Goal: Task Accomplishment & Management: Complete application form

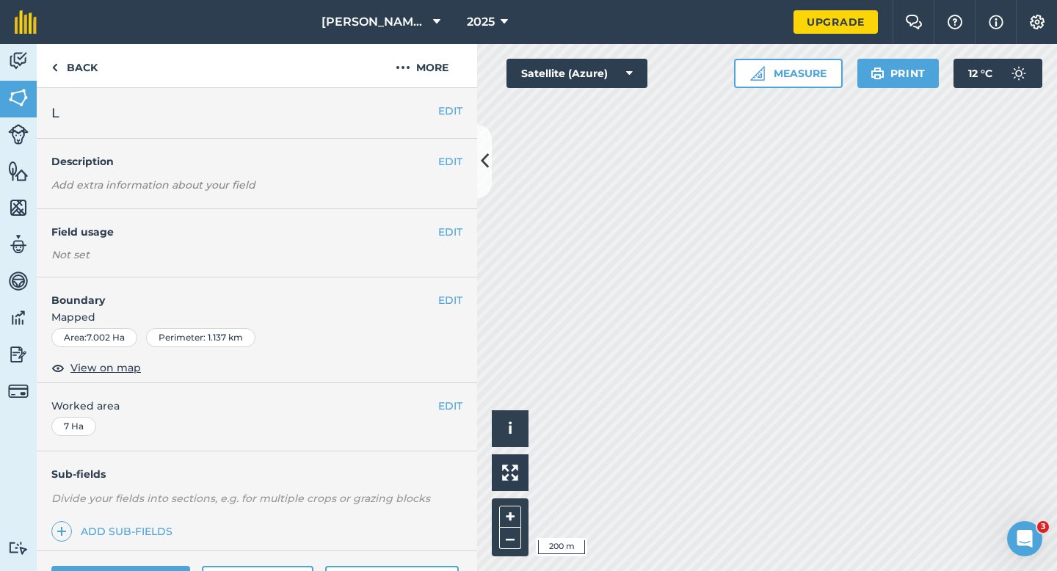
click at [437, 209] on div "EDIT Field usage Not set" at bounding box center [257, 243] width 440 height 68
click at [438, 214] on div "EDIT Field usage Not set" at bounding box center [257, 243] width 440 height 68
click at [442, 230] on button "EDIT" at bounding box center [450, 232] width 24 height 16
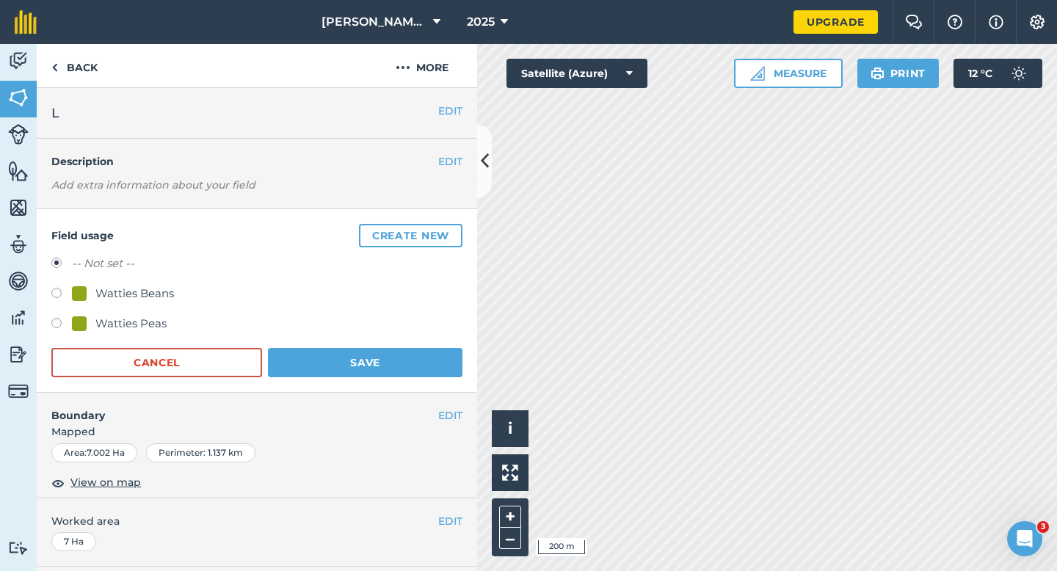
click at [442, 230] on button "Create new" at bounding box center [410, 235] width 103 height 23
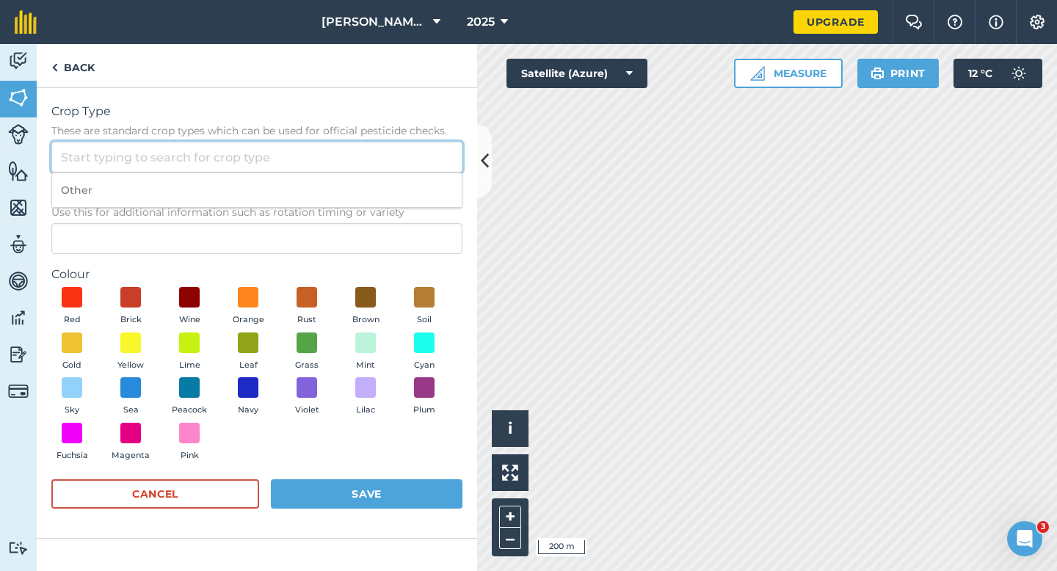
click at [384, 147] on input "Crop Type These are standard crop types which can be used for official pesticid…" at bounding box center [256, 157] width 411 height 31
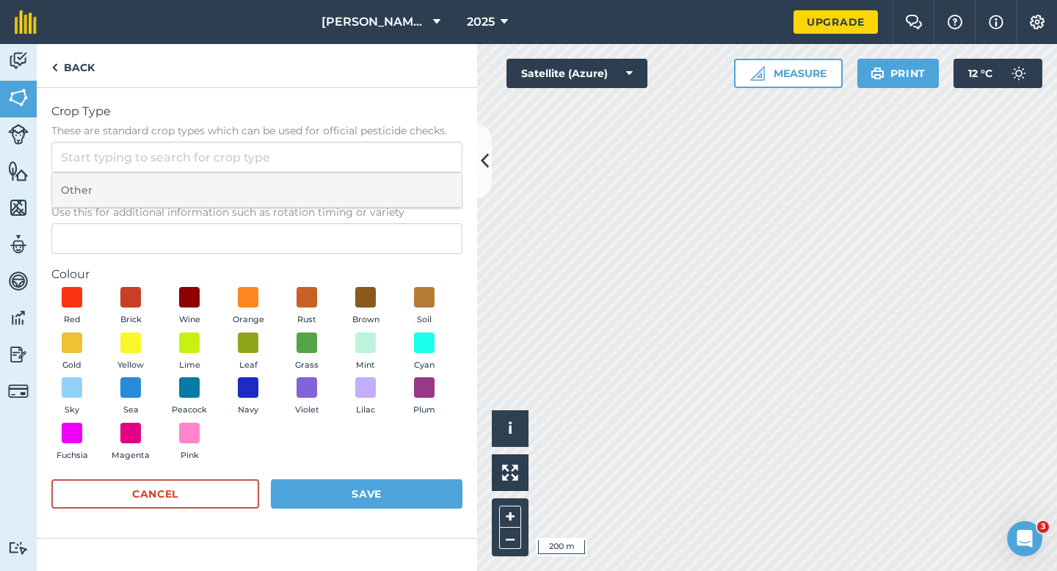
click at [384, 188] on li "Other" at bounding box center [257, 190] width 410 height 34
type input "Other"
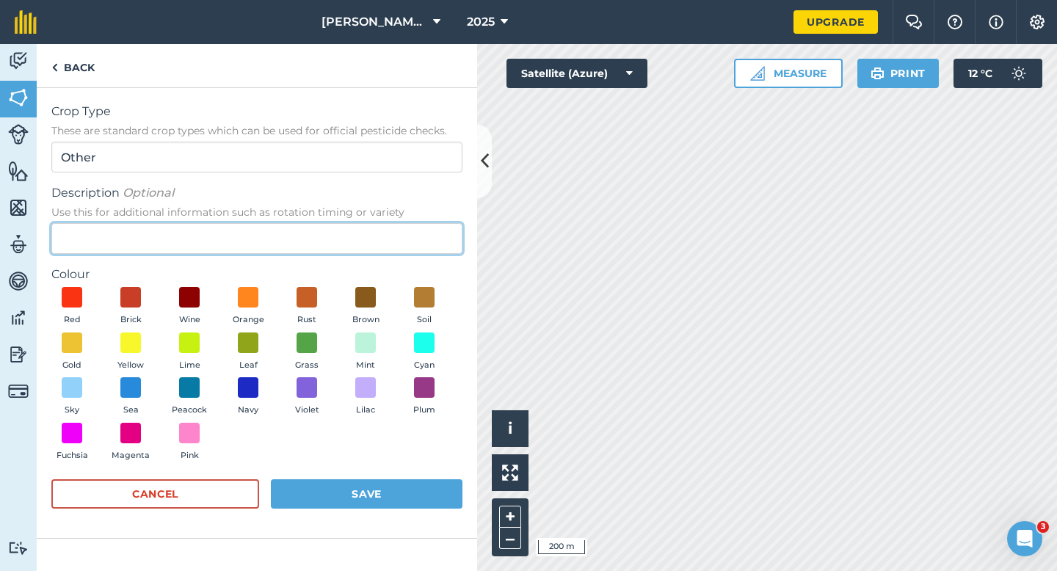
click at [379, 224] on input "Description Optional Use this for additional information such as rotation timin…" at bounding box center [256, 238] width 411 height 31
type input "Broad Bean Seed"
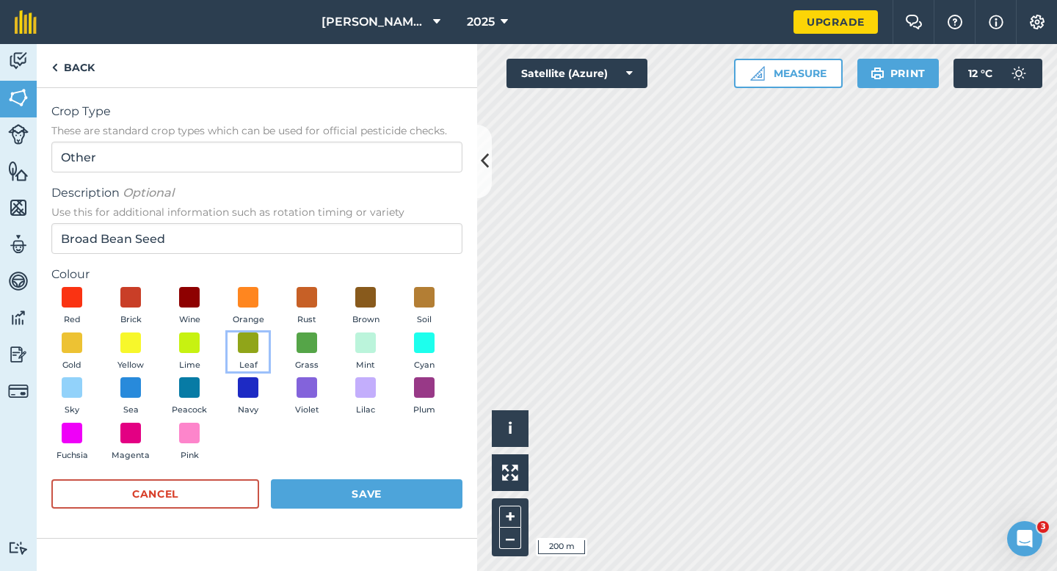
click at [244, 354] on button "Leaf" at bounding box center [248, 352] width 41 height 40
click at [360, 490] on button "Save" at bounding box center [367, 493] width 192 height 29
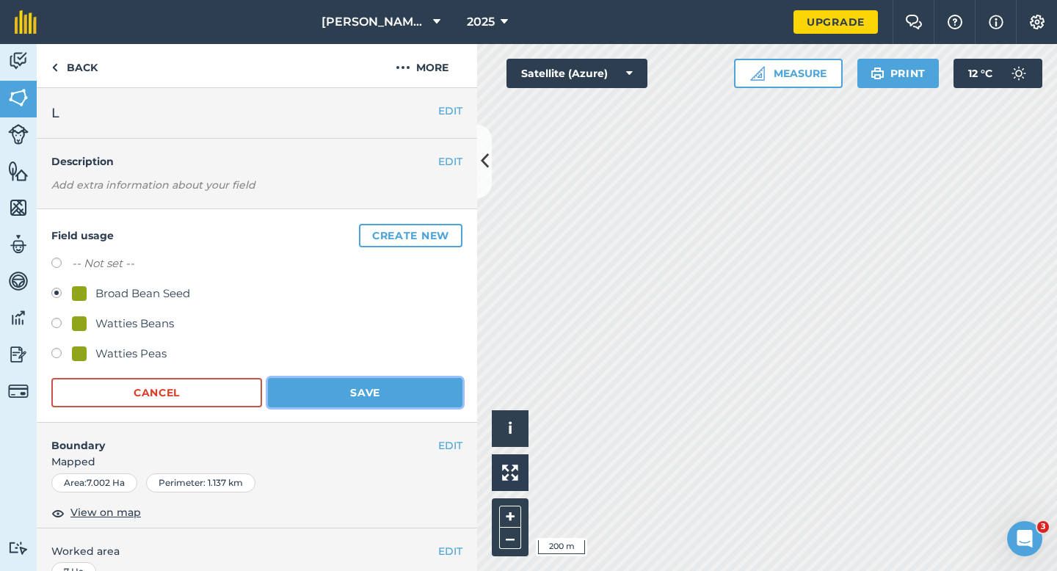
click at [382, 388] on button "Save" at bounding box center [365, 392] width 194 height 29
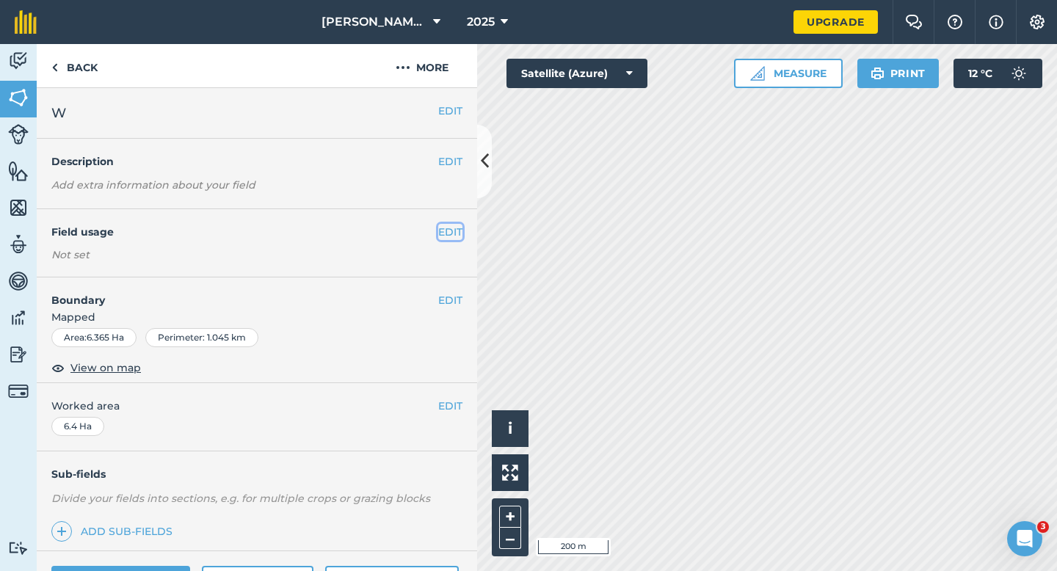
click at [456, 230] on button "EDIT" at bounding box center [450, 232] width 24 height 16
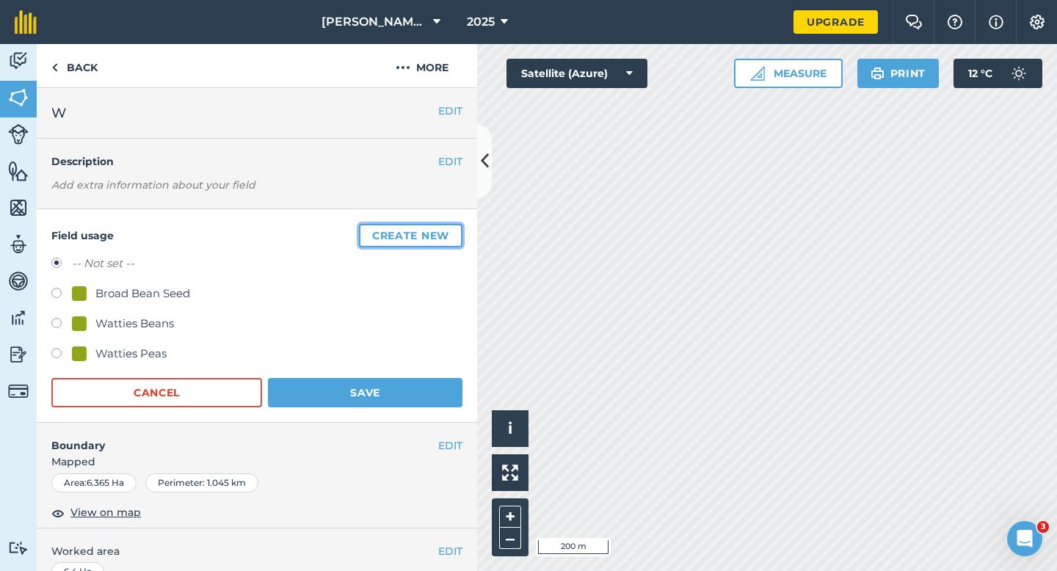
click at [456, 230] on button "Create new" at bounding box center [410, 235] width 103 height 23
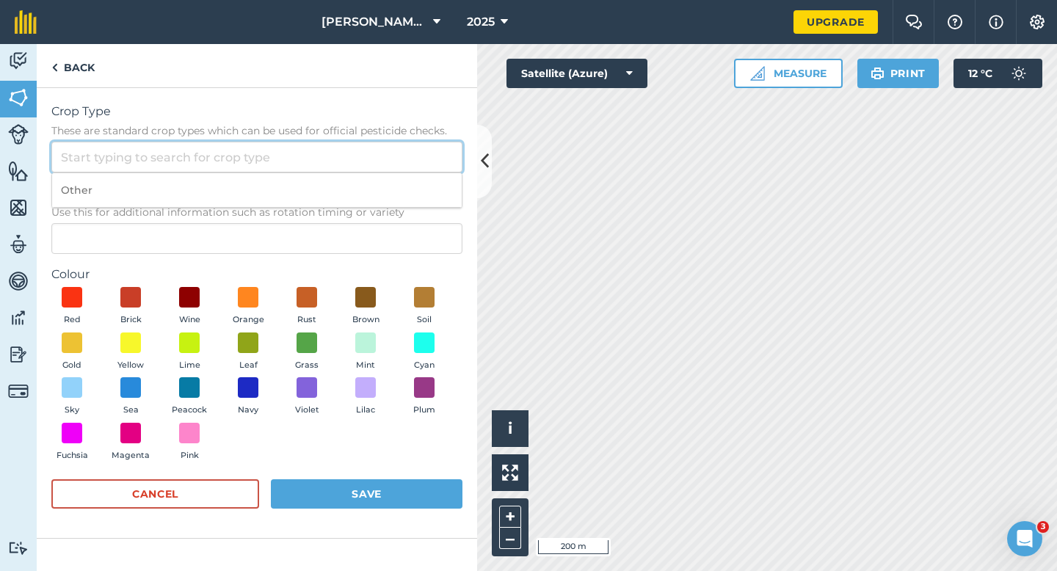
click at [429, 164] on input "Crop Type These are standard crop types which can be used for official pesticid…" at bounding box center [256, 157] width 411 height 31
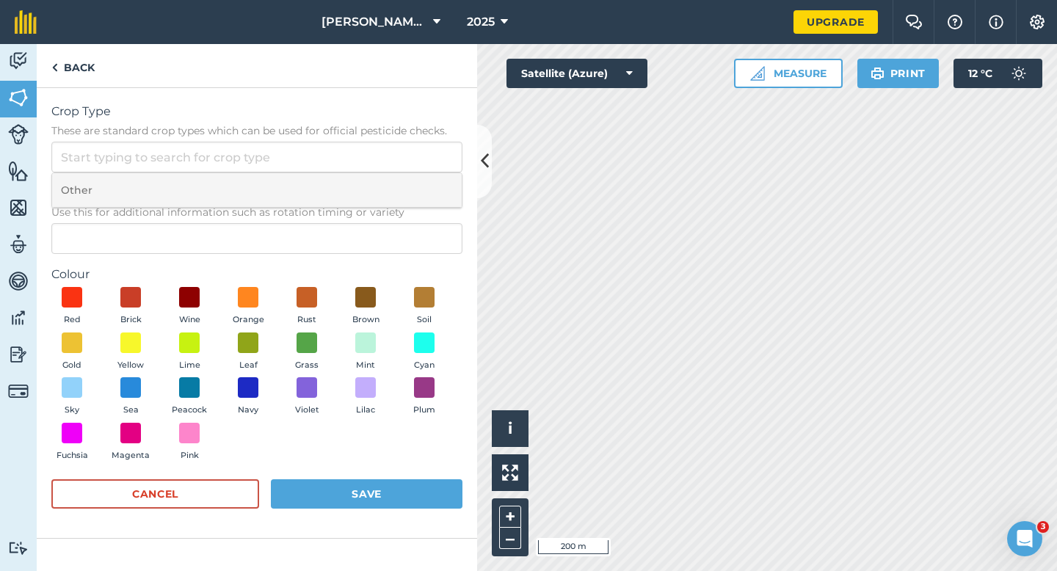
click at [429, 178] on li "Other" at bounding box center [257, 190] width 410 height 34
type input "Other"
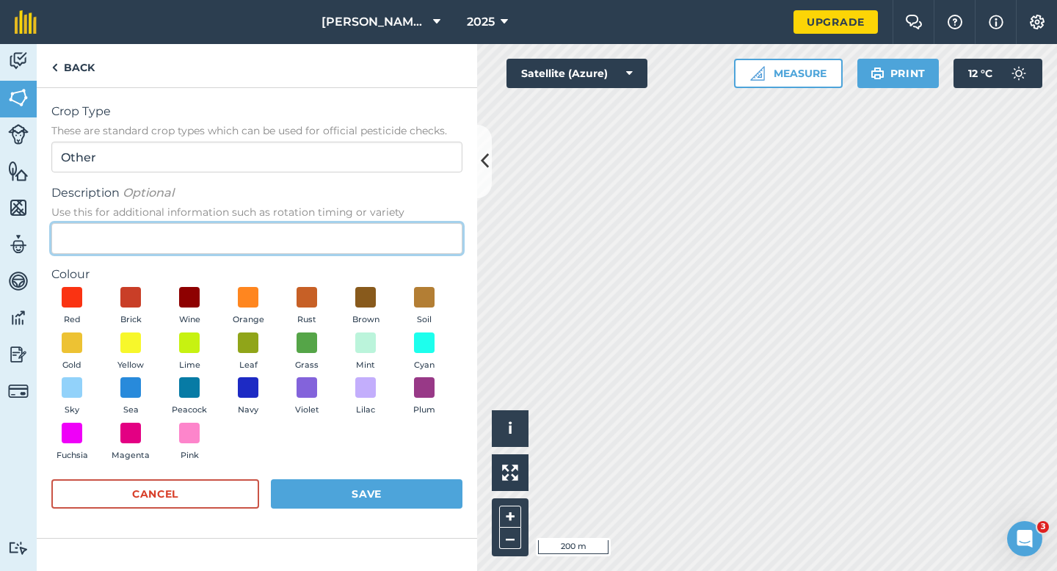
click at [421, 237] on input "Description Optional Use this for additional information such as rotation timin…" at bounding box center [256, 238] width 411 height 31
type input "Clover Seed"
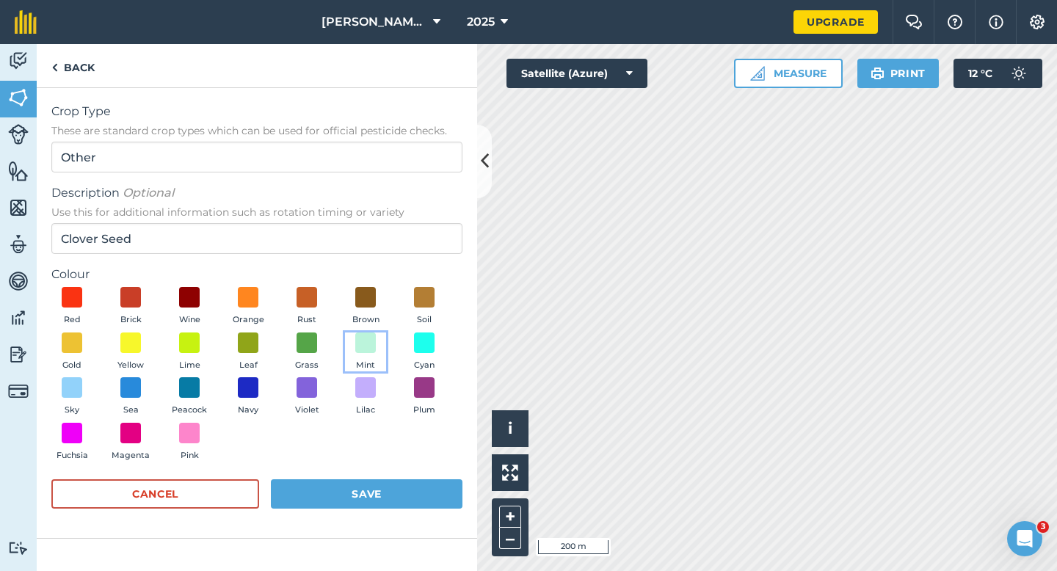
click at [372, 357] on button "Mint" at bounding box center [365, 352] width 41 height 40
click at [396, 492] on button "Save" at bounding box center [367, 493] width 192 height 29
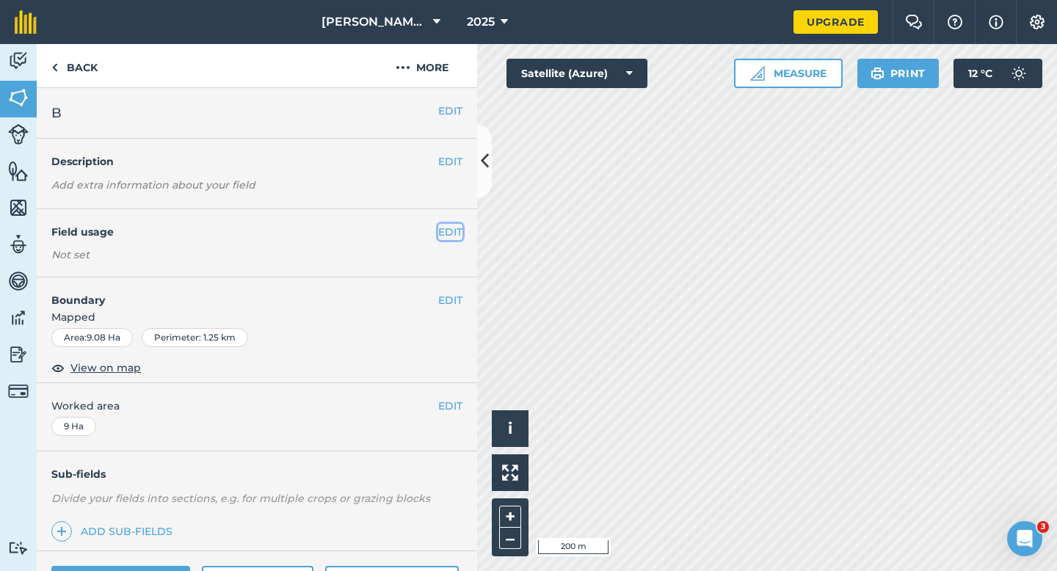
click at [441, 228] on button "EDIT" at bounding box center [450, 232] width 24 height 16
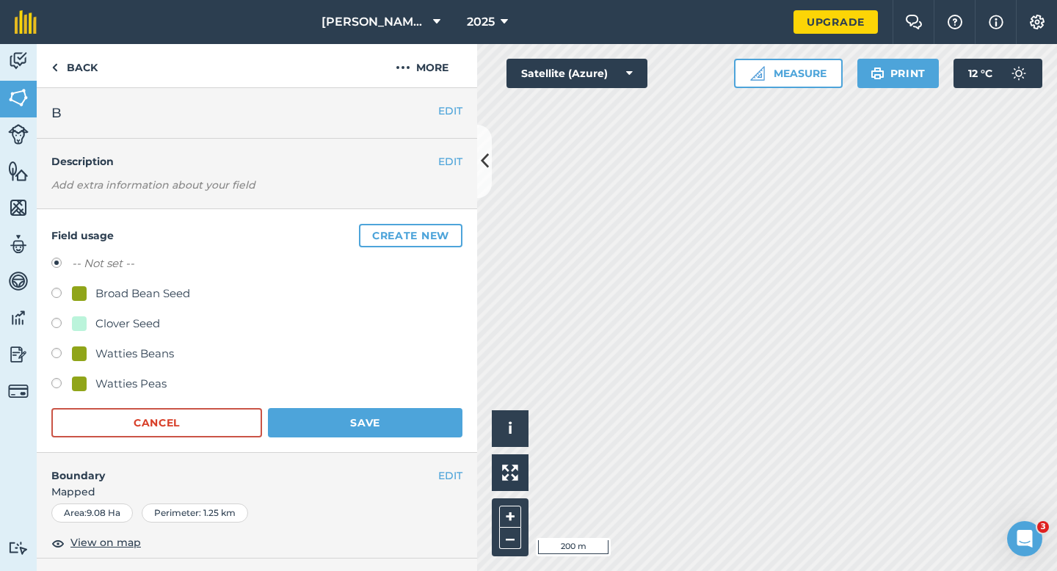
click at [441, 228] on button "Create new" at bounding box center [410, 235] width 103 height 23
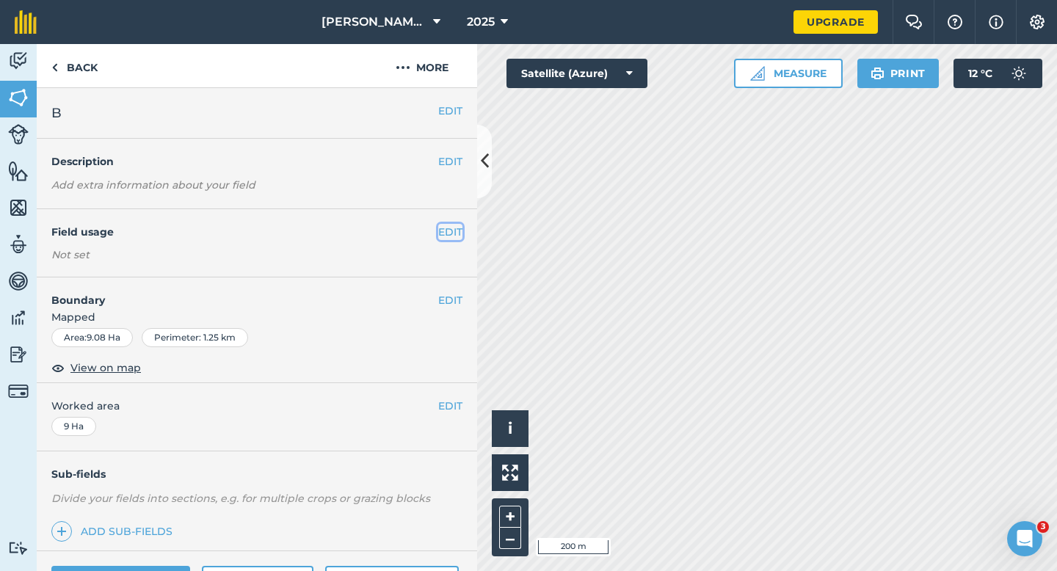
click at [451, 233] on button "EDIT" at bounding box center [450, 232] width 24 height 16
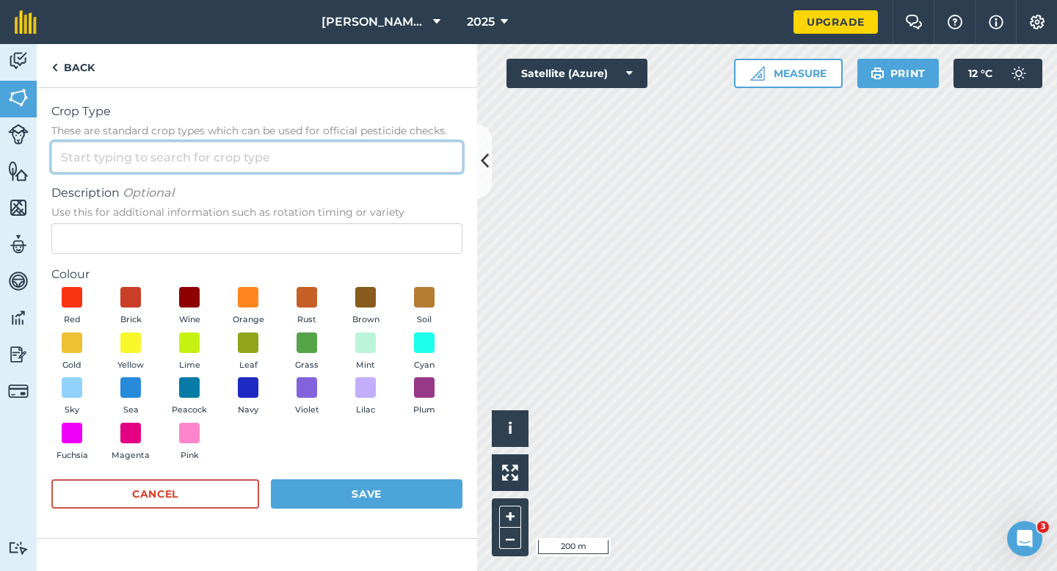
click at [411, 159] on input "Crop Type These are standard crop types which can be used for official pesticid…" at bounding box center [256, 157] width 411 height 31
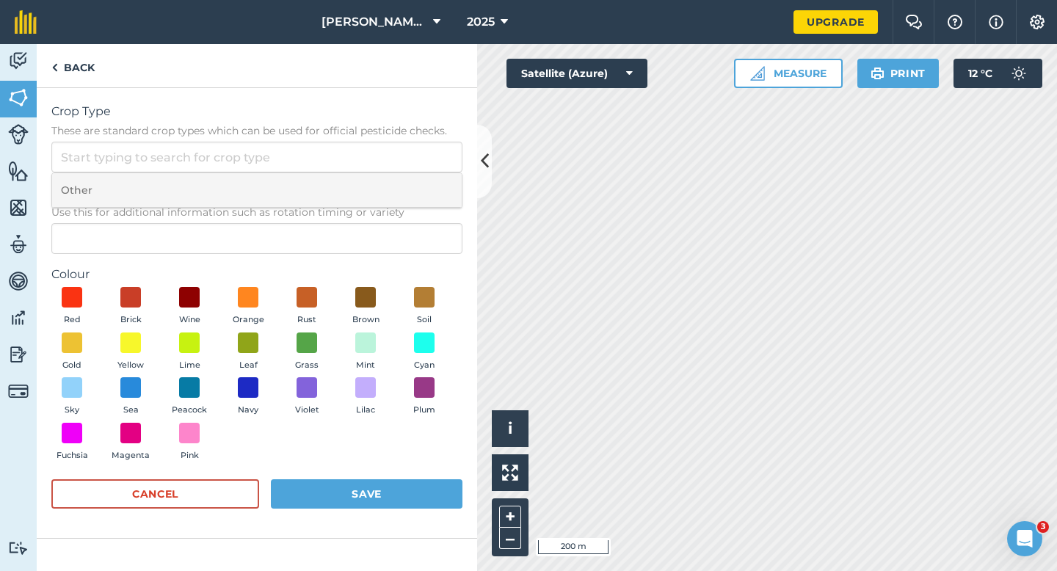
click at [411, 194] on li "Other" at bounding box center [257, 190] width 410 height 34
type input "Other"
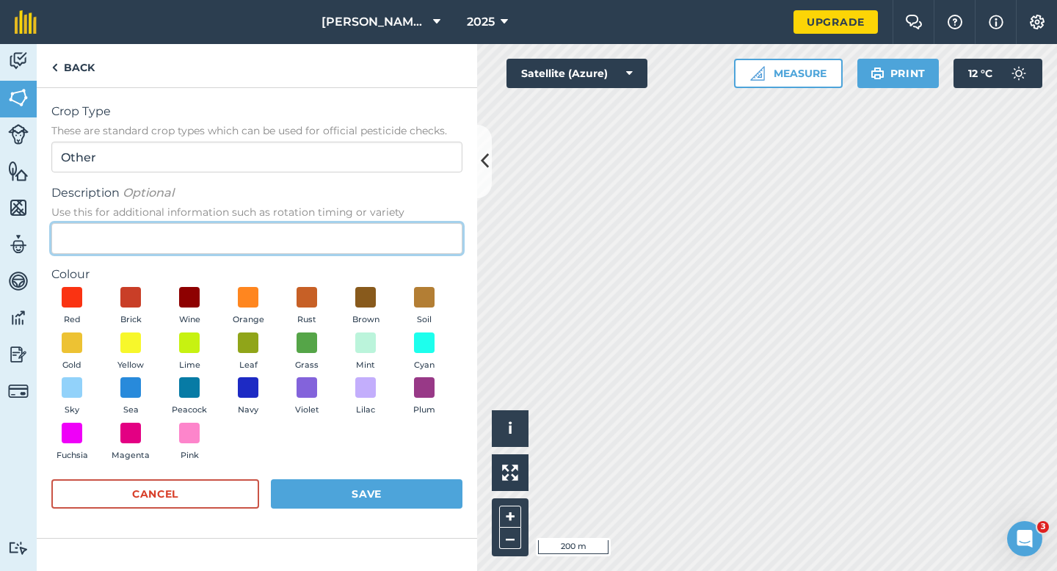
click at [407, 247] on input "Description Optional Use this for additional information such as rotation timin…" at bounding box center [256, 238] width 411 height 31
type input "Radish Seed"
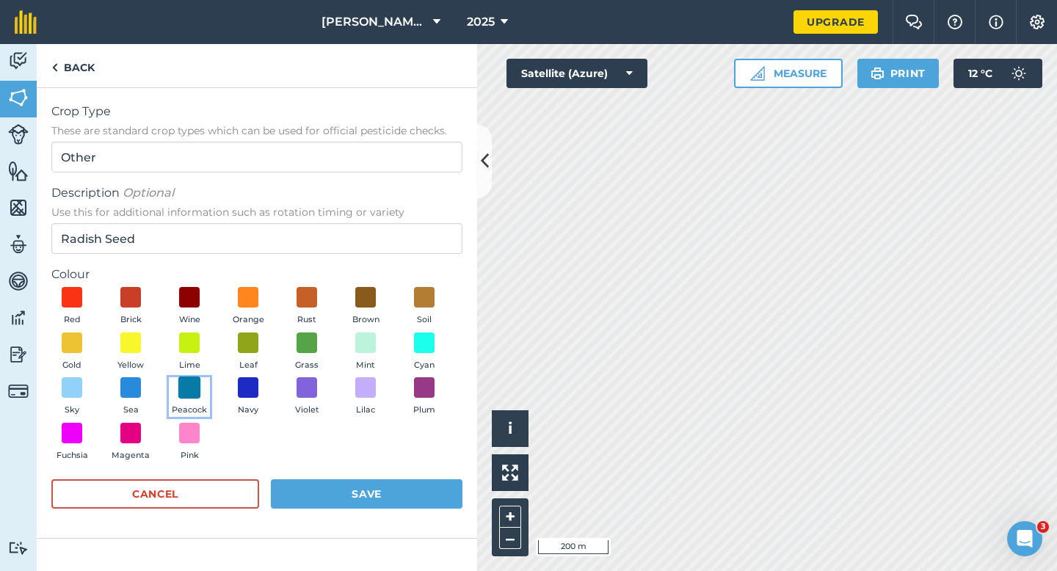
click at [193, 391] on span at bounding box center [189, 387] width 23 height 23
click at [340, 500] on button "Save" at bounding box center [367, 493] width 192 height 29
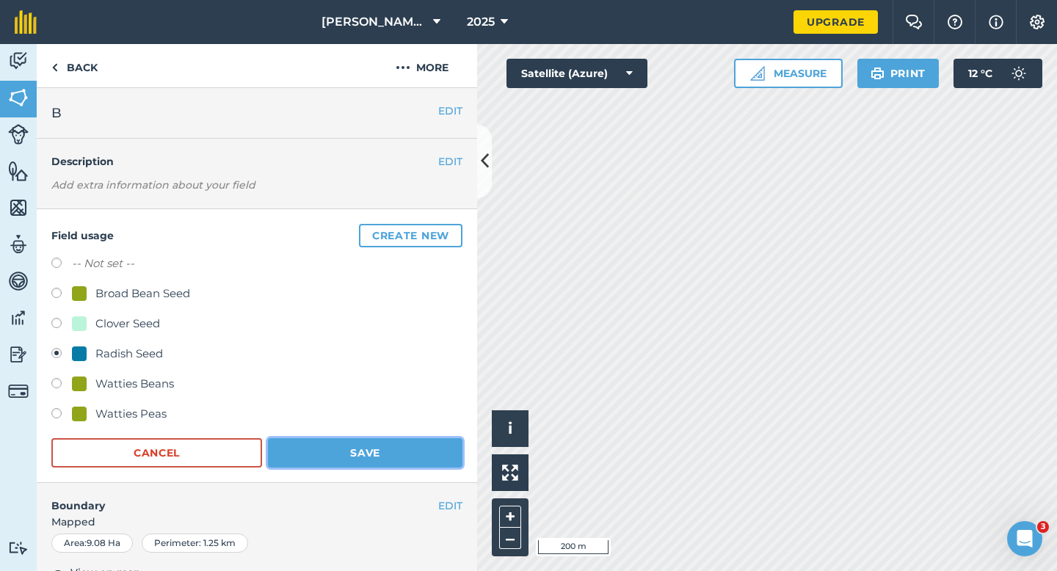
click at [351, 444] on button "Save" at bounding box center [365, 452] width 194 height 29
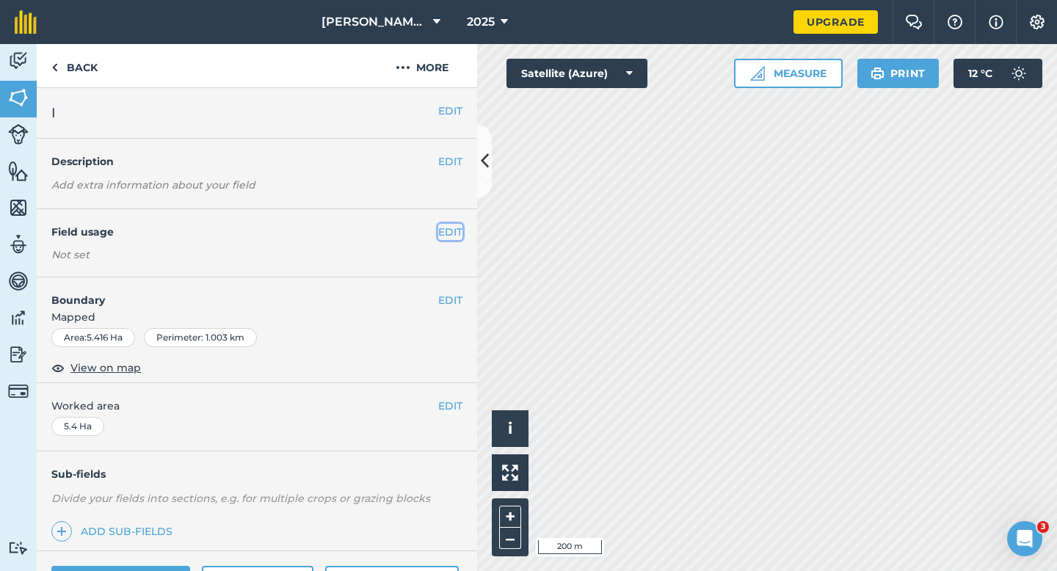
click at [442, 236] on button "EDIT" at bounding box center [450, 232] width 24 height 16
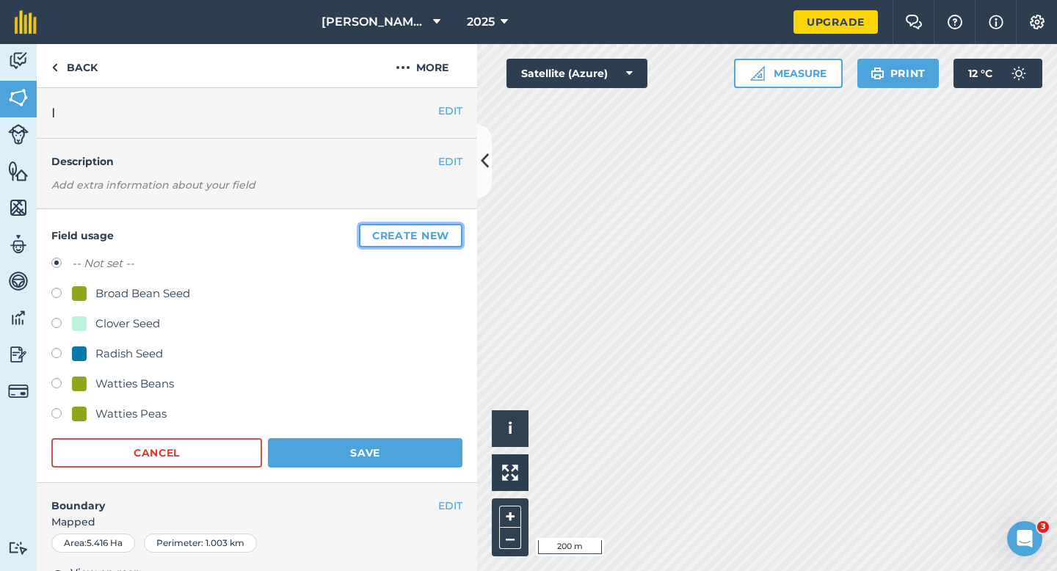
click at [442, 236] on button "Create new" at bounding box center [410, 235] width 103 height 23
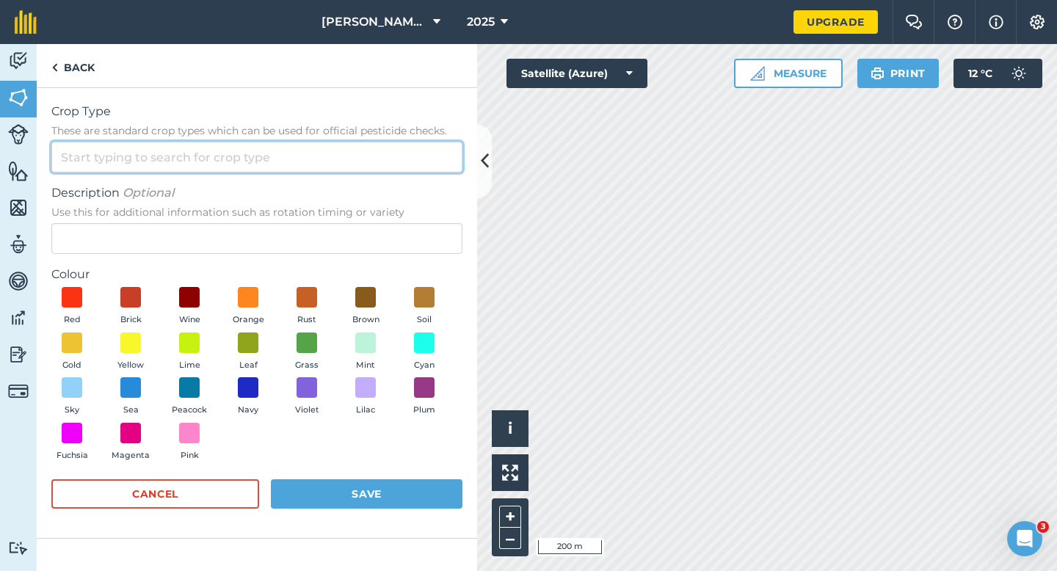
click at [413, 167] on input "Crop Type These are standard crop types which can be used for official pesticid…" at bounding box center [256, 157] width 411 height 31
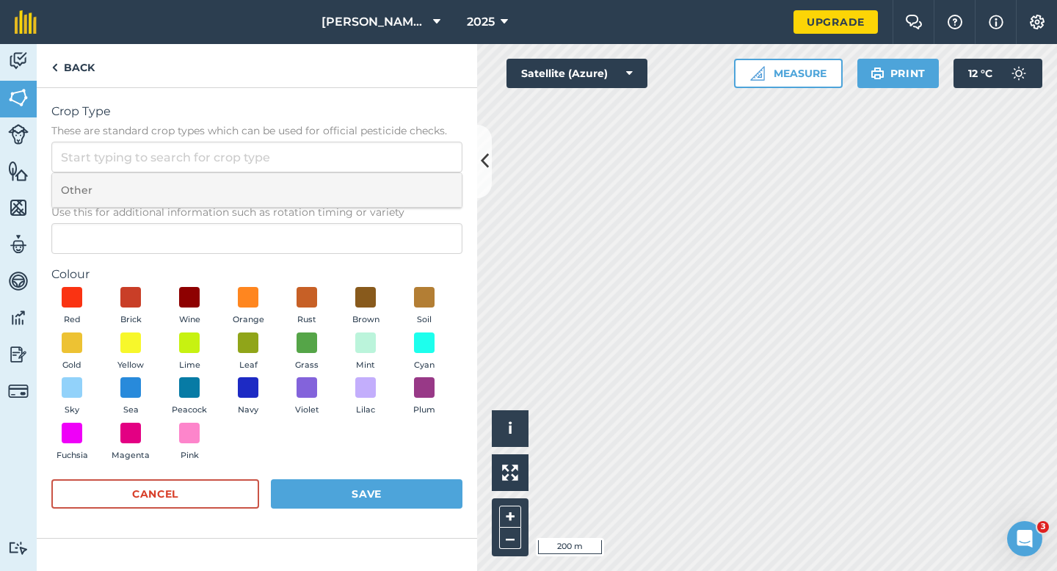
click at [413, 186] on li "Other" at bounding box center [257, 190] width 410 height 34
type input "Other"
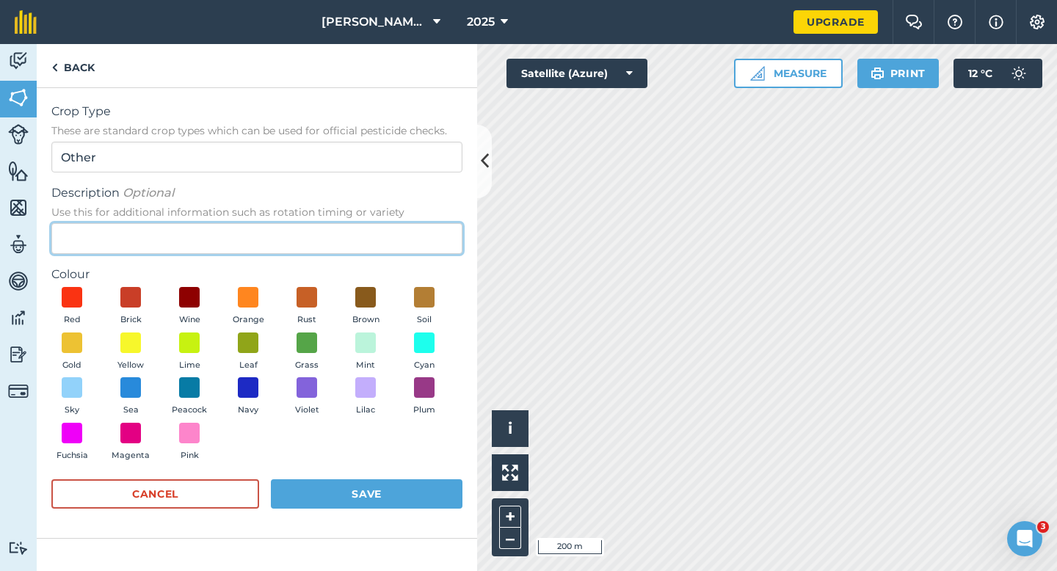
click at [413, 241] on input "Description Optional Use this for additional information such as rotation timin…" at bounding box center [256, 238] width 411 height 31
type input "Chard Seed"
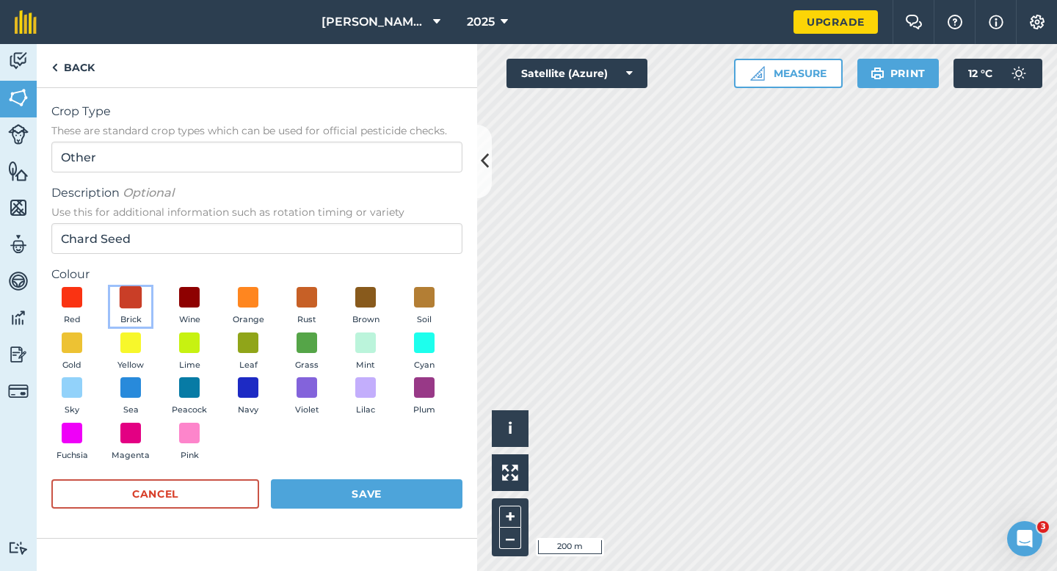
click at [128, 294] on span at bounding box center [131, 297] width 23 height 23
click at [375, 484] on button "Save" at bounding box center [367, 493] width 192 height 29
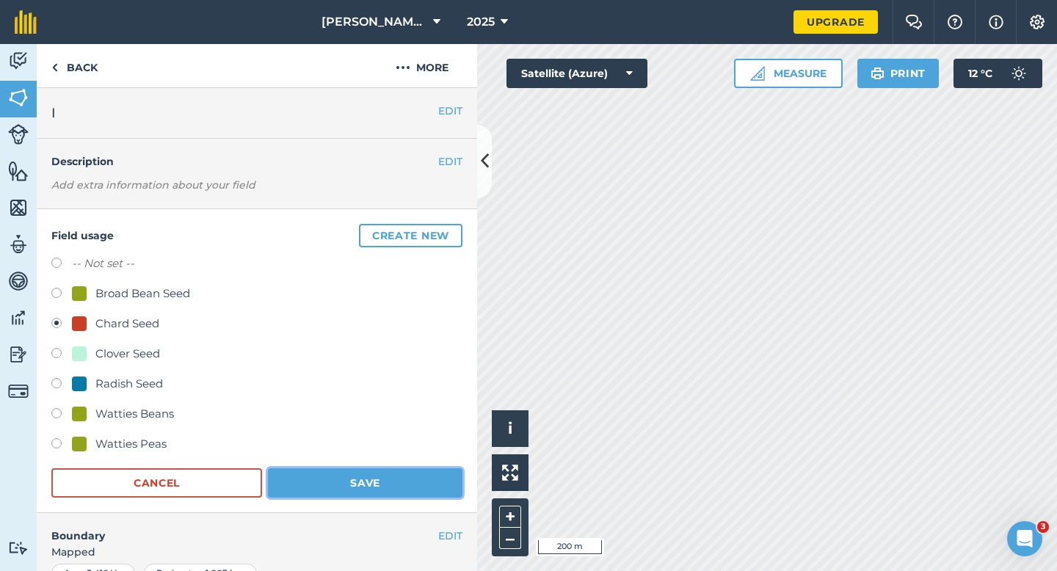
click at [423, 494] on button "Save" at bounding box center [365, 482] width 194 height 29
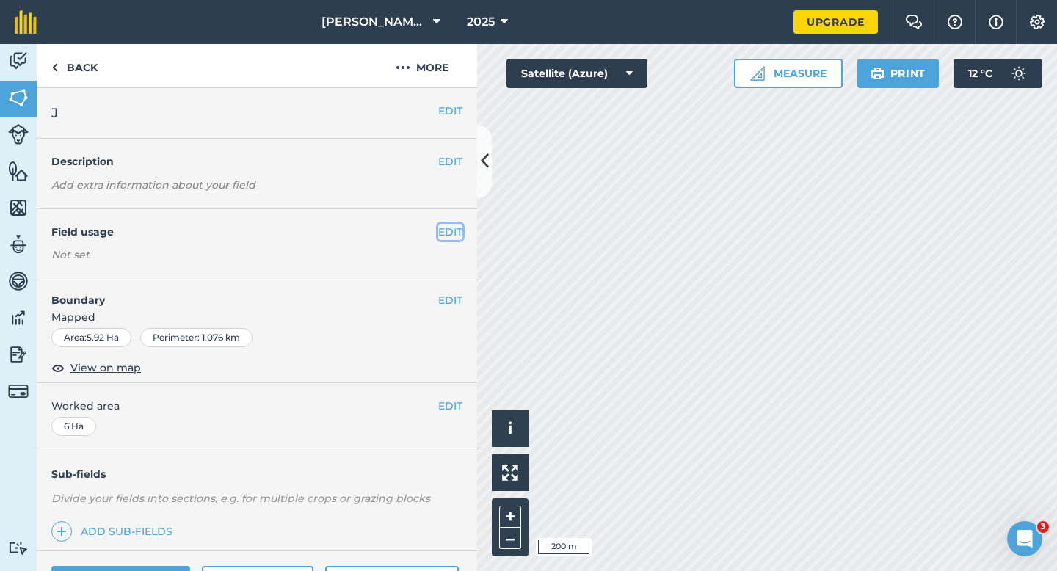
click at [454, 230] on button "EDIT" at bounding box center [450, 232] width 24 height 16
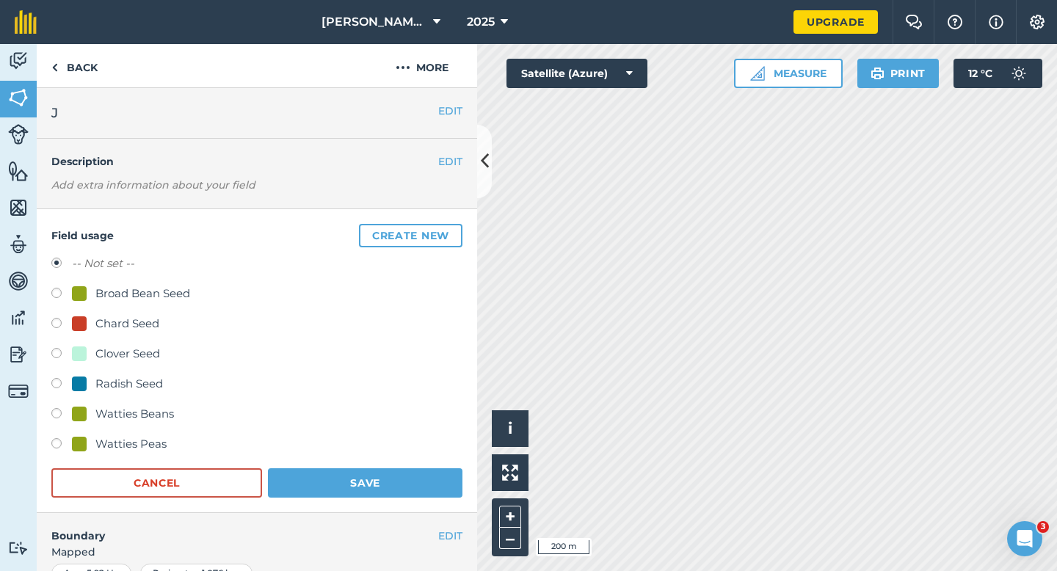
click at [112, 348] on div "Clover Seed" at bounding box center [127, 354] width 65 height 18
radio input "true"
radio input "false"
click at [347, 487] on button "Save" at bounding box center [365, 482] width 194 height 29
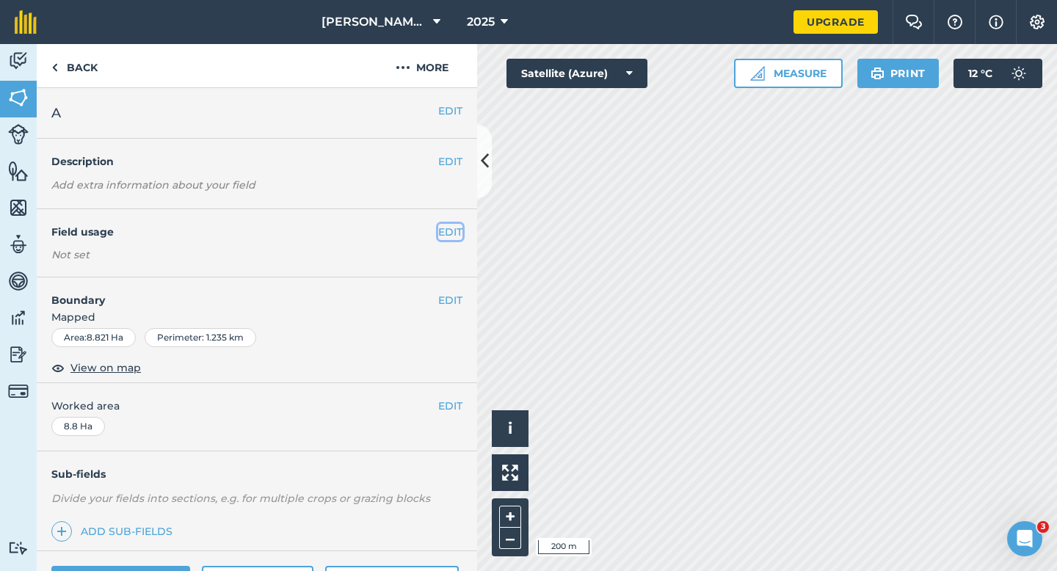
click at [441, 231] on button "EDIT" at bounding box center [450, 232] width 24 height 16
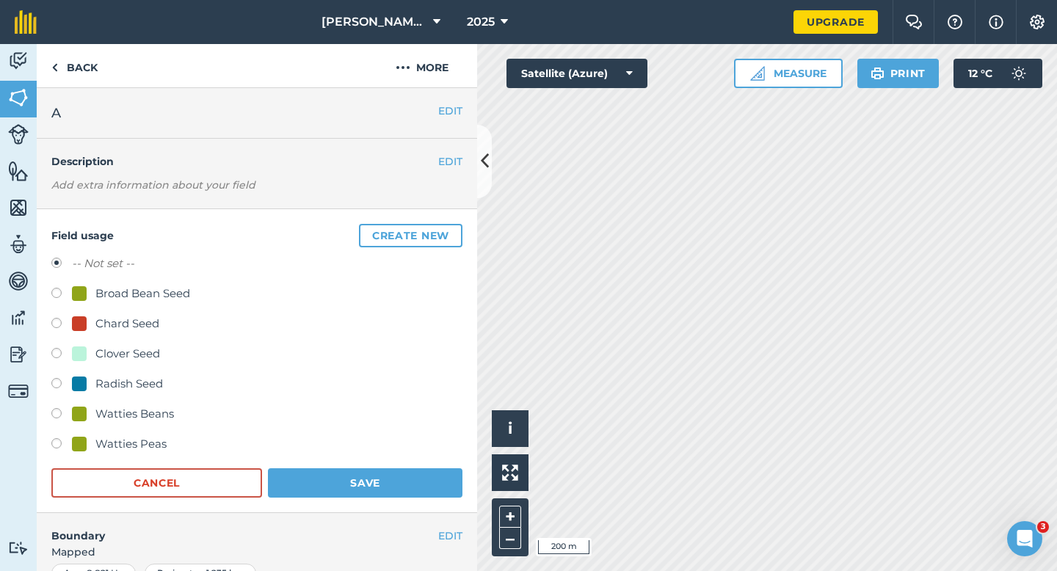
click at [114, 360] on div "Clover Seed" at bounding box center [127, 354] width 65 height 18
radio input "true"
radio input "false"
click at [344, 493] on button "Save" at bounding box center [365, 482] width 194 height 29
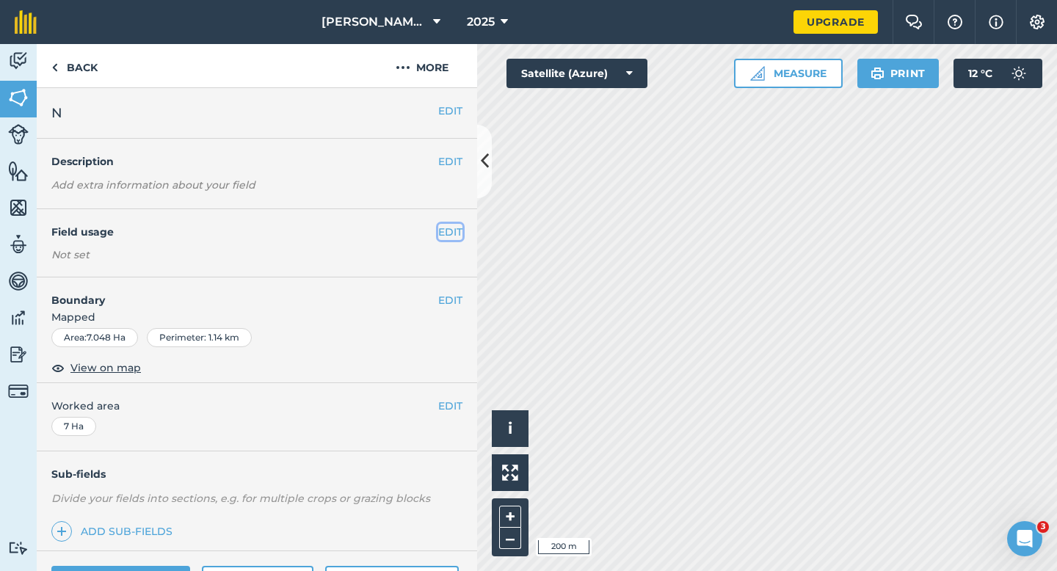
click at [443, 234] on button "EDIT" at bounding box center [450, 232] width 24 height 16
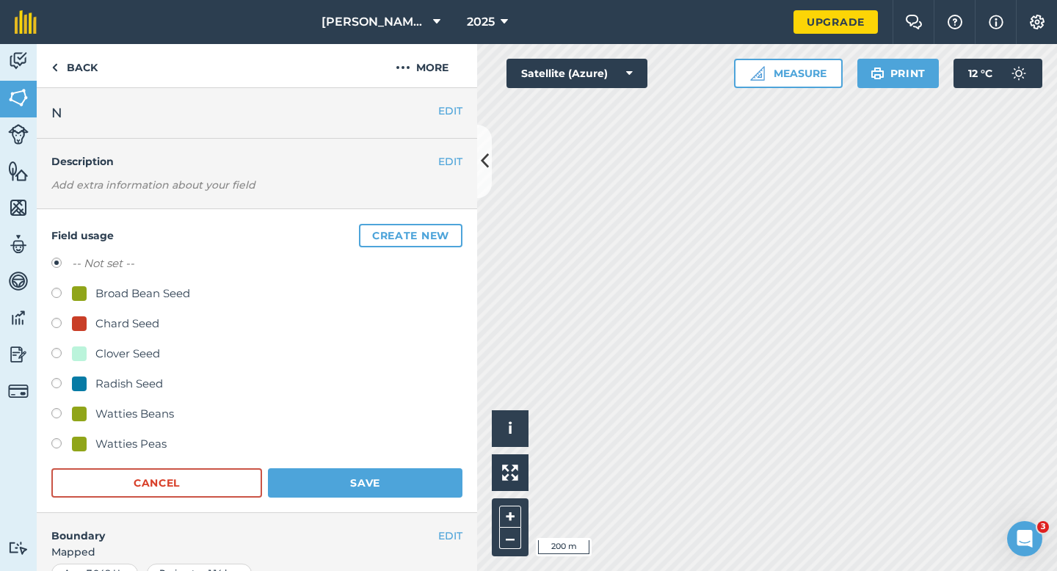
click at [149, 356] on div "Clover Seed" at bounding box center [127, 354] width 65 height 18
radio input "true"
radio input "false"
click at [373, 523] on h4 "Boundary" at bounding box center [237, 528] width 401 height 31
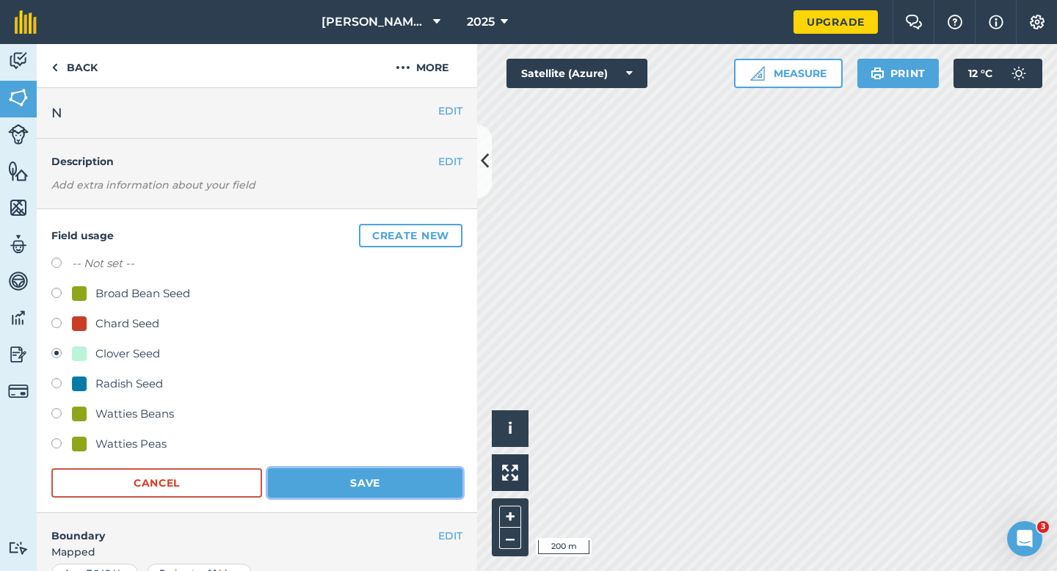
click at [373, 489] on button "Save" at bounding box center [365, 482] width 194 height 29
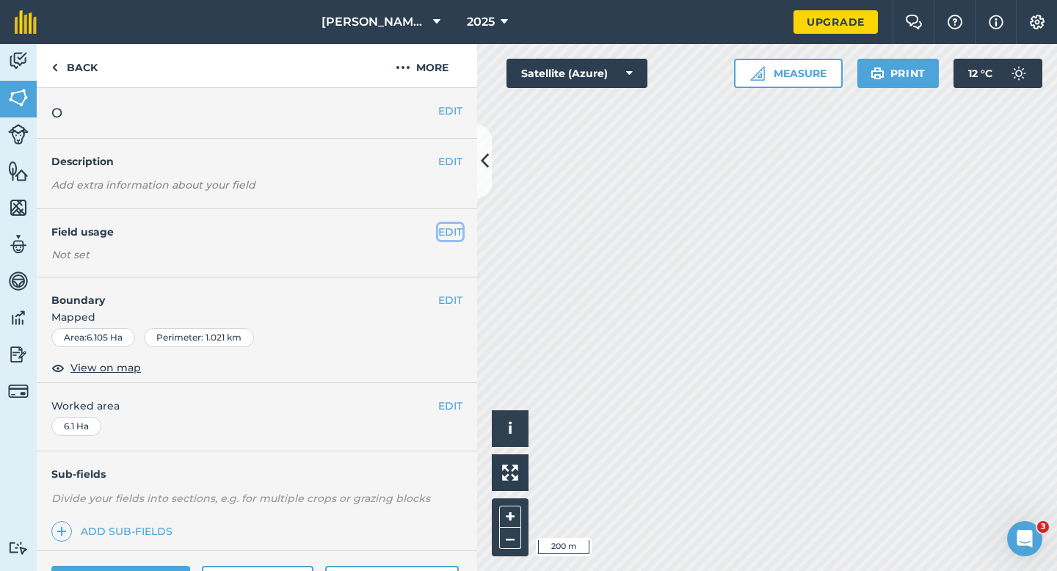
click at [450, 236] on button "EDIT" at bounding box center [450, 232] width 24 height 16
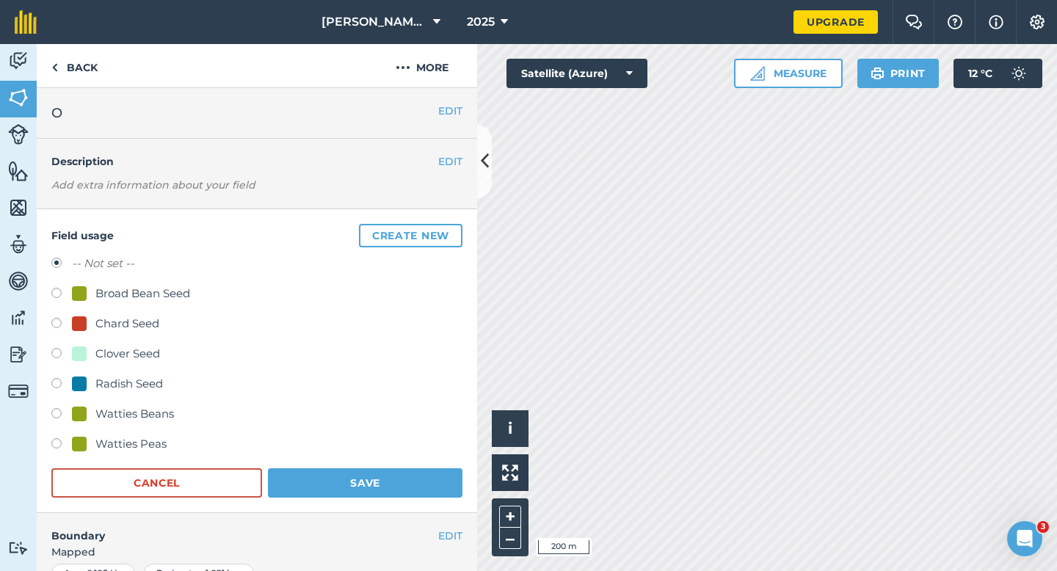
click at [132, 343] on div "-- Not set -- Broad Bean Seed Chard Seed Clover Seed Radish Seed Watties Beans …" at bounding box center [256, 356] width 411 height 202
click at [130, 351] on div "Clover Seed" at bounding box center [127, 354] width 65 height 18
radio input "true"
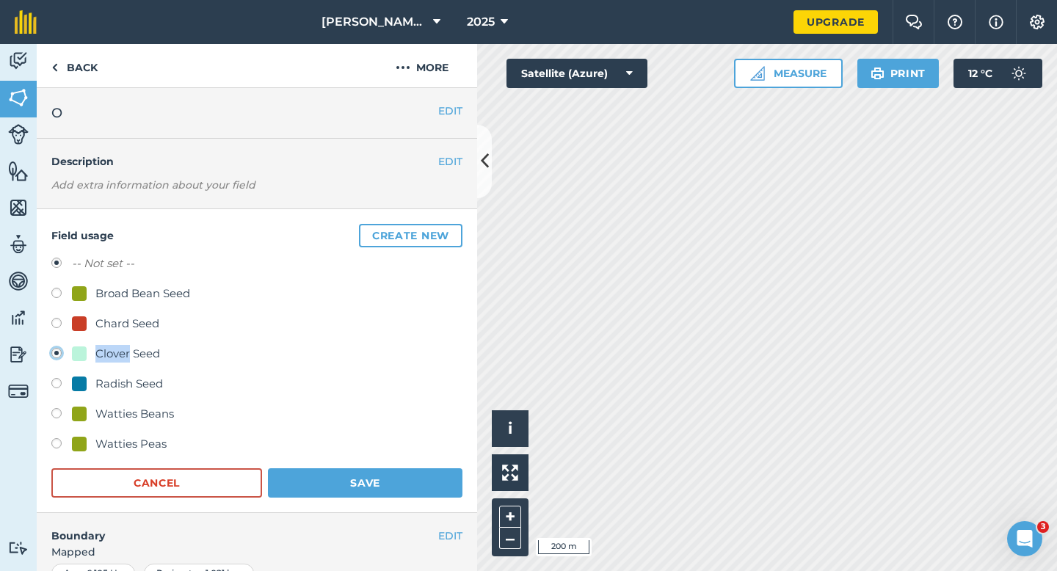
radio input "false"
click at [321, 481] on button "Save" at bounding box center [365, 482] width 194 height 29
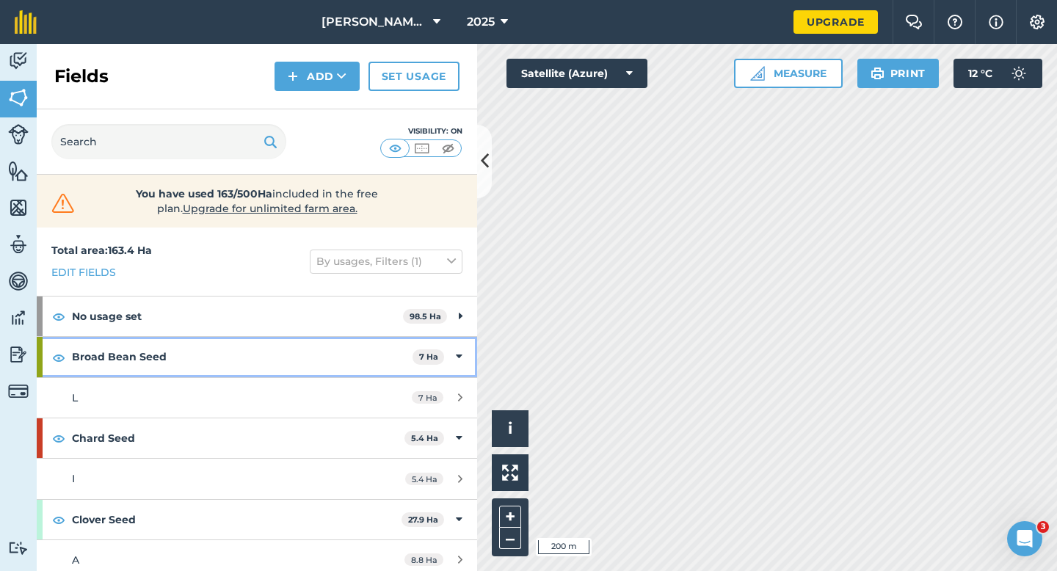
click at [409, 360] on strong "Broad Bean Seed" at bounding box center [242, 357] width 341 height 40
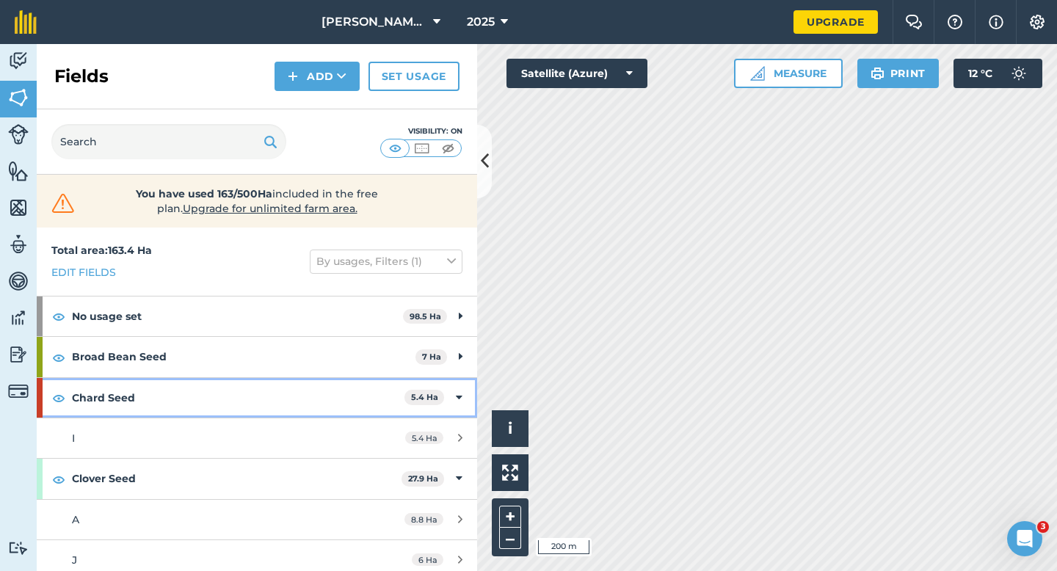
click at [463, 394] on div "Chard Seed 5.4 Ha" at bounding box center [257, 398] width 440 height 40
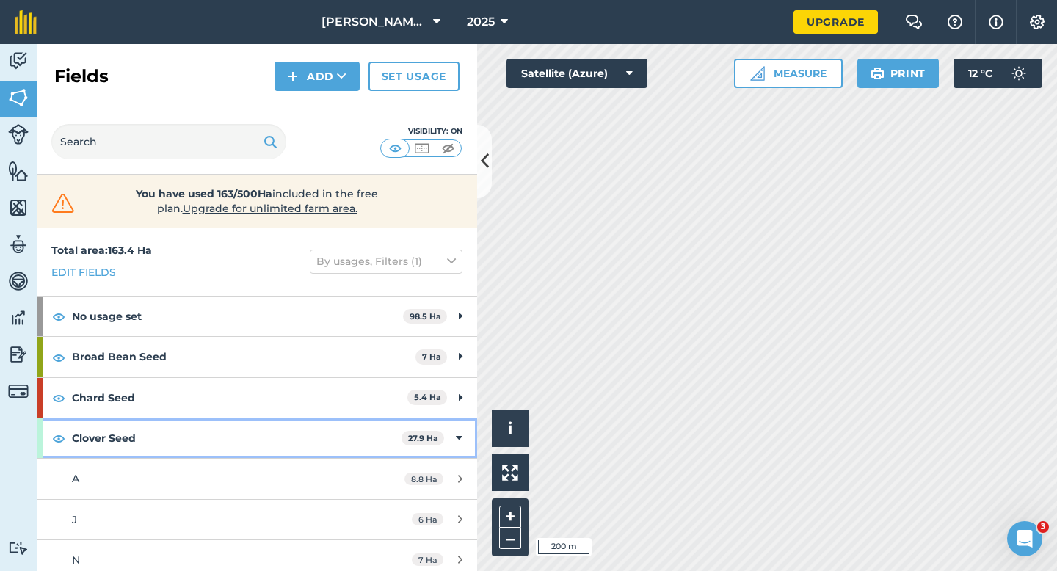
click at [460, 449] on div "Clover Seed 27.9 Ha" at bounding box center [257, 438] width 440 height 40
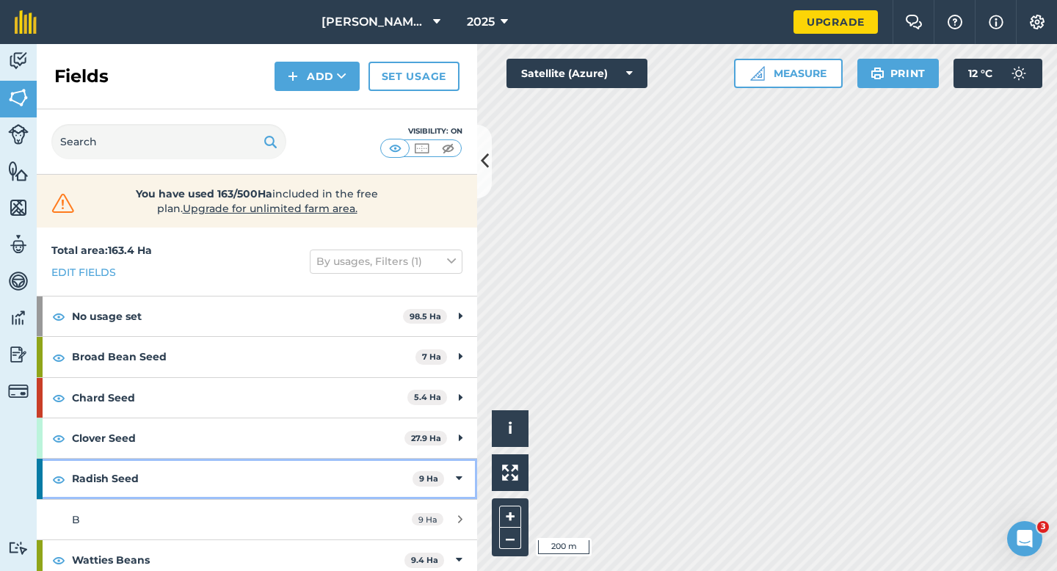
click at [454, 468] on div "Radish Seed 9 Ha" at bounding box center [257, 479] width 440 height 40
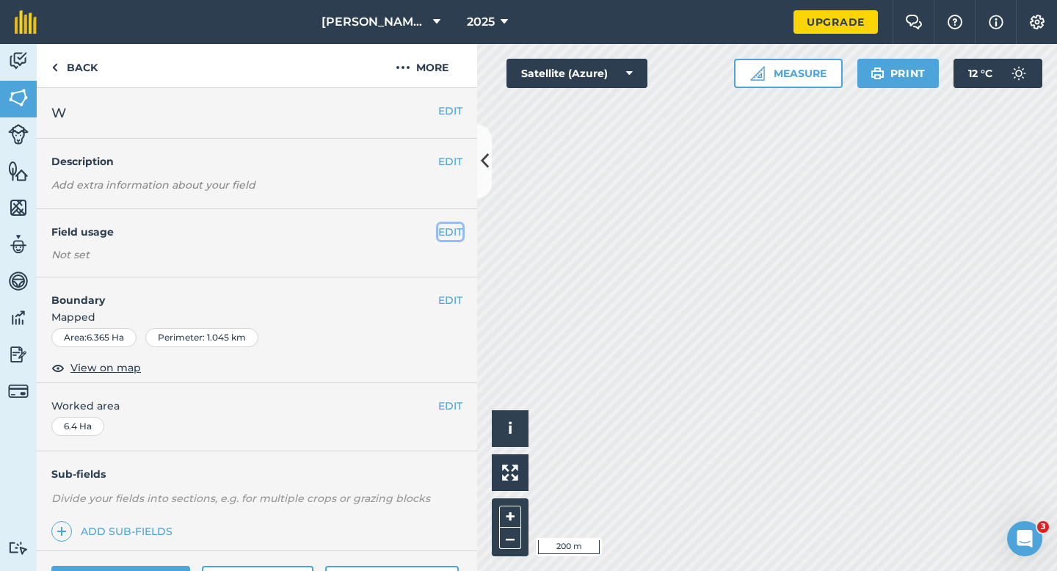
click at [451, 228] on button "EDIT" at bounding box center [450, 232] width 24 height 16
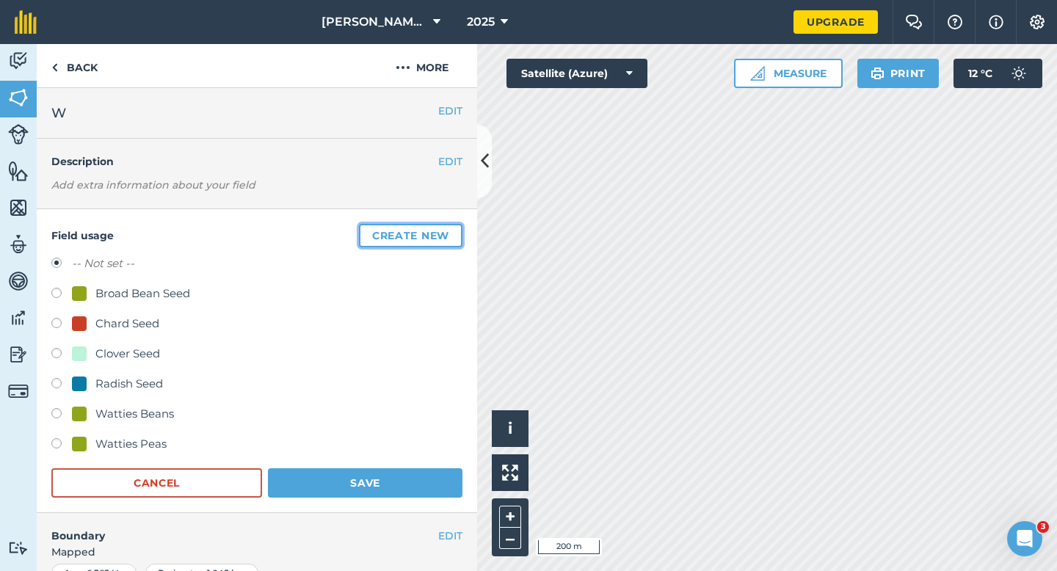
click at [451, 228] on button "Create new" at bounding box center [410, 235] width 103 height 23
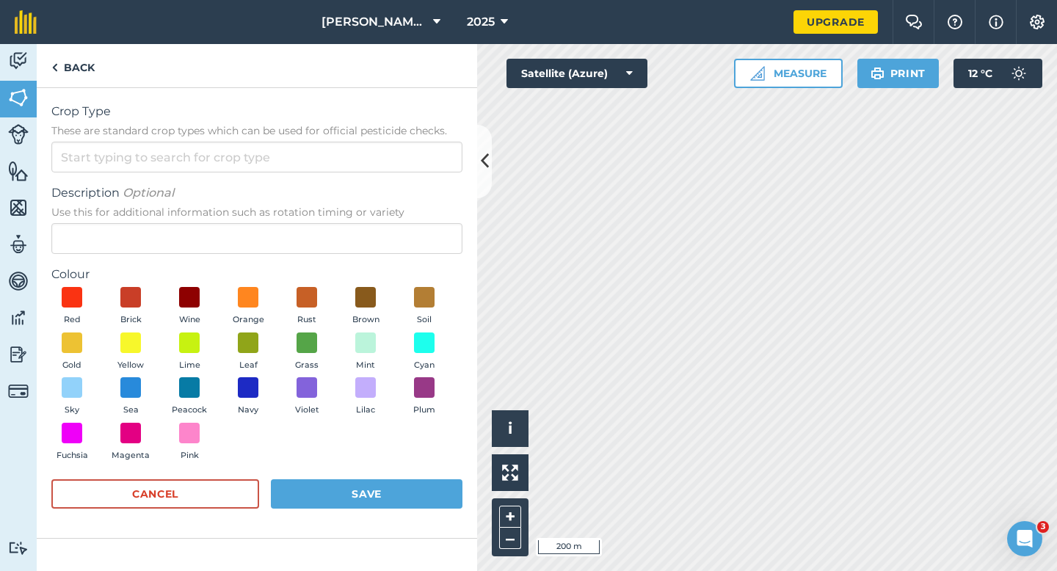
click at [391, 137] on span "These are standard crop types which can be used for official pesticide checks." at bounding box center [256, 130] width 411 height 15
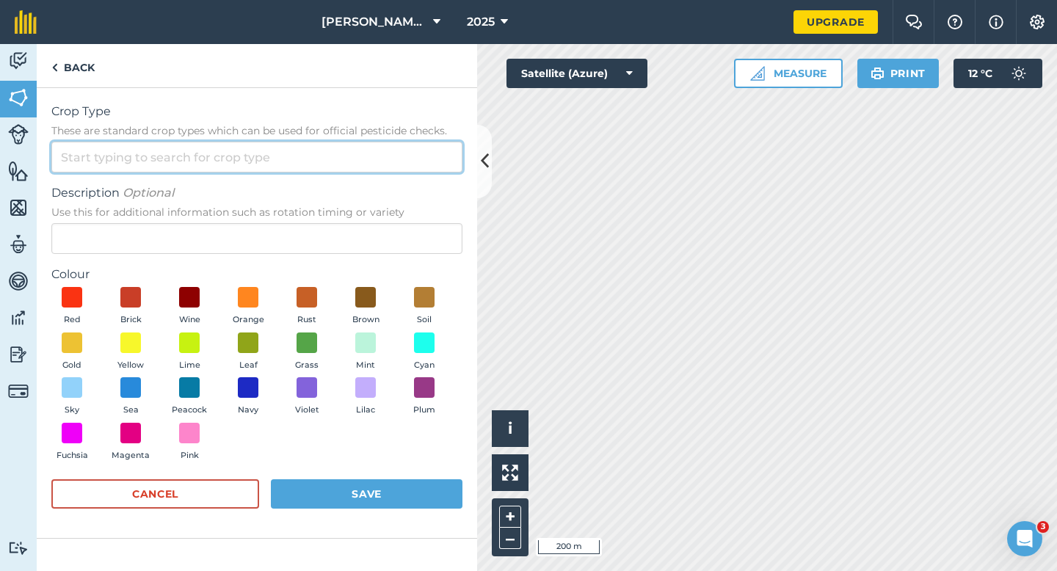
click at [391, 142] on input "Crop Type These are standard crop types which can be used for official pesticid…" at bounding box center [256, 157] width 411 height 31
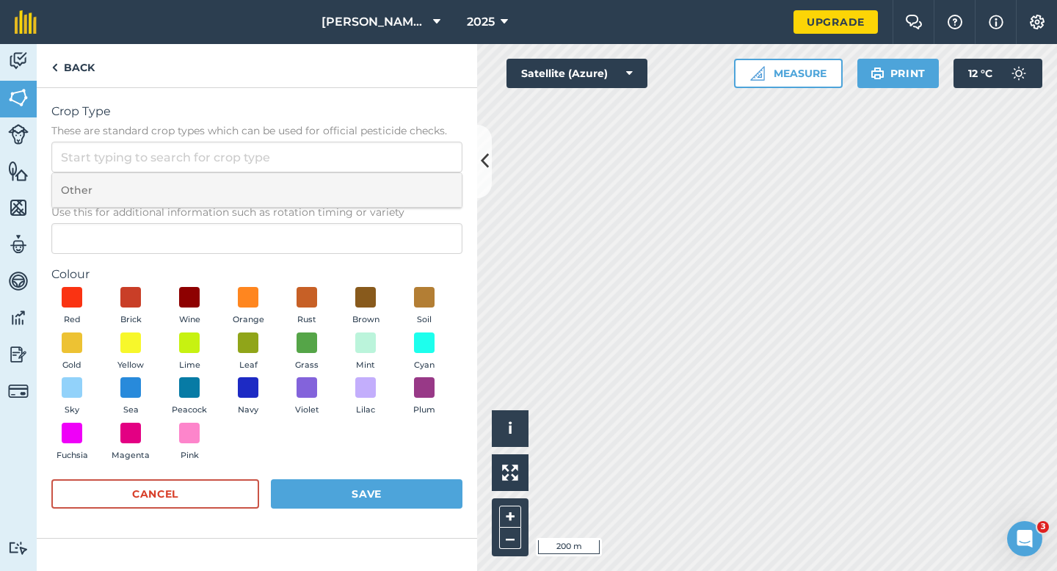
click at [391, 176] on li "Other" at bounding box center [257, 190] width 410 height 34
type input "Other"
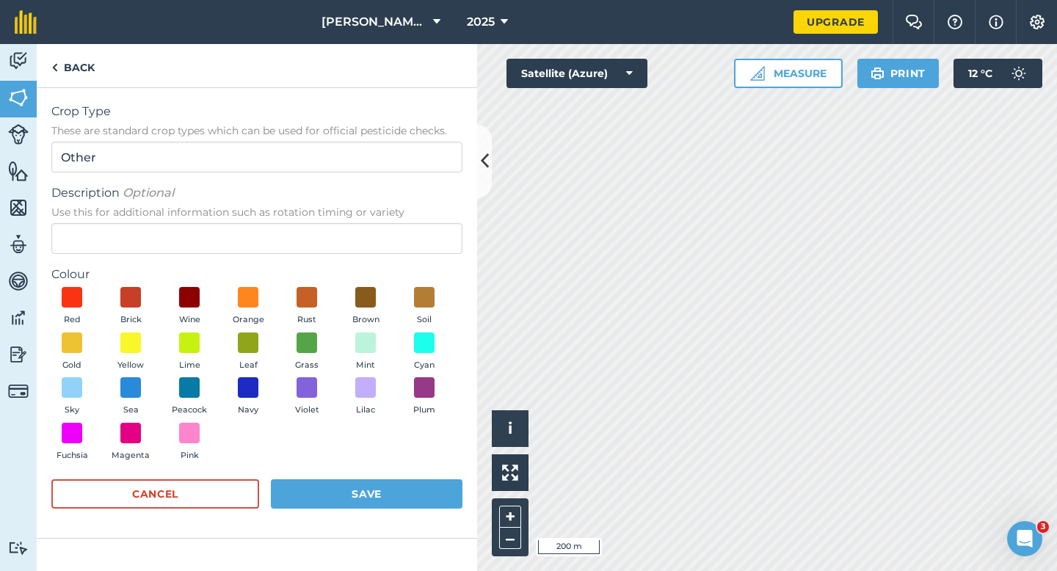
click at [395, 219] on span "Use this for additional information such as rotation timing or variety" at bounding box center [256, 212] width 411 height 15
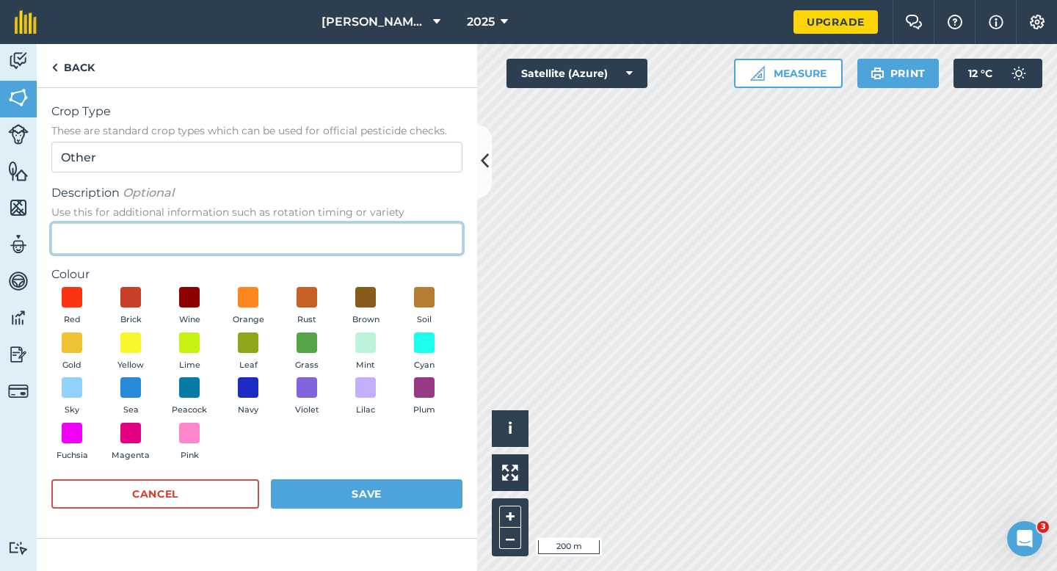
click at [395, 223] on input "Description Optional Use this for additional information such as rotation timin…" at bounding box center [256, 238] width 411 height 31
type input "Wheat"
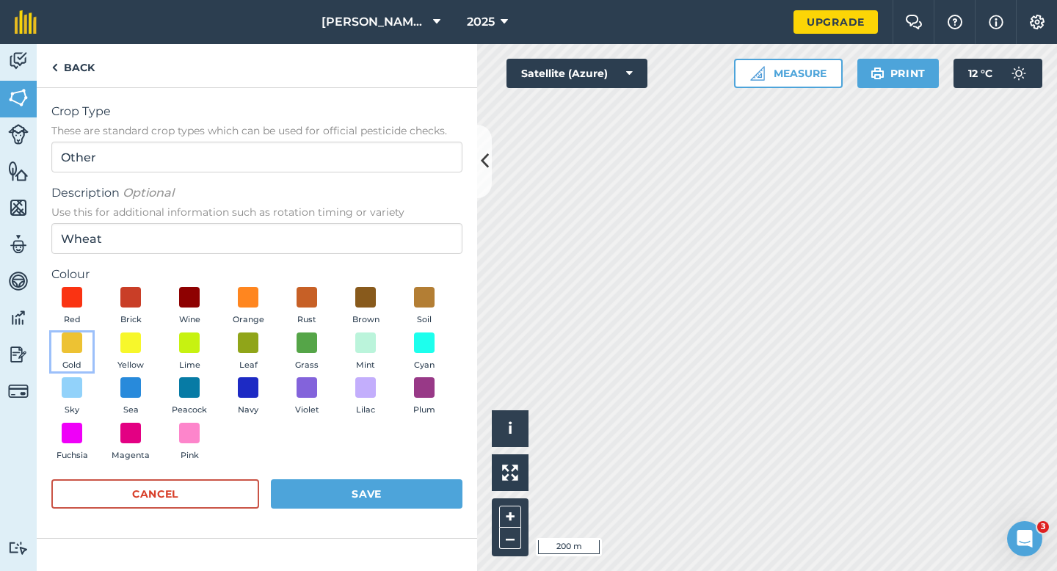
click at [59, 360] on button "Gold" at bounding box center [71, 352] width 41 height 40
click at [341, 494] on button "Save" at bounding box center [367, 493] width 192 height 29
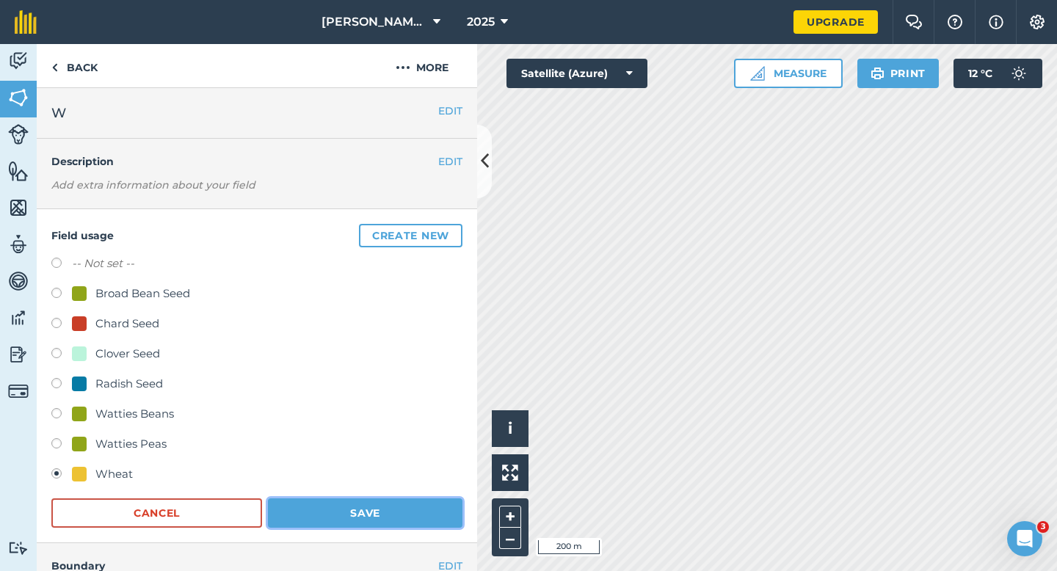
click at [417, 510] on button "Save" at bounding box center [365, 512] width 194 height 29
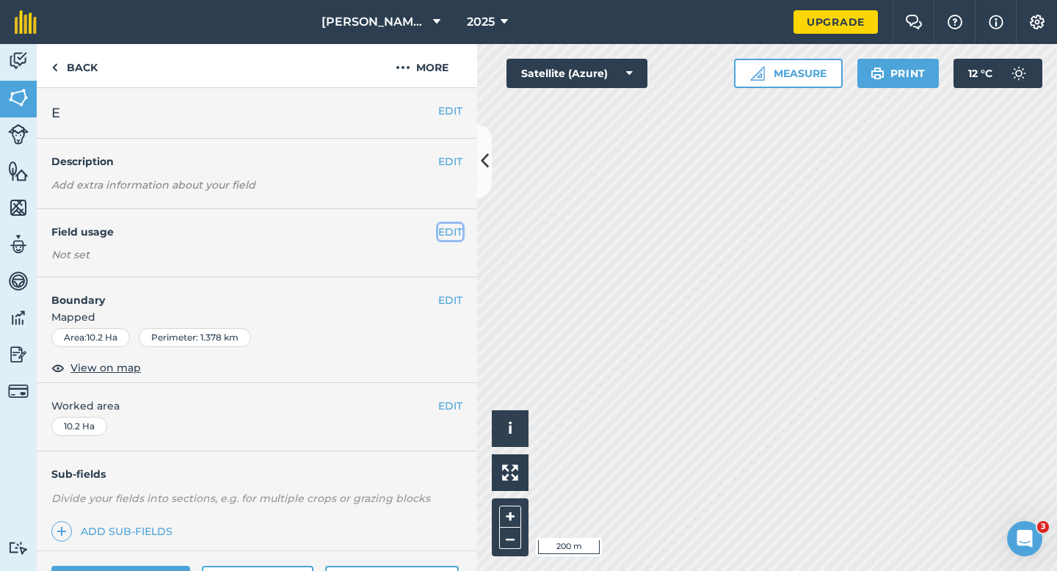
click at [451, 233] on button "EDIT" at bounding box center [450, 232] width 24 height 16
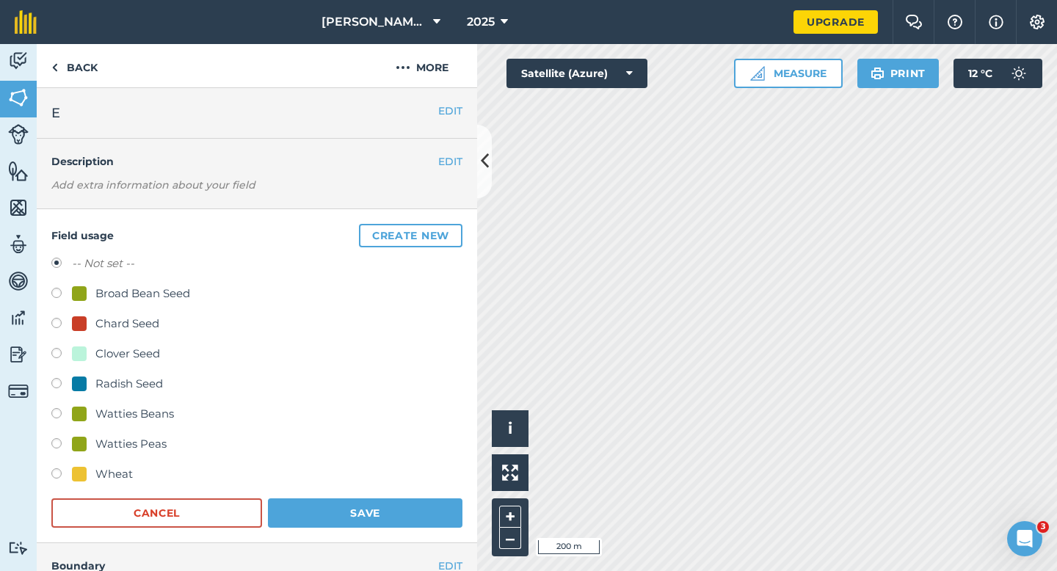
click at [117, 456] on div "Watties Peas" at bounding box center [256, 445] width 411 height 21
click at [117, 467] on div "Wheat" at bounding box center [113, 474] width 37 height 18
radio input "true"
radio input "false"
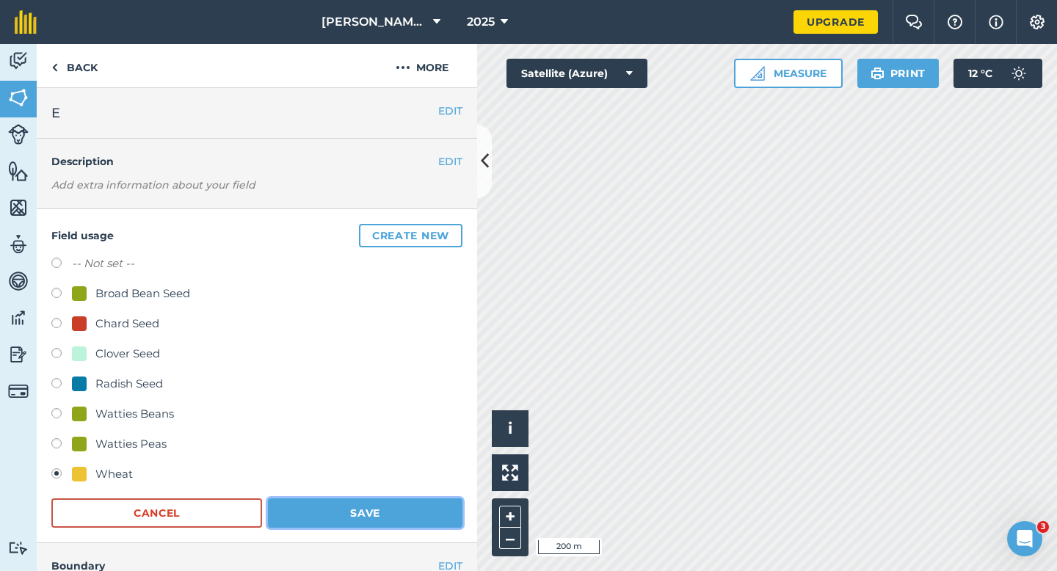
click at [339, 498] on button "Save" at bounding box center [365, 512] width 194 height 29
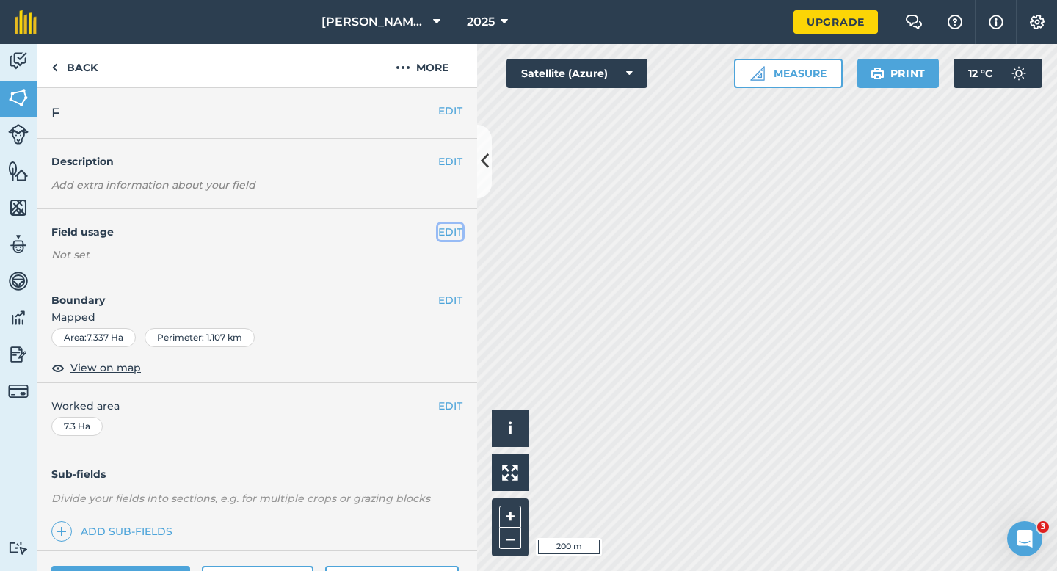
click at [454, 233] on button "EDIT" at bounding box center [450, 232] width 24 height 16
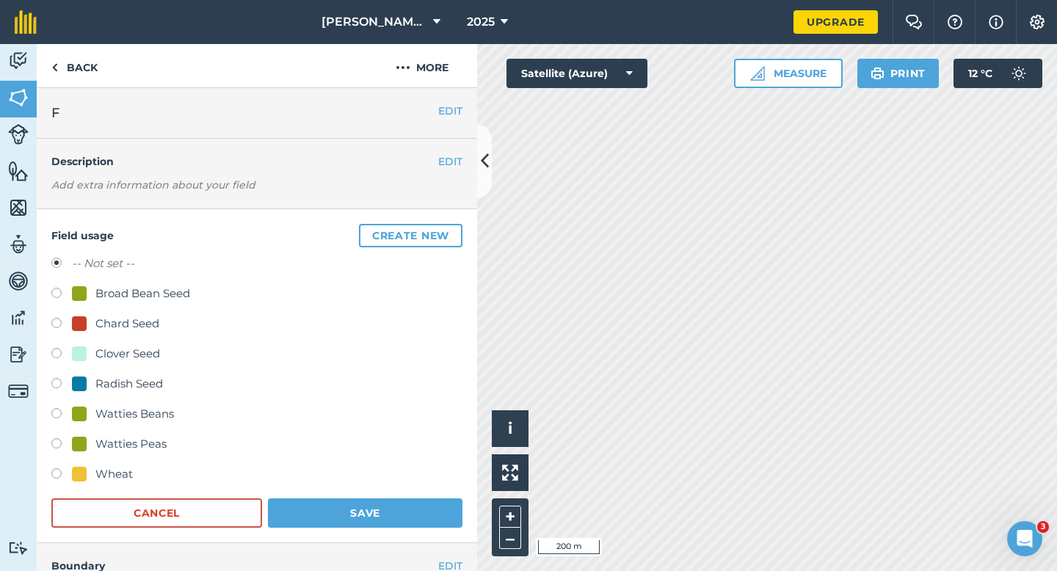
click at [454, 233] on button "Create new" at bounding box center [410, 235] width 103 height 23
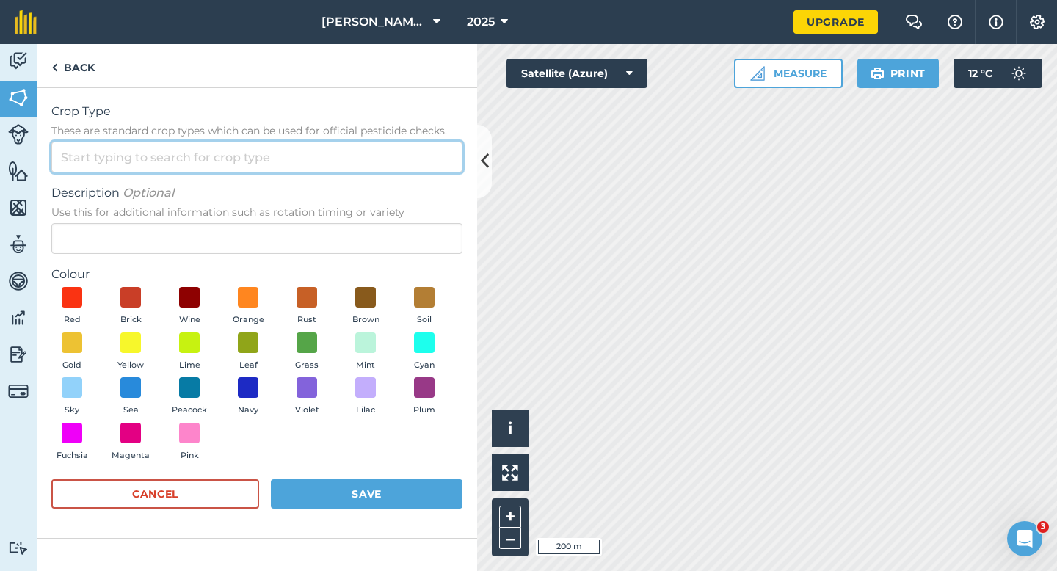
click at [379, 171] on input "Crop Type These are standard crop types which can be used for official pesticid…" at bounding box center [256, 157] width 411 height 31
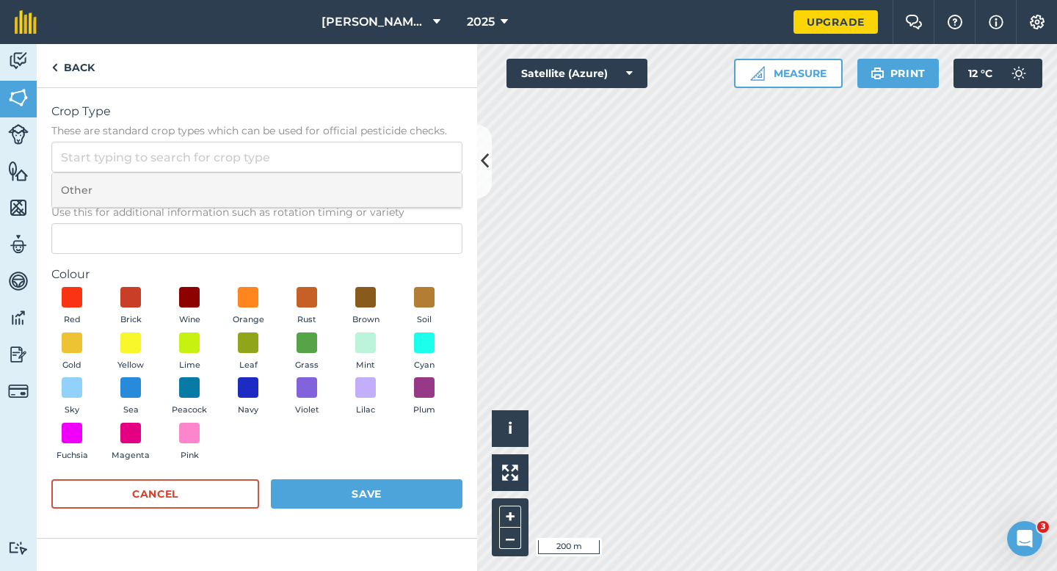
click at [379, 187] on li "Other" at bounding box center [257, 190] width 410 height 34
type input "Other"
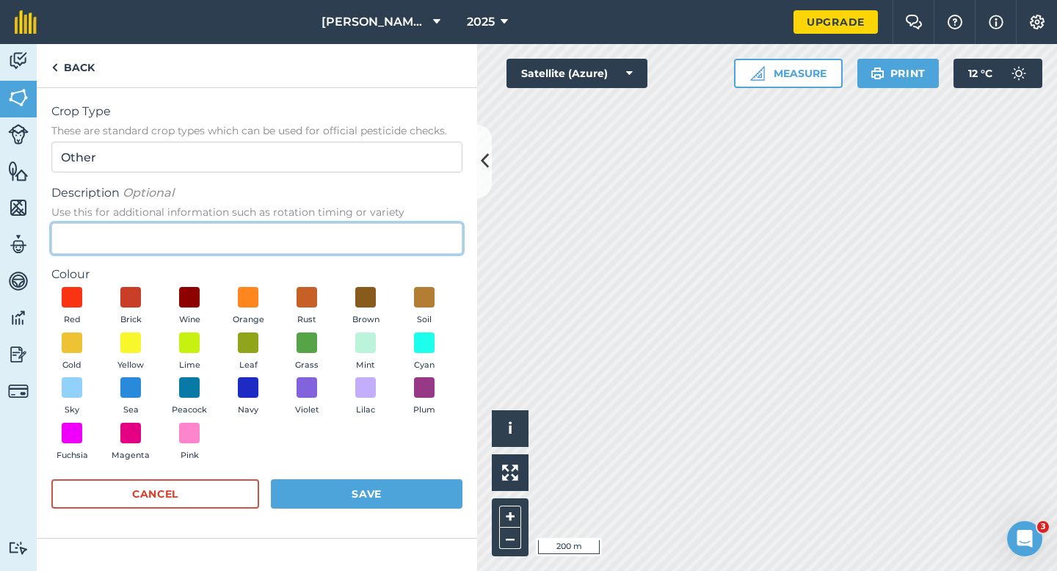
click at [379, 251] on input "Description Optional Use this for additional information such as rotation timin…" at bounding box center [256, 238] width 411 height 31
type input "Barley"
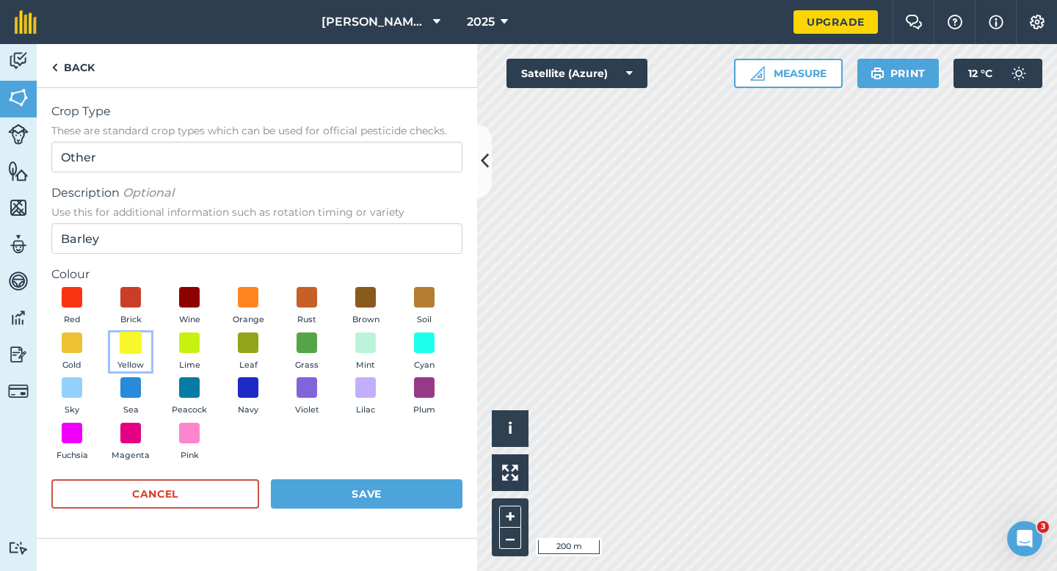
click at [134, 346] on span at bounding box center [131, 342] width 23 height 23
click at [390, 487] on button "Save" at bounding box center [367, 493] width 192 height 29
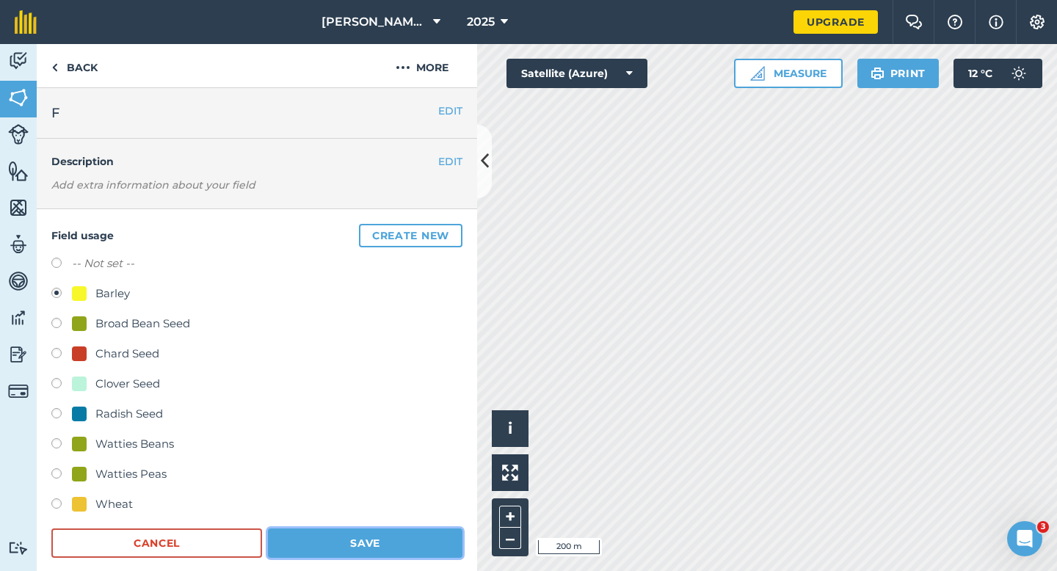
click at [415, 542] on button "Save" at bounding box center [365, 542] width 194 height 29
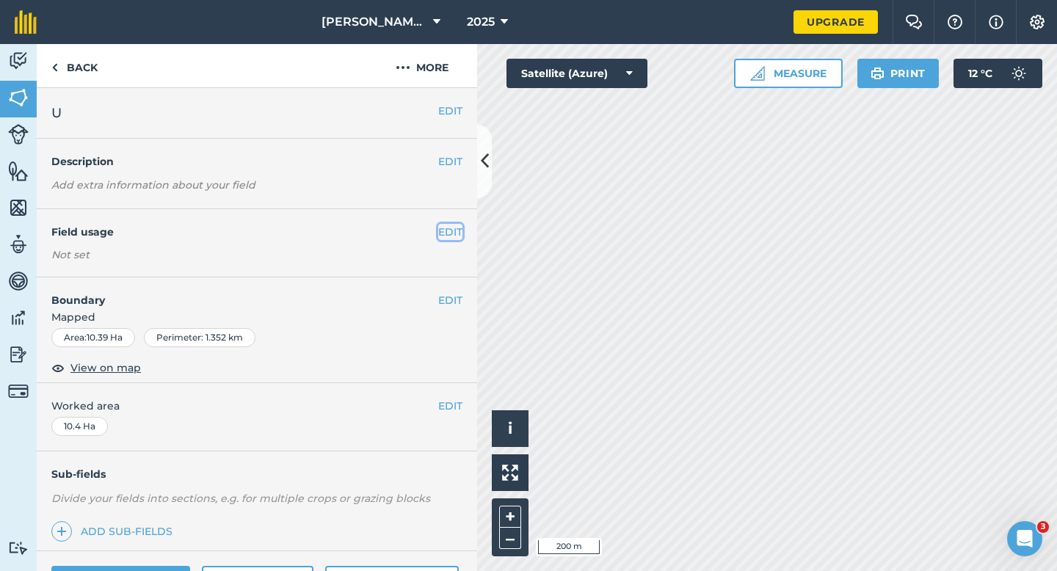
click at [445, 233] on button "EDIT" at bounding box center [450, 232] width 24 height 16
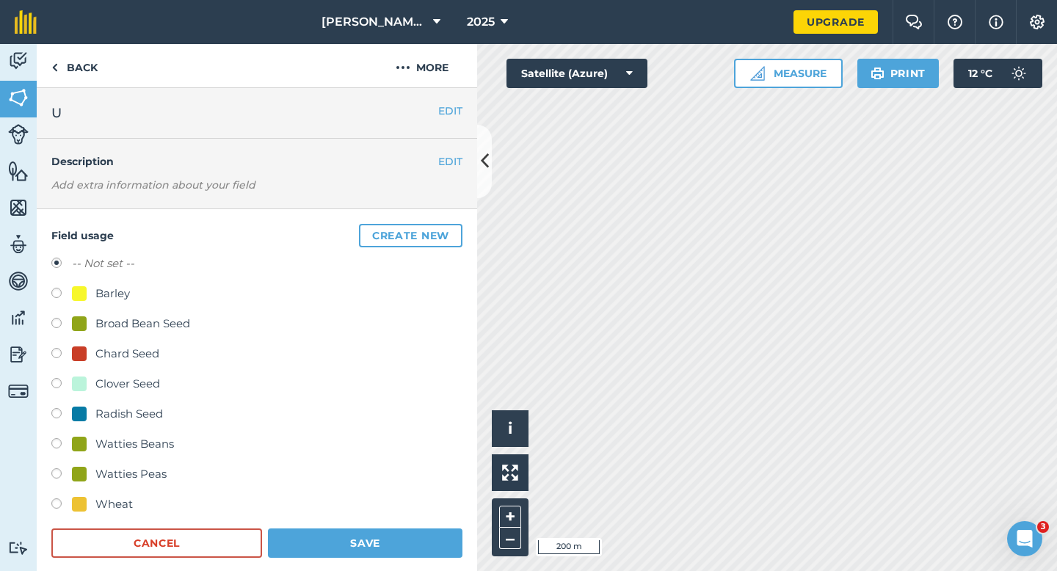
click at [103, 296] on div "Barley" at bounding box center [112, 294] width 34 height 18
radio input "true"
radio input "false"
click at [349, 523] on form "-- Not set -- Barley Broad Bean Seed Chard Seed Clover Seed Radish Seed Watties…" at bounding box center [256, 406] width 411 height 303
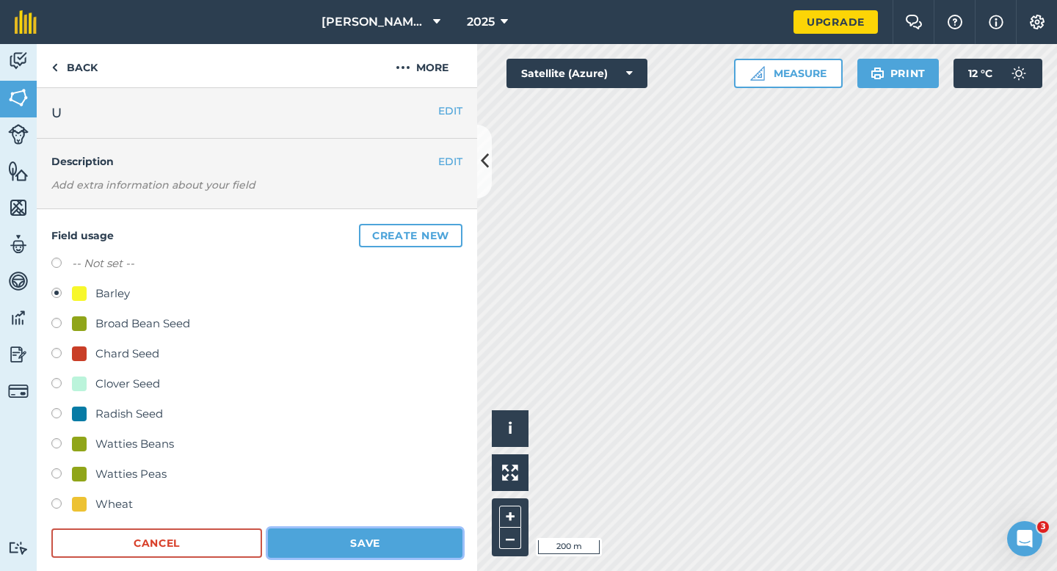
click at [347, 536] on button "Save" at bounding box center [365, 542] width 194 height 29
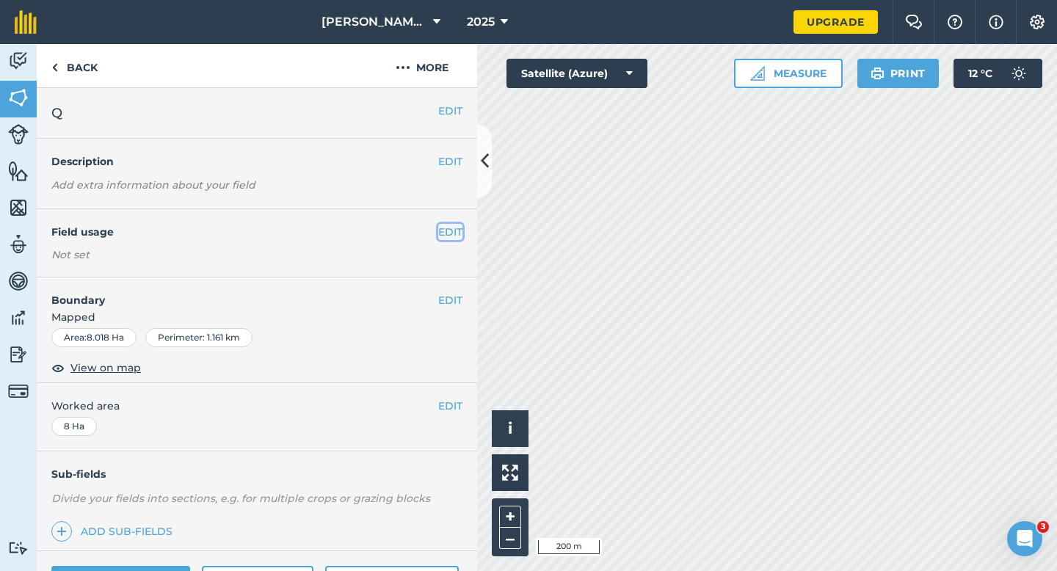
click at [443, 236] on button "EDIT" at bounding box center [450, 232] width 24 height 16
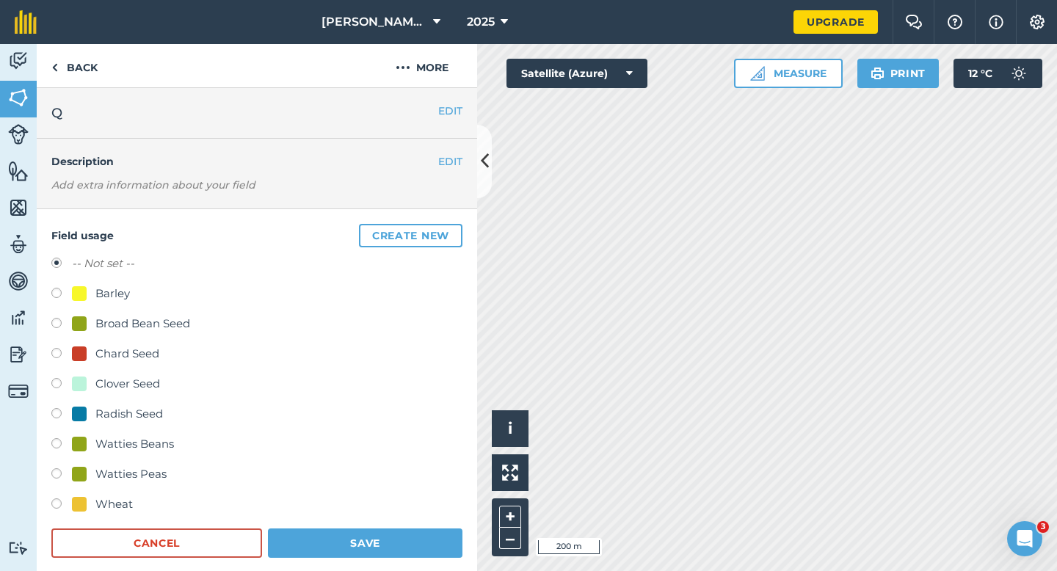
click at [90, 292] on div "Barley" at bounding box center [101, 294] width 58 height 18
radio input "true"
radio input "false"
click at [433, 550] on button "Save" at bounding box center [365, 542] width 194 height 29
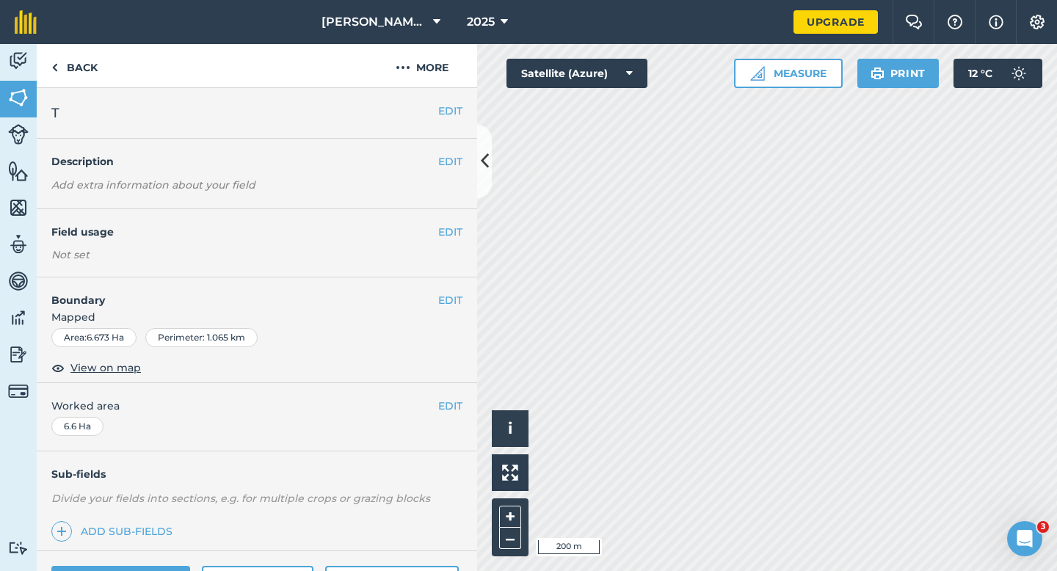
click at [470, 231] on div "EDIT Field usage Not set" at bounding box center [257, 243] width 440 height 68
click at [457, 231] on button "EDIT" at bounding box center [450, 232] width 24 height 16
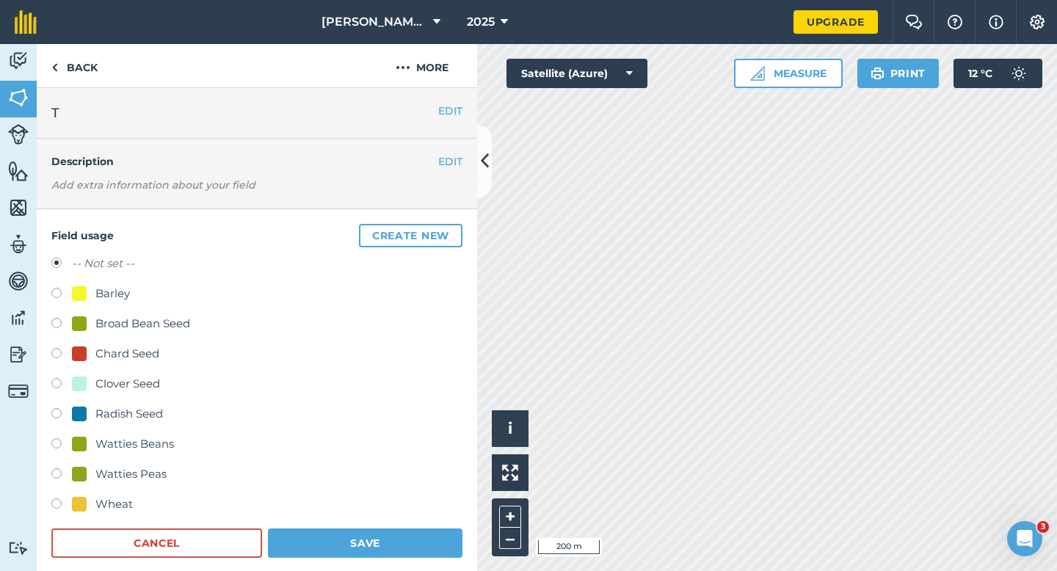
click at [81, 298] on div at bounding box center [79, 293] width 15 height 15
radio input "true"
radio input "false"
click at [424, 541] on button "Save" at bounding box center [365, 542] width 194 height 29
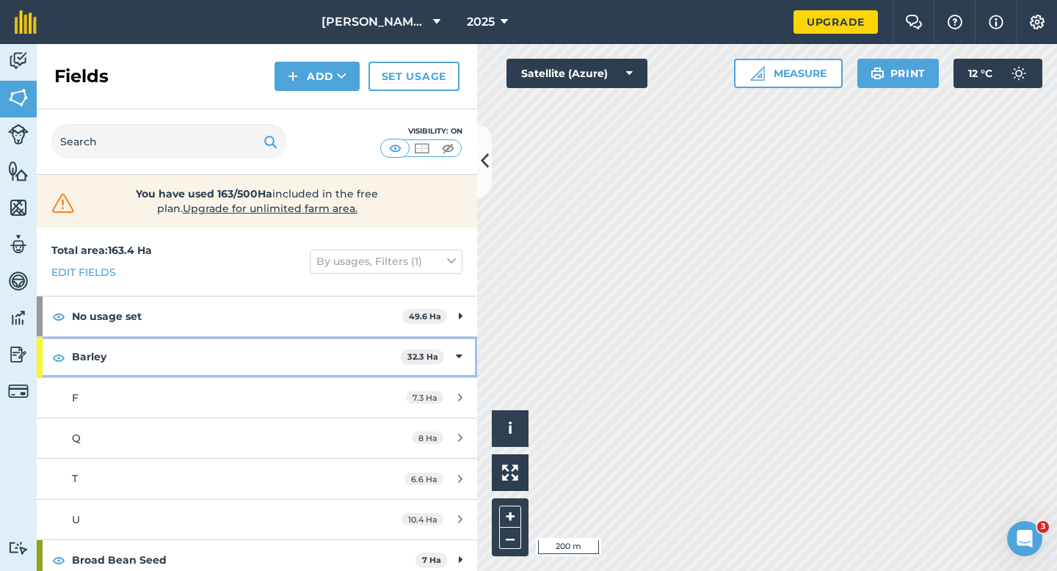
click at [460, 354] on icon at bounding box center [459, 357] width 7 height 16
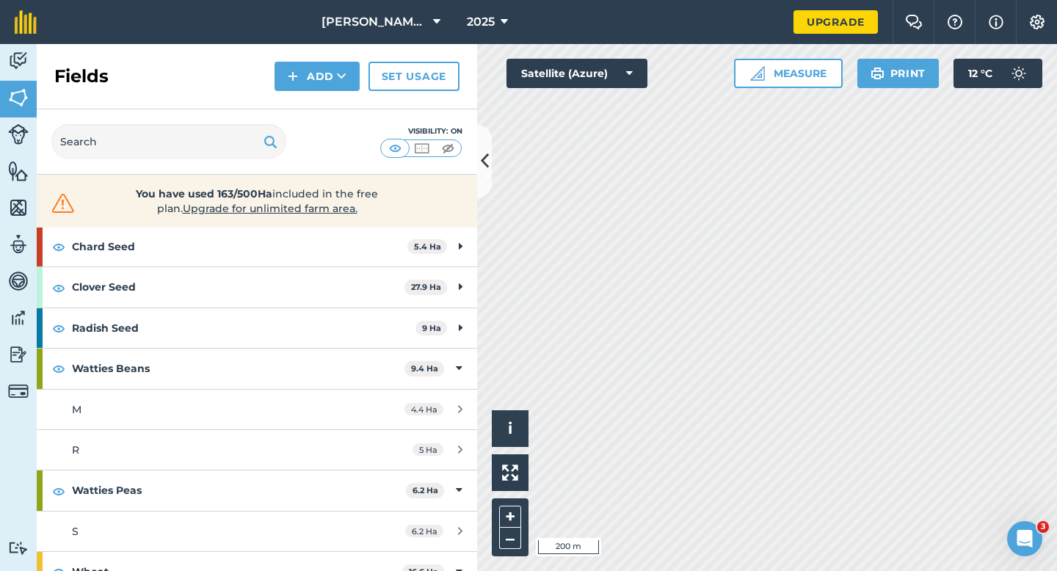
scroll to position [294, 0]
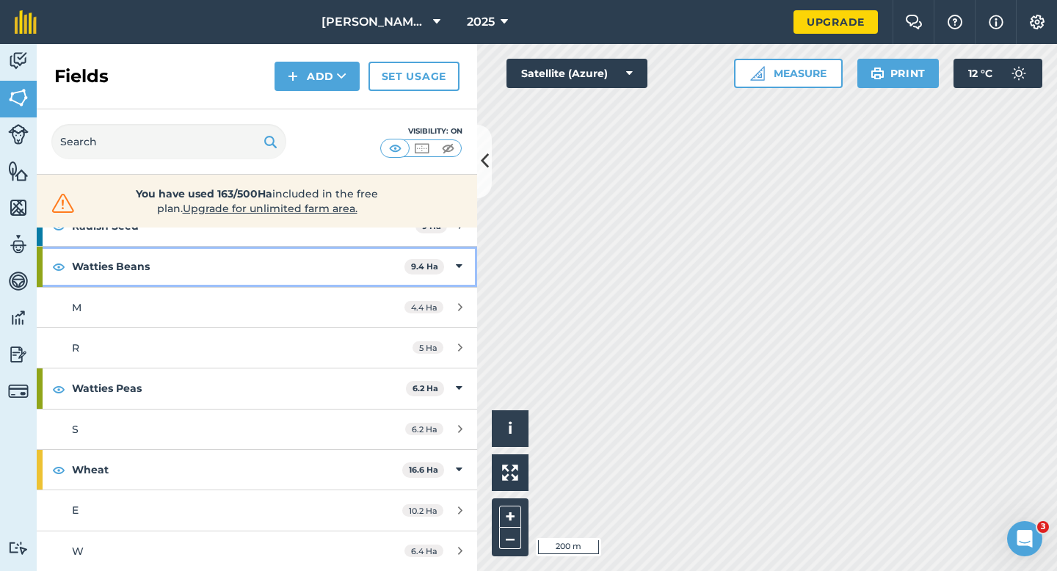
click at [458, 279] on div "Watties Beans 9.4 Ha" at bounding box center [257, 267] width 440 height 40
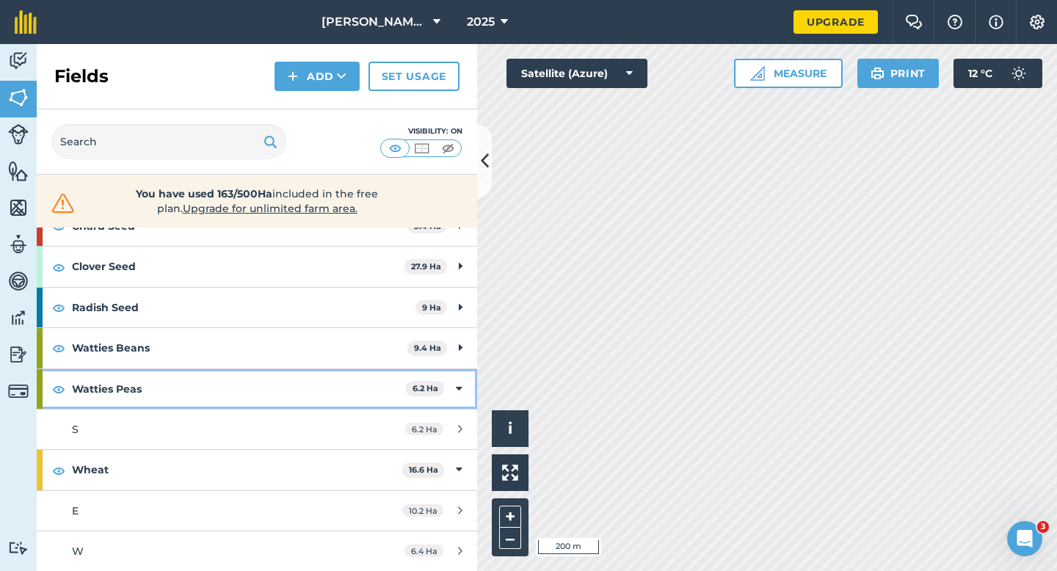
click at [454, 378] on div "Watties Peas 6.2 Ha" at bounding box center [257, 389] width 440 height 40
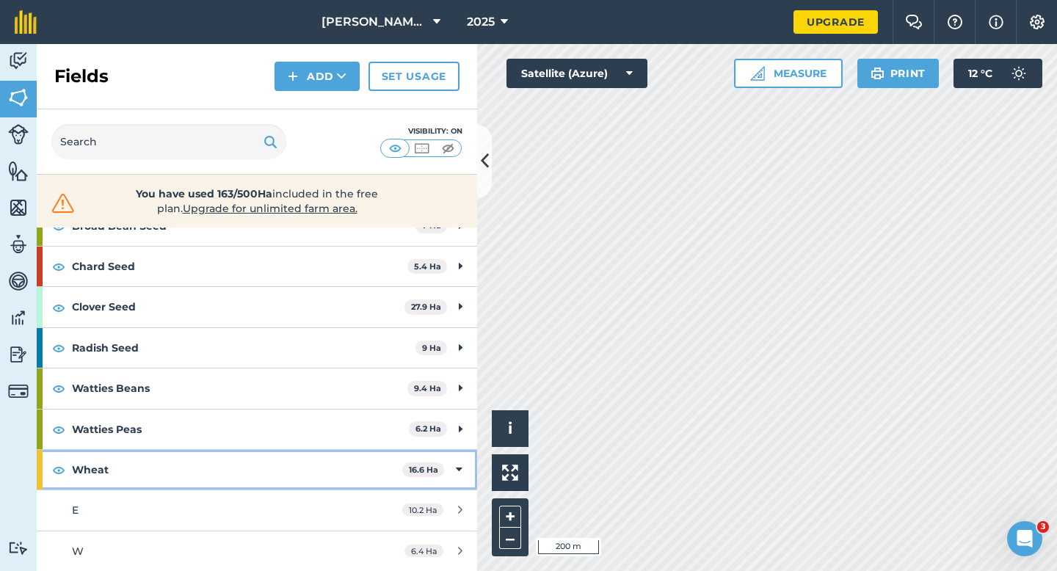
click at [453, 466] on div "Wheat 16.6 Ha" at bounding box center [257, 470] width 440 height 40
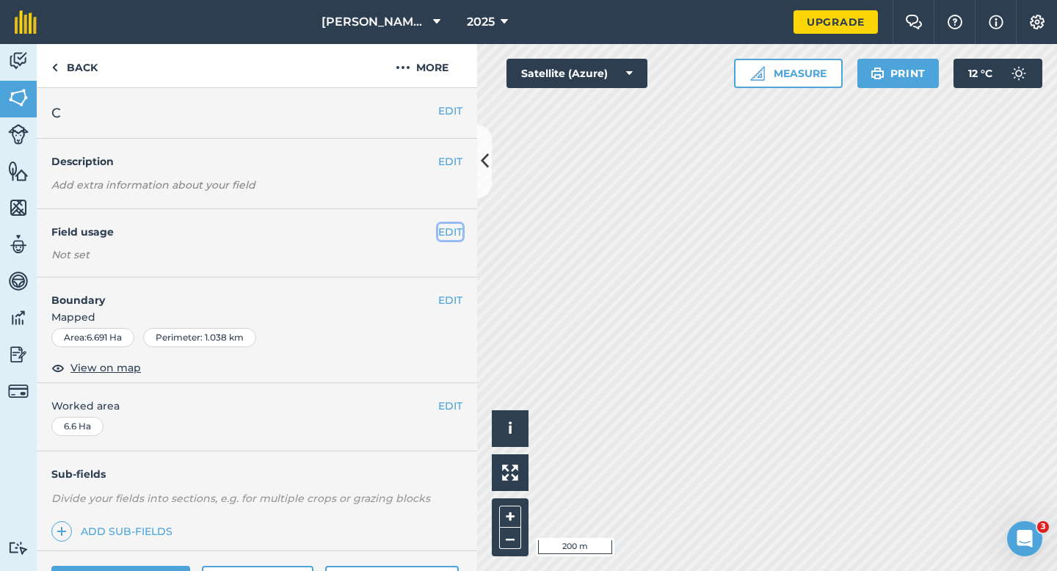
click at [440, 230] on button "EDIT" at bounding box center [450, 232] width 24 height 16
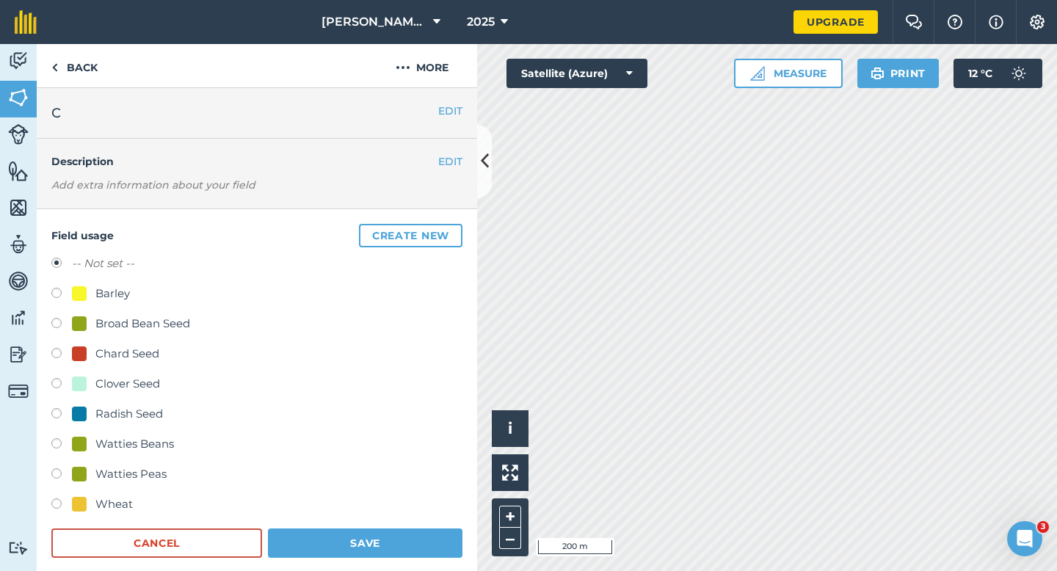
click at [90, 487] on div "-- Not set -- Barley Broad Bean Seed Chard Seed Clover Seed Radish Seed Watties…" at bounding box center [256, 386] width 411 height 262
click at [90, 481] on div "Watties Peas" at bounding box center [119, 474] width 95 height 18
radio input "true"
radio input "false"
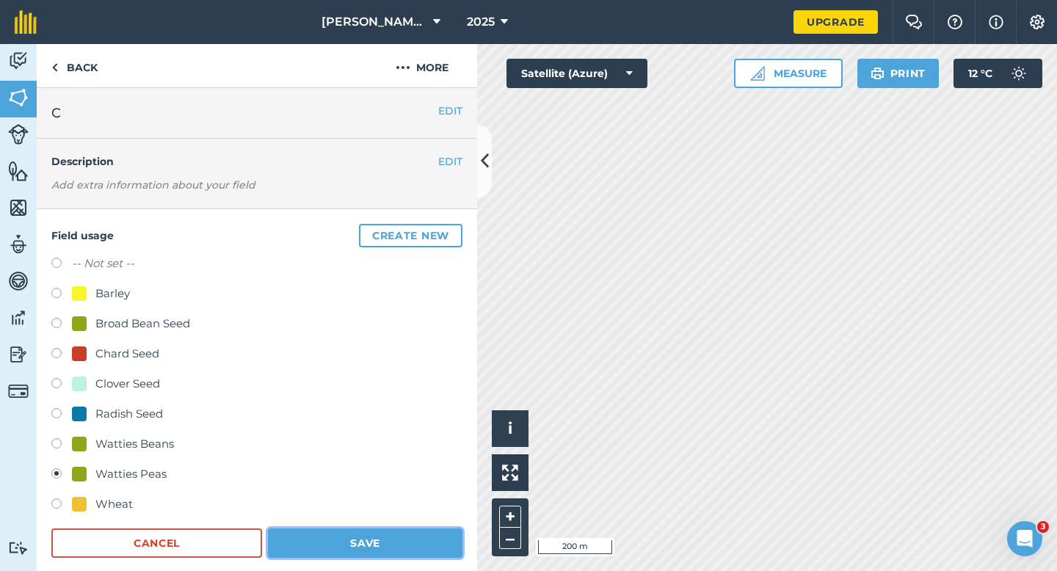
click at [295, 553] on button "Save" at bounding box center [365, 542] width 194 height 29
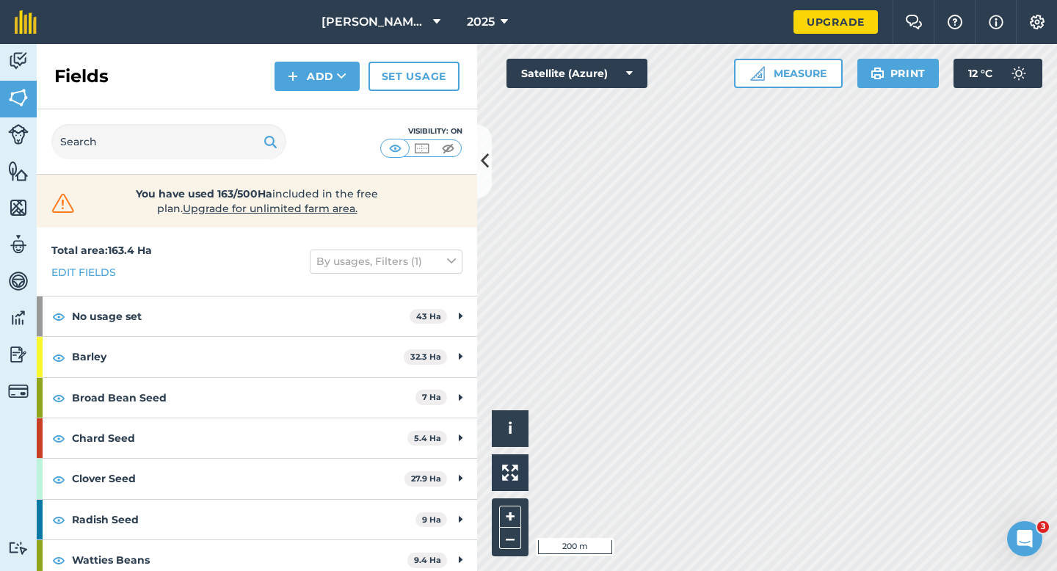
scroll to position [90, 0]
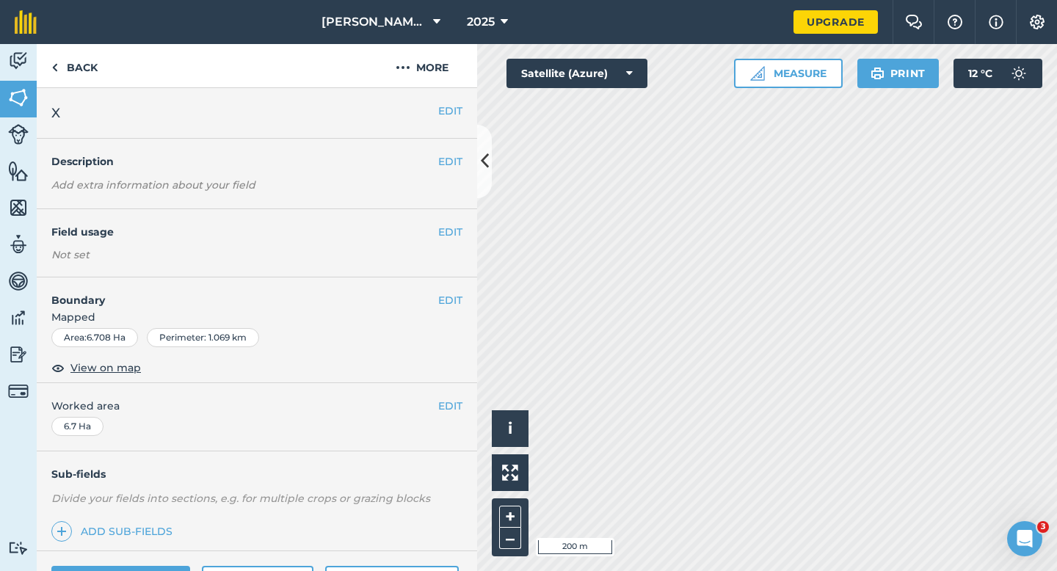
click at [444, 222] on div "EDIT Field usage Not set" at bounding box center [257, 243] width 440 height 68
click at [444, 225] on button "EDIT" at bounding box center [450, 232] width 24 height 16
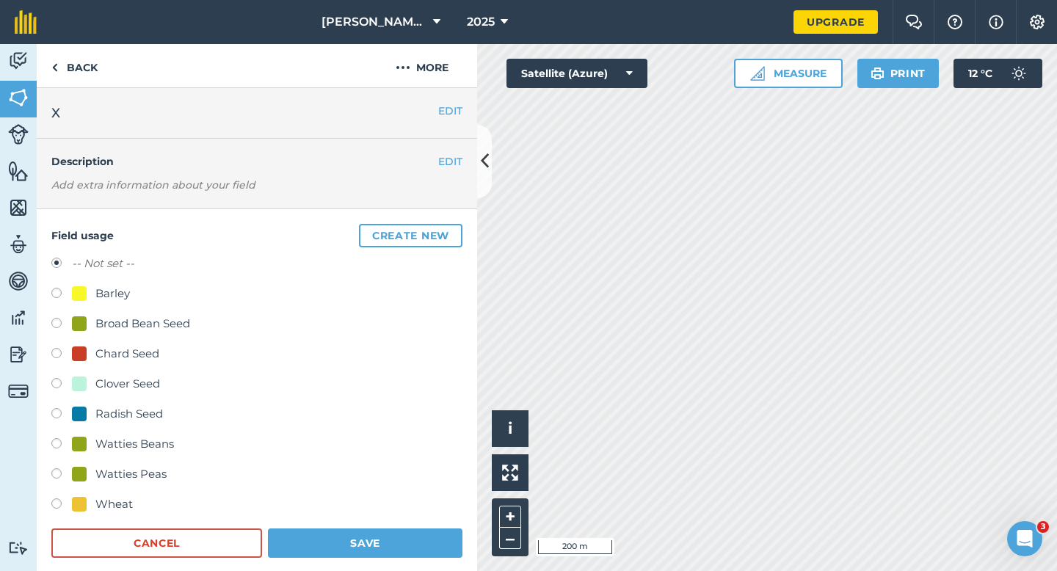
click at [111, 472] on div "Watties Peas" at bounding box center [130, 474] width 71 height 18
radio input "true"
radio input "false"
click at [346, 525] on form "-- Not set -- Barley Broad Bean Seed Chard Seed Clover Seed Radish Seed Watties…" at bounding box center [256, 406] width 411 height 303
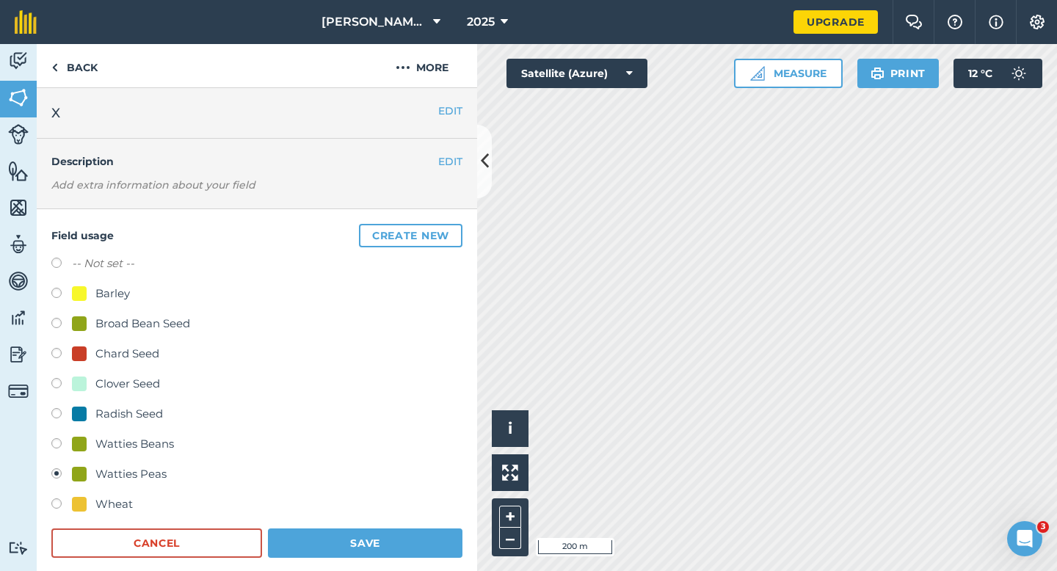
click at [465, 538] on div "Field usage Create new -- Not set -- Barley Broad Bean Seed Chard Seed Clover S…" at bounding box center [257, 391] width 440 height 364
click at [417, 548] on button "Save" at bounding box center [365, 542] width 194 height 29
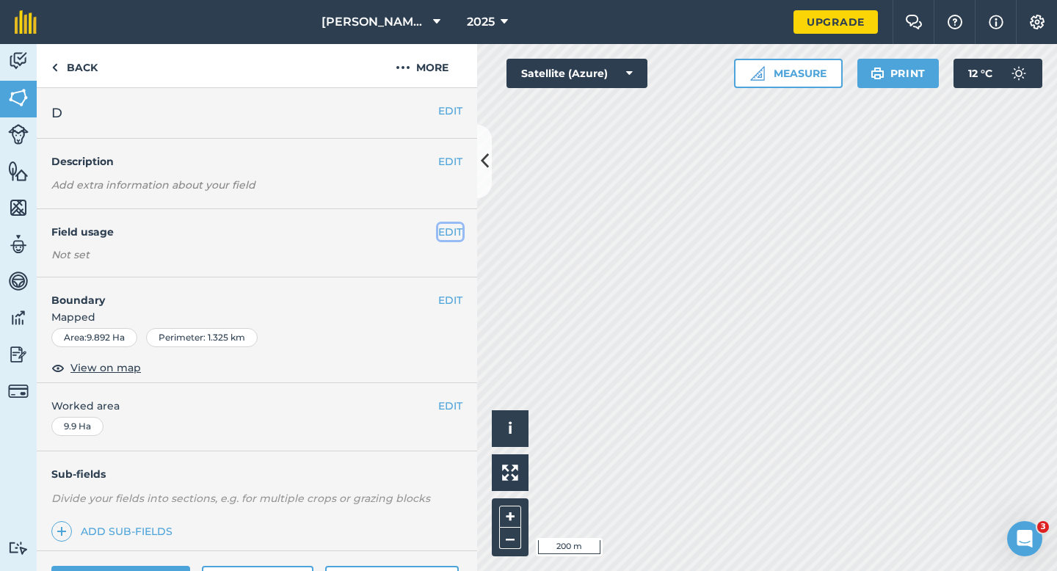
click at [448, 227] on button "EDIT" at bounding box center [450, 232] width 24 height 16
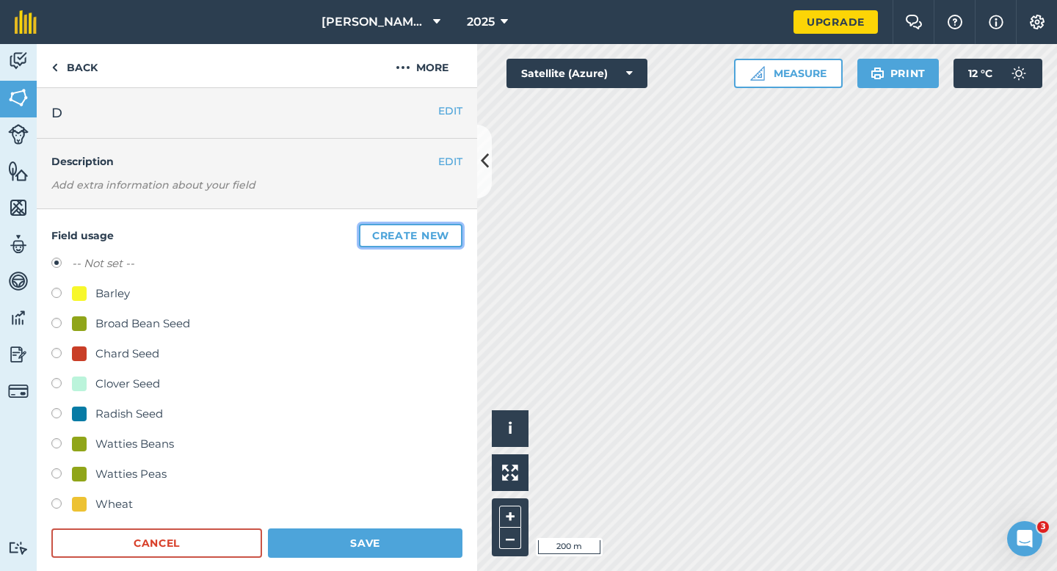
click at [445, 227] on button "Create new" at bounding box center [410, 235] width 103 height 23
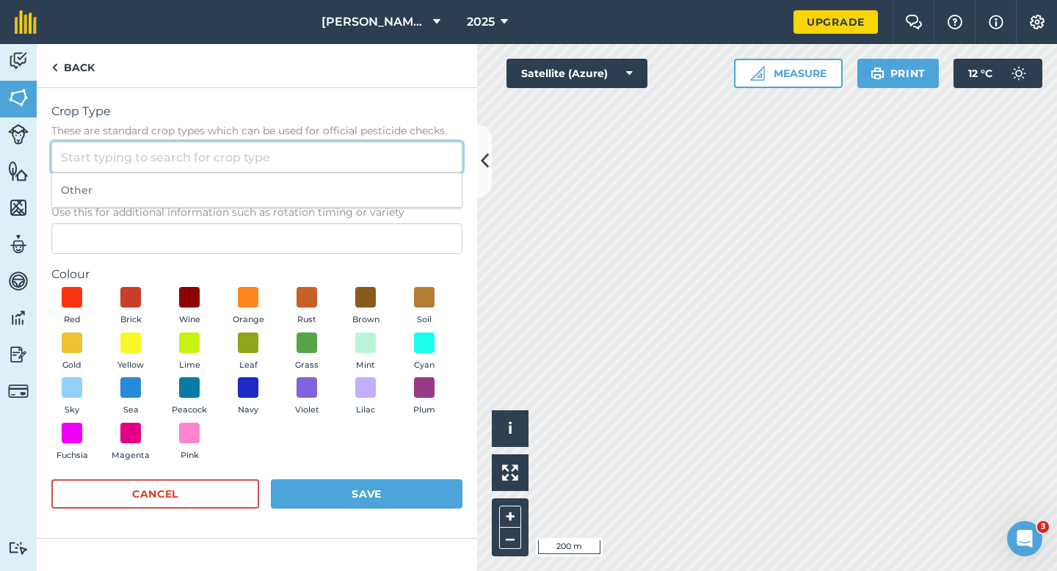
click at [375, 160] on input "Crop Type These are standard crop types which can be used for official pesticid…" at bounding box center [256, 157] width 411 height 31
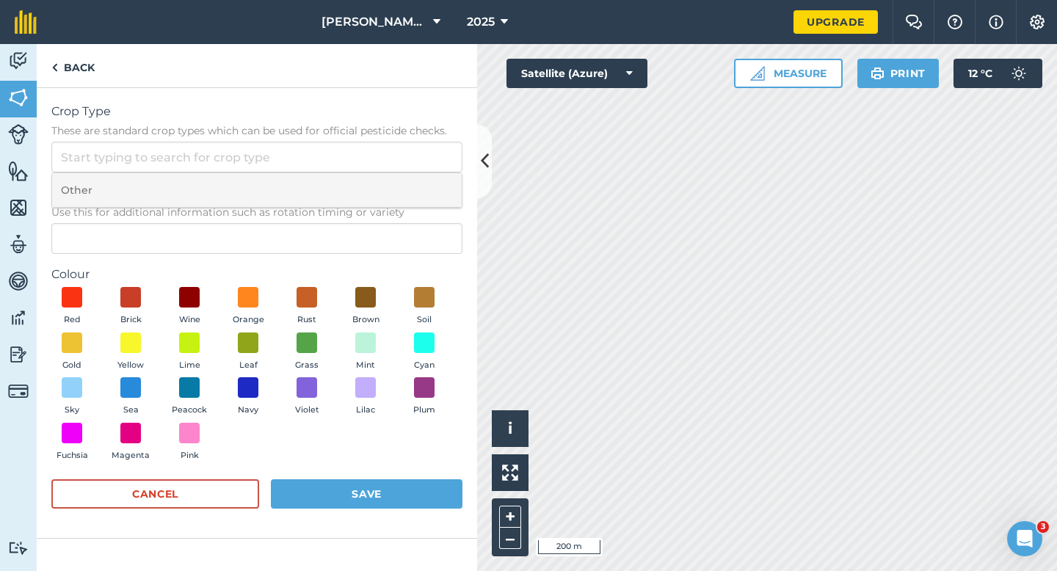
click at [375, 194] on li "Other" at bounding box center [257, 190] width 410 height 34
type input "Other"
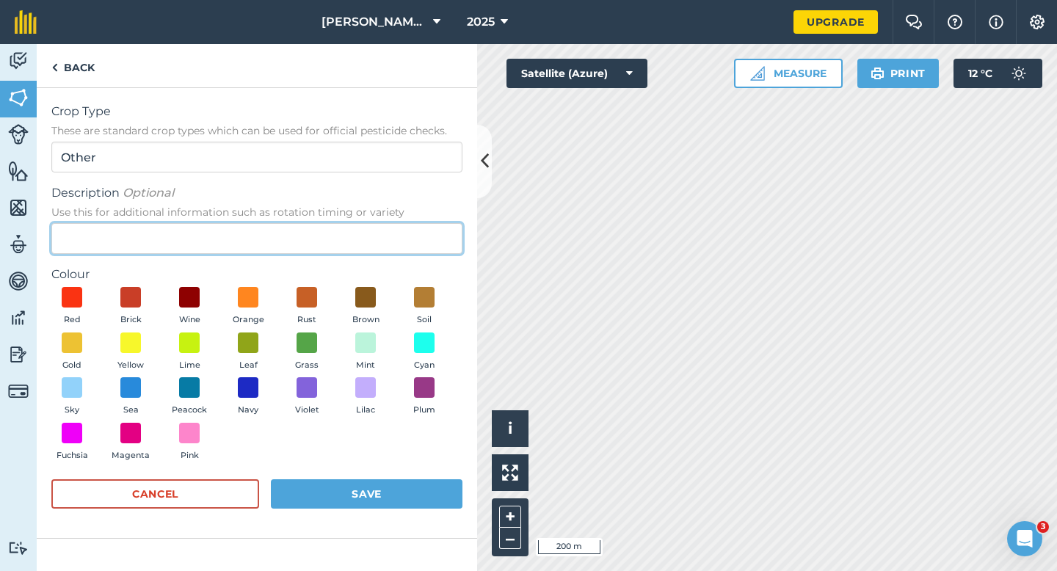
click at [375, 250] on input "Description Optional Use this for additional information such as rotation timin…" at bounding box center [256, 238] width 411 height 31
type input "Grass Seed"
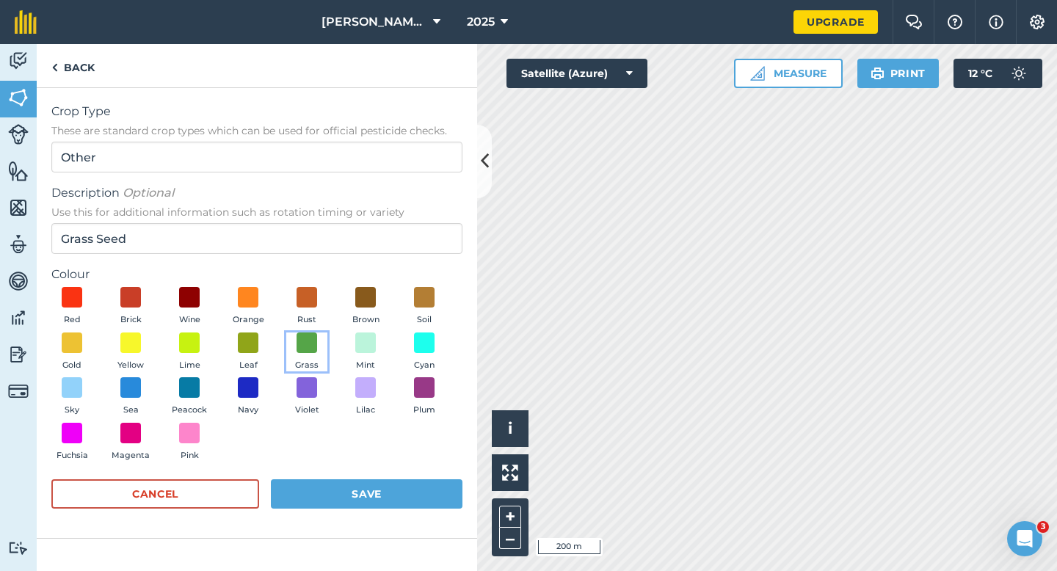
click at [322, 346] on button "Grass" at bounding box center [306, 352] width 41 height 40
click at [371, 486] on button "Save" at bounding box center [367, 493] width 192 height 29
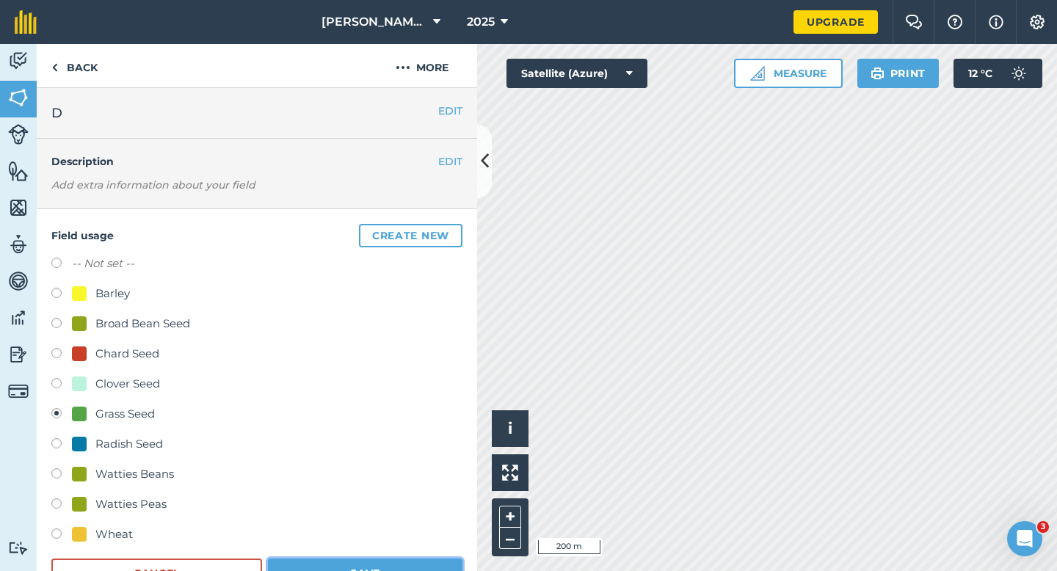
click at [432, 570] on button "Save" at bounding box center [365, 572] width 194 height 29
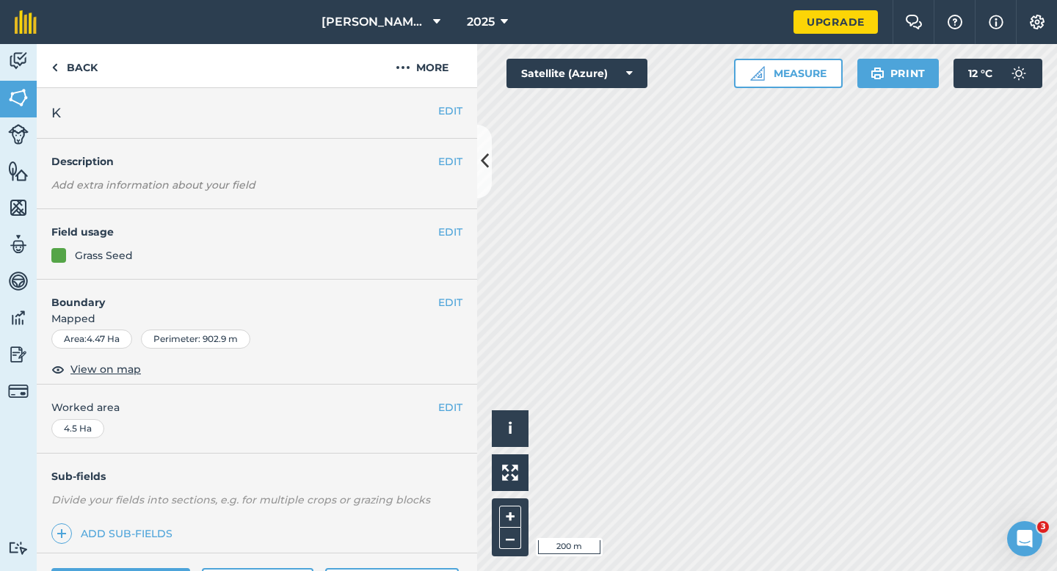
click at [443, 244] on div "EDIT Field usage Grass Seed" at bounding box center [257, 244] width 440 height 70
click at [454, 231] on button "EDIT" at bounding box center [450, 232] width 24 height 16
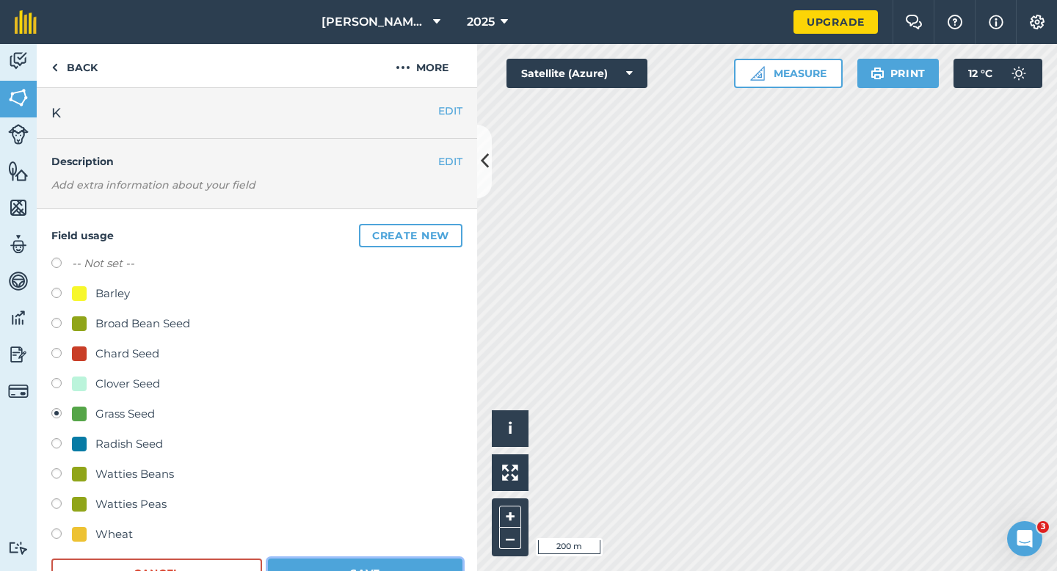
click at [385, 570] on button "Save" at bounding box center [365, 572] width 194 height 29
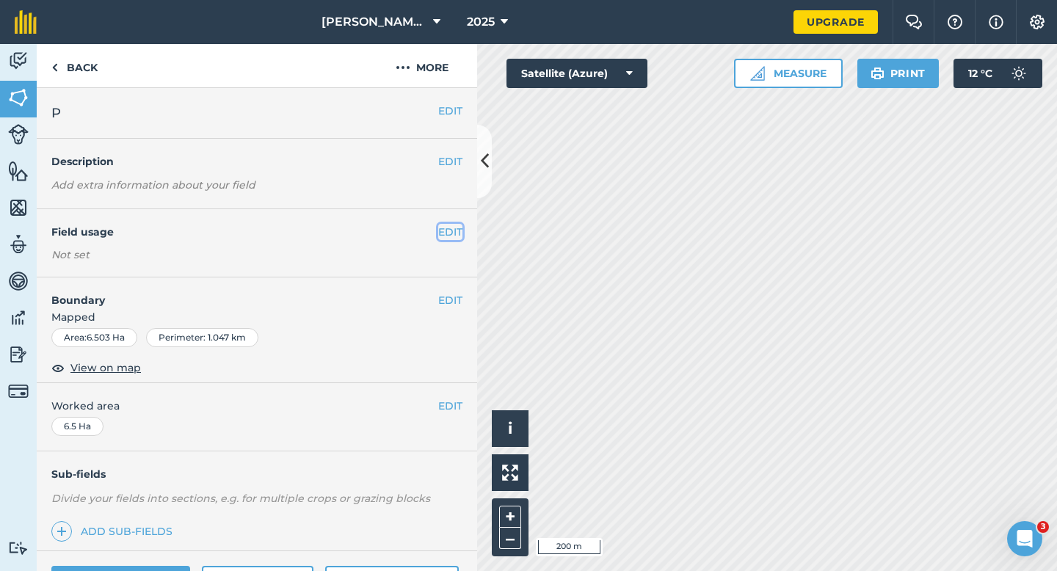
click at [447, 227] on button "EDIT" at bounding box center [450, 232] width 24 height 16
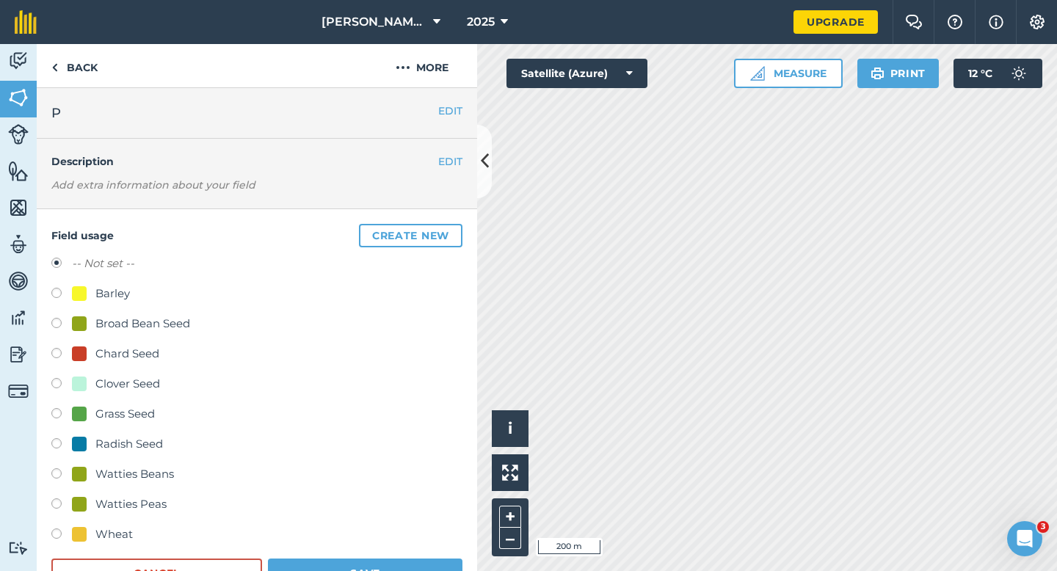
click at [123, 428] on div "-- Not set -- Barley Broad Bean Seed Chard Seed Clover Seed Grass Seed Radish S…" at bounding box center [256, 401] width 411 height 292
click at [123, 421] on div "Grass Seed" at bounding box center [124, 414] width 59 height 18
radio input "true"
radio input "false"
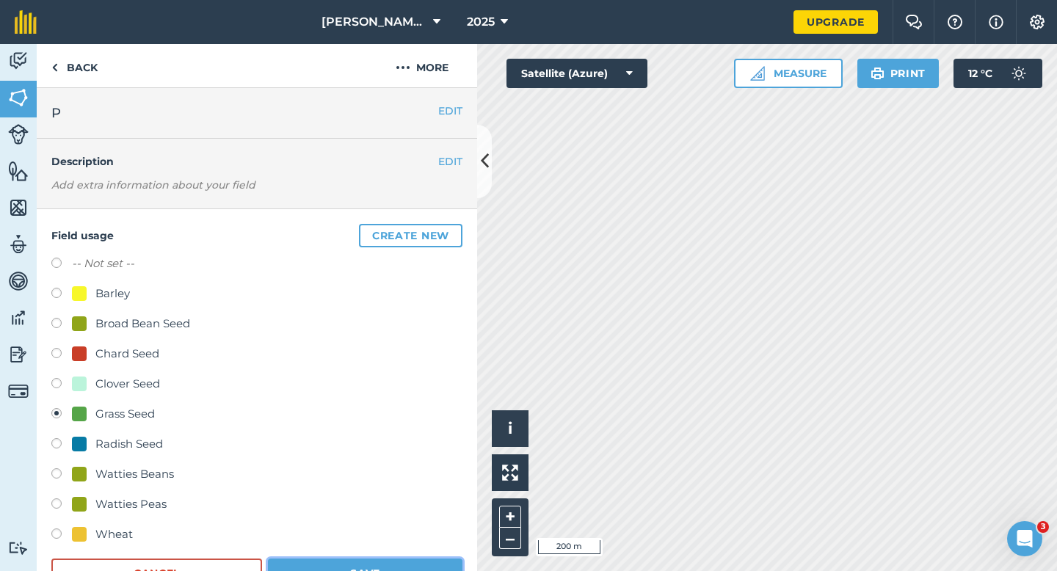
click at [300, 564] on button "Save" at bounding box center [365, 572] width 194 height 29
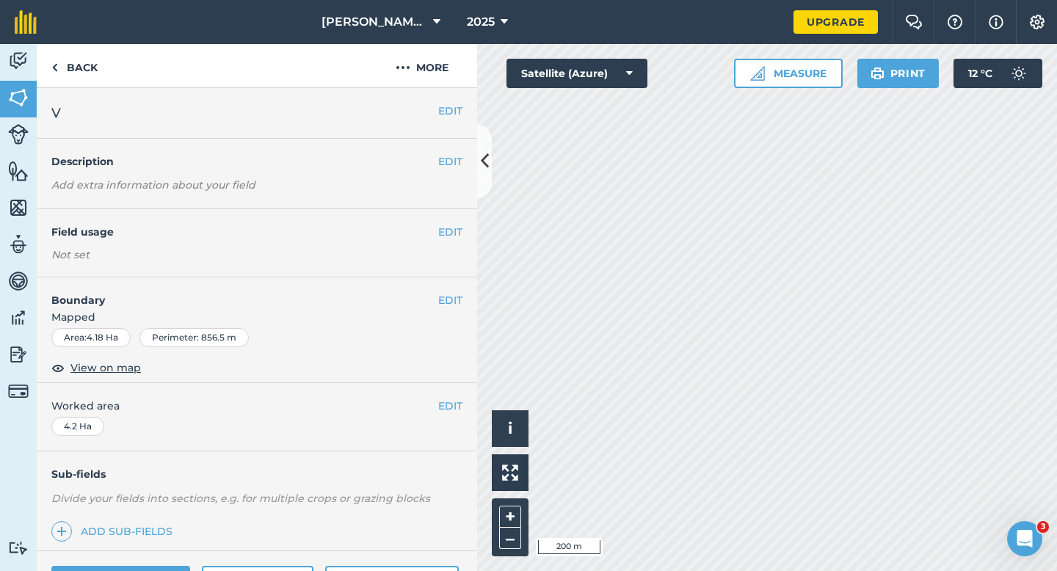
click at [465, 231] on div "EDIT Field usage Not set" at bounding box center [257, 243] width 440 height 68
click at [462, 231] on div "EDIT Field usage Not set" at bounding box center [257, 243] width 440 height 68
click at [456, 229] on button "EDIT" at bounding box center [450, 232] width 24 height 16
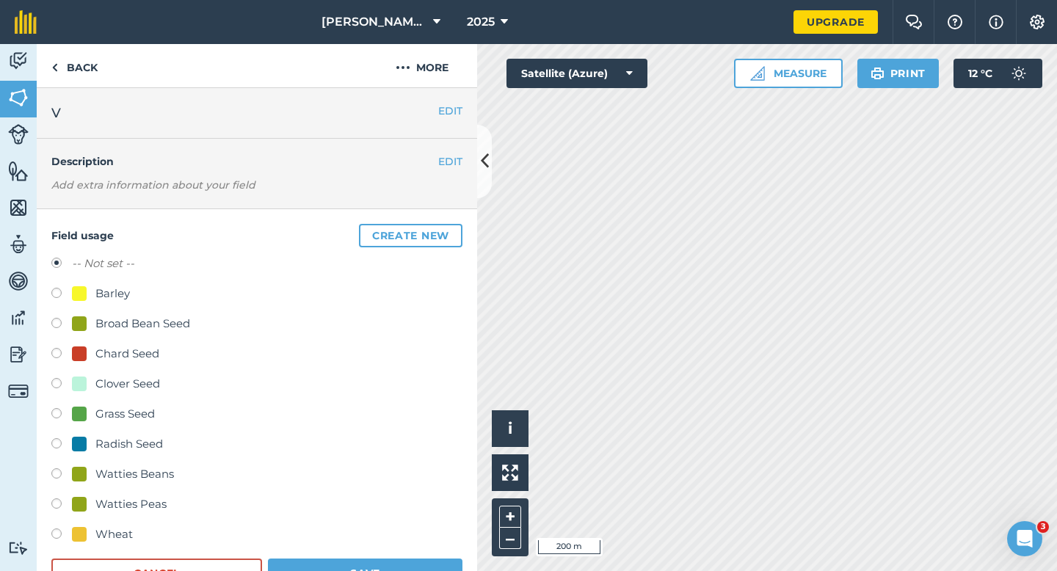
click at [120, 420] on div "Grass Seed" at bounding box center [124, 414] width 59 height 18
radio input "true"
radio input "false"
click at [272, 570] on button "Save" at bounding box center [365, 572] width 194 height 29
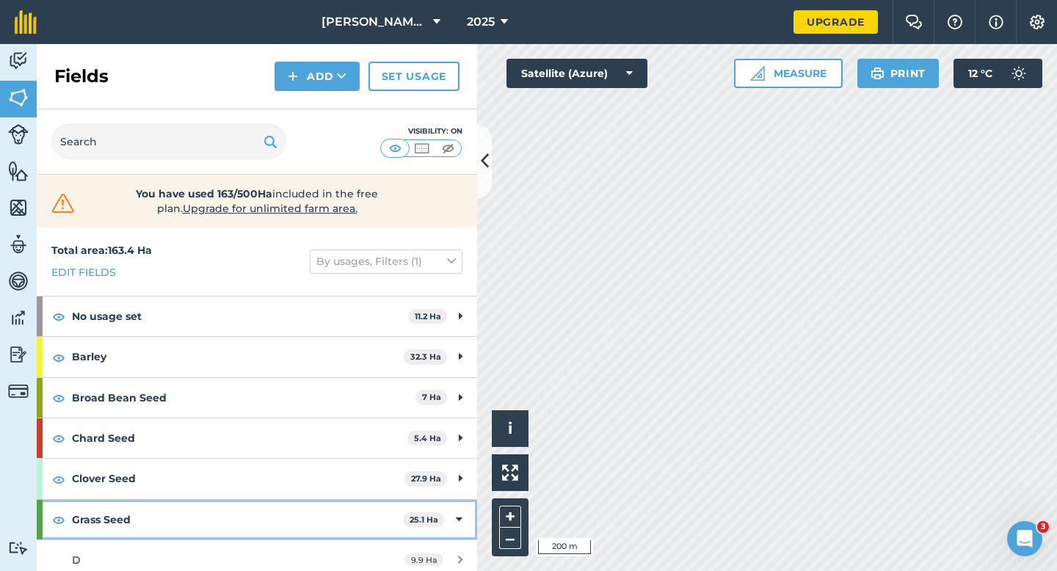
click at [455, 530] on div "Grass Seed 25.1 Ha" at bounding box center [257, 520] width 440 height 40
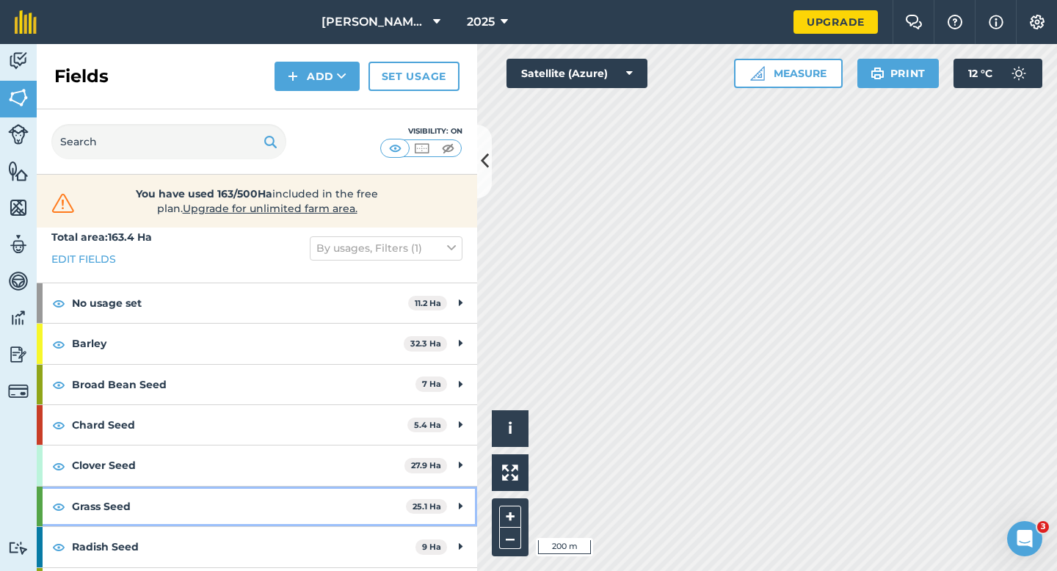
scroll to position [4, 0]
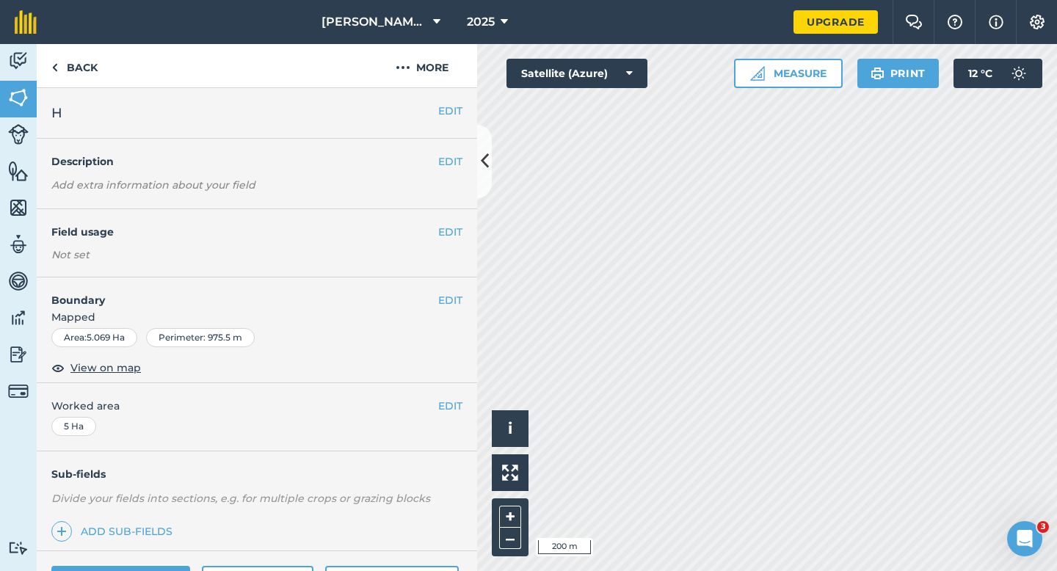
click at [442, 219] on div "EDIT Field usage Not set" at bounding box center [257, 243] width 440 height 68
click at [443, 225] on button "EDIT" at bounding box center [450, 232] width 24 height 16
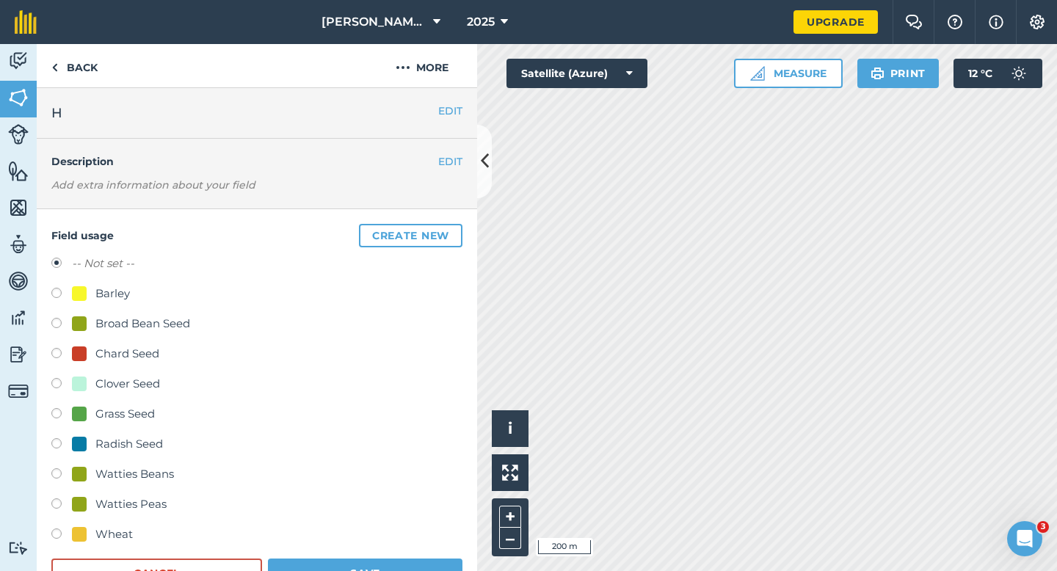
click at [114, 293] on div "Barley" at bounding box center [112, 294] width 34 height 18
radio input "true"
radio input "false"
click at [402, 553] on form "-- Not set -- Barley Broad Bean Seed Chard Seed Clover Seed Grass Seed Radish S…" at bounding box center [256, 421] width 411 height 333
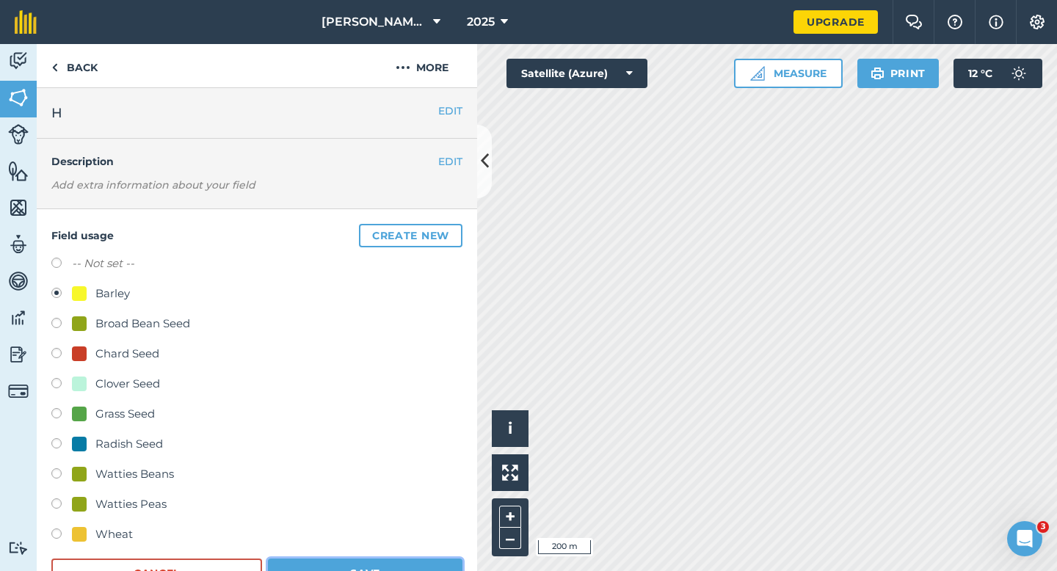
click at [424, 558] on button "Save" at bounding box center [365, 572] width 194 height 29
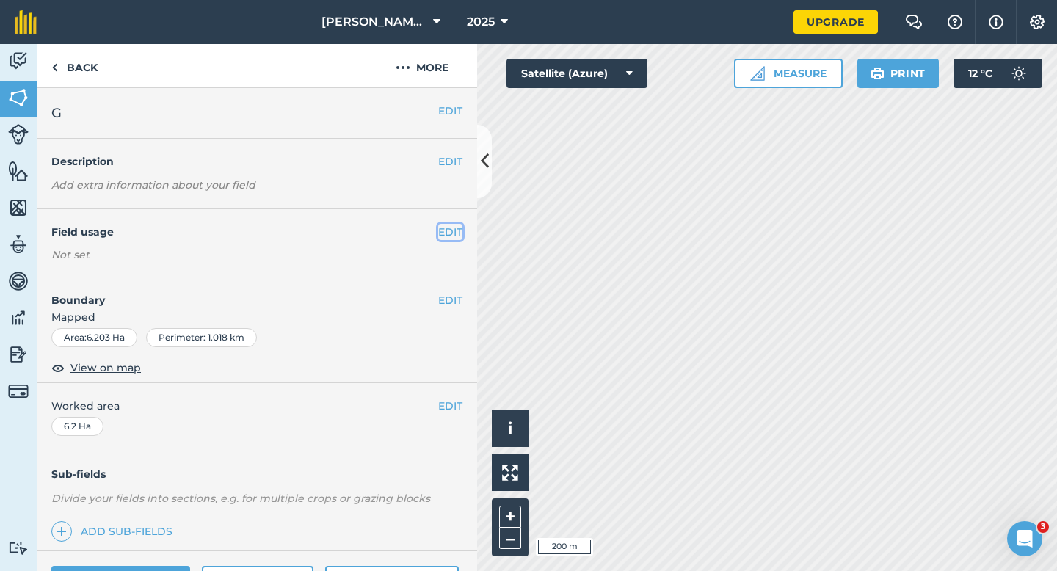
click at [451, 236] on button "EDIT" at bounding box center [450, 232] width 24 height 16
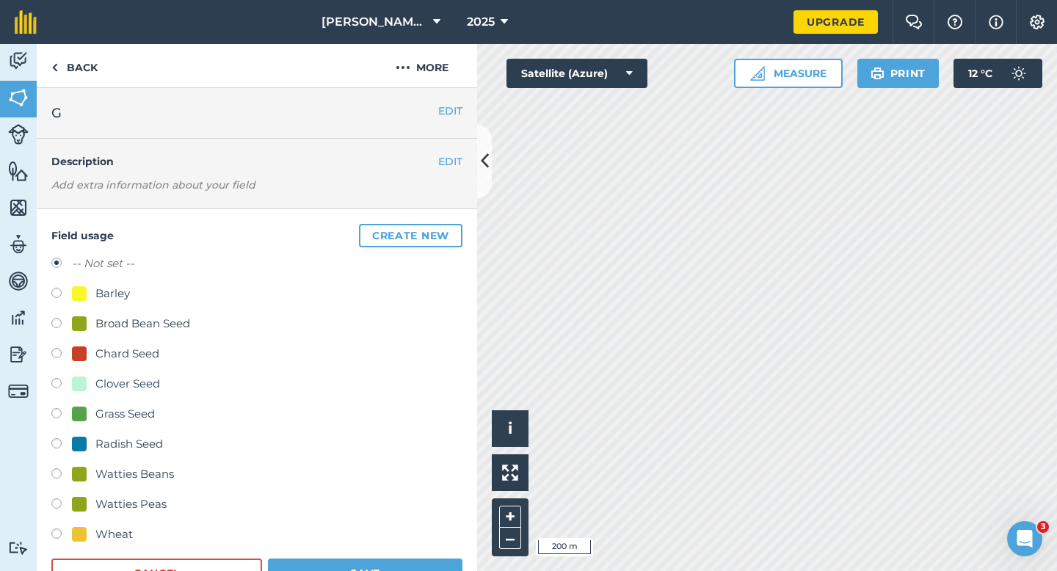
click at [96, 394] on div "Clover Seed" at bounding box center [256, 385] width 411 height 21
click at [106, 381] on div "Clover Seed" at bounding box center [127, 384] width 65 height 18
radio input "true"
radio input "false"
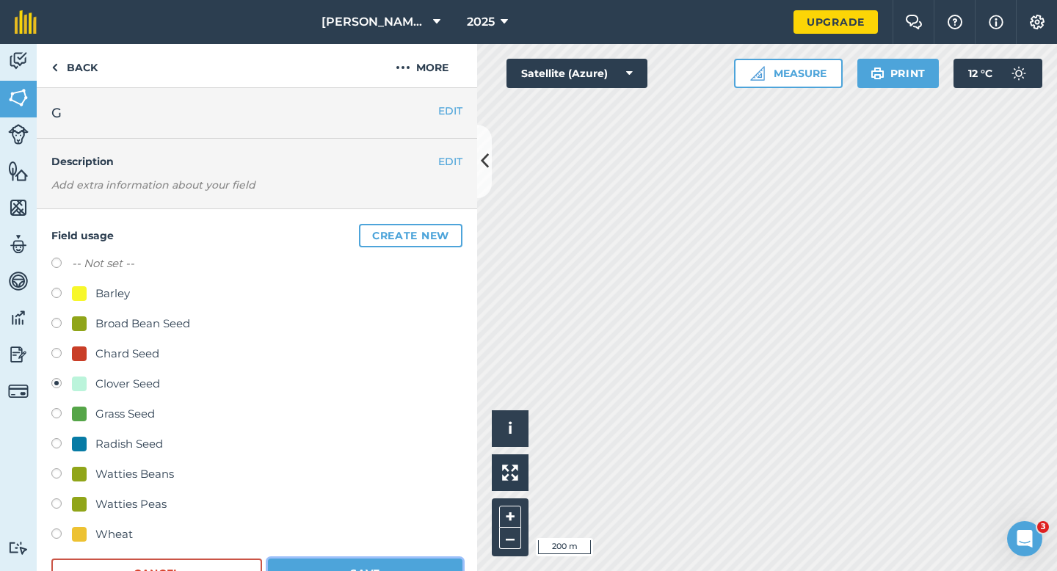
click at [332, 565] on button "Save" at bounding box center [365, 572] width 194 height 29
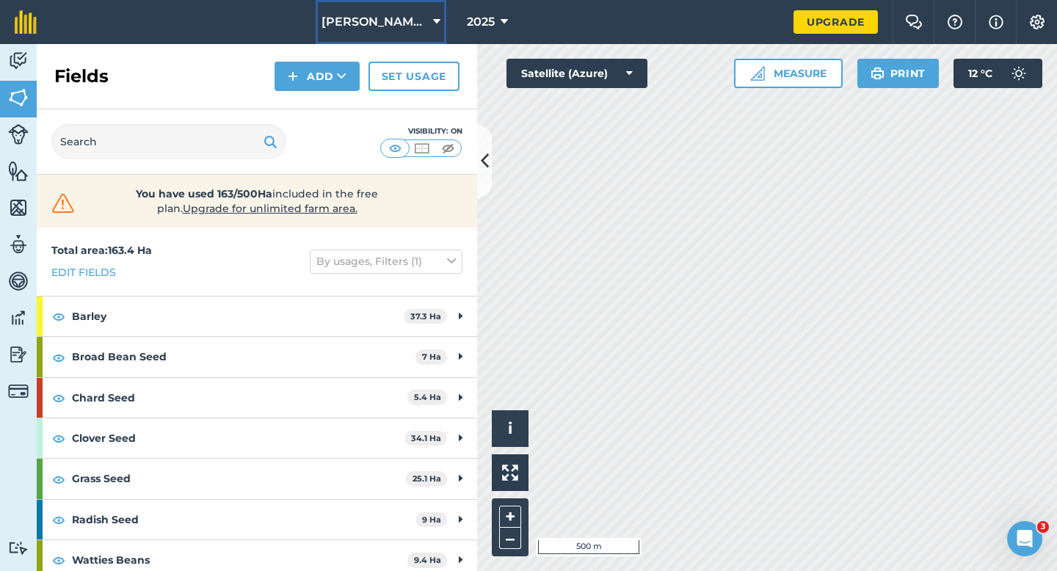
click at [433, 13] on icon at bounding box center [436, 22] width 7 height 18
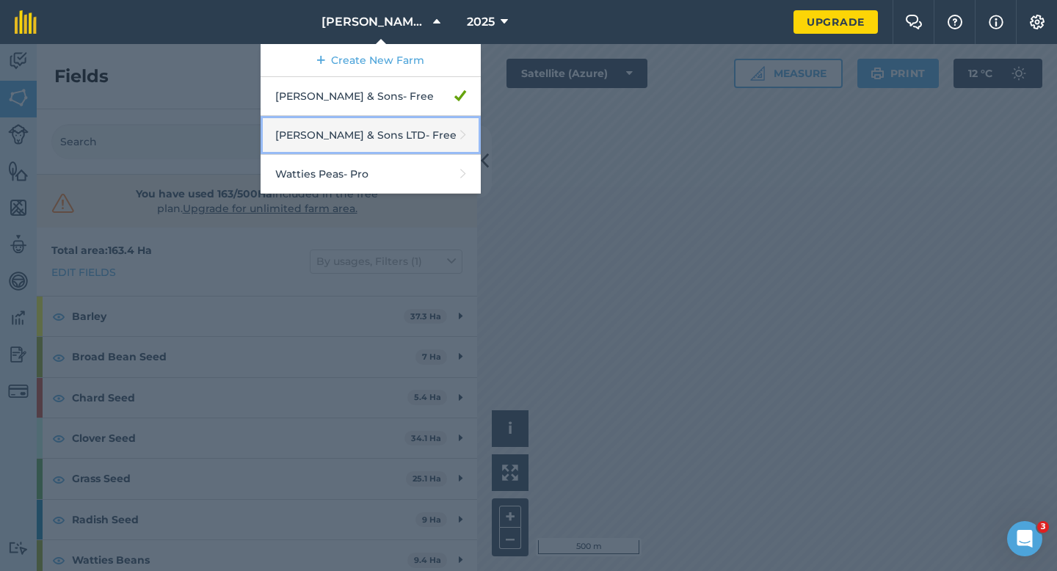
click at [411, 134] on link "Casey & Sons LTD - Free" at bounding box center [371, 135] width 220 height 39
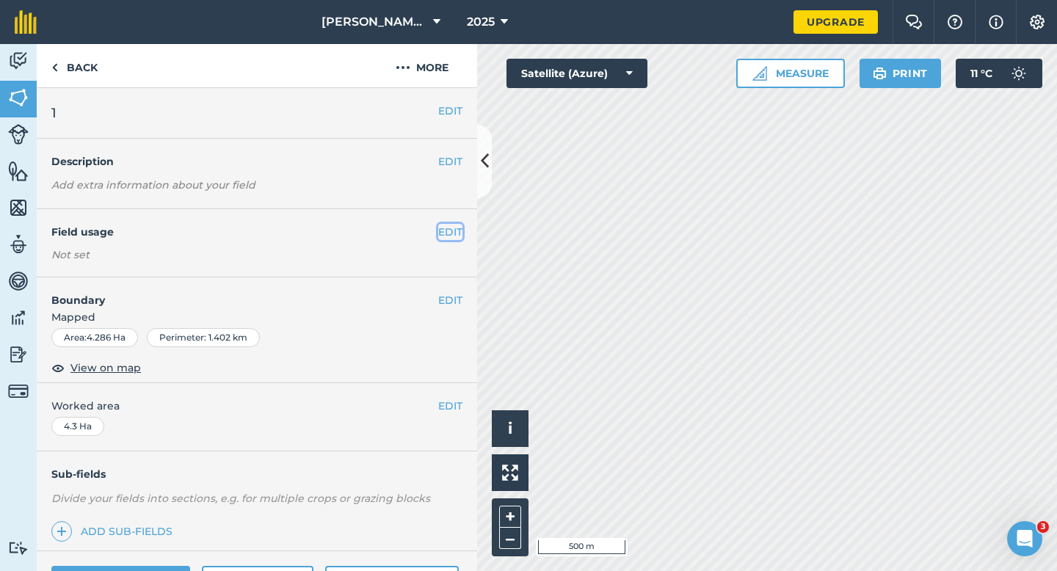
click at [451, 227] on button "EDIT" at bounding box center [450, 232] width 24 height 16
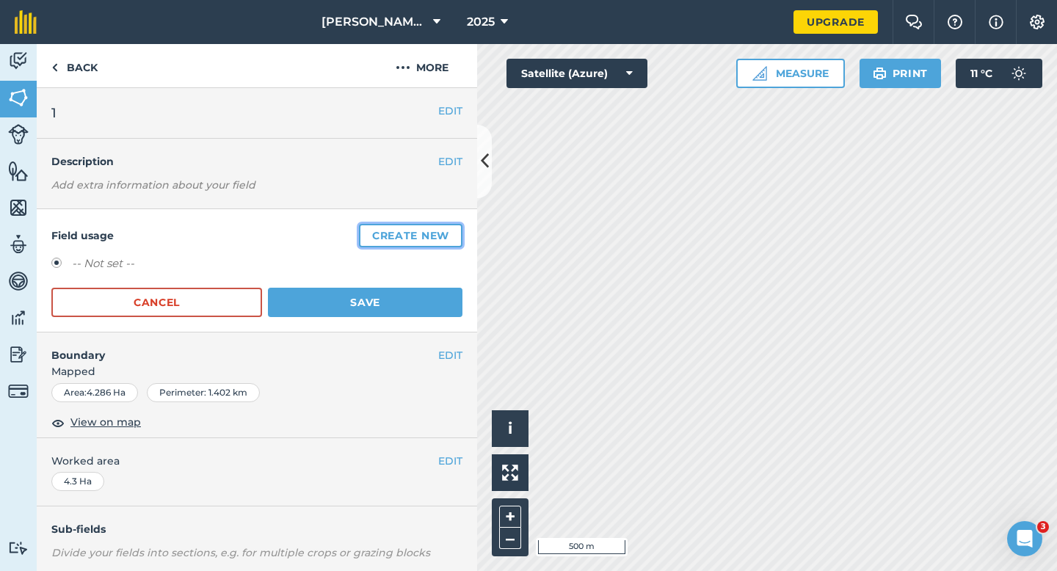
click at [451, 227] on button "Create new" at bounding box center [410, 235] width 103 height 23
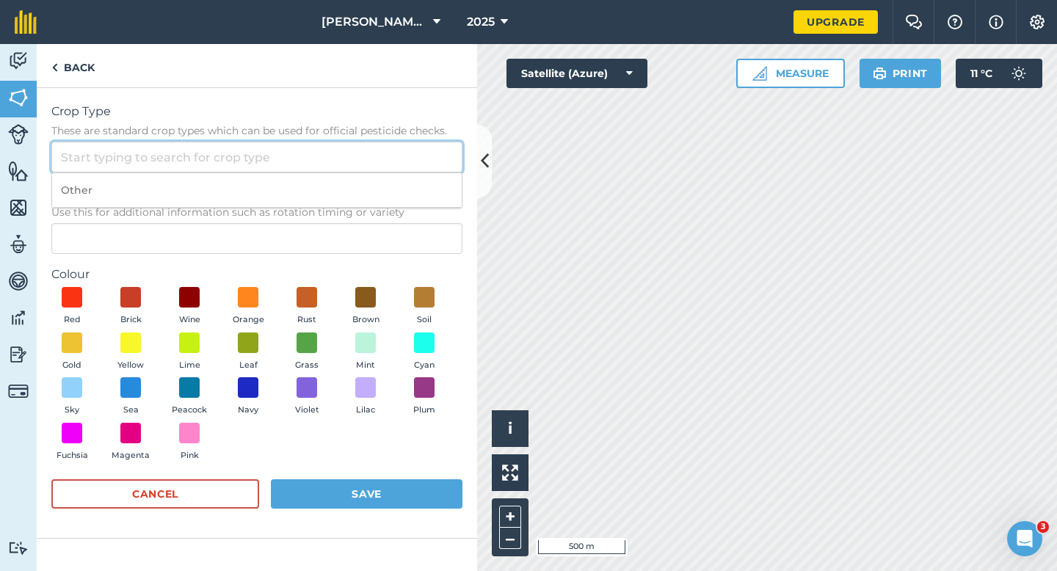
click at [425, 158] on input "Crop Type These are standard crop types which can be used for official pesticid…" at bounding box center [256, 157] width 411 height 31
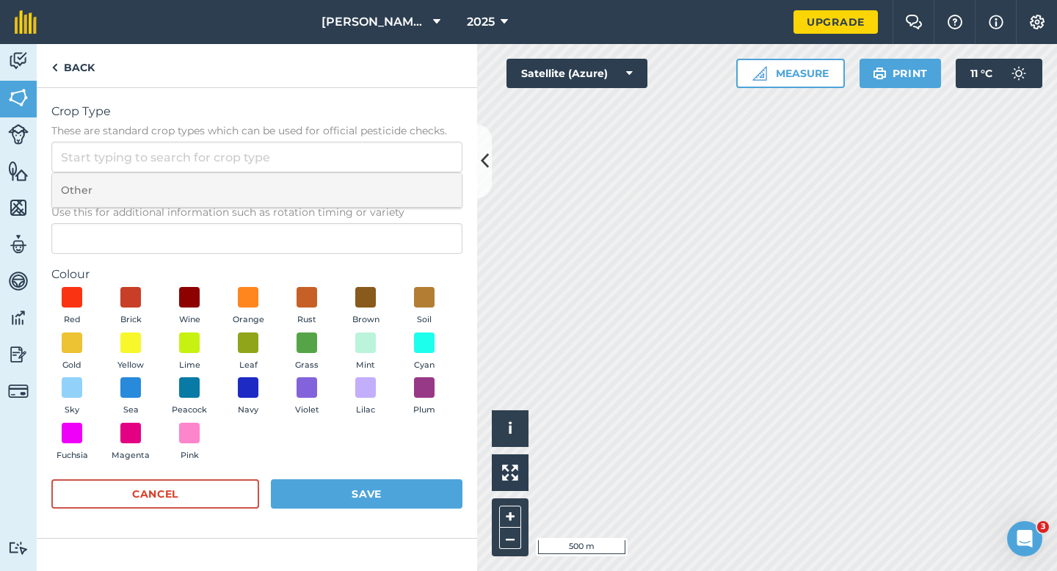
click at [425, 187] on li "Other" at bounding box center [257, 190] width 410 height 34
type input "Other"
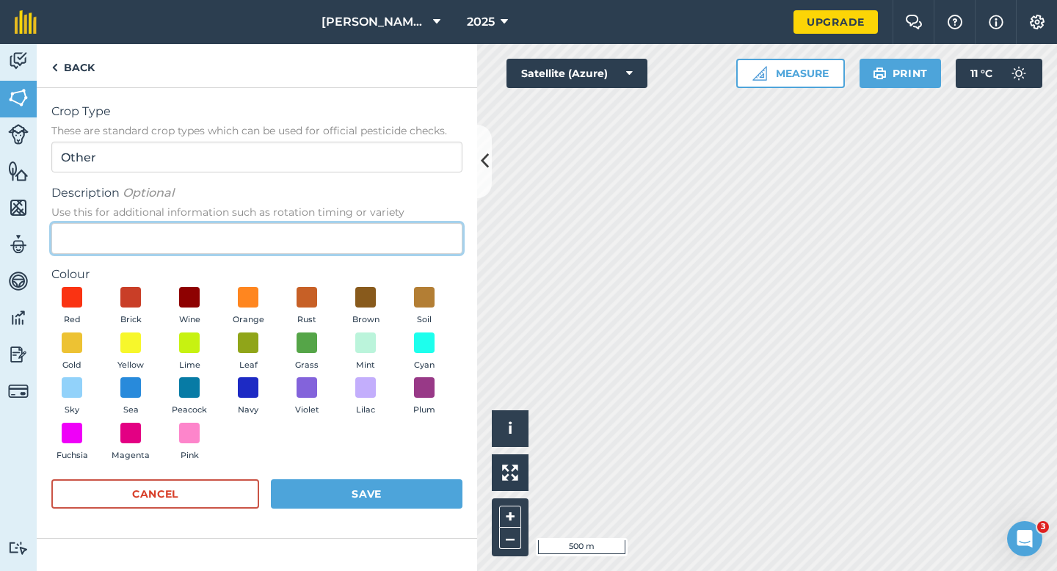
click at [418, 250] on input "Description Optional Use this for additional information such as rotation timin…" at bounding box center [256, 238] width 411 height 31
type input "Grass"
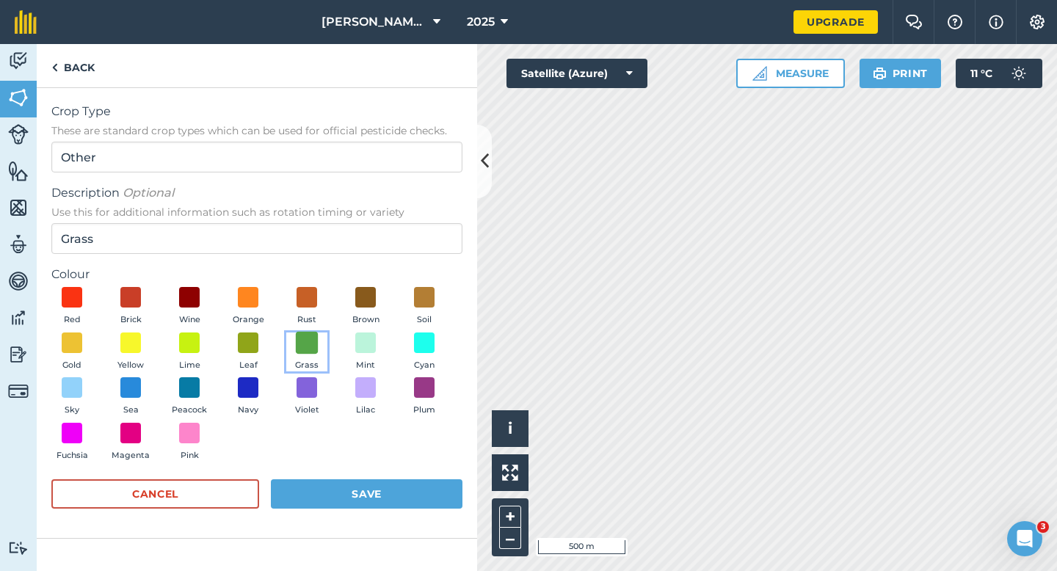
click at [302, 349] on span at bounding box center [307, 342] width 23 height 23
click at [341, 492] on button "Save" at bounding box center [367, 493] width 192 height 29
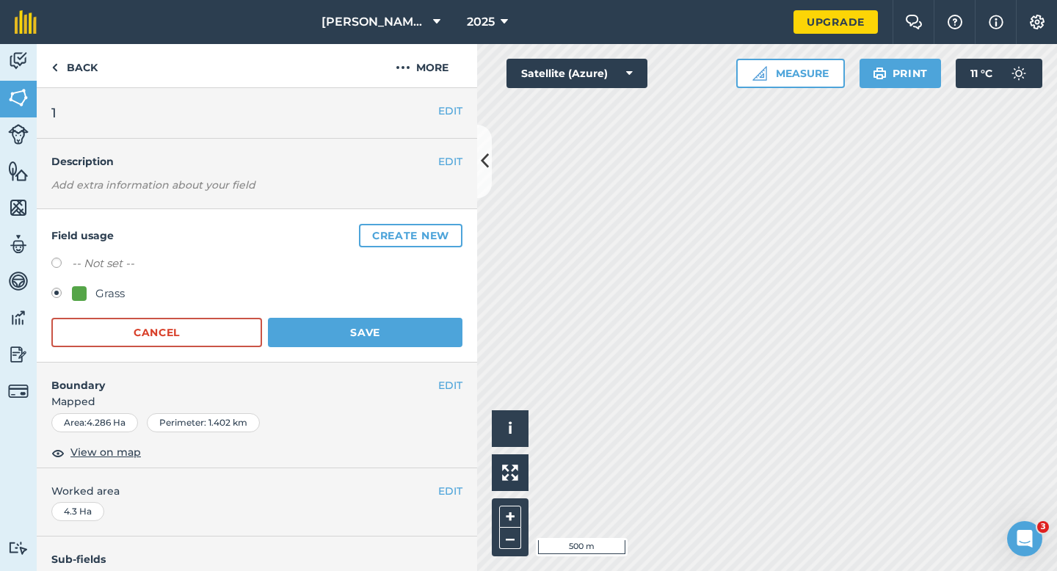
click at [384, 316] on form "-- Not set -- Grass Cancel Save" at bounding box center [256, 301] width 411 height 92
click at [393, 360] on div "Field usage Create new -- Not set -- Grass Cancel Save" at bounding box center [257, 285] width 440 height 153
click at [393, 354] on div "Field usage Create new -- Not set -- Grass Cancel Save" at bounding box center [257, 285] width 440 height 153
click at [393, 347] on div "Field usage Create new -- Not set -- Grass Cancel Save" at bounding box center [257, 285] width 440 height 153
click at [393, 345] on button "Save" at bounding box center [365, 332] width 194 height 29
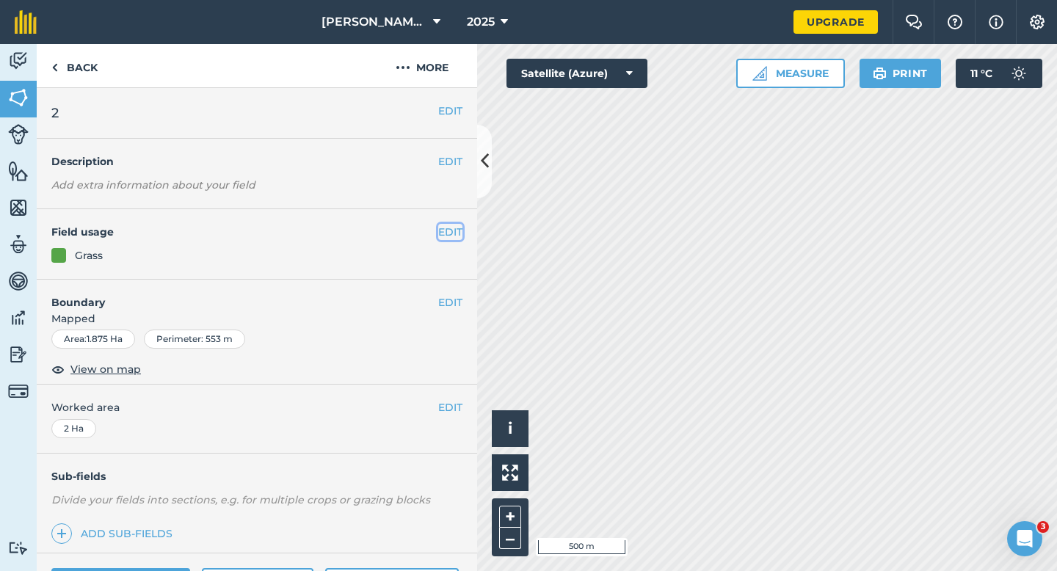
click at [454, 235] on button "EDIT" at bounding box center [450, 232] width 24 height 16
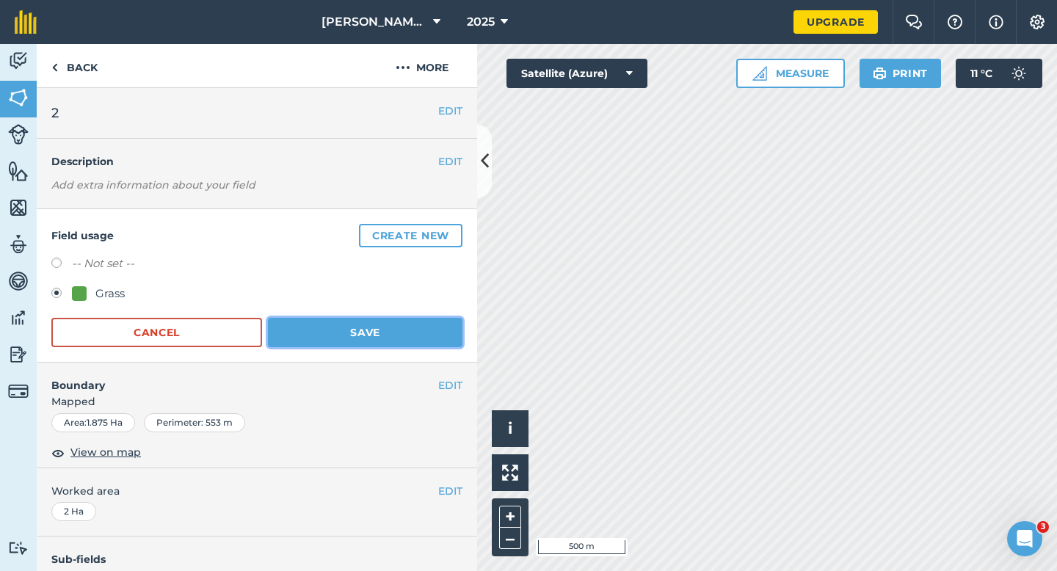
click at [298, 334] on button "Save" at bounding box center [365, 332] width 194 height 29
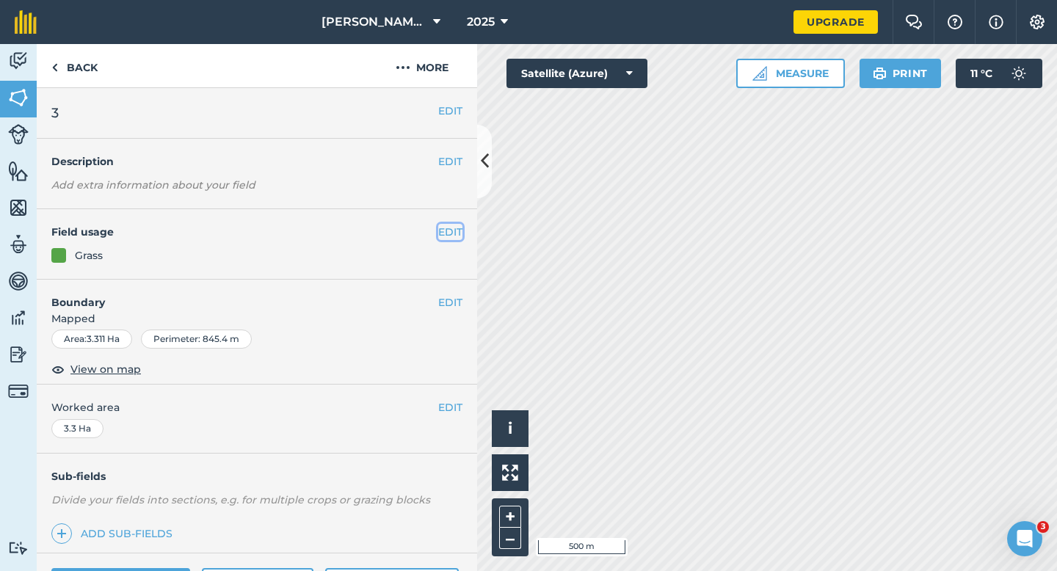
click at [449, 227] on button "EDIT" at bounding box center [450, 232] width 24 height 16
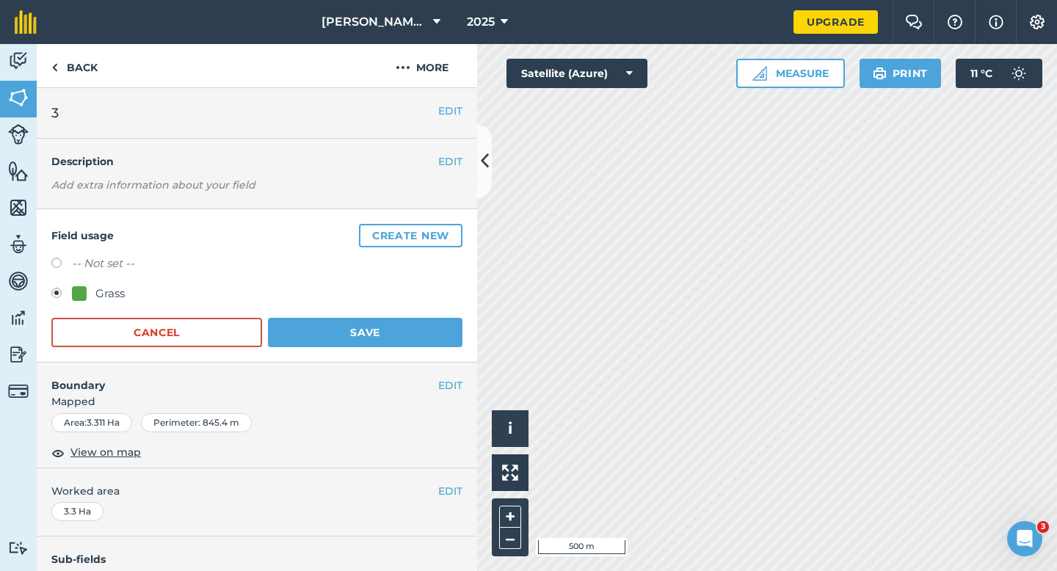
click at [351, 361] on div "Field usage Create new -- Not set -- Grass Cancel Save" at bounding box center [257, 285] width 440 height 153
click at [351, 347] on div "Field usage Create new -- Not set -- Grass Cancel Save" at bounding box center [257, 285] width 440 height 153
click at [399, 326] on button "Save" at bounding box center [365, 332] width 194 height 29
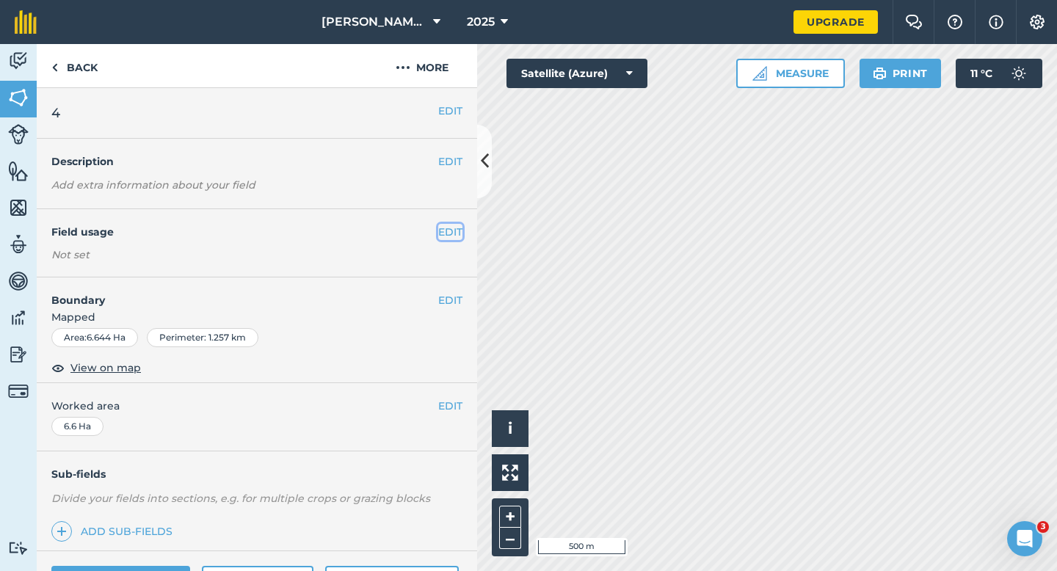
click at [455, 233] on button "EDIT" at bounding box center [450, 232] width 24 height 16
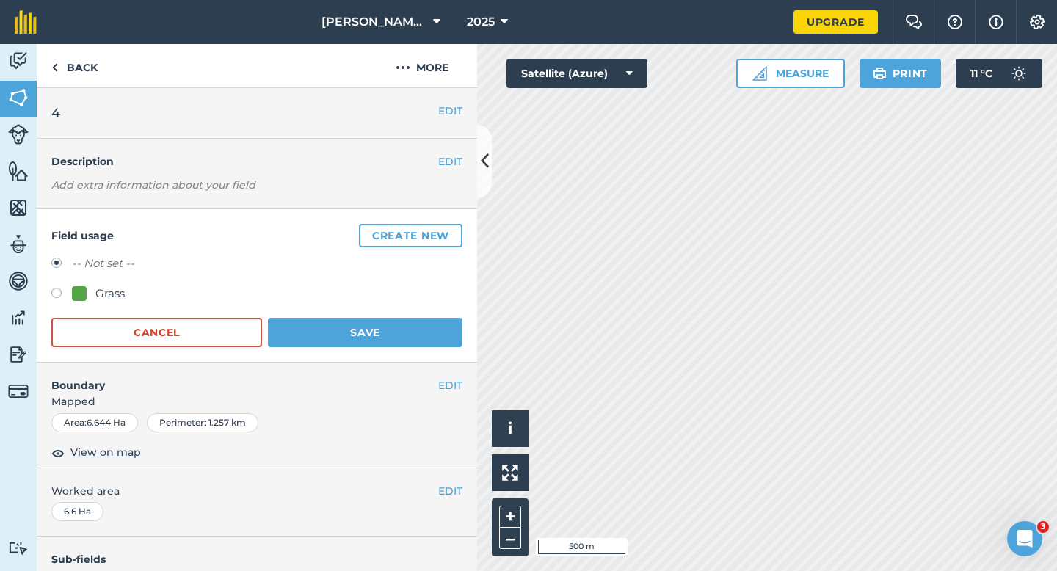
click at [109, 288] on div "Grass" at bounding box center [109, 294] width 29 height 18
radio input "true"
radio input "false"
click at [316, 324] on button "Save" at bounding box center [365, 332] width 194 height 29
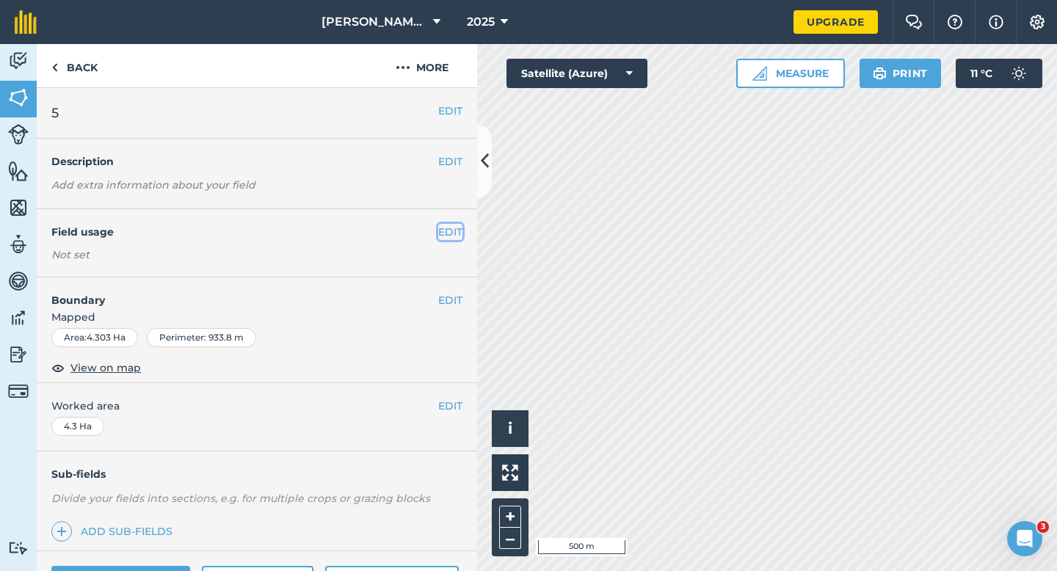
click at [450, 233] on button "EDIT" at bounding box center [450, 232] width 24 height 16
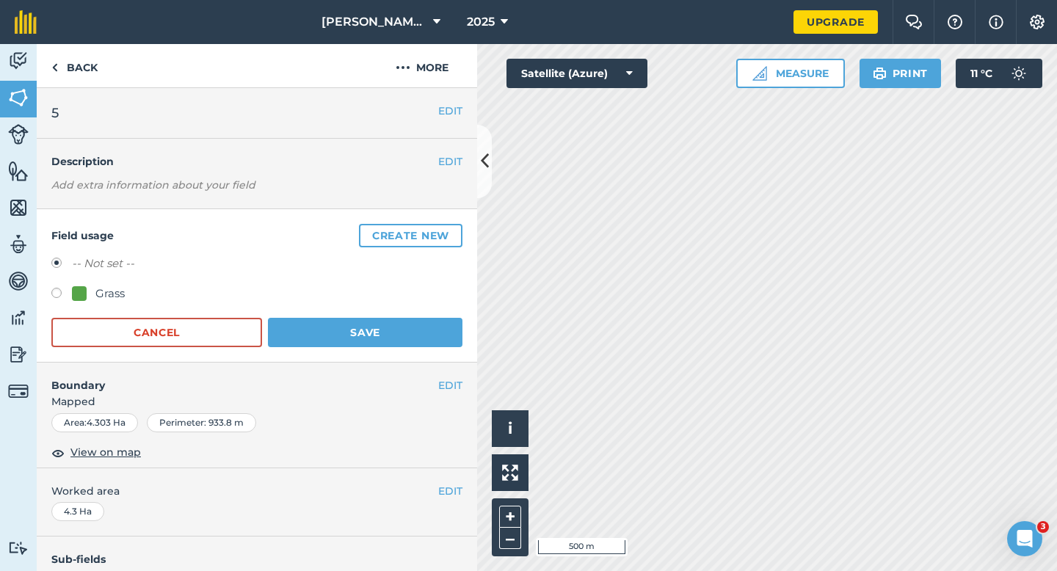
click at [96, 291] on div "Grass" at bounding box center [109, 294] width 29 height 18
radio input "true"
radio input "false"
click at [291, 321] on button "Save" at bounding box center [365, 332] width 194 height 29
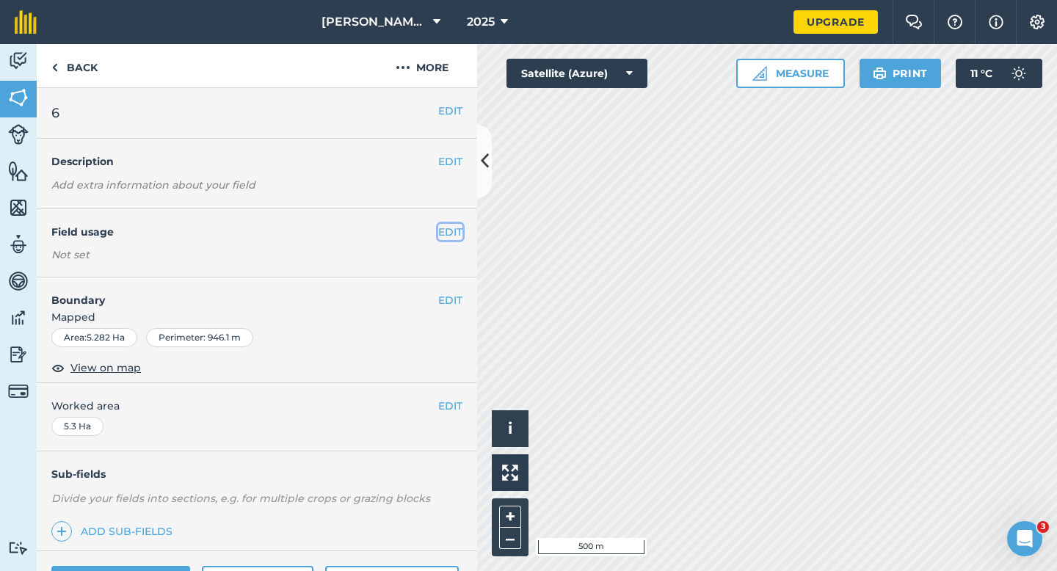
click at [452, 239] on button "EDIT" at bounding box center [450, 232] width 24 height 16
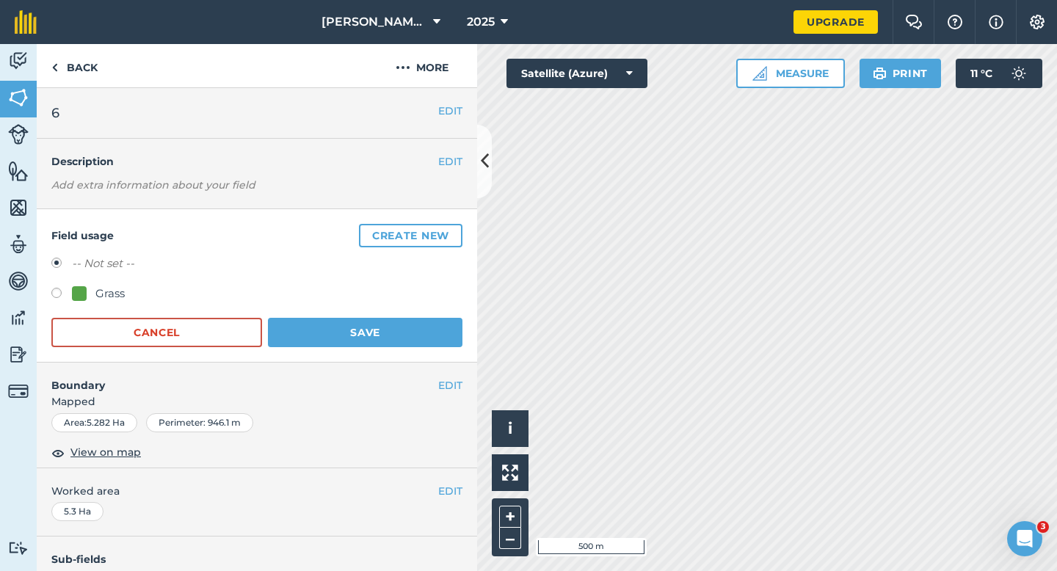
click at [96, 285] on div "Grass" at bounding box center [109, 294] width 29 height 18
radio input "true"
radio input "false"
click at [354, 324] on button "Save" at bounding box center [365, 332] width 194 height 29
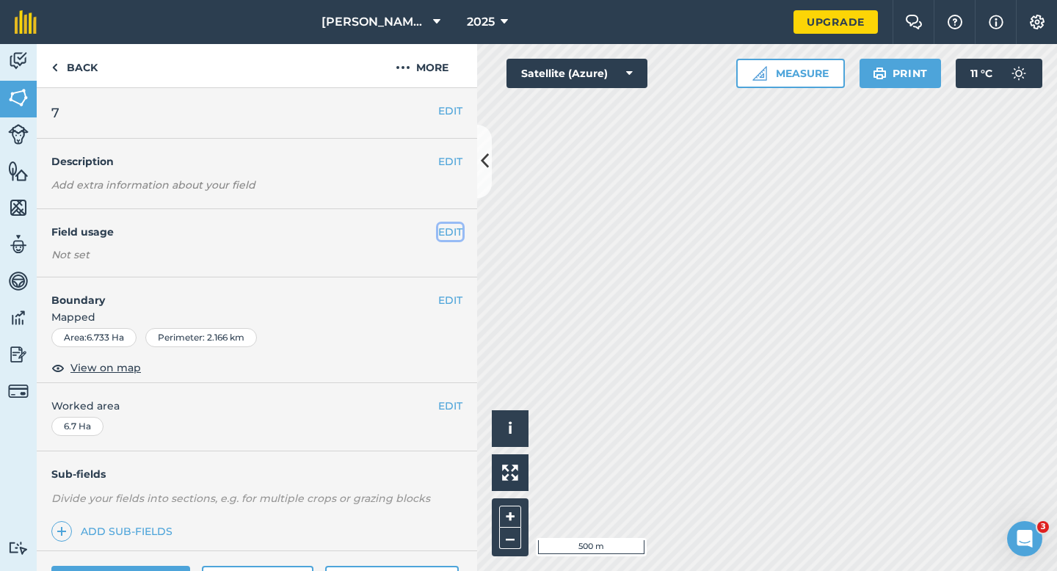
click at [453, 228] on button "EDIT" at bounding box center [450, 232] width 24 height 16
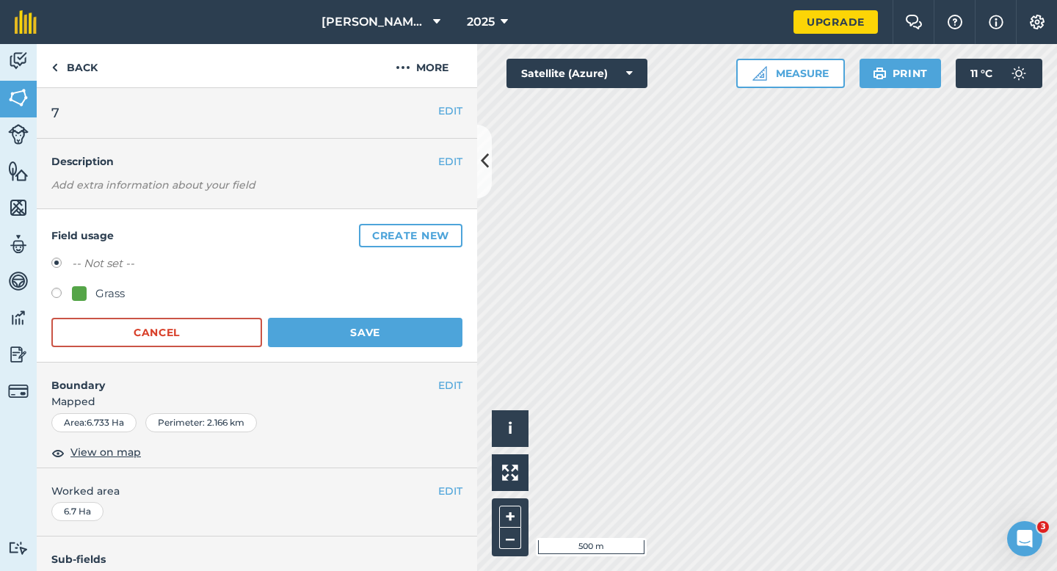
click at [115, 297] on div "Grass" at bounding box center [109, 294] width 29 height 18
radio input "true"
radio input "false"
click at [363, 322] on button "Save" at bounding box center [365, 332] width 194 height 29
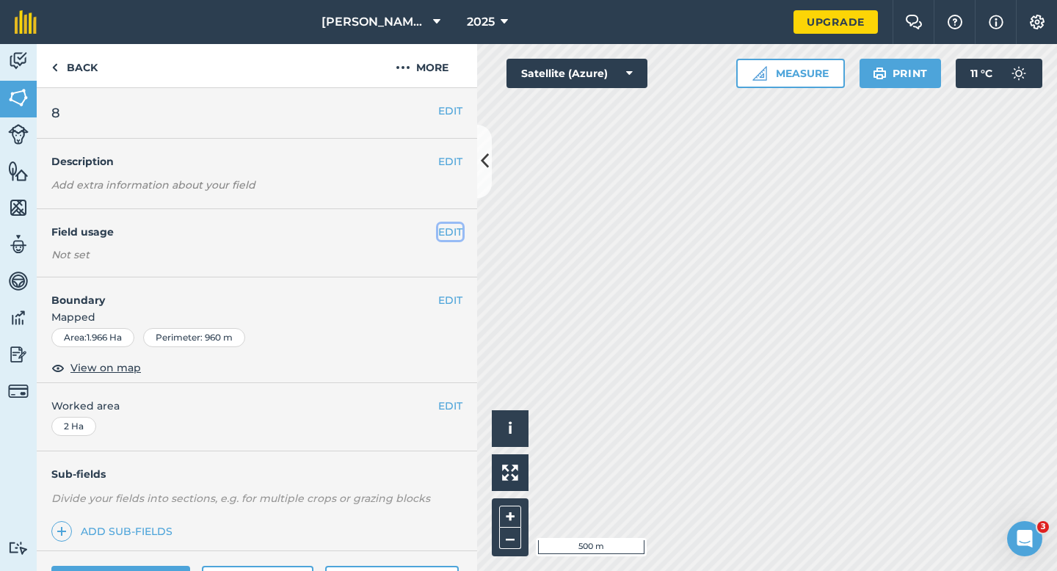
click at [455, 225] on button "EDIT" at bounding box center [450, 232] width 24 height 16
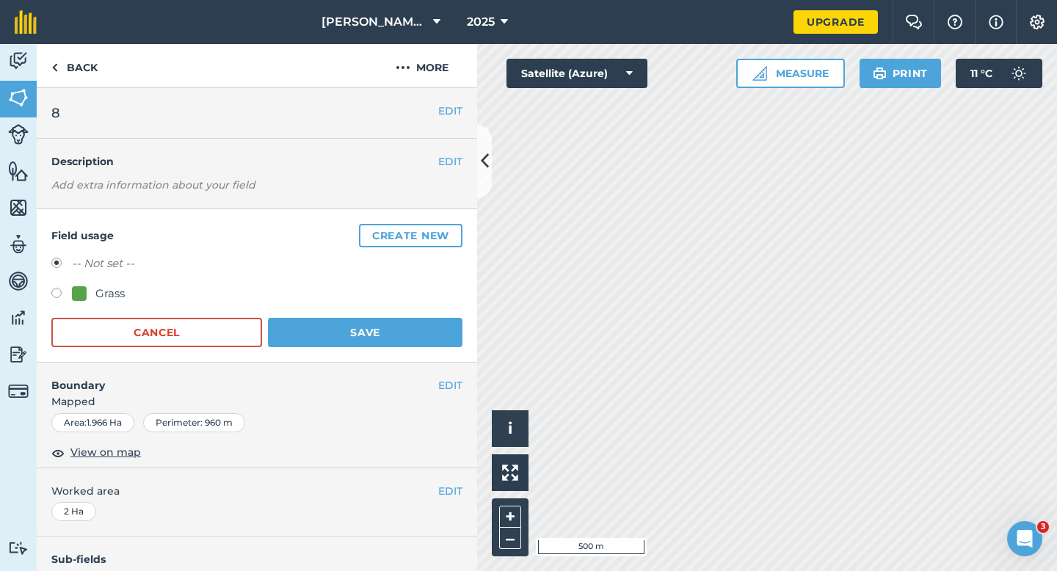
click at [73, 290] on div at bounding box center [79, 293] width 15 height 15
radio input "true"
radio input "false"
click at [372, 353] on div "Field usage Create new -- Not set -- Grass Cancel Save" at bounding box center [257, 285] width 440 height 153
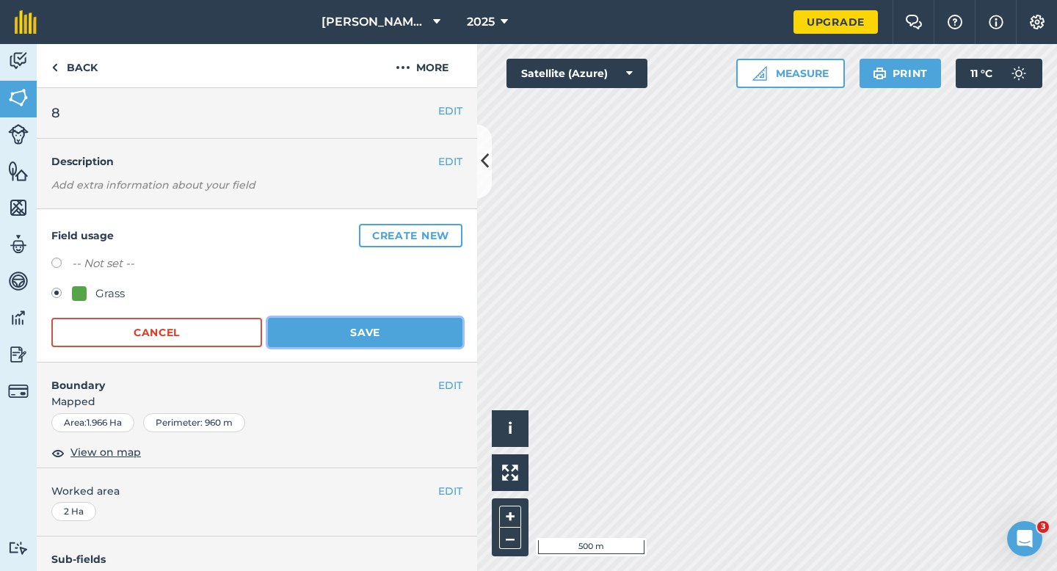
click at [372, 341] on button "Save" at bounding box center [365, 332] width 194 height 29
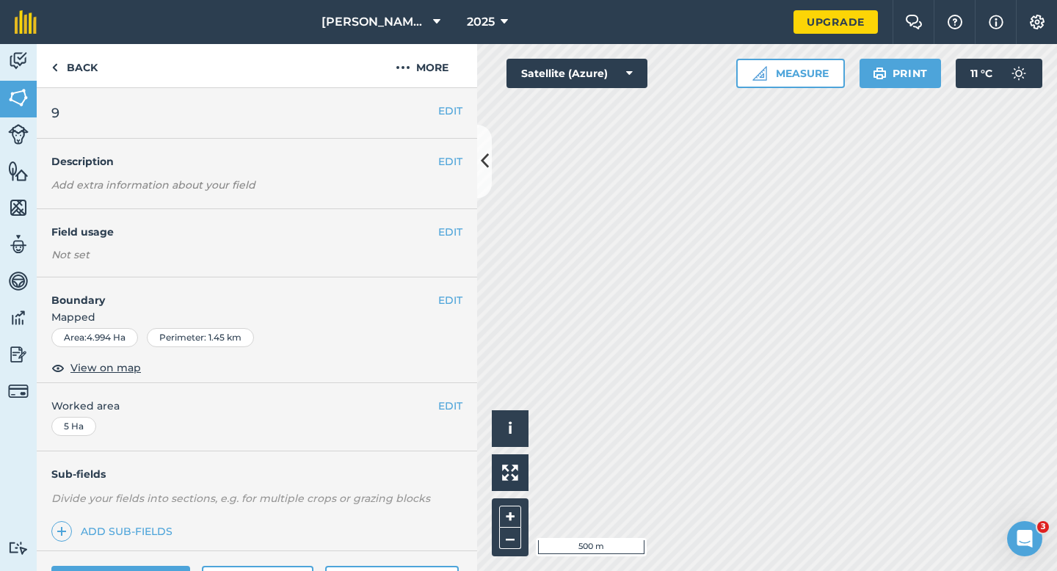
click at [448, 241] on div "EDIT Field usage Not set" at bounding box center [257, 243] width 440 height 68
click at [441, 227] on button "EDIT" at bounding box center [450, 232] width 24 height 16
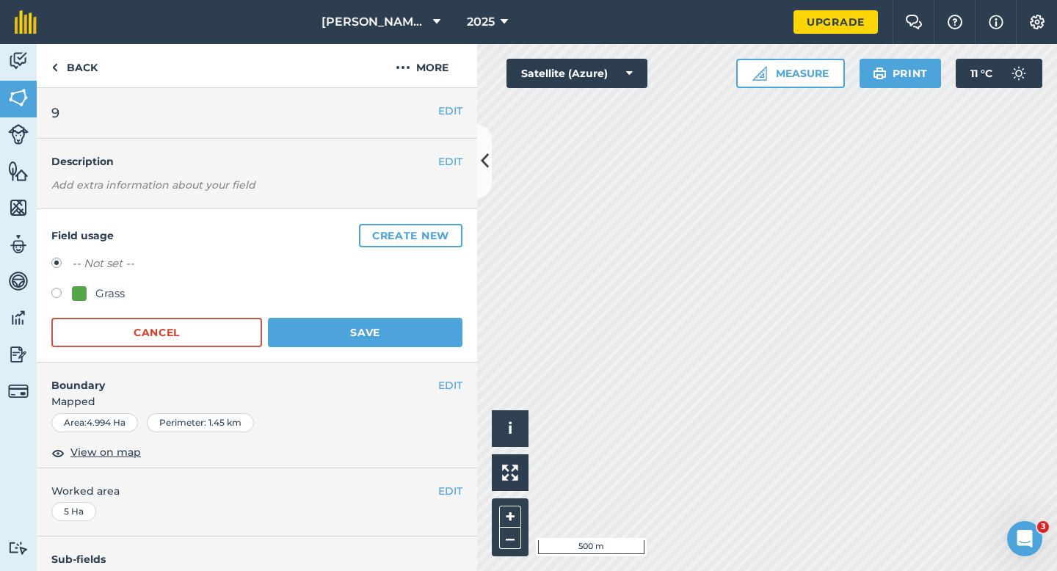
click at [100, 289] on div "Grass" at bounding box center [109, 294] width 29 height 18
radio input "true"
radio input "false"
click at [423, 338] on button "Save" at bounding box center [365, 332] width 194 height 29
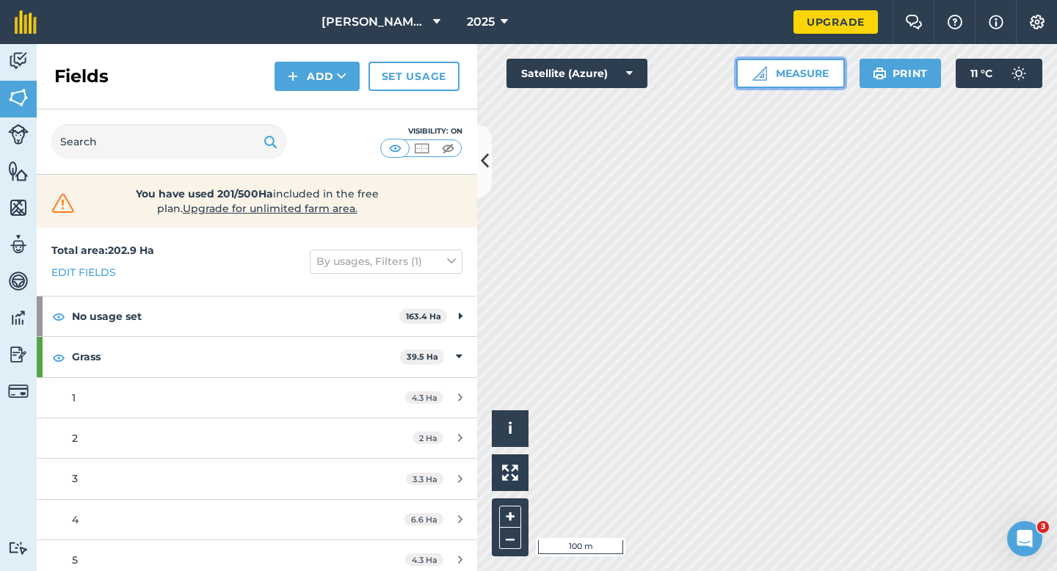
click at [771, 70] on button "Measure" at bounding box center [790, 73] width 109 height 29
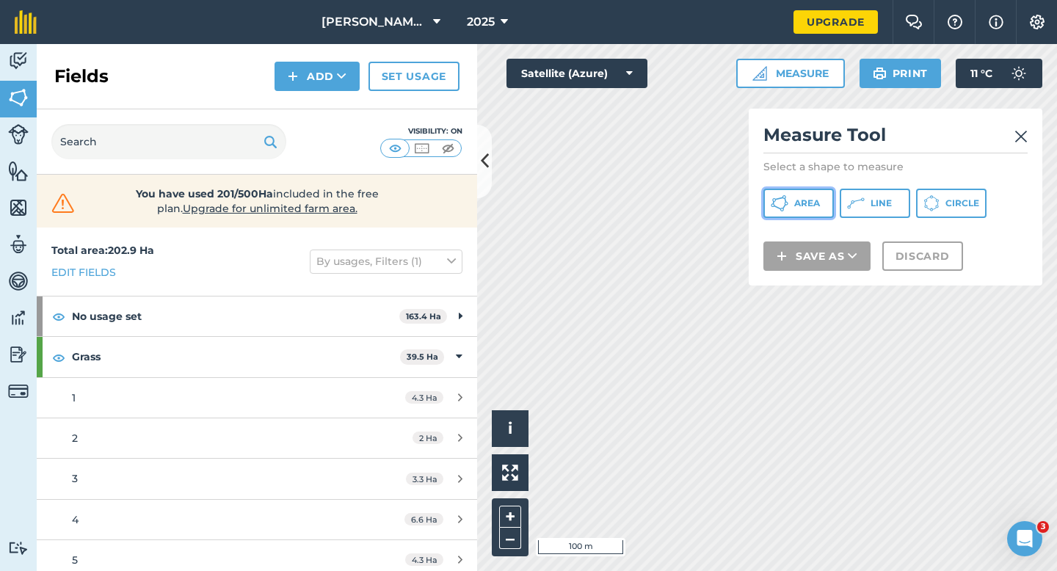
click at [789, 214] on button "Area" at bounding box center [798, 203] width 70 height 29
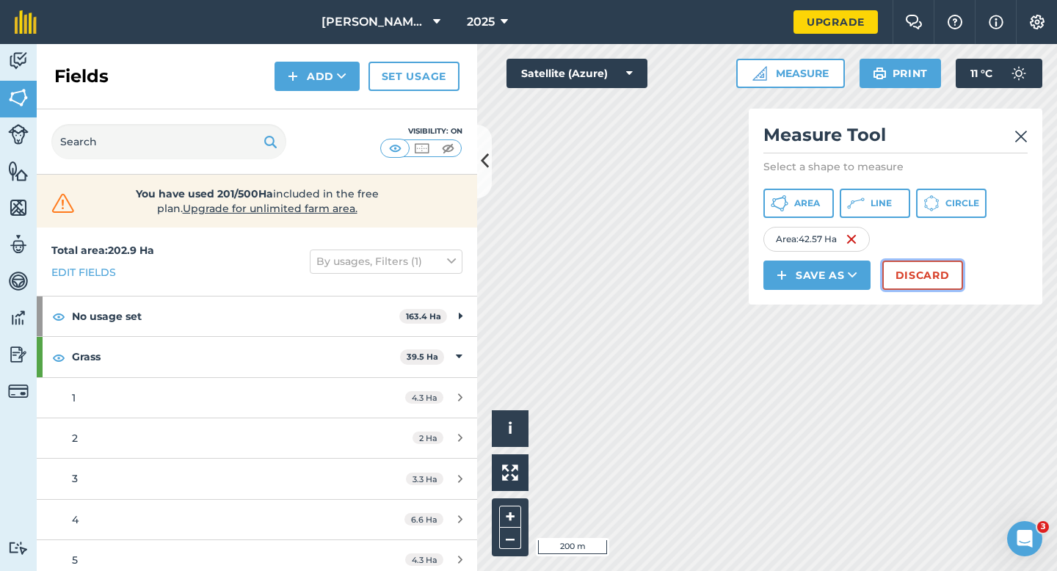
click at [940, 270] on button "Discard" at bounding box center [922, 275] width 81 height 29
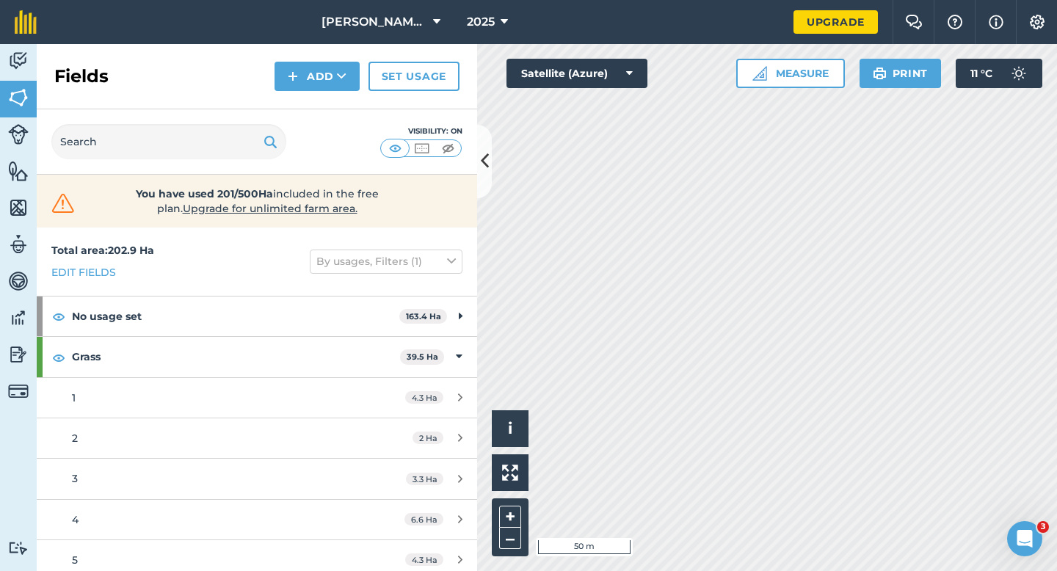
click at [445, 323] on div "Activity Fields Livestock Features Maps Team Vehicles Data Reporting Billing Tu…" at bounding box center [528, 307] width 1057 height 527
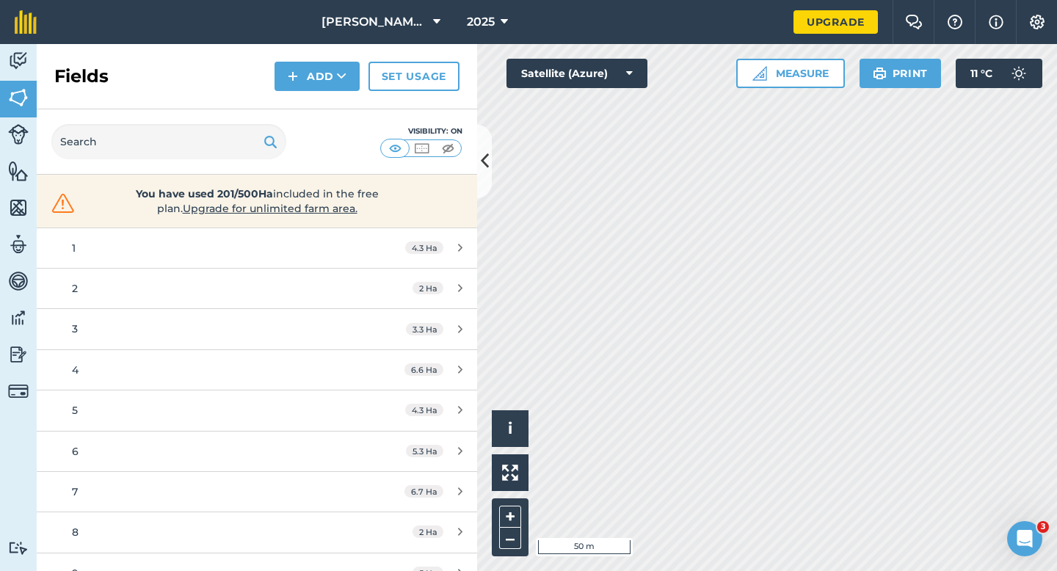
scroll to position [172, 0]
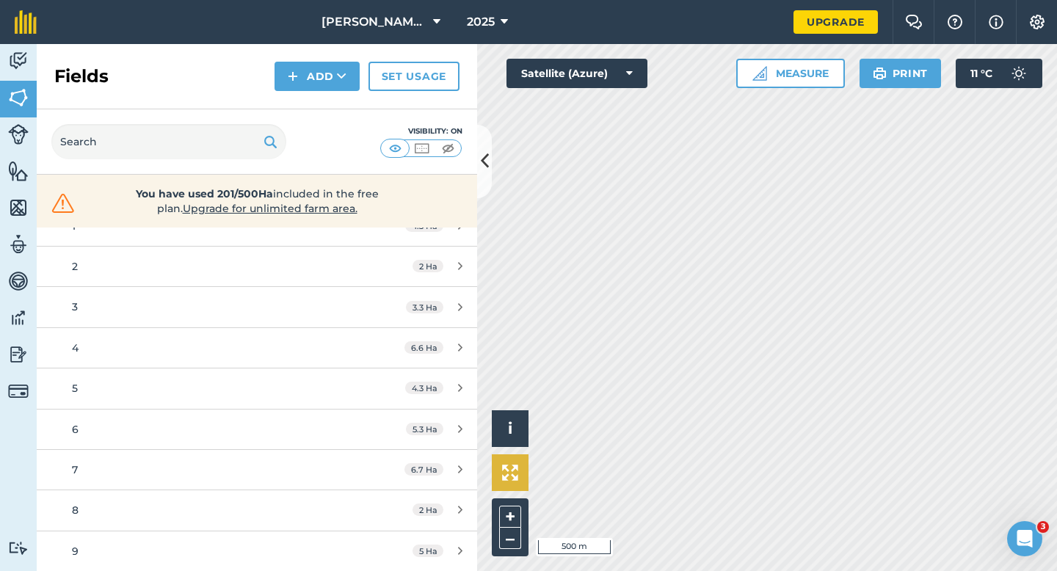
click at [526, 446] on div "Click to start drawing i © 2025 TomTom, Microsoft 500 m + –" at bounding box center [767, 307] width 580 height 527
click at [416, 31] on button "[PERSON_NAME] & Sons LTD" at bounding box center [381, 22] width 131 height 44
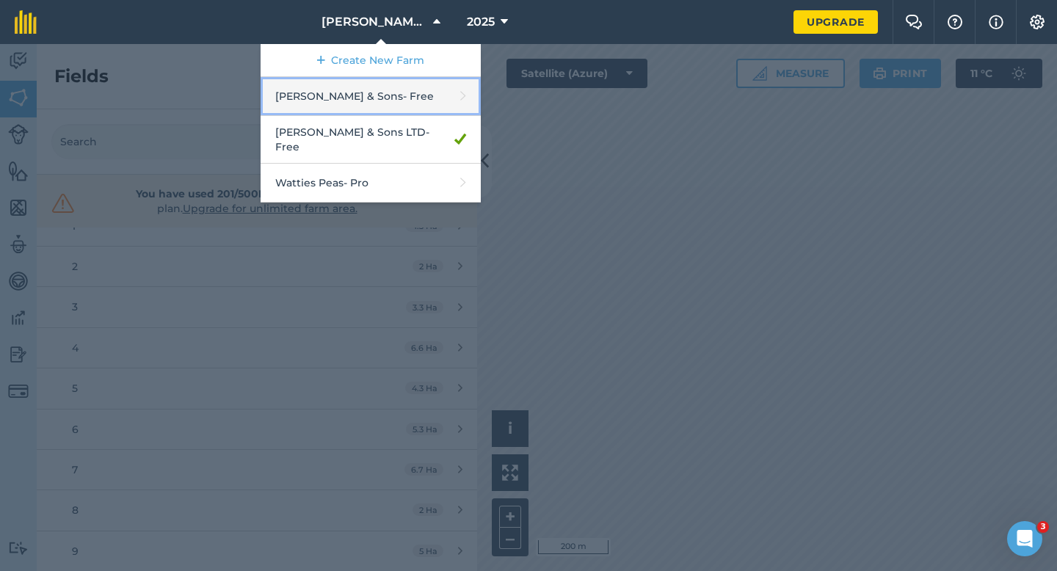
click at [380, 96] on link "[PERSON_NAME] & Sons - Free" at bounding box center [371, 96] width 220 height 39
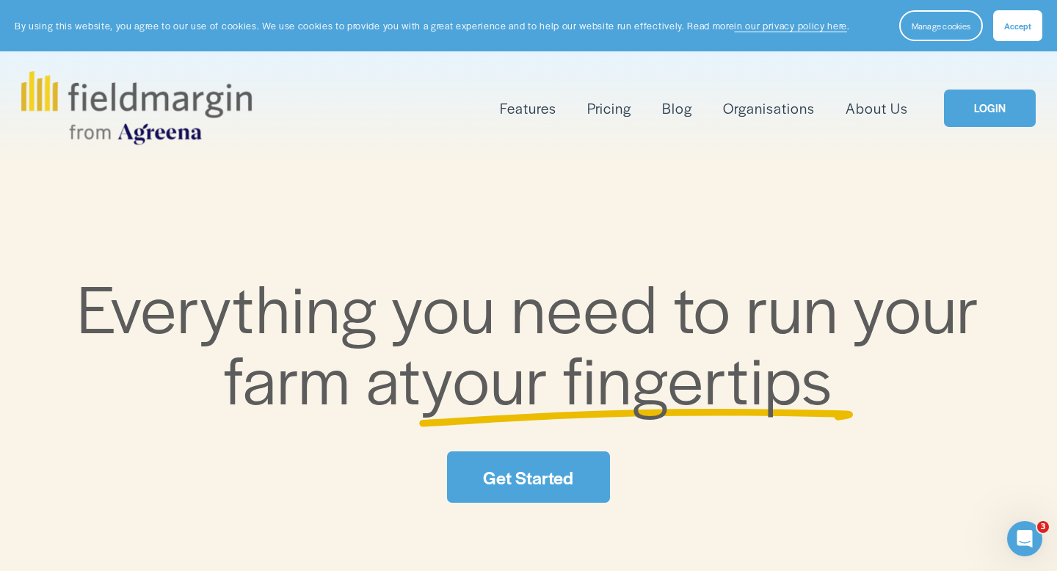
click at [980, 109] on link "LOGIN" at bounding box center [990, 108] width 92 height 37
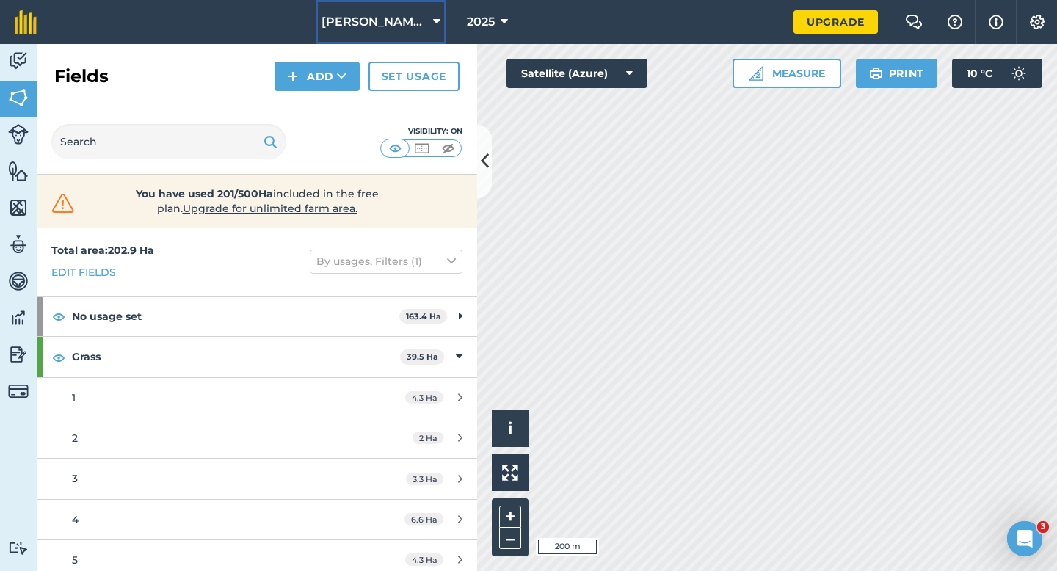
click at [378, 21] on span "[PERSON_NAME] & Sons LTD" at bounding box center [374, 22] width 106 height 18
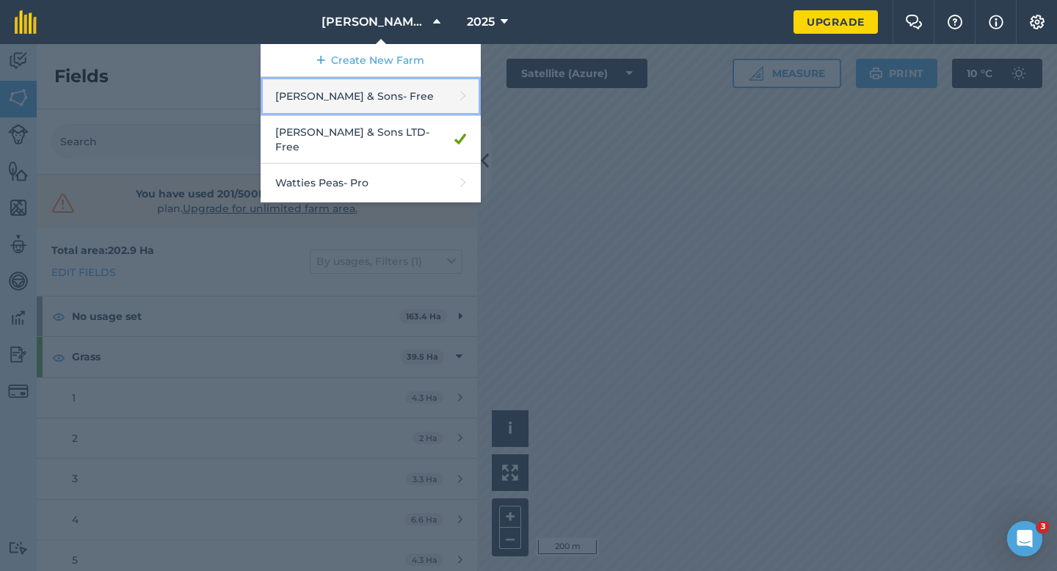
click at [369, 89] on link "[PERSON_NAME] & Sons - Free" at bounding box center [371, 96] width 220 height 39
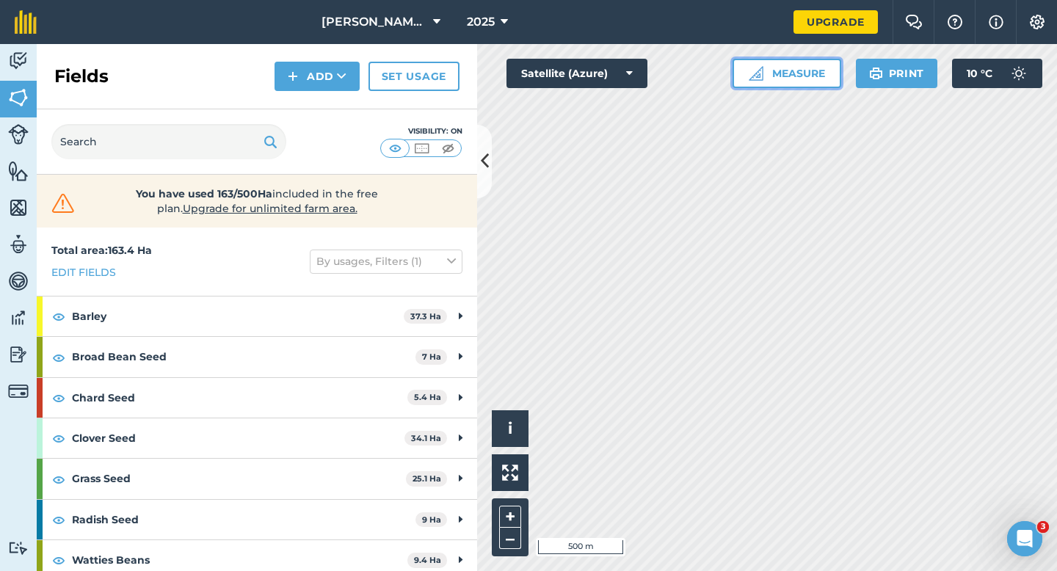
click at [799, 79] on button "Measure" at bounding box center [786, 73] width 109 height 29
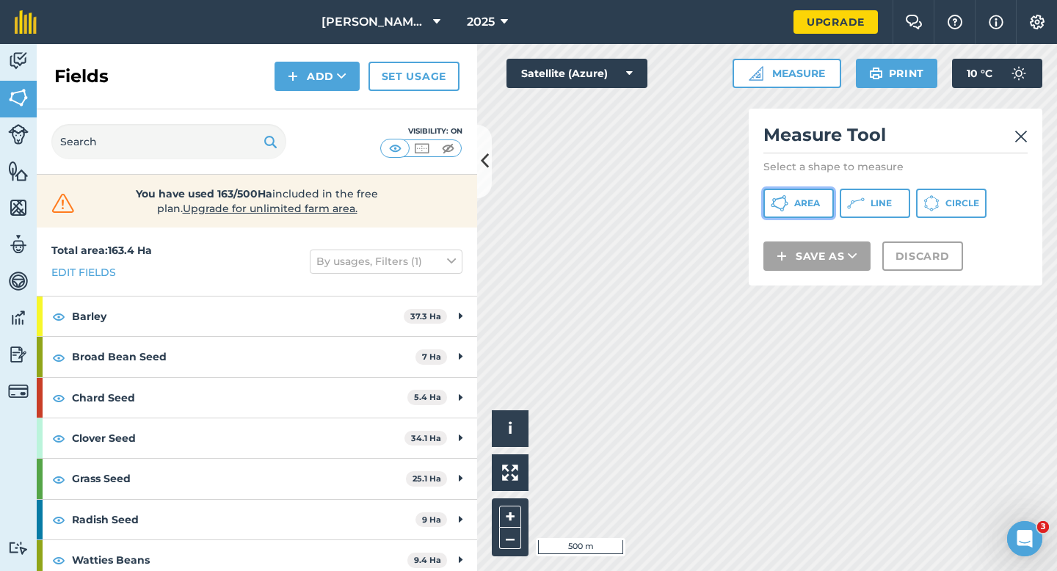
click at [807, 194] on button "Area" at bounding box center [798, 203] width 70 height 29
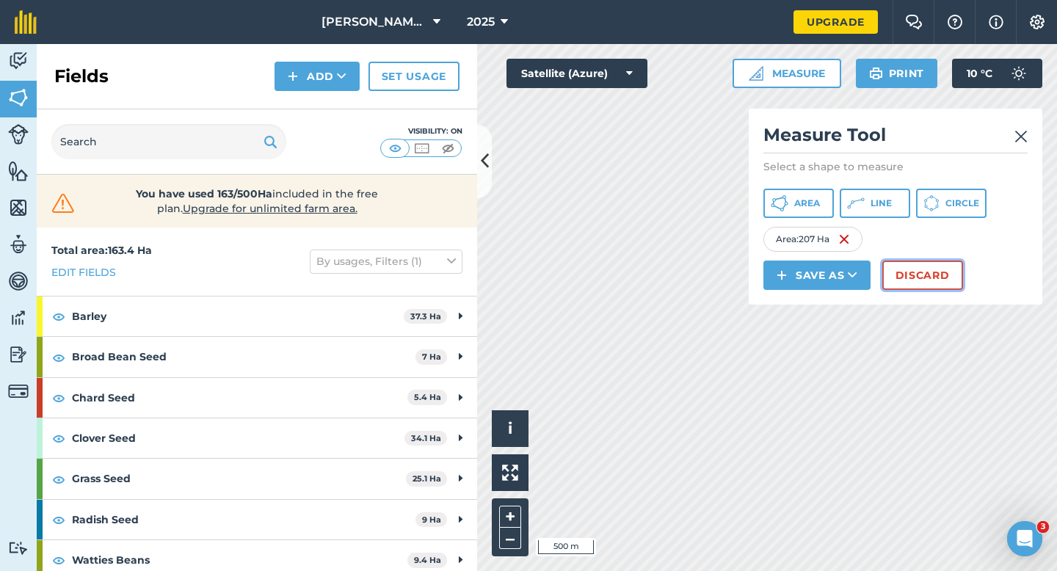
click at [931, 276] on button "Discard" at bounding box center [922, 275] width 81 height 29
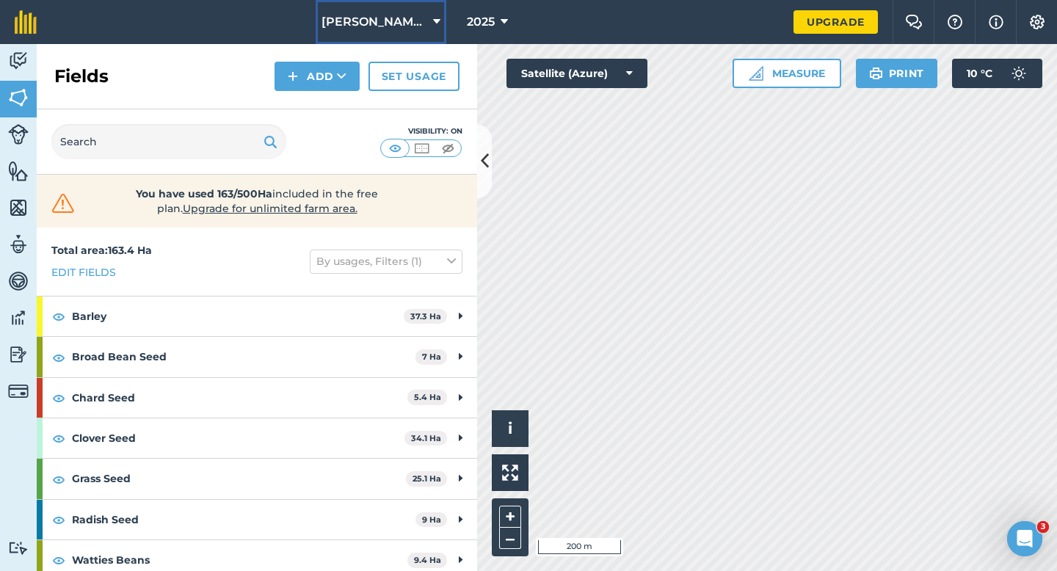
click at [403, 12] on button "[PERSON_NAME] & Sons" at bounding box center [381, 22] width 131 height 44
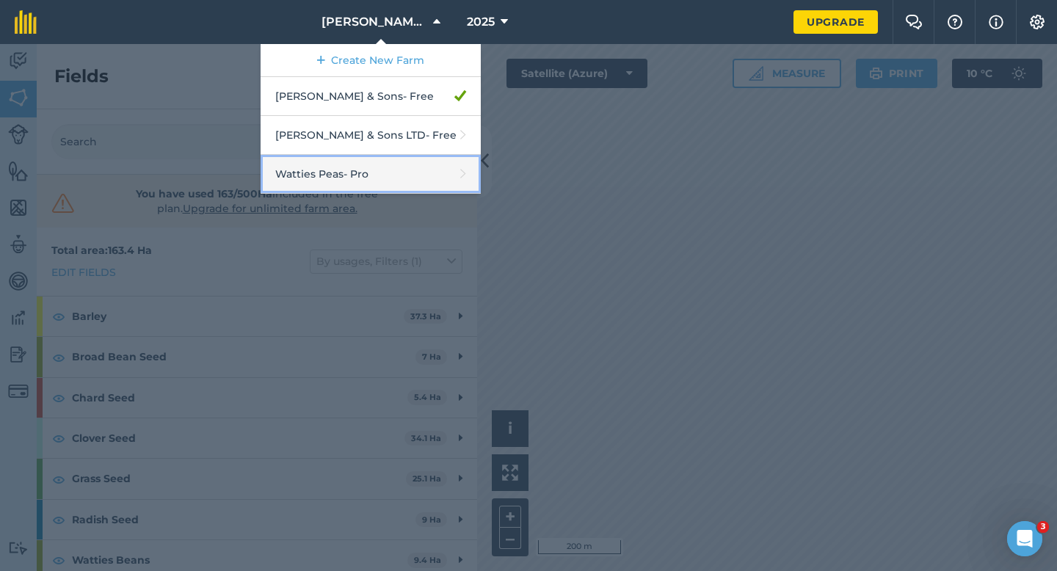
click at [399, 166] on link "Watties Peas - Pro" at bounding box center [371, 174] width 220 height 39
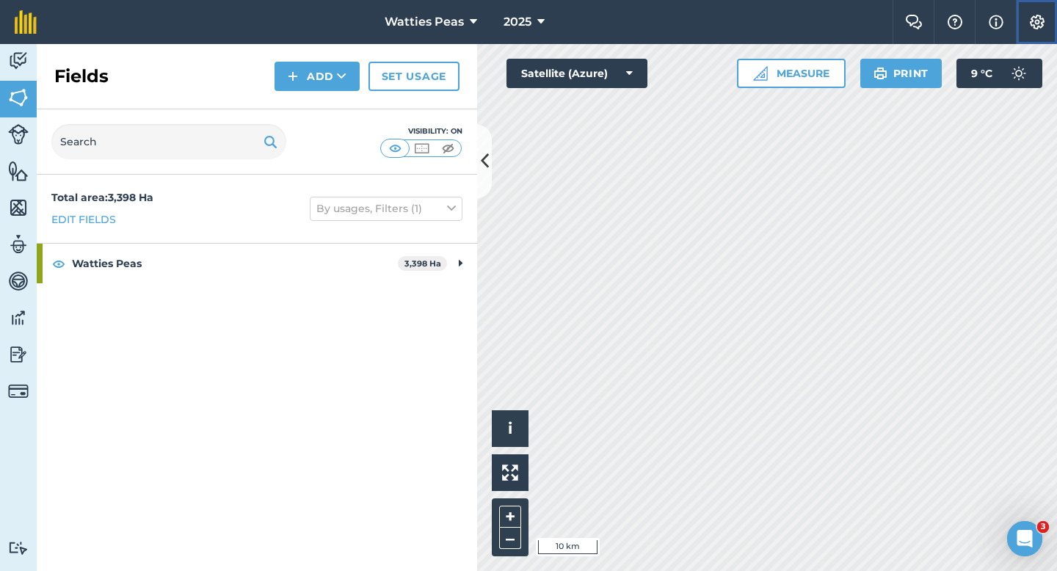
click at [1036, 19] on img at bounding box center [1037, 22] width 18 height 15
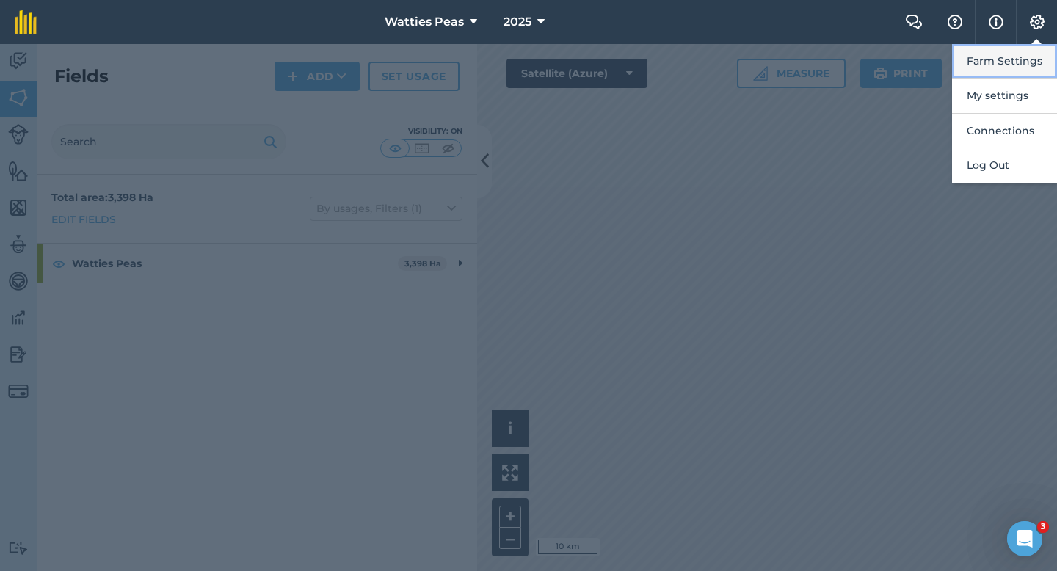
click at [1035, 57] on button "Farm Settings" at bounding box center [1004, 61] width 105 height 34
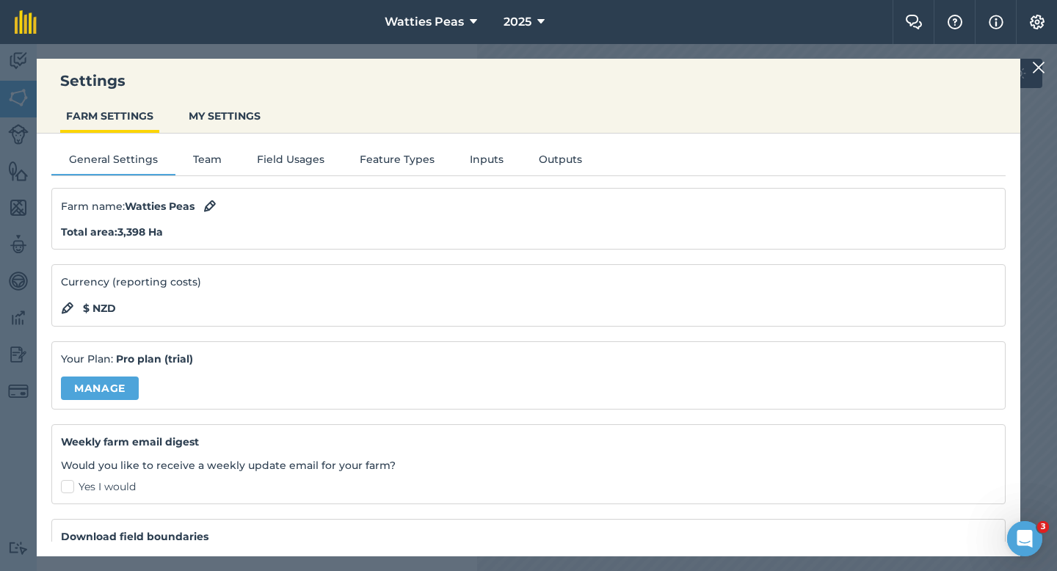
scroll to position [95, 0]
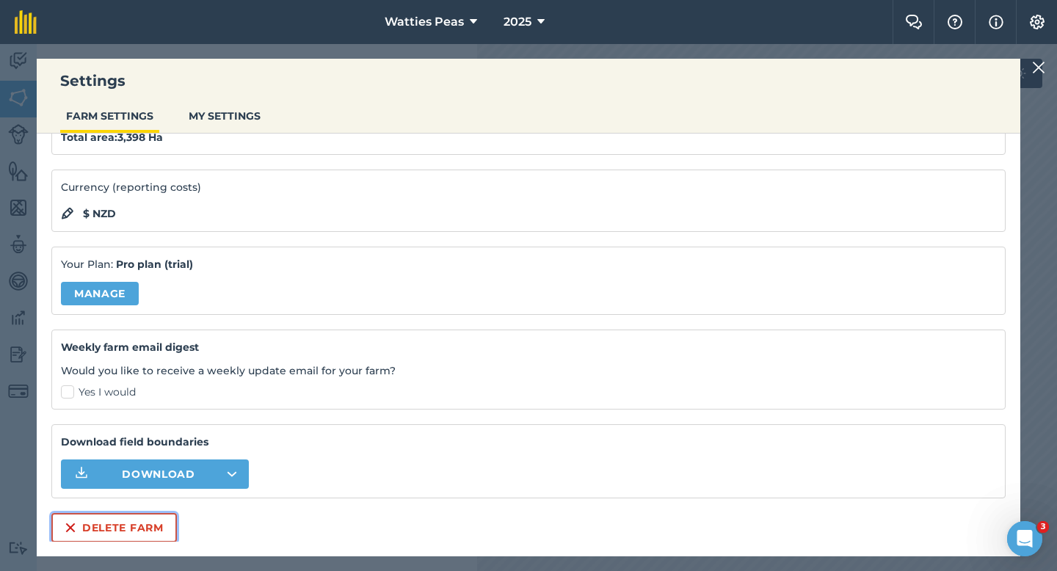
click at [128, 517] on button "Delete farm" at bounding box center [113, 527] width 125 height 29
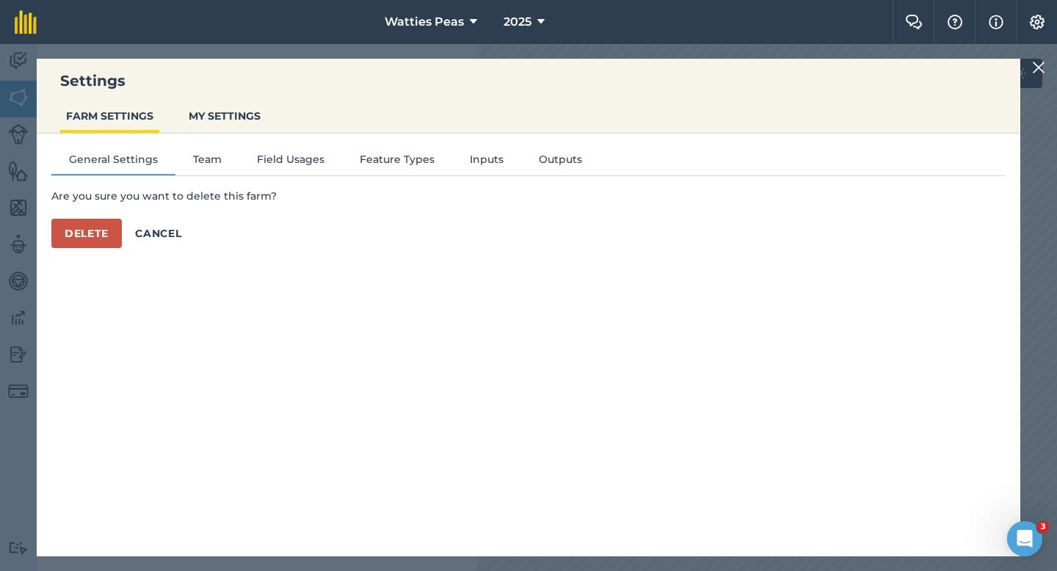
scroll to position [0, 0]
click at [97, 230] on button "Delete" at bounding box center [86, 233] width 70 height 29
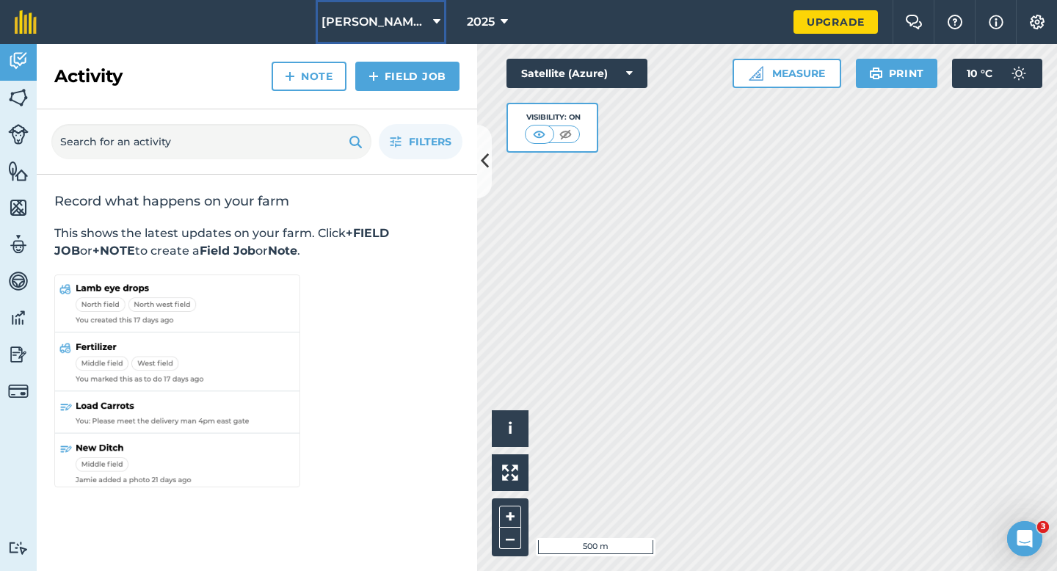
click at [392, 10] on button "[PERSON_NAME] & Sons" at bounding box center [381, 22] width 131 height 44
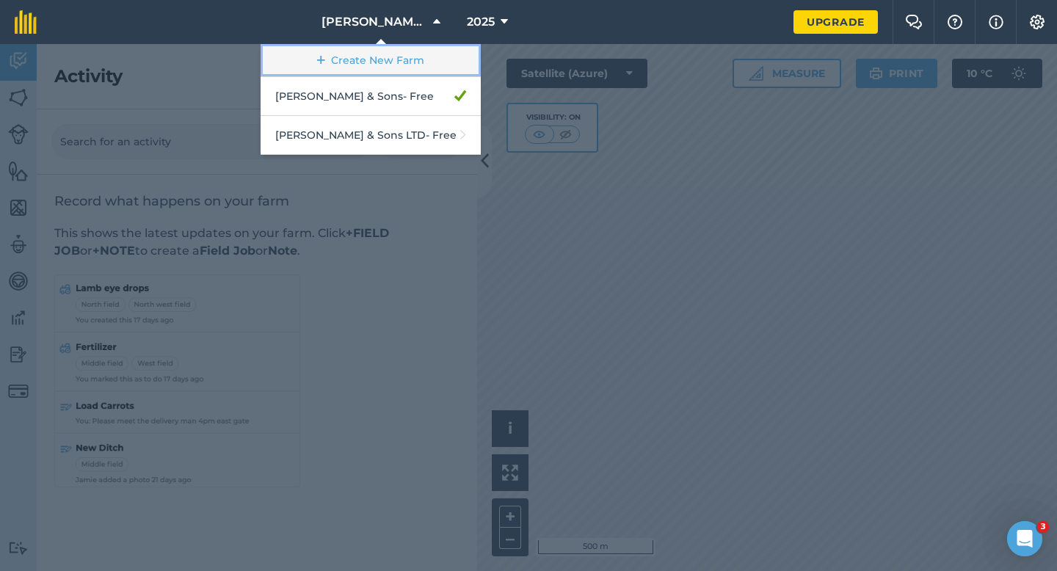
click at [392, 46] on link "Create New Farm" at bounding box center [371, 60] width 220 height 33
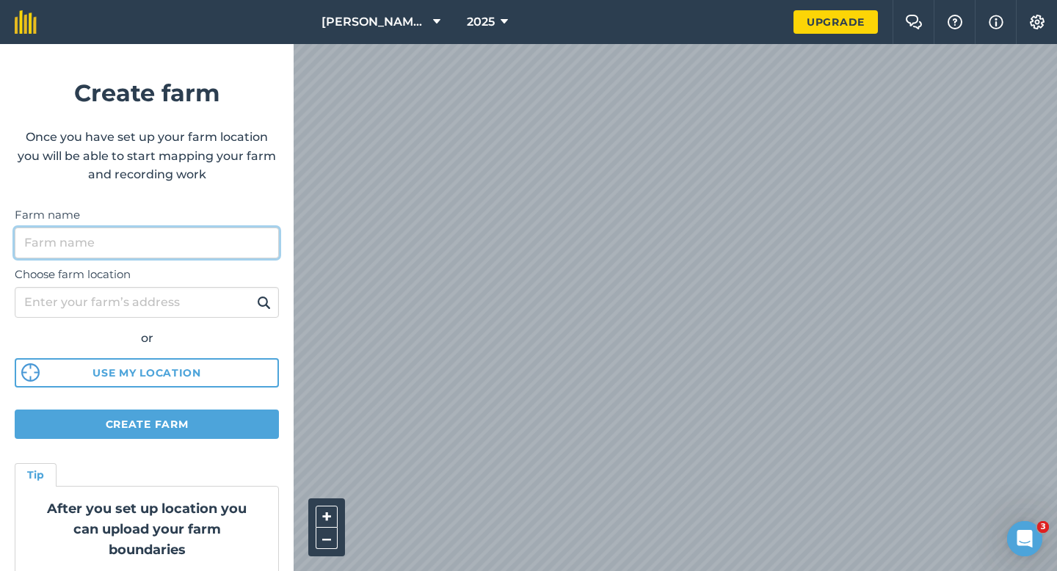
click at [258, 236] on input "Farm name" at bounding box center [147, 243] width 264 height 31
type input "Watties Beans"
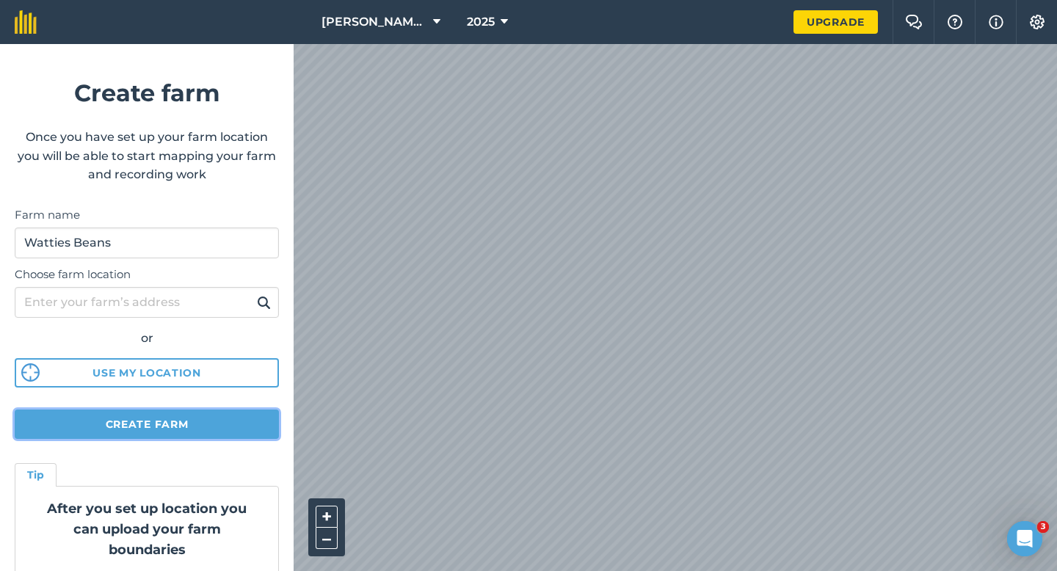
click at [109, 417] on button "Create farm" at bounding box center [147, 424] width 264 height 29
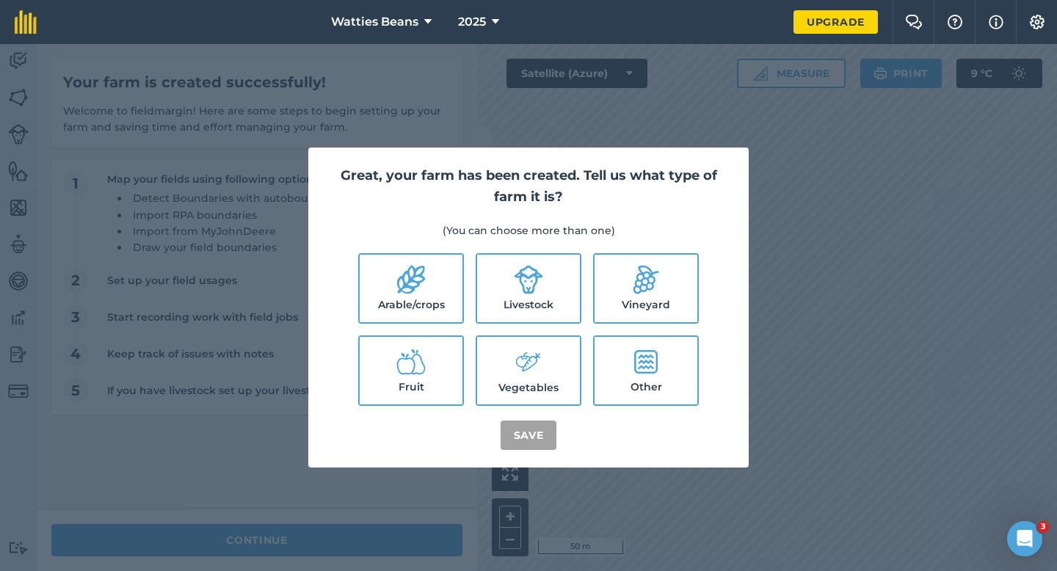
click at [460, 282] on label "Arable/crops" at bounding box center [411, 289] width 103 height 68
checkbox input "true"
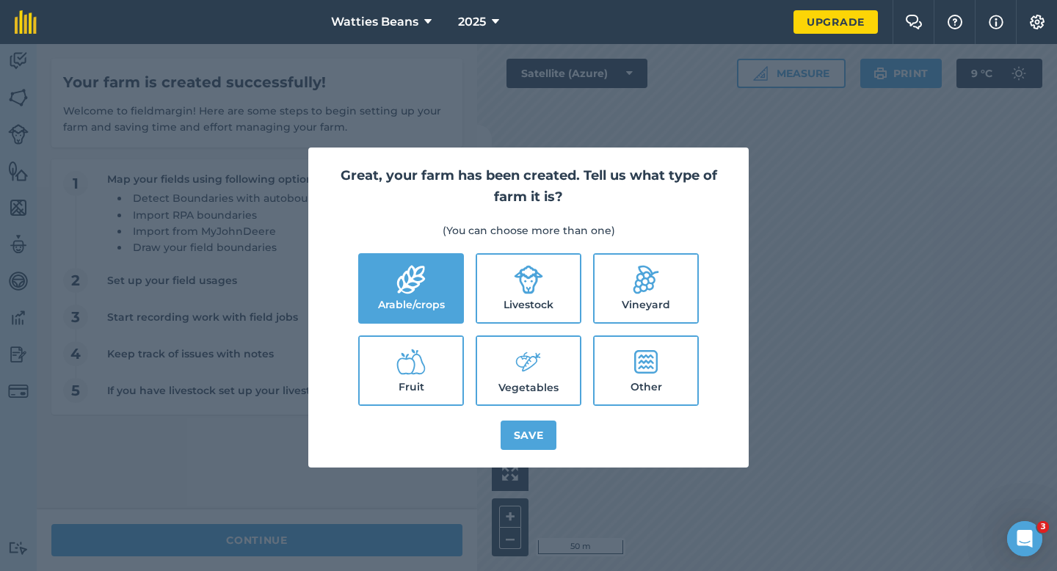
click at [510, 284] on label "Livestock" at bounding box center [528, 289] width 103 height 68
checkbox input "true"
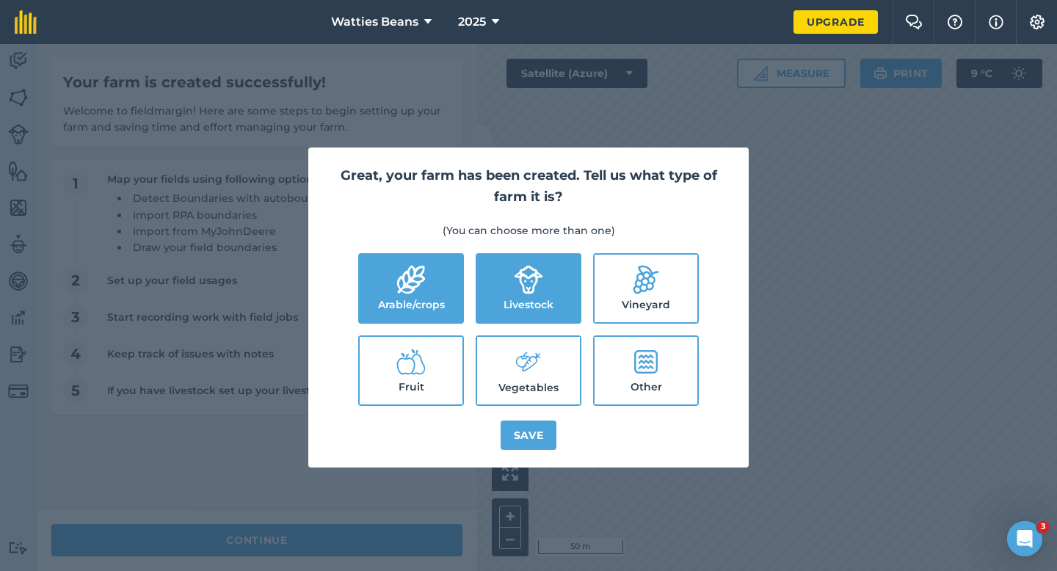
click at [517, 347] on icon at bounding box center [528, 362] width 29 height 32
checkbox input "true"
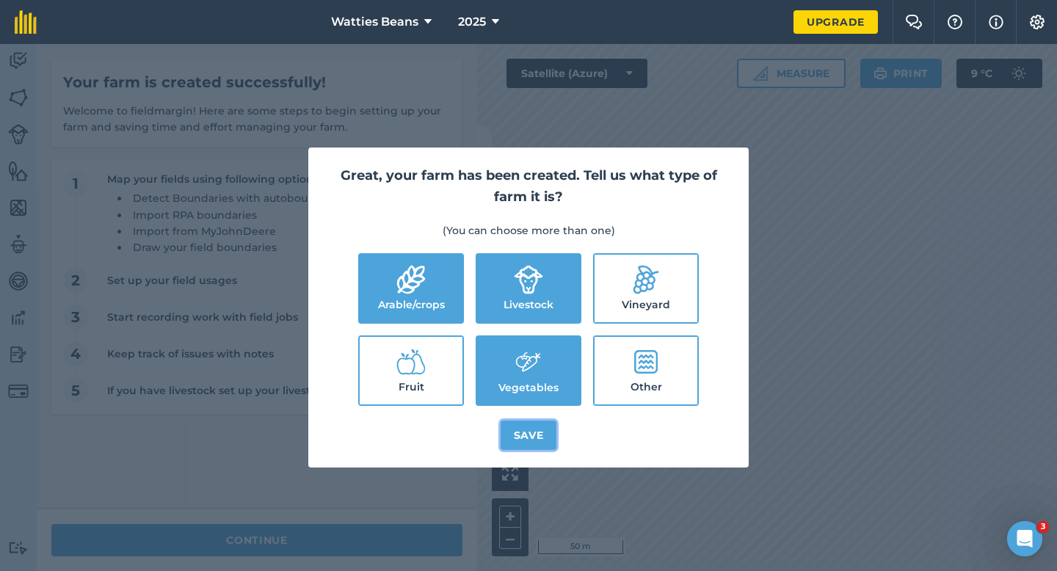
click at [517, 428] on button "Save" at bounding box center [529, 435] width 57 height 29
click at [556, 67] on button "Satellite (Azure)" at bounding box center [576, 73] width 141 height 29
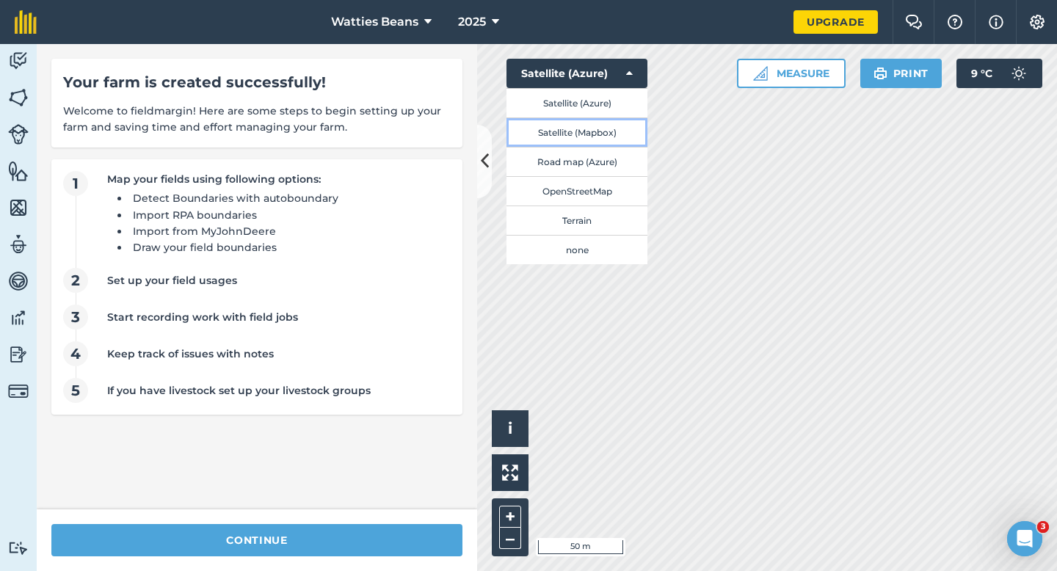
click at [560, 131] on button "Satellite (Mapbox)" at bounding box center [576, 131] width 141 height 29
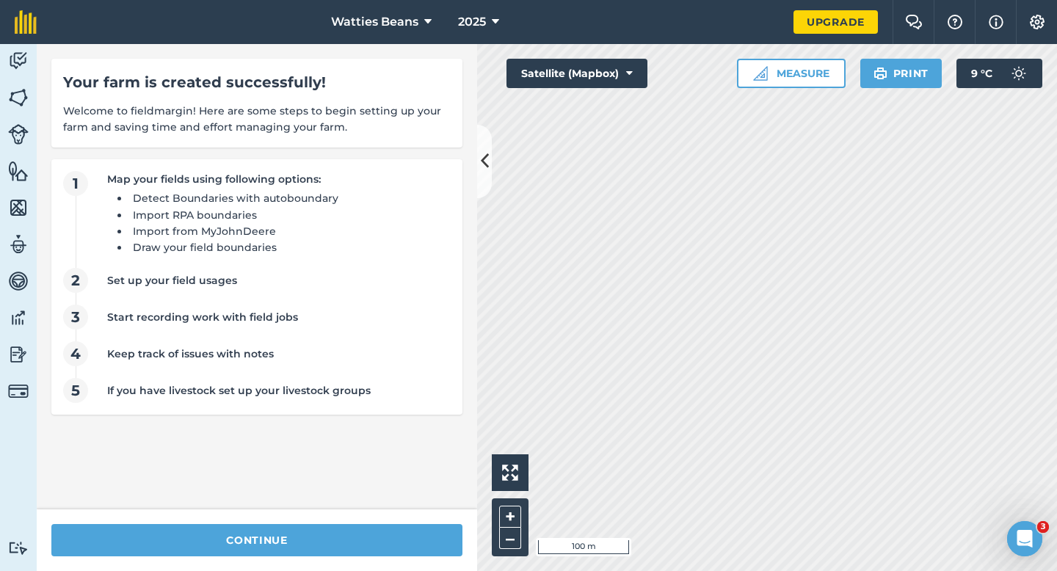
click at [467, 398] on div "Activity Fields Livestock Features Maps Team Vehicles Data Reporting Billing Tu…" at bounding box center [528, 307] width 1057 height 527
click at [575, 76] on button "Satellite (Mapbox)" at bounding box center [576, 73] width 141 height 29
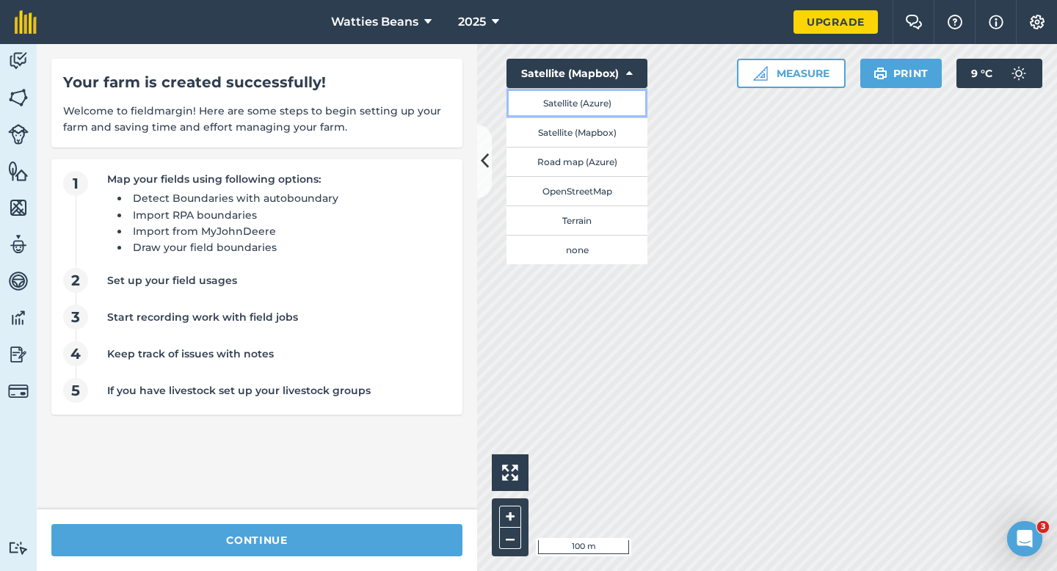
click at [576, 112] on button "Satellite (Azure)" at bounding box center [576, 102] width 141 height 29
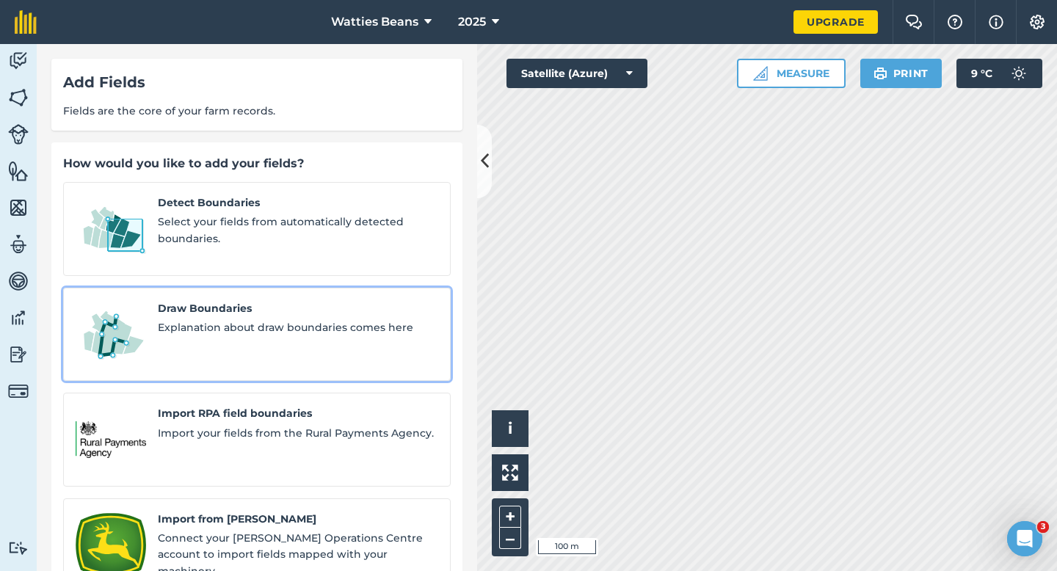
click at [152, 337] on link "Draw Boundaries Explanation about draw boundaries comes here" at bounding box center [256, 335] width 387 height 94
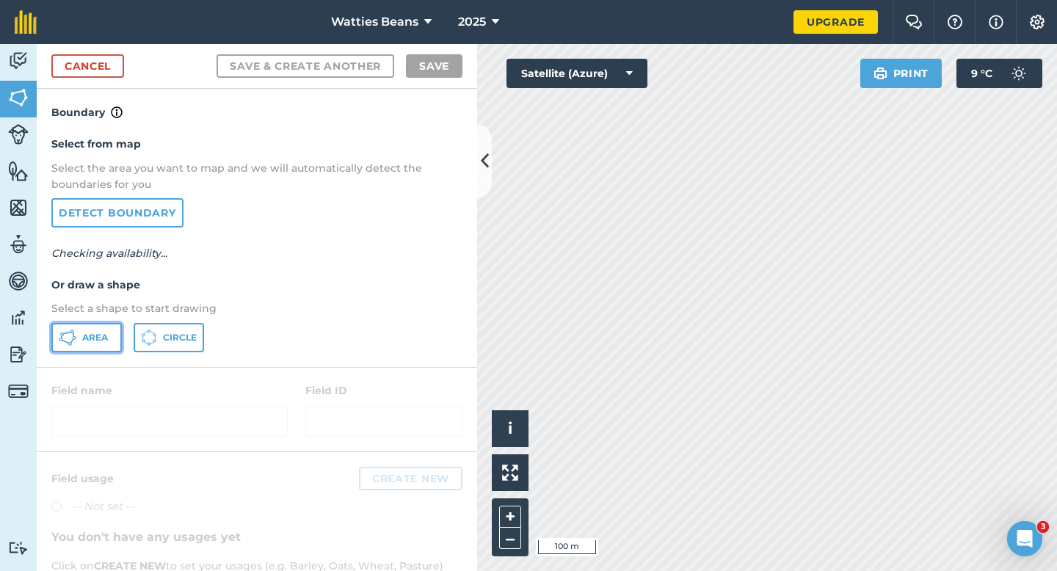
click at [108, 346] on button "Area" at bounding box center [86, 337] width 70 height 29
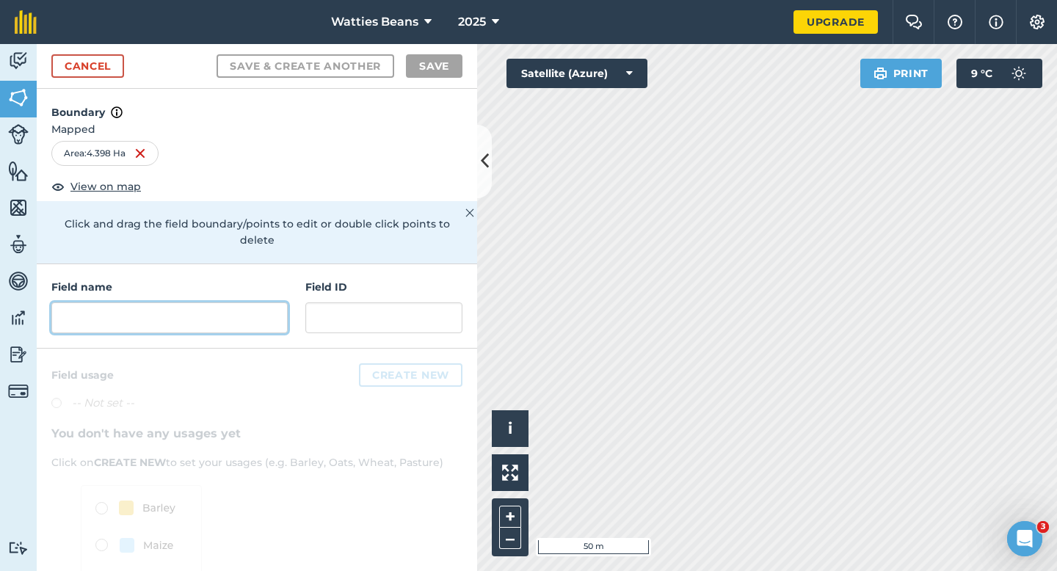
click at [242, 302] on input "text" at bounding box center [169, 317] width 236 height 31
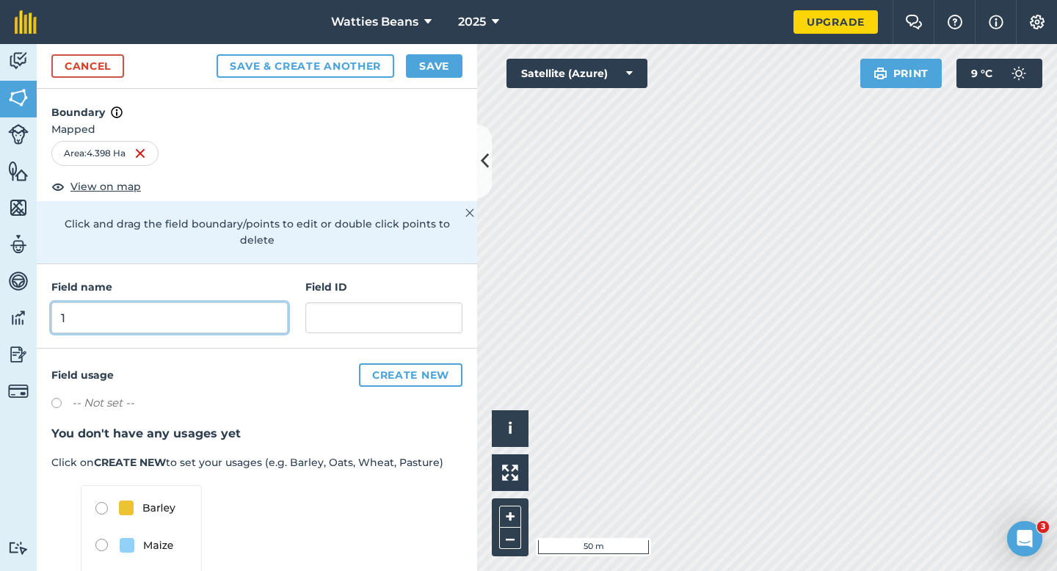
type input "1"
click at [300, 292] on div "Field name 1 Field ID" at bounding box center [257, 306] width 440 height 84
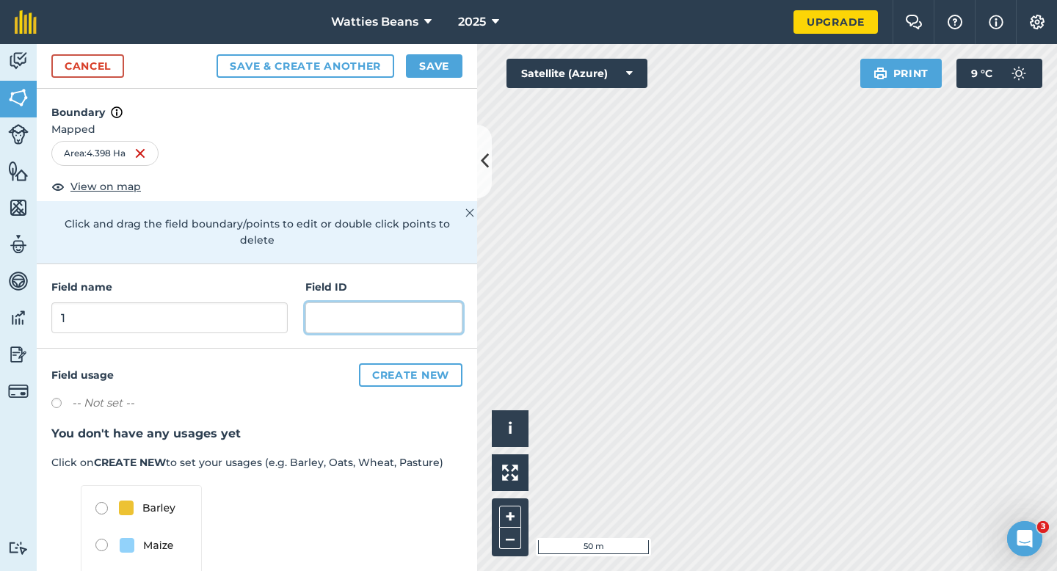
click at [310, 302] on input "text" at bounding box center [383, 317] width 157 height 31
type input "The [PERSON_NAME] Family Trust"
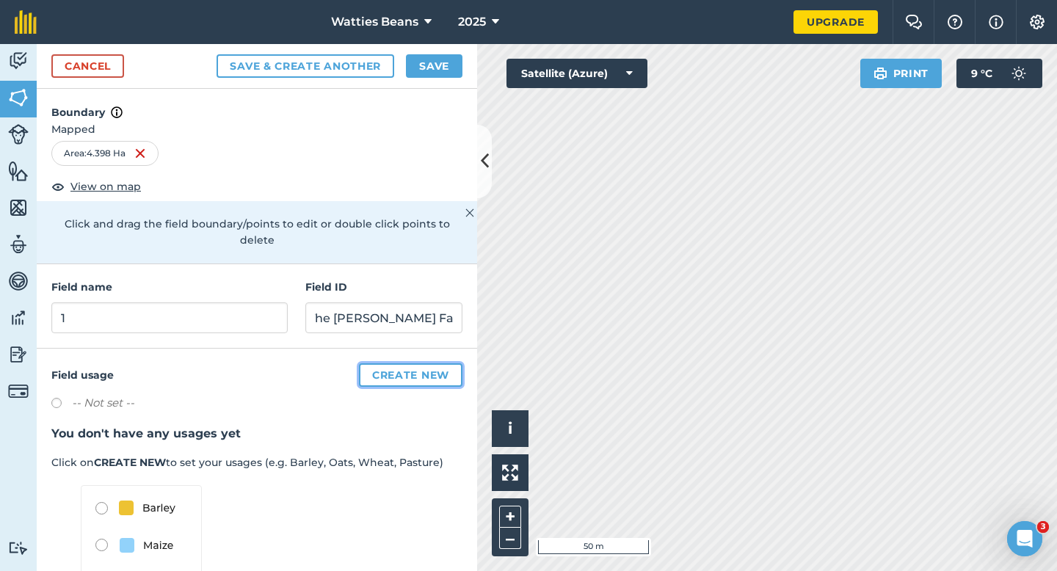
click at [402, 363] on button "Create new" at bounding box center [410, 374] width 103 height 23
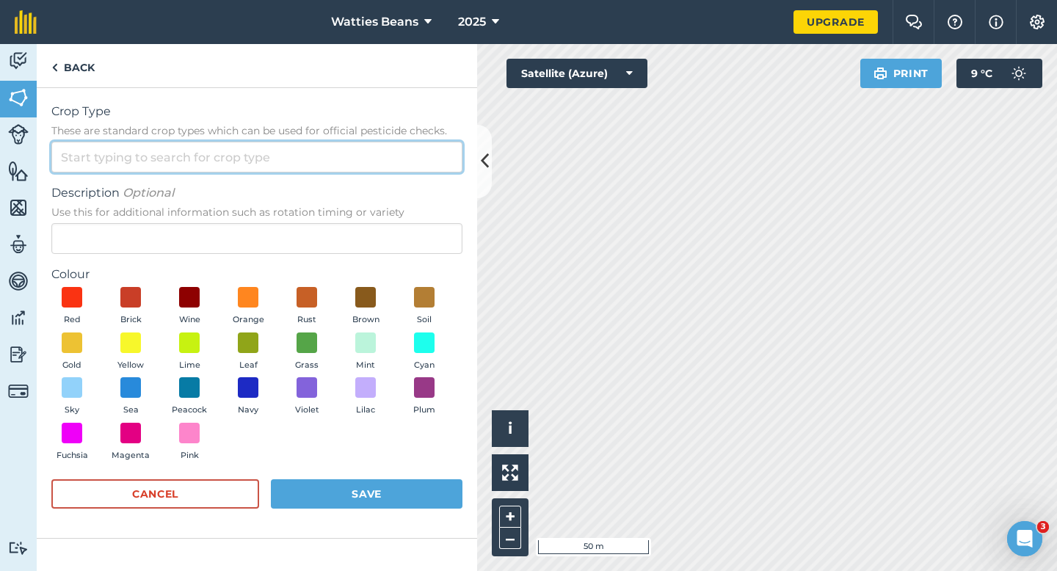
click at [335, 149] on input "Crop Type These are standard crop types which can be used for official pesticid…" at bounding box center [256, 157] width 411 height 31
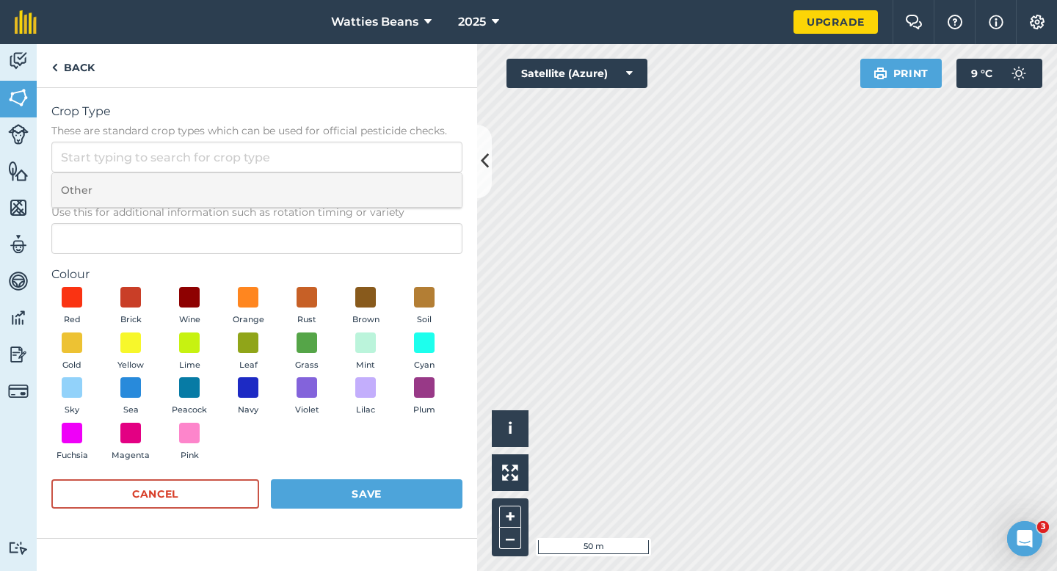
click at [335, 180] on li "Other" at bounding box center [257, 190] width 410 height 34
type input "Other"
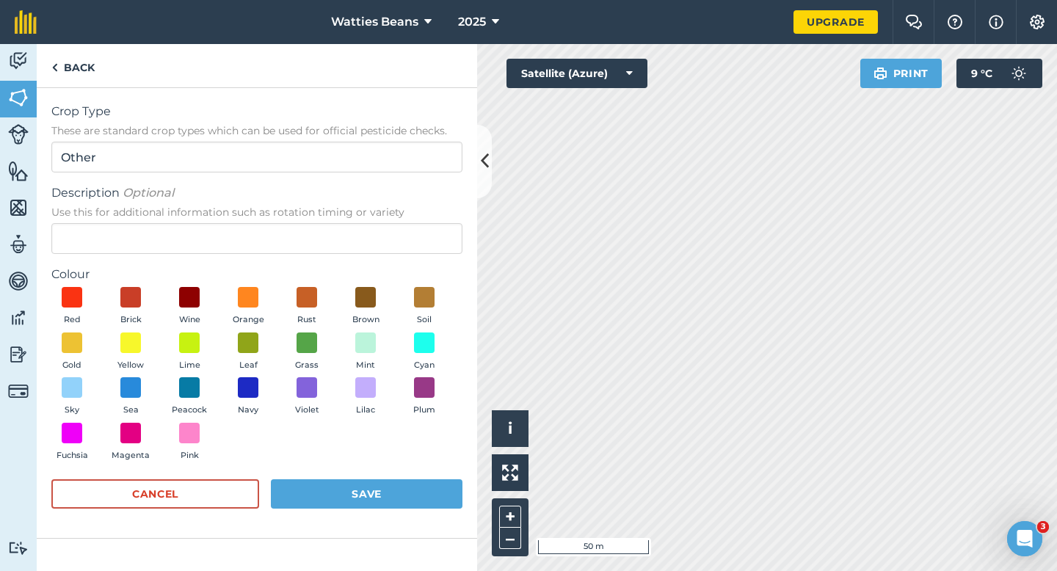
click at [334, 222] on div "Description Optional Use this for additional information such as rotation timin…" at bounding box center [256, 219] width 411 height 70
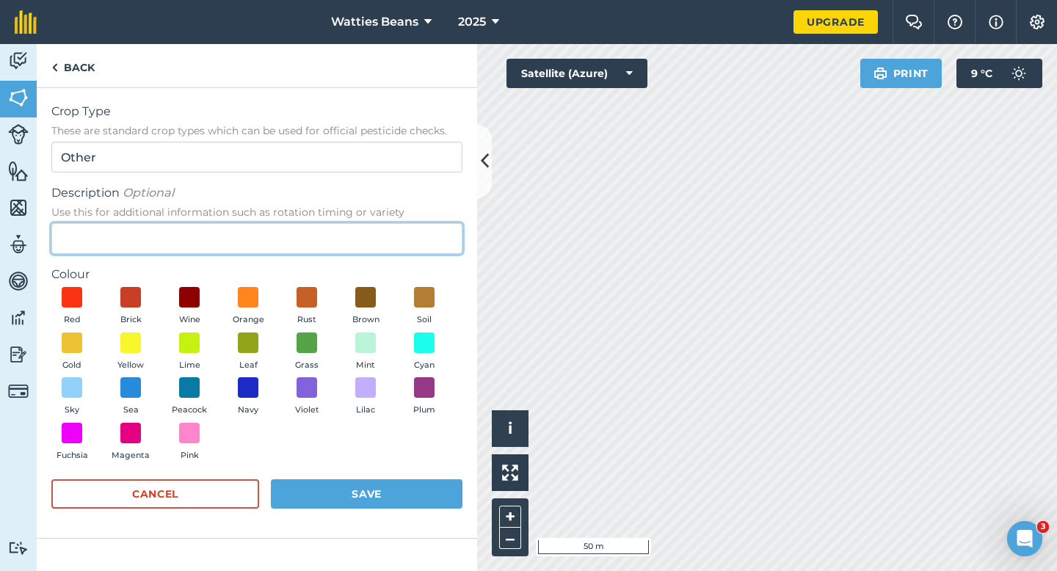
click at [333, 237] on input "Description Optional Use this for additional information such as rotation timin…" at bounding box center [256, 238] width 411 height 31
type input "Watties Beans"
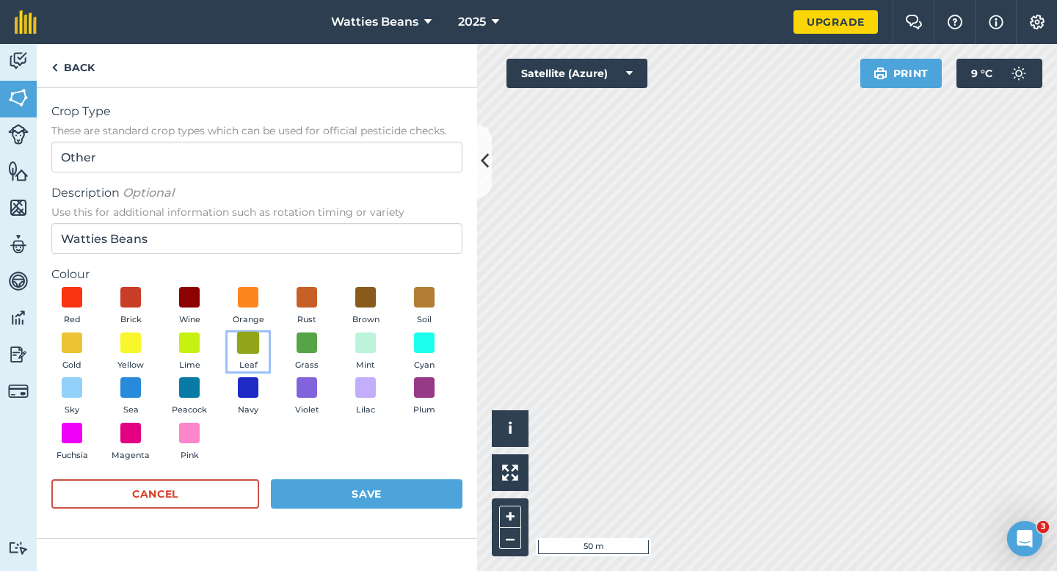
click at [256, 342] on span at bounding box center [248, 342] width 23 height 23
click at [381, 488] on button "Save" at bounding box center [367, 493] width 192 height 29
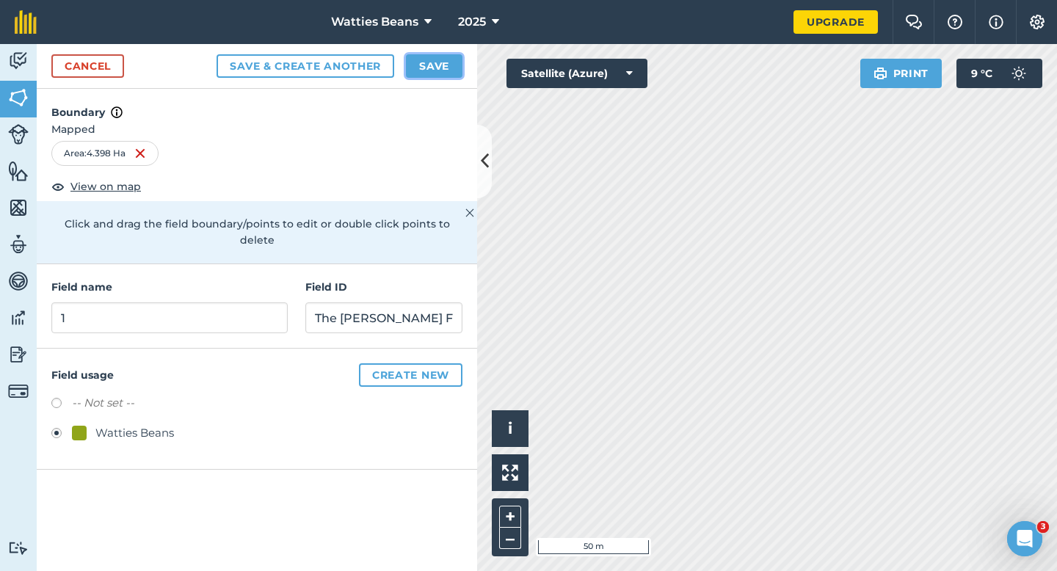
click at [421, 63] on button "Save" at bounding box center [434, 65] width 57 height 23
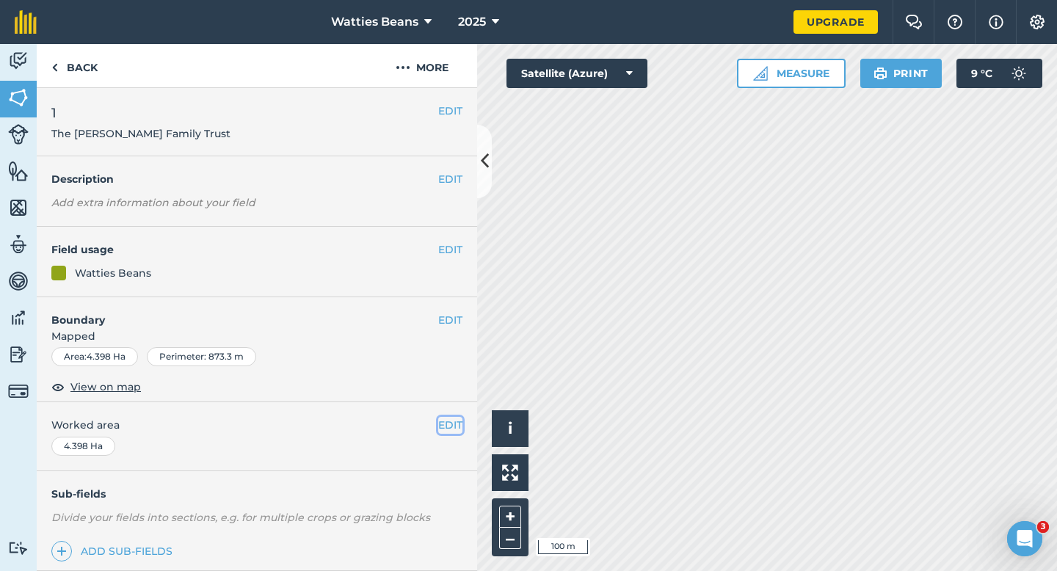
click at [447, 423] on button "EDIT" at bounding box center [450, 425] width 24 height 16
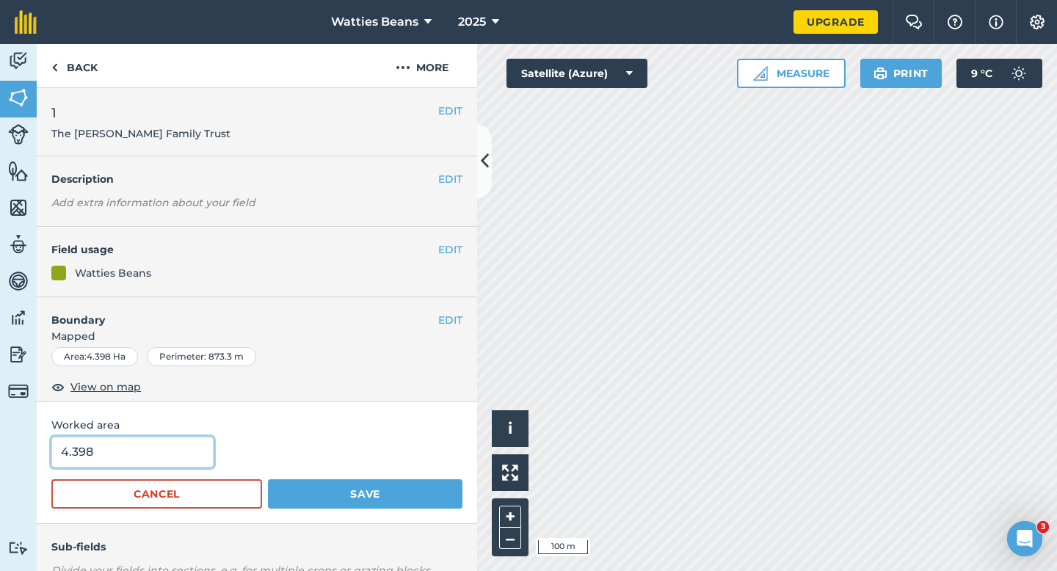
click at [161, 465] on input "4.398" at bounding box center [132, 452] width 162 height 31
type input "4.4"
click at [268, 479] on button "Save" at bounding box center [365, 493] width 194 height 29
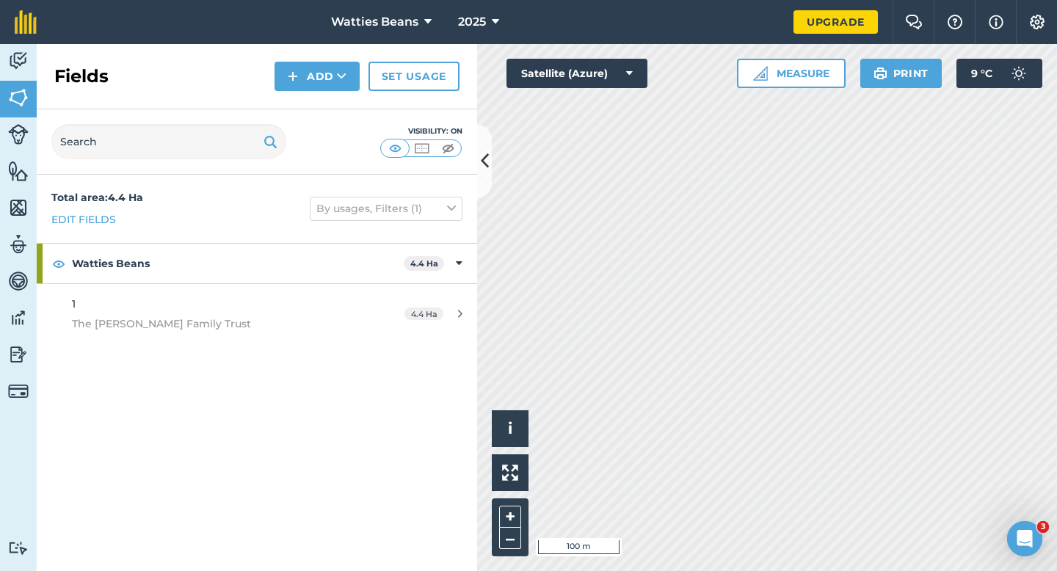
click at [310, 99] on div "Fields Add Set usage" at bounding box center [257, 76] width 440 height 65
click at [310, 94] on div "Fields Add Set usage" at bounding box center [257, 76] width 440 height 65
click at [313, 84] on button "Add" at bounding box center [316, 76] width 85 height 29
click at [315, 96] on link "Draw" at bounding box center [317, 109] width 81 height 32
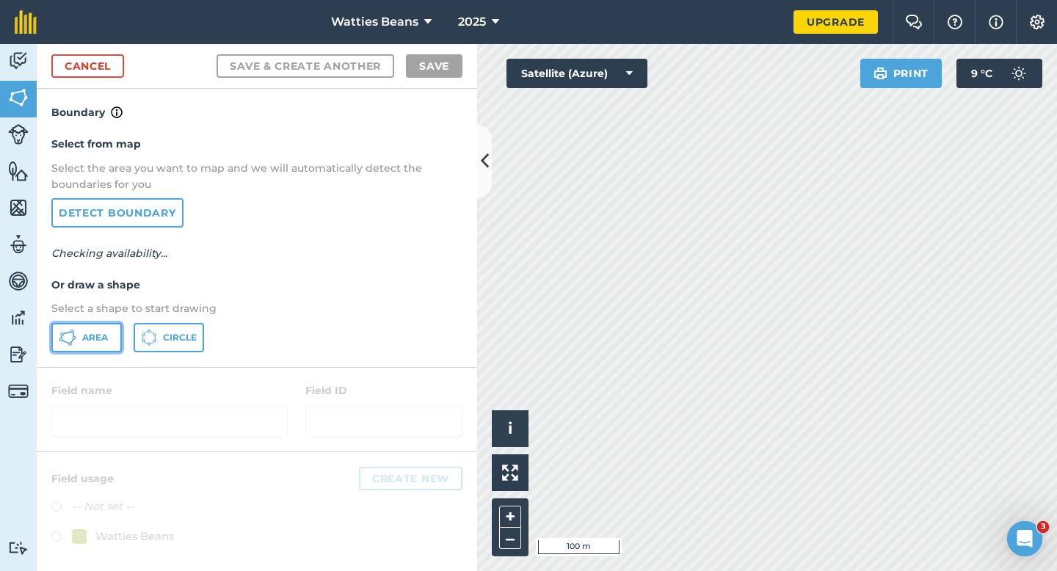
click at [87, 339] on span "Area" at bounding box center [95, 338] width 26 height 12
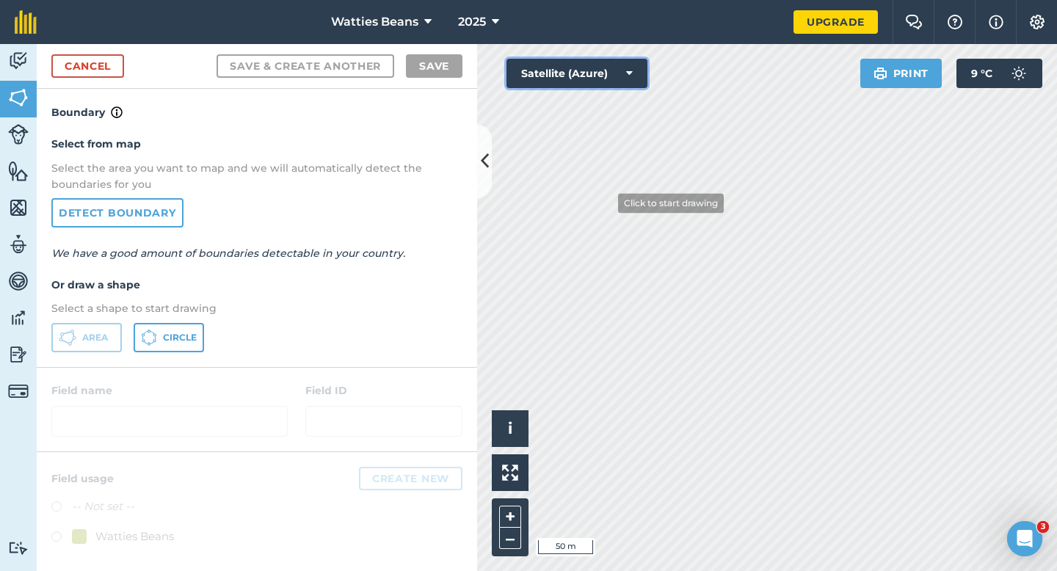
click at [606, 205] on div "Click to start drawing i © 2025 TomTom, Microsoft 50 m + – Satellite (Azure) Pr…" at bounding box center [767, 307] width 580 height 527
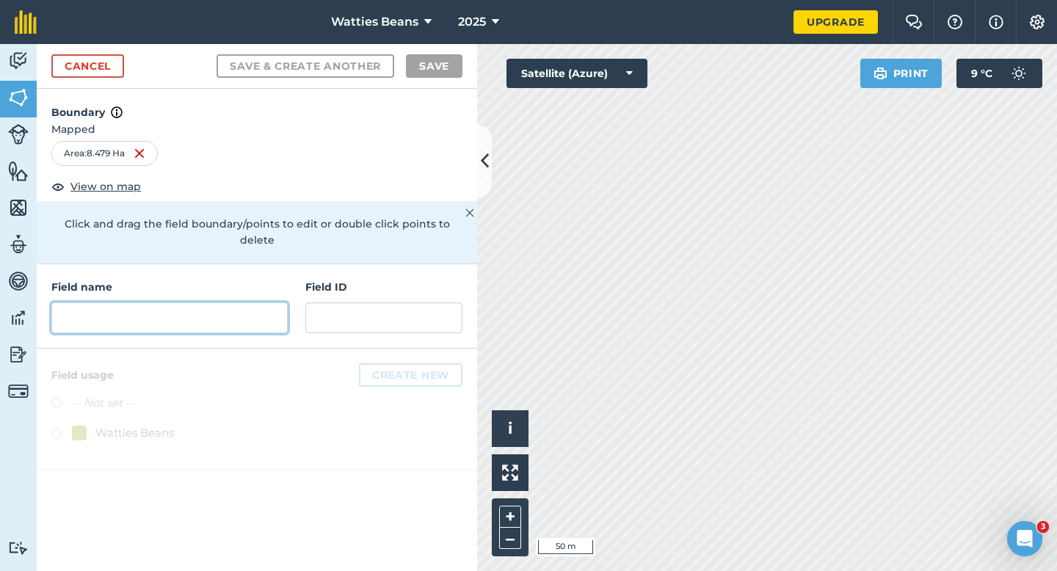
click at [279, 308] on input "text" at bounding box center [169, 317] width 236 height 31
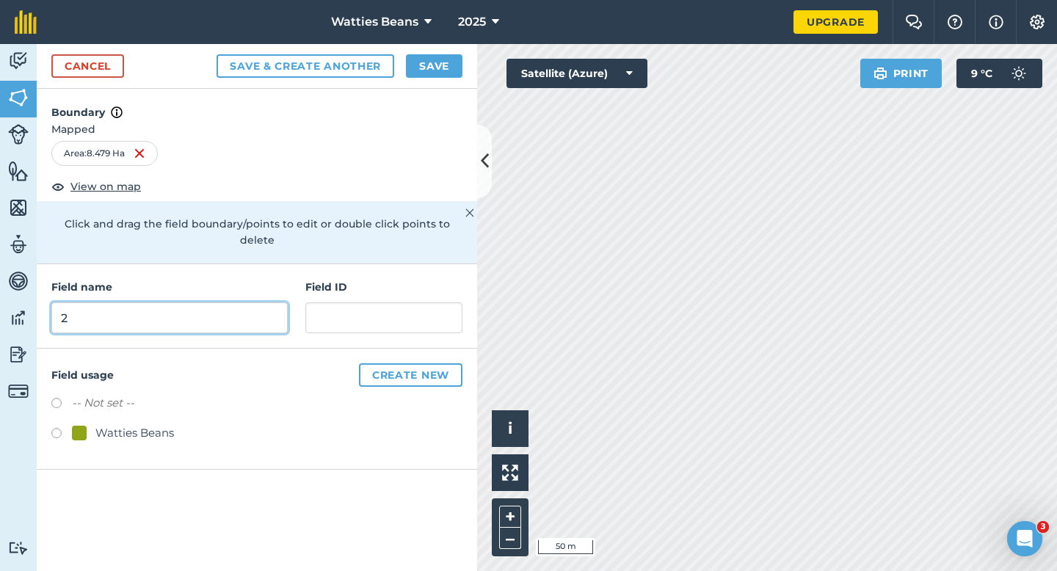
type input "2"
click at [304, 306] on div "Field name 2 Field ID" at bounding box center [257, 306] width 440 height 84
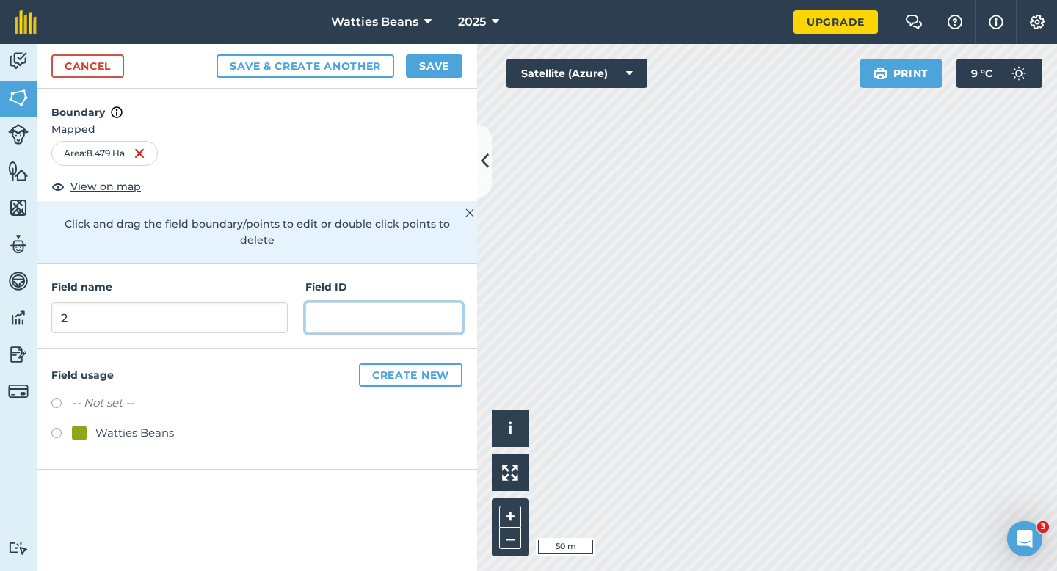
click at [306, 306] on input "text" at bounding box center [383, 317] width 157 height 31
type input "Wyndon Farming LTD"
click at [69, 428] on label at bounding box center [61, 435] width 21 height 15
radio input "true"
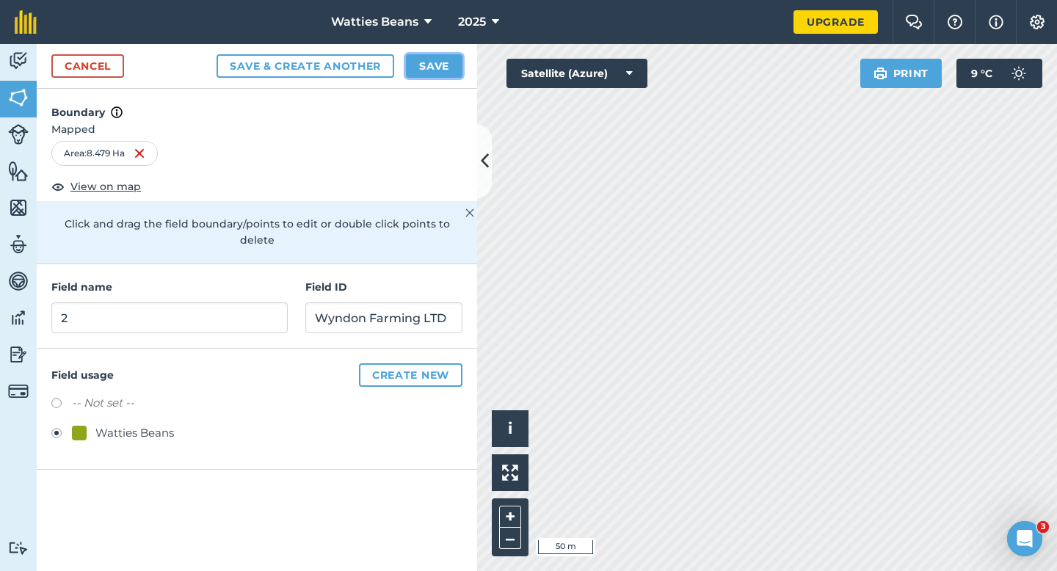
click at [428, 62] on button "Save" at bounding box center [434, 65] width 57 height 23
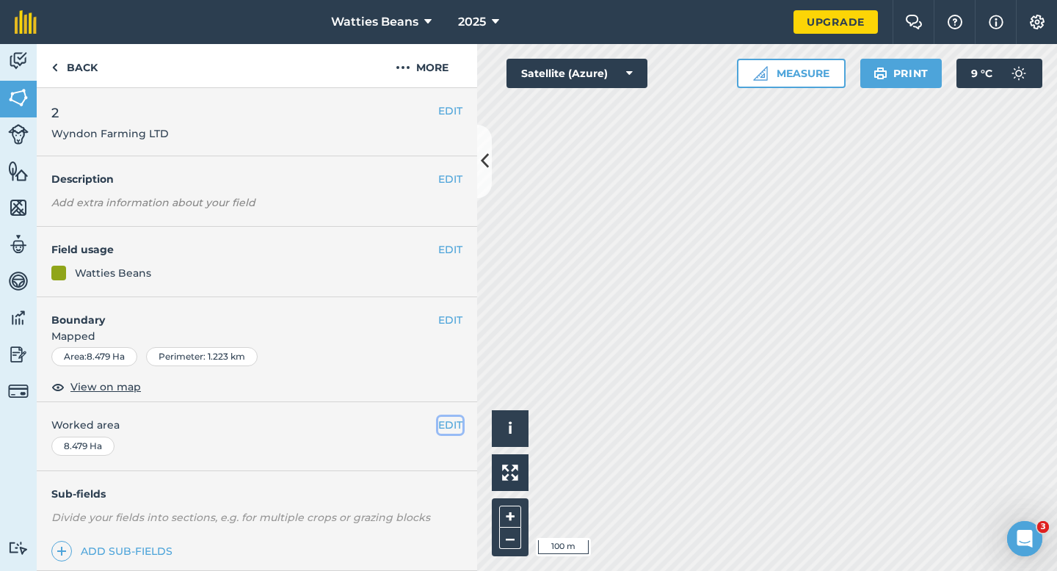
click at [443, 426] on button "EDIT" at bounding box center [450, 425] width 24 height 16
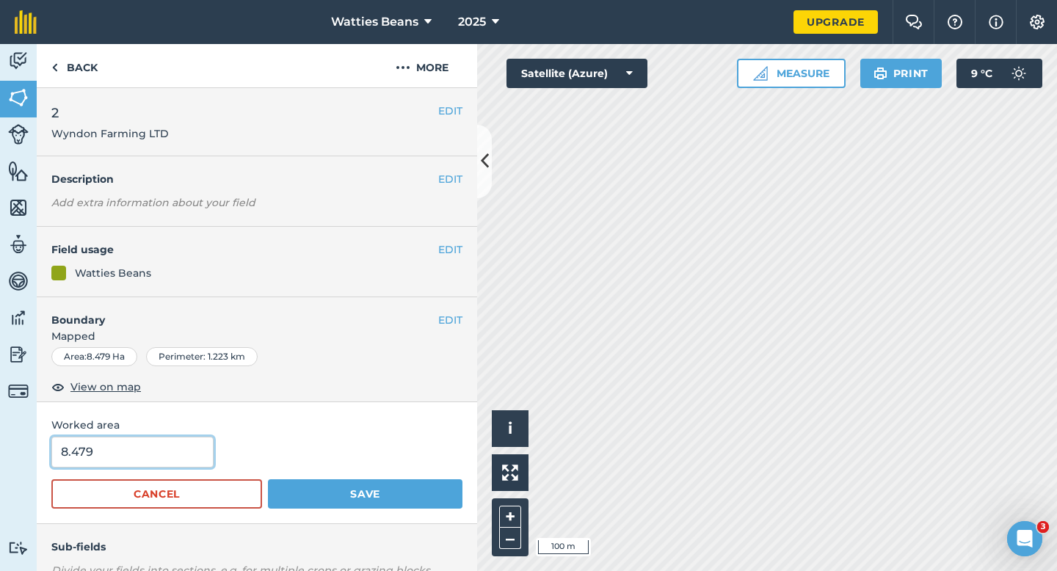
click at [107, 449] on input "8.479" at bounding box center [132, 452] width 162 height 31
type input "8.5"
click at [268, 479] on button "Save" at bounding box center [365, 493] width 194 height 29
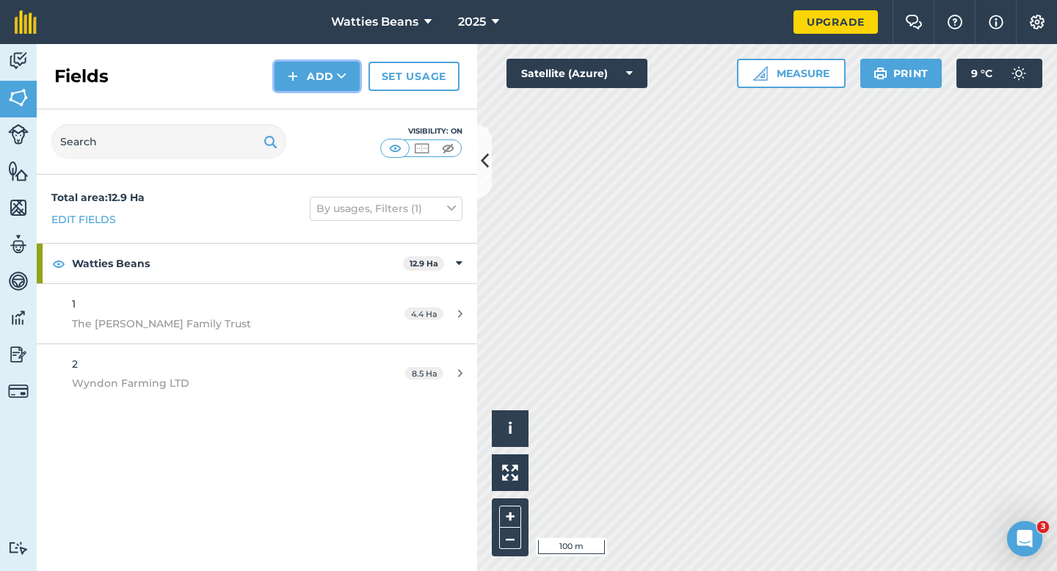
click at [308, 65] on button "Add" at bounding box center [316, 76] width 85 height 29
click at [308, 112] on link "Draw" at bounding box center [317, 109] width 81 height 32
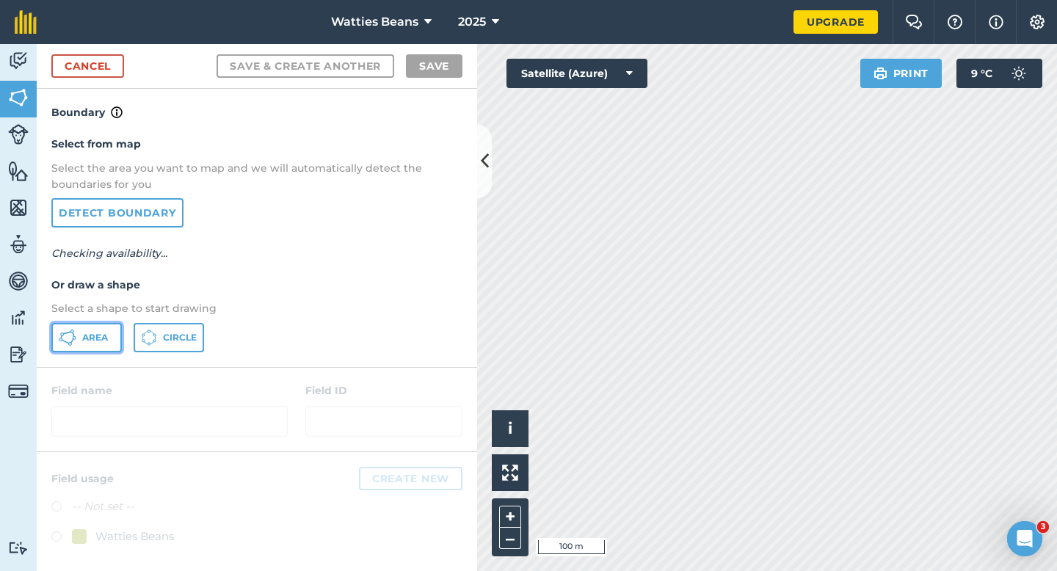
click at [117, 328] on button "Area" at bounding box center [86, 337] width 70 height 29
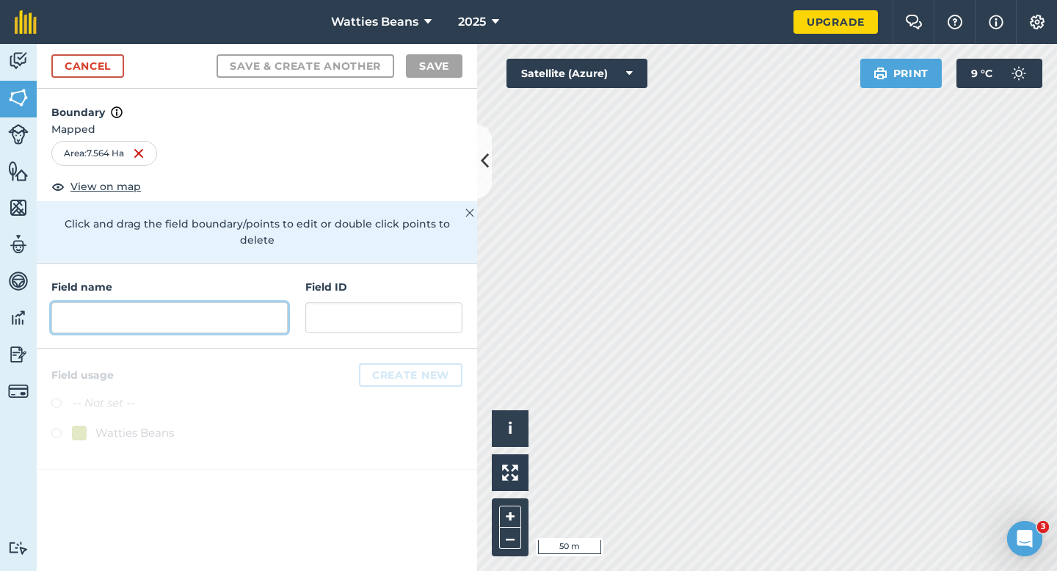
click at [246, 313] on input "text" at bounding box center [169, 317] width 236 height 31
type input "3"
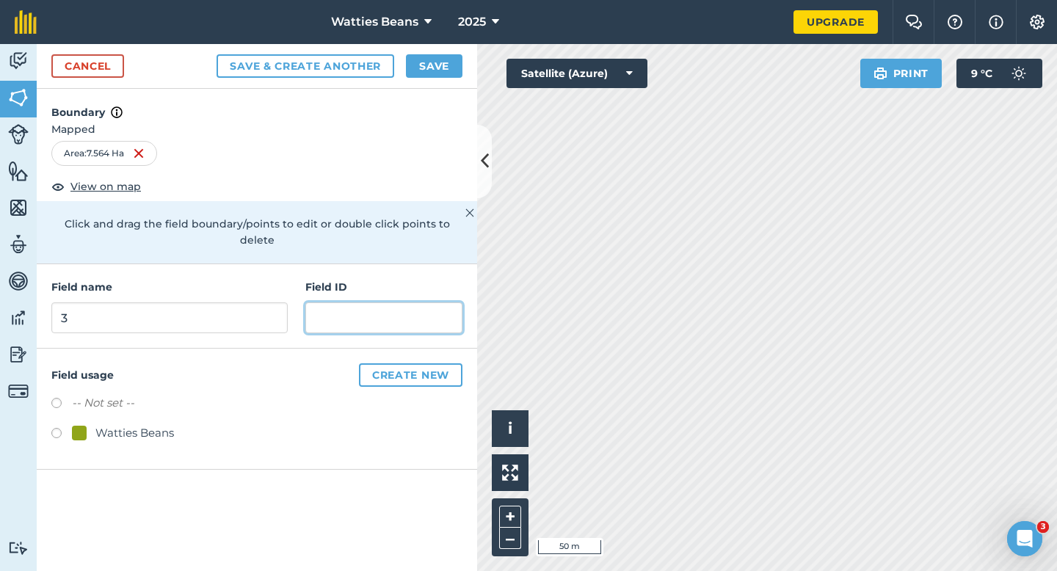
click at [324, 302] on input "text" at bounding box center [383, 317] width 157 height 31
click at [73, 426] on div "Watties Beans" at bounding box center [256, 434] width 411 height 21
click at [145, 424] on div "Watties Beans" at bounding box center [134, 433] width 79 height 18
radio input "true"
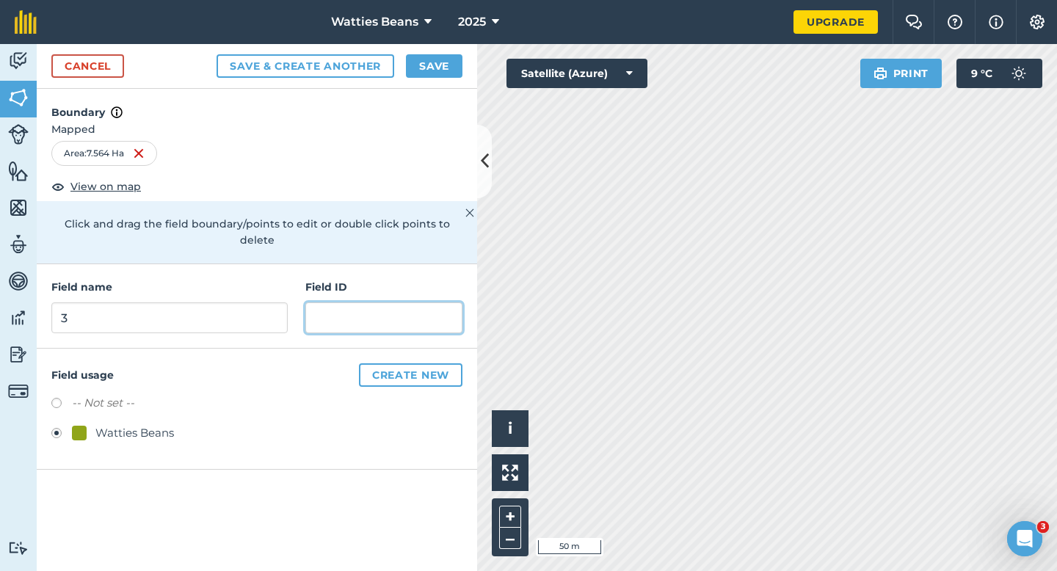
click at [344, 302] on input "text" at bounding box center [383, 317] width 157 height 31
type input "[PERSON_NAME] Farming Partnership"
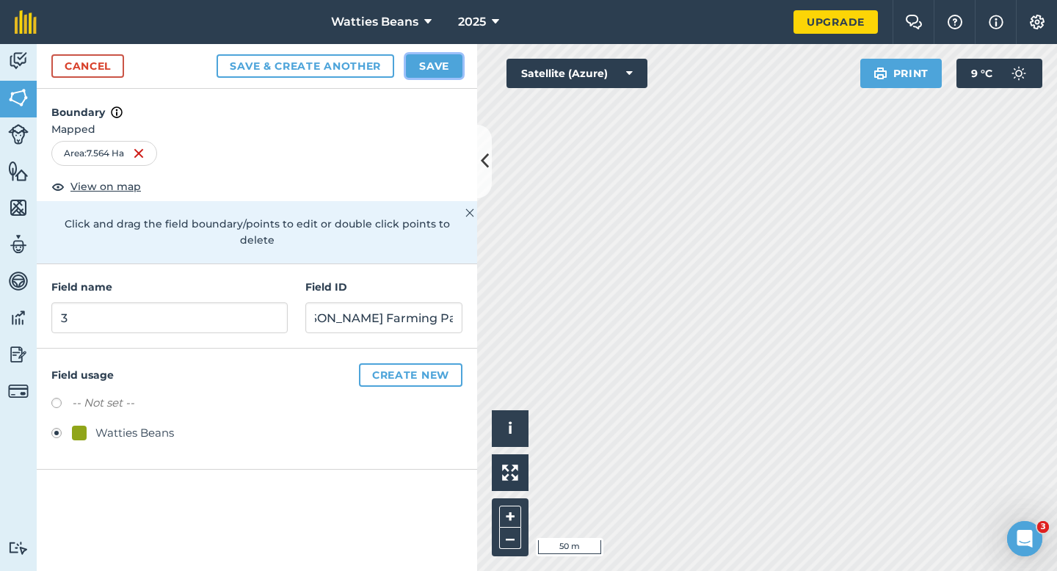
click at [433, 57] on button "Save" at bounding box center [434, 65] width 57 height 23
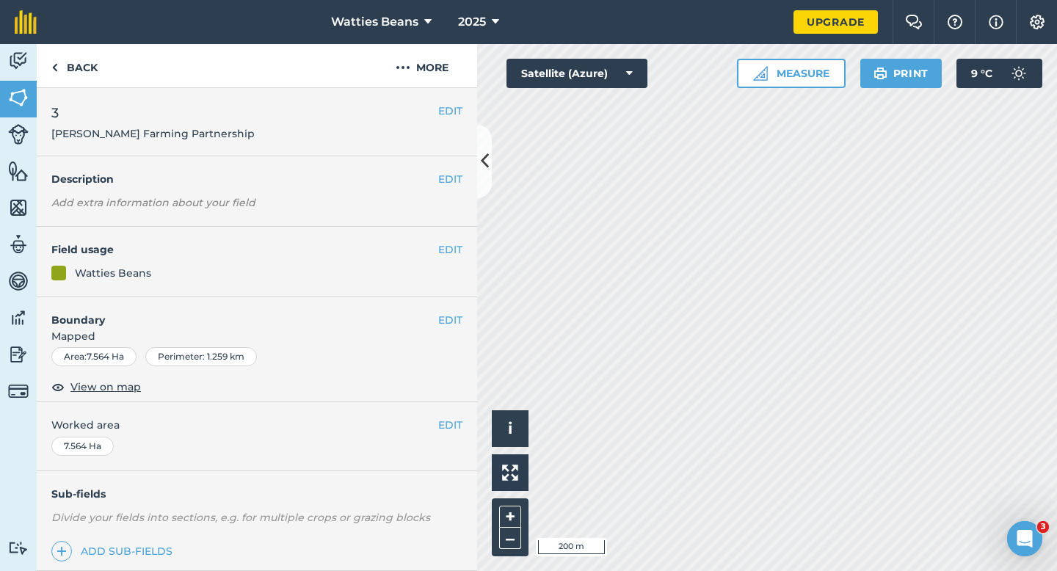
click at [452, 401] on div "EDIT Boundary Mapped Area : 7.564 Ha Perimeter : 1.259 km View on map" at bounding box center [257, 350] width 440 height 106
click at [451, 436] on div "EDIT Worked area 7.564 Ha" at bounding box center [257, 436] width 440 height 68
click at [457, 424] on button "EDIT" at bounding box center [450, 425] width 24 height 16
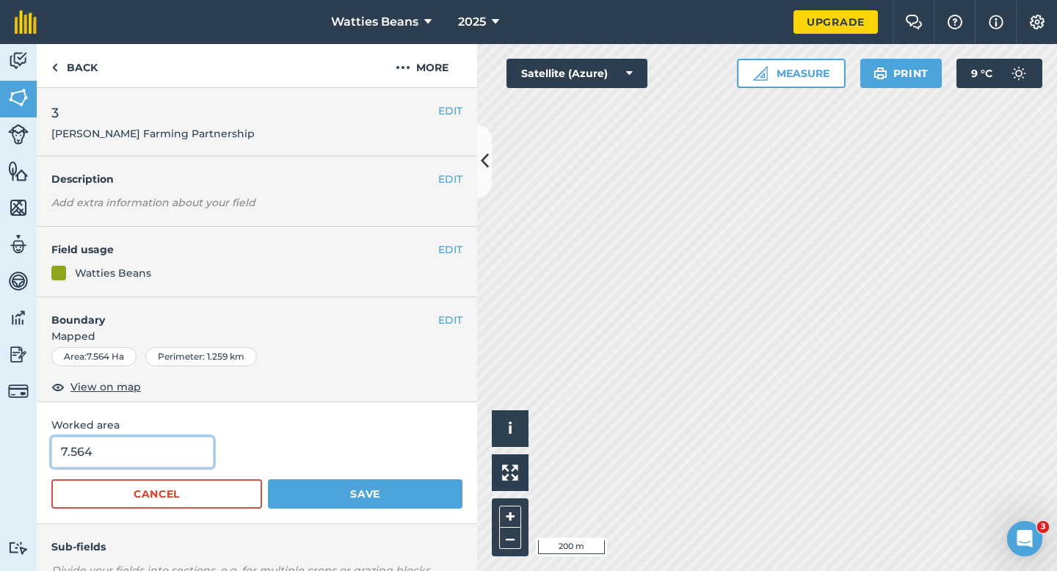
click at [97, 457] on input "7.564" at bounding box center [132, 452] width 162 height 31
type input "7.5"
click at [268, 479] on button "Save" at bounding box center [365, 493] width 194 height 29
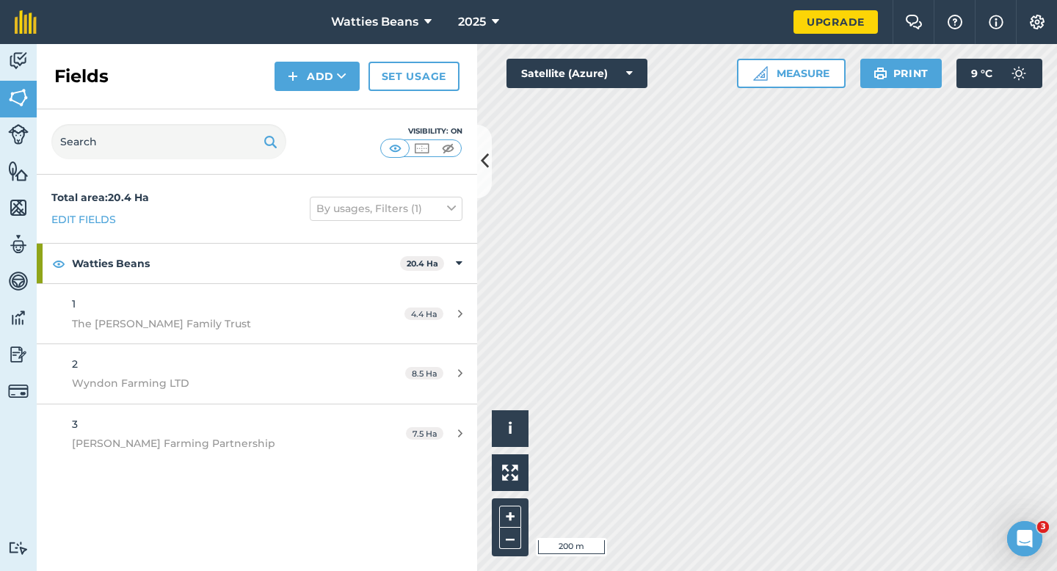
click at [315, 101] on div "Fields Add Set usage" at bounding box center [257, 76] width 440 height 65
click at [315, 84] on button "Add" at bounding box center [316, 76] width 85 height 29
click at [315, 109] on link "Draw" at bounding box center [317, 109] width 81 height 32
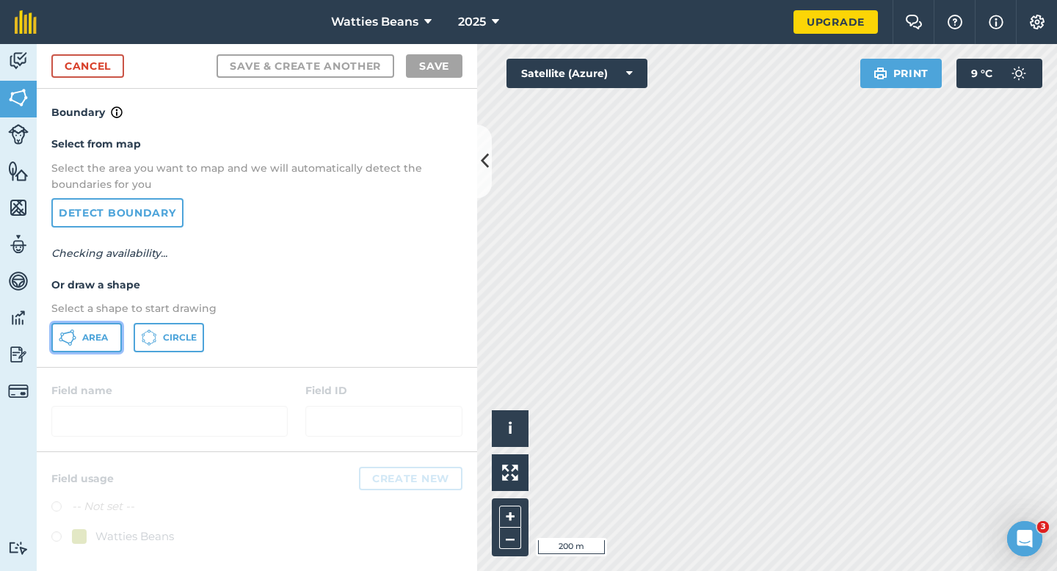
click at [96, 340] on span "Area" at bounding box center [95, 338] width 26 height 12
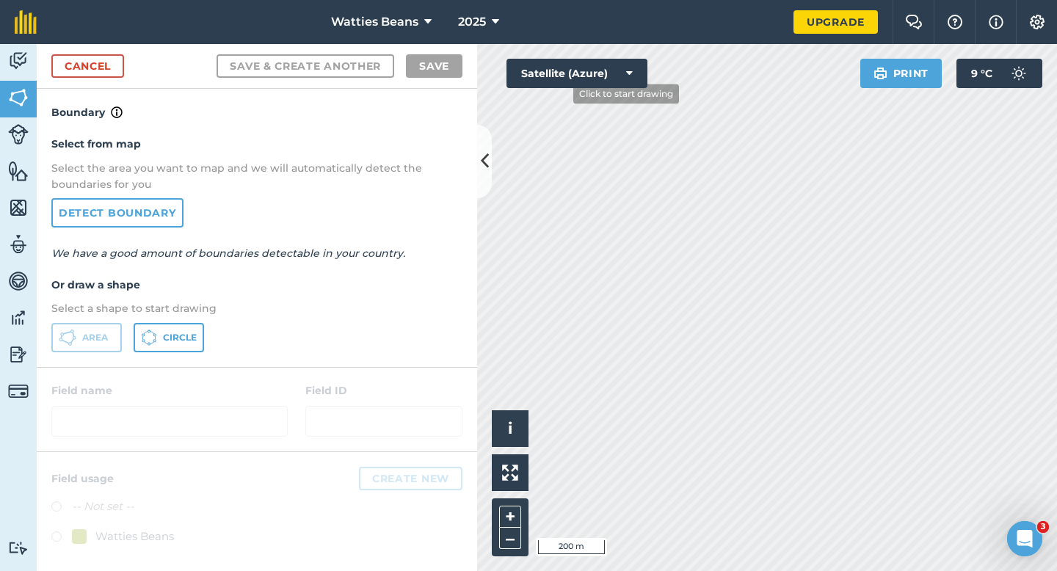
click at [522, 78] on div "Click to start drawing i © 2025 TomTom, Microsoft 200 m + – Satellite (Azure) P…" at bounding box center [767, 307] width 580 height 527
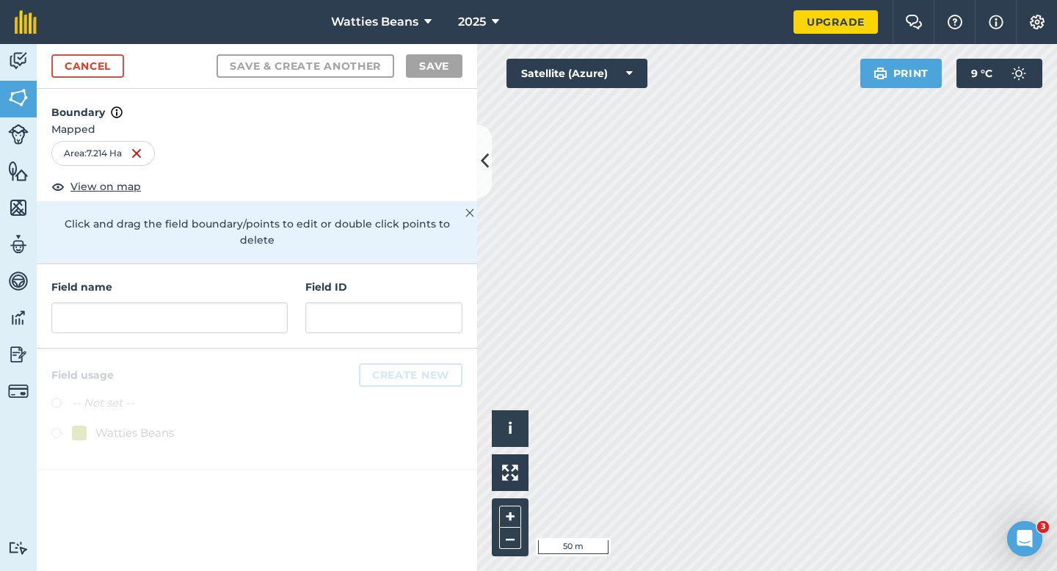
click at [219, 279] on h4 "Field name" at bounding box center [169, 287] width 236 height 16
click at [219, 302] on input "text" at bounding box center [169, 317] width 236 height 31
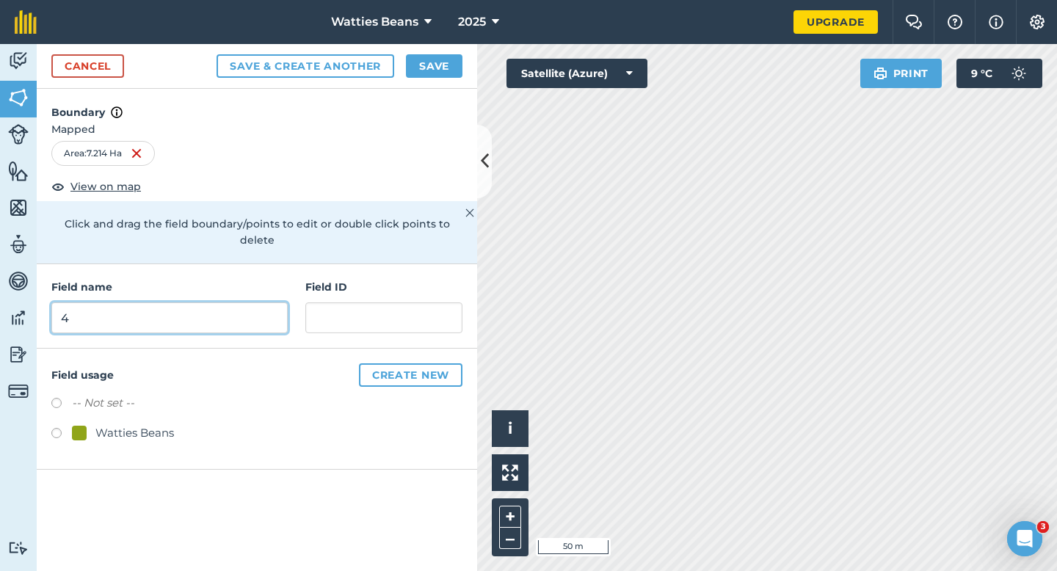
type input "4"
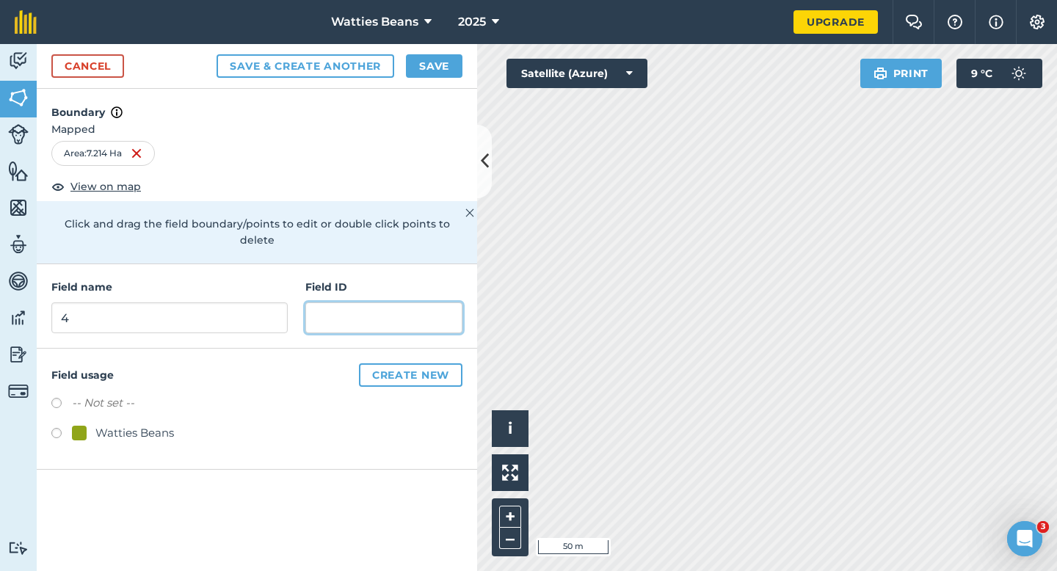
click at [306, 307] on input "text" at bounding box center [383, 317] width 157 height 31
type input "[PERSON_NAME] Farming Parternship"
click at [128, 424] on div "Watties Beans" at bounding box center [134, 433] width 79 height 18
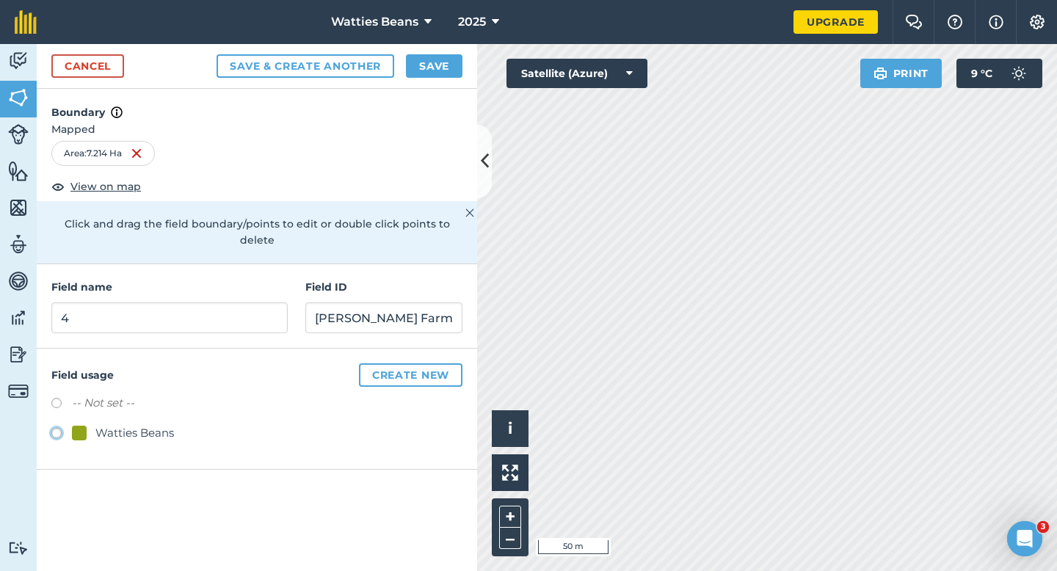
radio input "true"
click at [443, 303] on input "[PERSON_NAME] Farming Parternship" at bounding box center [383, 317] width 157 height 31
type input "[PERSON_NAME] Farming Partnership"
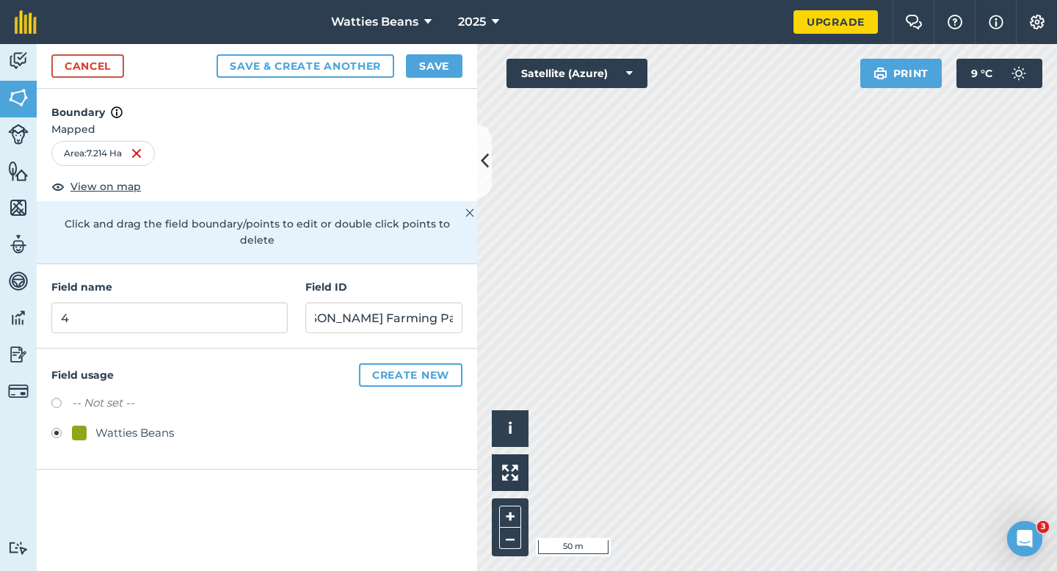
click at [444, 79] on div "Cancel Save & Create Another Save" at bounding box center [257, 66] width 440 height 45
click at [447, 79] on div "Cancel Save & Create Another Save" at bounding box center [257, 66] width 440 height 45
click at [451, 57] on button "Save" at bounding box center [434, 65] width 57 height 23
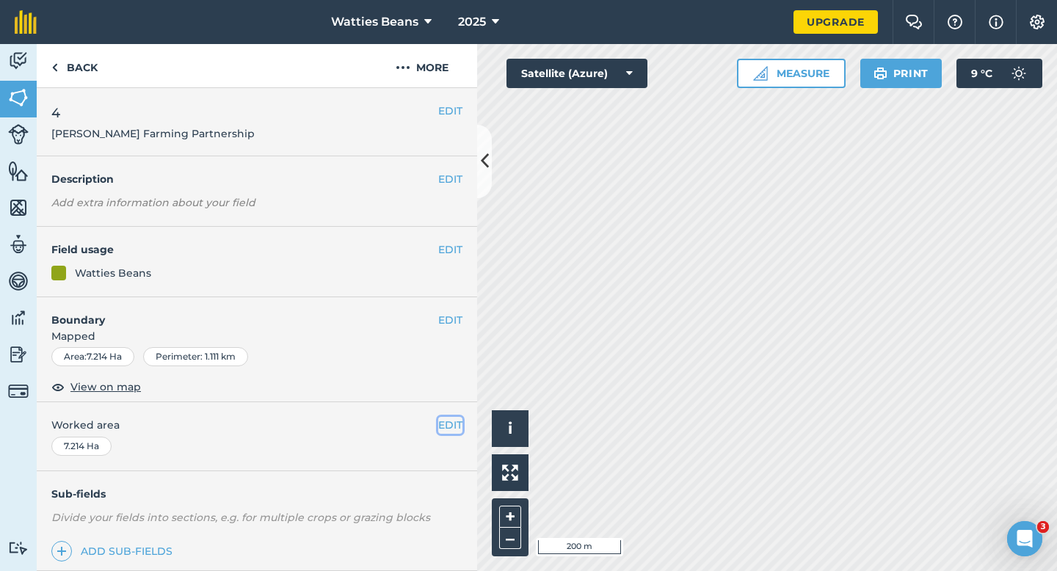
click at [447, 426] on button "EDIT" at bounding box center [450, 425] width 24 height 16
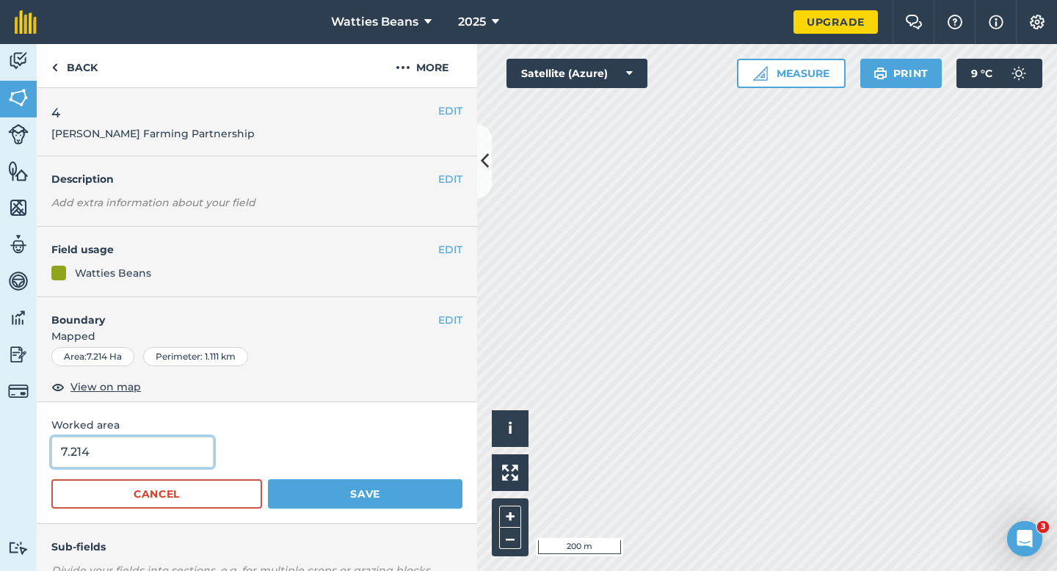
click at [169, 443] on input "7.214" at bounding box center [132, 452] width 162 height 31
click at [169, 451] on input "7.214" at bounding box center [132, 452] width 162 height 31
type input "7.2"
click at [268, 479] on button "Save" at bounding box center [365, 493] width 194 height 29
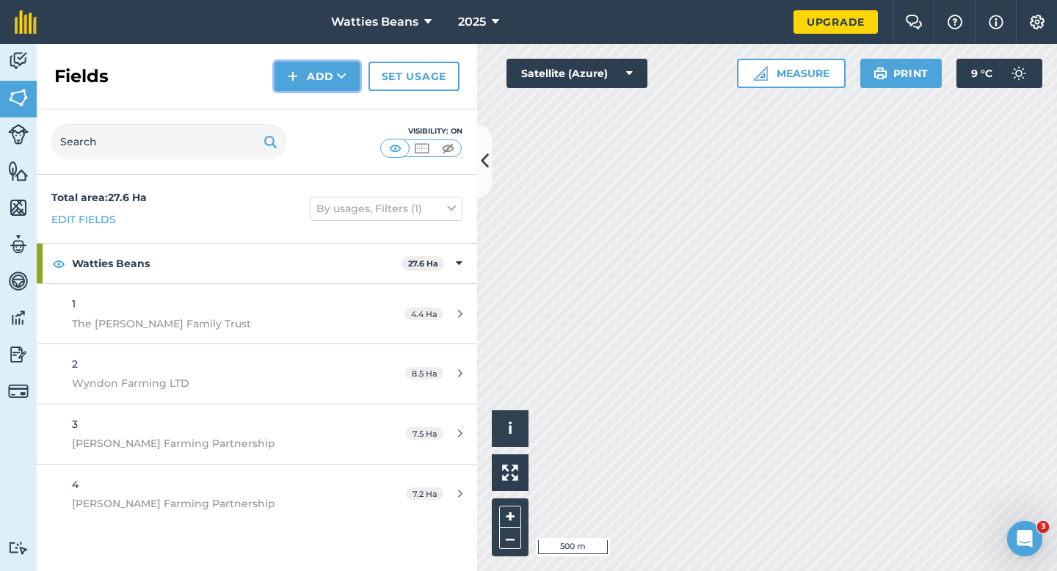
click at [308, 71] on button "Add" at bounding box center [316, 76] width 85 height 29
click at [316, 103] on link "Draw" at bounding box center [317, 109] width 81 height 32
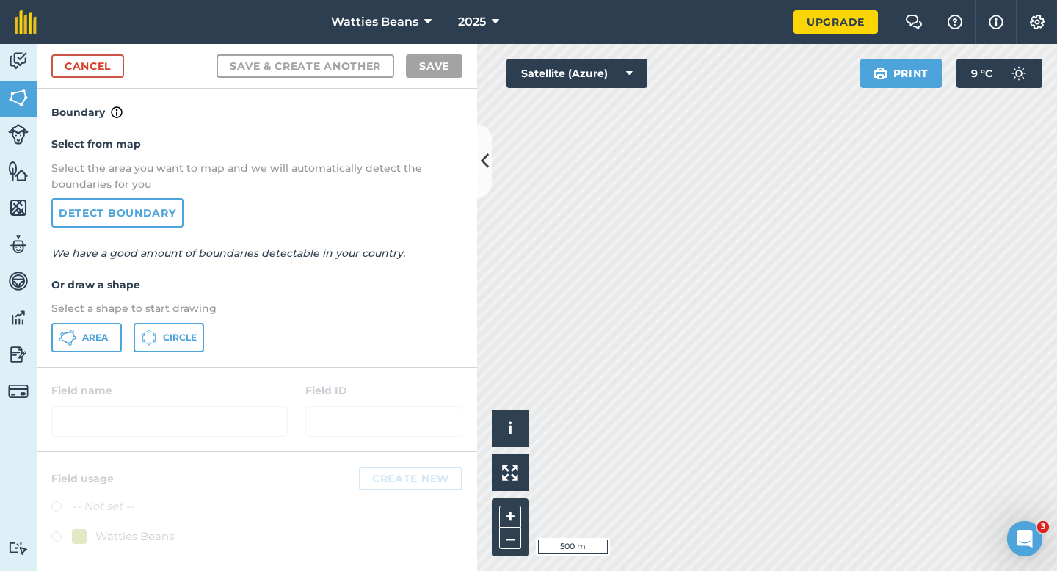
click at [123, 320] on div "Select from map Select the area you want to map and we will automatically detec…" at bounding box center [257, 243] width 440 height 245
click at [114, 324] on button "Area" at bounding box center [86, 337] width 70 height 29
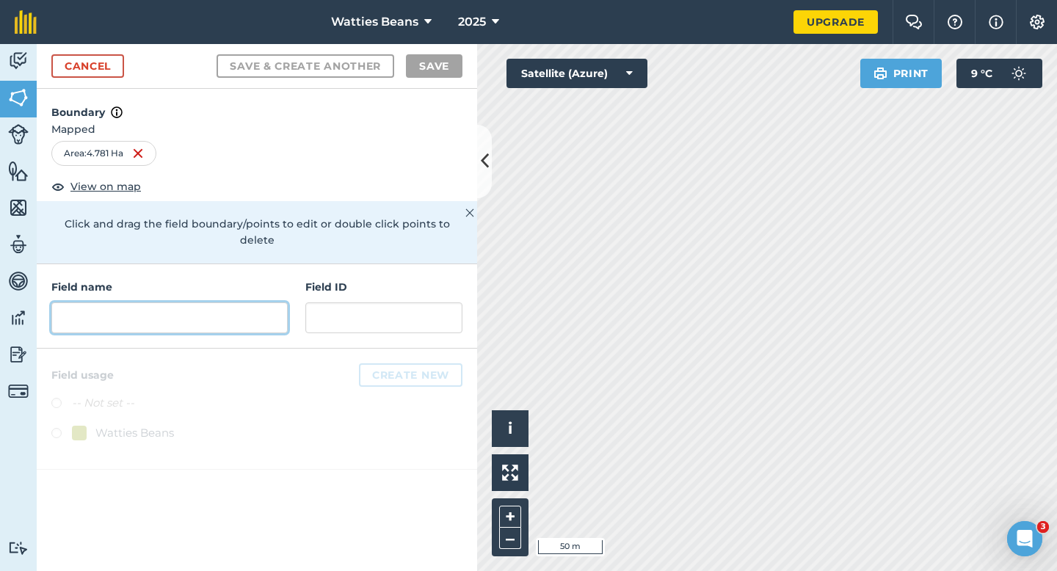
click at [234, 306] on input "text" at bounding box center [169, 317] width 236 height 31
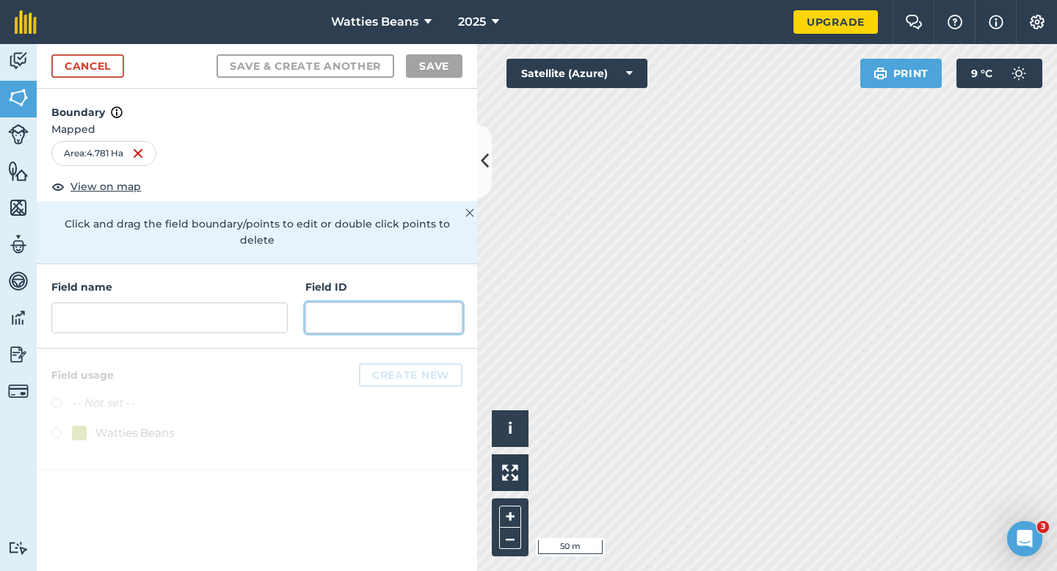
click at [335, 308] on input "text" at bounding box center [383, 317] width 157 height 31
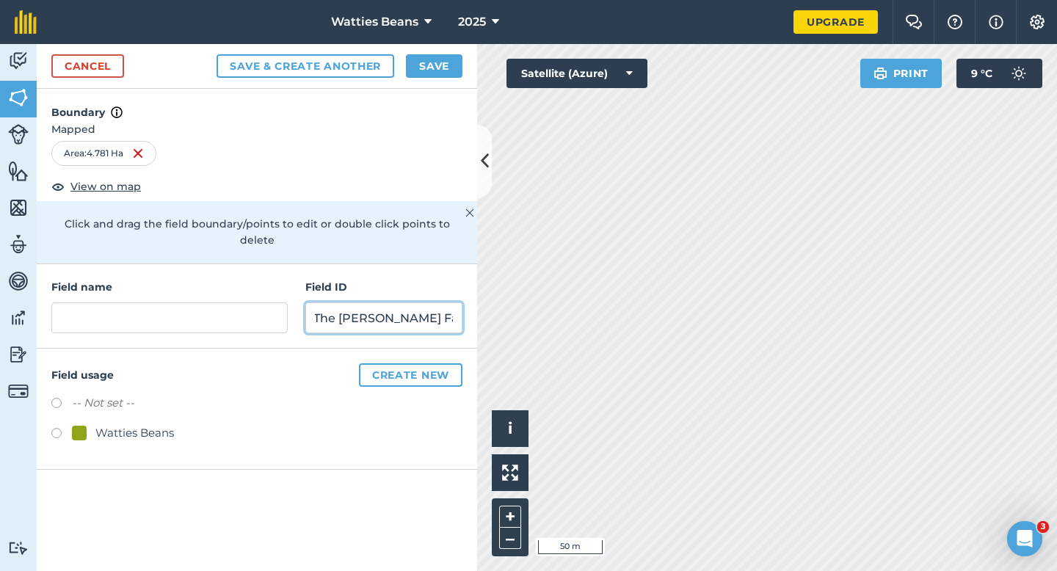
scroll to position [0, 7]
type input "The [PERSON_NAME] Family Trust"
click at [80, 426] on div at bounding box center [79, 433] width 15 height 15
radio input "true"
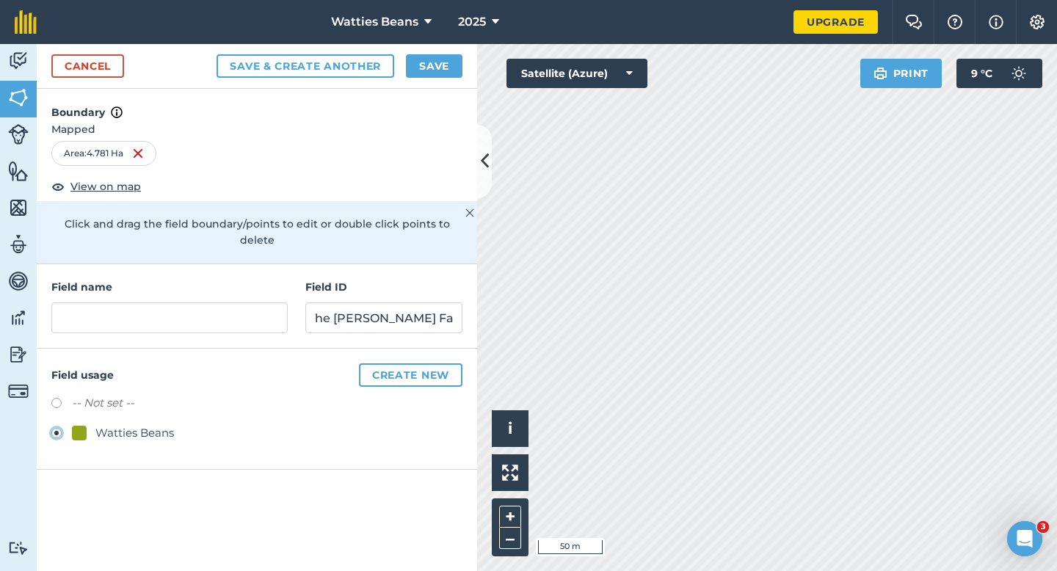
scroll to position [0, 0]
click at [153, 308] on input "text" at bounding box center [169, 317] width 236 height 31
type input "5"
click at [422, 71] on button "Save" at bounding box center [434, 65] width 57 height 23
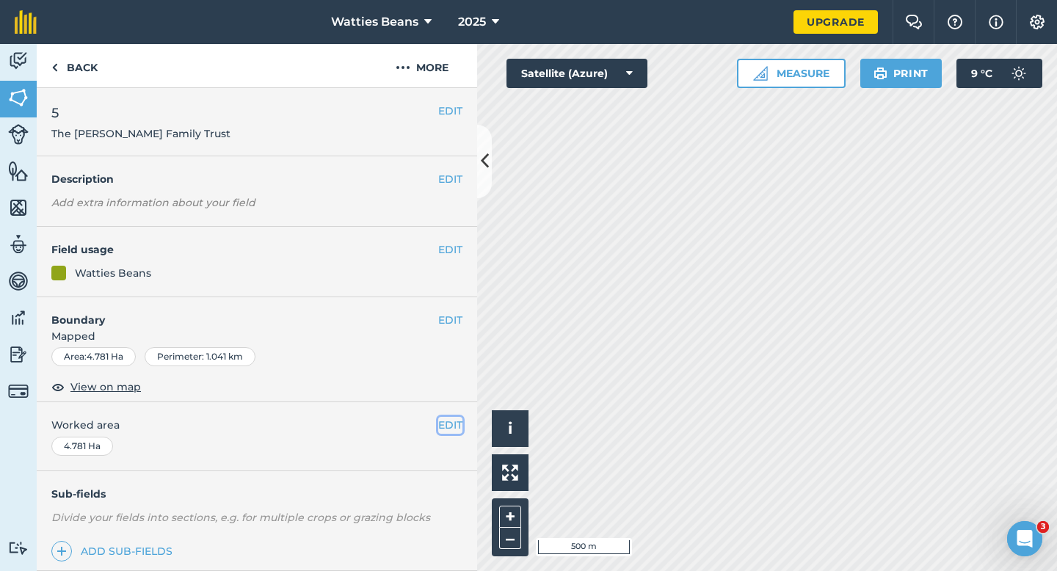
click at [449, 426] on button "EDIT" at bounding box center [450, 425] width 24 height 16
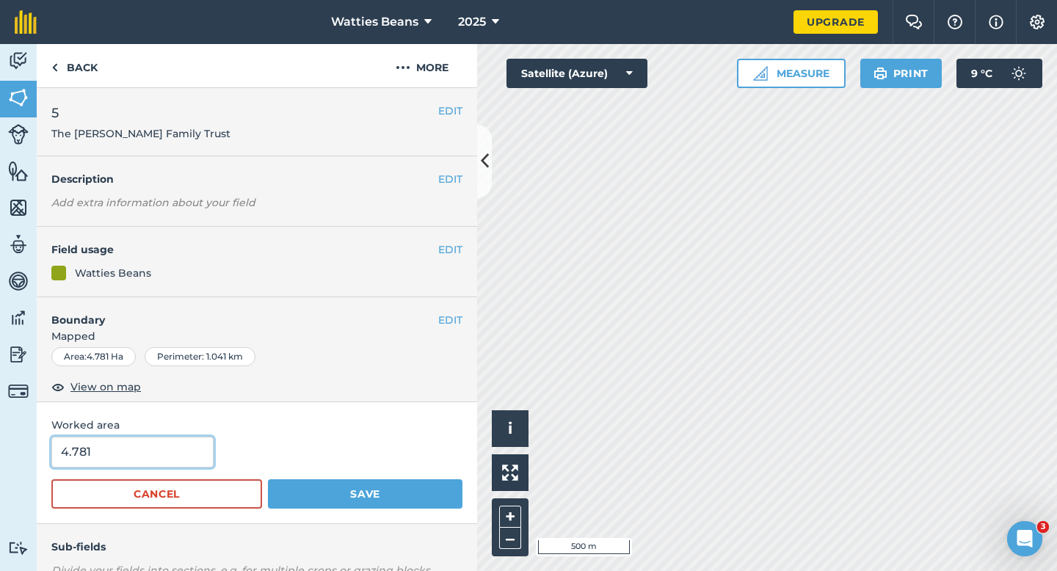
click at [200, 463] on input "4.781" at bounding box center [132, 452] width 162 height 31
type input "4.8"
click at [268, 479] on button "Save" at bounding box center [365, 493] width 194 height 29
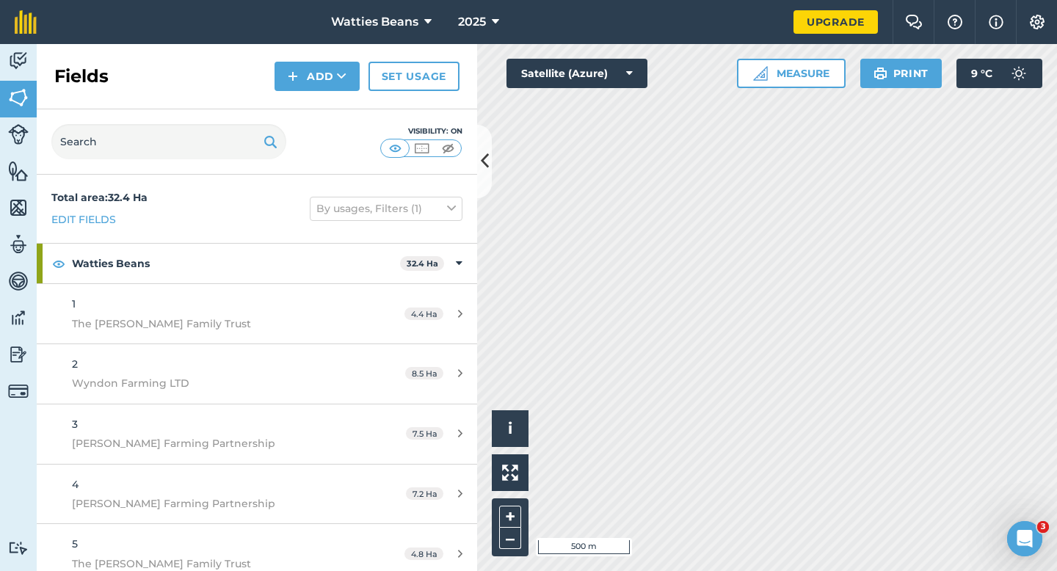
click at [317, 117] on div "Visibility: On" at bounding box center [257, 141] width 440 height 65
click at [316, 79] on button "Add" at bounding box center [316, 76] width 85 height 29
click at [316, 103] on link "Draw" at bounding box center [317, 109] width 81 height 32
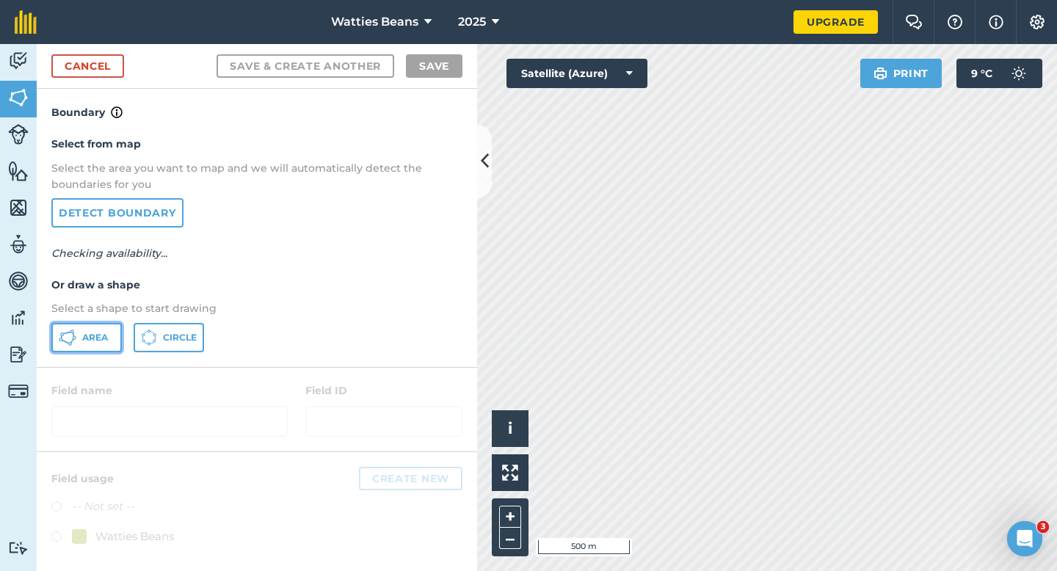
click at [76, 331] on icon at bounding box center [68, 338] width 18 height 18
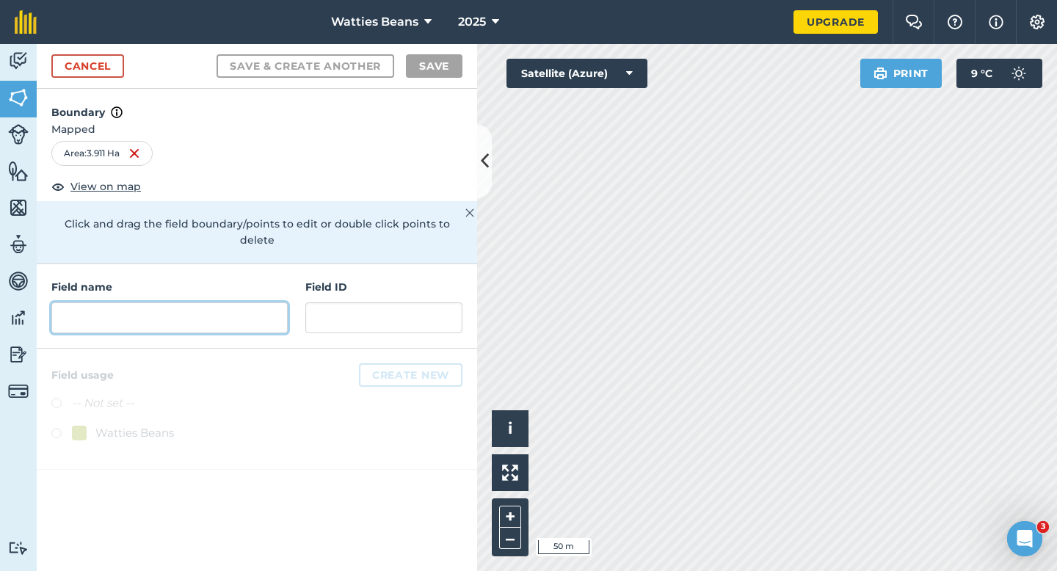
click at [263, 309] on input "text" at bounding box center [169, 317] width 236 height 31
type input "6"
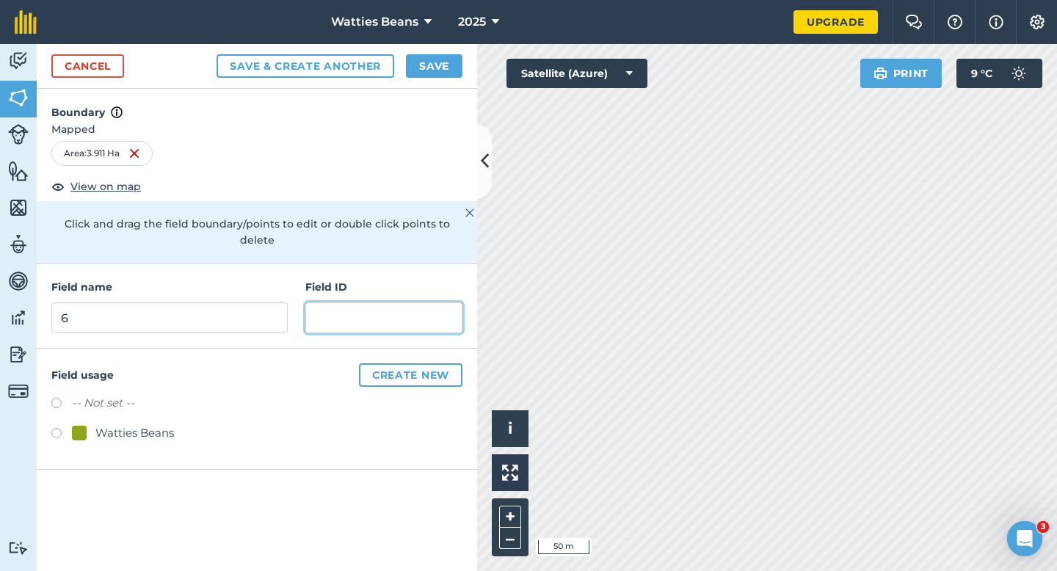
click at [332, 311] on input "text" at bounding box center [383, 317] width 157 height 31
type input "[PERSON_NAME] & GG"
click at [148, 424] on div "Watties Beans" at bounding box center [134, 433] width 79 height 18
radio input "true"
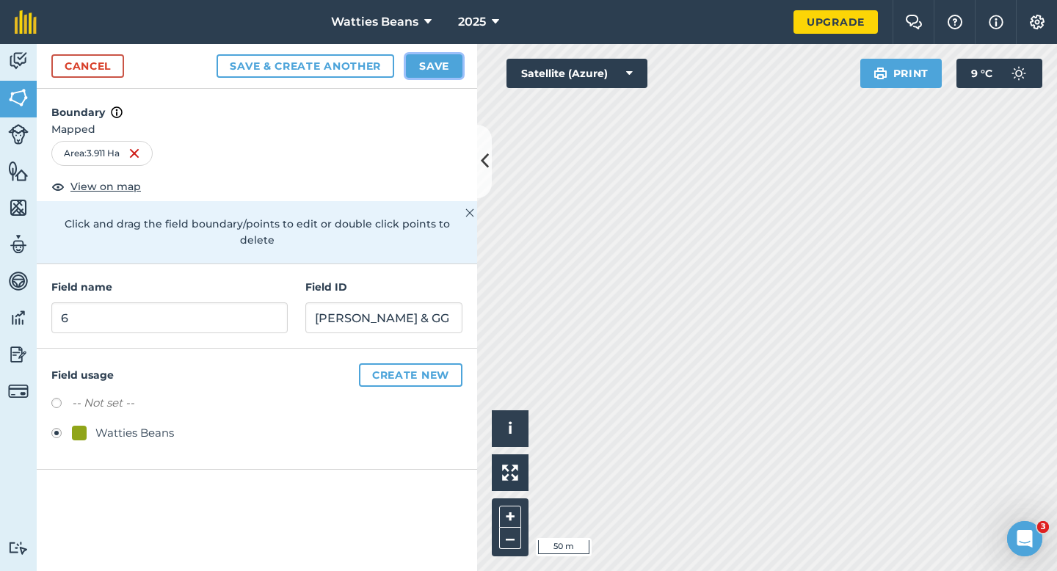
click at [443, 58] on button "Save" at bounding box center [434, 65] width 57 height 23
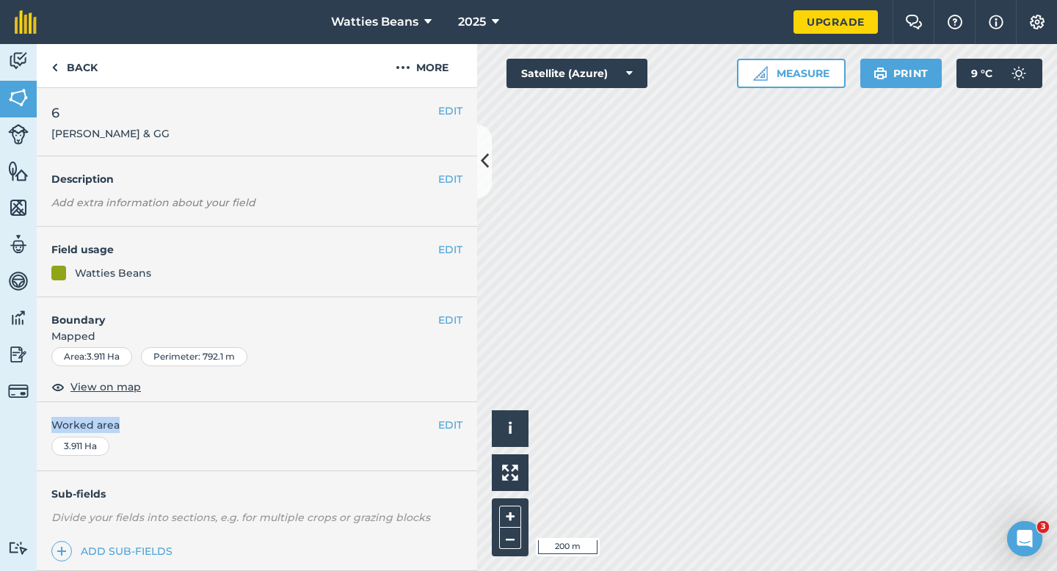
click at [437, 431] on div "EDIT Worked area 3.911 Ha" at bounding box center [257, 436] width 440 height 68
click at [439, 425] on button "EDIT" at bounding box center [450, 425] width 24 height 16
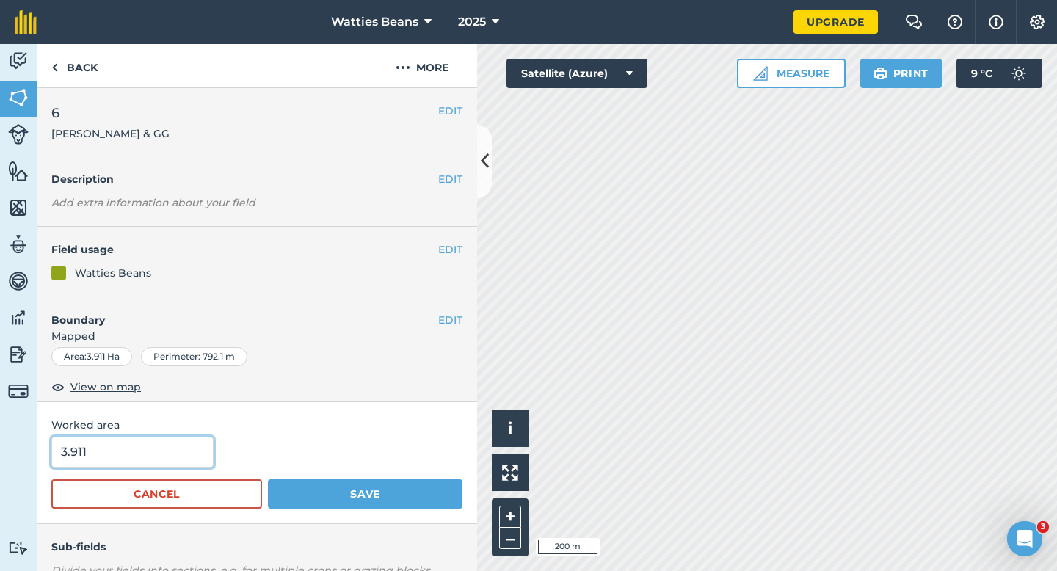
click at [73, 462] on input "3.911" at bounding box center [132, 452] width 162 height 31
type input "4"
click at [268, 479] on button "Save" at bounding box center [365, 493] width 194 height 29
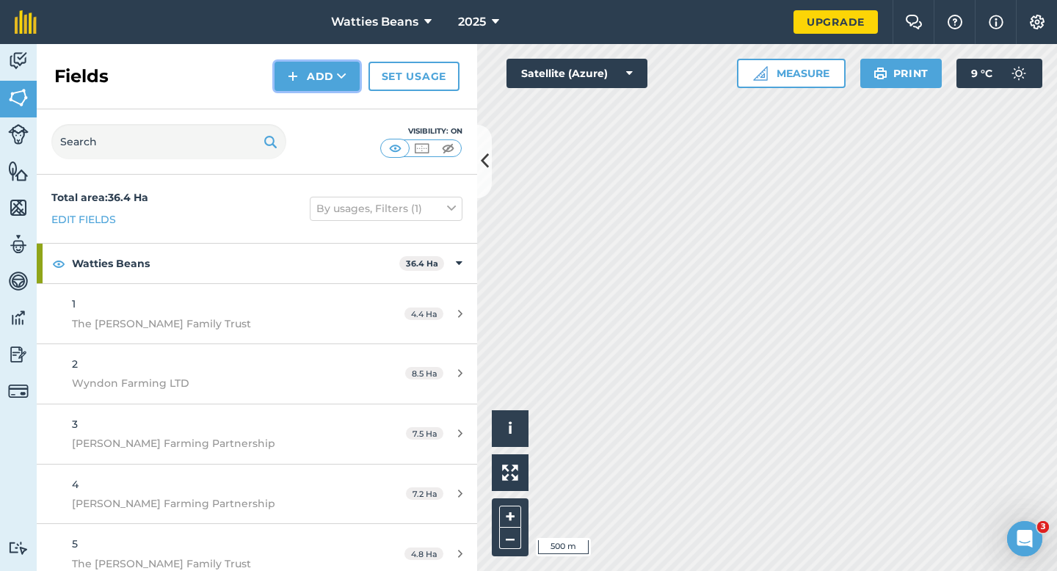
click at [315, 74] on button "Add" at bounding box center [316, 76] width 85 height 29
click at [315, 94] on link "Draw" at bounding box center [317, 109] width 81 height 32
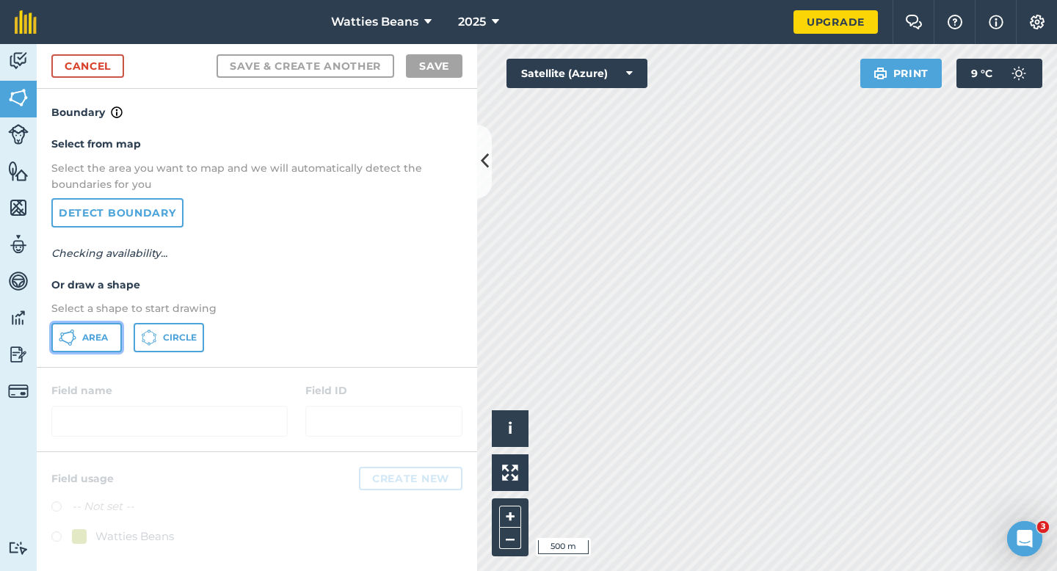
click at [108, 348] on button "Area" at bounding box center [86, 337] width 70 height 29
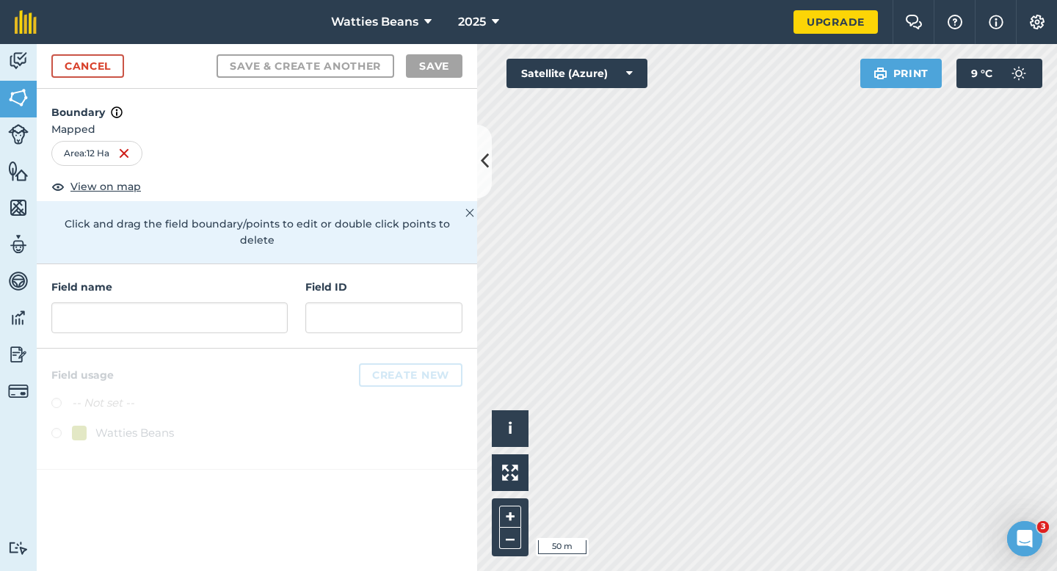
click at [252, 264] on div "Field name Field ID" at bounding box center [257, 306] width 440 height 84
click at [253, 308] on input "text" at bounding box center [169, 317] width 236 height 31
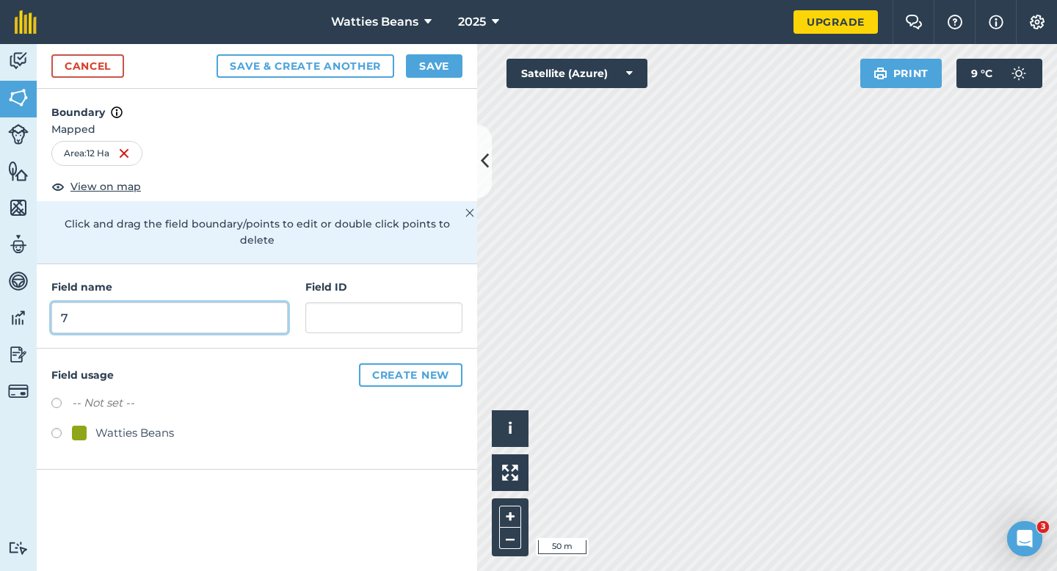
type input "7"
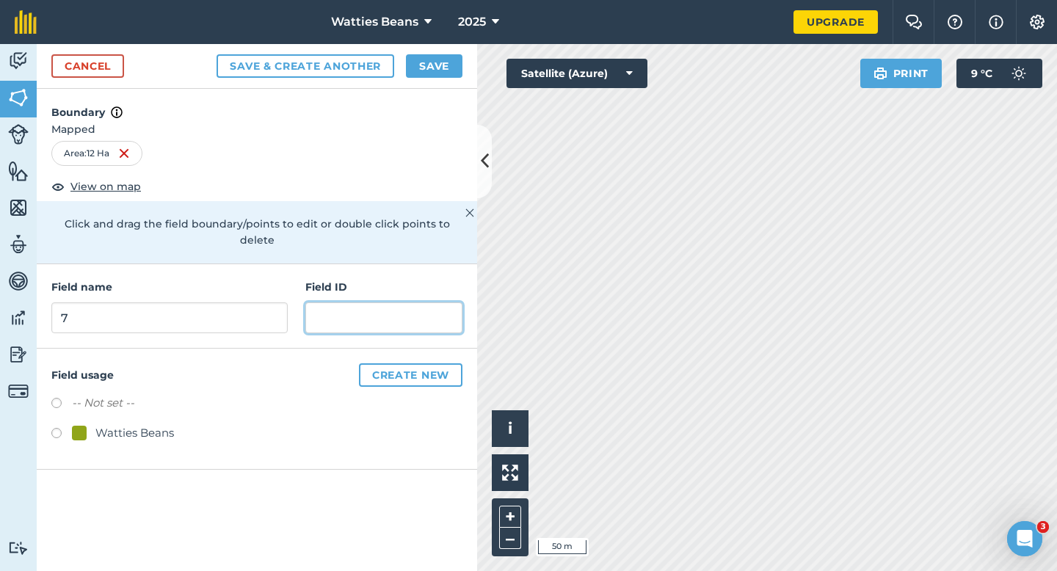
click at [324, 305] on input "text" at bounding box center [383, 317] width 157 height 31
click at [139, 424] on div "Watties Beans" at bounding box center [134, 433] width 79 height 18
radio input "true"
click at [321, 308] on input "text" at bounding box center [383, 317] width 157 height 31
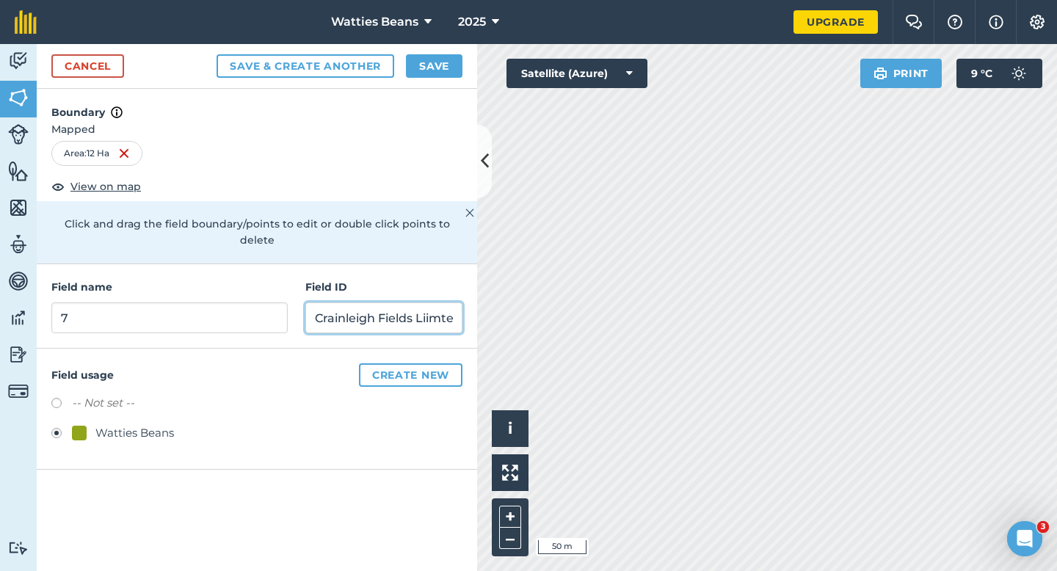
scroll to position [0, 10]
click at [421, 302] on input "Crainleigh Fields Liimted" at bounding box center [383, 317] width 157 height 31
click at [428, 308] on input "Crainleigh Fields Limted" at bounding box center [383, 317] width 157 height 31
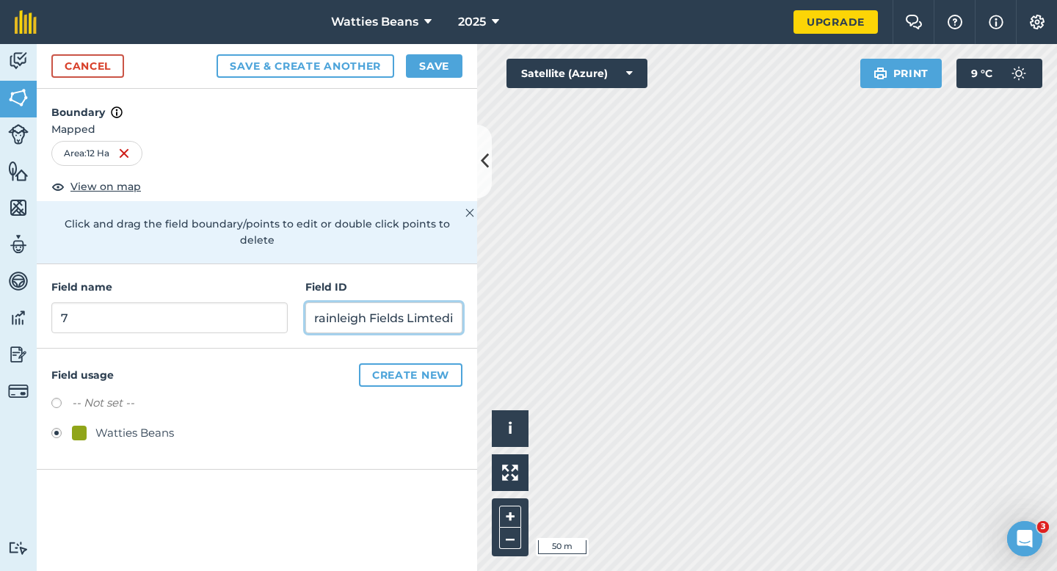
click at [428, 302] on input "Crainleigh Fields Limtedi" at bounding box center [383, 317] width 157 height 31
click at [454, 302] on input "Crainleigh Fields Limitedi" at bounding box center [383, 317] width 157 height 31
click at [449, 302] on input "Crainleigh Fields Limitedi" at bounding box center [383, 317] width 157 height 31
type input "Crainleigh Fields Limited"
click at [421, 68] on button "Save" at bounding box center [434, 65] width 57 height 23
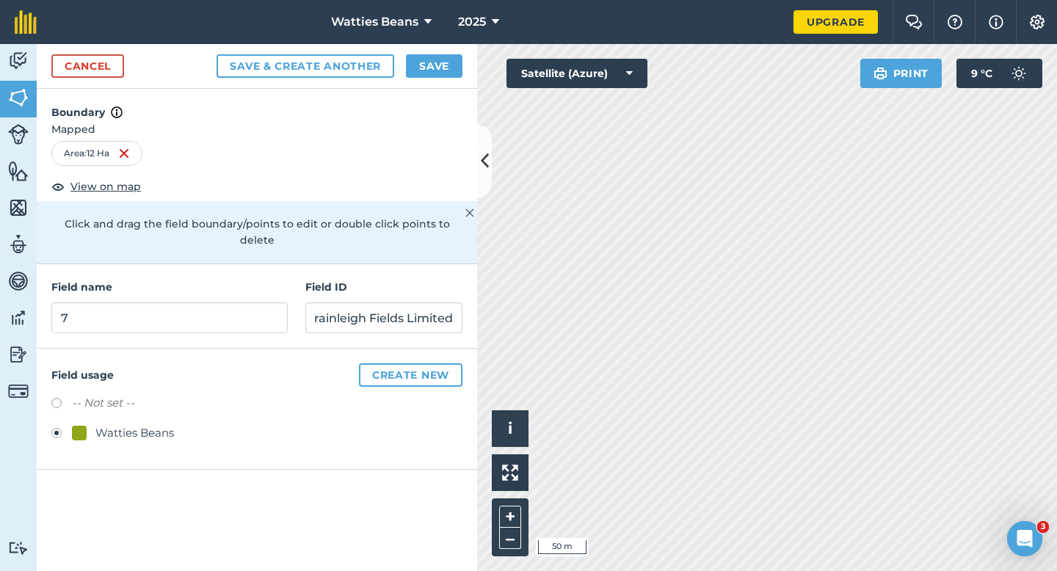
scroll to position [0, 0]
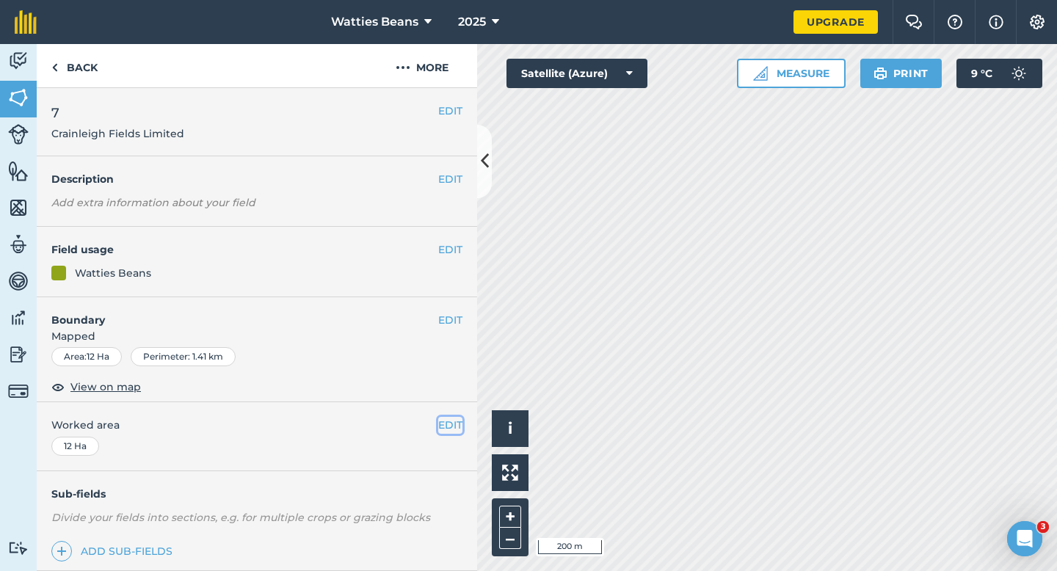
click at [445, 421] on button "EDIT" at bounding box center [450, 425] width 24 height 16
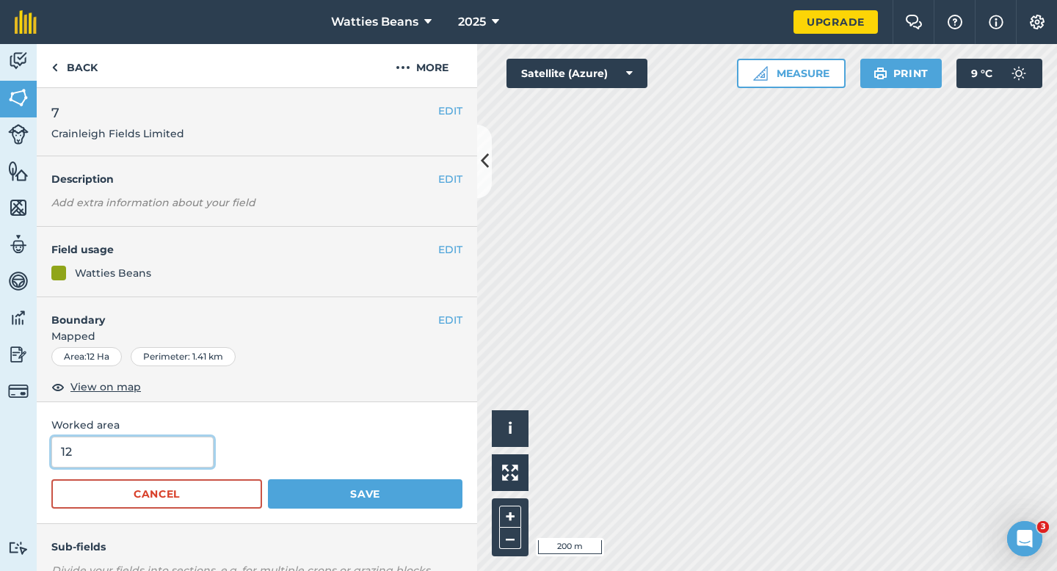
click at [131, 456] on input "12" at bounding box center [132, 452] width 162 height 31
click at [268, 479] on button "Save" at bounding box center [365, 493] width 194 height 29
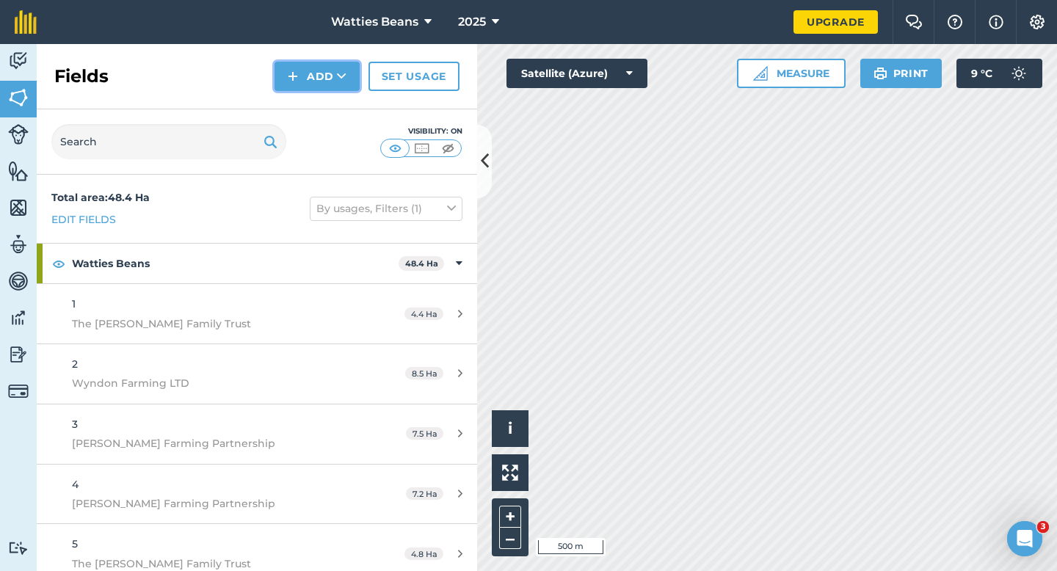
click at [288, 75] on button "Add" at bounding box center [316, 76] width 85 height 29
click at [299, 100] on link "Draw" at bounding box center [317, 109] width 81 height 32
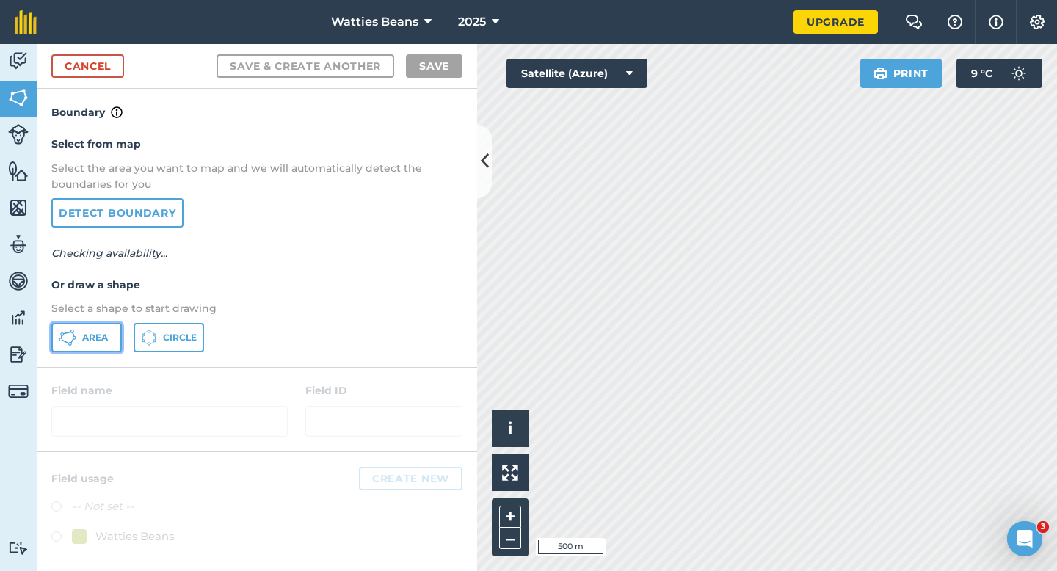
click at [108, 335] on button "Area" at bounding box center [86, 337] width 70 height 29
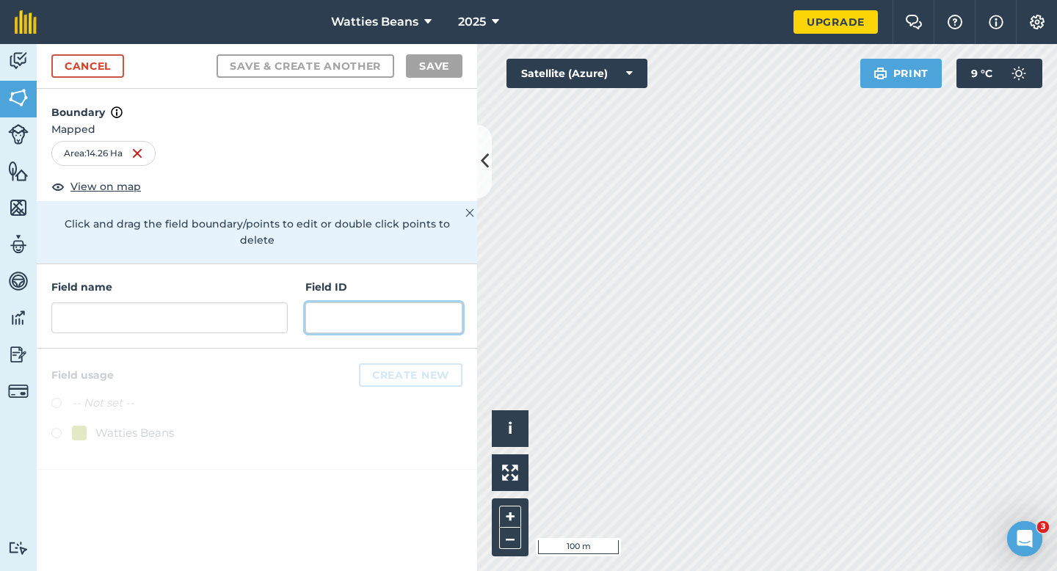
click at [363, 302] on input "text" at bounding box center [383, 317] width 157 height 31
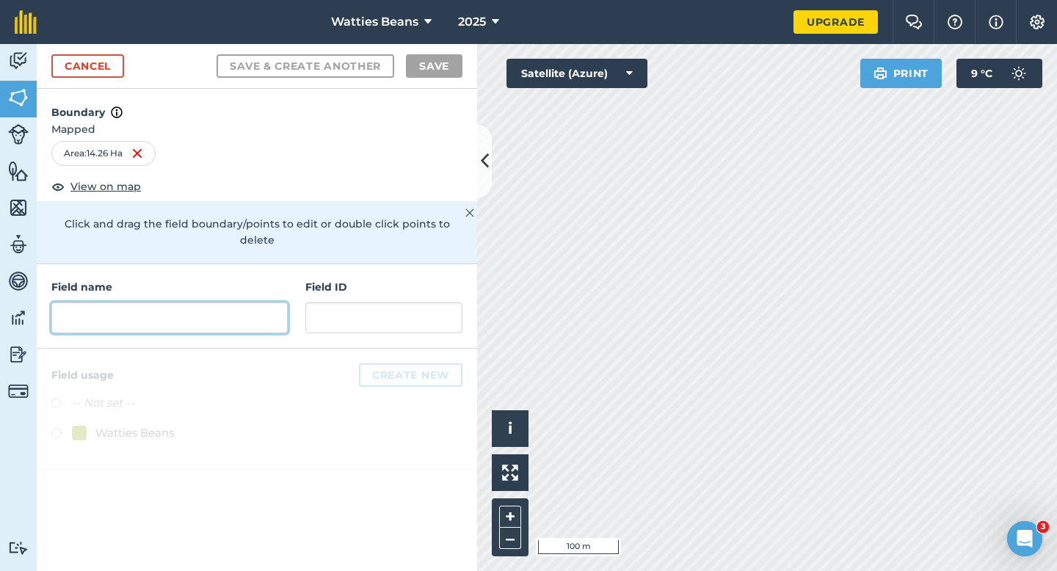
click at [259, 308] on input "text" at bounding box center [169, 317] width 236 height 31
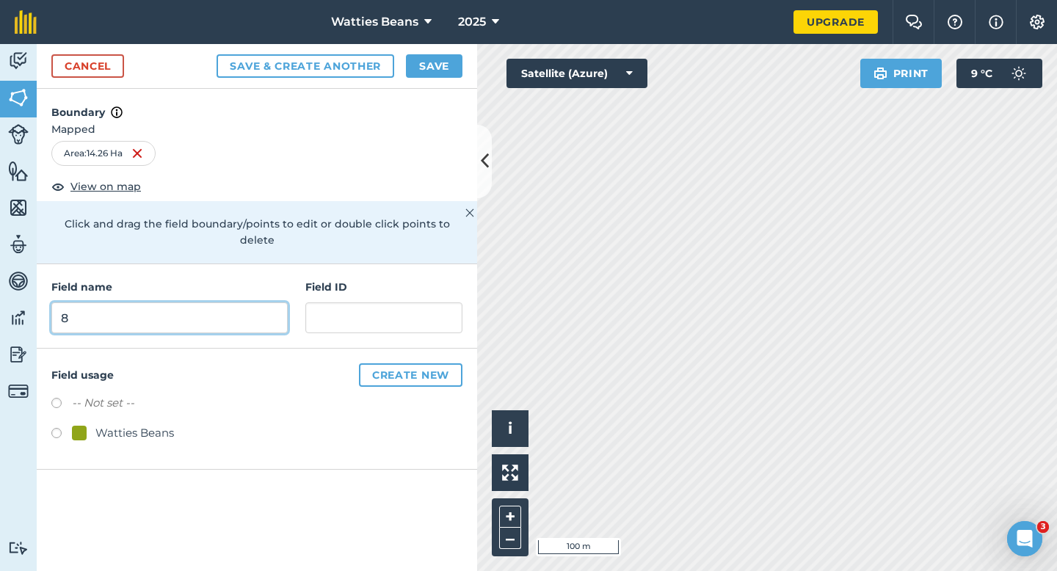
type input "8"
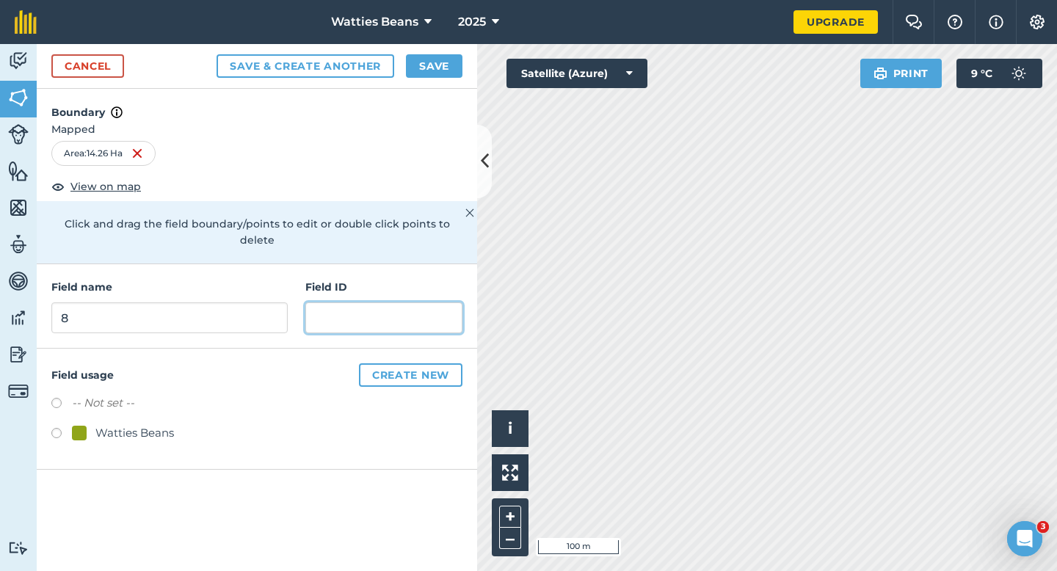
click at [363, 302] on input "text" at bounding box center [383, 317] width 157 height 31
type input "[PERSON_NAME]"
click at [134, 426] on div "Watties Beans" at bounding box center [256, 434] width 411 height 21
click at [131, 424] on div "Watties Beans" at bounding box center [134, 433] width 79 height 18
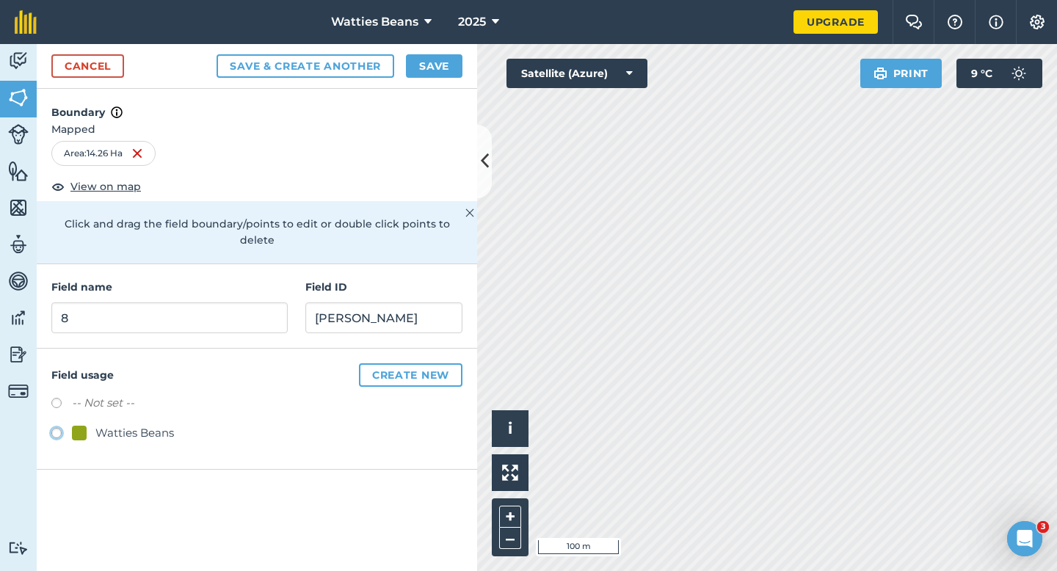
radio input "true"
click at [437, 62] on button "Save" at bounding box center [434, 65] width 57 height 23
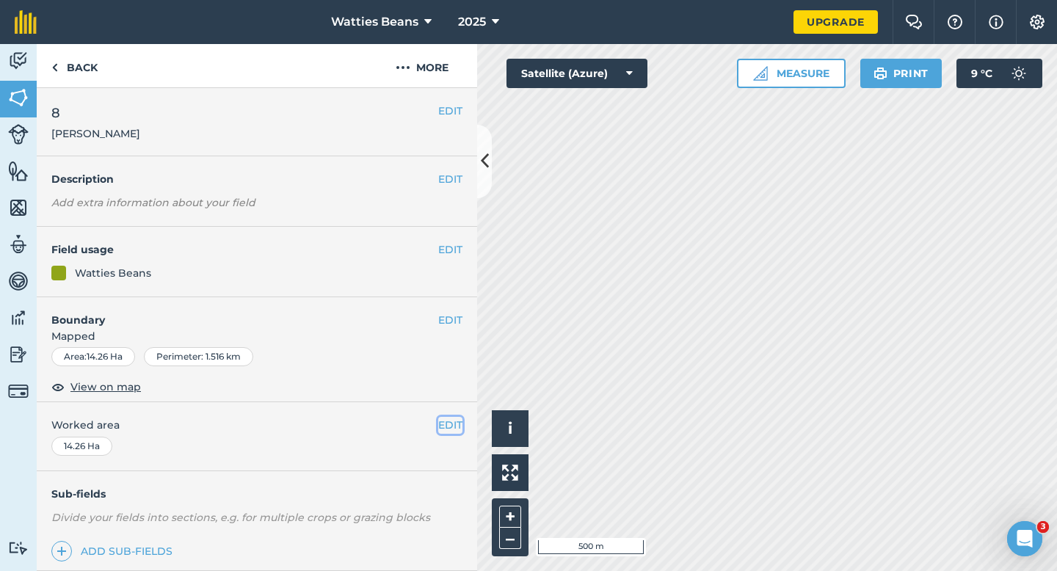
click at [452, 428] on button "EDIT" at bounding box center [450, 425] width 24 height 16
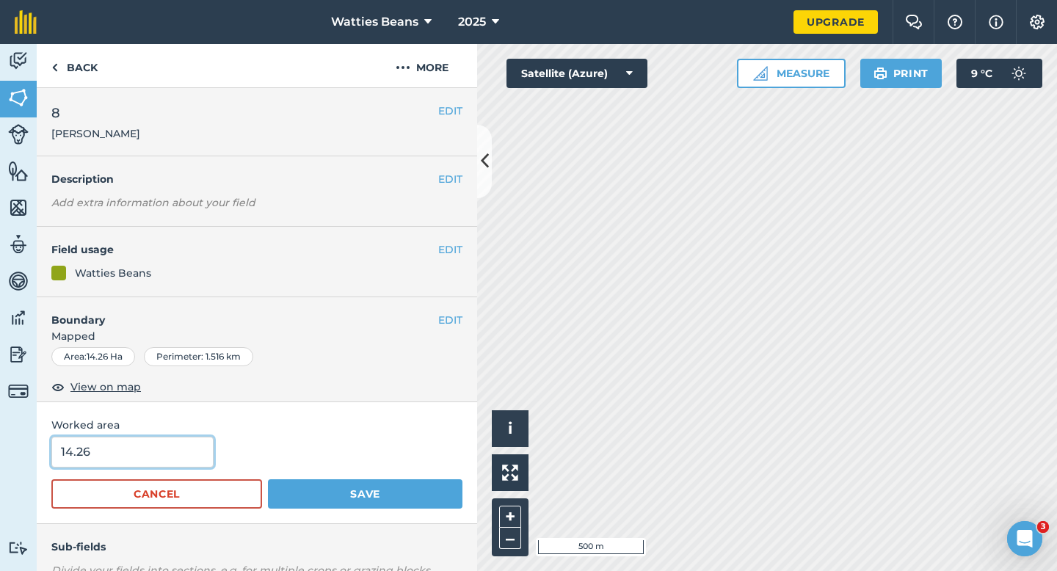
click at [181, 443] on input "14.26" at bounding box center [132, 452] width 162 height 31
type input "14"
click at [268, 479] on button "Save" at bounding box center [365, 493] width 194 height 29
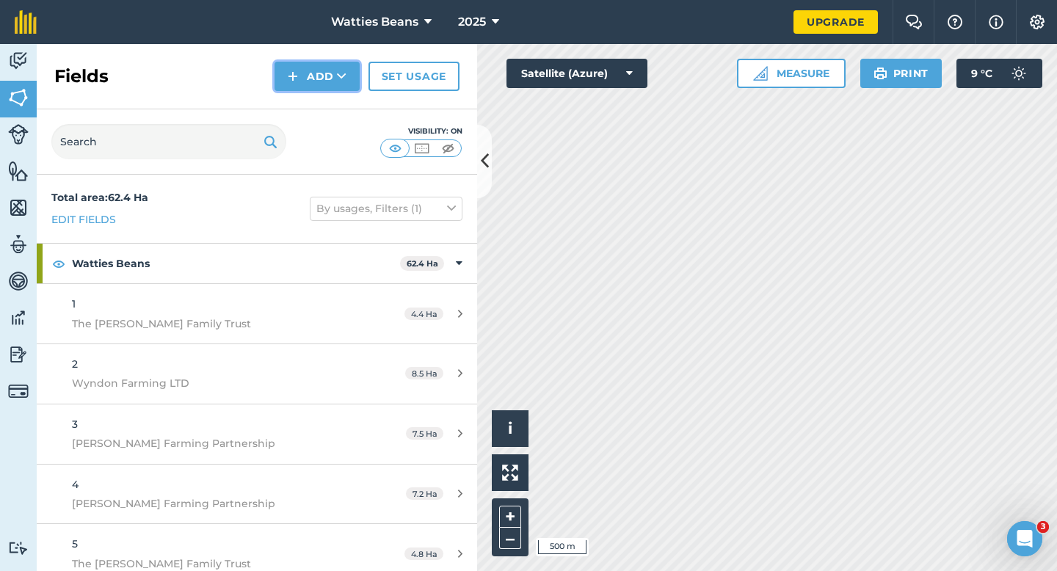
click at [301, 82] on button "Add" at bounding box center [316, 76] width 85 height 29
click at [303, 104] on link "Draw" at bounding box center [317, 109] width 81 height 32
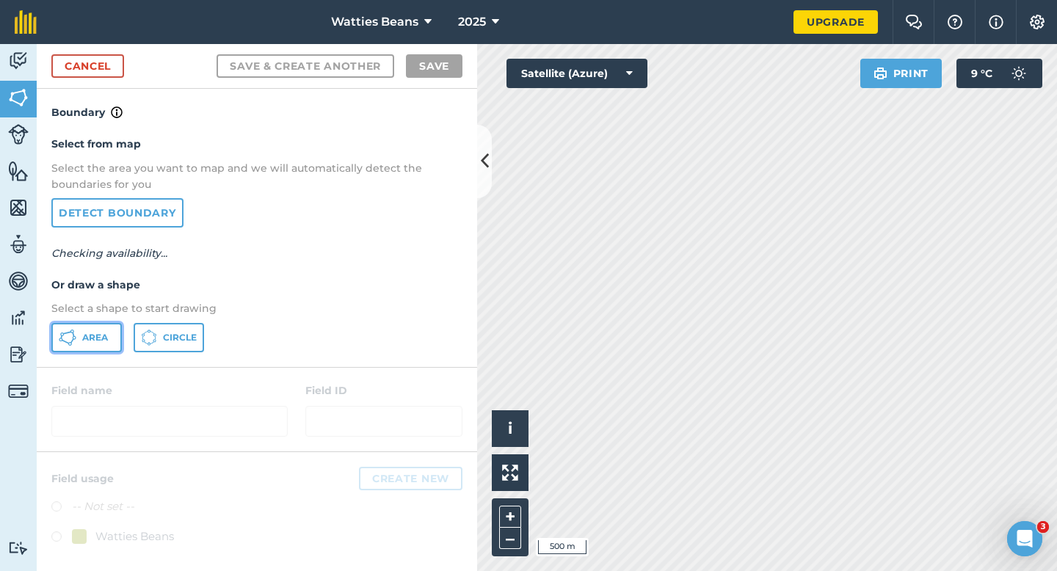
click at [104, 332] on span "Area" at bounding box center [95, 338] width 26 height 12
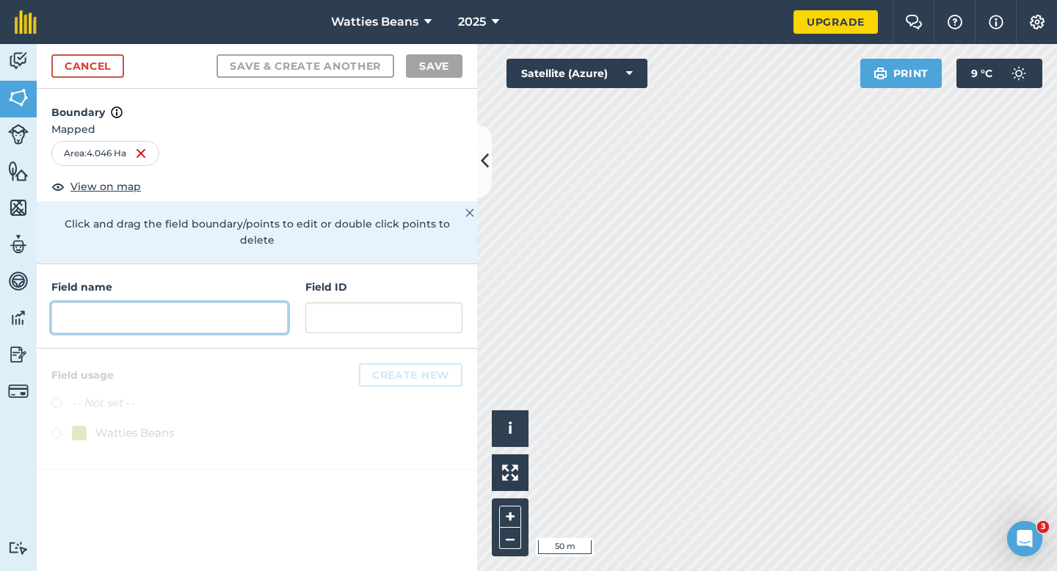
click at [283, 309] on input "text" at bounding box center [169, 317] width 236 height 31
type input "9"
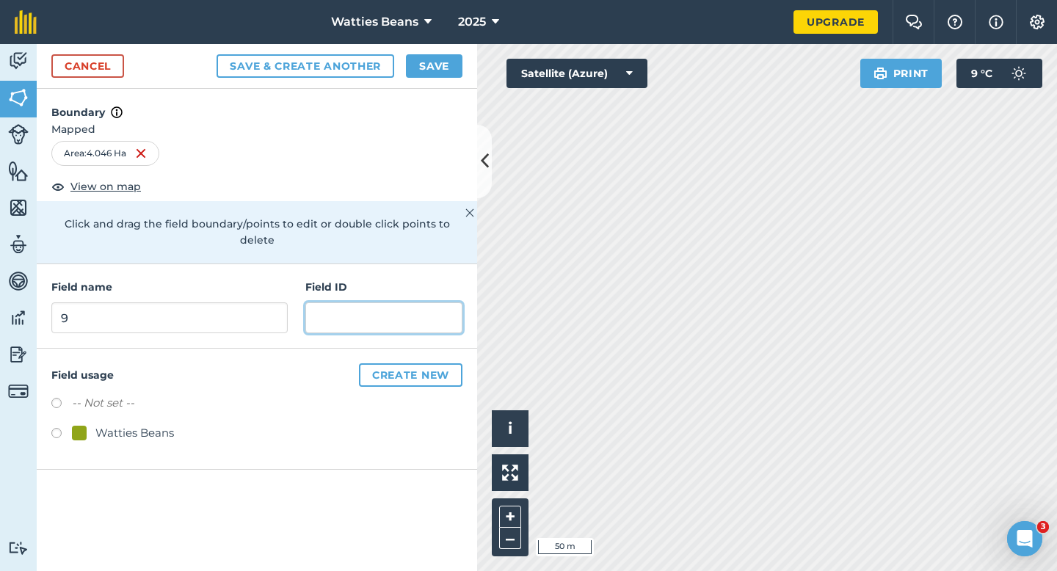
click at [326, 308] on input "text" at bounding box center [383, 317] width 157 height 31
click at [156, 424] on div "Watties Beans" at bounding box center [134, 433] width 79 height 18
radio input "true"
click at [317, 303] on input "text" at bounding box center [383, 317] width 157 height 31
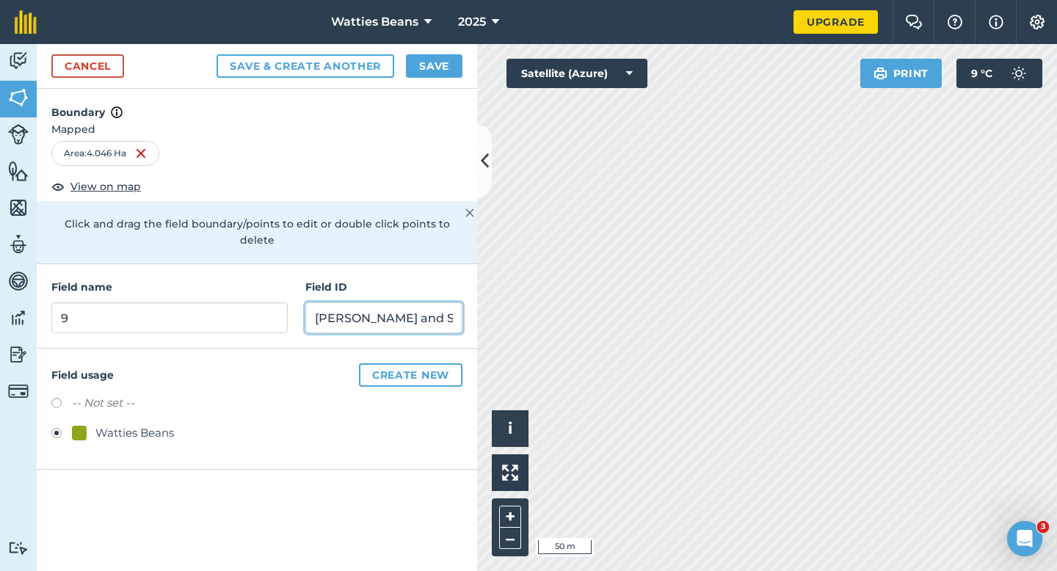
type input "[PERSON_NAME] and Son LTD"
click at [423, 100] on h4 "Boundary" at bounding box center [257, 105] width 440 height 32
click at [423, 64] on button "Save" at bounding box center [434, 65] width 57 height 23
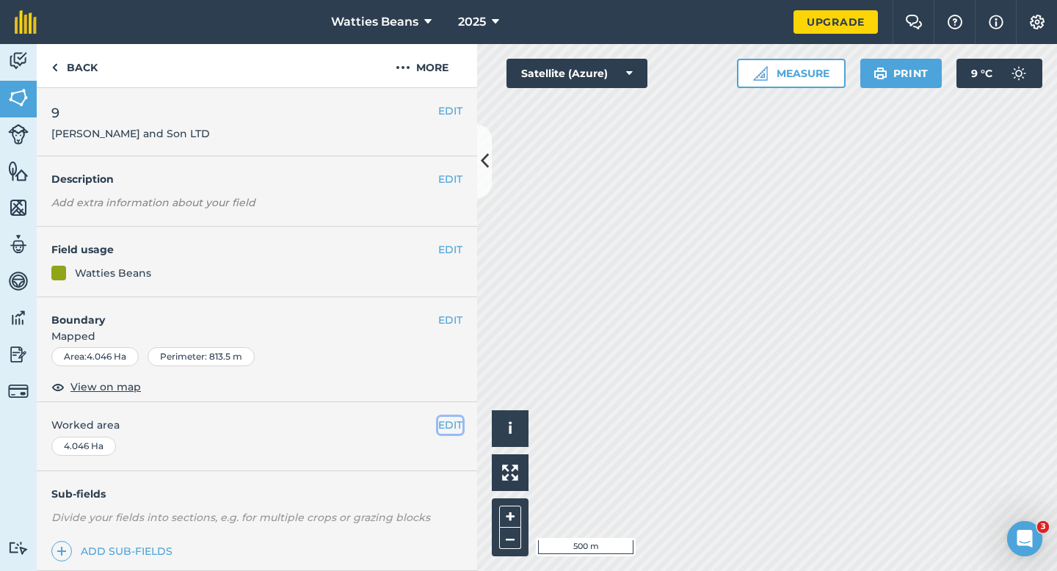
click at [443, 429] on button "EDIT" at bounding box center [450, 425] width 24 height 16
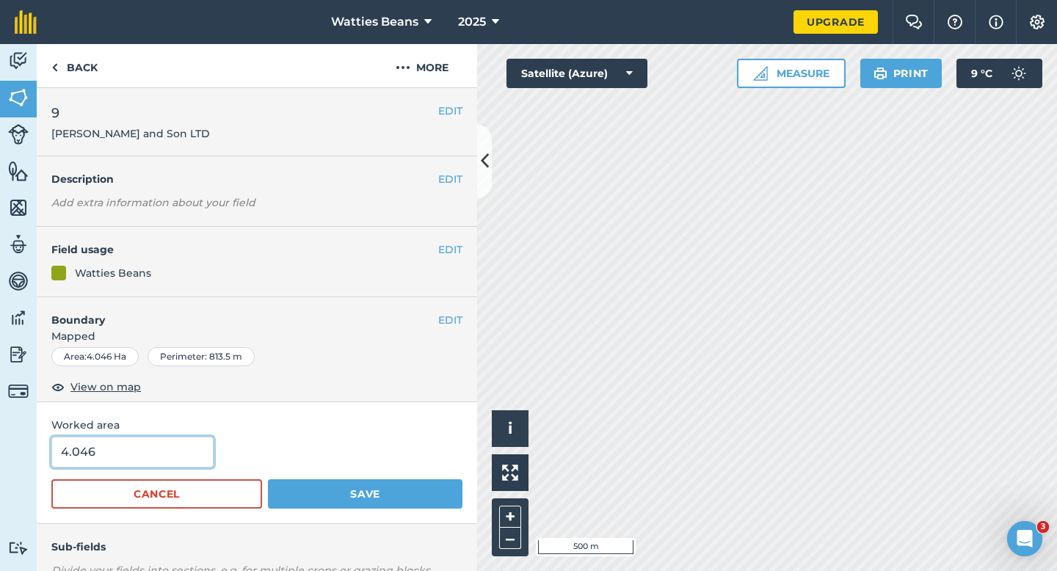
click at [127, 465] on input "4.046" at bounding box center [132, 452] width 162 height 31
type input "4"
click at [268, 479] on button "Save" at bounding box center [365, 493] width 194 height 29
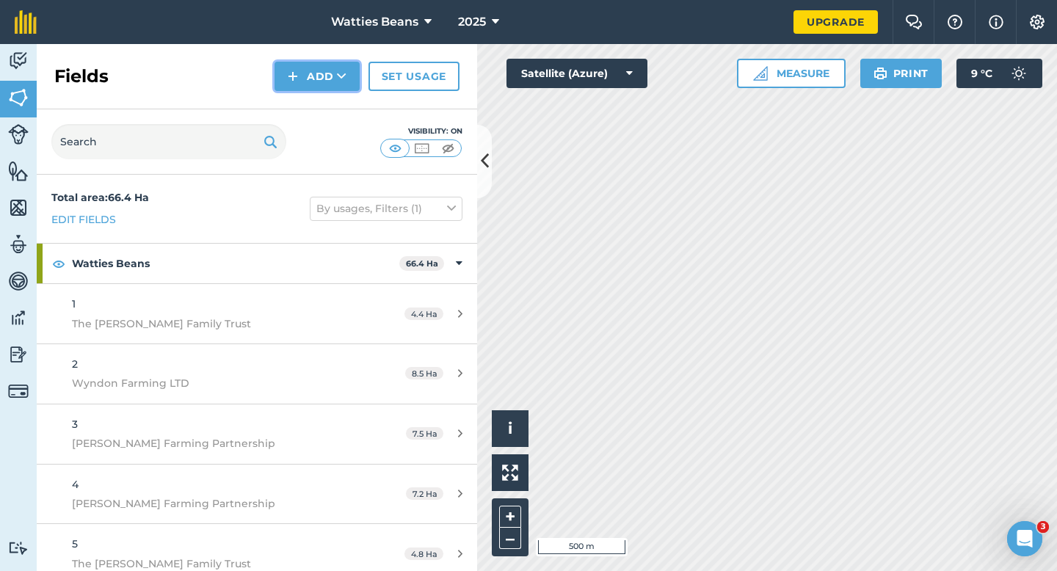
click at [303, 73] on button "Add" at bounding box center [316, 76] width 85 height 29
click at [310, 109] on link "Draw" at bounding box center [317, 109] width 81 height 32
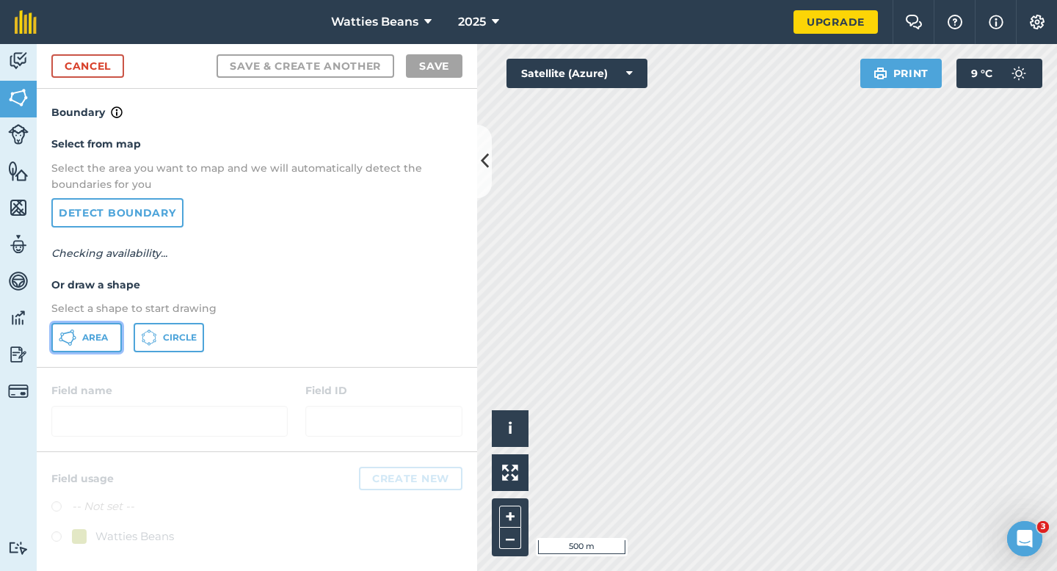
click at [103, 346] on button "Area" at bounding box center [86, 337] width 70 height 29
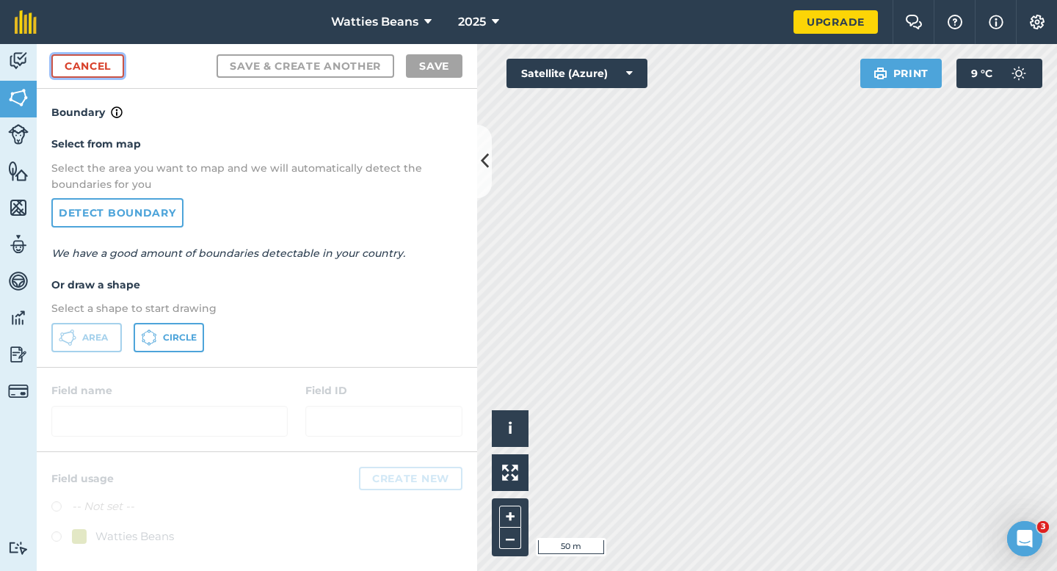
click at [104, 72] on link "Cancel" at bounding box center [87, 65] width 73 height 23
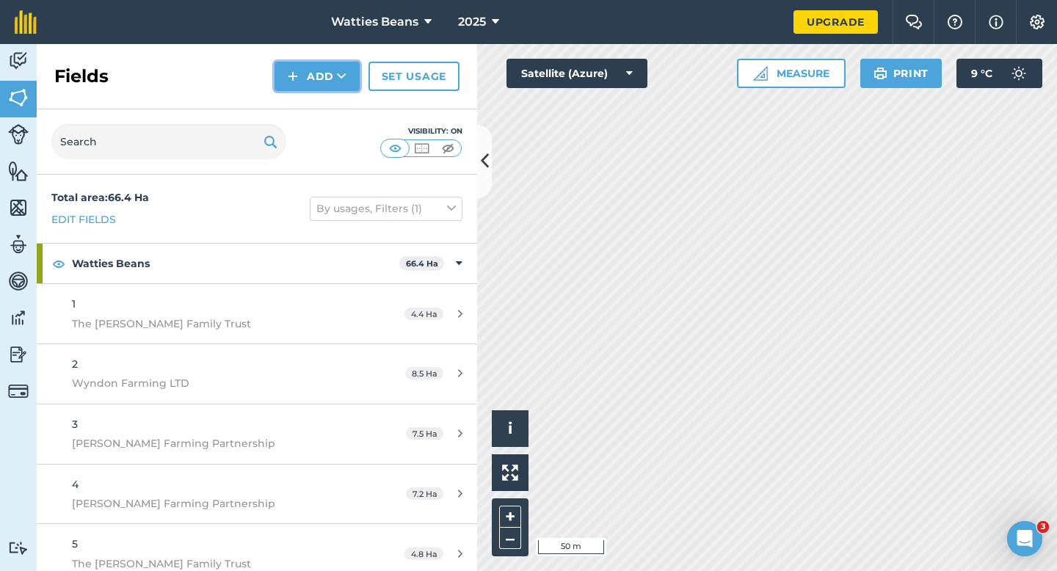
click at [342, 80] on icon at bounding box center [342, 76] width 10 height 15
click at [342, 101] on link "Draw" at bounding box center [317, 109] width 81 height 32
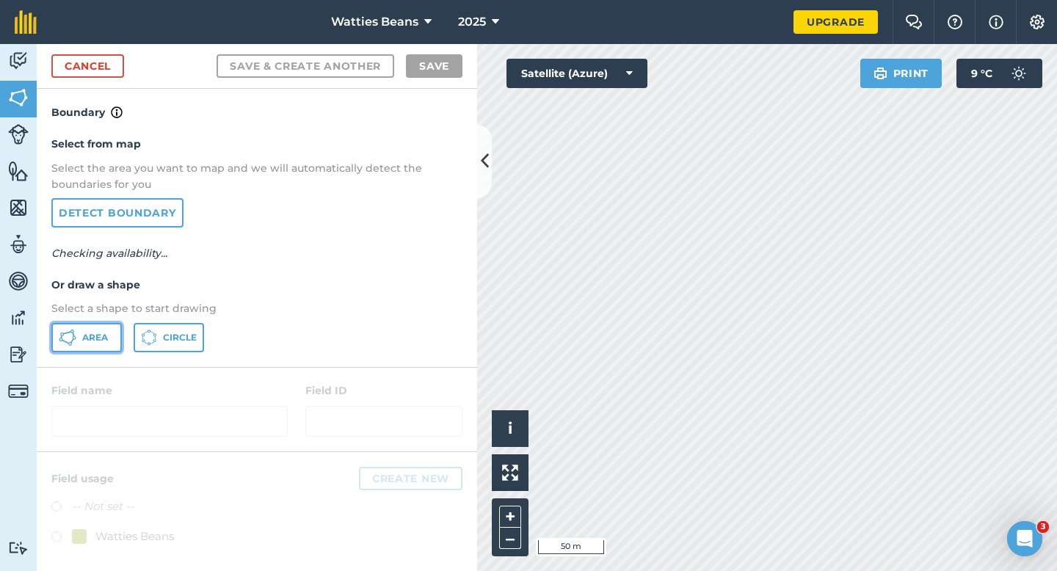
click at [88, 332] on span "Area" at bounding box center [95, 338] width 26 height 12
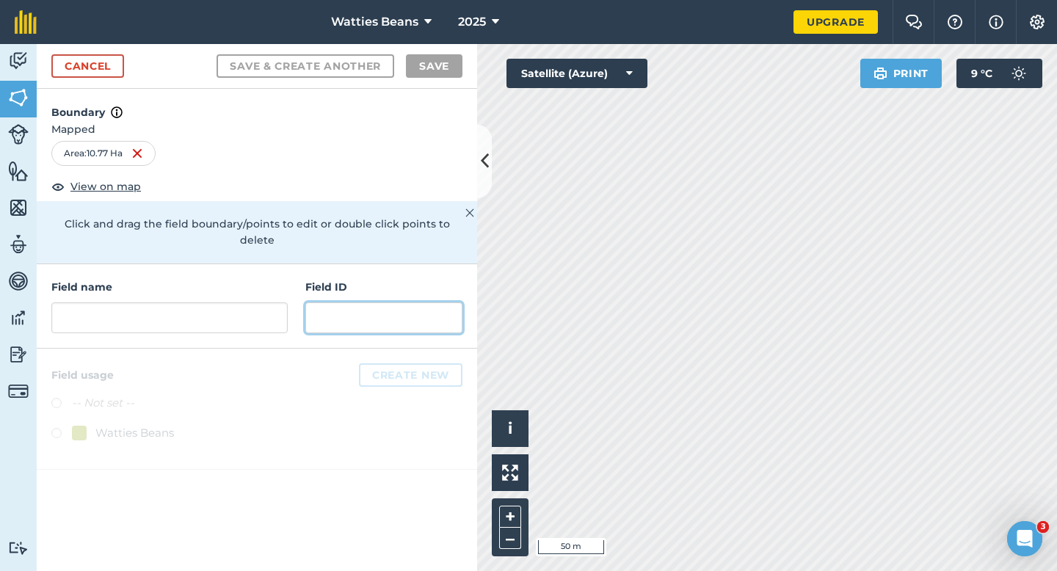
click at [360, 302] on input "text" at bounding box center [383, 317] width 157 height 31
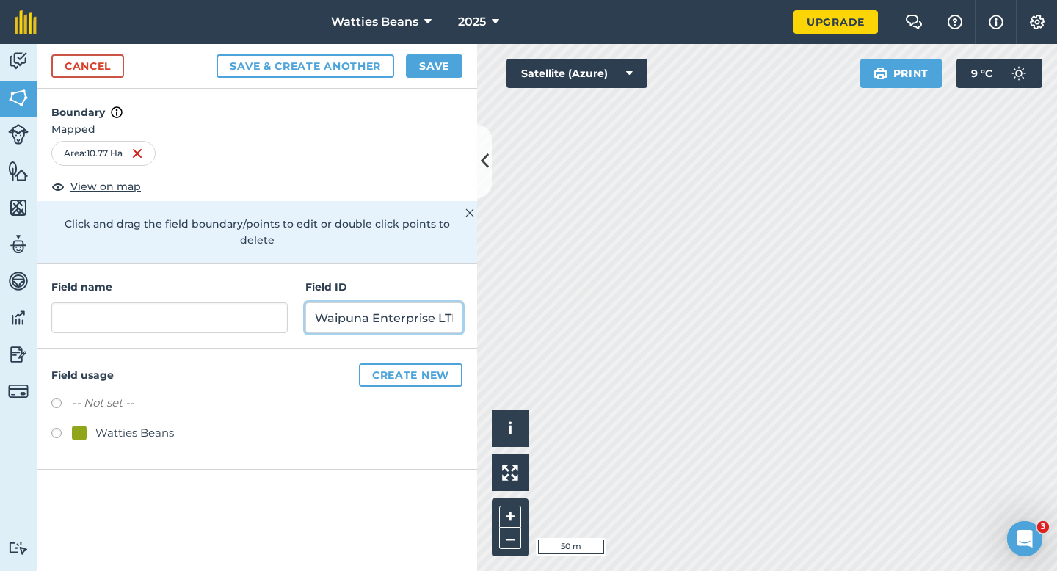
scroll to position [0, 6]
type input "Waipuna Enterprise LTD"
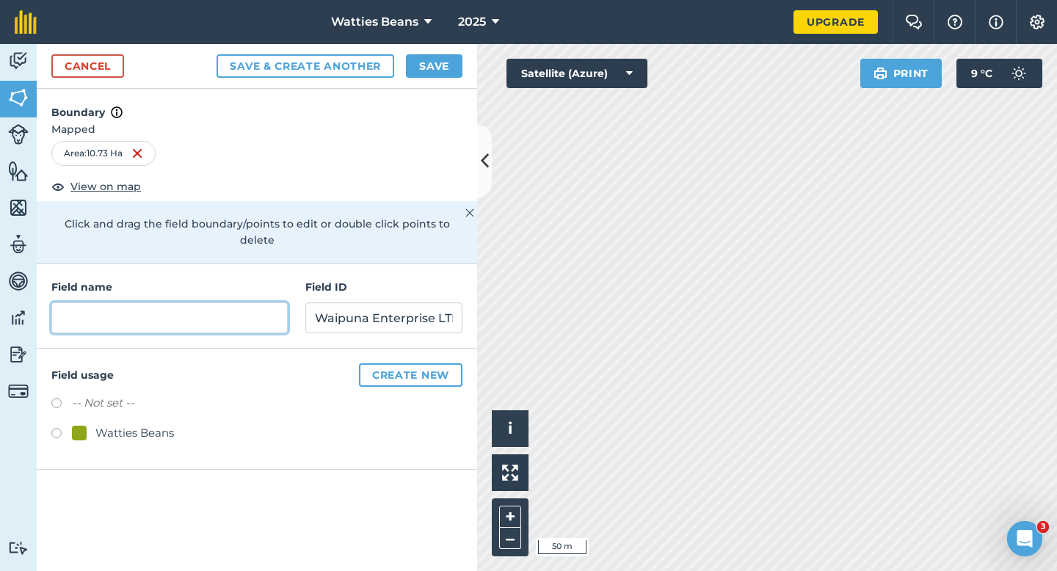
click at [240, 307] on input "text" at bounding box center [169, 317] width 236 height 31
click at [152, 429] on div "Watties Beans" at bounding box center [256, 434] width 411 height 21
click at [152, 424] on div "Watties Beans" at bounding box center [134, 433] width 79 height 18
radio input "true"
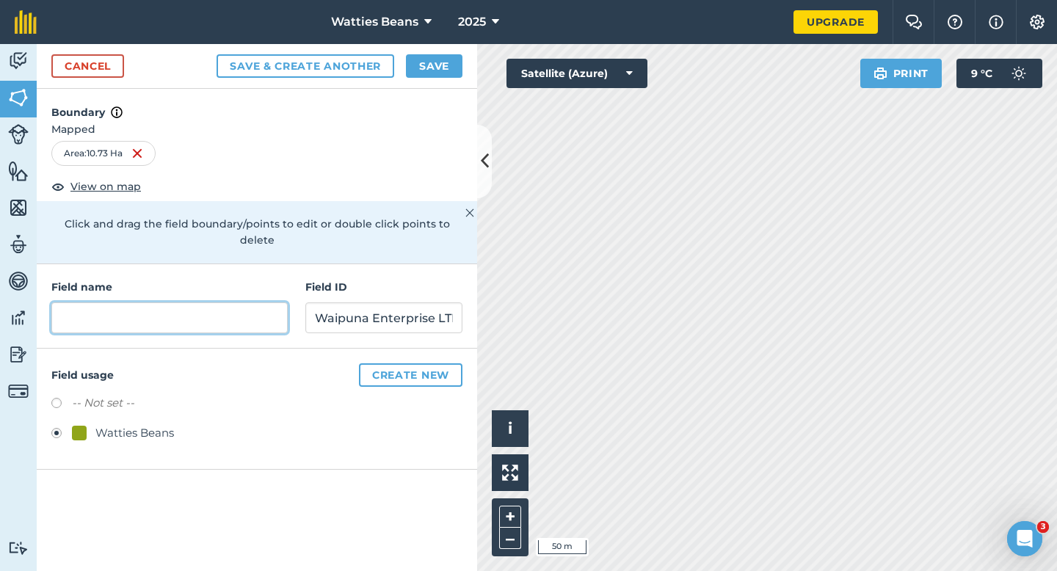
click at [166, 302] on input "text" at bounding box center [169, 317] width 236 height 31
type input "5"
type input "10"
click at [461, 70] on button "Save" at bounding box center [434, 65] width 57 height 23
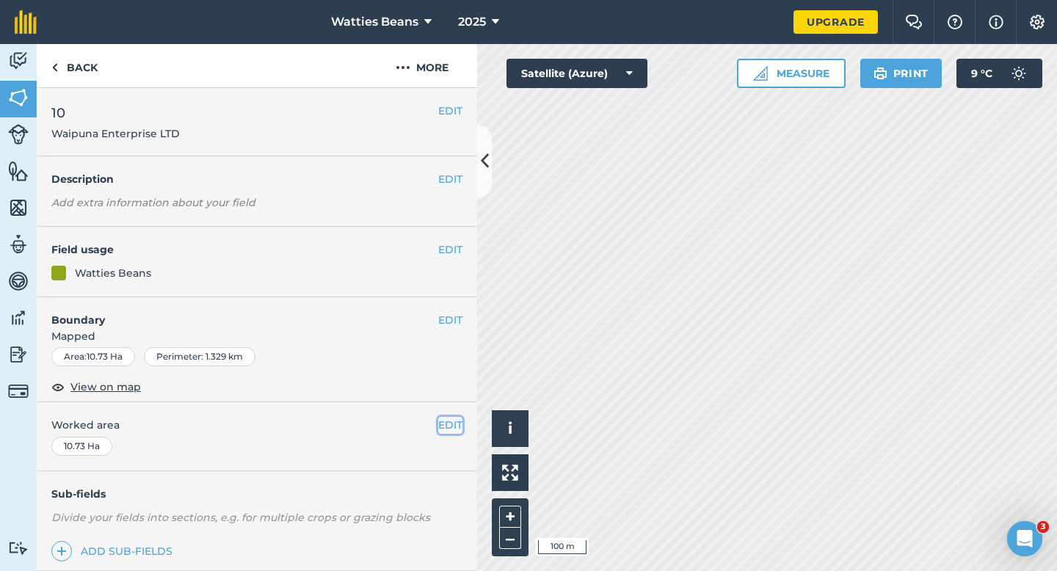
click at [448, 425] on button "EDIT" at bounding box center [450, 425] width 24 height 16
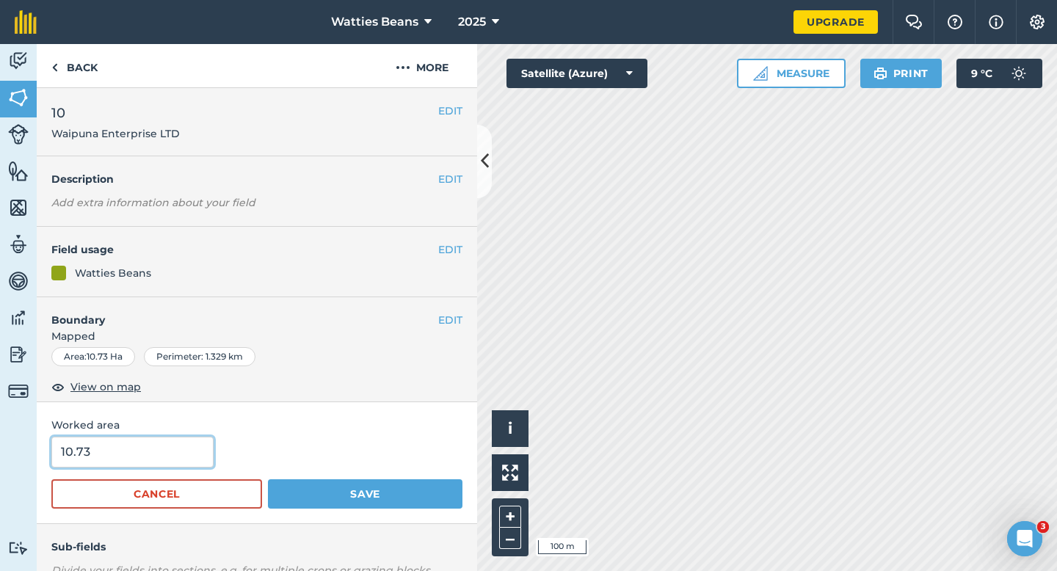
click at [122, 462] on input "10.73" at bounding box center [132, 452] width 162 height 31
type input "10.7"
click at [268, 479] on button "Save" at bounding box center [365, 493] width 194 height 29
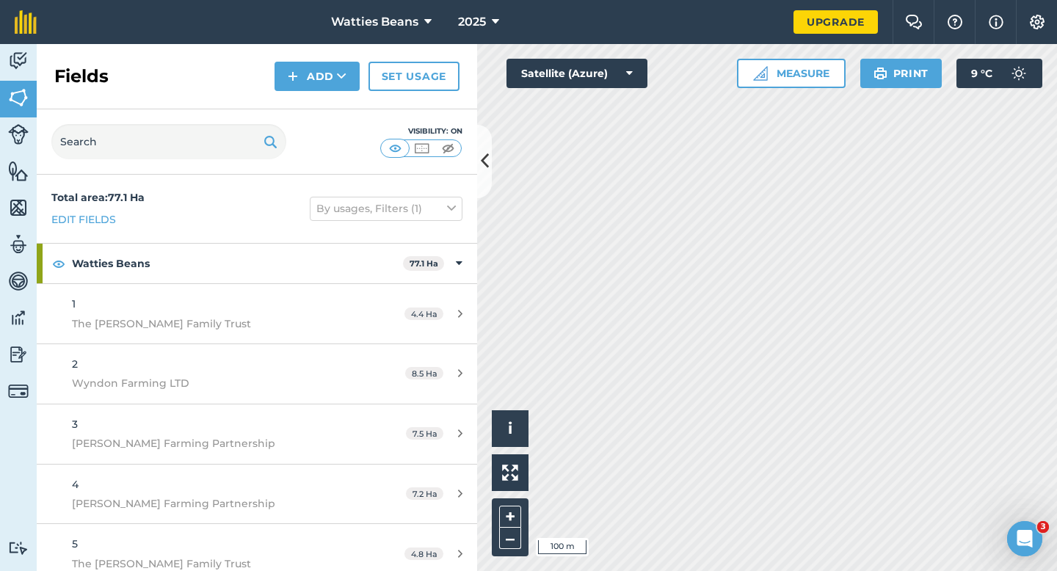
click at [328, 93] on div "Fields Add Set usage" at bounding box center [257, 76] width 440 height 65
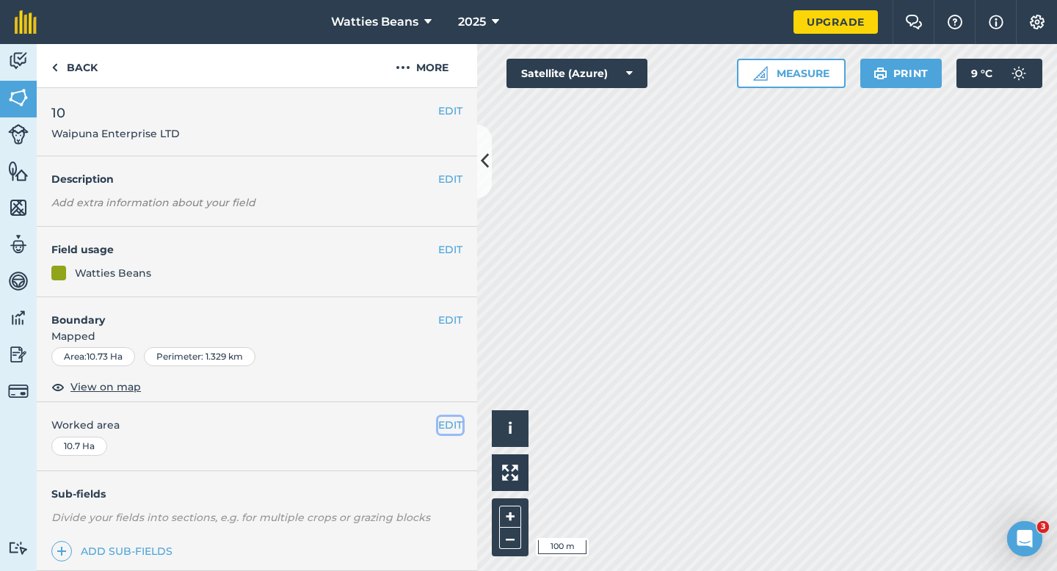
click at [448, 421] on button "EDIT" at bounding box center [450, 425] width 24 height 16
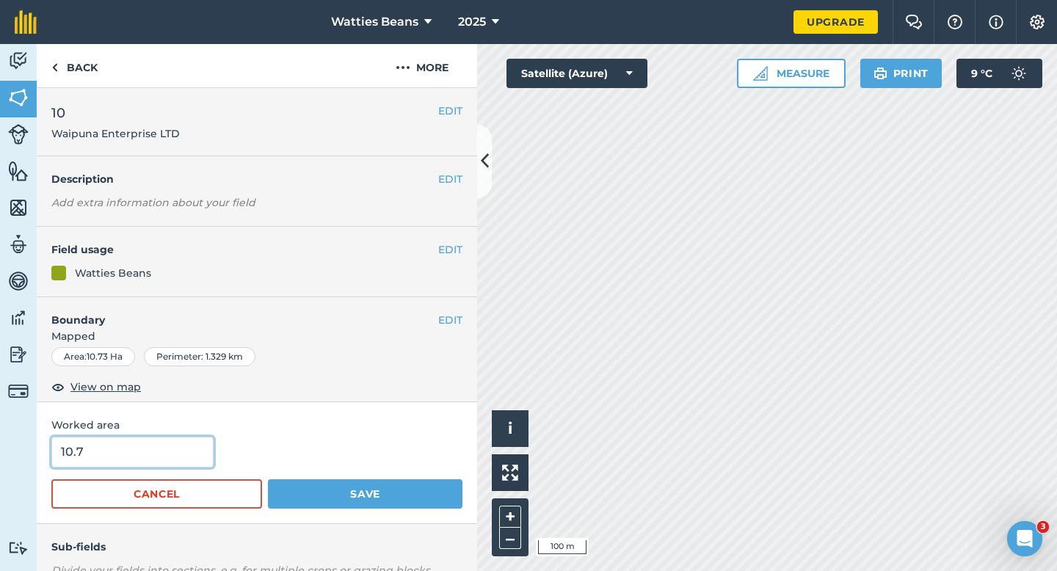
click at [177, 454] on input "10.7" at bounding box center [132, 452] width 162 height 31
type input "11"
click at [268, 479] on button "Save" at bounding box center [365, 493] width 194 height 29
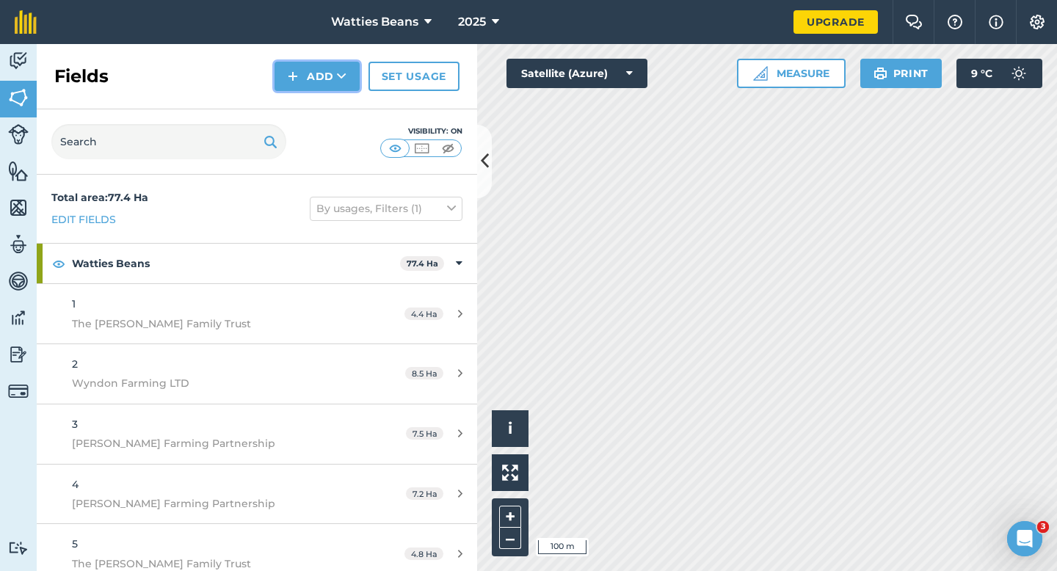
click at [299, 73] on button "Add" at bounding box center [316, 76] width 85 height 29
click at [314, 122] on link "Draw" at bounding box center [317, 109] width 81 height 32
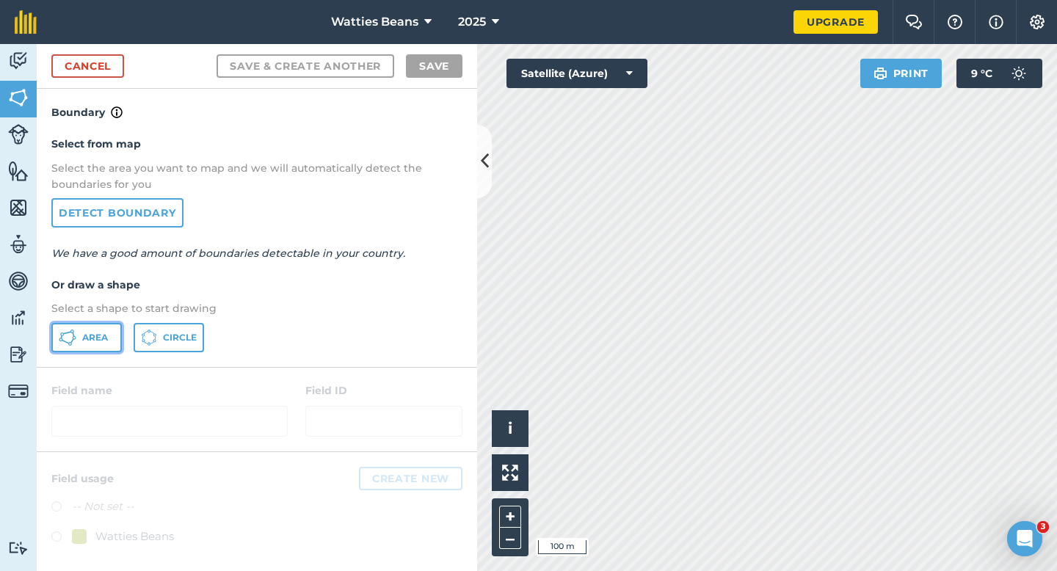
click at [102, 330] on button "Area" at bounding box center [86, 337] width 70 height 29
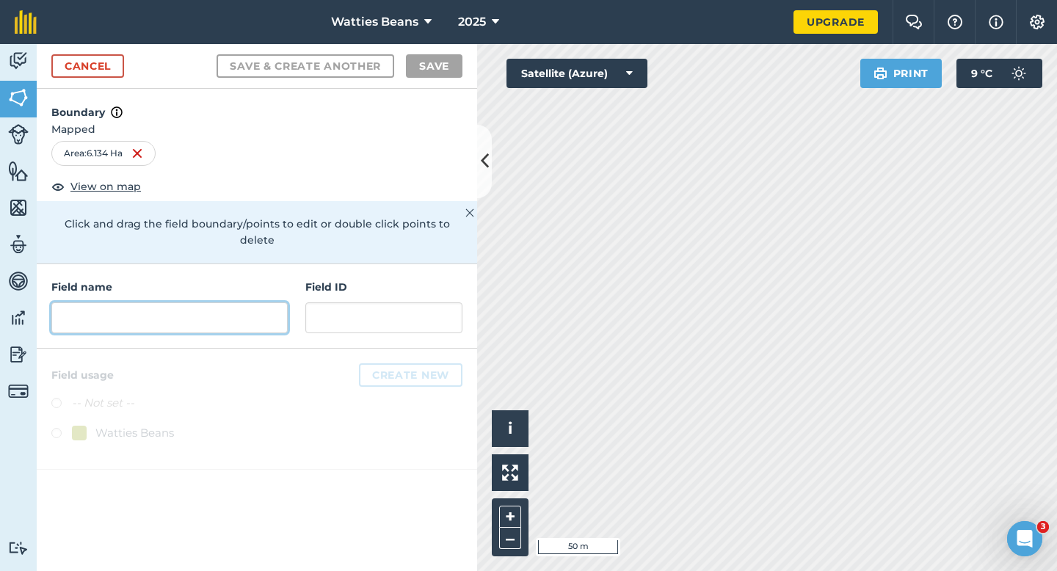
click at [244, 310] on input "text" at bounding box center [169, 317] width 236 height 31
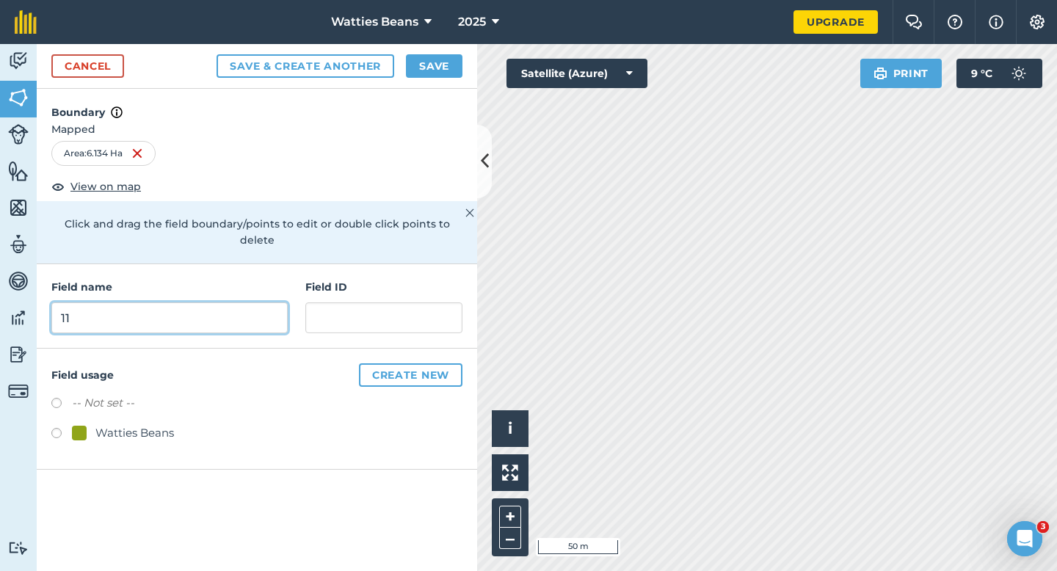
type input "11"
click at [169, 424] on div "Watties Beans" at bounding box center [134, 433] width 79 height 18
radio input "true"
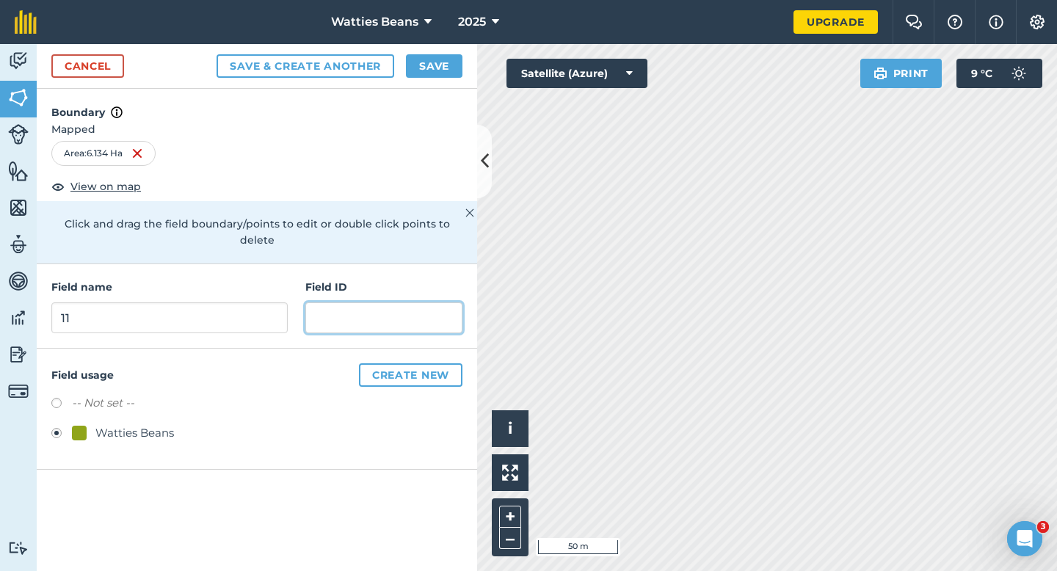
click at [418, 302] on input "text" at bounding box center [383, 317] width 157 height 31
type input "Waipuna Enterprise LTD"
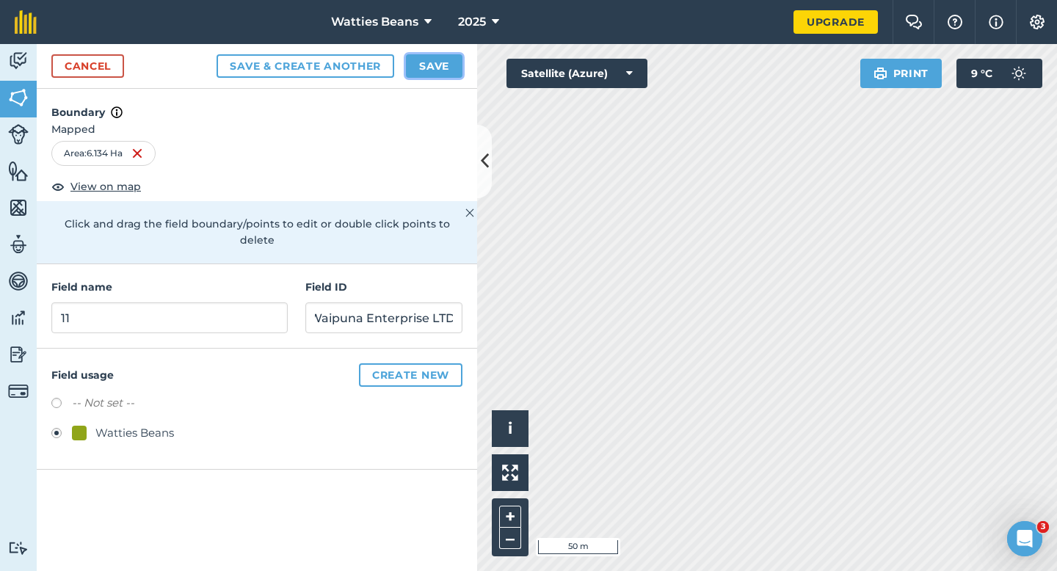
click at [459, 76] on button "Save" at bounding box center [434, 65] width 57 height 23
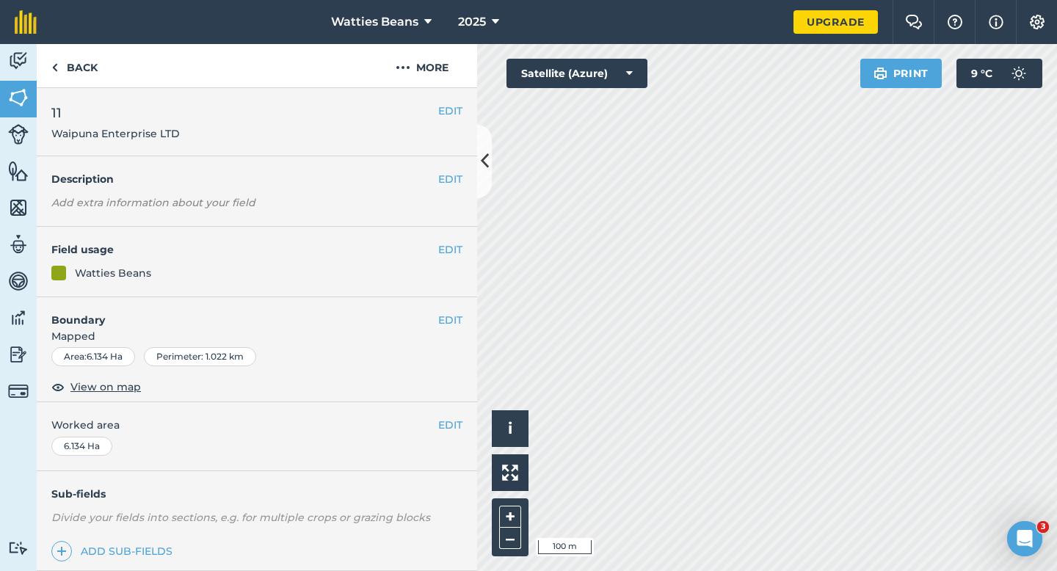
click at [443, 412] on div "EDIT Worked area 6.134 Ha" at bounding box center [257, 436] width 440 height 68
click at [446, 415] on div "EDIT Worked area 6.134 Ha" at bounding box center [257, 436] width 440 height 68
click at [447, 423] on button "EDIT" at bounding box center [450, 425] width 24 height 16
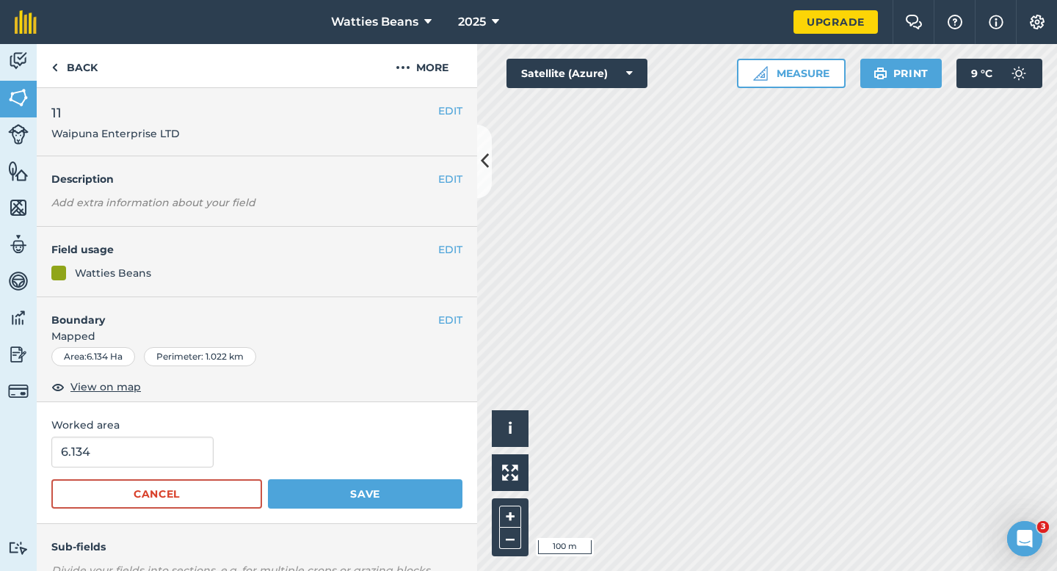
click at [117, 470] on form "6.134 Cancel Save" at bounding box center [256, 473] width 411 height 72
click at [117, 467] on form "6.134 Cancel Save" at bounding box center [256, 473] width 411 height 72
click at [117, 462] on input "6.134" at bounding box center [132, 452] width 162 height 31
type input "6.1"
click at [268, 479] on button "Save" at bounding box center [365, 493] width 194 height 29
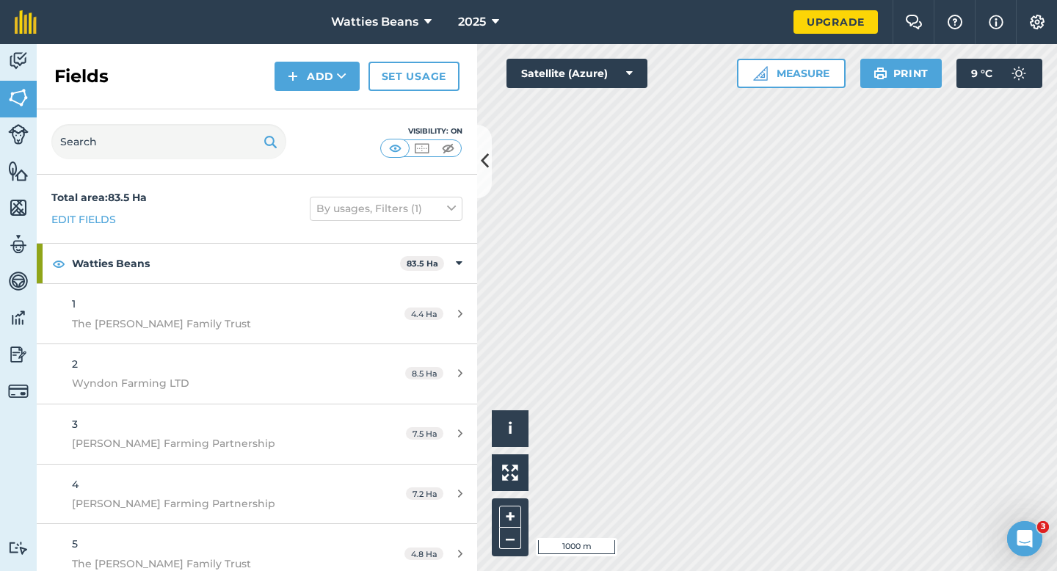
click at [333, 91] on div "Fields Add Set usage" at bounding box center [257, 76] width 440 height 65
click at [330, 85] on button "Add" at bounding box center [316, 76] width 85 height 29
click at [330, 109] on link "Draw" at bounding box center [317, 109] width 81 height 32
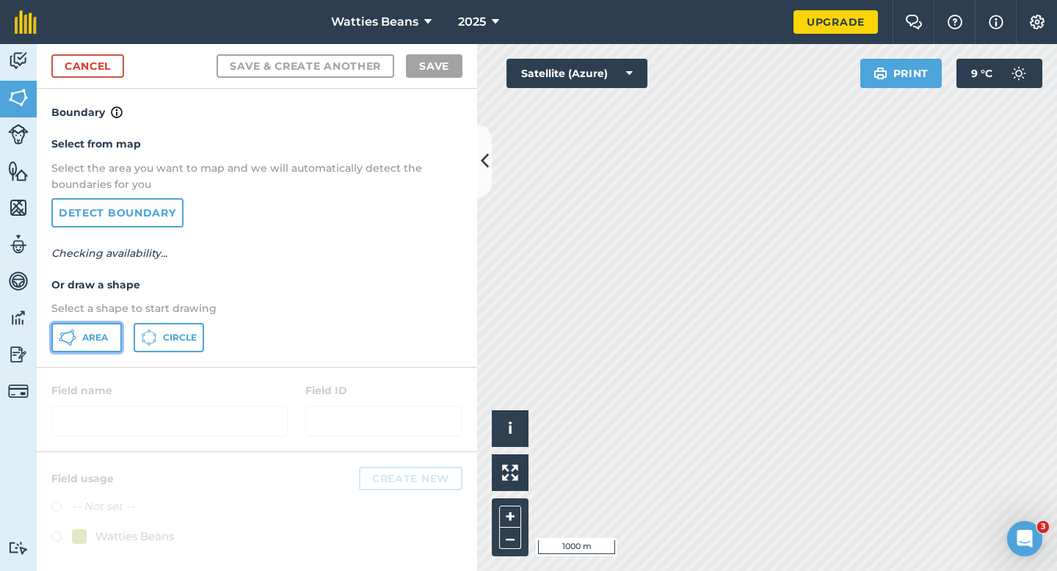
click at [83, 350] on button "Area" at bounding box center [86, 337] width 70 height 29
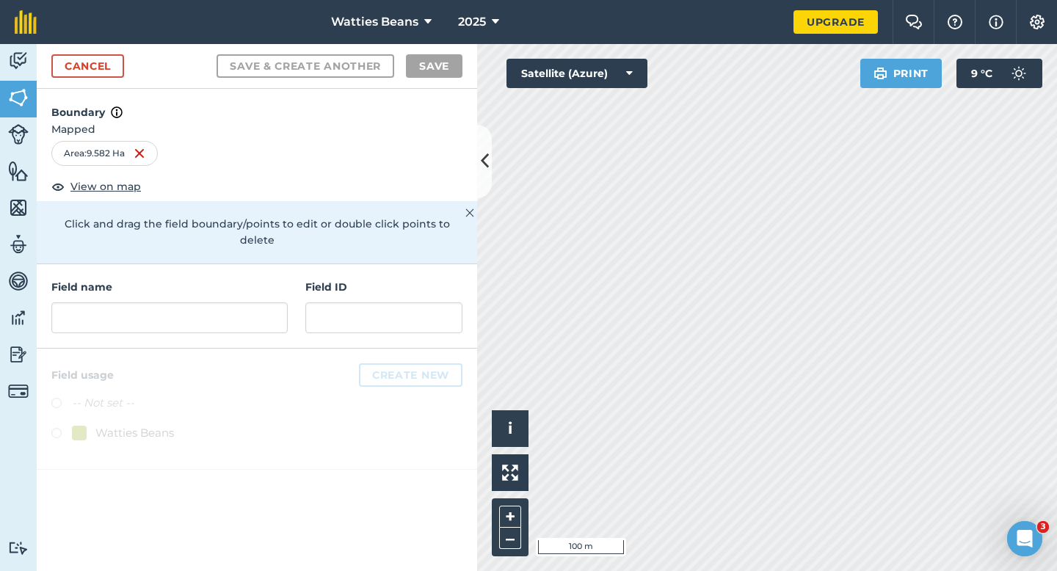
click at [252, 284] on div "Field name" at bounding box center [169, 306] width 236 height 54
click at [252, 302] on input "text" at bounding box center [169, 317] width 236 height 31
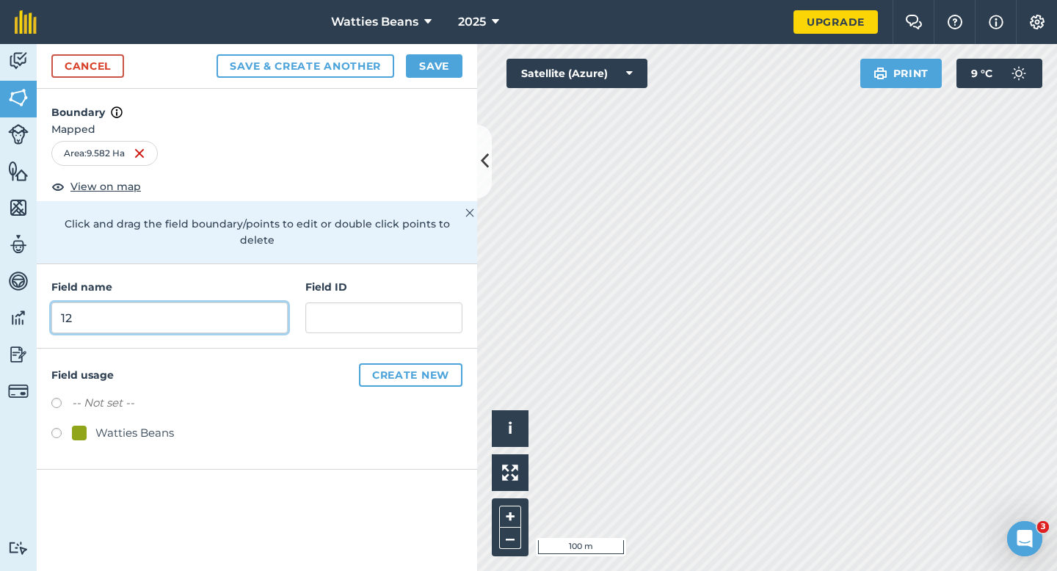
type input "12"
click at [386, 285] on div "Field ID" at bounding box center [383, 306] width 157 height 54
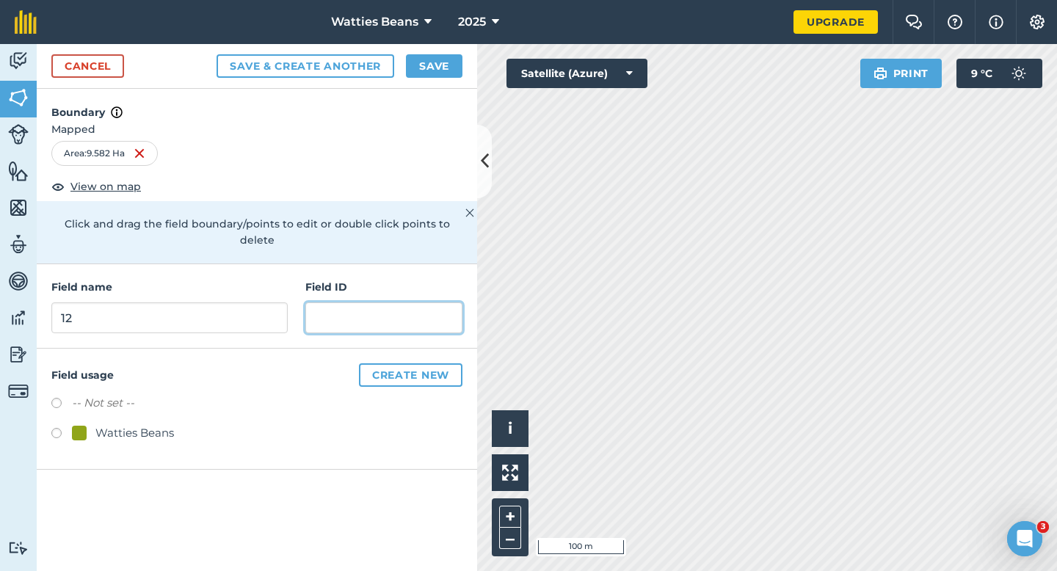
click at [385, 302] on input "text" at bounding box center [383, 317] width 157 height 31
type input "[PERSON_NAME] DS JK & JD"
click at [125, 433] on div "Field usage Create new -- Not set -- Watties Beans" at bounding box center [257, 409] width 440 height 121
click at [127, 424] on div "Watties Beans" at bounding box center [134, 433] width 79 height 18
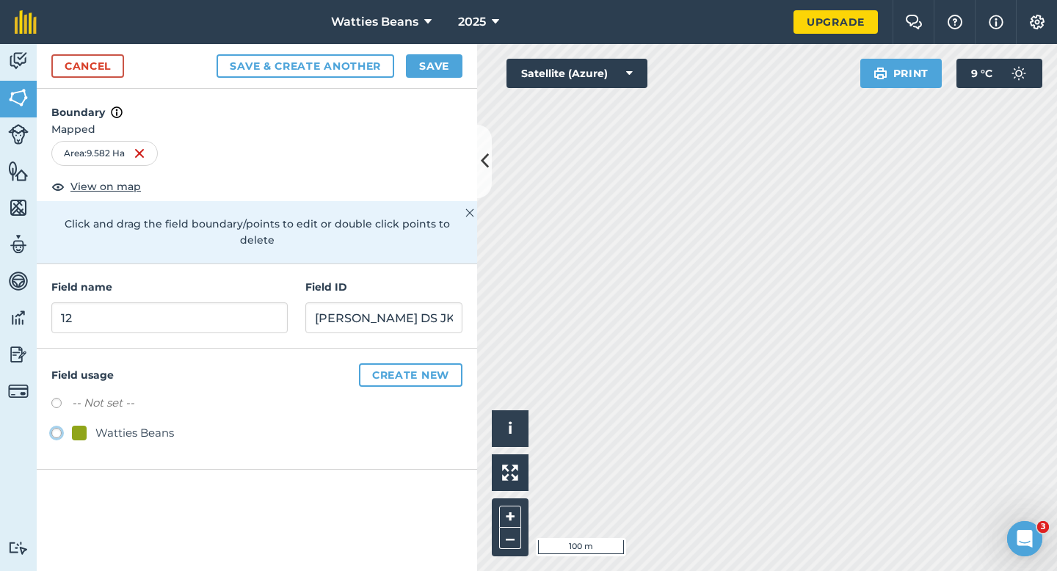
radio input "true"
click at [439, 68] on button "Save" at bounding box center [434, 65] width 57 height 23
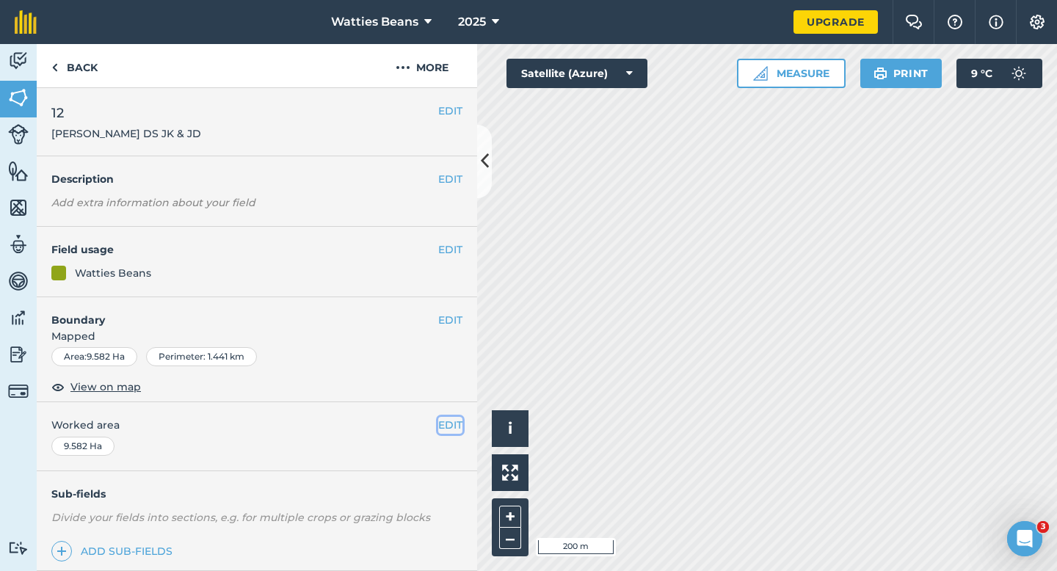
click at [443, 429] on button "EDIT" at bounding box center [450, 425] width 24 height 16
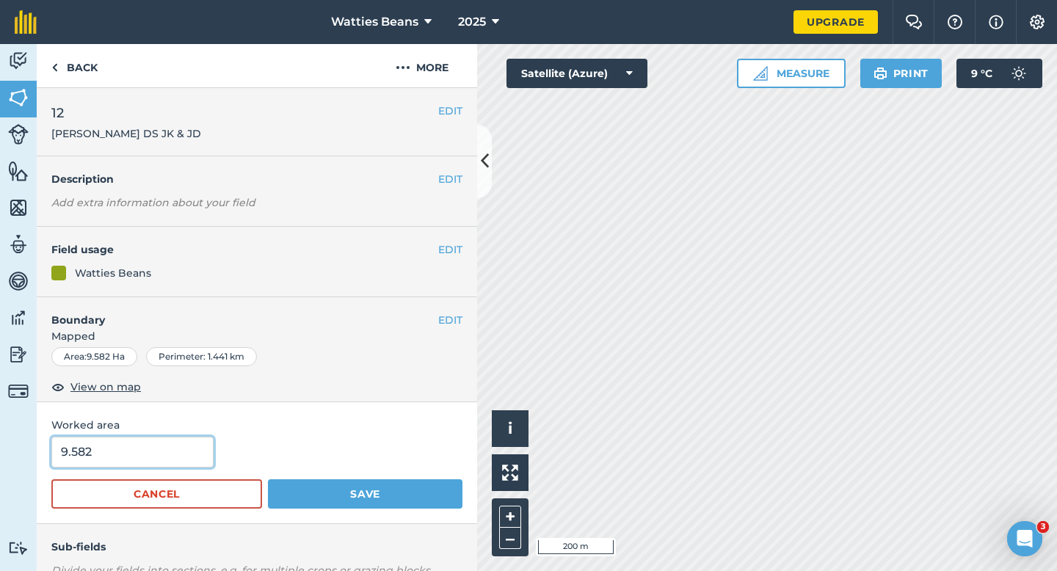
click at [181, 448] on input "9.582" at bounding box center [132, 452] width 162 height 31
type input "10"
click at [268, 479] on button "Save" at bounding box center [365, 493] width 194 height 29
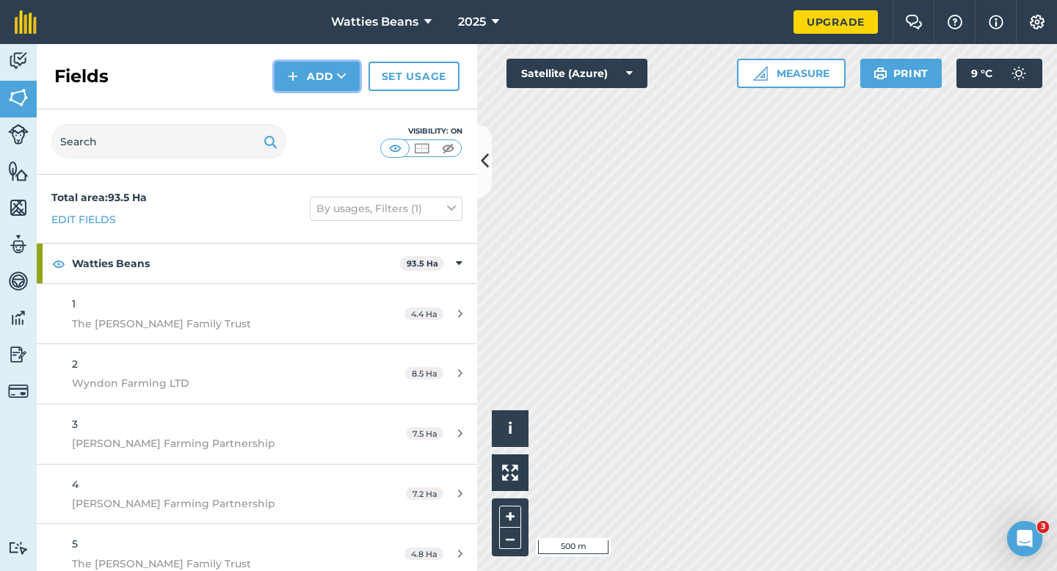
click at [319, 76] on button "Add" at bounding box center [316, 76] width 85 height 29
click at [319, 109] on link "Draw" at bounding box center [317, 109] width 81 height 32
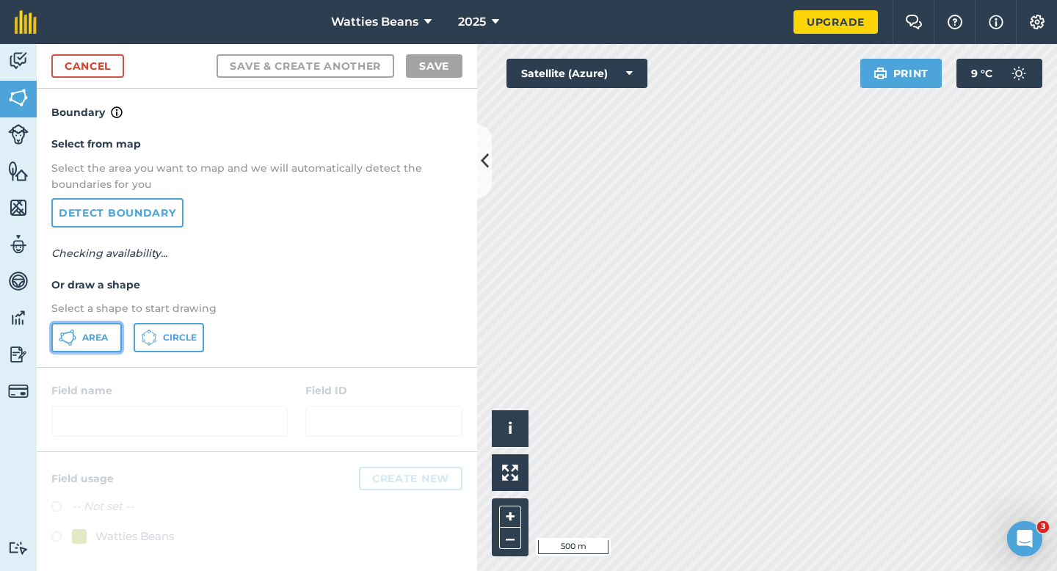
click at [72, 350] on button "Area" at bounding box center [86, 337] width 70 height 29
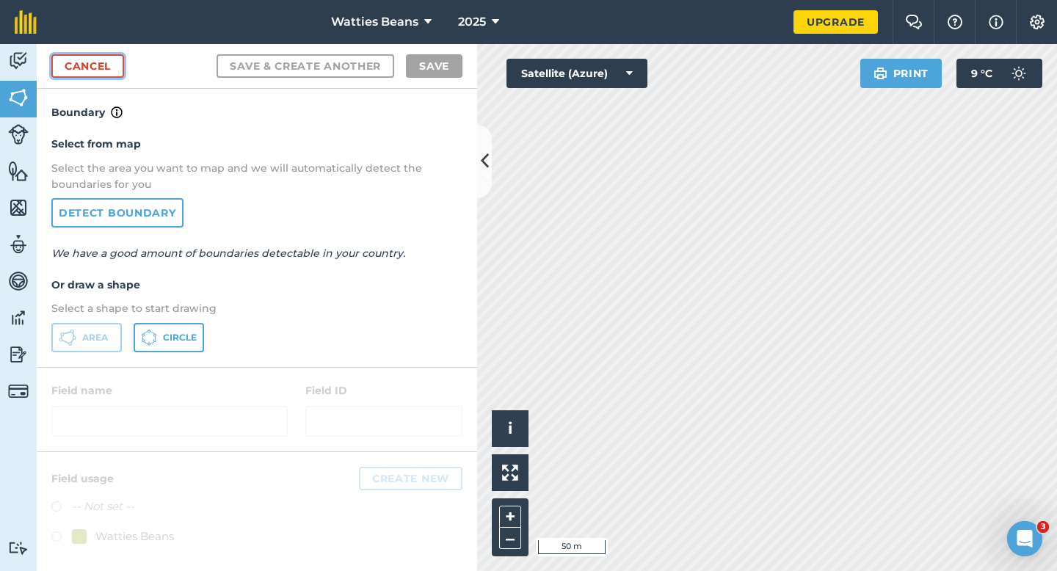
click at [98, 77] on link "Cancel" at bounding box center [87, 65] width 73 height 23
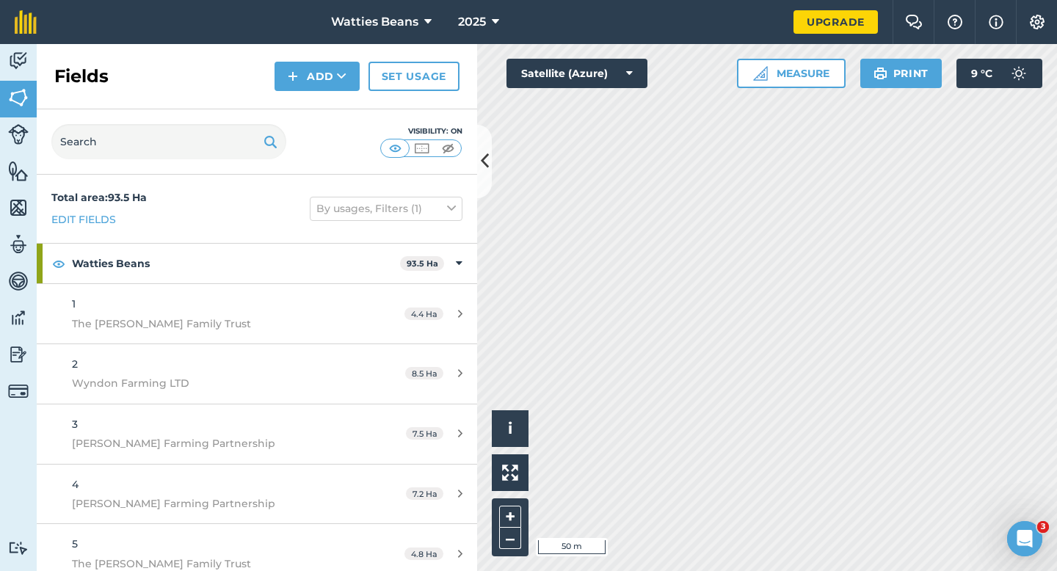
click at [290, 102] on div "Fields Add Set usage" at bounding box center [257, 76] width 440 height 65
click at [294, 81] on img at bounding box center [293, 77] width 10 height 18
click at [294, 102] on link "Draw" at bounding box center [317, 109] width 81 height 32
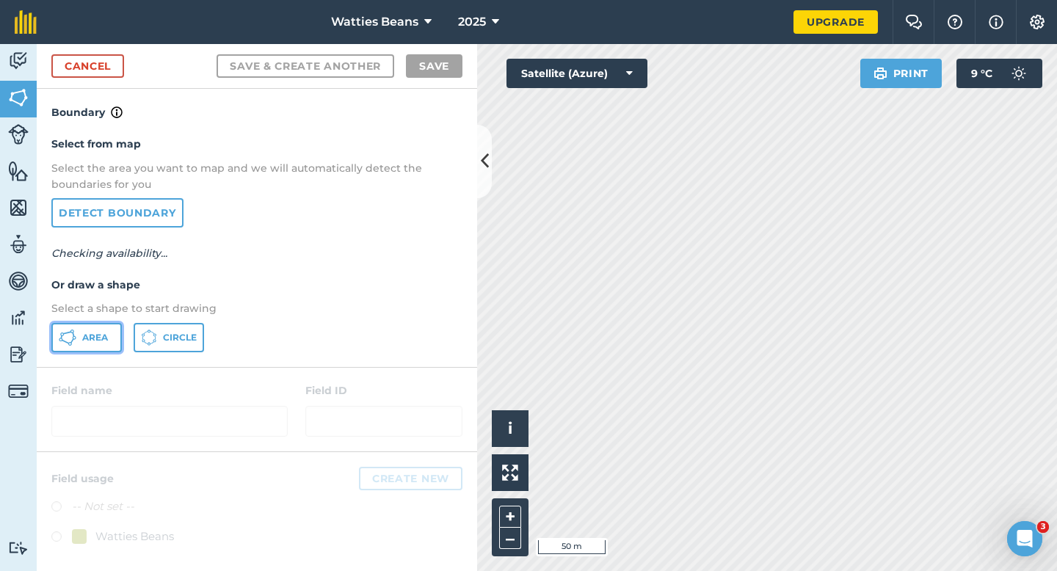
click at [107, 336] on span "Area" at bounding box center [95, 338] width 26 height 12
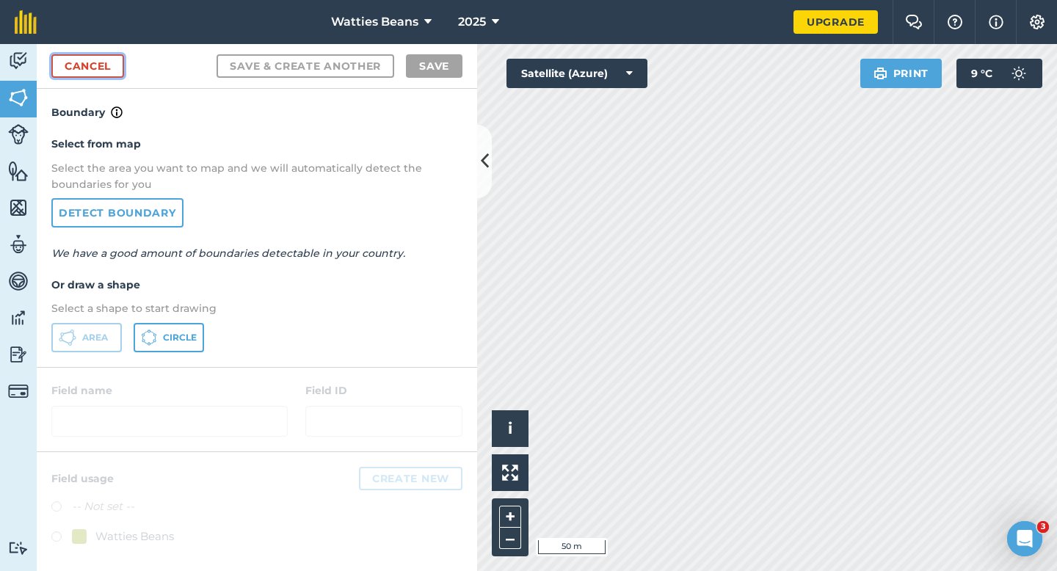
click at [77, 57] on link "Cancel" at bounding box center [87, 65] width 73 height 23
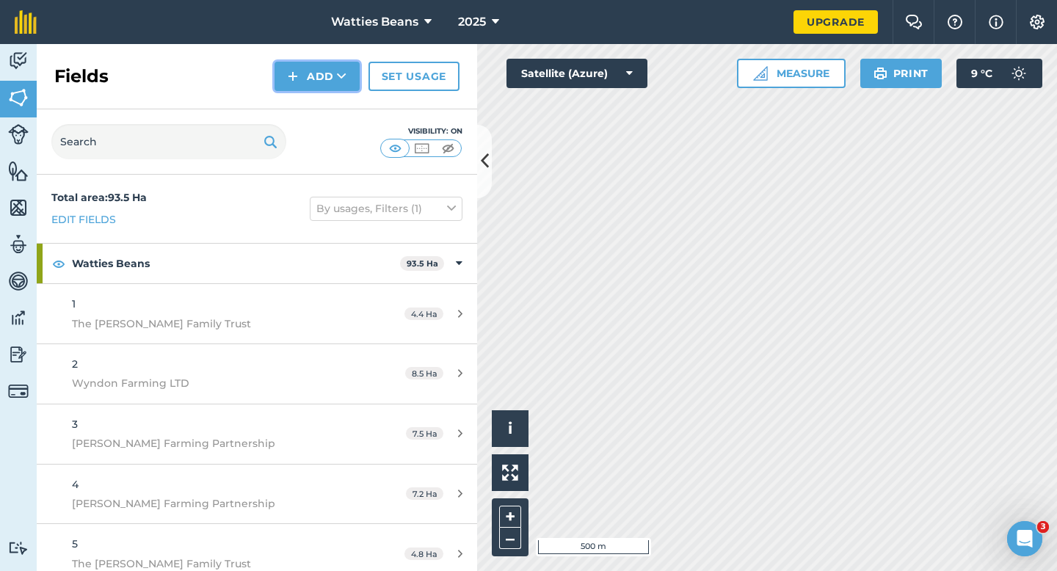
click at [324, 72] on button "Add" at bounding box center [316, 76] width 85 height 29
click at [324, 112] on link "Draw" at bounding box center [317, 109] width 81 height 32
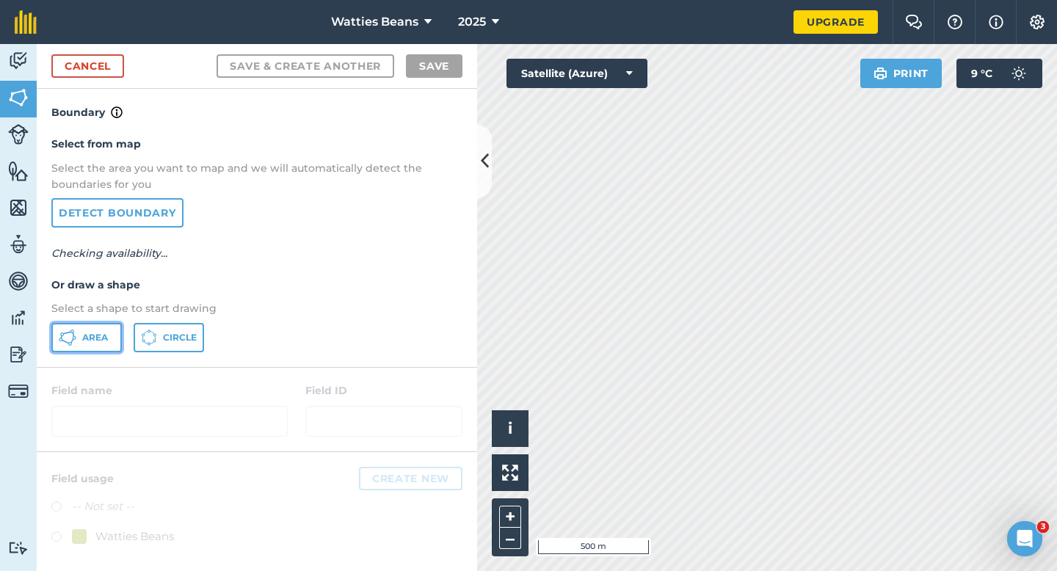
click at [98, 327] on button "Area" at bounding box center [86, 337] width 70 height 29
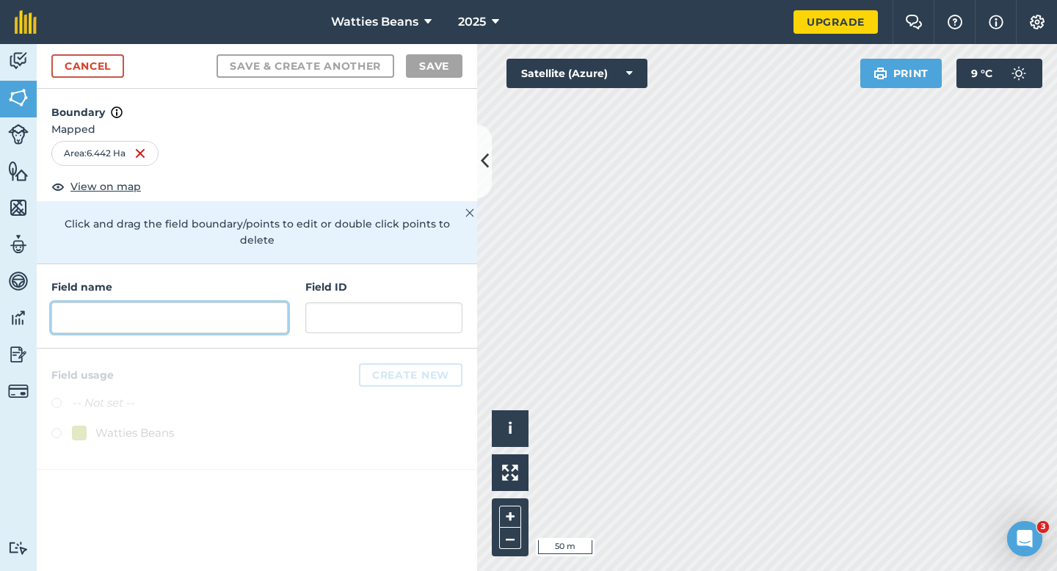
click at [170, 308] on input "text" at bounding box center [169, 317] width 236 height 31
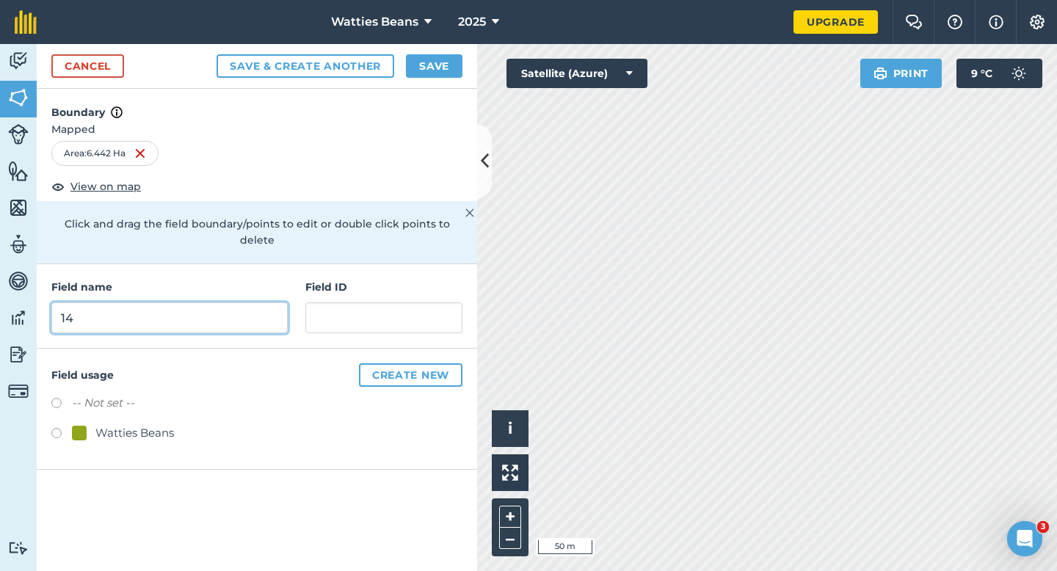
click at [256, 314] on input "14" at bounding box center [169, 317] width 236 height 31
type input "14"
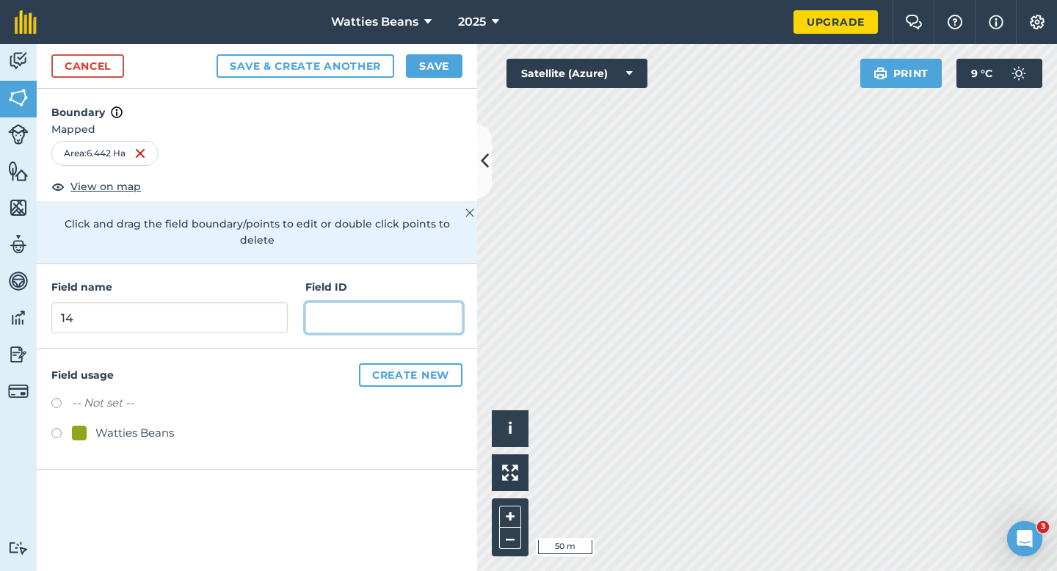
click at [354, 314] on input "text" at bounding box center [383, 317] width 157 height 31
type input "[PERSON_NAME] & AE"
click at [153, 424] on div "Watties Beans" at bounding box center [134, 433] width 79 height 18
radio input "true"
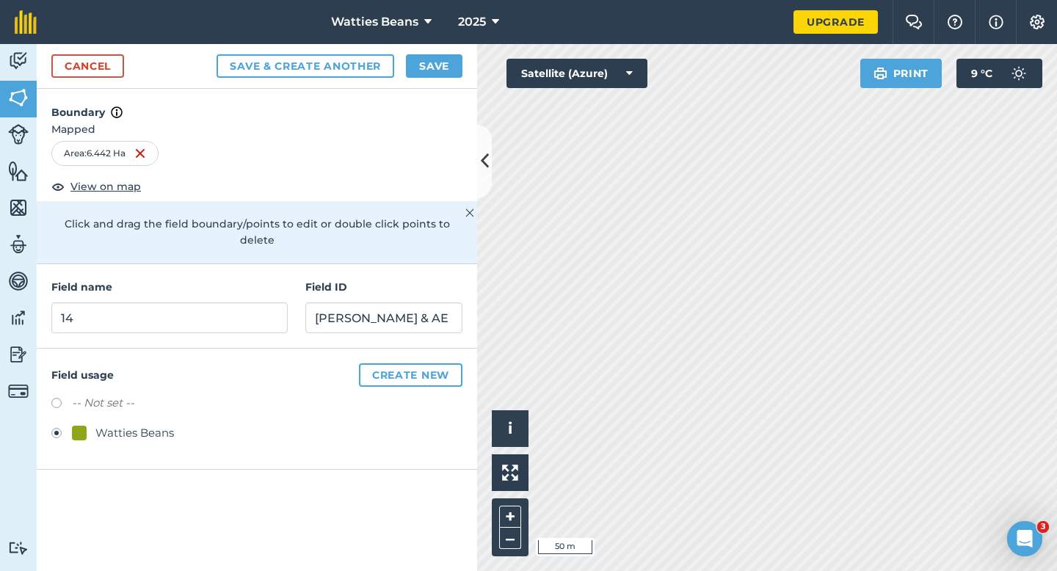
click at [423, 78] on div "Cancel Save & Create Another Save" at bounding box center [257, 66] width 440 height 45
click at [437, 71] on button "Save" at bounding box center [434, 65] width 57 height 23
click at [445, 426] on div "Watties Beans" at bounding box center [256, 434] width 411 height 21
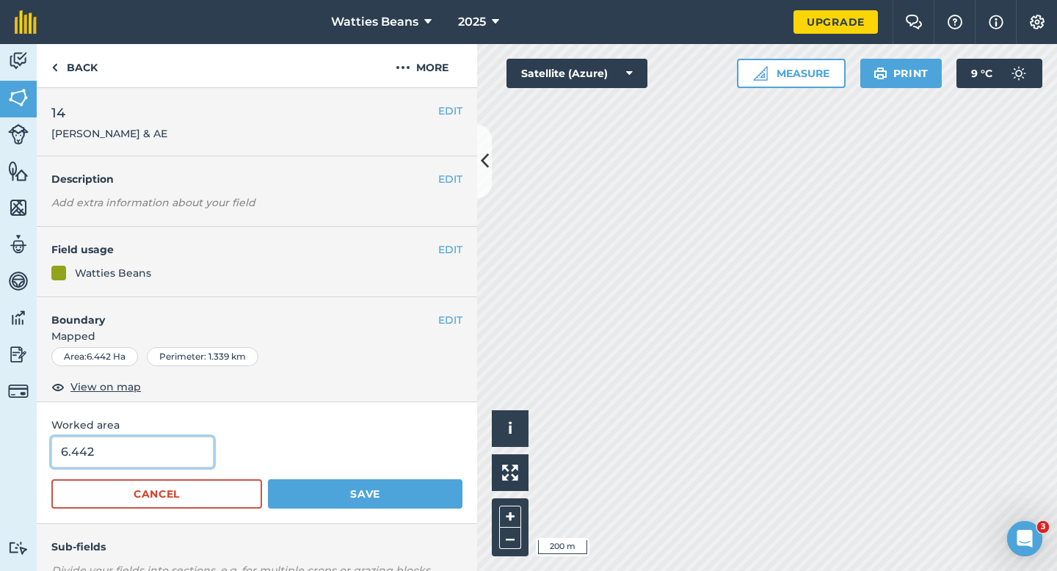
click at [160, 463] on input "6.442" at bounding box center [132, 452] width 162 height 31
type input "6.4"
click at [268, 479] on button "Save" at bounding box center [365, 493] width 194 height 29
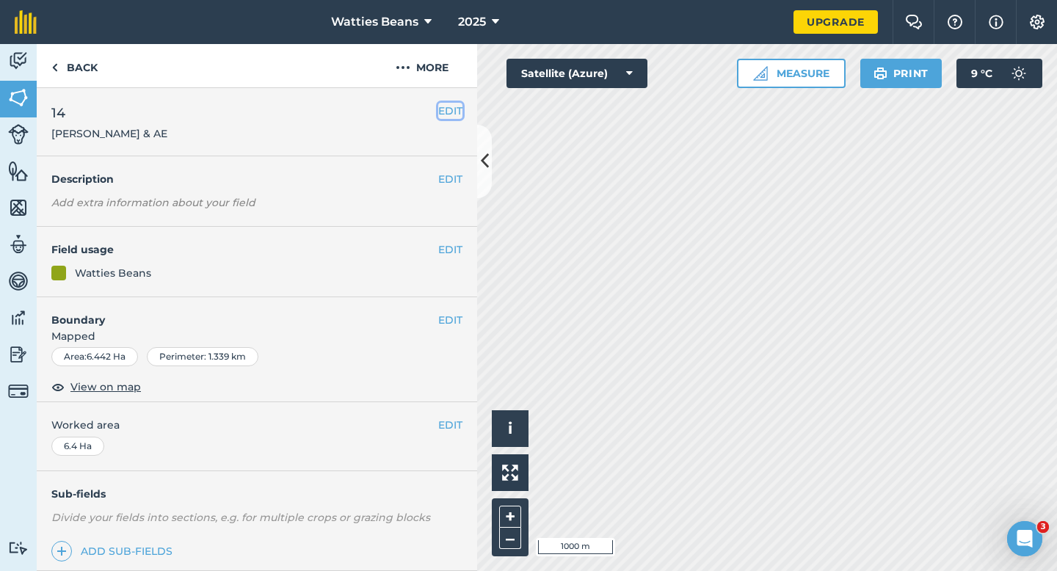
click at [452, 108] on button "EDIT" at bounding box center [450, 111] width 24 height 16
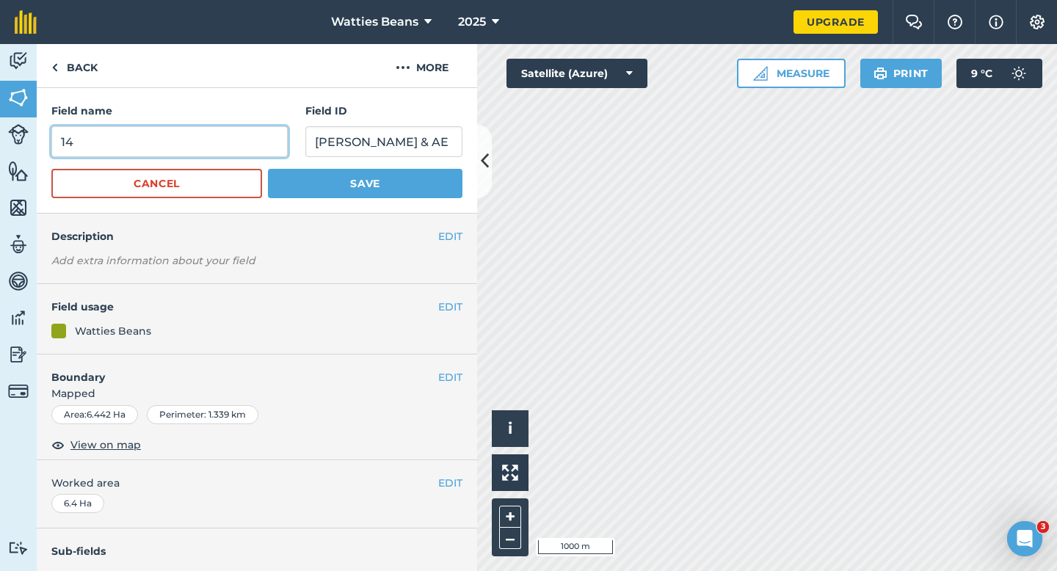
click at [211, 139] on input "14" at bounding box center [169, 141] width 236 height 31
type input "13"
click at [268, 169] on button "Save" at bounding box center [365, 183] width 194 height 29
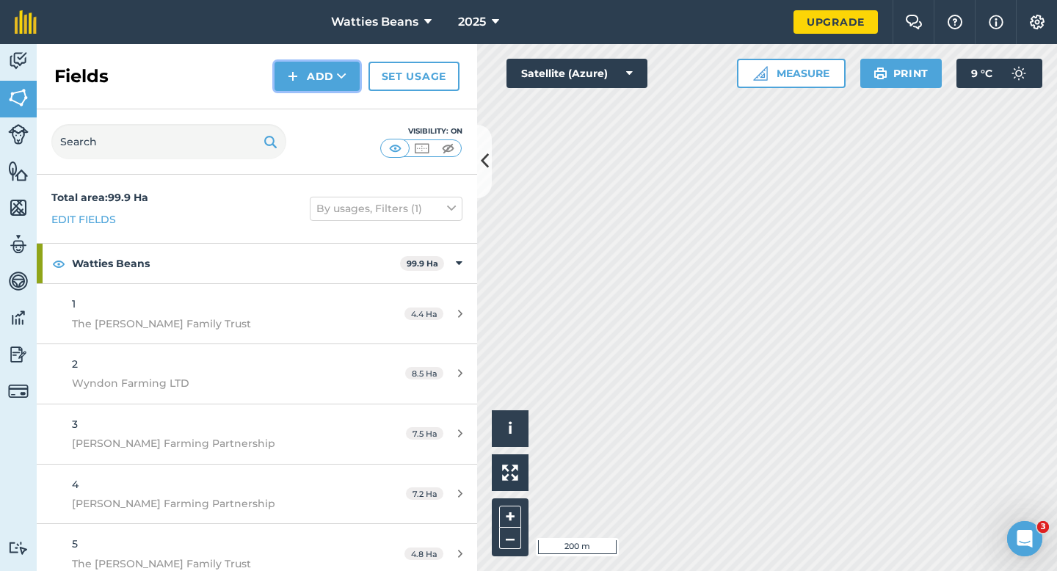
click at [295, 86] on button "Add" at bounding box center [316, 76] width 85 height 29
click at [302, 112] on link "Draw" at bounding box center [317, 109] width 81 height 32
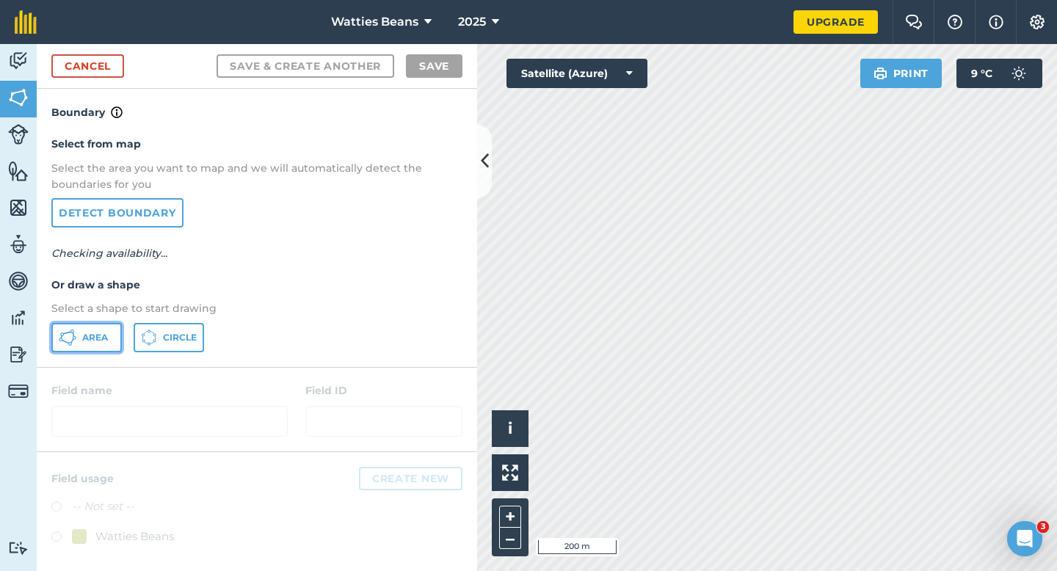
click at [106, 326] on button "Area" at bounding box center [86, 337] width 70 height 29
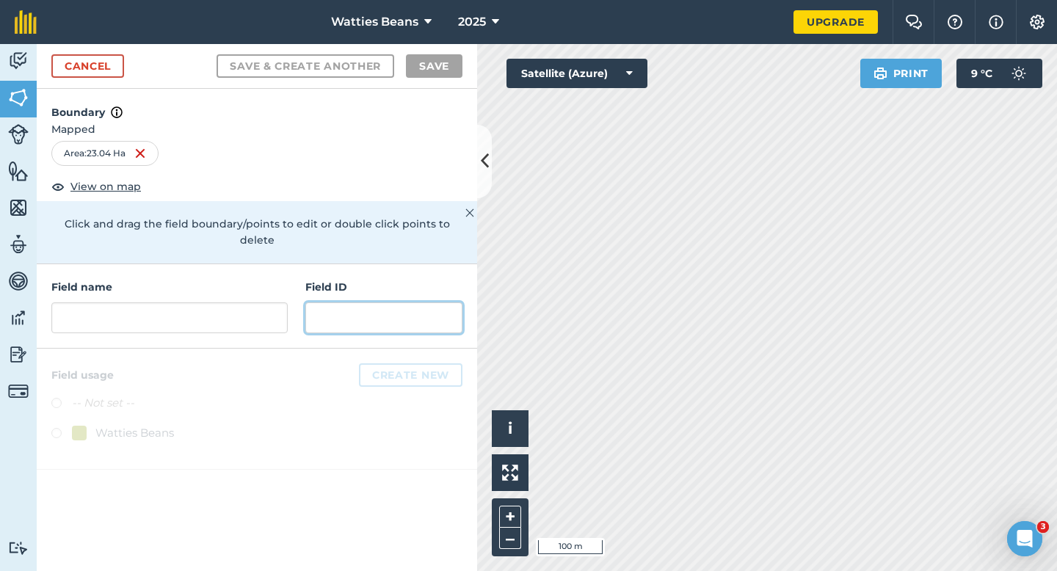
click at [364, 302] on input "text" at bounding box center [383, 317] width 157 height 31
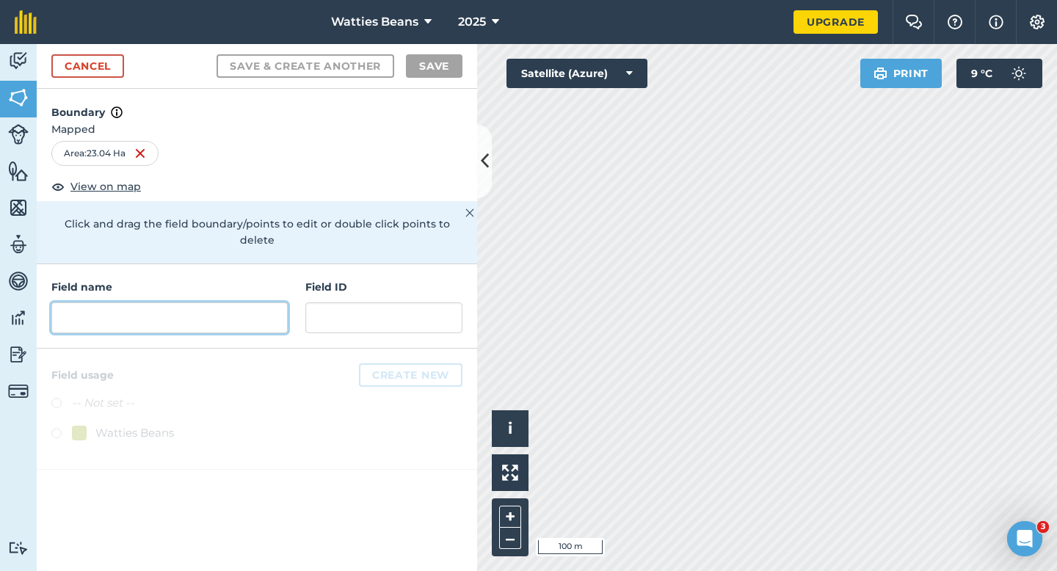
click at [241, 302] on input "text" at bounding box center [169, 317] width 236 height 31
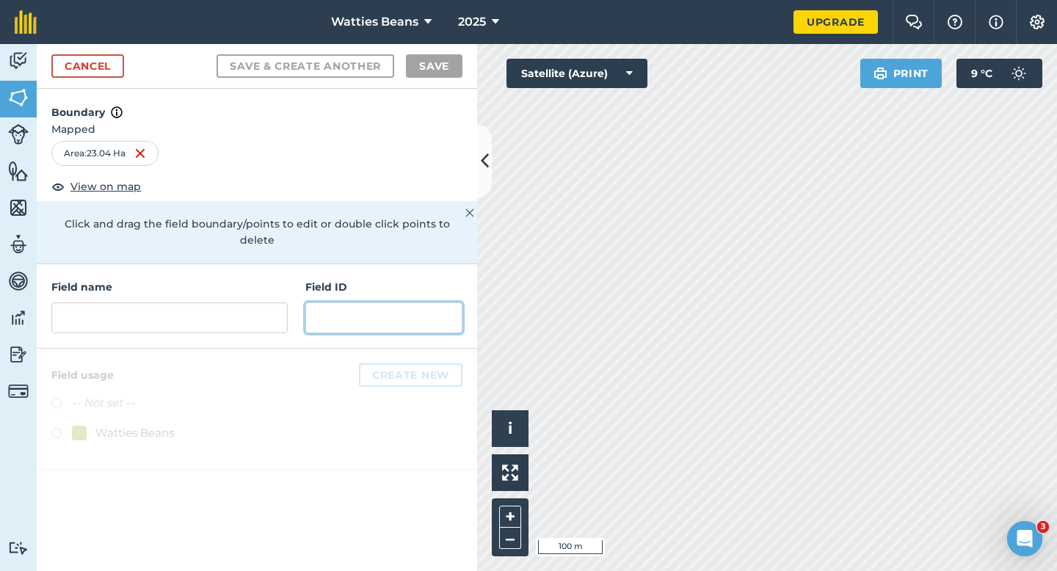
click at [321, 307] on input "text" at bounding box center [383, 317] width 157 height 31
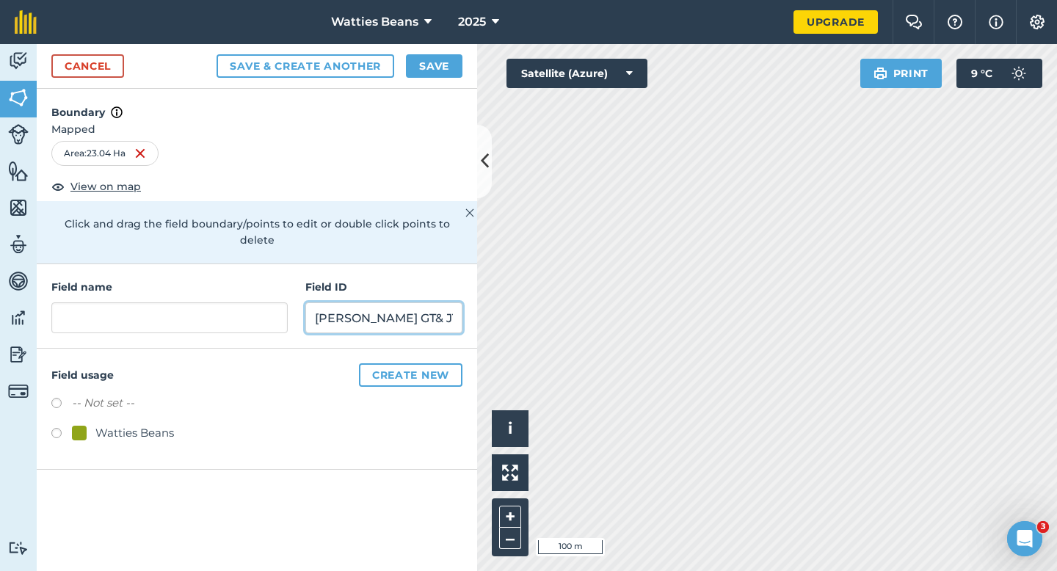
click at [374, 302] on input "[PERSON_NAME] GT& JT" at bounding box center [383, 317] width 157 height 31
click at [368, 302] on input "[PERSON_NAME] GT& JT" at bounding box center [383, 317] width 157 height 31
click at [383, 303] on input "[PERSON_NAME] & JT" at bounding box center [383, 317] width 157 height 31
type input "[PERSON_NAME] & JT"
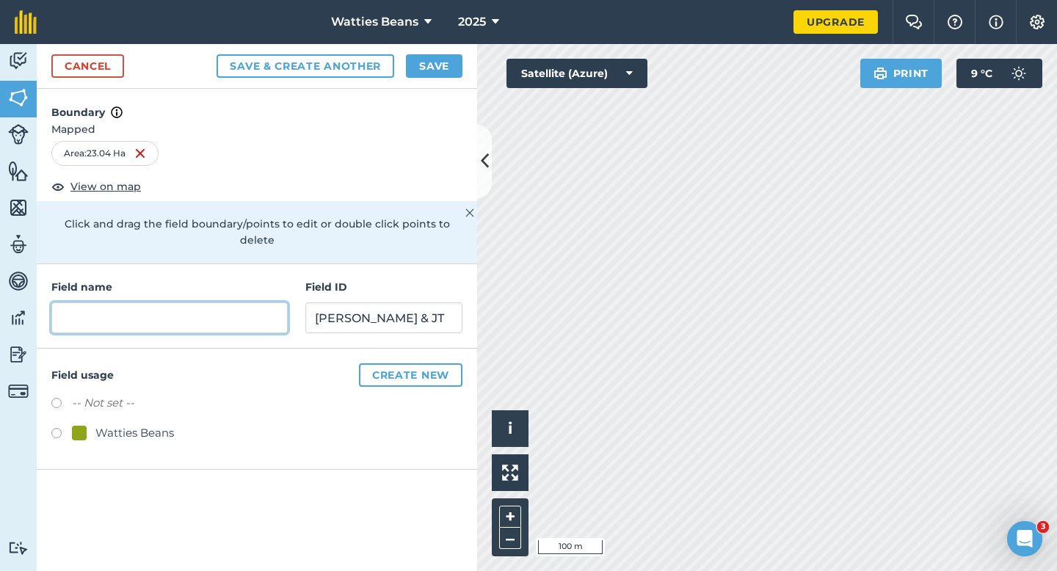
click at [182, 305] on input "text" at bounding box center [169, 317] width 236 height 31
type input "2"
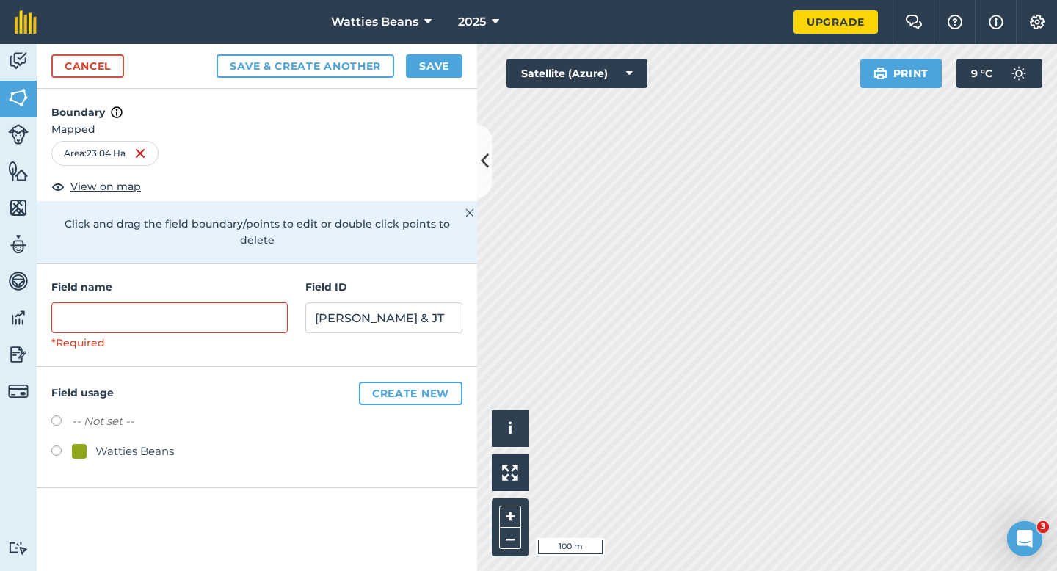
click at [131, 425] on div "-- Not set -- Watties Beans" at bounding box center [256, 437] width 411 height 51
click at [156, 443] on div "Watties Beans" at bounding box center [134, 452] width 79 height 18
radio input "true"
click at [192, 302] on input "text" at bounding box center [169, 317] width 236 height 31
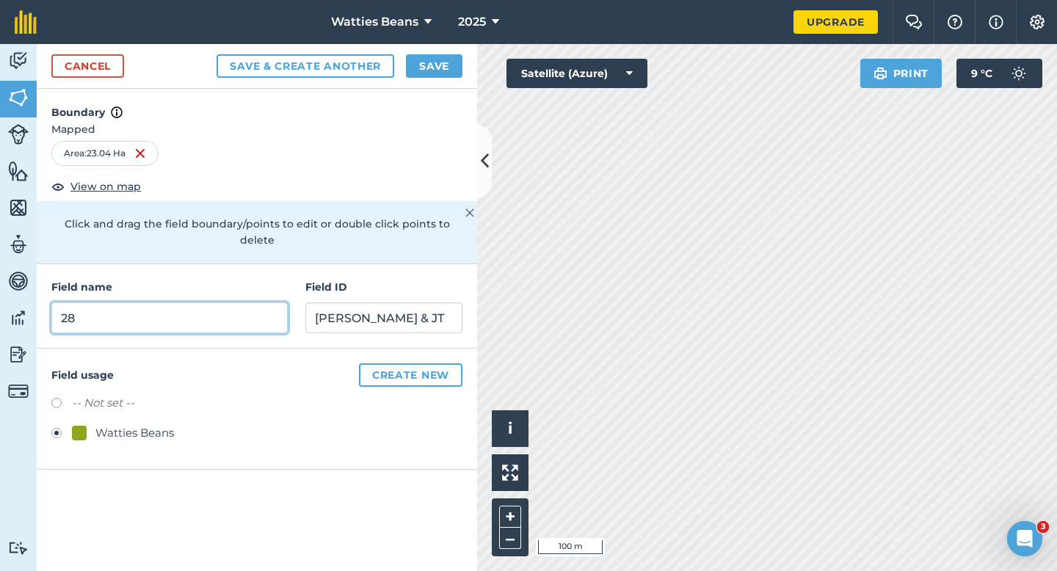
type input "2"
type input "14"
click at [420, 70] on button "Save" at bounding box center [434, 65] width 57 height 23
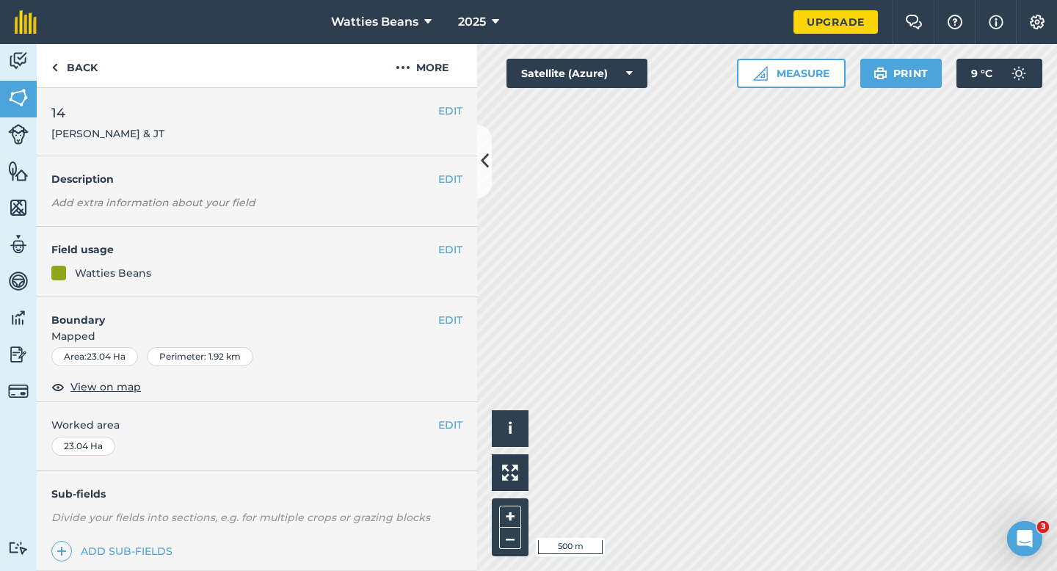
click at [443, 415] on div "EDIT Worked area 23.04 Ha" at bounding box center [257, 436] width 440 height 68
click at [445, 420] on button "EDIT" at bounding box center [450, 425] width 24 height 16
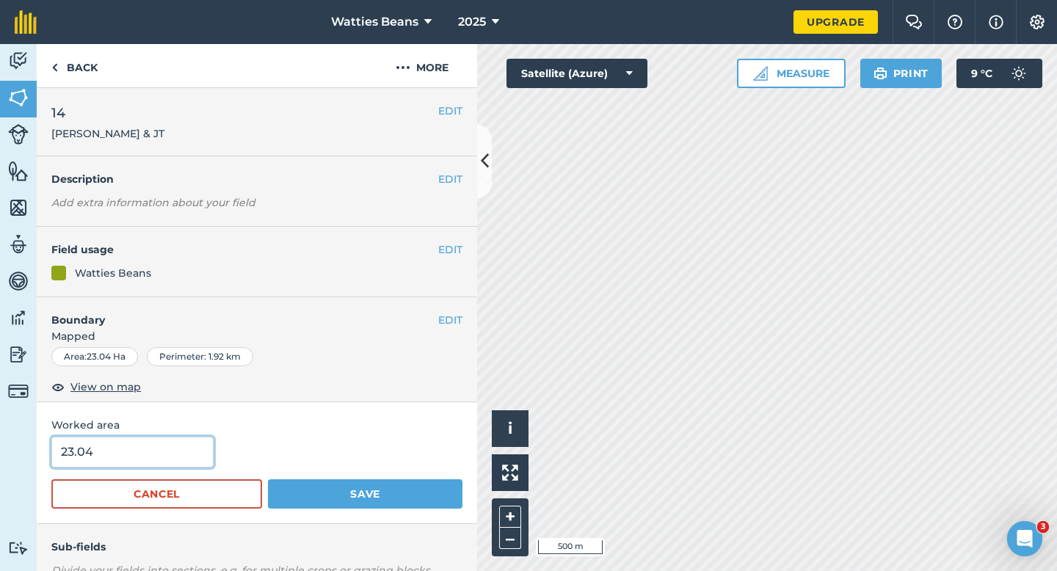
type input "23"
click at [156, 447] on input "23" at bounding box center [132, 452] width 162 height 31
click at [268, 479] on button "Save" at bounding box center [365, 493] width 194 height 29
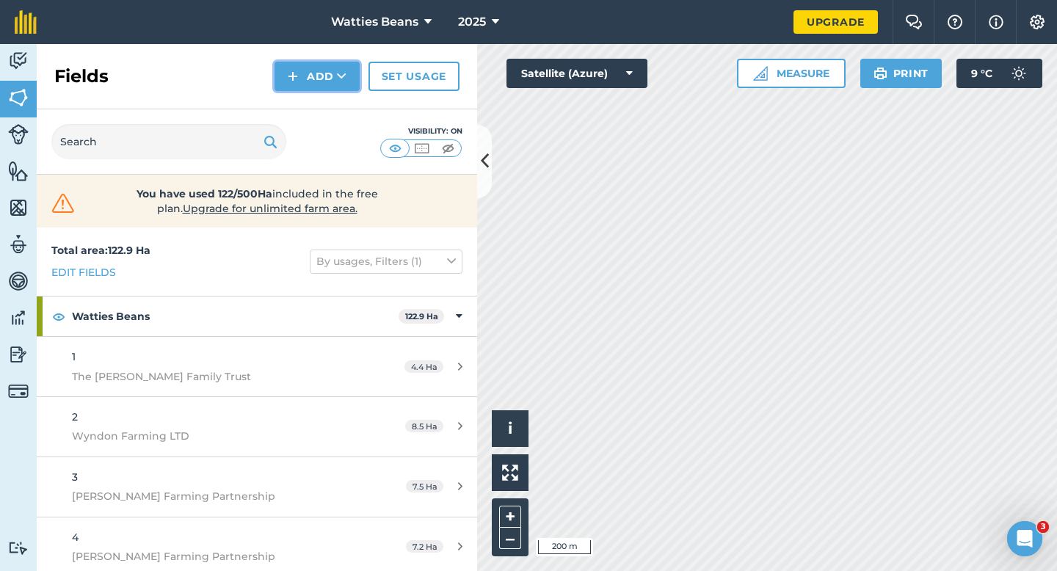
click at [313, 66] on button "Add" at bounding box center [316, 76] width 85 height 29
click at [316, 107] on link "Draw" at bounding box center [317, 109] width 81 height 32
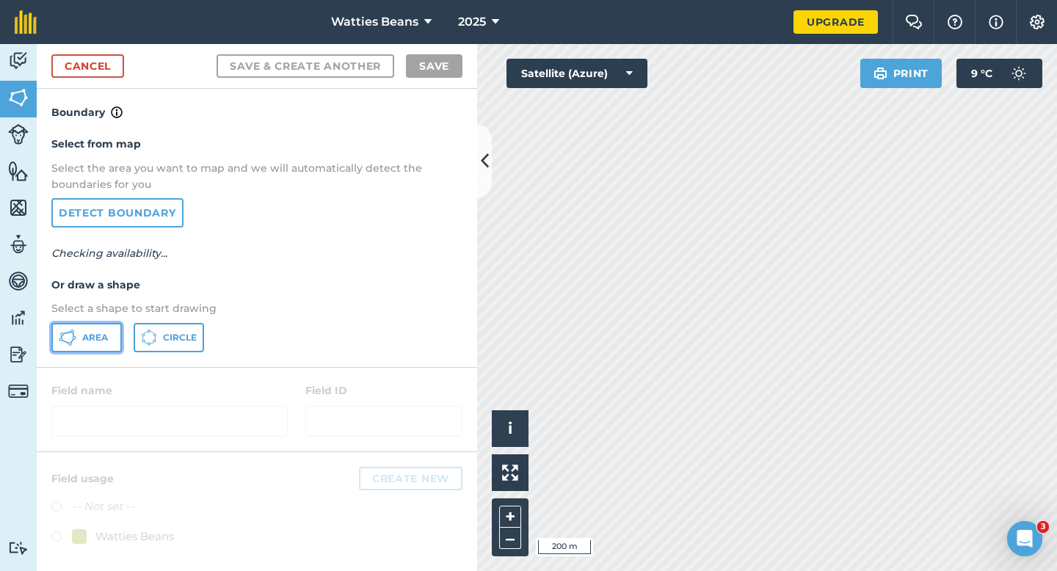
click at [88, 335] on span "Area" at bounding box center [95, 338] width 26 height 12
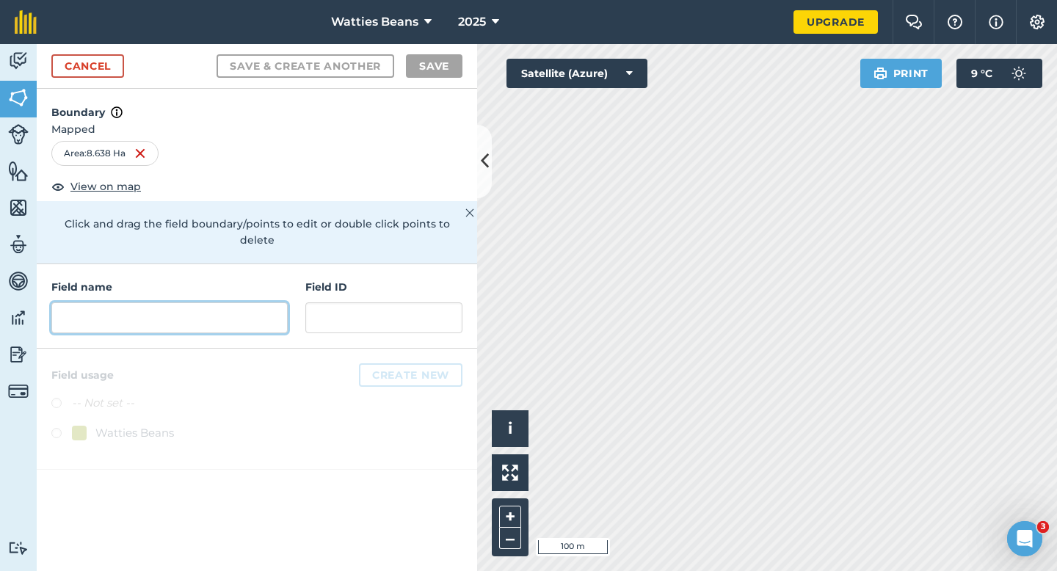
click at [269, 302] on input "text" at bounding box center [169, 317] width 236 height 31
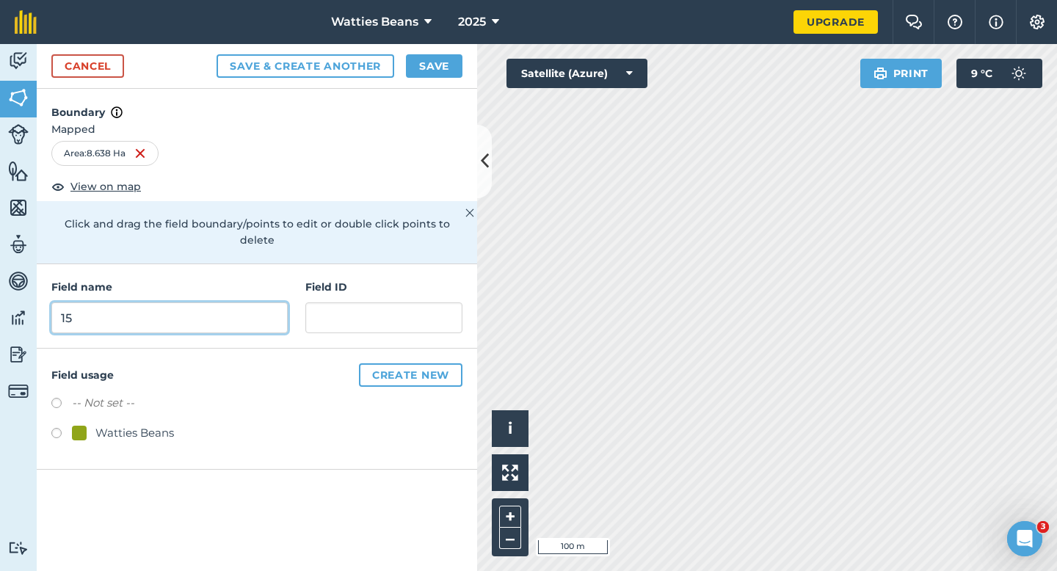
type input "15"
click at [159, 403] on div "-- Not set -- Watties Beans" at bounding box center [256, 419] width 411 height 51
click at [159, 424] on div "Watties Beans" at bounding box center [134, 433] width 79 height 18
radio input "true"
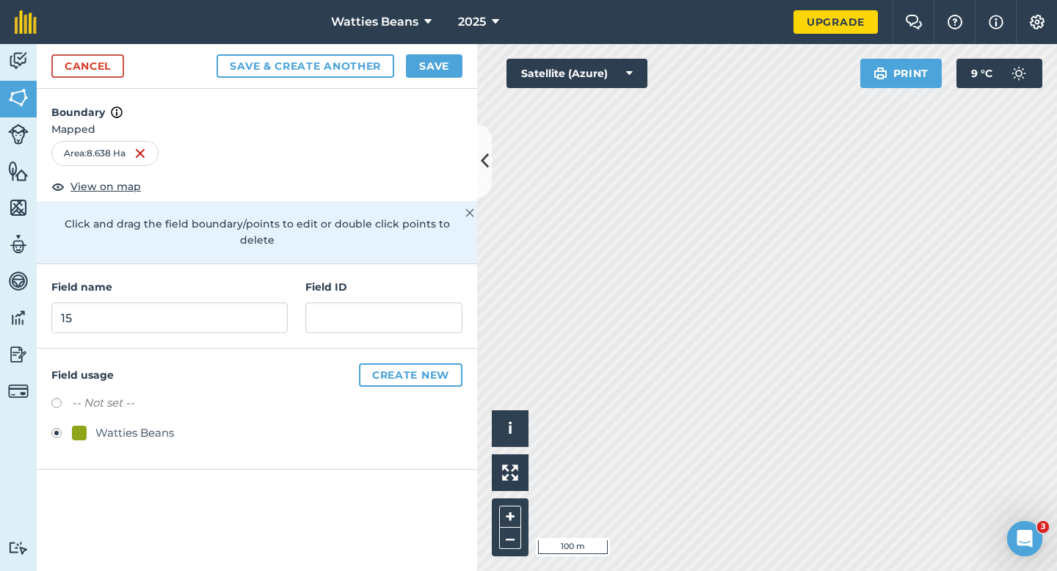
click at [310, 319] on div "Field name 15 Field ID" at bounding box center [257, 306] width 440 height 84
click at [316, 305] on input "text" at bounding box center [383, 317] width 157 height 31
type input "N"
type input "Greenwood NC & DM"
click at [439, 65] on button "Save" at bounding box center [434, 65] width 57 height 23
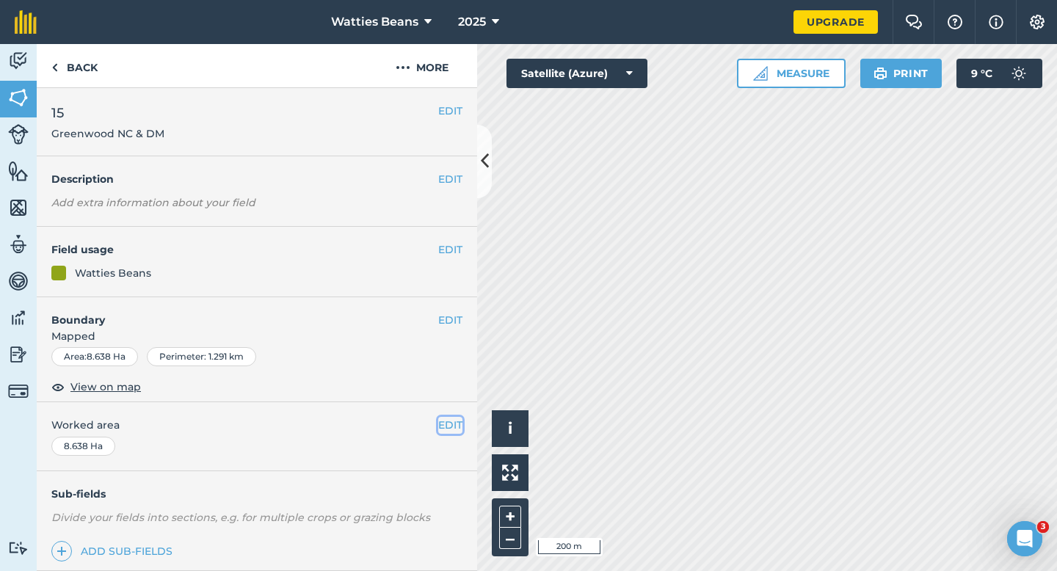
click at [440, 426] on button "EDIT" at bounding box center [450, 425] width 24 height 16
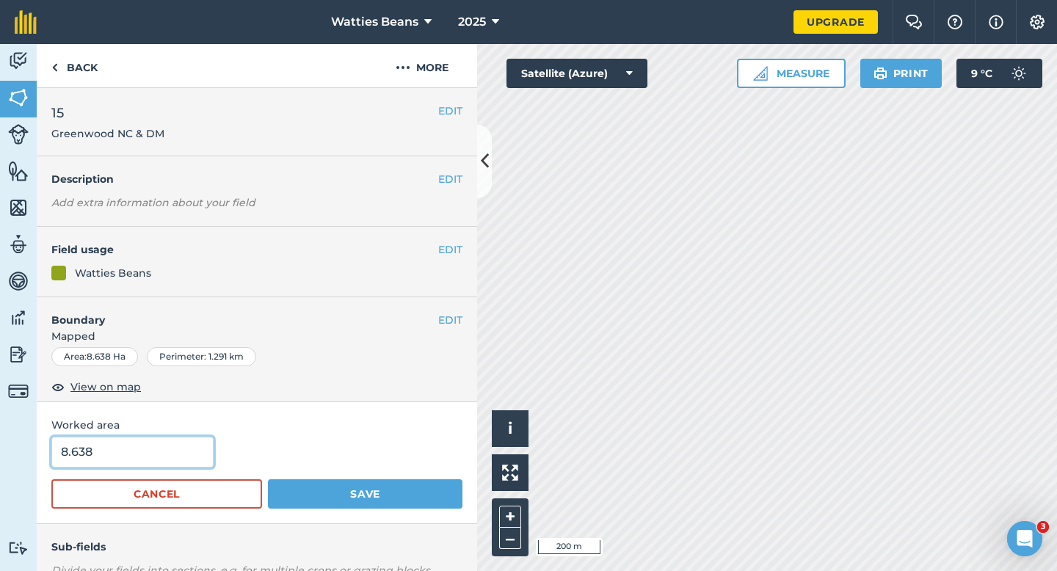
click at [204, 450] on input "8.638" at bounding box center [132, 452] width 162 height 31
type input "8.6"
click at [268, 479] on button "Save" at bounding box center [365, 493] width 194 height 29
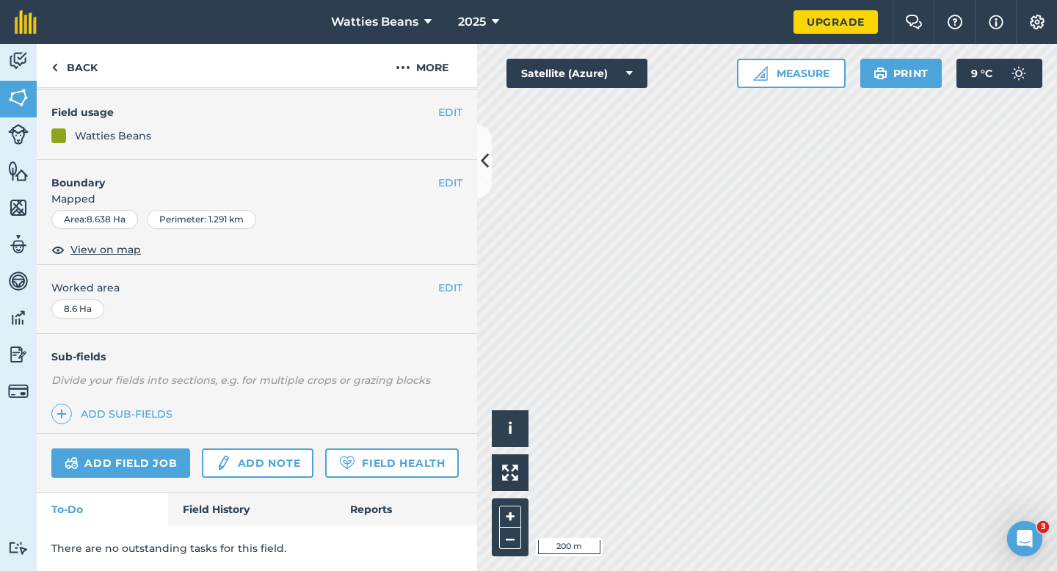
scroll to position [137, 0]
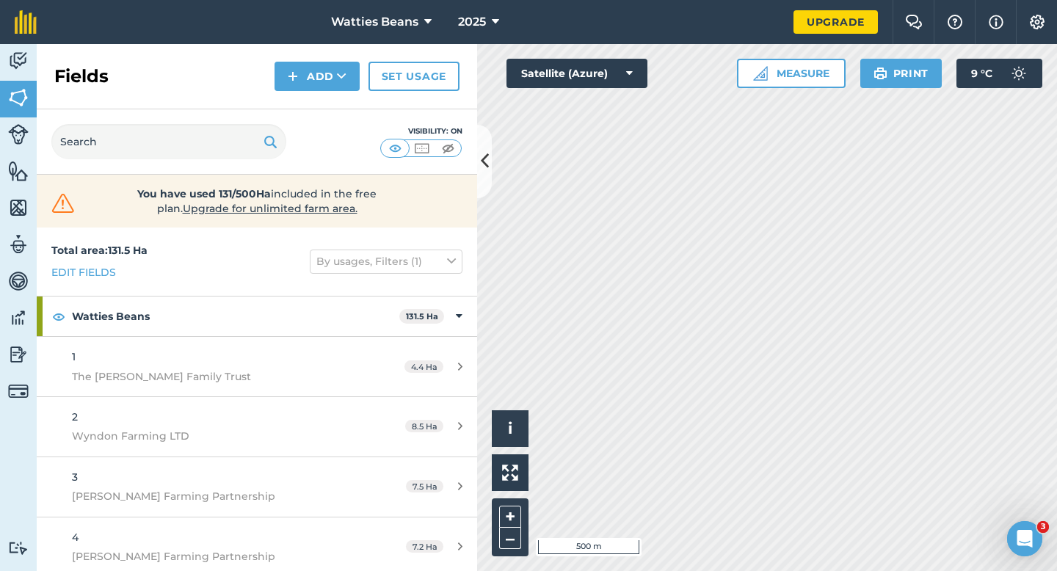
click at [352, 60] on div "Fields Add Set usage" at bounding box center [257, 76] width 440 height 65
click at [349, 80] on button "Add" at bounding box center [316, 76] width 85 height 29
click at [349, 99] on link "Draw" at bounding box center [317, 109] width 81 height 32
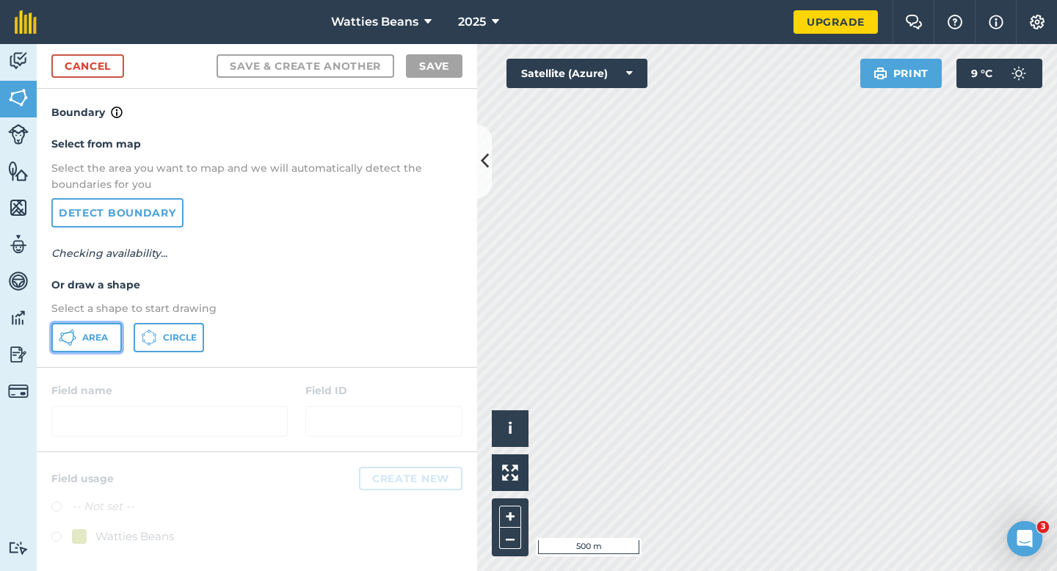
click at [91, 327] on button "Area" at bounding box center [86, 337] width 70 height 29
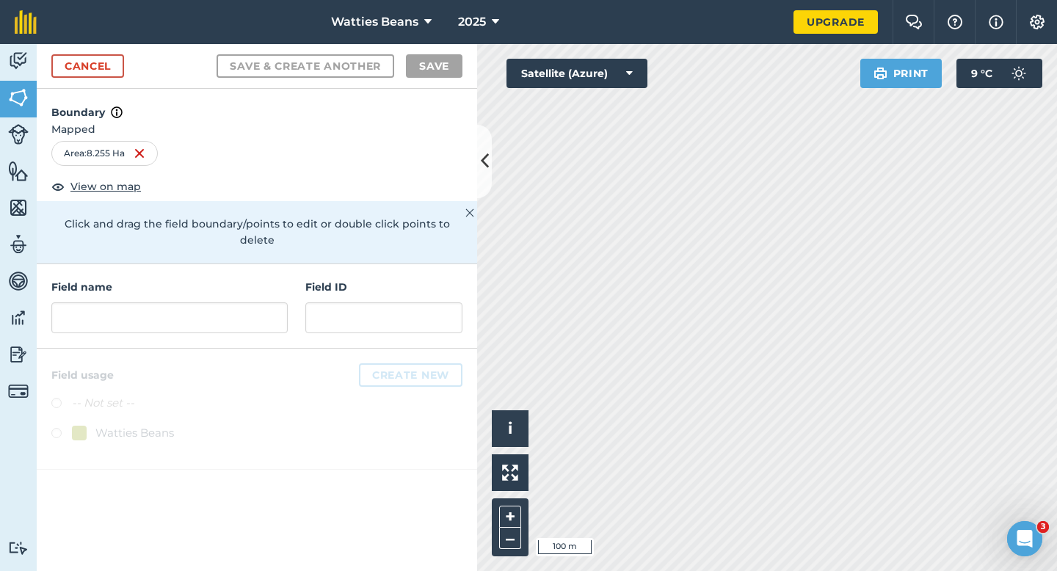
click at [216, 285] on div "Field name" at bounding box center [169, 306] width 236 height 54
click at [216, 302] on input "text" at bounding box center [169, 317] width 236 height 31
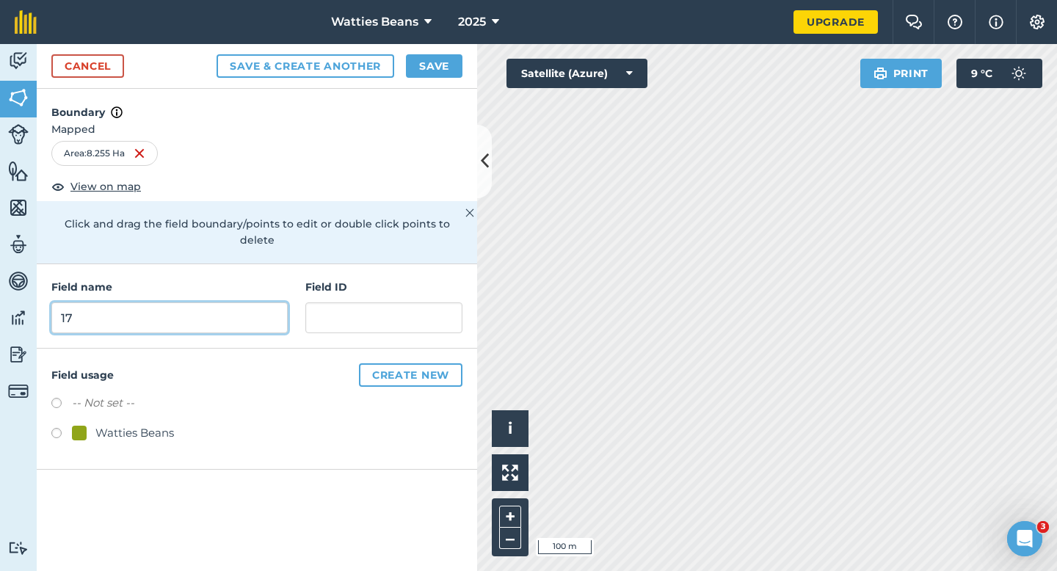
type input "17"
click at [429, 73] on button "Save" at bounding box center [434, 65] width 57 height 23
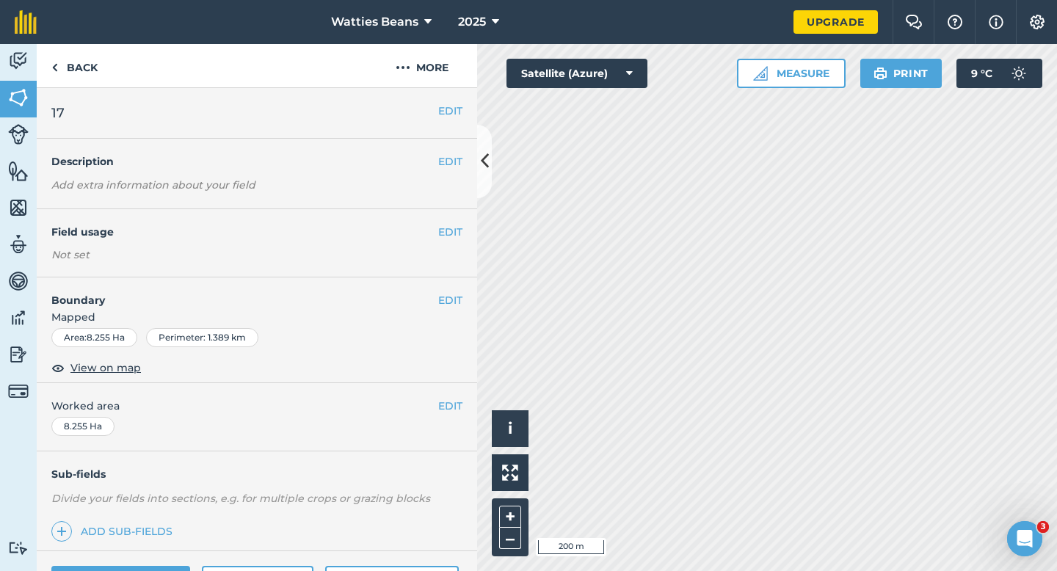
click at [436, 101] on div "EDIT 17" at bounding box center [257, 113] width 440 height 51
click at [444, 107] on button "EDIT" at bounding box center [450, 111] width 24 height 16
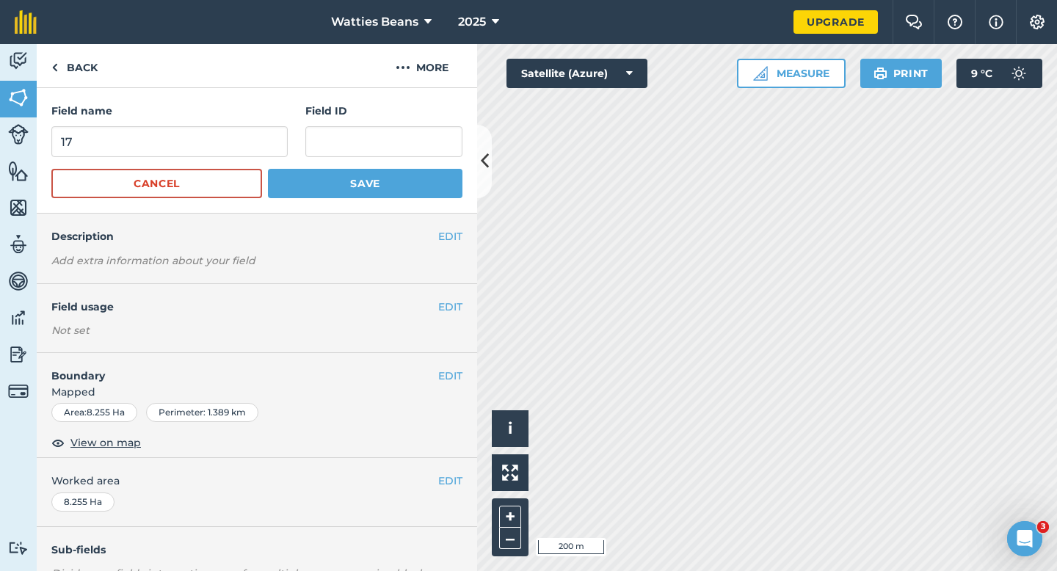
click at [423, 134] on input "text" at bounding box center [383, 141] width 157 height 31
type input "Brookside Agriculture LTD"
click at [268, 169] on button "Save" at bounding box center [365, 183] width 194 height 29
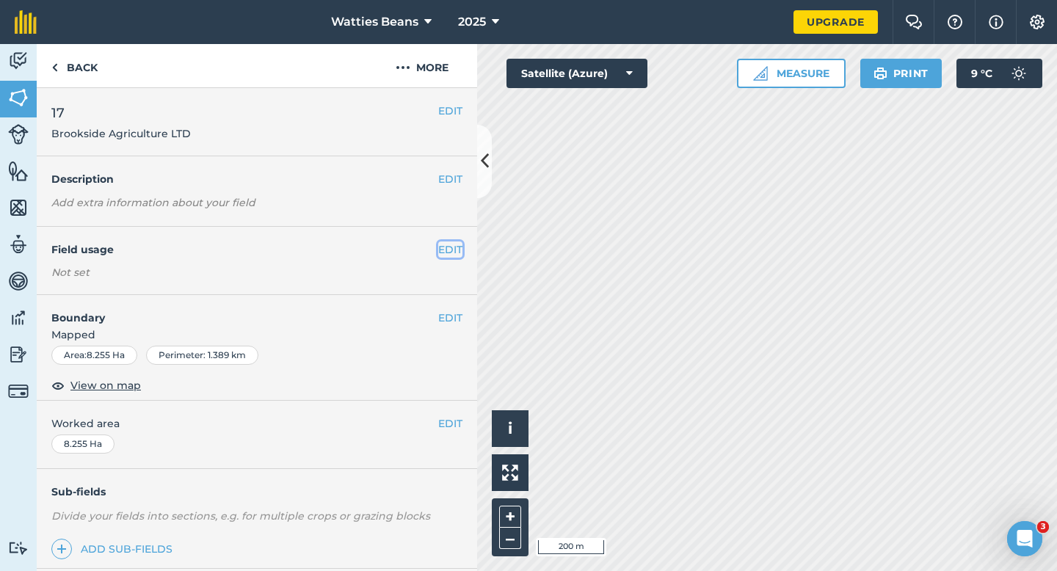
click at [454, 242] on button "EDIT" at bounding box center [450, 249] width 24 height 16
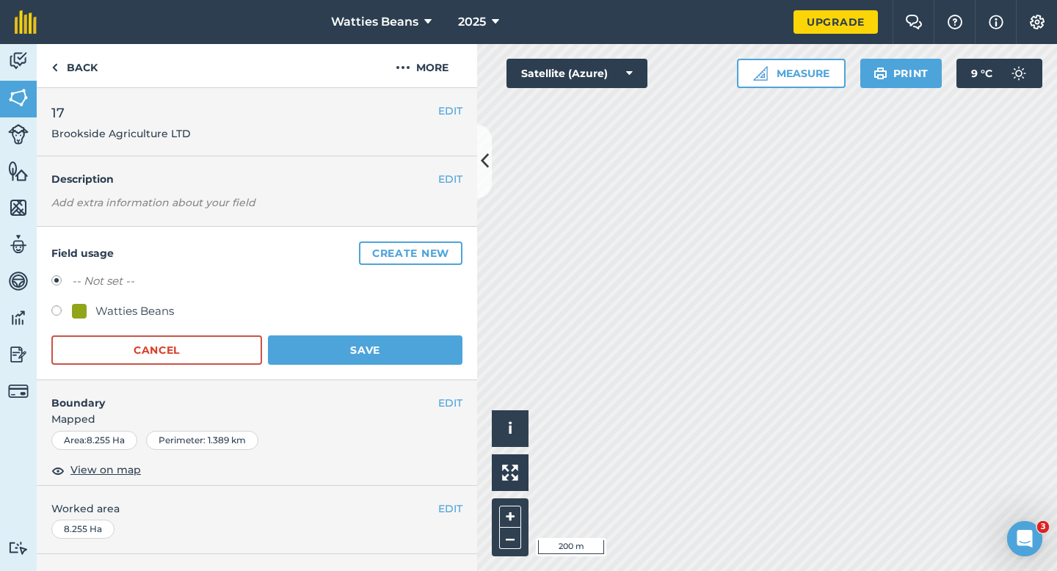
click at [131, 310] on div "Watties Beans" at bounding box center [134, 311] width 79 height 18
radio input "true"
radio input "false"
click at [310, 347] on button "Save" at bounding box center [365, 349] width 194 height 29
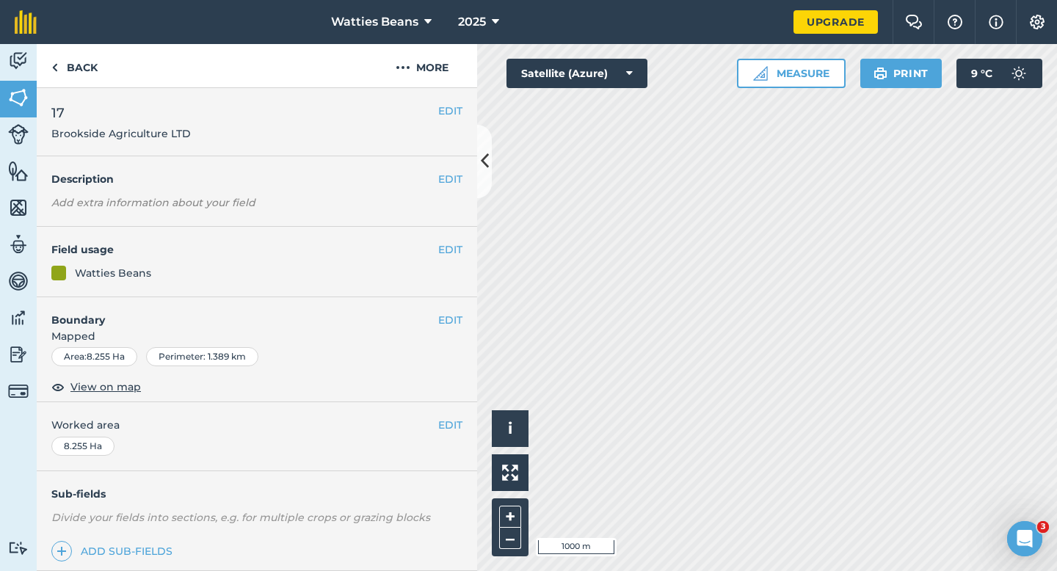
click at [448, 439] on div "EDIT Worked area 8.255 Ha" at bounding box center [257, 436] width 440 height 68
click at [448, 435] on div "EDIT Worked area 8.255 Ha" at bounding box center [257, 436] width 440 height 68
click at [448, 429] on button "EDIT" at bounding box center [450, 425] width 24 height 16
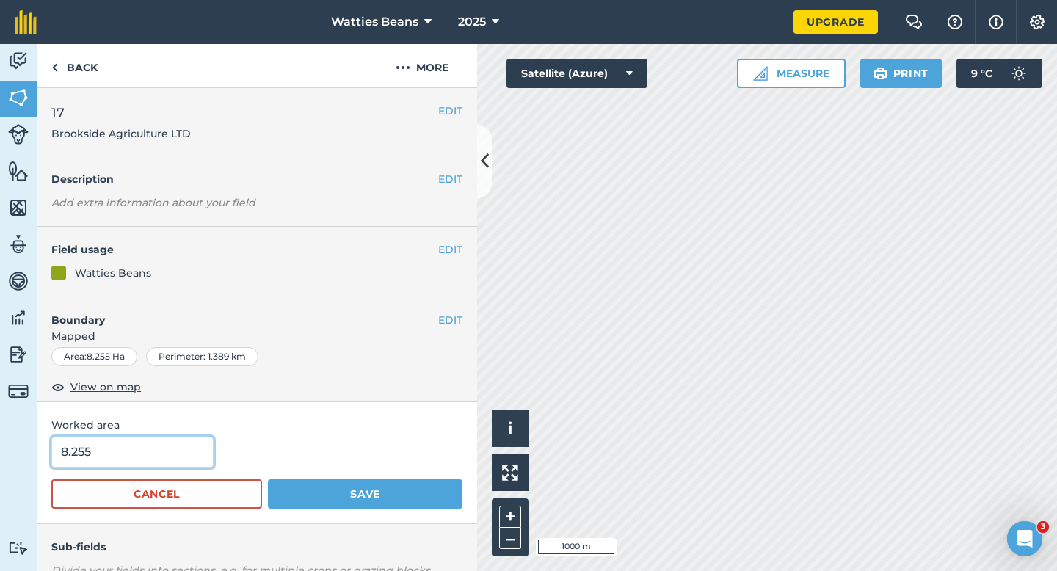
click at [203, 456] on input "8.255" at bounding box center [132, 452] width 162 height 31
type input "8.3"
click at [268, 479] on button "Save" at bounding box center [365, 493] width 194 height 29
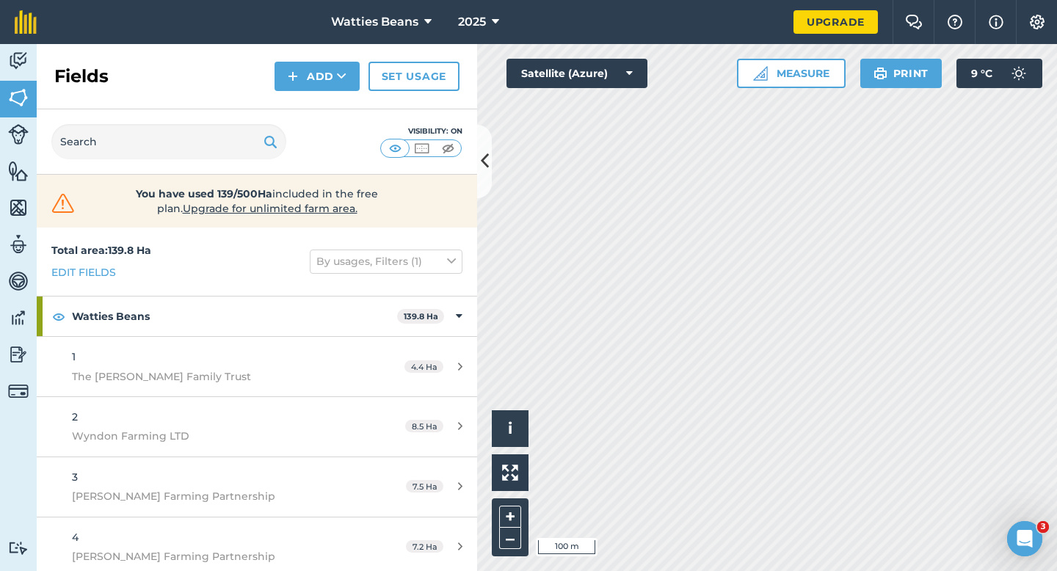
click at [270, 81] on div "Fields Add Set usage" at bounding box center [257, 76] width 440 height 65
click at [300, 98] on div "Fields Add Set usage" at bounding box center [257, 76] width 440 height 65
click at [300, 78] on button "Add" at bounding box center [316, 76] width 85 height 29
click at [309, 94] on link "Draw" at bounding box center [317, 109] width 81 height 32
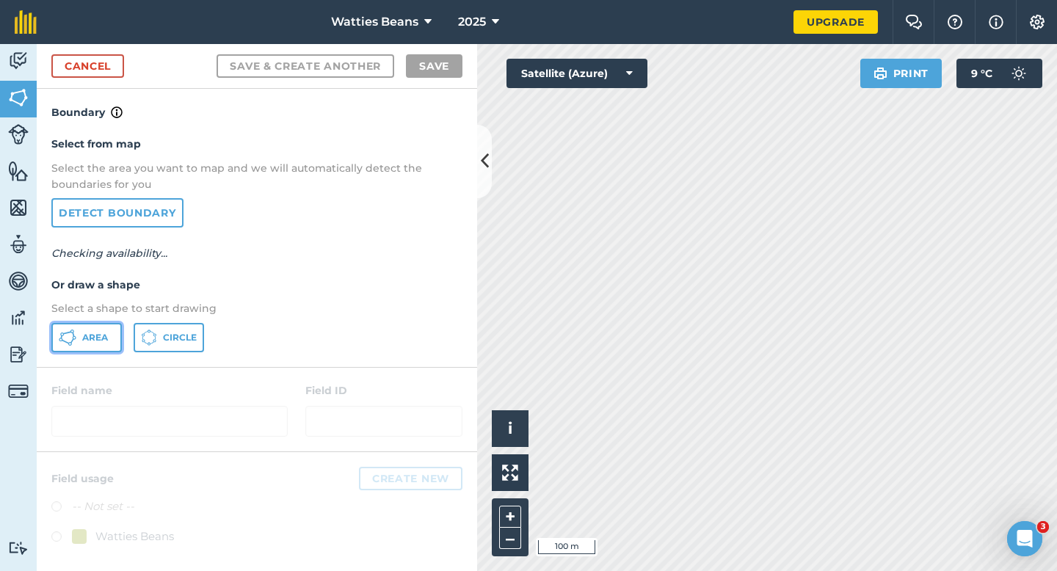
click at [109, 338] on button "Area" at bounding box center [86, 337] width 70 height 29
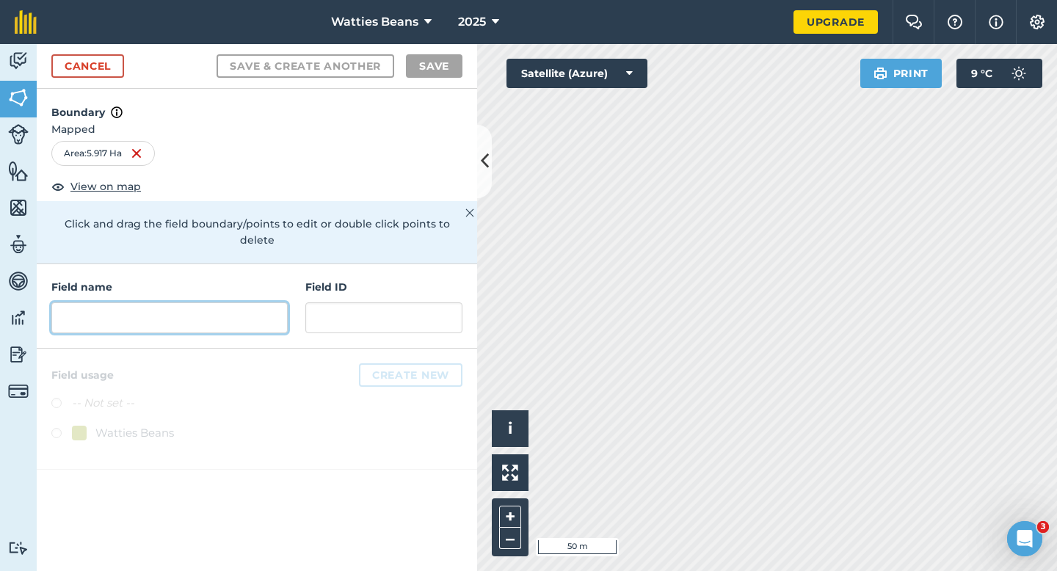
click at [228, 311] on input "text" at bounding box center [169, 317] width 236 height 31
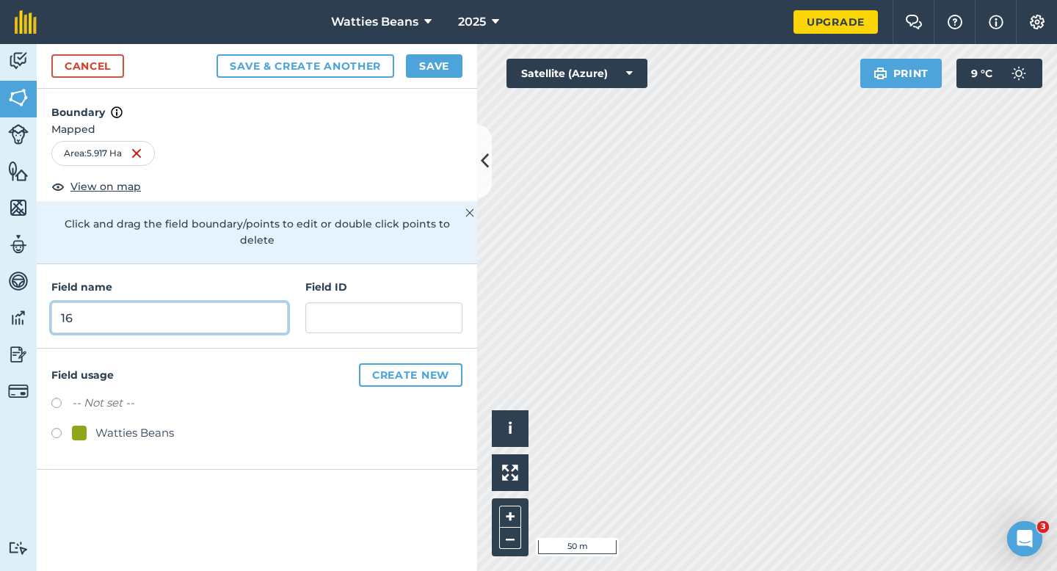
type input "16"
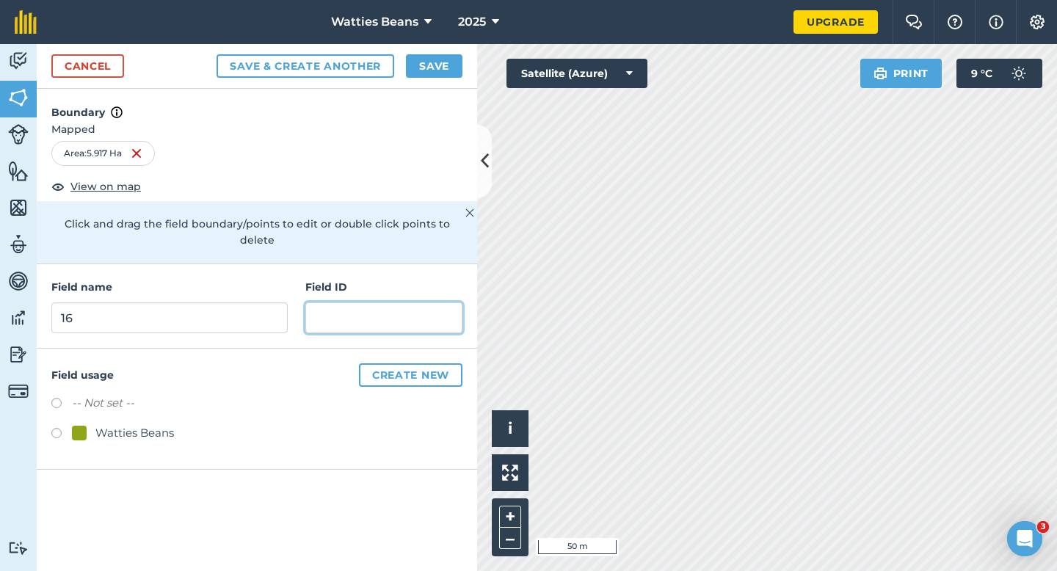
click at [348, 315] on input "text" at bounding box center [383, 317] width 157 height 31
type input "[PERSON_NAME] and Son LTD"
click at [165, 424] on div "Watties Beans" at bounding box center [134, 433] width 79 height 18
radio input "true"
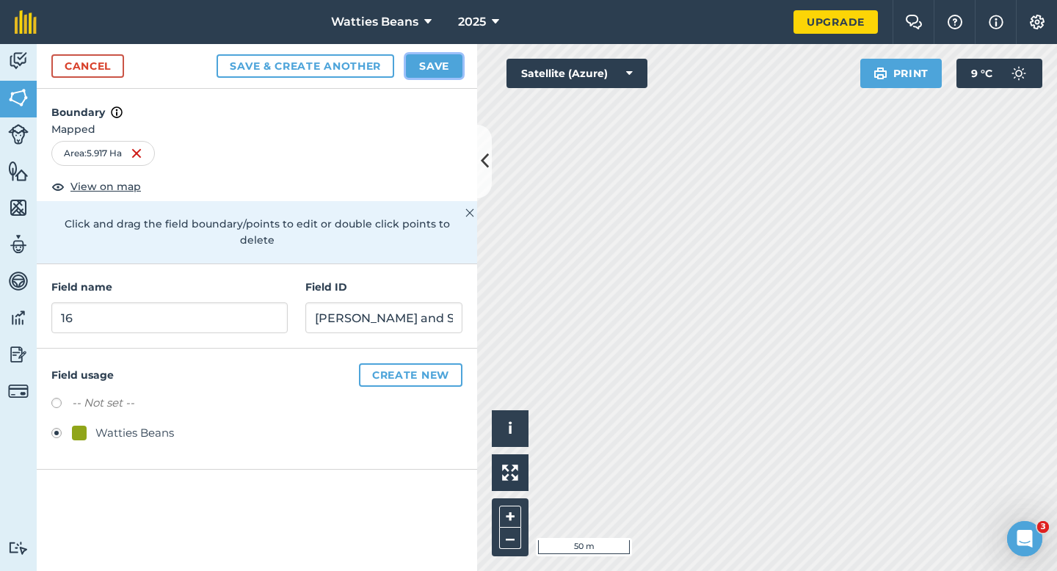
click at [433, 66] on button "Save" at bounding box center [434, 65] width 57 height 23
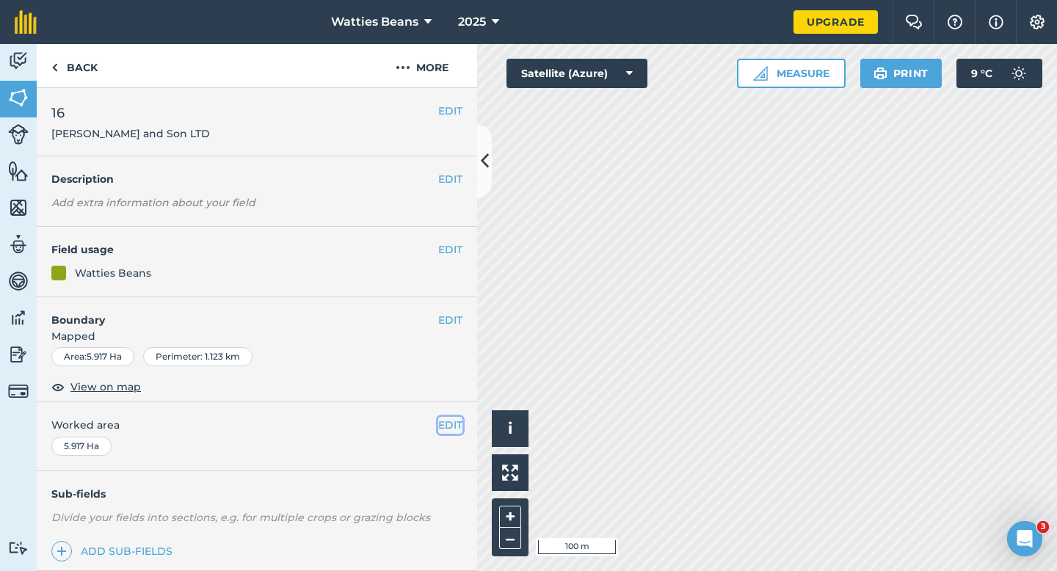
click at [442, 418] on button "EDIT" at bounding box center [450, 425] width 24 height 16
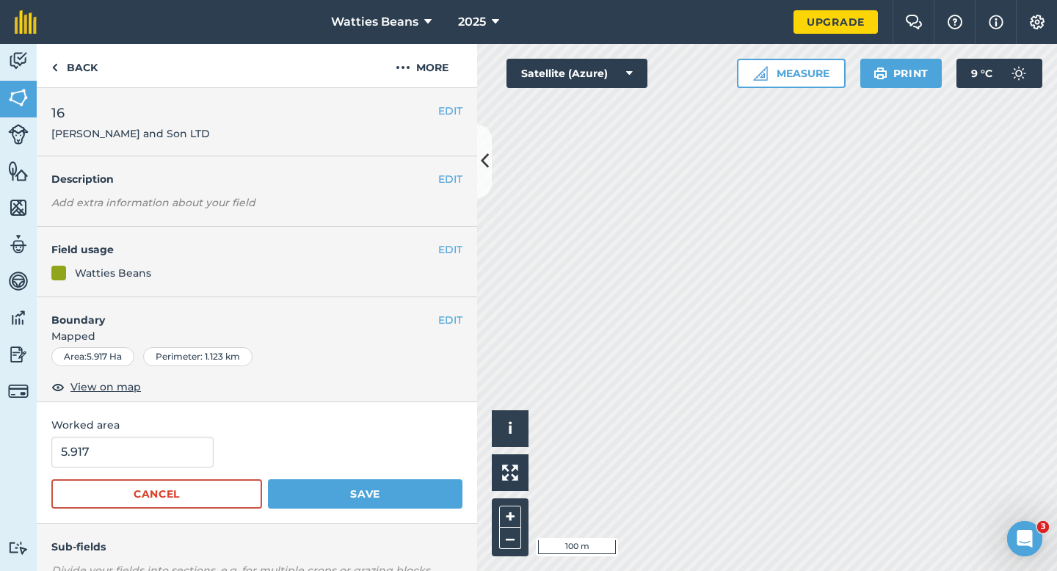
click at [139, 432] on span "Worked area" at bounding box center [256, 425] width 411 height 16
click at [149, 456] on input "5.917" at bounding box center [132, 452] width 162 height 31
type input "6"
click at [268, 479] on button "Save" at bounding box center [365, 493] width 194 height 29
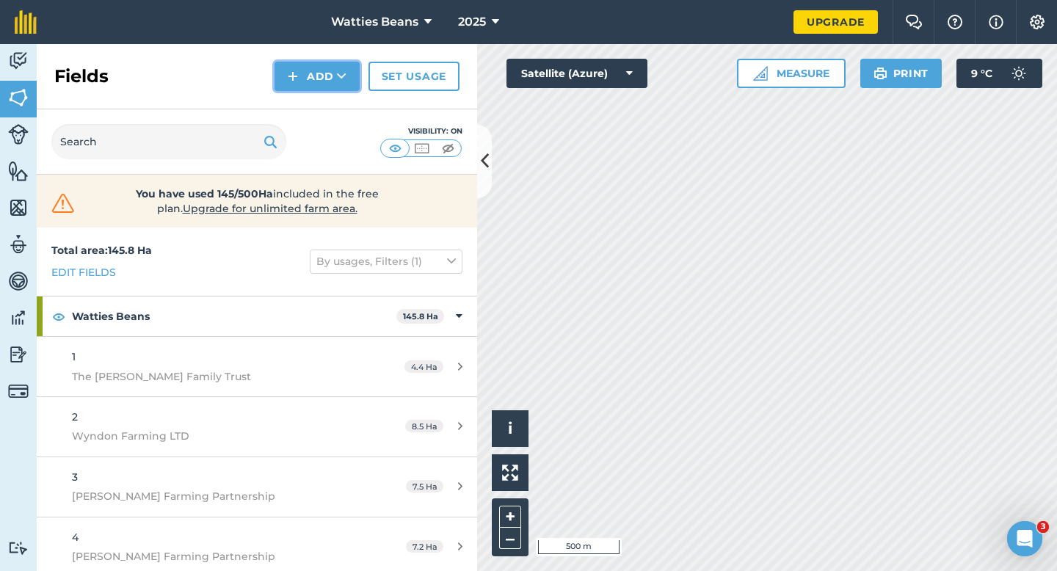
click at [283, 77] on button "Add" at bounding box center [316, 76] width 85 height 29
click at [293, 115] on link "Draw" at bounding box center [317, 109] width 81 height 32
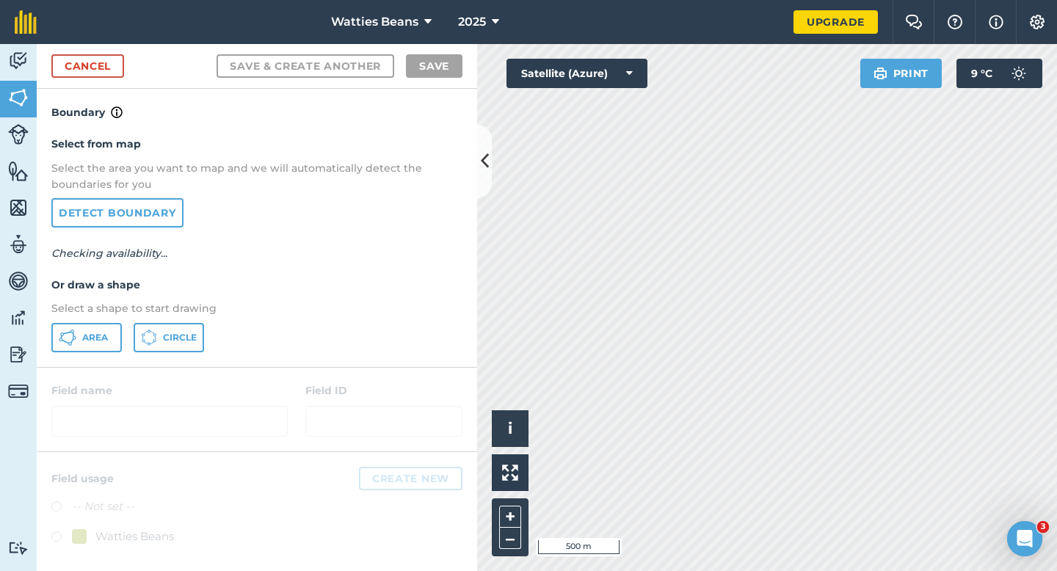
click at [101, 315] on p "Select a shape to start drawing" at bounding box center [256, 308] width 411 height 16
click at [101, 323] on button "Area" at bounding box center [86, 337] width 70 height 29
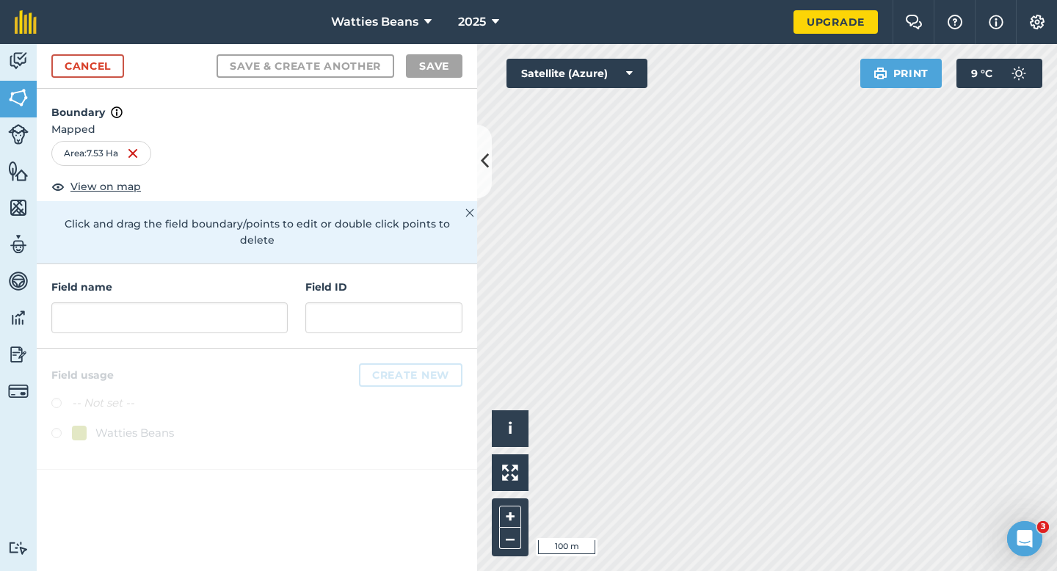
click at [410, 328] on div "Field name Field ID" at bounding box center [257, 306] width 440 height 84
click at [411, 307] on input "text" at bounding box center [383, 317] width 157 height 31
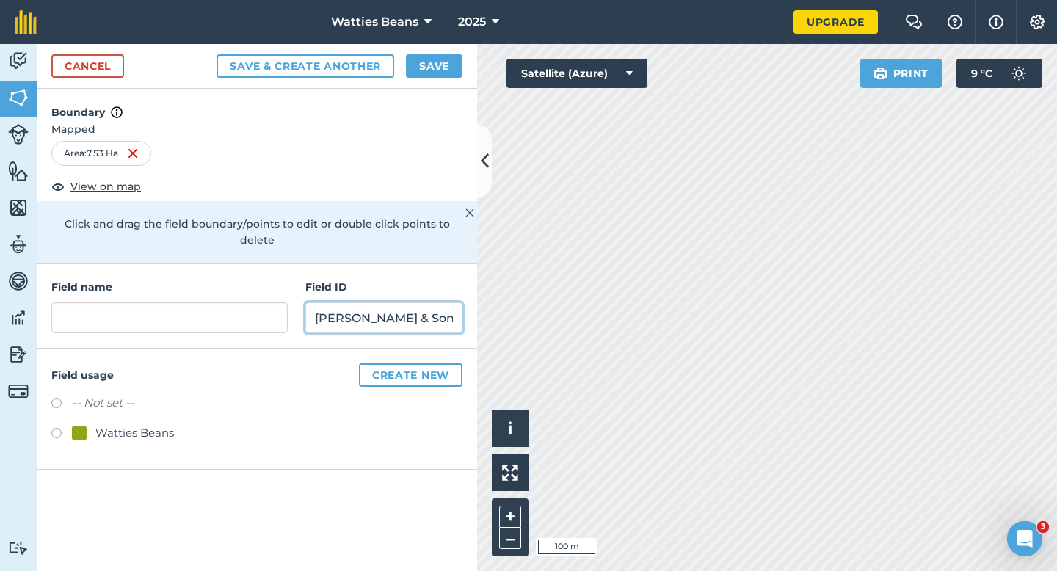
type input "[PERSON_NAME] & Sons"
click at [160, 424] on div "Watties Beans" at bounding box center [134, 433] width 79 height 18
radio input "true"
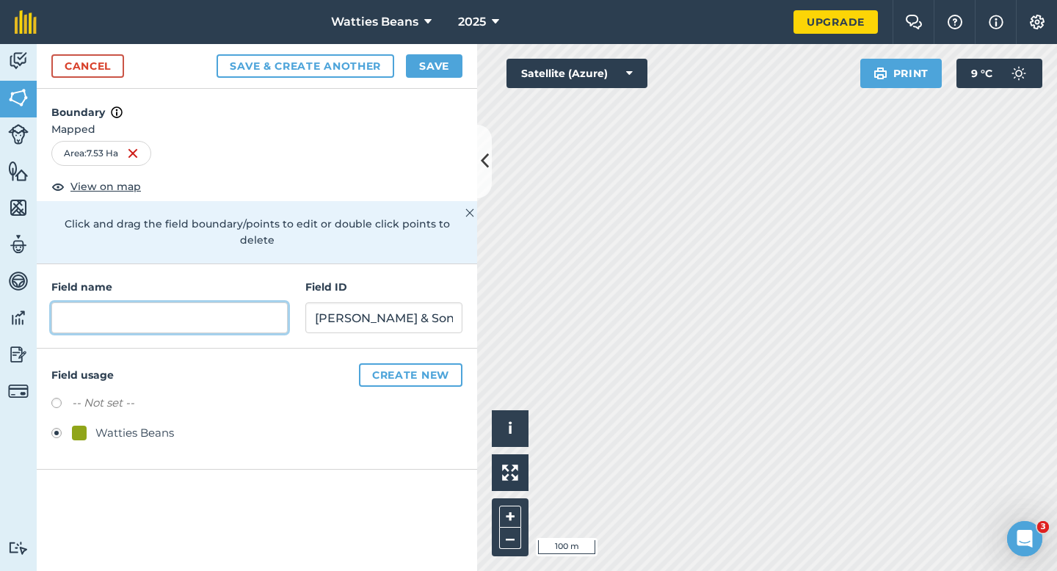
click at [200, 306] on input "text" at bounding box center [169, 317] width 236 height 31
type input "18"
click at [439, 59] on button "Save" at bounding box center [434, 65] width 57 height 23
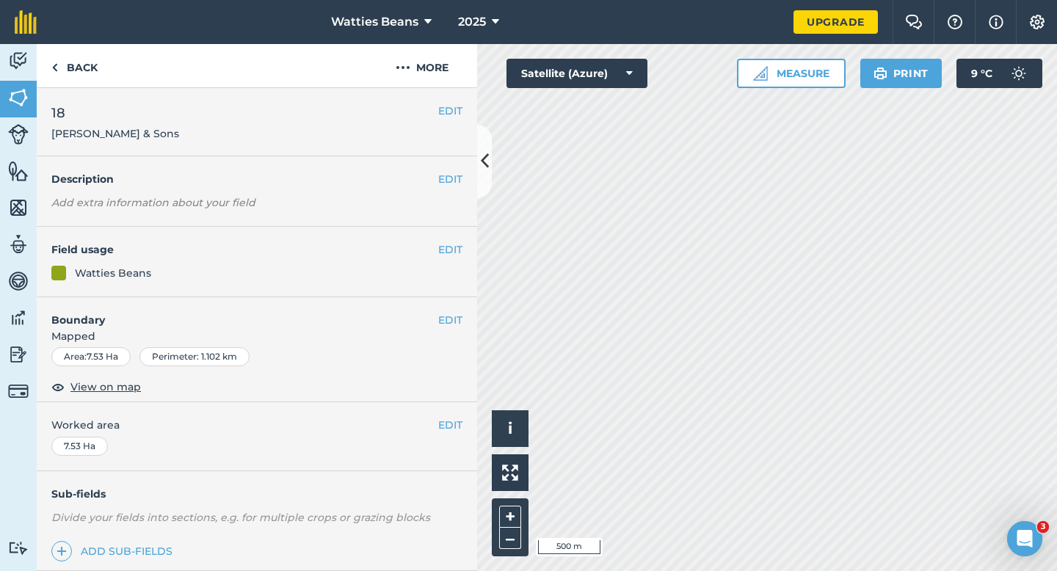
click at [451, 414] on div "EDIT Worked area 7.53 Ha" at bounding box center [257, 436] width 440 height 68
click at [453, 416] on div "EDIT Worked area 7.53 Ha" at bounding box center [257, 436] width 440 height 68
click at [444, 424] on button "EDIT" at bounding box center [450, 425] width 24 height 16
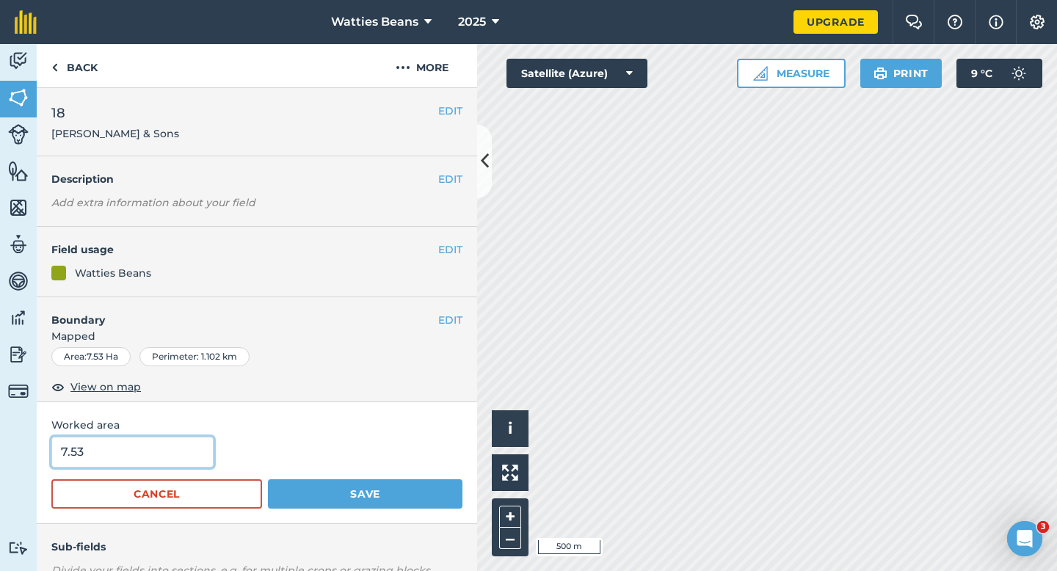
click at [164, 440] on input "7.53" at bounding box center [132, 452] width 162 height 31
type input "8"
click at [268, 479] on button "Save" at bounding box center [365, 493] width 194 height 29
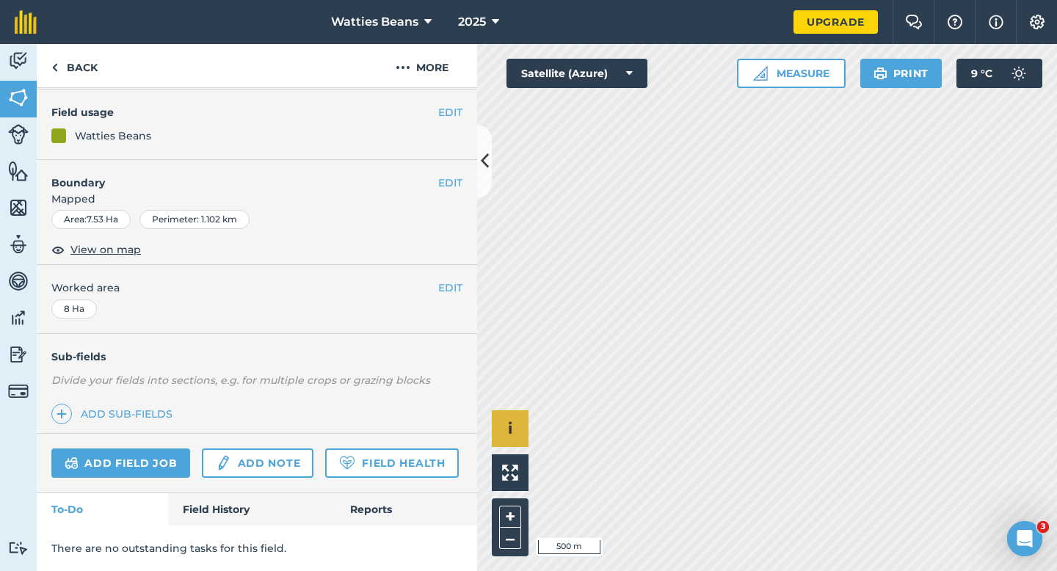
scroll to position [137, 0]
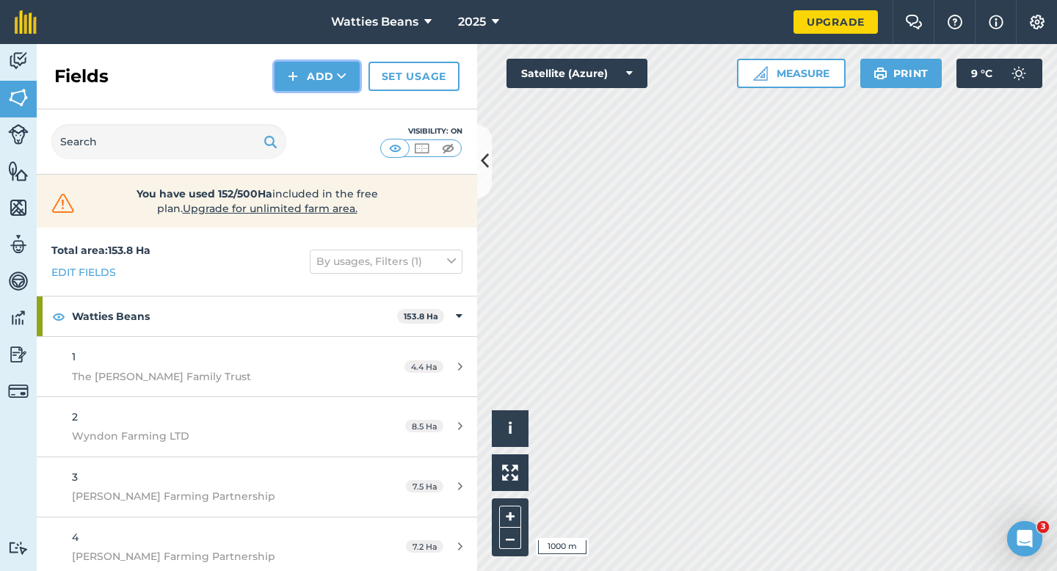
click at [314, 67] on button "Add" at bounding box center [316, 76] width 85 height 29
click at [318, 99] on link "Draw" at bounding box center [317, 109] width 81 height 32
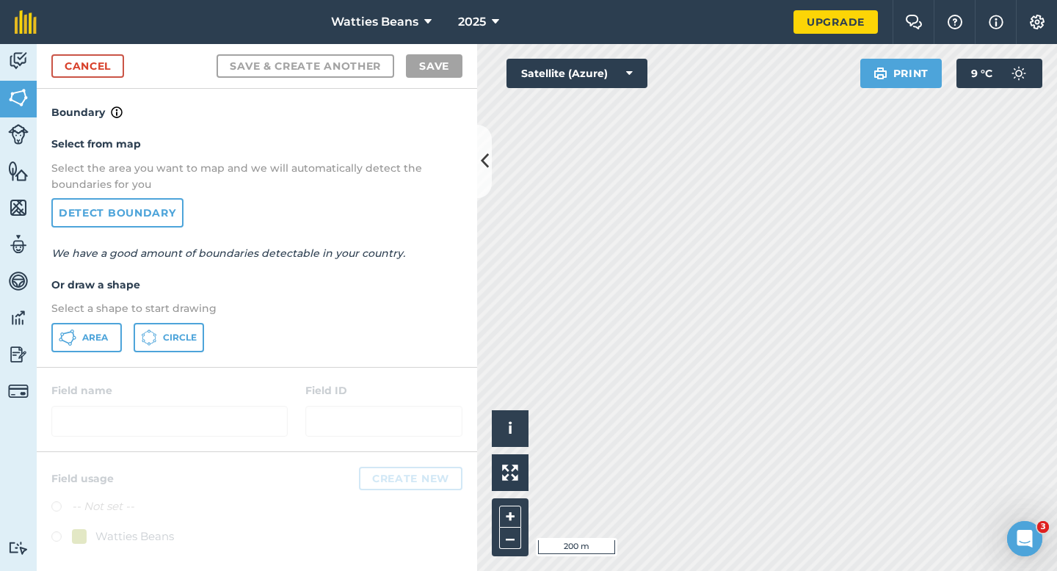
click at [98, 322] on div "Select from map Select the area you want to map and we will automatically detec…" at bounding box center [257, 243] width 440 height 245
click at [98, 338] on span "Area" at bounding box center [95, 338] width 26 height 12
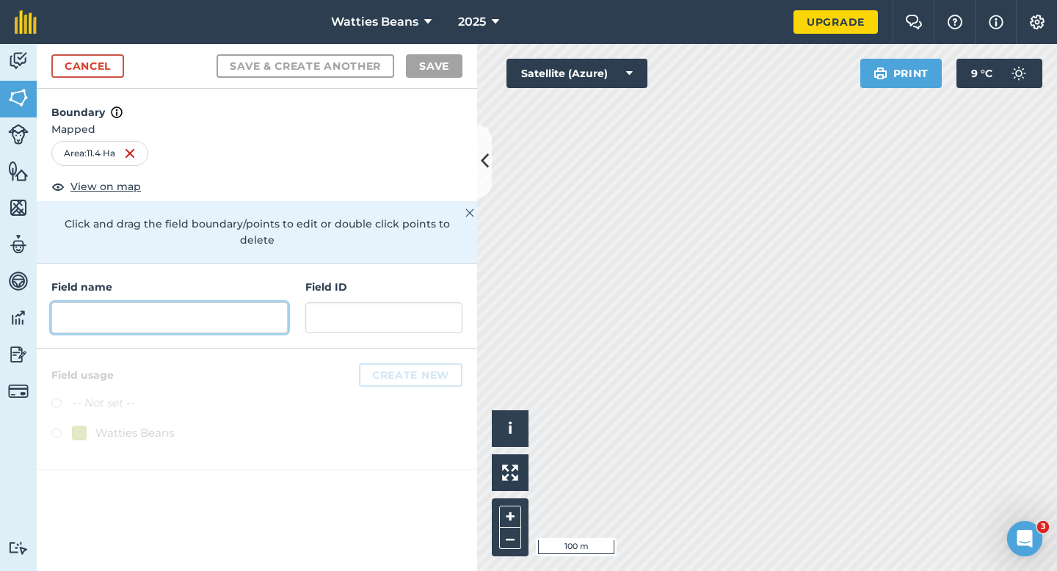
click at [273, 302] on input "text" at bounding box center [169, 317] width 236 height 31
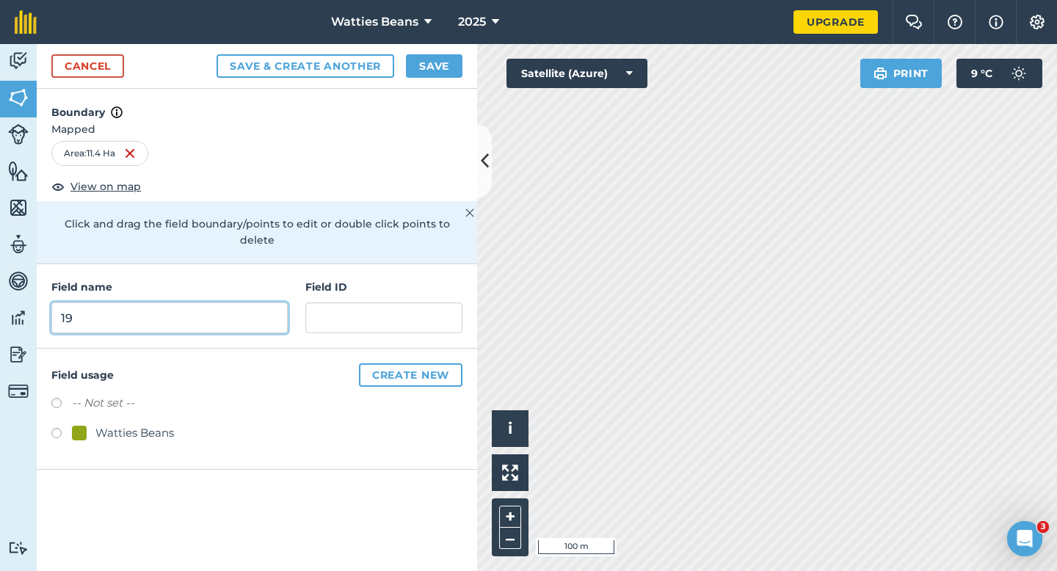
type input "19"
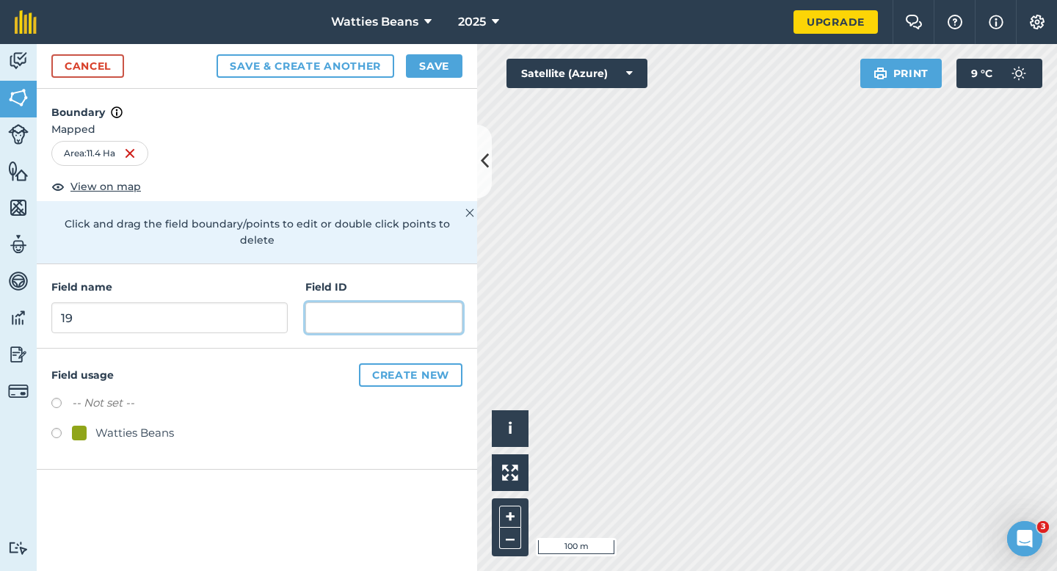
click at [341, 308] on input "text" at bounding box center [383, 317] width 157 height 31
type input "[PERSON_NAME] & RA"
click at [99, 424] on div "Watties Beans" at bounding box center [134, 433] width 79 height 18
radio input "true"
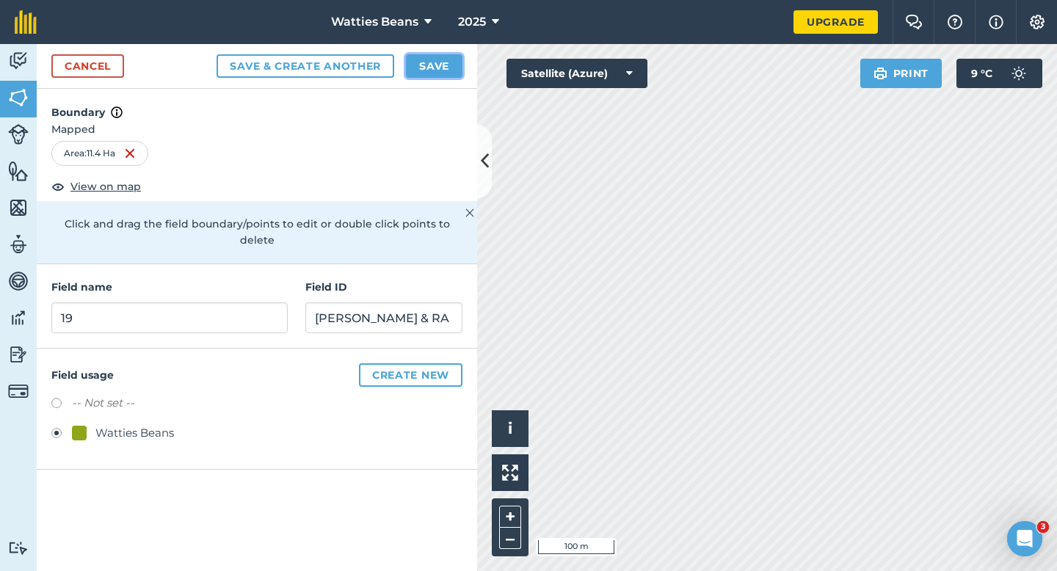
click at [438, 66] on button "Save" at bounding box center [434, 65] width 57 height 23
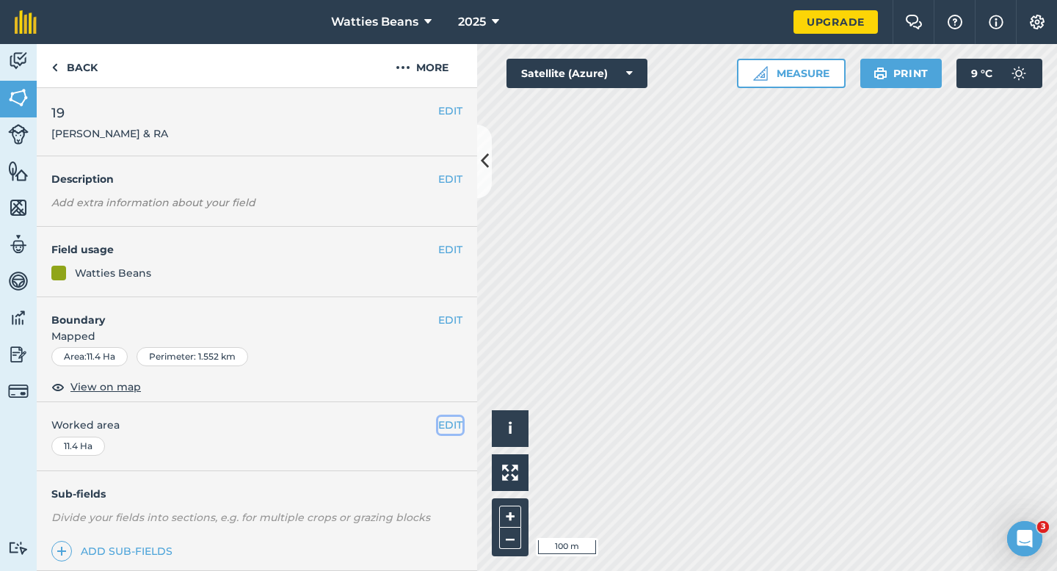
click at [451, 418] on button "EDIT" at bounding box center [450, 425] width 24 height 16
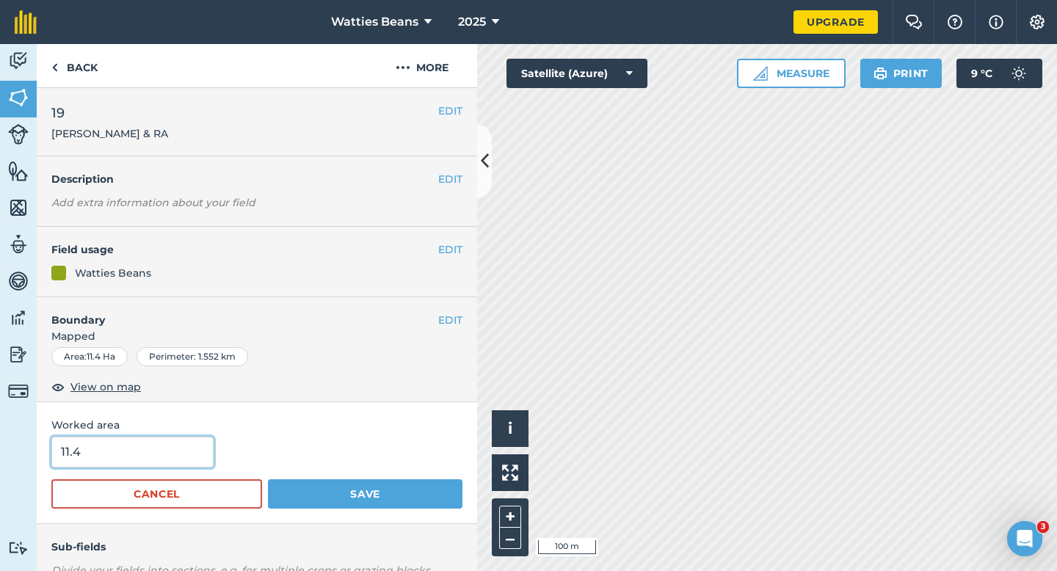
click at [200, 443] on input "11.4" at bounding box center [132, 452] width 162 height 31
click at [268, 479] on button "Save" at bounding box center [365, 493] width 194 height 29
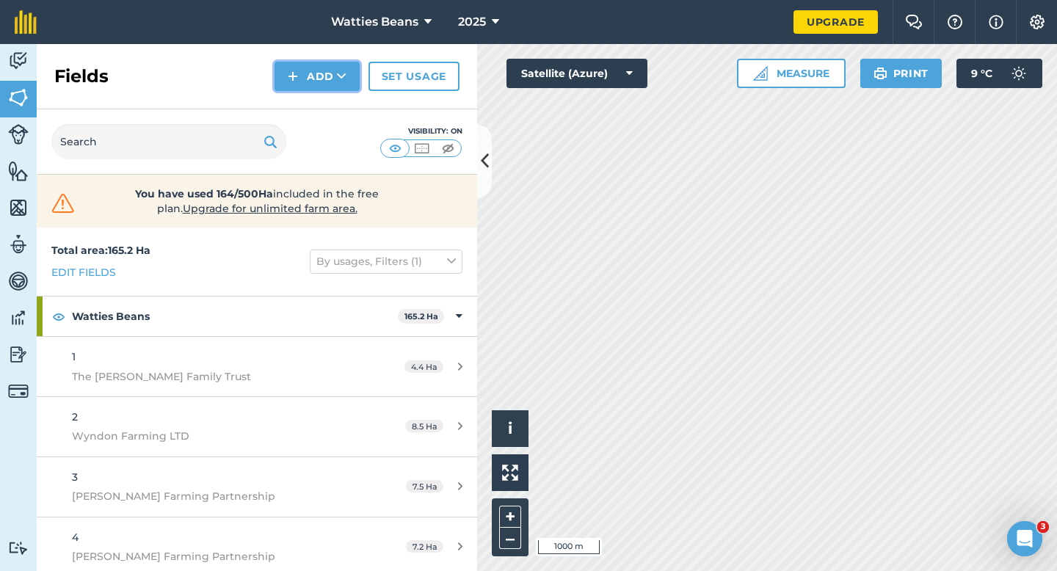
click at [317, 88] on button "Add" at bounding box center [316, 76] width 85 height 29
click at [317, 96] on link "Draw" at bounding box center [317, 109] width 81 height 32
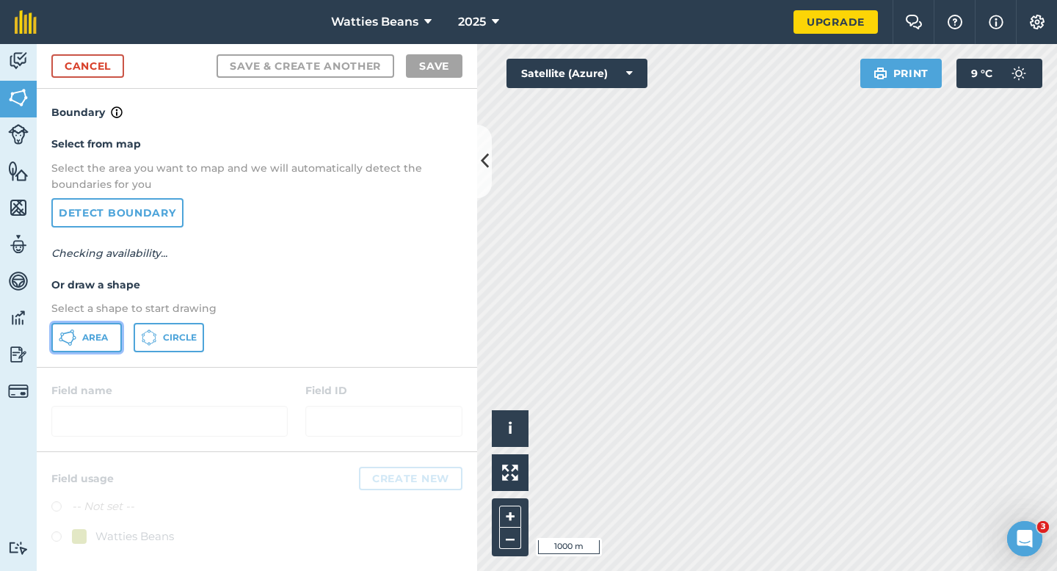
click at [87, 329] on button "Area" at bounding box center [86, 337] width 70 height 29
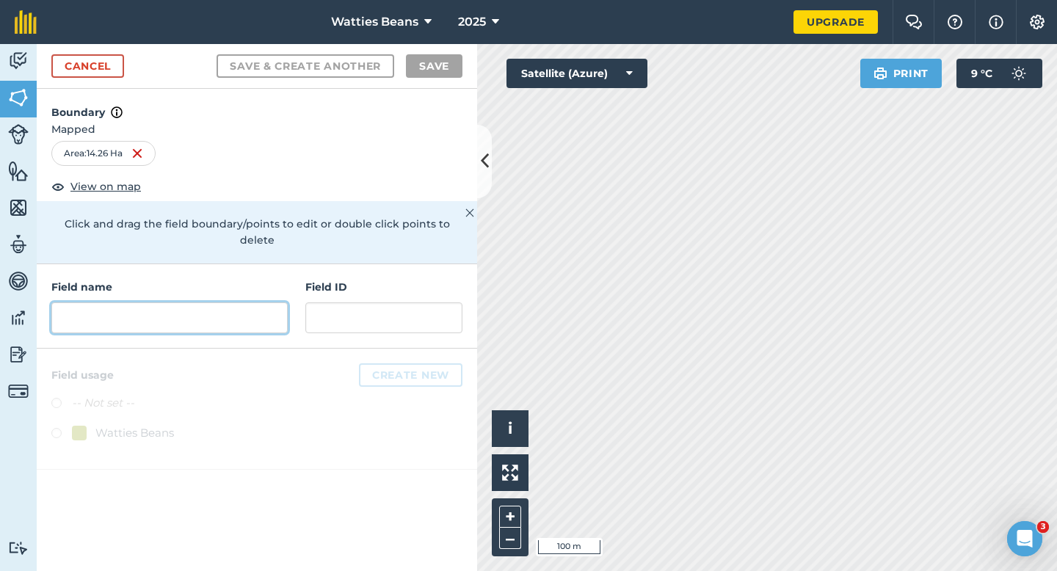
click at [241, 302] on input "text" at bounding box center [169, 317] width 236 height 31
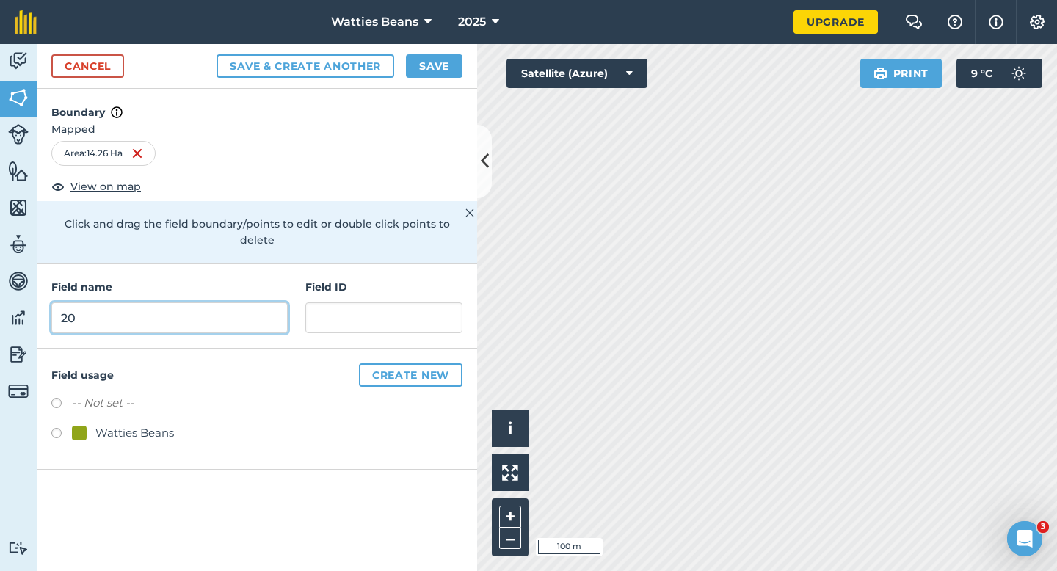
type input "20"
click at [112, 424] on div "Watties Beans" at bounding box center [134, 433] width 79 height 18
radio input "true"
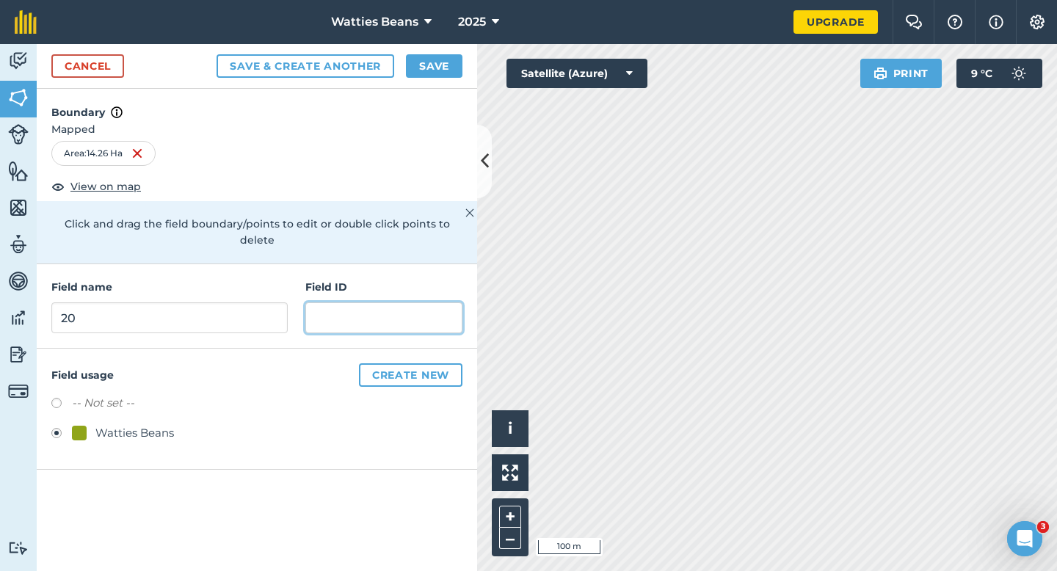
click at [336, 312] on input "text" at bounding box center [383, 317] width 157 height 31
type input "H"
type input "B"
type input "[PERSON_NAME]"
click at [443, 58] on button "Save" at bounding box center [434, 65] width 57 height 23
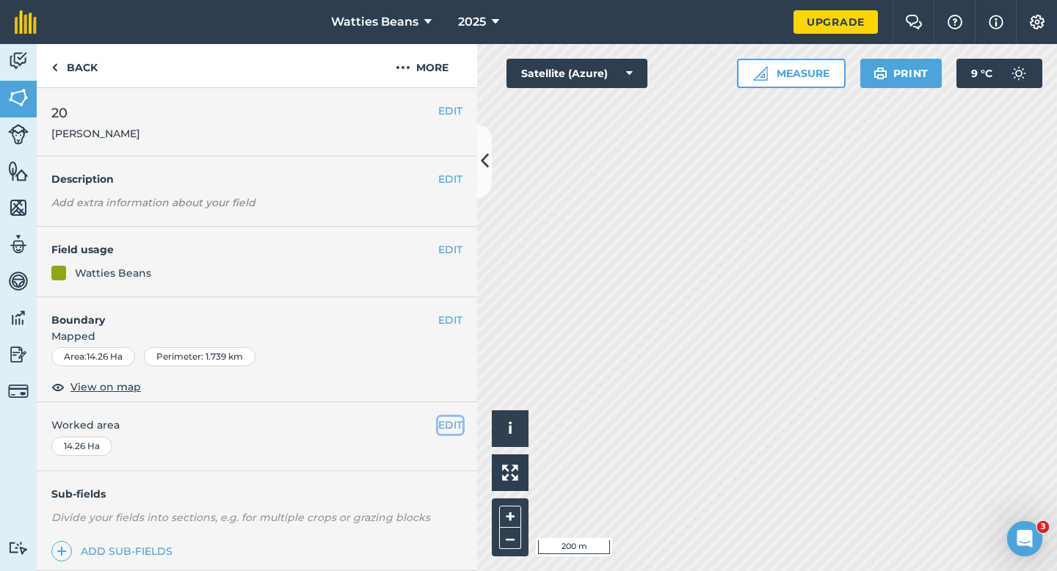
click at [448, 424] on button "EDIT" at bounding box center [450, 425] width 24 height 16
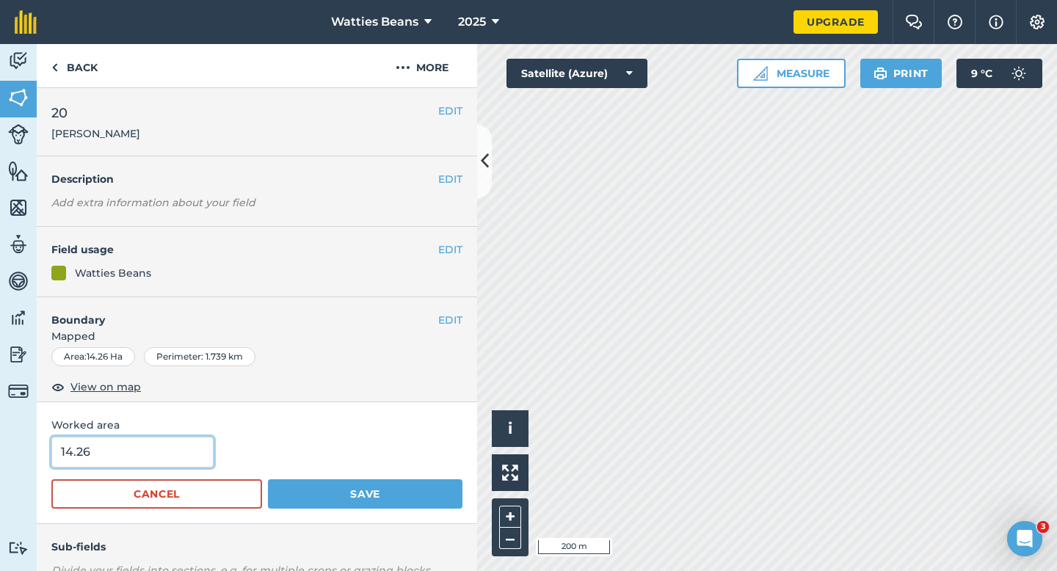
click at [126, 459] on input "14.26" at bounding box center [132, 452] width 162 height 31
type input "14.3"
click at [268, 479] on button "Save" at bounding box center [365, 493] width 194 height 29
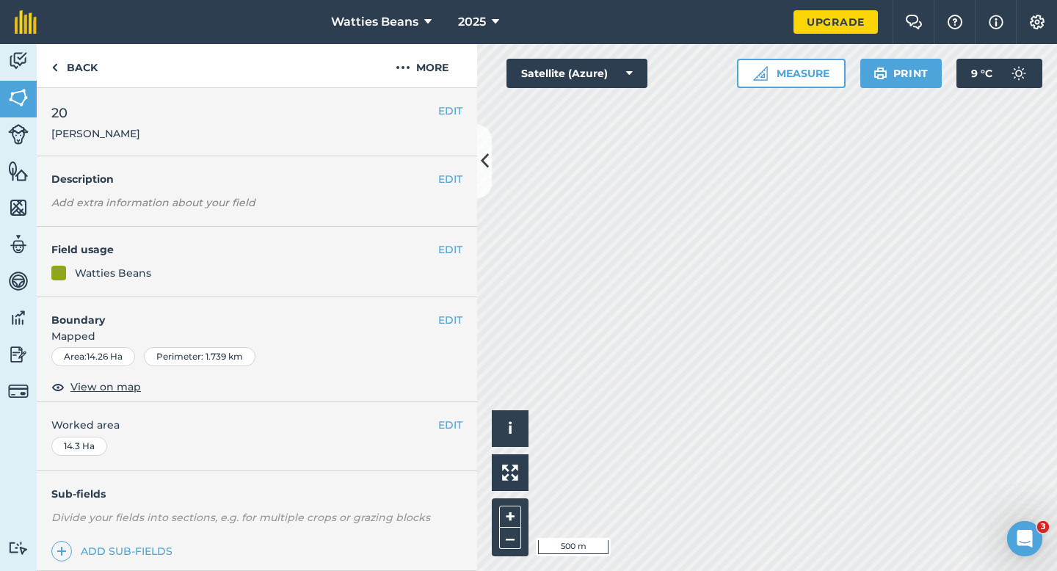
click at [447, 414] on div "EDIT Worked area 14.3 Ha" at bounding box center [257, 436] width 440 height 68
click at [462, 425] on button "EDIT" at bounding box center [450, 425] width 24 height 16
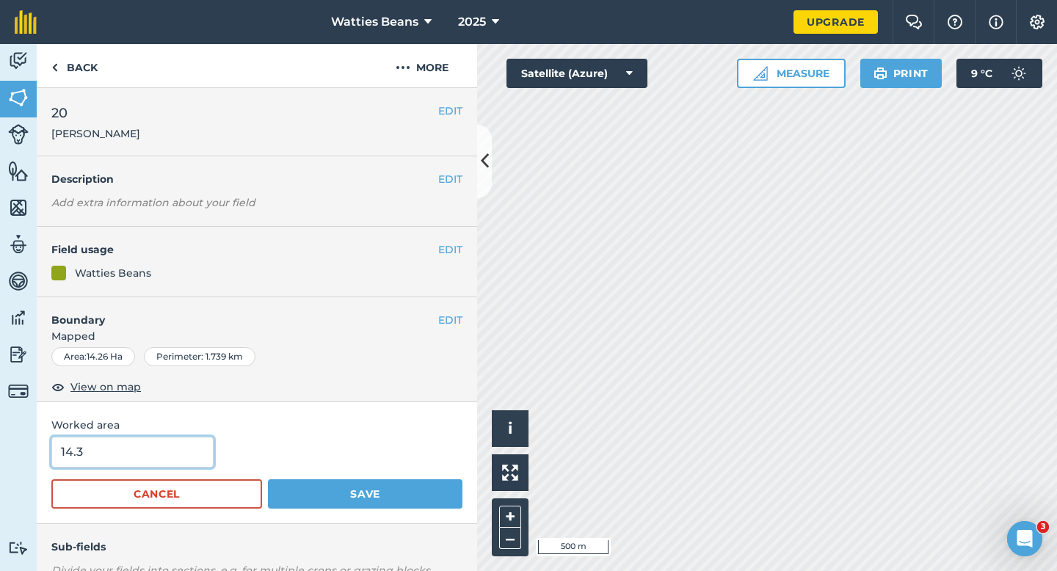
click at [166, 462] on input "14.3" at bounding box center [132, 452] width 162 height 31
type input "14"
click at [268, 479] on button "Save" at bounding box center [365, 493] width 194 height 29
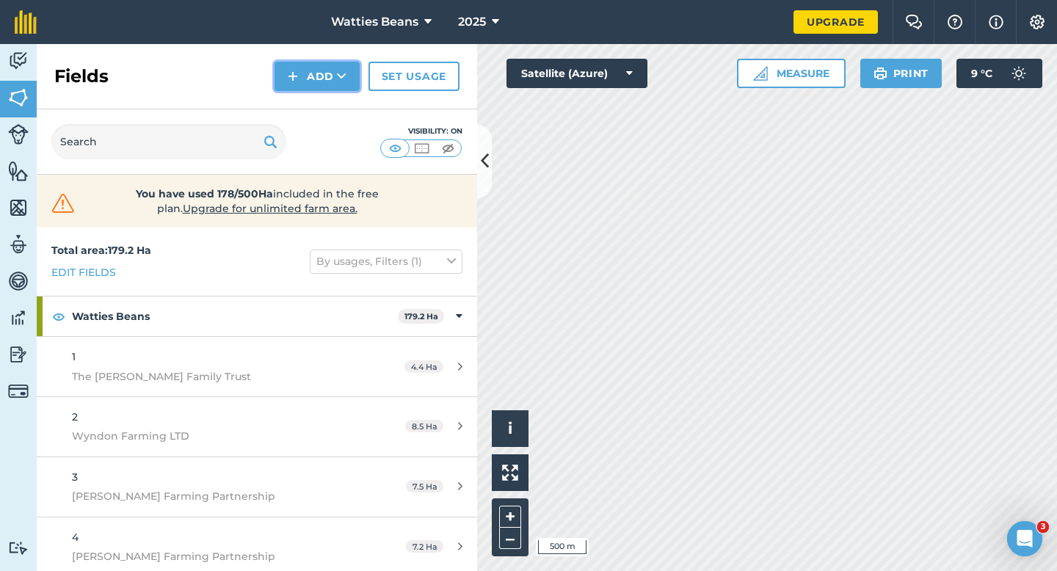
click at [319, 84] on button "Add" at bounding box center [316, 76] width 85 height 29
click at [319, 110] on link "Draw" at bounding box center [317, 109] width 81 height 32
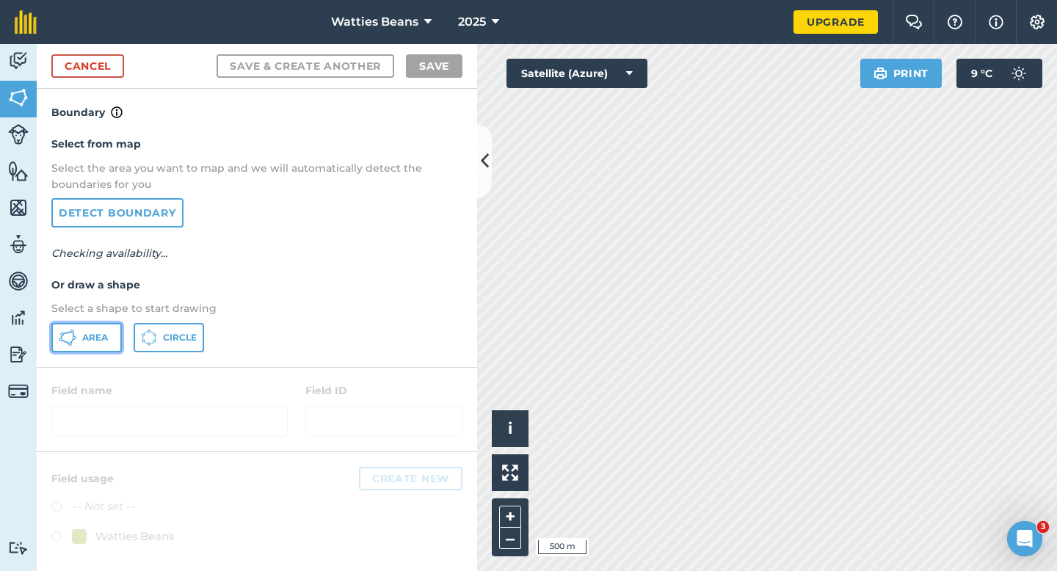
click at [93, 339] on span "Area" at bounding box center [95, 338] width 26 height 12
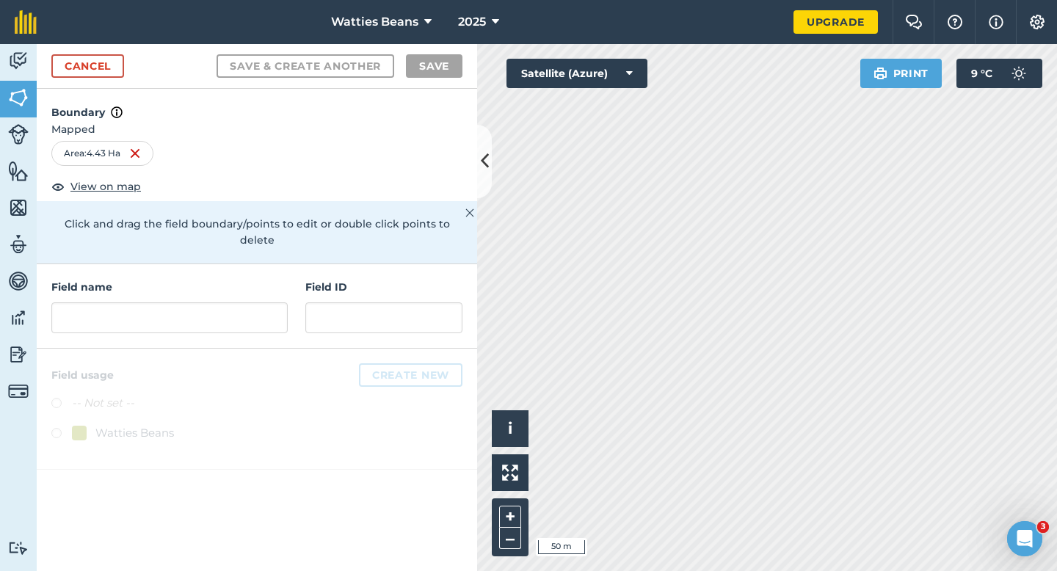
click at [257, 319] on div "Field name Field ID" at bounding box center [257, 306] width 440 height 84
click at [257, 302] on input "text" at bounding box center [169, 317] width 236 height 31
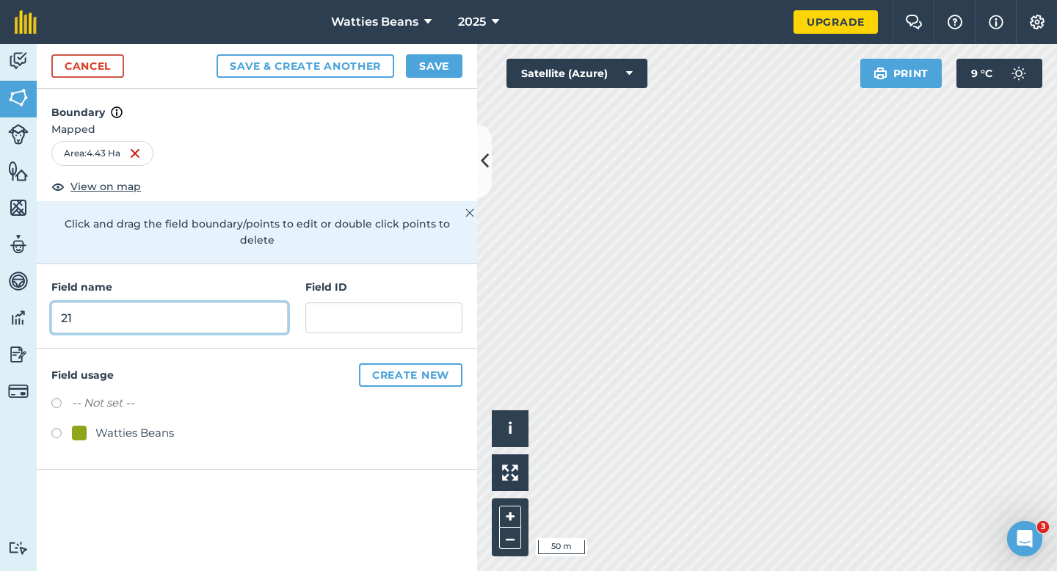
type input "21"
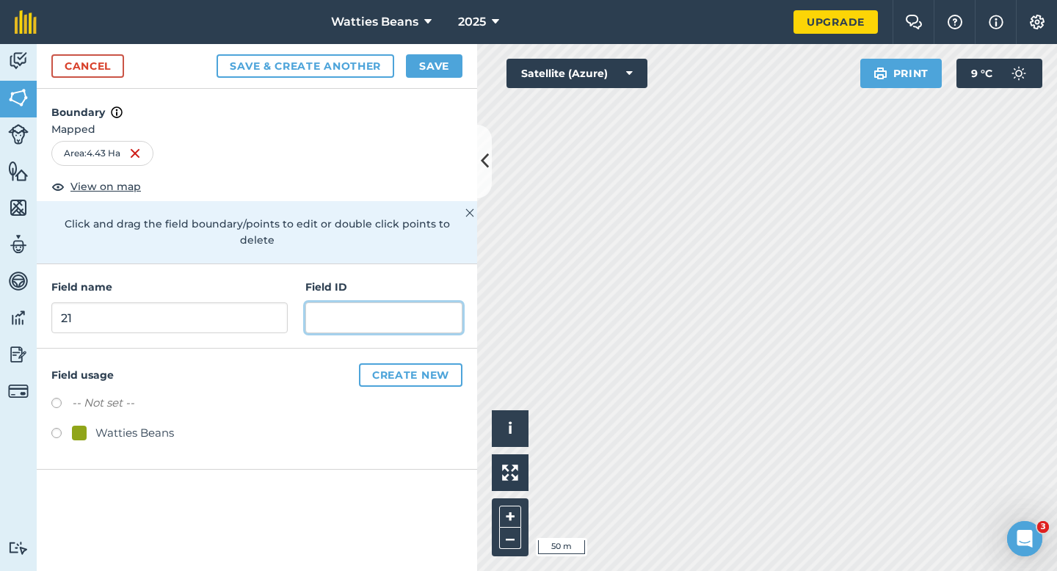
click at [320, 302] on input "text" at bounding box center [383, 317] width 157 height 31
click at [135, 426] on div "Watties Beans" at bounding box center [256, 434] width 411 height 21
click at [316, 310] on input "text" at bounding box center [383, 317] width 157 height 31
type input "[PERSON_NAME] AG & JMJ Limited"
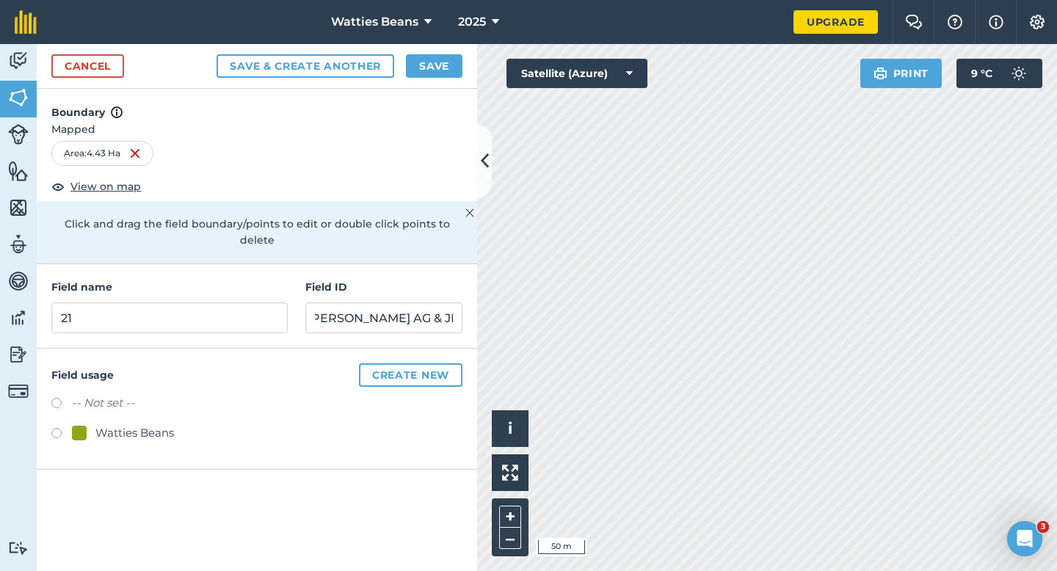
scroll to position [0, 0]
click at [73, 426] on div at bounding box center [79, 433] width 15 height 15
radio input "true"
click at [112, 71] on link "Cancel" at bounding box center [87, 65] width 73 height 23
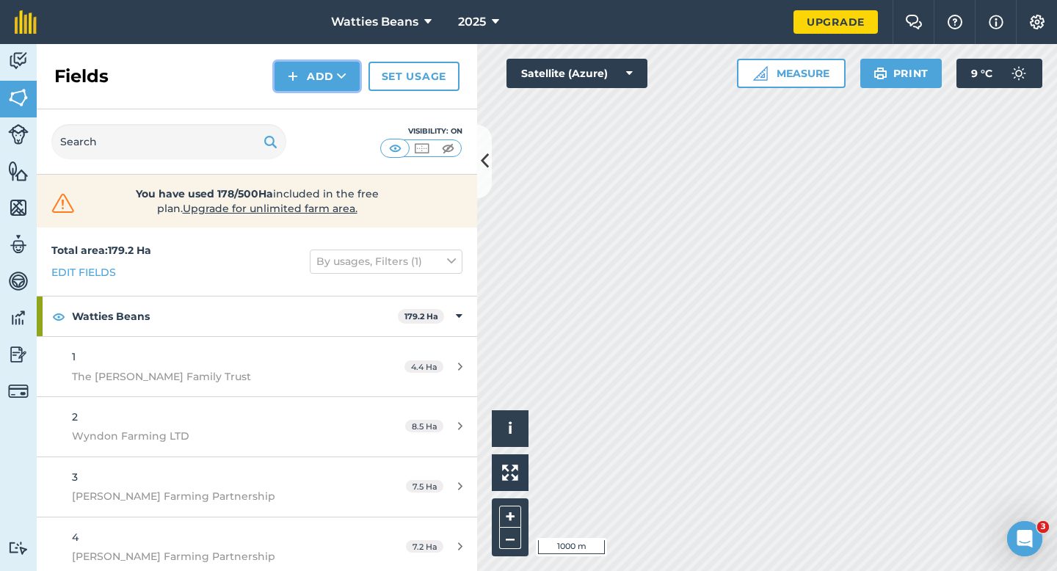
click at [302, 65] on button "Add" at bounding box center [316, 76] width 85 height 29
click at [306, 100] on link "Draw" at bounding box center [317, 109] width 81 height 32
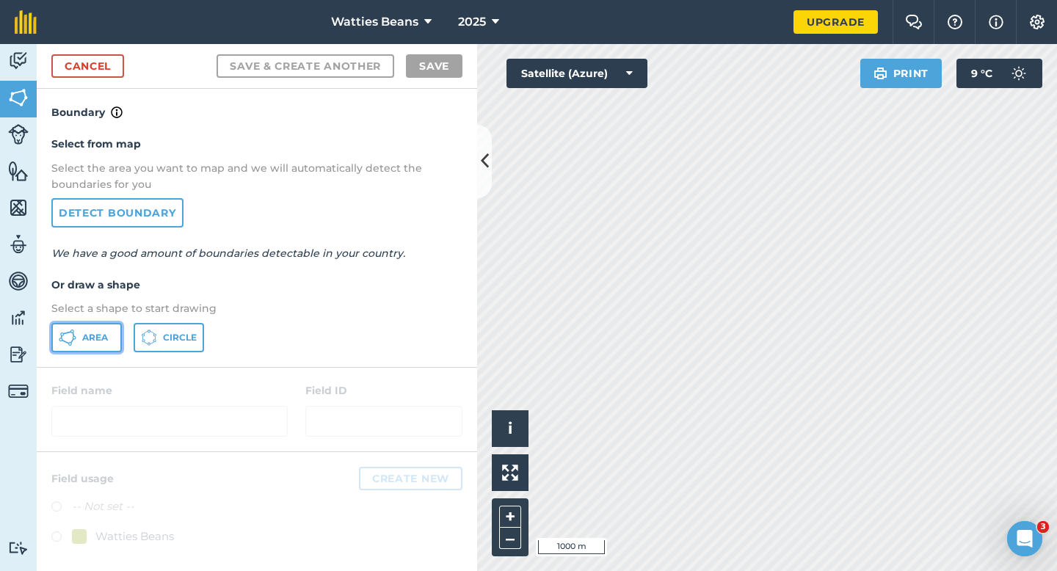
click at [101, 341] on span "Area" at bounding box center [95, 338] width 26 height 12
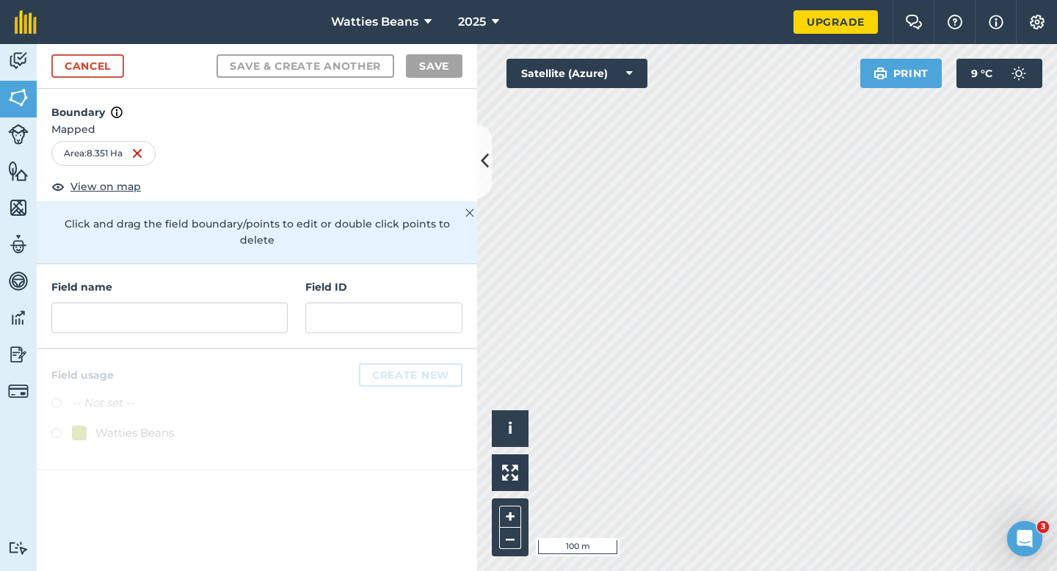
click at [320, 322] on div "Field name Field ID" at bounding box center [257, 306] width 440 height 84
click at [322, 311] on input "text" at bounding box center [383, 317] width 157 height 31
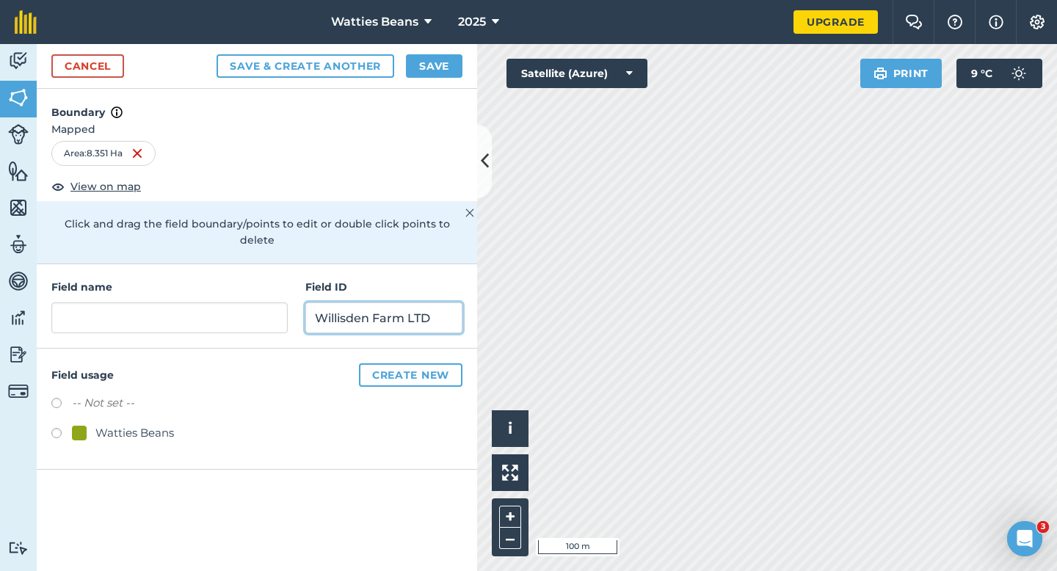
type input "Willisden Farm LTD"
click at [92, 433] on div "Field usage Create new -- Not set -- Watties Beans" at bounding box center [257, 409] width 440 height 121
click at [92, 424] on div "Watties Beans" at bounding box center [123, 433] width 102 height 18
radio input "true"
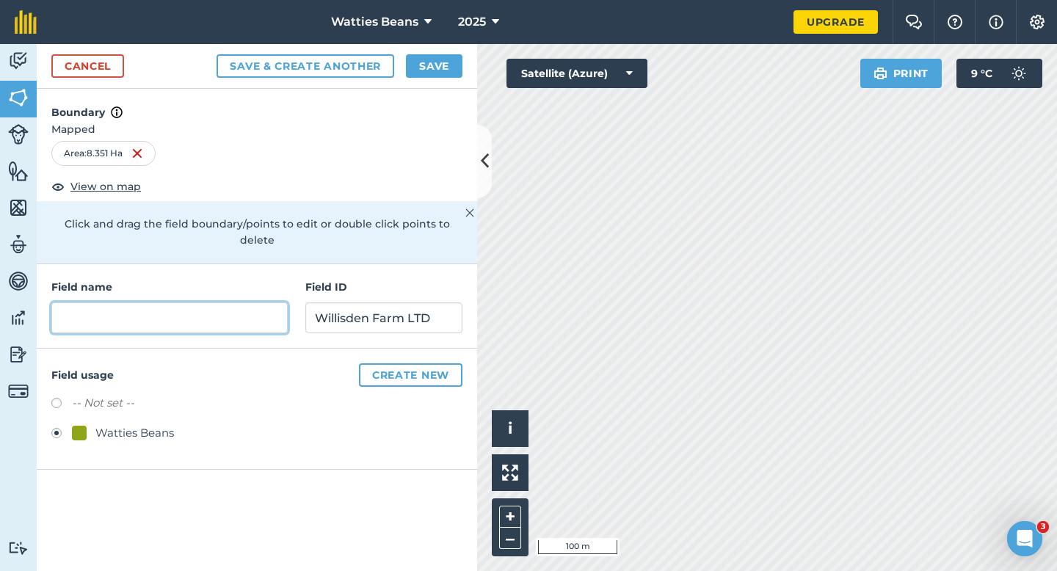
click at [131, 302] on input "text" at bounding box center [169, 317] width 236 height 31
type input "2"
type input "21"
click at [413, 73] on button "Save" at bounding box center [434, 65] width 57 height 23
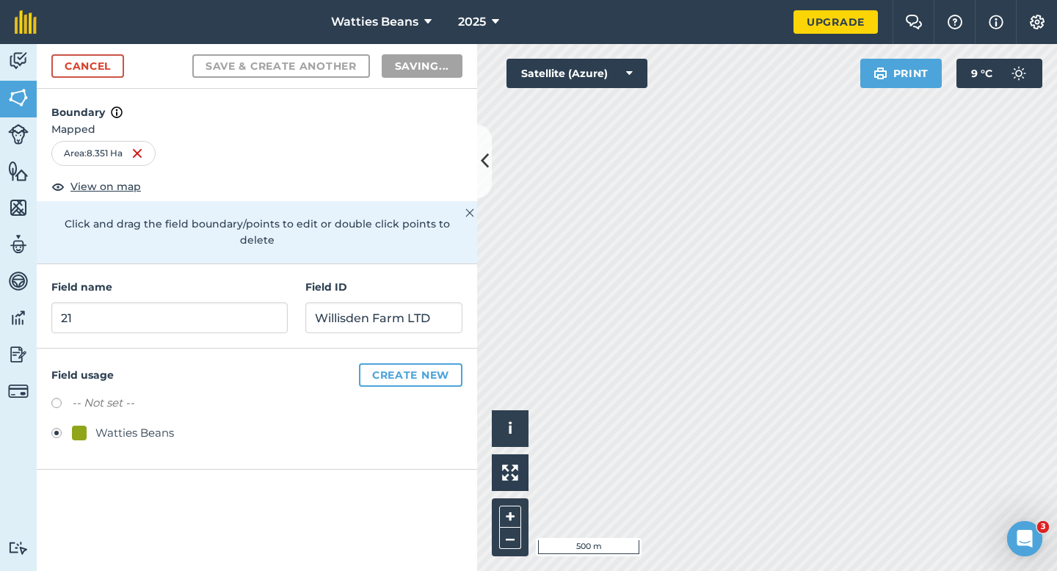
click at [449, 428] on div "Watties Beans" at bounding box center [256, 434] width 411 height 21
click at [451, 424] on div "Watties Beans" at bounding box center [256, 434] width 411 height 21
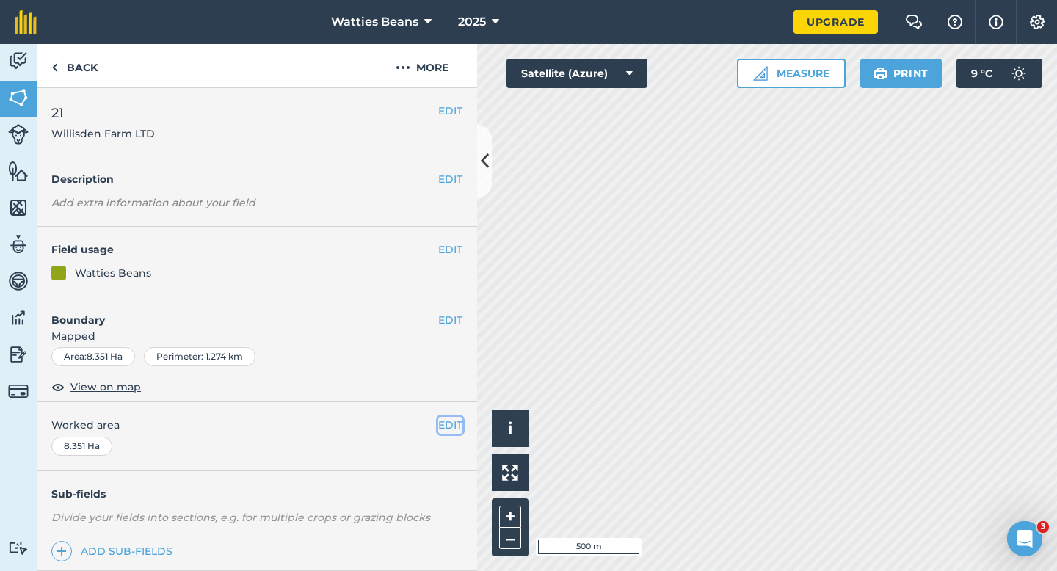
click at [454, 418] on button "EDIT" at bounding box center [450, 425] width 24 height 16
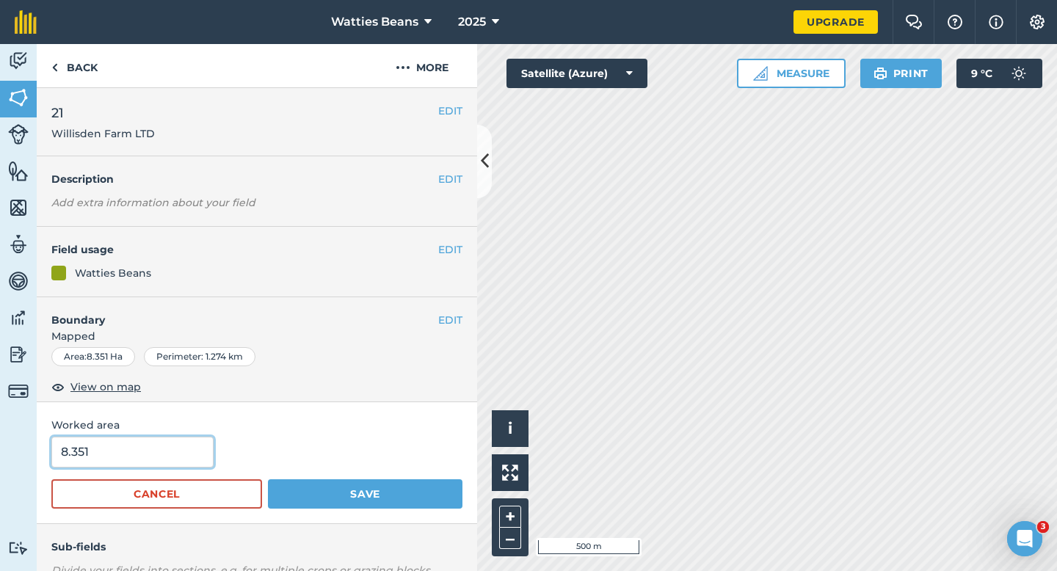
click at [153, 456] on input "8.351" at bounding box center [132, 452] width 162 height 31
type input "8.4"
click at [268, 479] on button "Save" at bounding box center [365, 493] width 194 height 29
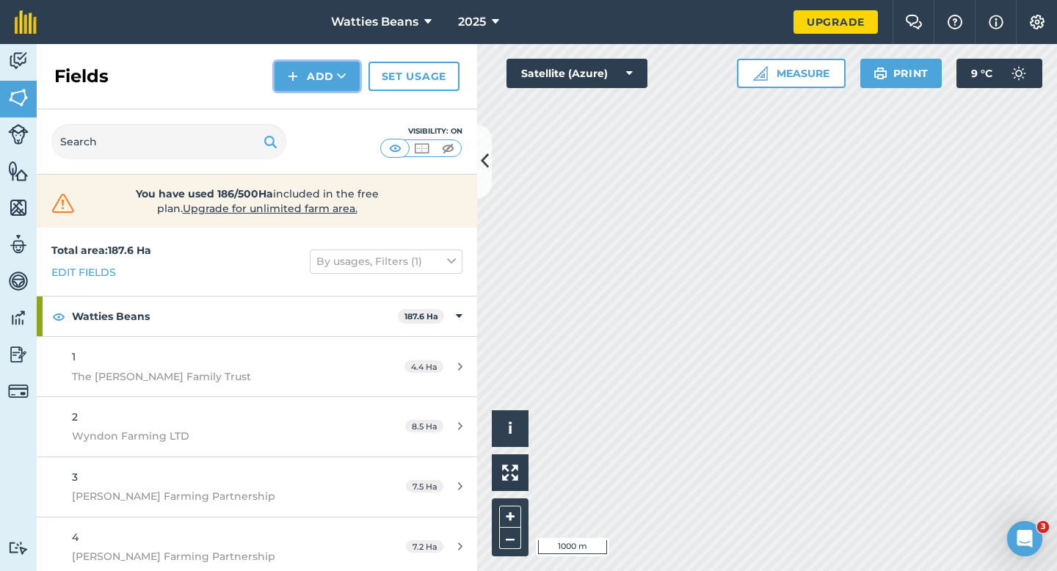
click at [318, 73] on button "Add" at bounding box center [316, 76] width 85 height 29
click at [318, 109] on link "Draw" at bounding box center [317, 109] width 81 height 32
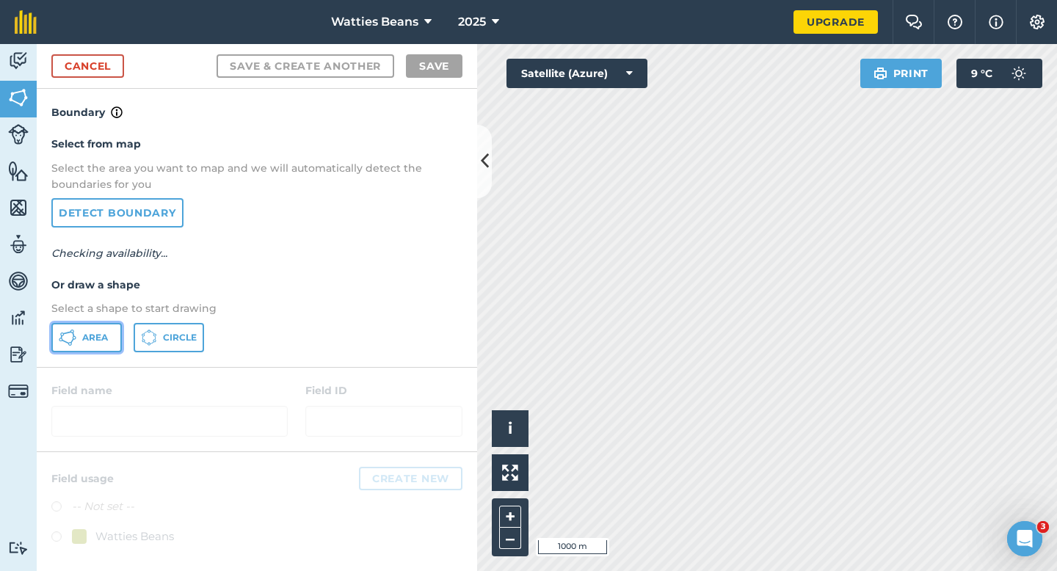
click at [110, 331] on button "Area" at bounding box center [86, 337] width 70 height 29
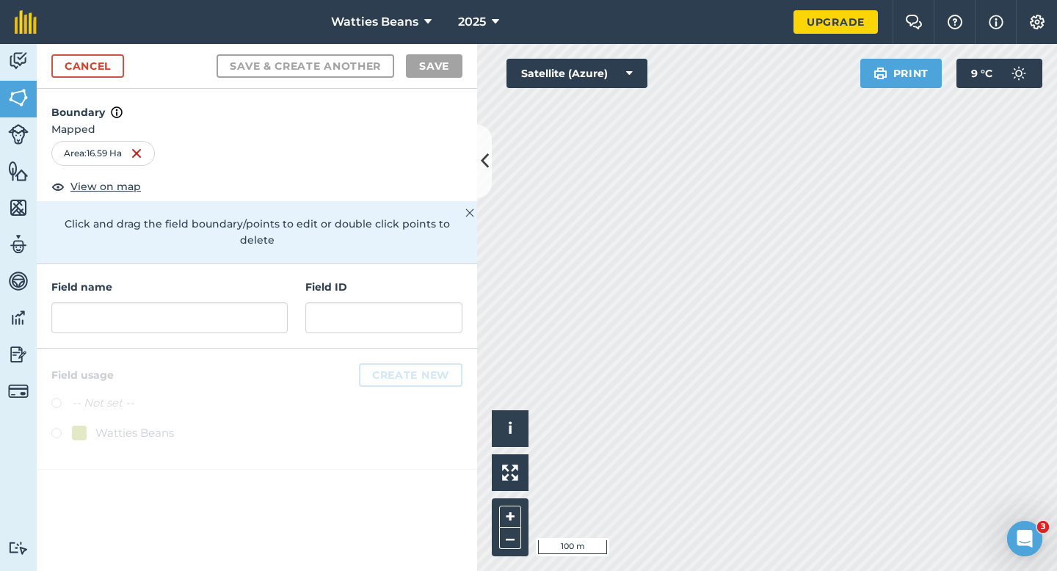
click at [242, 324] on div "Field name Field ID" at bounding box center [257, 306] width 440 height 84
click at [242, 305] on input "text" at bounding box center [169, 317] width 236 height 31
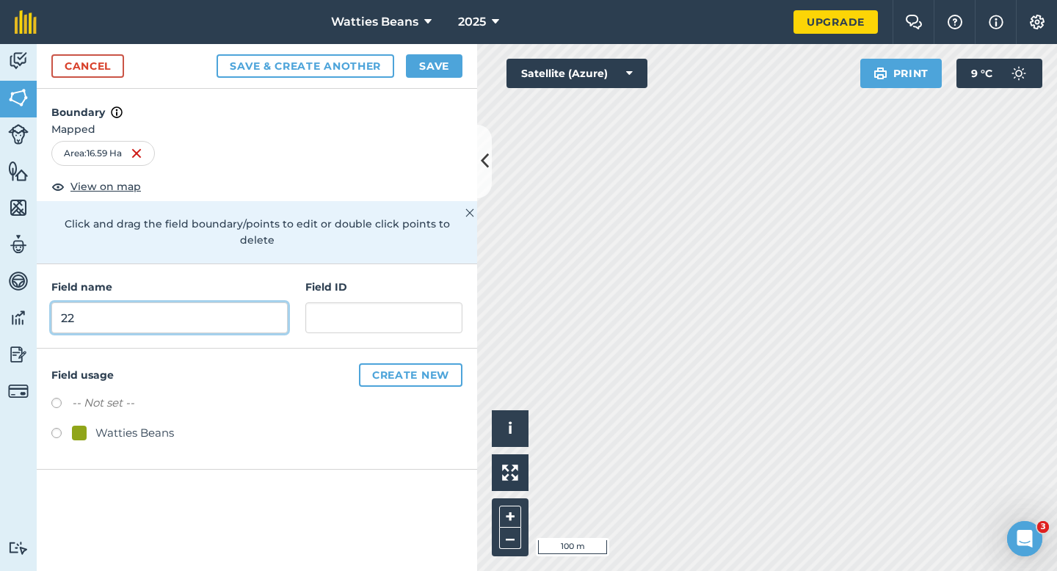
type input "22"
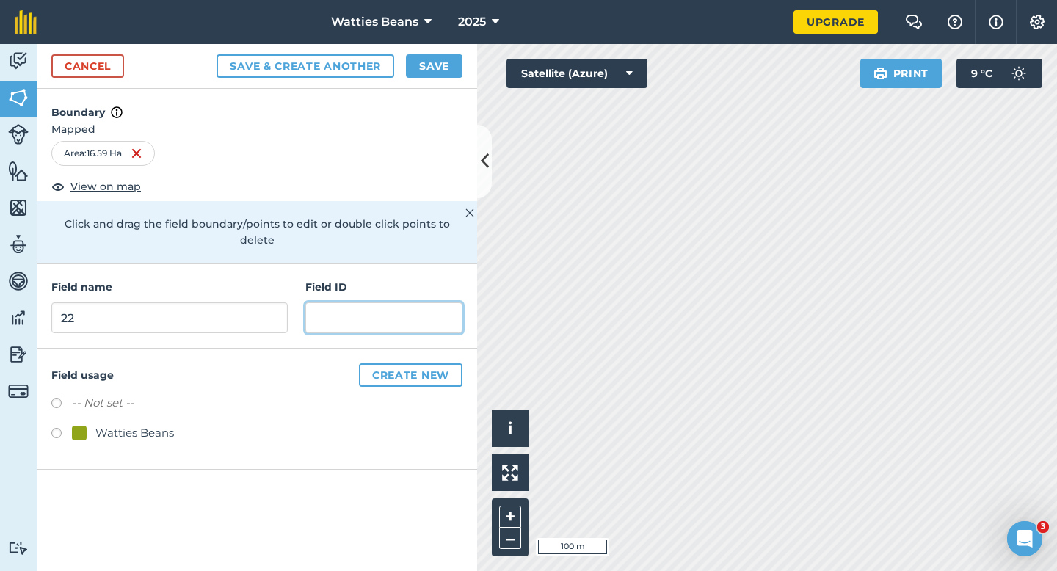
click at [335, 306] on input "text" at bounding box center [383, 317] width 157 height 31
type input "Phoenix Park LTD"
click at [125, 424] on div "Watties Beans" at bounding box center [134, 433] width 79 height 18
radio input "true"
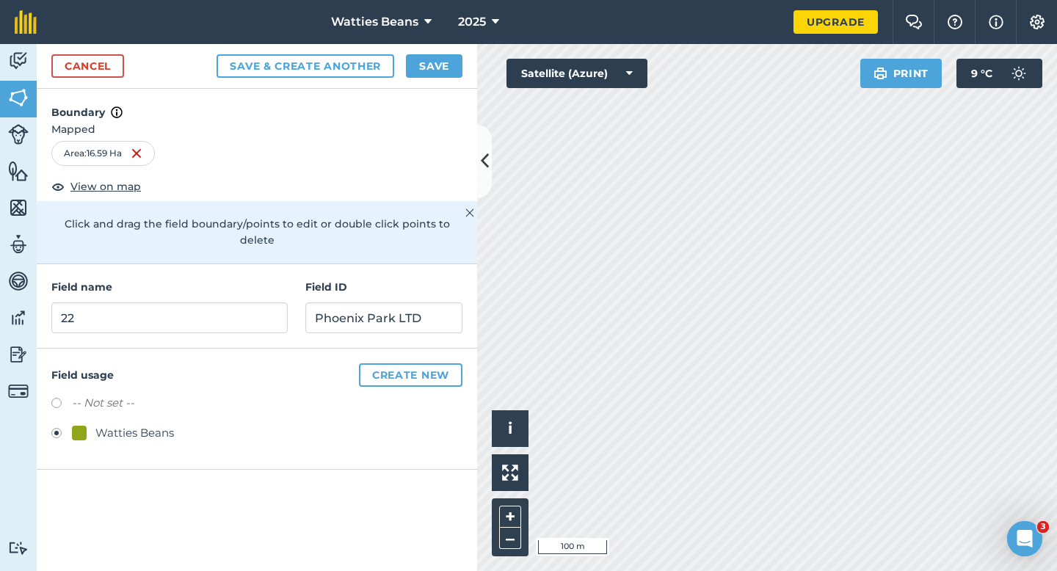
click at [428, 47] on div "Cancel Save & Create Another Save" at bounding box center [257, 66] width 440 height 45
click at [428, 61] on button "Save" at bounding box center [434, 65] width 57 height 23
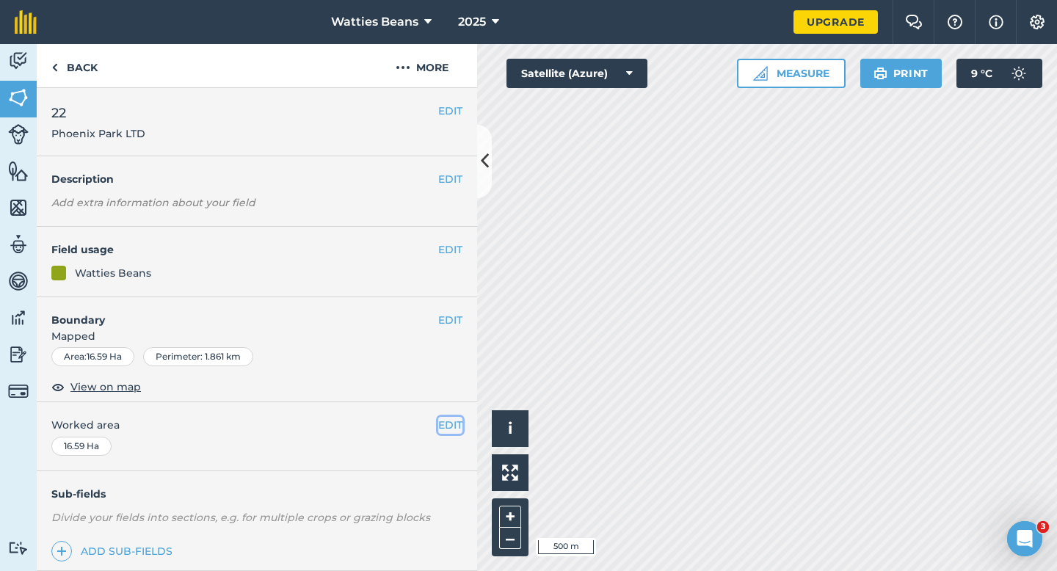
click at [453, 426] on button "EDIT" at bounding box center [450, 425] width 24 height 16
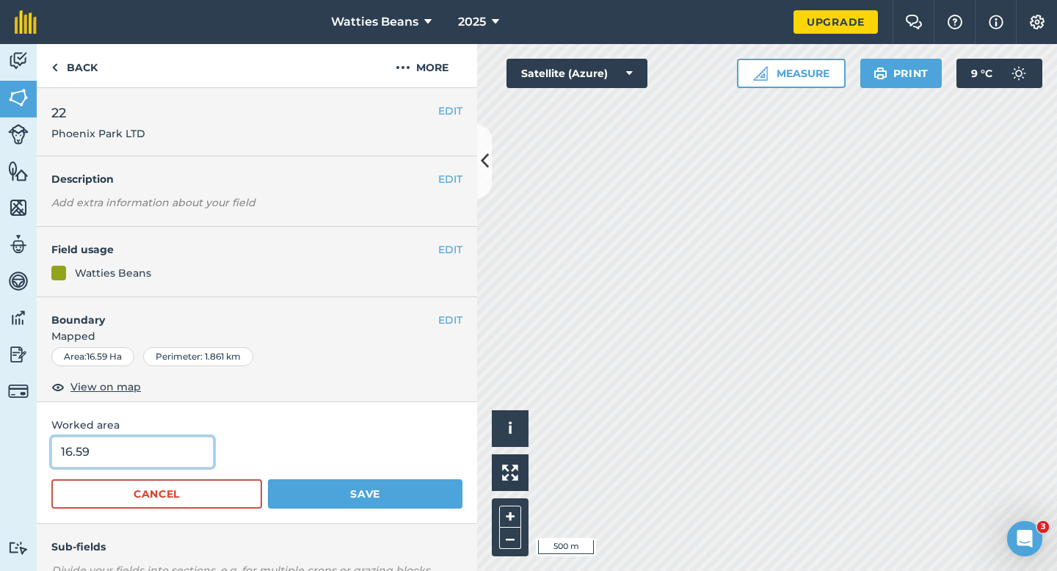
click at [181, 462] on input "16.59" at bounding box center [132, 452] width 162 height 31
type input "16.6"
click at [268, 479] on button "Save" at bounding box center [365, 493] width 194 height 29
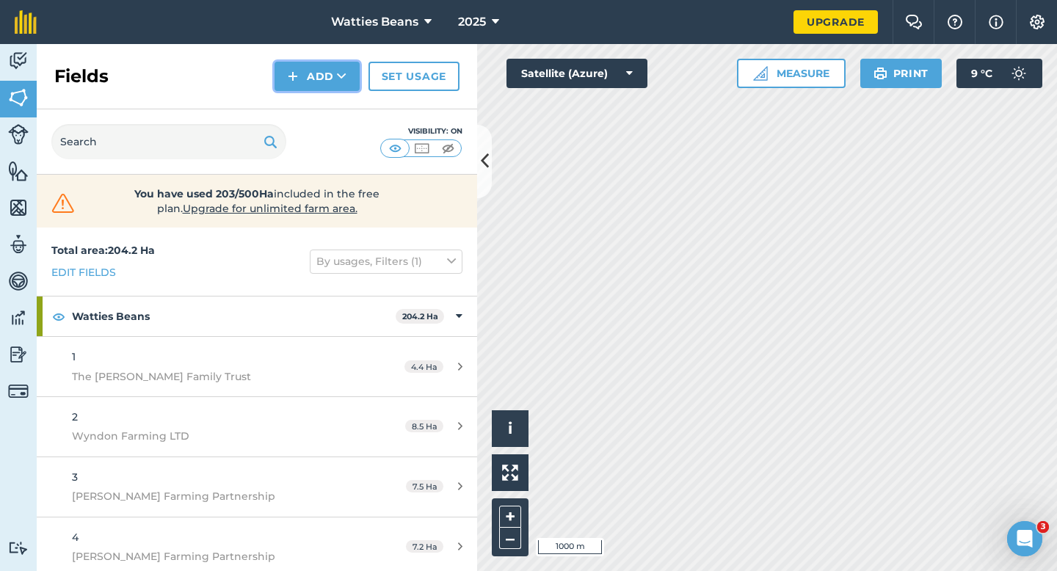
click at [320, 84] on button "Add" at bounding box center [316, 76] width 85 height 29
click at [320, 116] on link "Draw" at bounding box center [317, 109] width 81 height 32
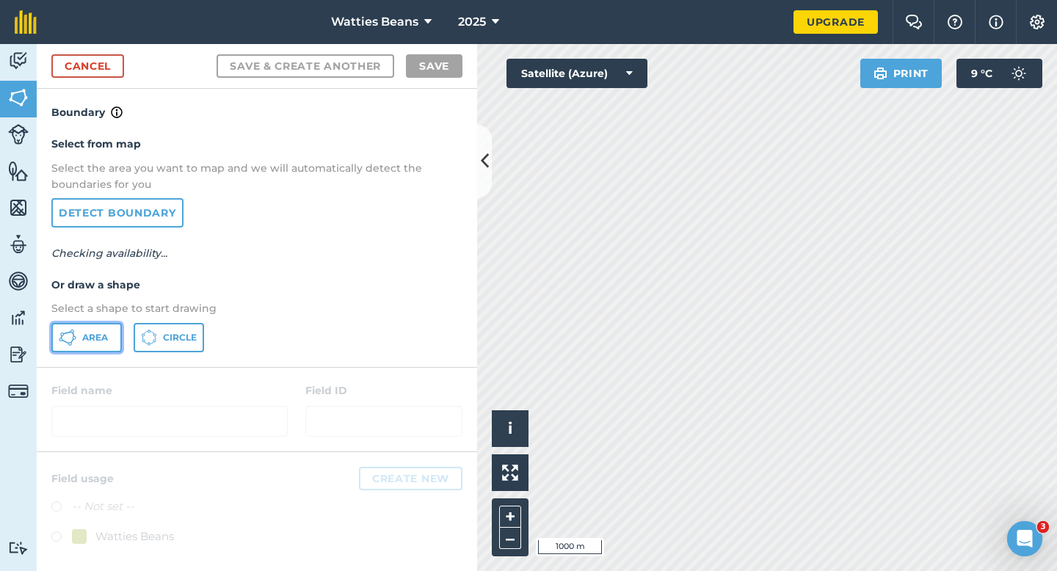
click at [84, 349] on button "Area" at bounding box center [86, 337] width 70 height 29
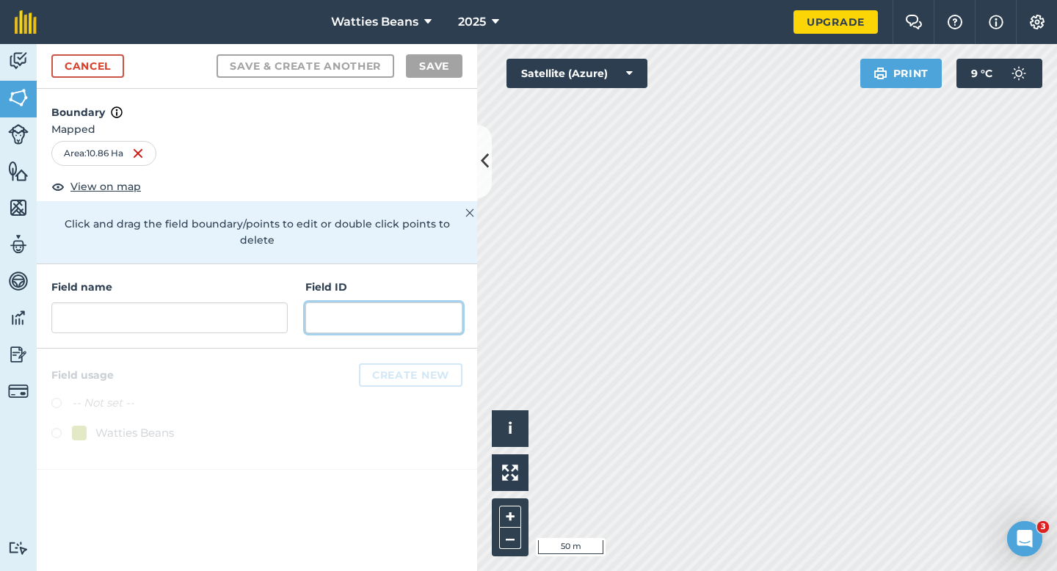
click at [421, 310] on input "text" at bounding box center [383, 317] width 157 height 31
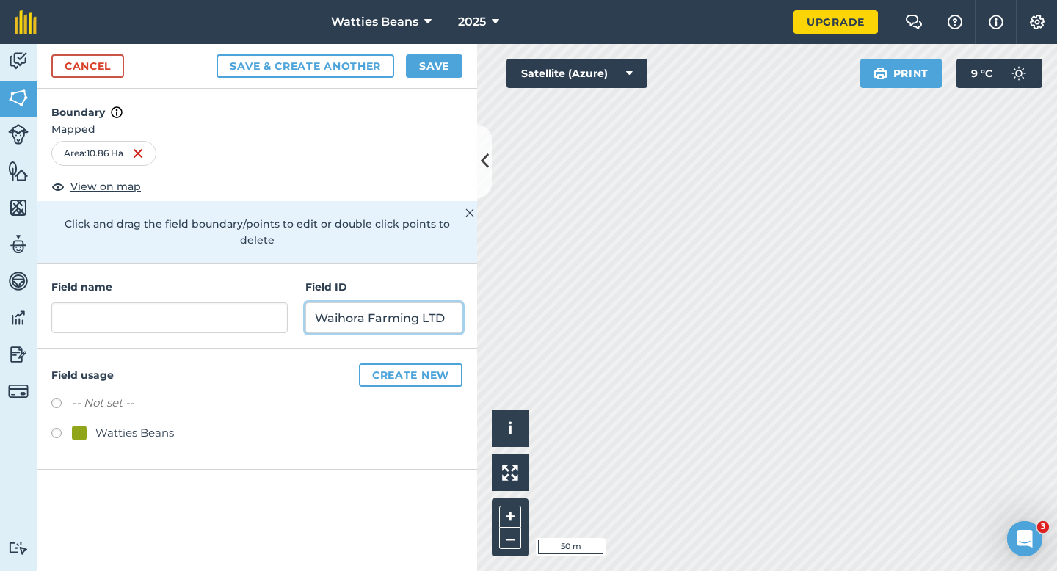
type input "Waihora Farming LTD"
click at [142, 424] on div "Watties Beans" at bounding box center [134, 433] width 79 height 18
radio input "true"
click at [181, 324] on div "Field name Field ID Waihora Farming LTD" at bounding box center [257, 306] width 440 height 84
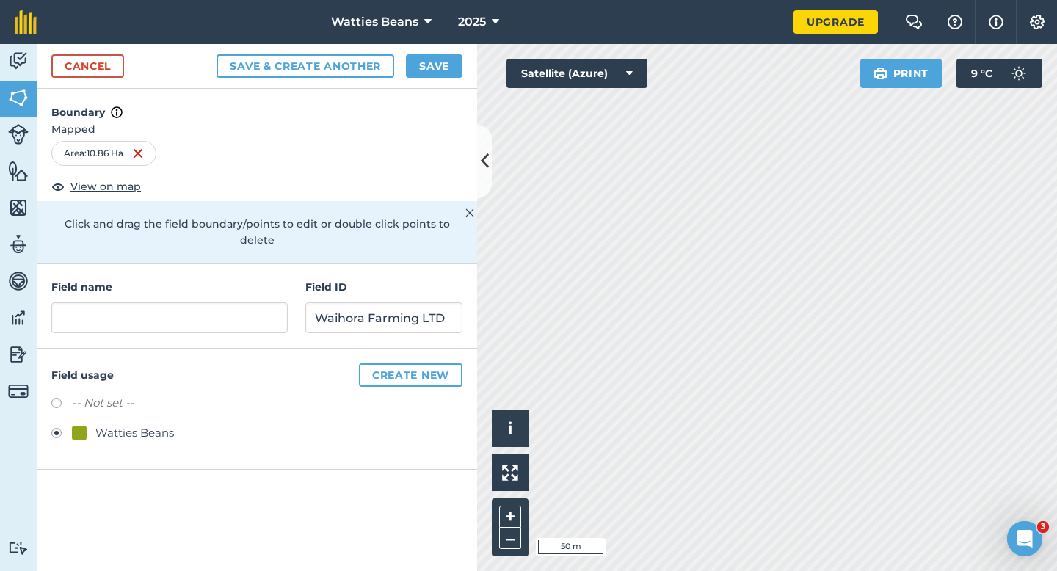
click at [181, 317] on div "Field name Field ID Waihora Farming LTD" at bounding box center [257, 306] width 440 height 84
click at [184, 308] on input "text" at bounding box center [169, 317] width 236 height 31
type input "23"
click at [444, 51] on div "Cancel Save & Create Another Save" at bounding box center [257, 66] width 440 height 45
click at [452, 65] on button "Save" at bounding box center [434, 65] width 57 height 23
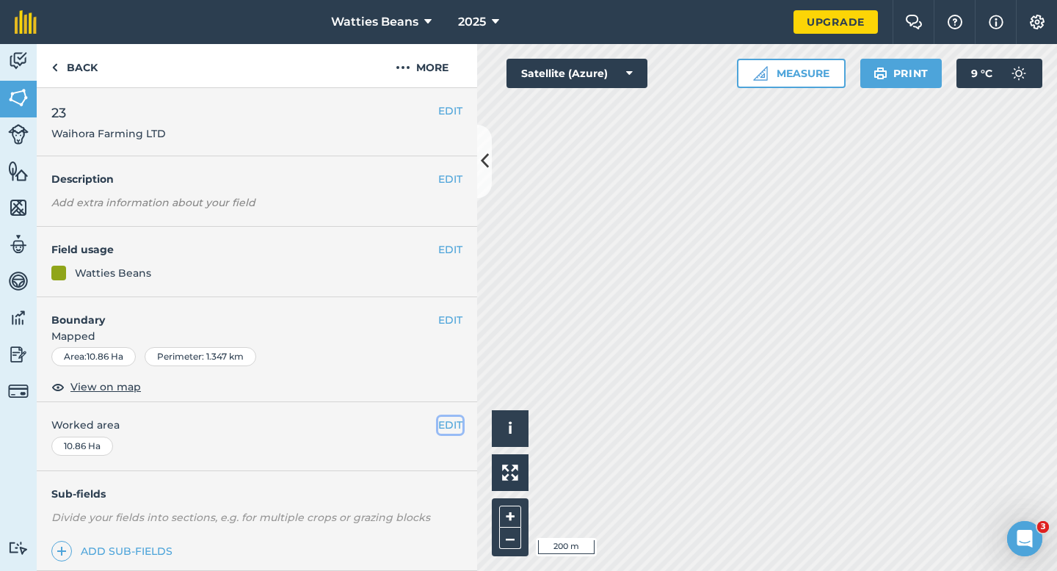
click at [449, 419] on button "EDIT" at bounding box center [450, 425] width 24 height 16
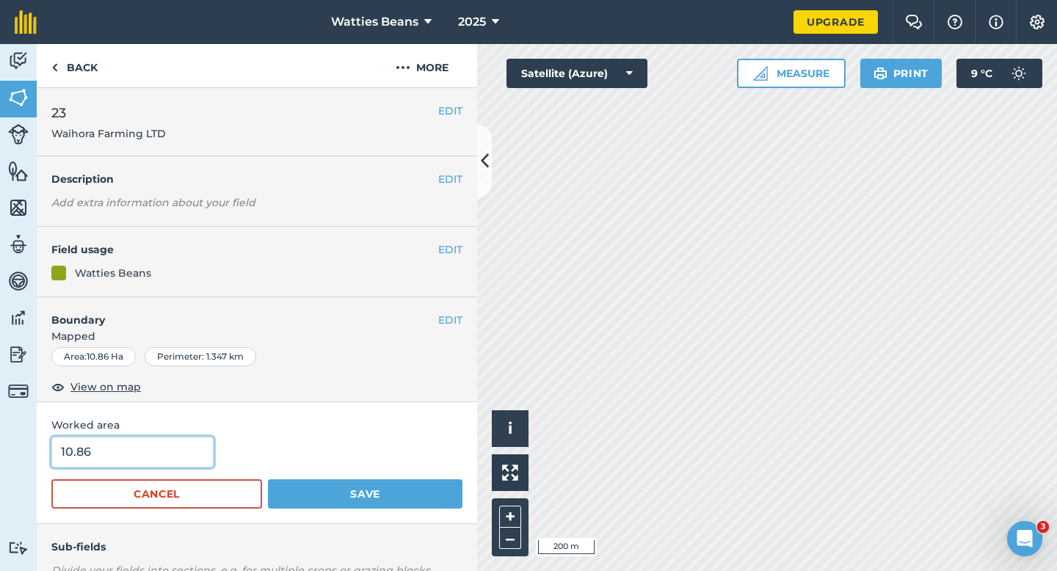
click at [122, 459] on input "10.86" at bounding box center [132, 452] width 162 height 31
type input "11"
click at [268, 479] on button "Save" at bounding box center [365, 493] width 194 height 29
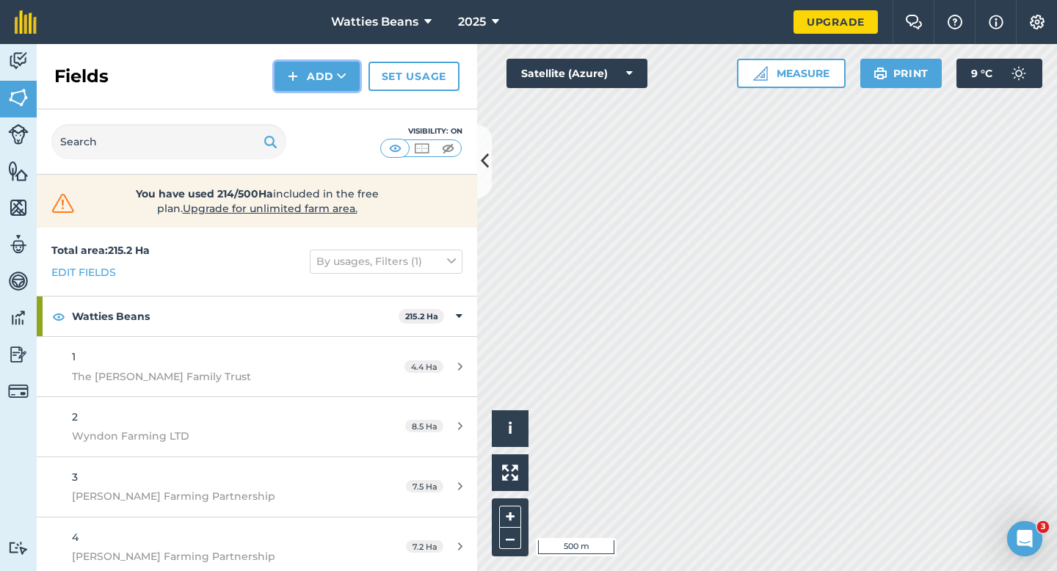
click at [285, 79] on button "Add" at bounding box center [316, 76] width 85 height 29
click at [296, 93] on link "Draw" at bounding box center [317, 109] width 81 height 32
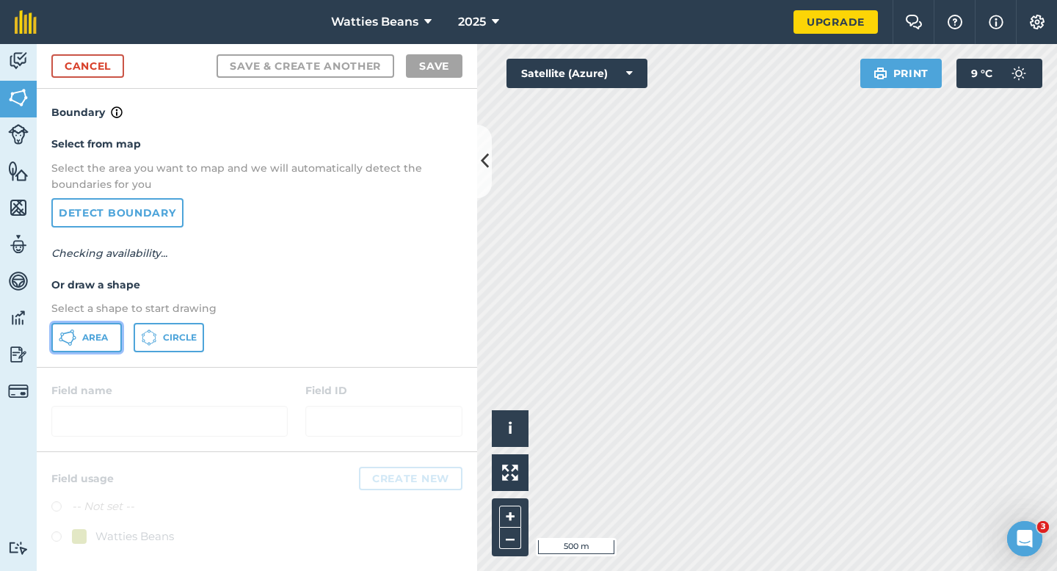
click at [65, 337] on icon at bounding box center [68, 338] width 18 height 18
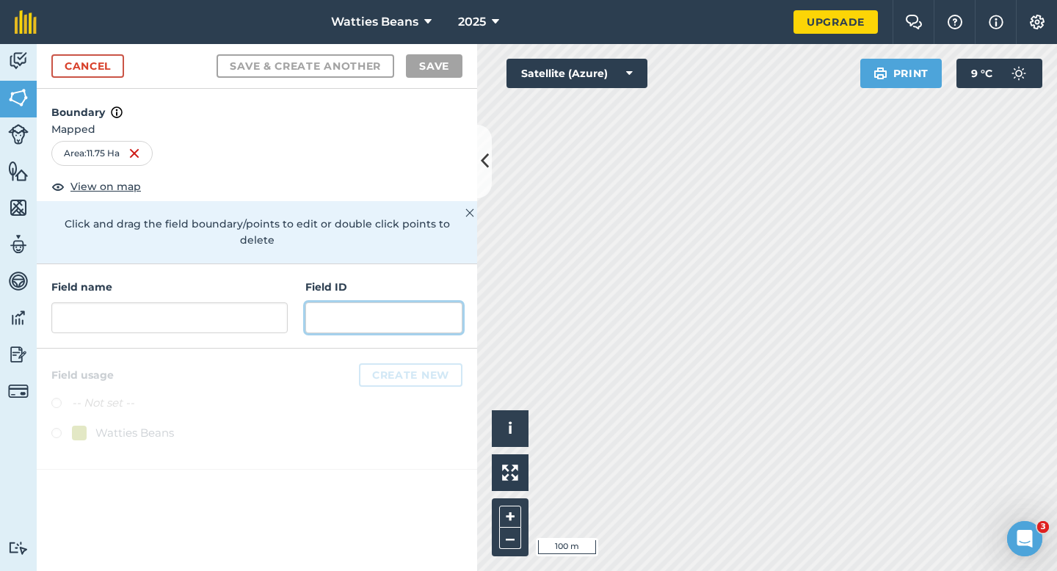
click at [318, 304] on input "text" at bounding box center [383, 317] width 157 height 31
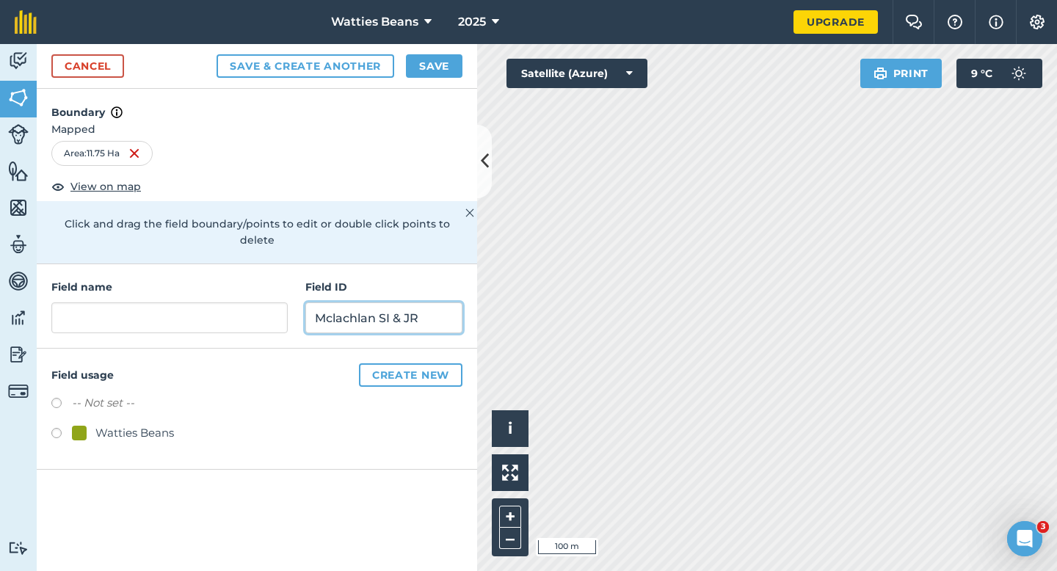
type input "Mclachlan SI & JR"
click at [90, 401] on div "-- Not set -- Watties Beans" at bounding box center [256, 419] width 411 height 51
click at [90, 424] on div "Watties Beans" at bounding box center [123, 433] width 102 height 18
radio input "true"
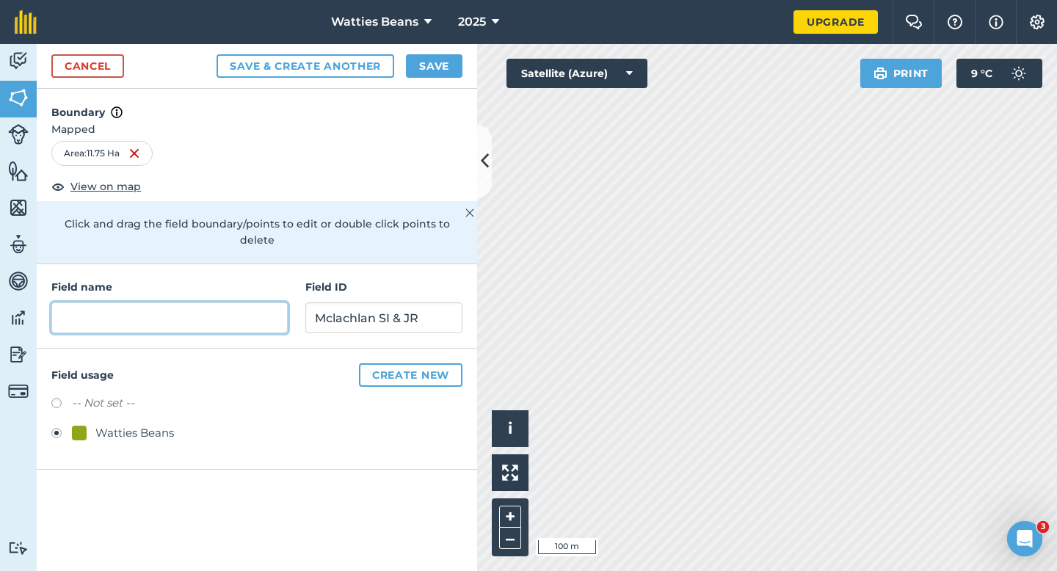
click at [137, 304] on input "text" at bounding box center [169, 317] width 236 height 31
type input "24"
click at [440, 76] on button "Save" at bounding box center [434, 65] width 57 height 23
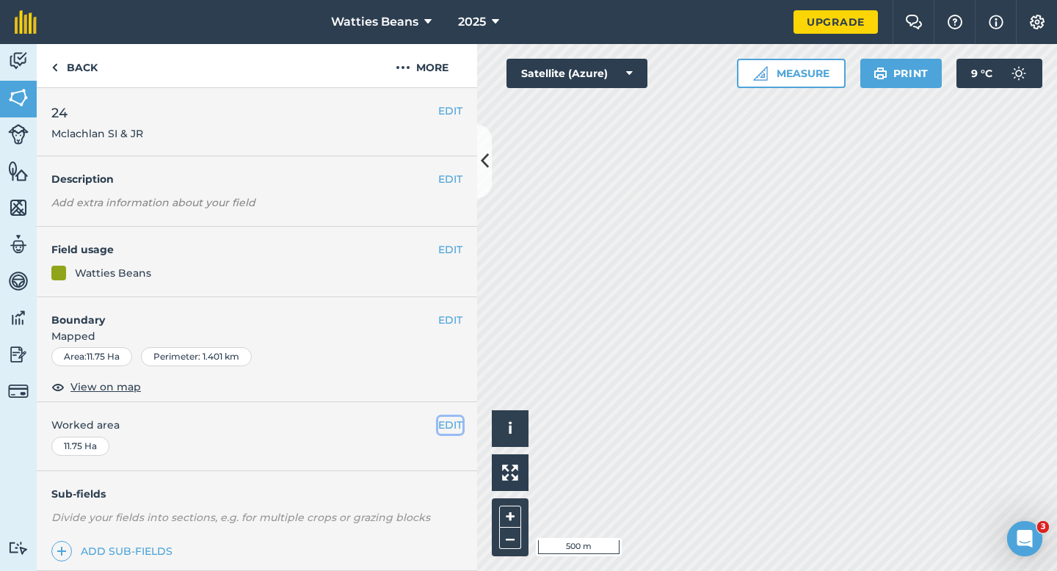
click at [444, 426] on button "EDIT" at bounding box center [450, 425] width 24 height 16
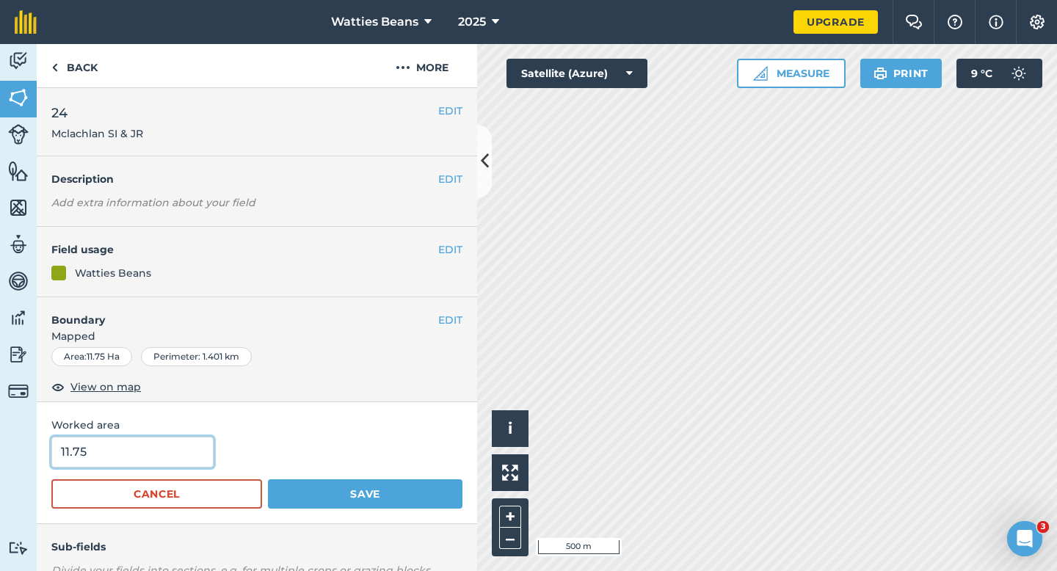
click at [146, 466] on input "11.75" at bounding box center [132, 452] width 162 height 31
type input "12"
click at [268, 479] on button "Save" at bounding box center [365, 493] width 194 height 29
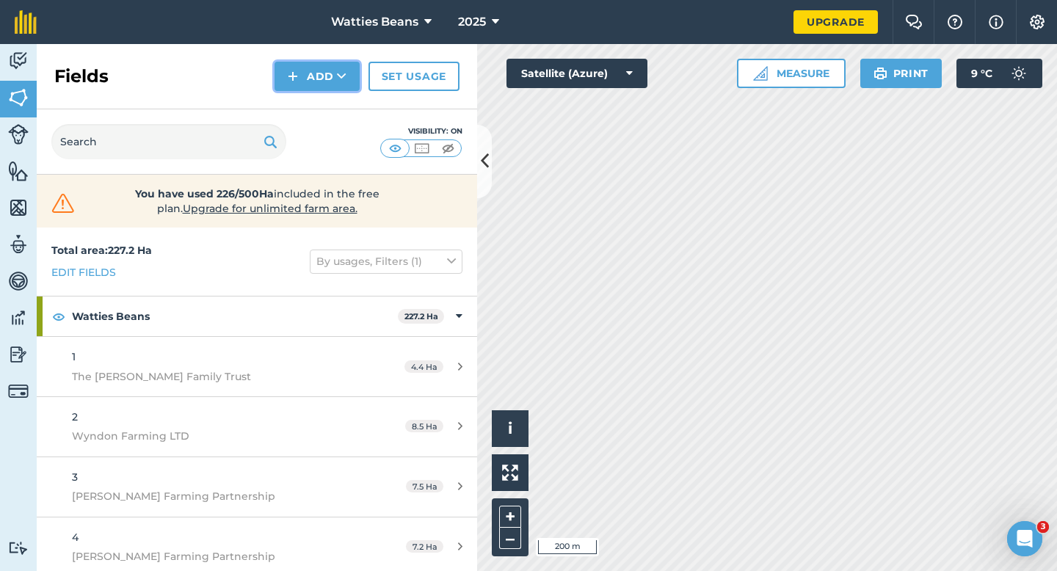
click at [299, 72] on button "Add" at bounding box center [316, 76] width 85 height 29
click at [305, 109] on link "Draw" at bounding box center [317, 109] width 81 height 32
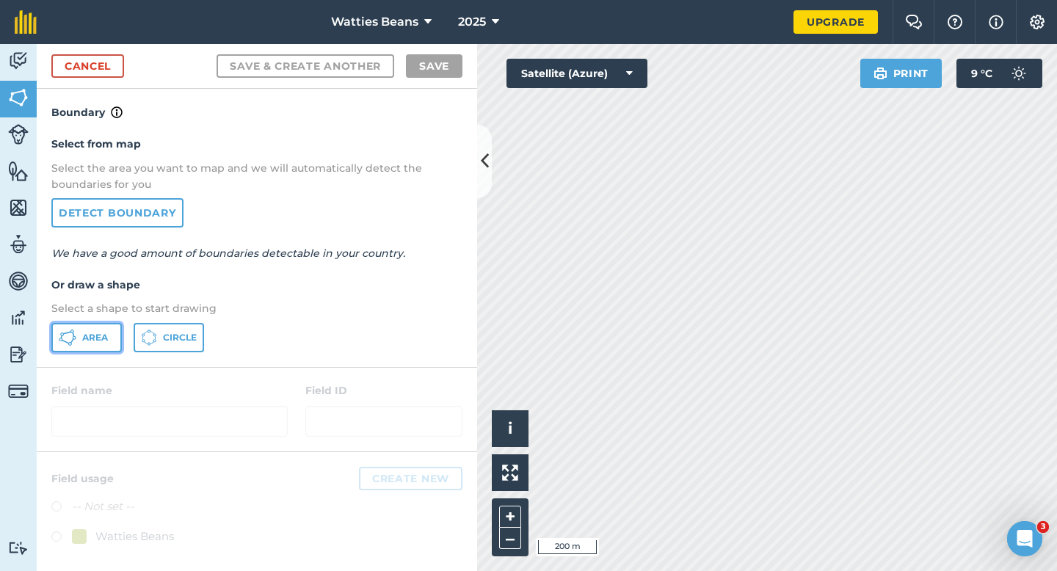
click at [106, 324] on button "Area" at bounding box center [86, 337] width 70 height 29
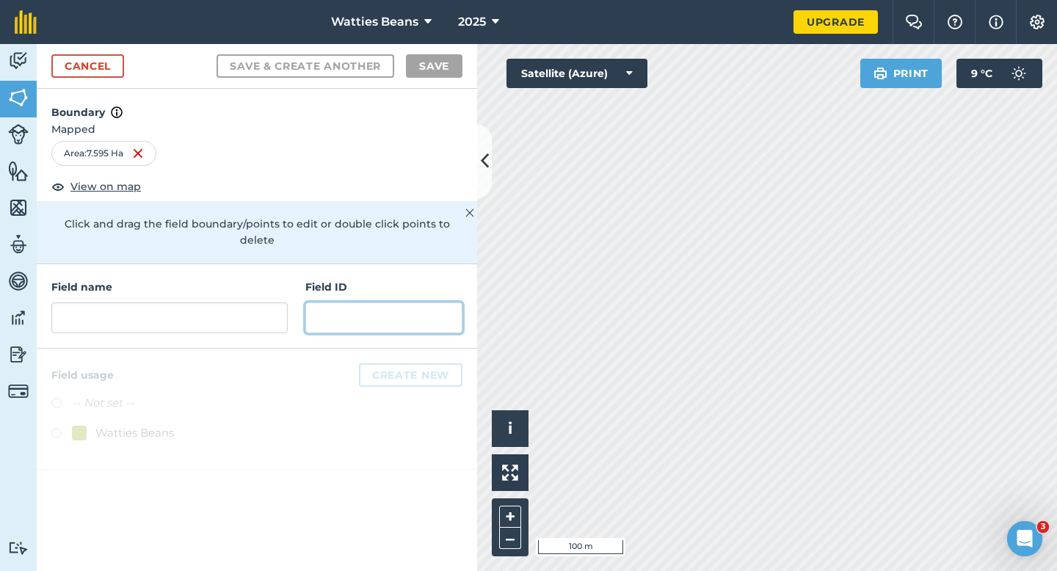
click at [404, 304] on input "text" at bounding box center [383, 317] width 157 height 31
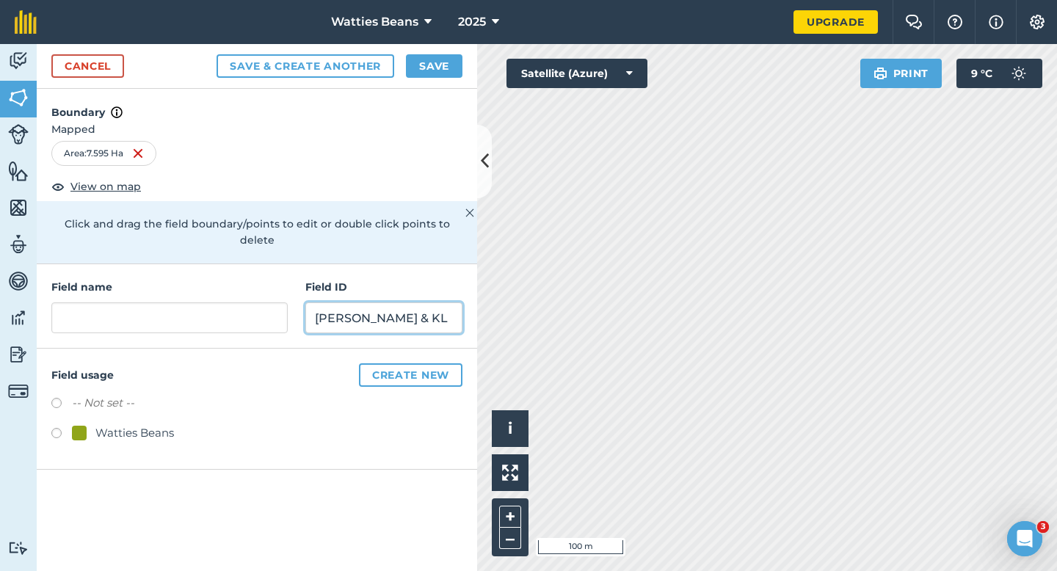
type input "[PERSON_NAME] & KL"
click at [124, 424] on div "Watties Beans" at bounding box center [134, 433] width 79 height 18
radio input "true"
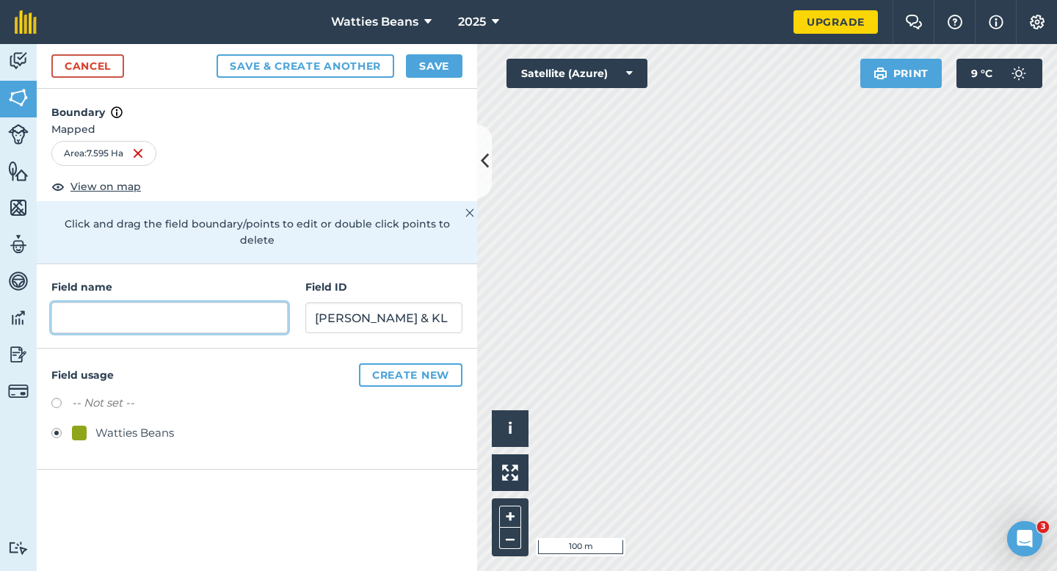
click at [150, 302] on input "text" at bounding box center [169, 317] width 236 height 31
type input "24"
click at [416, 54] on div "Cancel Save & Create Another Save" at bounding box center [257, 66] width 440 height 45
click at [455, 69] on button "Save" at bounding box center [434, 65] width 57 height 23
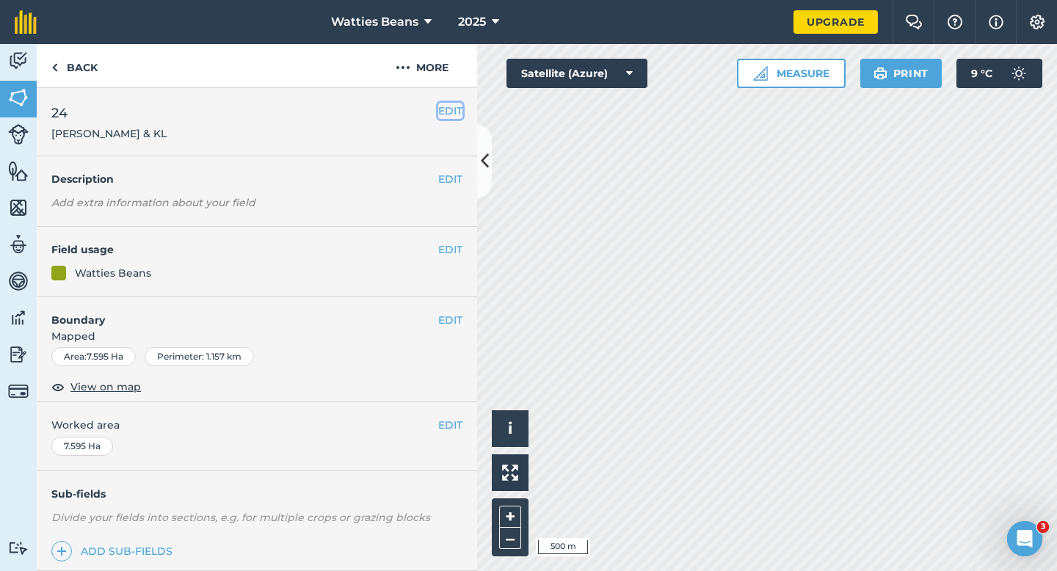
click at [453, 109] on button "EDIT" at bounding box center [450, 111] width 24 height 16
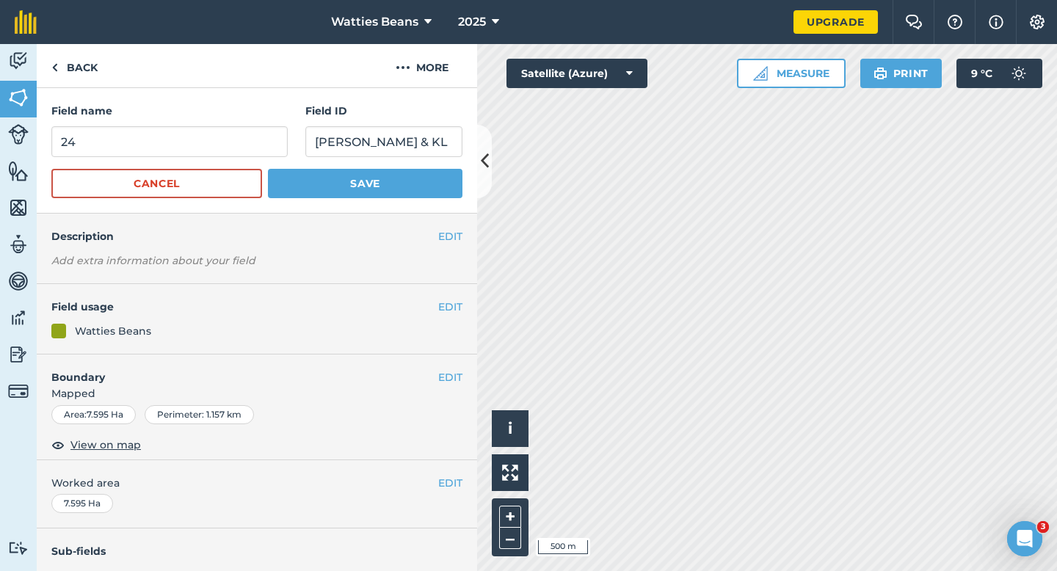
click at [208, 160] on form "Field name 24 Field ID [PERSON_NAME] & KL Cancel Save" at bounding box center [256, 150] width 411 height 95
click at [208, 145] on input "24" at bounding box center [169, 141] width 236 height 31
type input "25"
click at [268, 169] on button "Save" at bounding box center [365, 183] width 194 height 29
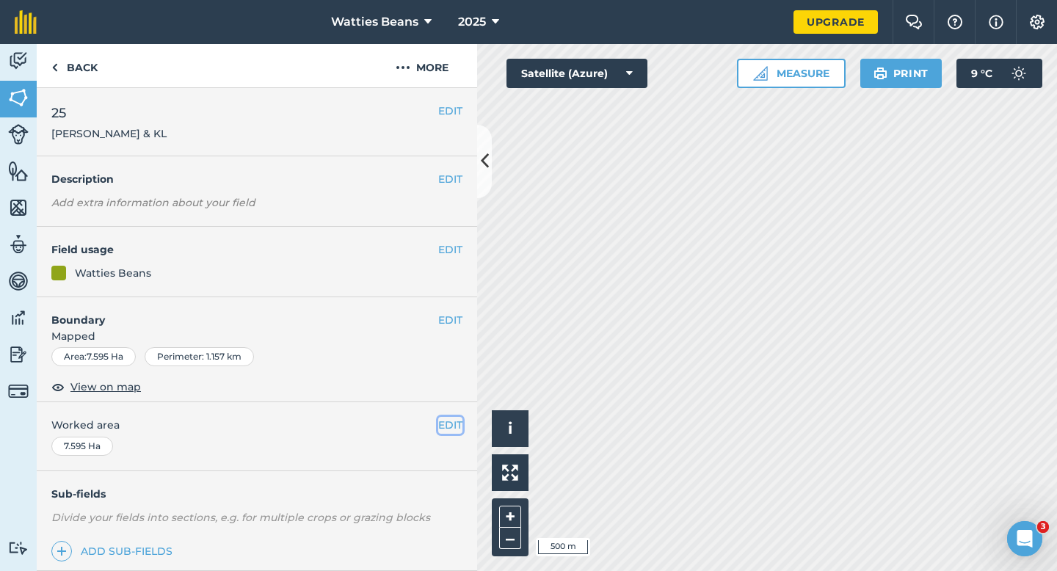
click at [442, 431] on button "EDIT" at bounding box center [450, 425] width 24 height 16
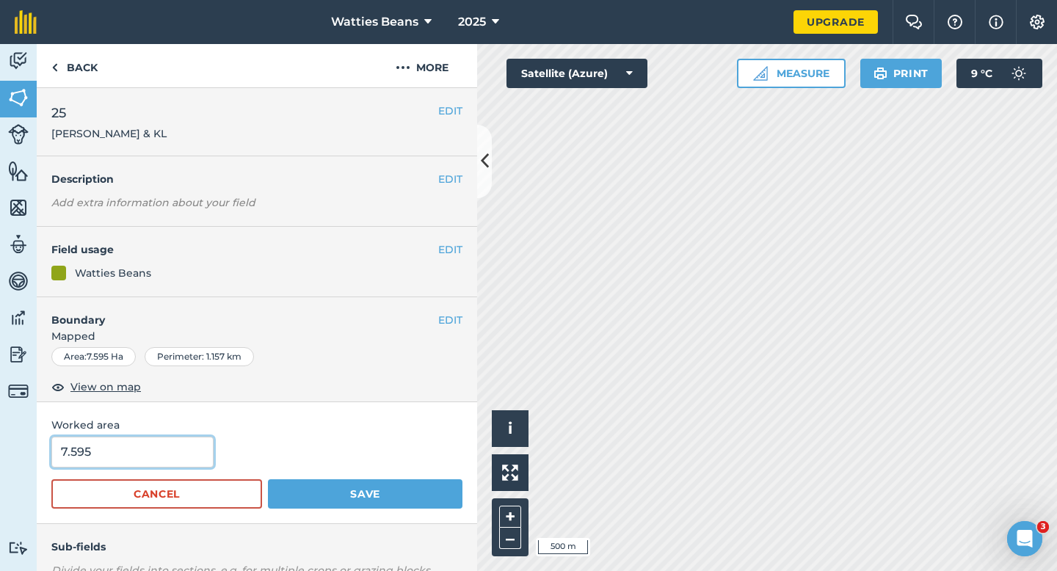
click at [164, 448] on input "7.595" at bounding box center [132, 452] width 162 height 31
type input "8"
click at [268, 479] on button "Save" at bounding box center [365, 493] width 194 height 29
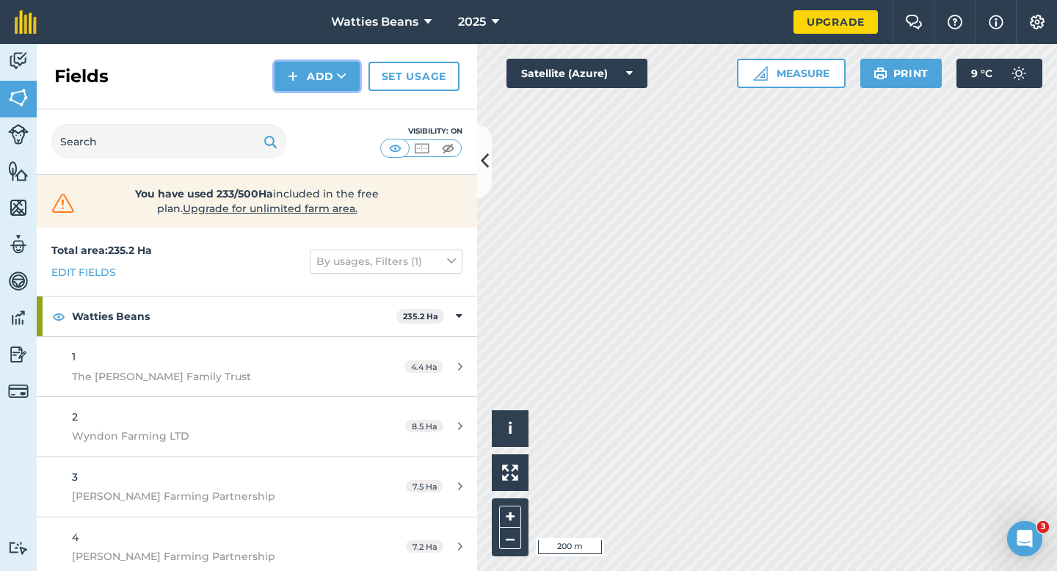
click at [300, 87] on button "Add" at bounding box center [316, 76] width 85 height 29
click at [300, 109] on link "Draw" at bounding box center [317, 109] width 81 height 32
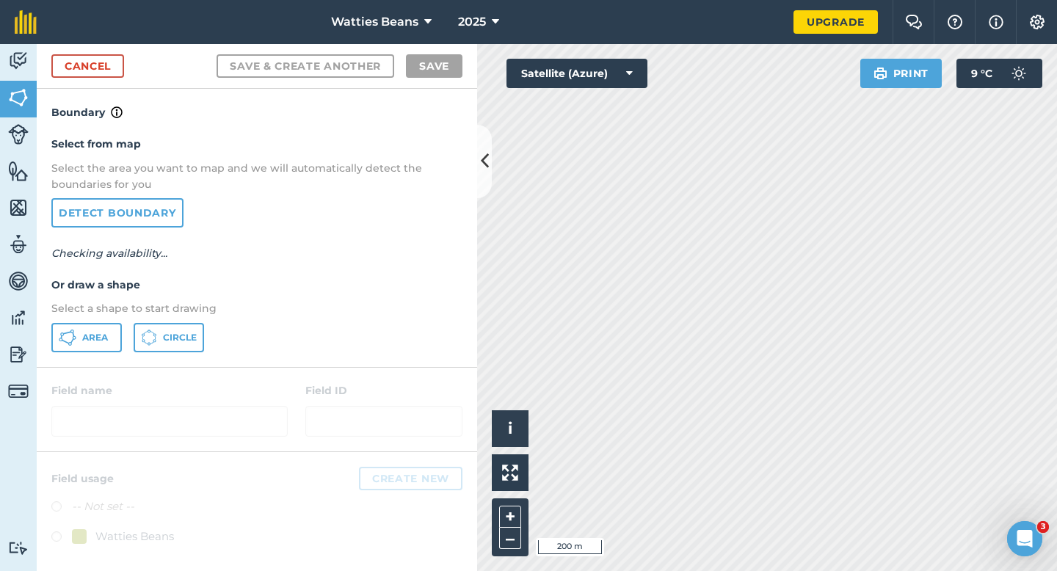
click at [68, 354] on div "Select from map Select the area you want to map and we will automatically detec…" at bounding box center [257, 243] width 440 height 245
click at [68, 347] on button "Area" at bounding box center [86, 337] width 70 height 29
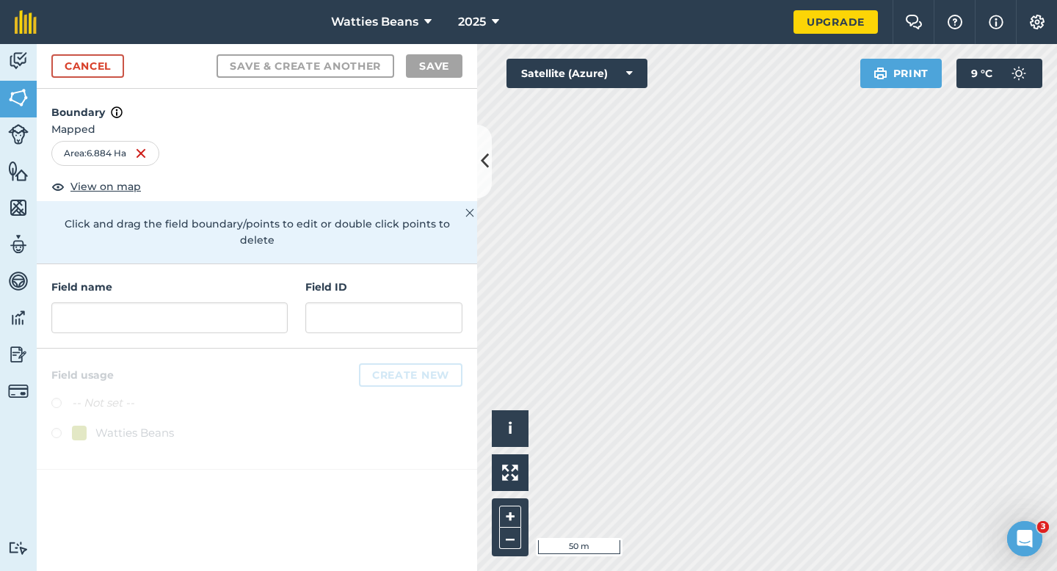
click at [382, 279] on h4 "Field ID" at bounding box center [383, 287] width 157 height 16
click at [382, 283] on div "Field ID" at bounding box center [383, 306] width 157 height 54
click at [396, 349] on div at bounding box center [257, 409] width 440 height 121
click at [390, 314] on input "text" at bounding box center [383, 317] width 157 height 31
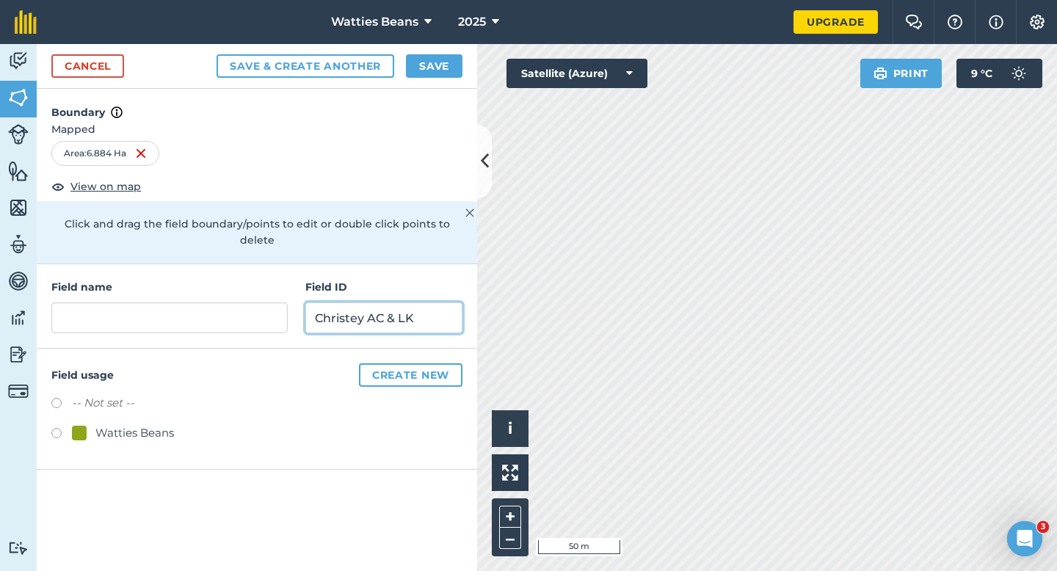
type input "Christey AC & LK"
click at [148, 424] on div "Watties Beans" at bounding box center [134, 433] width 79 height 18
radio input "true"
click at [164, 324] on div "Field name Field ID Christey AC & LK" at bounding box center [257, 306] width 440 height 84
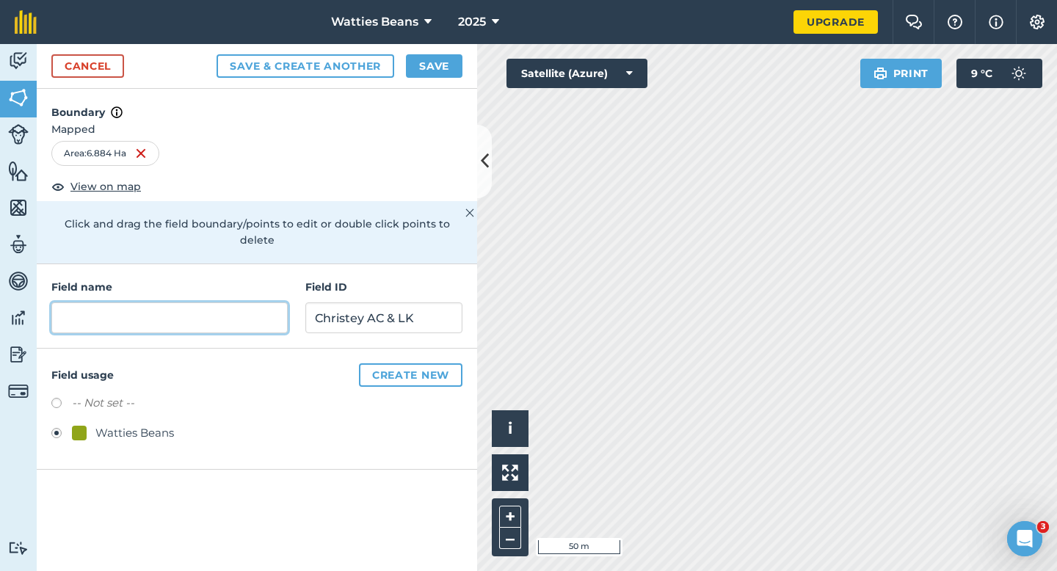
click at [166, 302] on input "text" at bounding box center [169, 317] width 236 height 31
type input "26"
click at [460, 78] on div "Cancel Save & Create Another Save" at bounding box center [257, 66] width 440 height 45
click at [445, 69] on button "Save" at bounding box center [434, 65] width 57 height 23
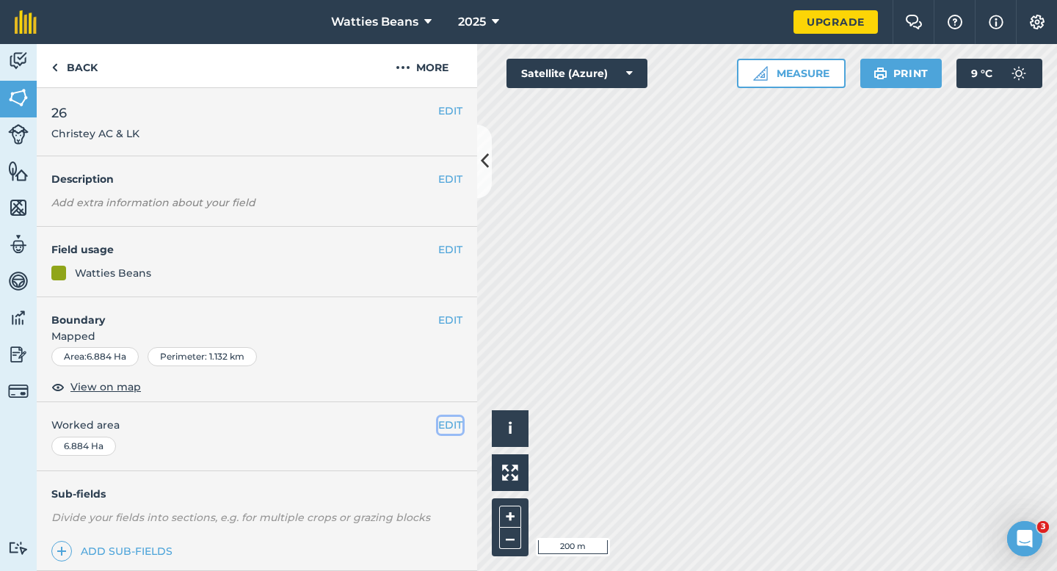
click at [450, 422] on button "EDIT" at bounding box center [450, 425] width 24 height 16
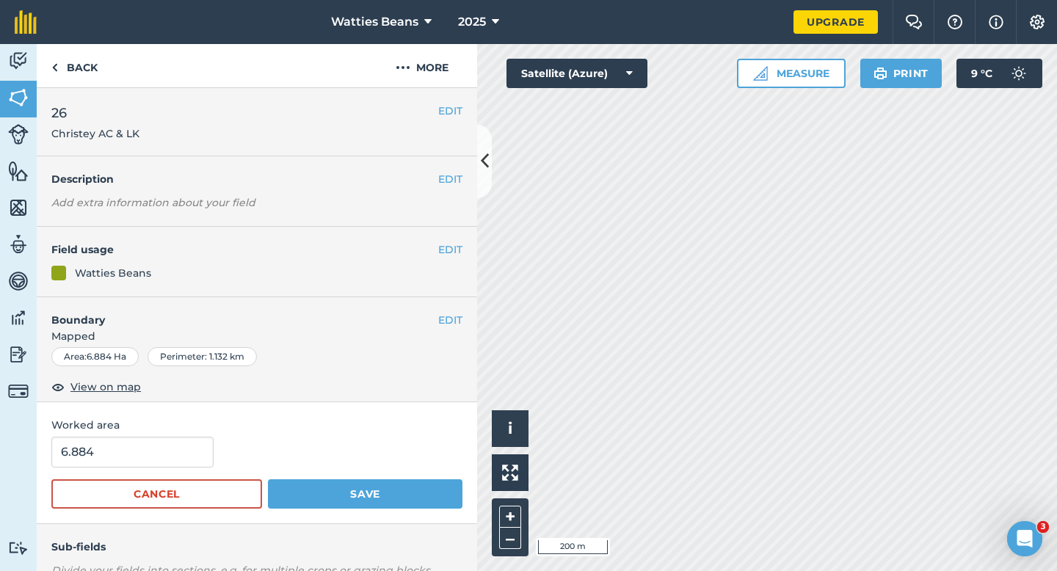
click at [214, 433] on span "Worked area" at bounding box center [256, 425] width 411 height 16
type input "7"
click at [176, 450] on input "7" at bounding box center [132, 452] width 162 height 31
click at [268, 479] on button "Save" at bounding box center [365, 493] width 194 height 29
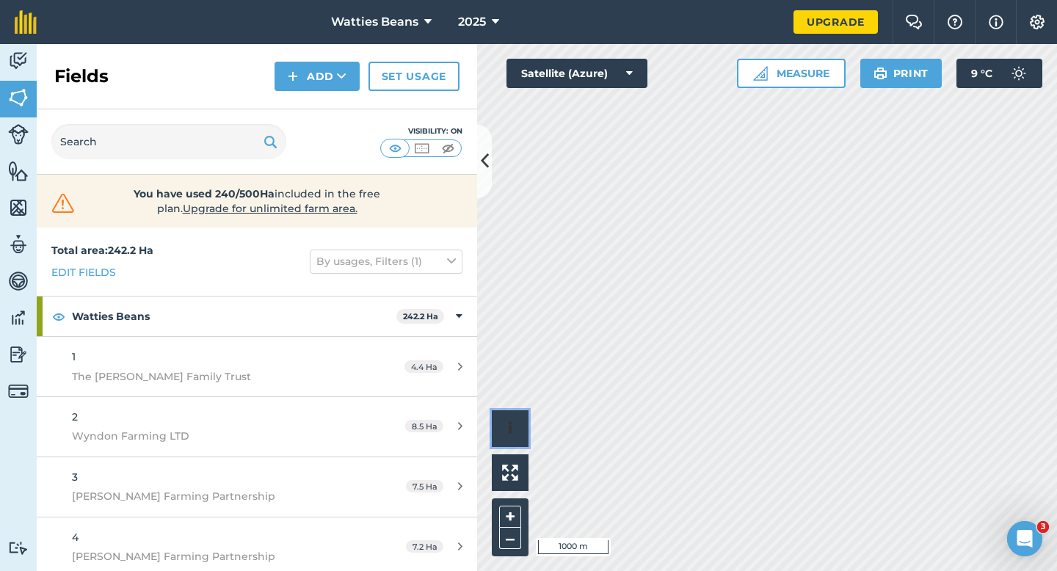
drag, startPoint x: 525, startPoint y: 433, endPoint x: 552, endPoint y: 429, distance: 26.8
click at [526, 433] on button "i" at bounding box center [510, 428] width 37 height 37
drag, startPoint x: 552, startPoint y: 429, endPoint x: 567, endPoint y: 426, distance: 15.6
click at [558, 428] on li "© 2025 TomTom, Microsoft" at bounding box center [585, 428] width 114 height 37
click at [530, 436] on li "© 2025 TomTom, Microsoft" at bounding box center [585, 428] width 114 height 37
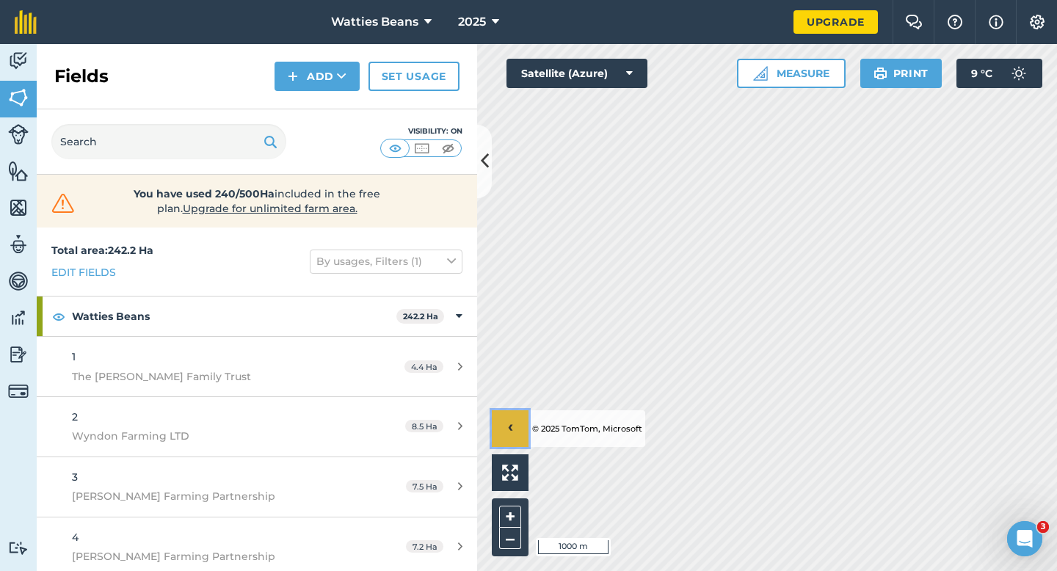
click at [512, 429] on span "›" at bounding box center [510, 429] width 5 height 18
click at [333, 87] on button "Add" at bounding box center [316, 76] width 85 height 29
click at [333, 98] on link "Draw" at bounding box center [317, 109] width 81 height 32
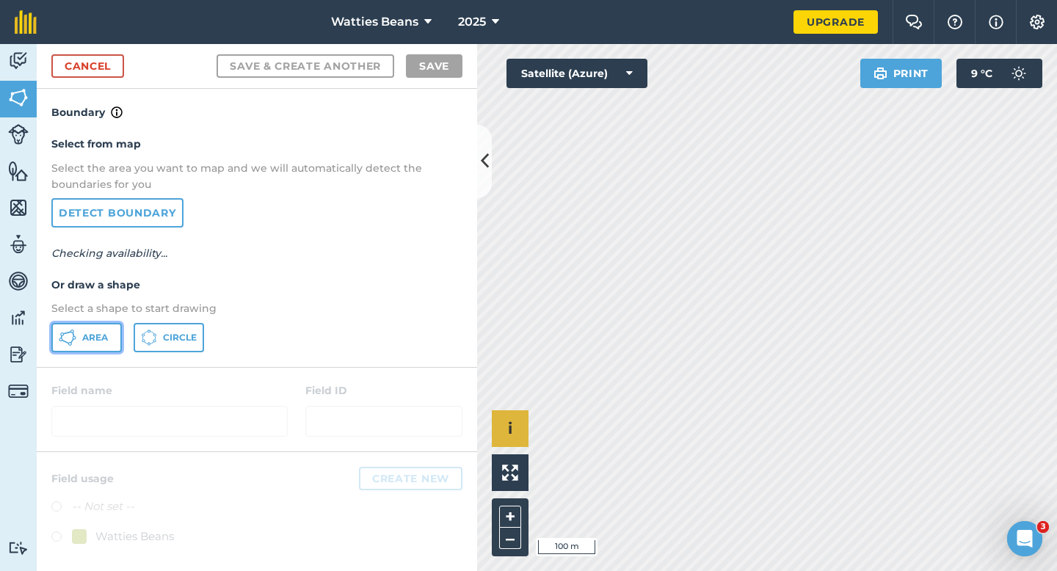
click at [106, 325] on button "Area" at bounding box center [86, 337] width 70 height 29
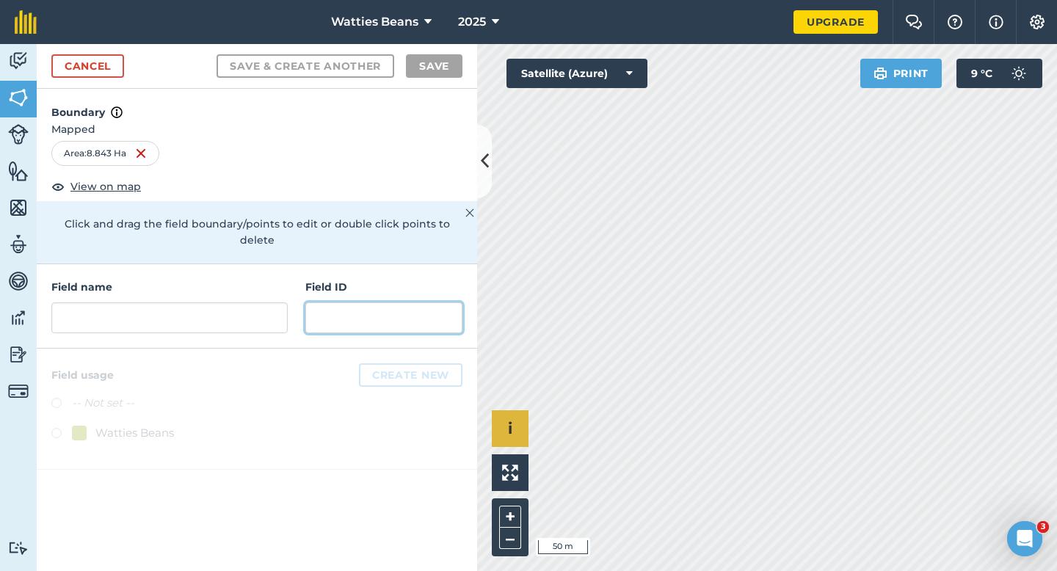
click at [422, 302] on input "text" at bounding box center [383, 317] width 157 height 31
type input "M"
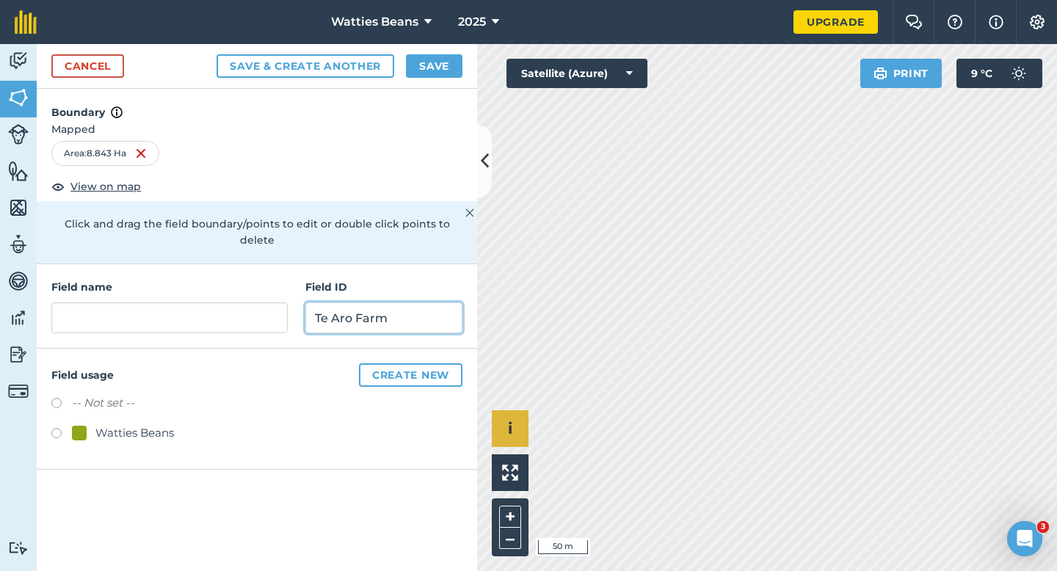
type input "Te Aro Farm"
click at [124, 426] on div "Watties Beans" at bounding box center [256, 434] width 411 height 21
click at [124, 424] on div "Watties Beans" at bounding box center [134, 433] width 79 height 18
radio input "true"
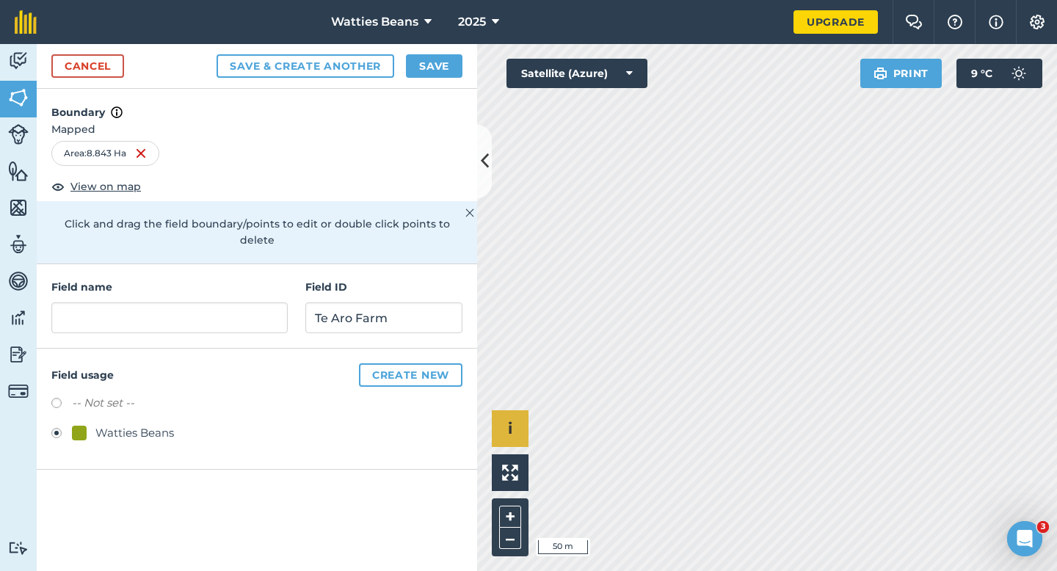
click at [149, 330] on div "Field name Field ID [GEOGRAPHIC_DATA]" at bounding box center [257, 306] width 440 height 84
click at [149, 305] on input "text" at bounding box center [169, 317] width 236 height 31
click at [156, 302] on input "text" at bounding box center [169, 317] width 236 height 31
type input "4"
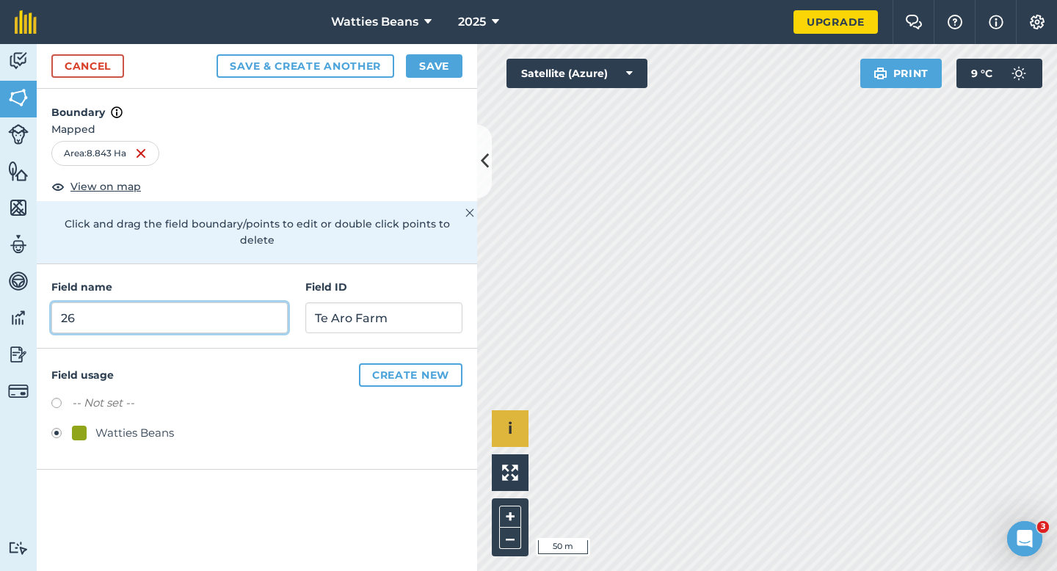
type input "26"
click at [453, 63] on button "Save" at bounding box center [434, 65] width 57 height 23
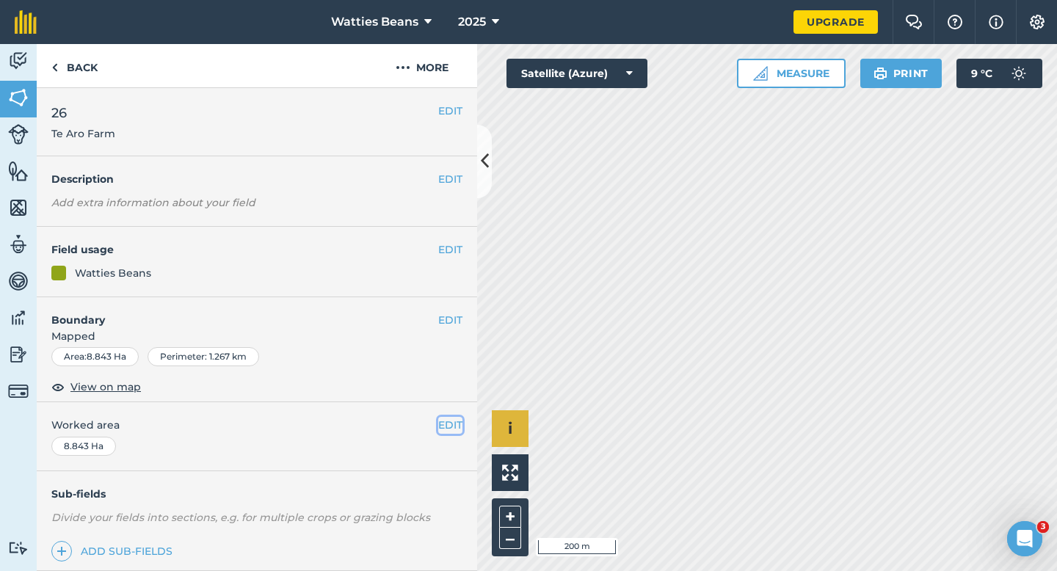
click at [451, 426] on button "EDIT" at bounding box center [450, 425] width 24 height 16
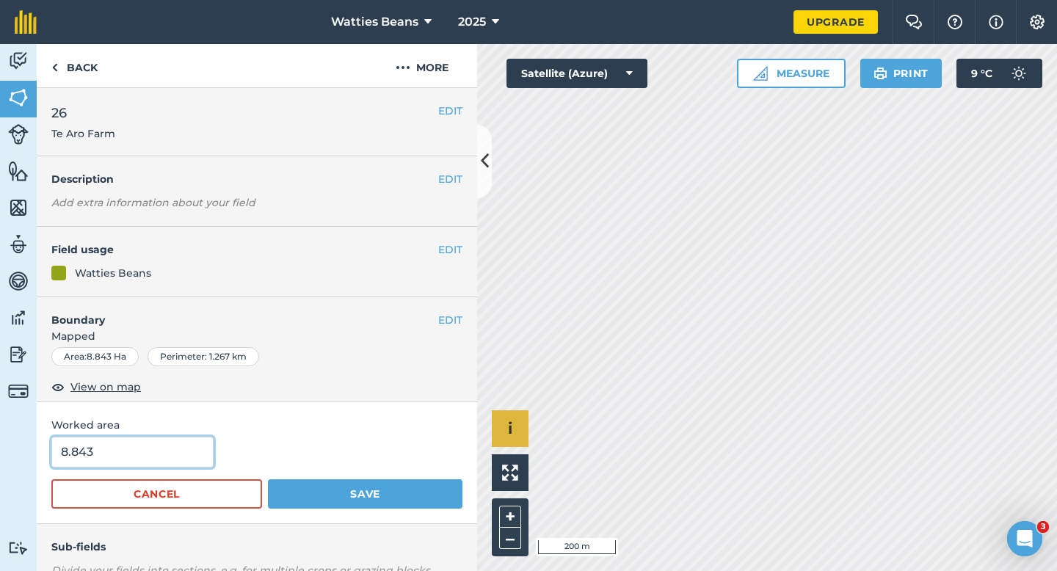
click at [168, 446] on input "8.843" at bounding box center [132, 452] width 162 height 31
type input "9"
click at [268, 479] on button "Save" at bounding box center [365, 493] width 194 height 29
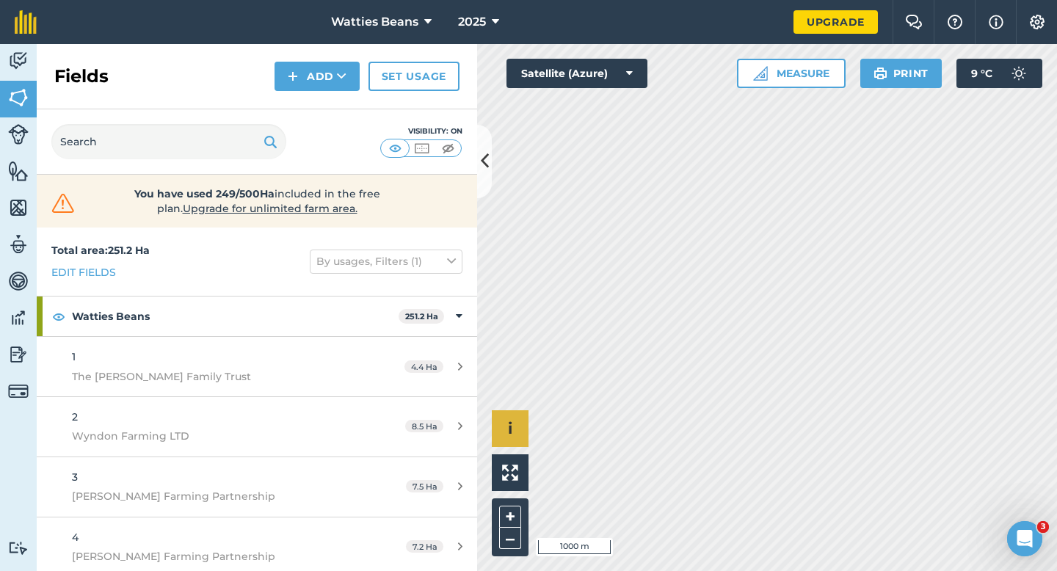
scroll to position [1386, 0]
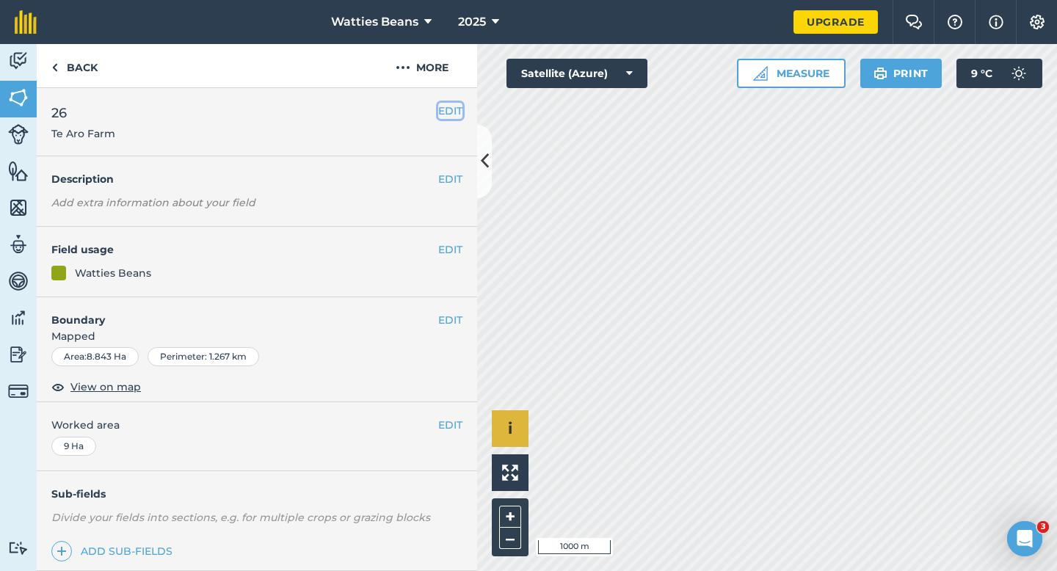
click at [449, 117] on button "EDIT" at bounding box center [450, 111] width 24 height 16
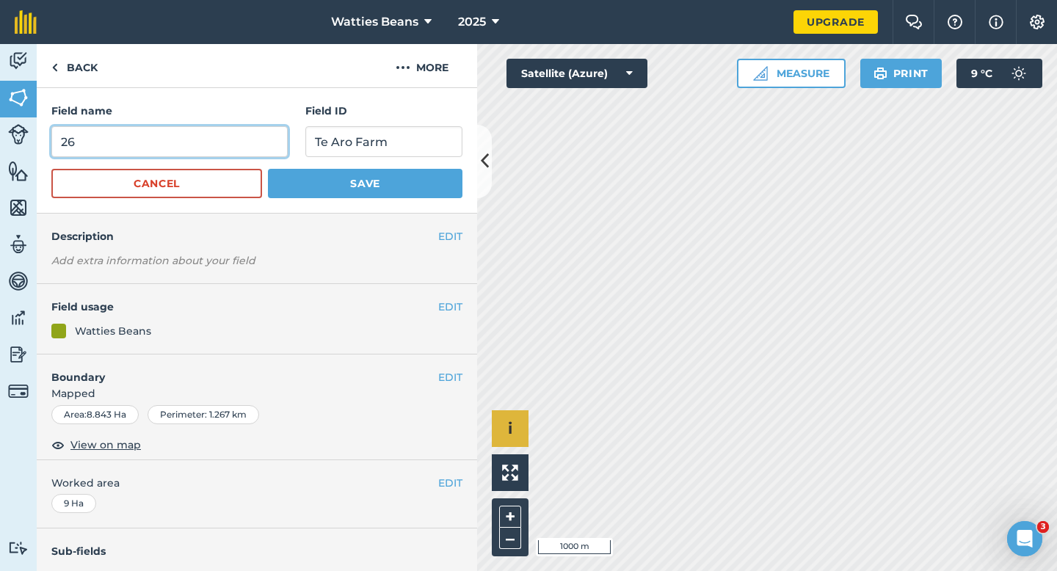
click at [226, 145] on input "26" at bounding box center [169, 141] width 236 height 31
type input "27"
click at [268, 169] on button "Save" at bounding box center [365, 183] width 194 height 29
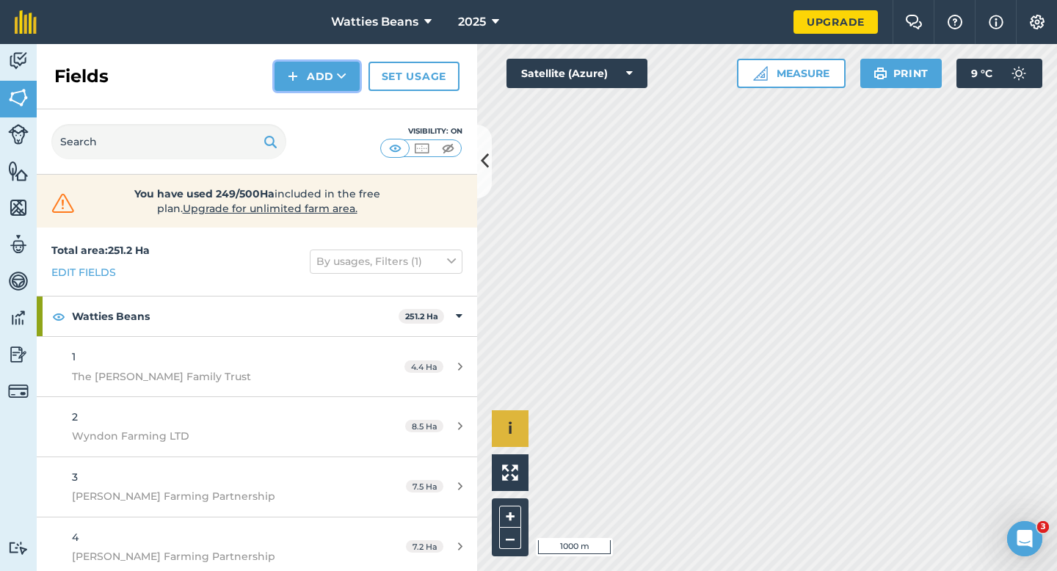
click at [324, 83] on button "Add" at bounding box center [316, 76] width 85 height 29
click at [324, 98] on link "Draw" at bounding box center [317, 109] width 81 height 32
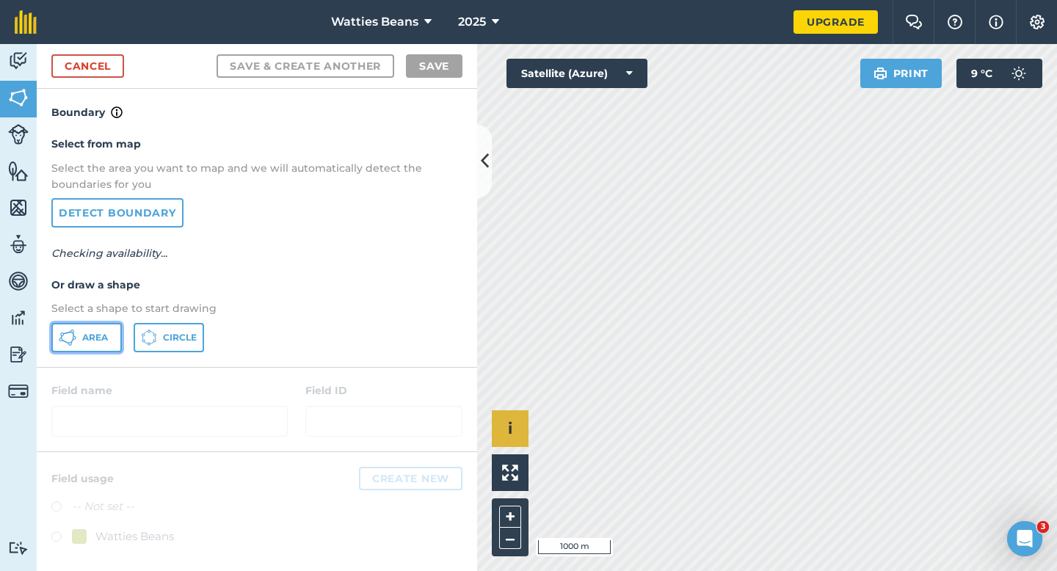
click at [103, 346] on button "Area" at bounding box center [86, 337] width 70 height 29
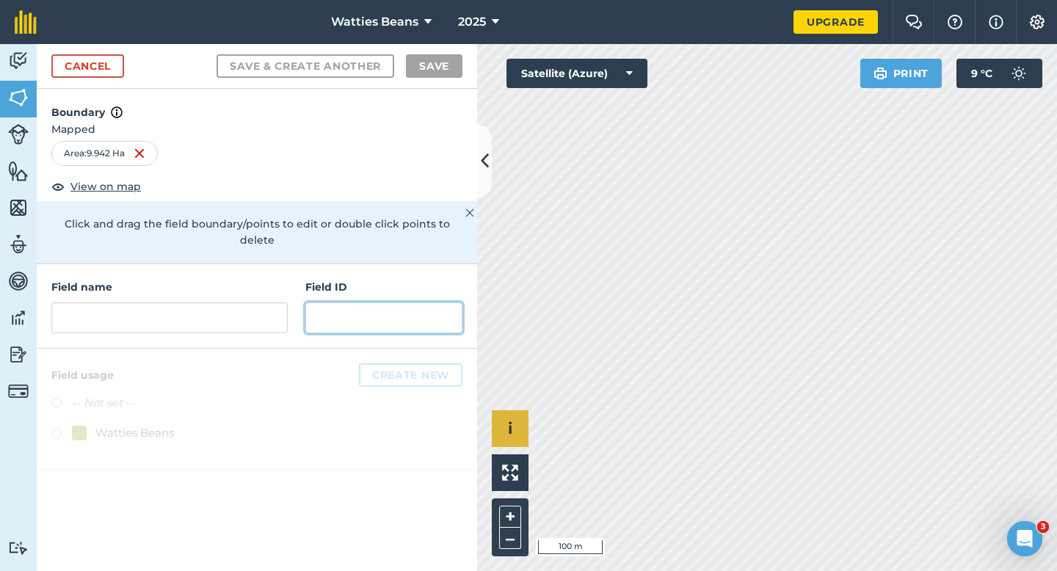
click at [352, 302] on input "text" at bounding box center [383, 317] width 157 height 31
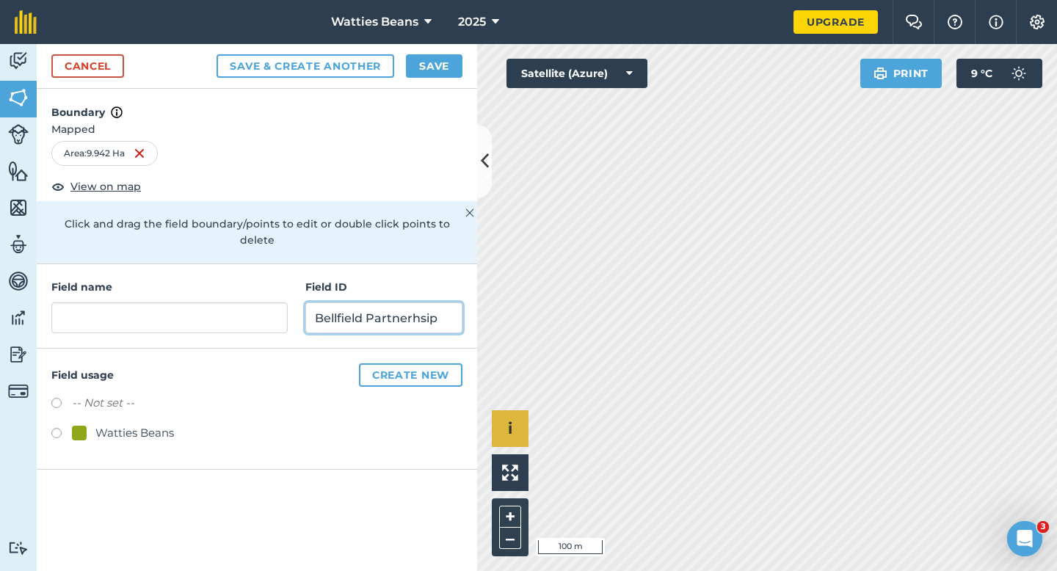
type input "Bellfield Partnerhsip"
click at [153, 424] on div "Watties Beans" at bounding box center [134, 433] width 79 height 18
radio input "true"
click at [423, 302] on input "Bellfield Partnerhsip" at bounding box center [383, 317] width 157 height 31
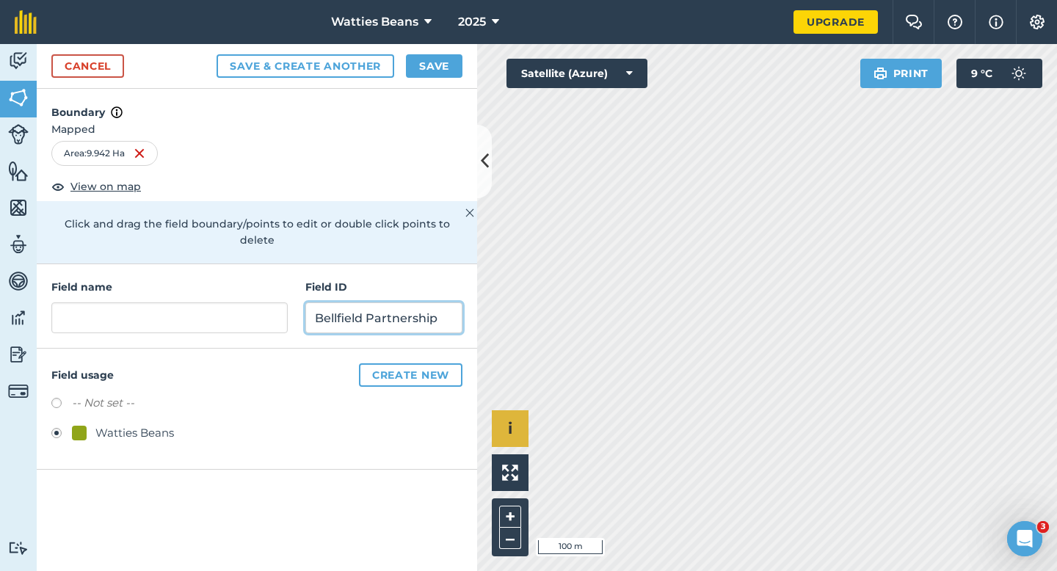
type input "Bellfield Partnership"
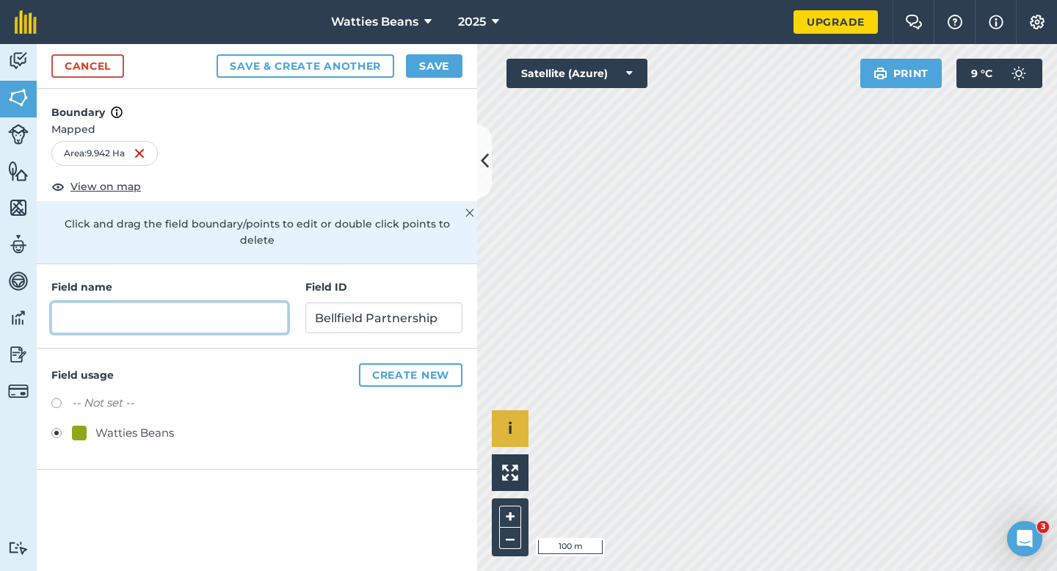
click at [164, 310] on input "text" at bounding box center [169, 317] width 236 height 31
type input "28"
click at [440, 70] on button "Save" at bounding box center [434, 65] width 57 height 23
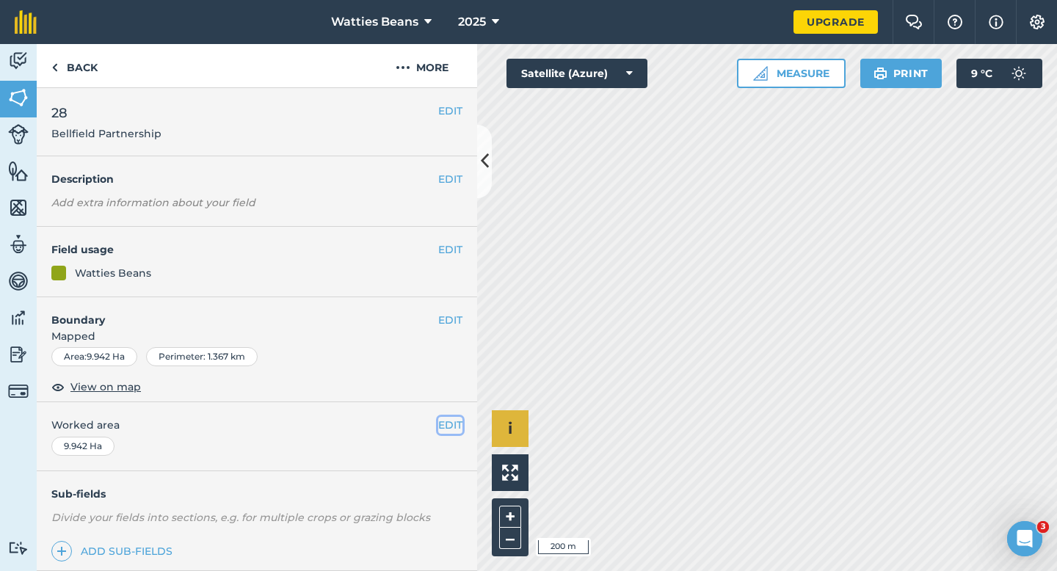
click at [438, 430] on button "EDIT" at bounding box center [450, 425] width 24 height 16
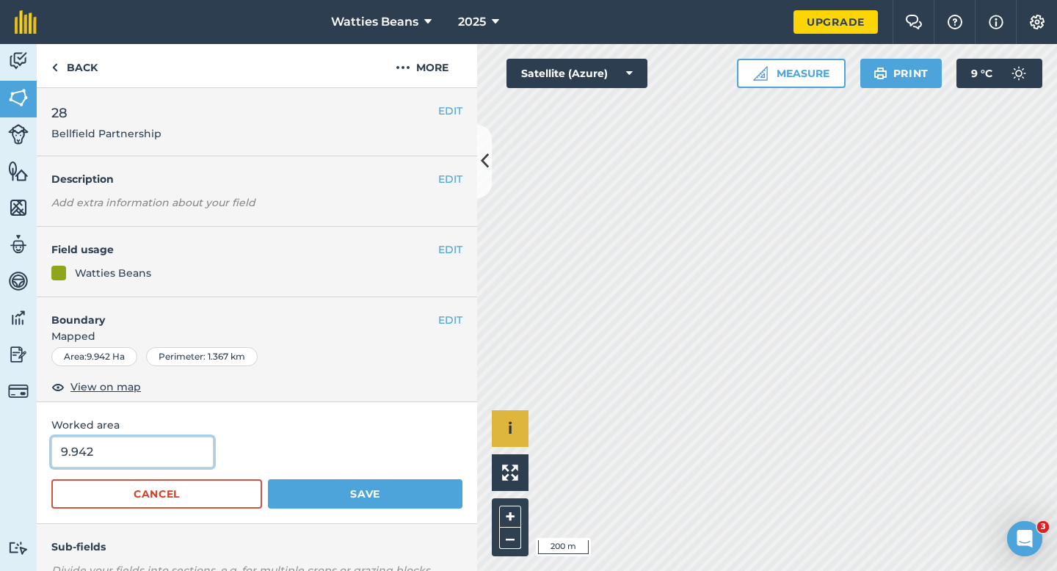
click at [160, 448] on input "9.942" at bounding box center [132, 452] width 162 height 31
type input "10"
click at [268, 479] on button "Save" at bounding box center [365, 493] width 194 height 29
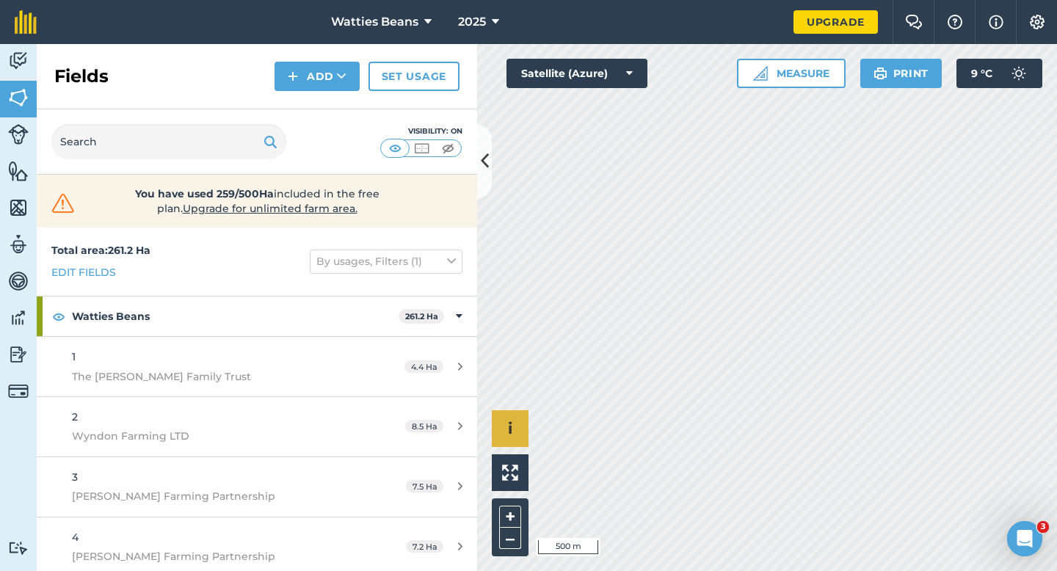
scroll to position [1446, 0]
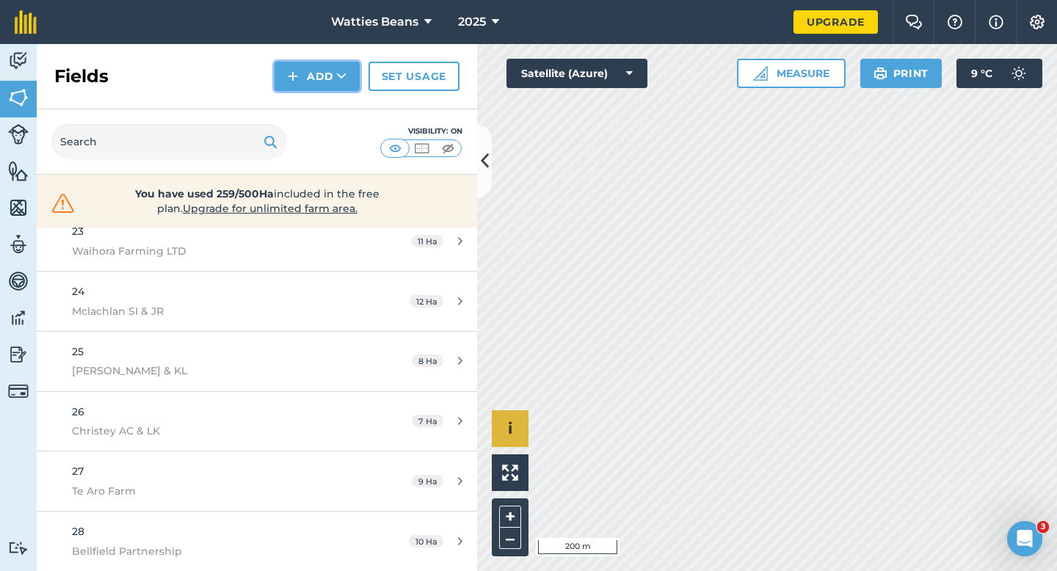
click at [316, 75] on button "Add" at bounding box center [316, 76] width 85 height 29
click at [316, 106] on link "Draw" at bounding box center [317, 109] width 81 height 32
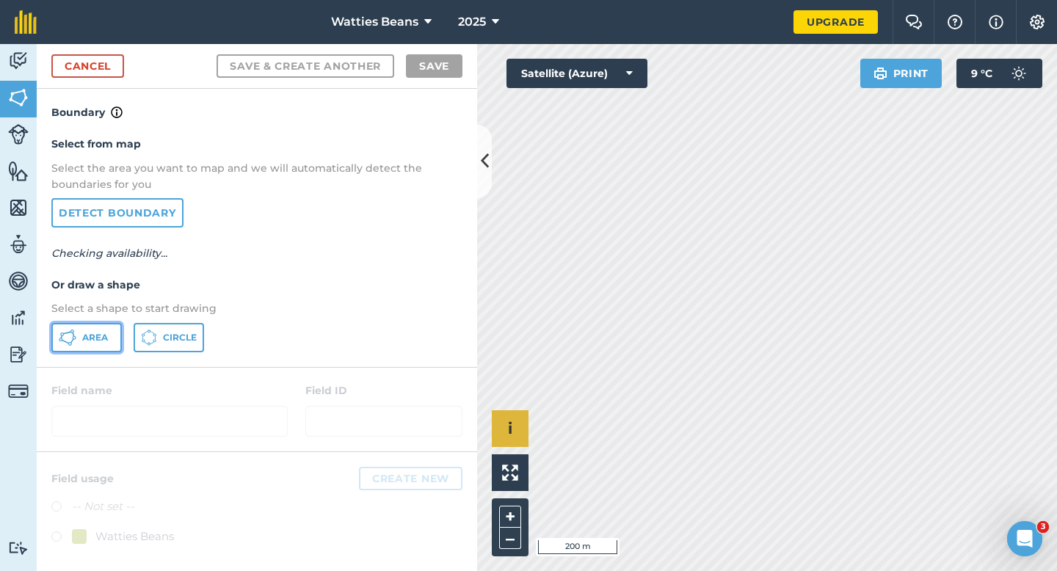
click at [91, 347] on button "Area" at bounding box center [86, 337] width 70 height 29
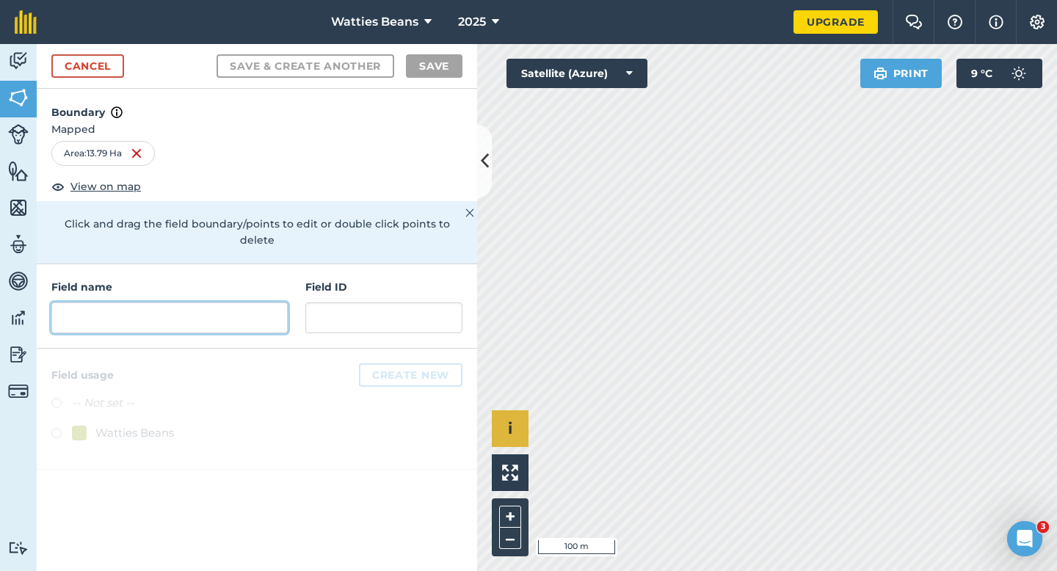
click at [181, 313] on input "text" at bounding box center [169, 317] width 236 height 31
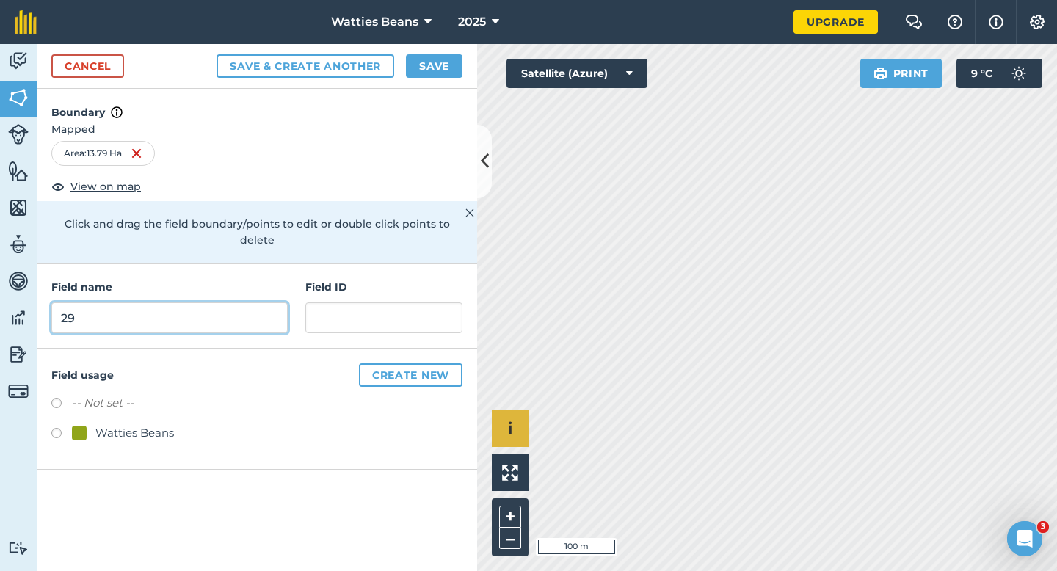
type input "29"
click at [103, 424] on div "Watties Beans" at bounding box center [134, 433] width 79 height 18
radio input "true"
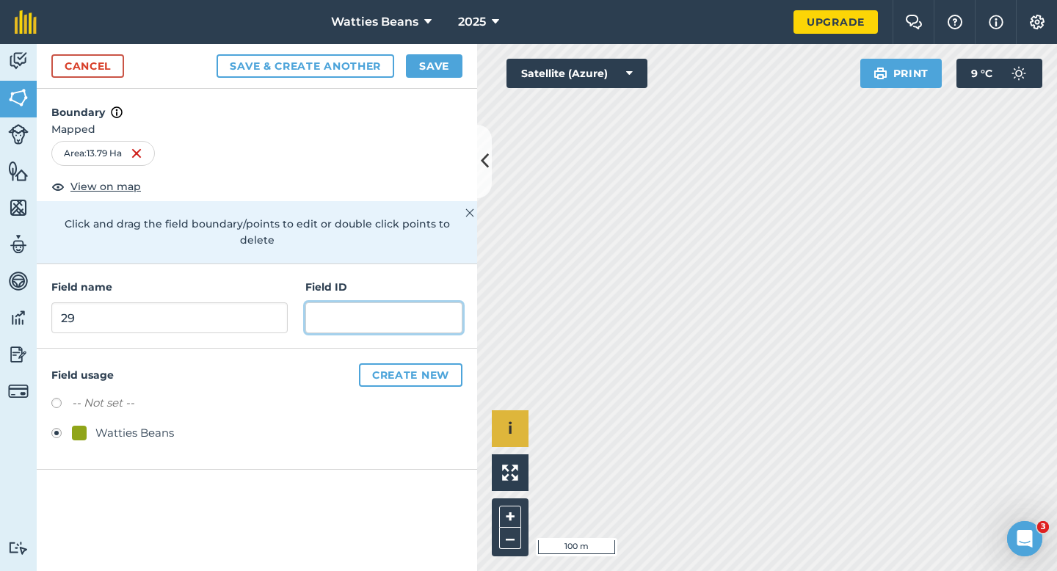
click at [360, 302] on input "text" at bounding box center [383, 317] width 157 height 31
type input "Brown CA & [PERSON_NAME]"
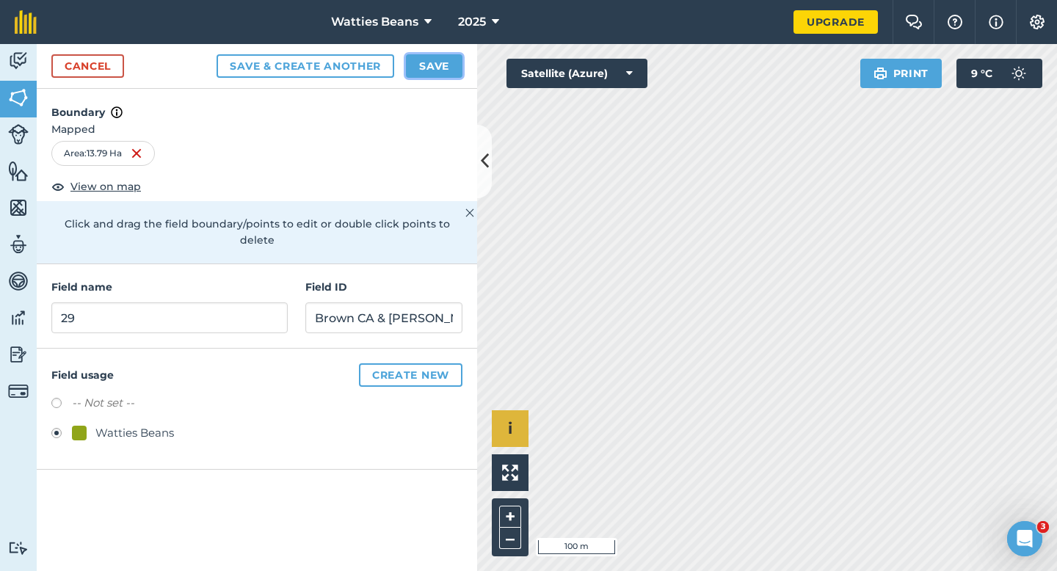
click at [436, 63] on button "Save" at bounding box center [434, 65] width 57 height 23
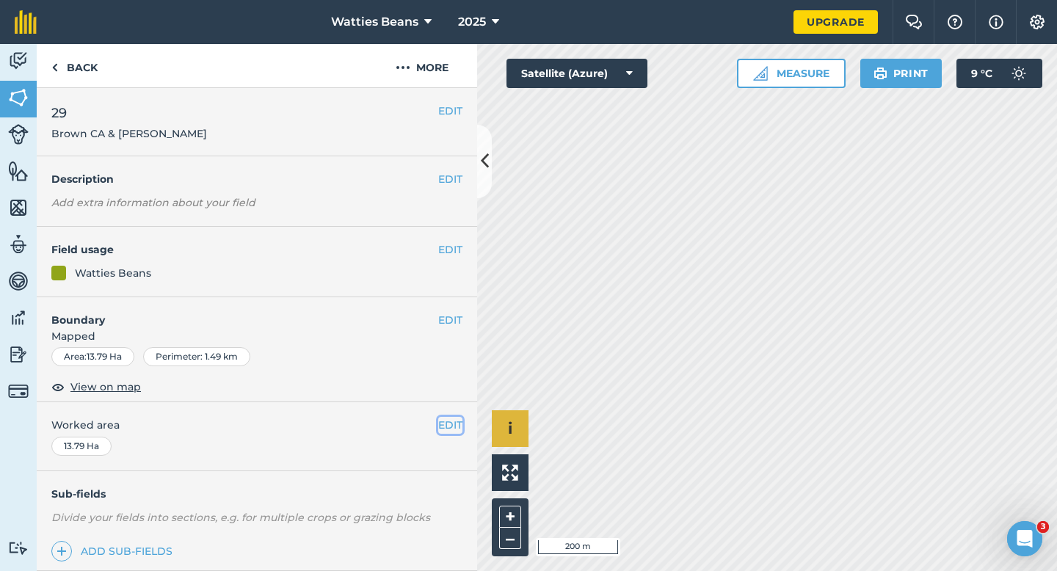
click at [447, 423] on button "EDIT" at bounding box center [450, 425] width 24 height 16
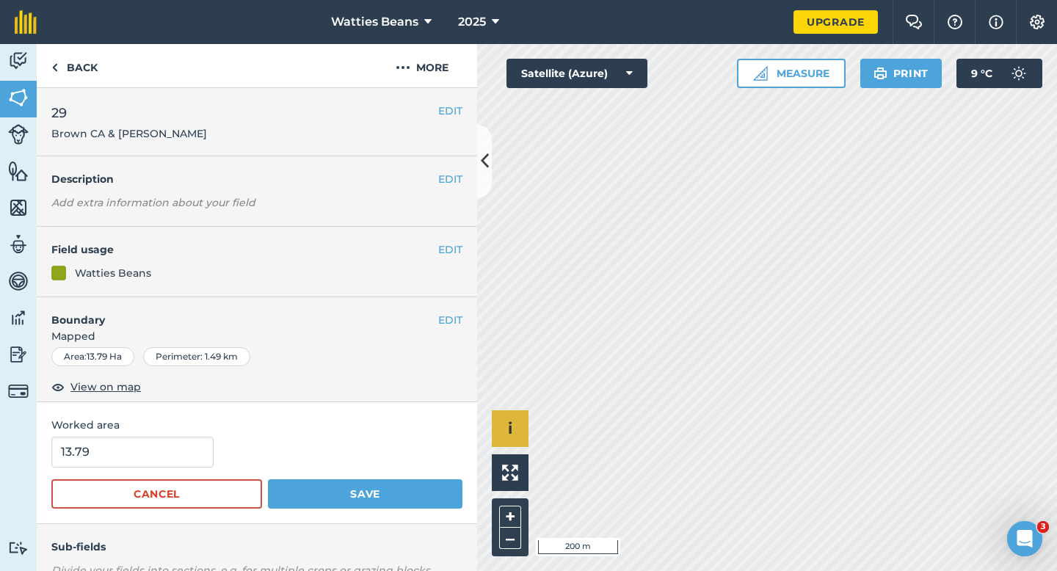
click at [161, 433] on span "Worked area" at bounding box center [256, 425] width 411 height 16
click at [161, 435] on div "Worked area 13.79 Cancel Save" at bounding box center [257, 462] width 440 height 121
click at [161, 462] on input "13.79" at bounding box center [132, 452] width 162 height 31
type input "14"
click at [268, 479] on button "Save" at bounding box center [365, 493] width 194 height 29
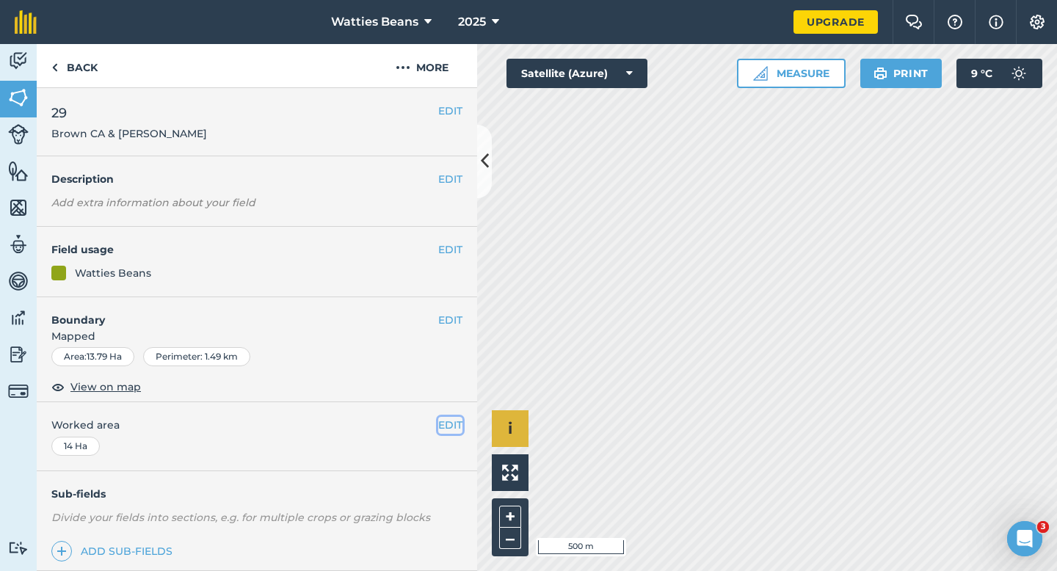
click at [455, 421] on button "EDIT" at bounding box center [450, 425] width 24 height 16
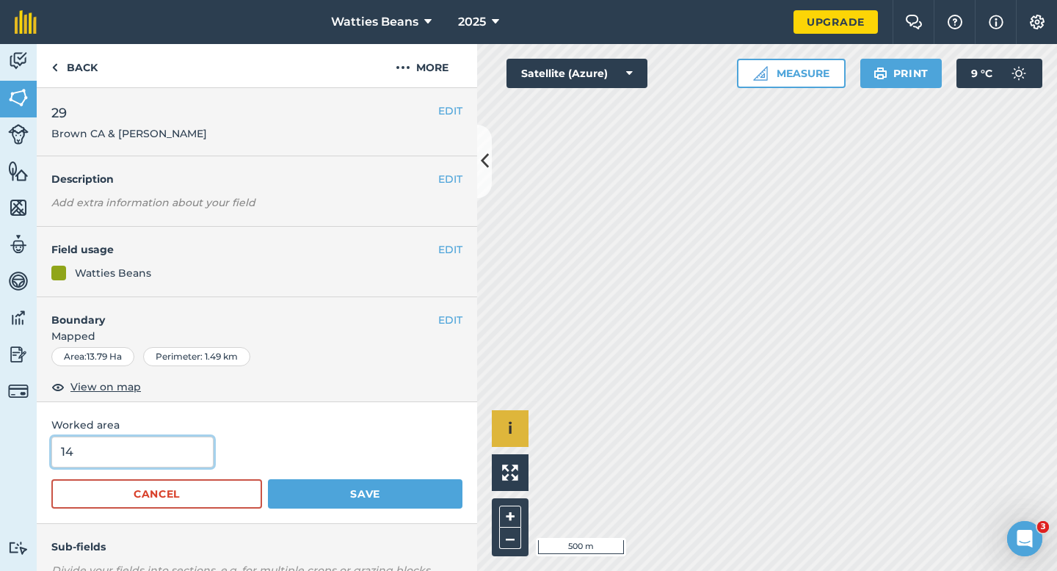
click at [203, 445] on input "14" at bounding box center [132, 452] width 162 height 31
type input "12"
click at [268, 479] on button "Save" at bounding box center [365, 493] width 194 height 29
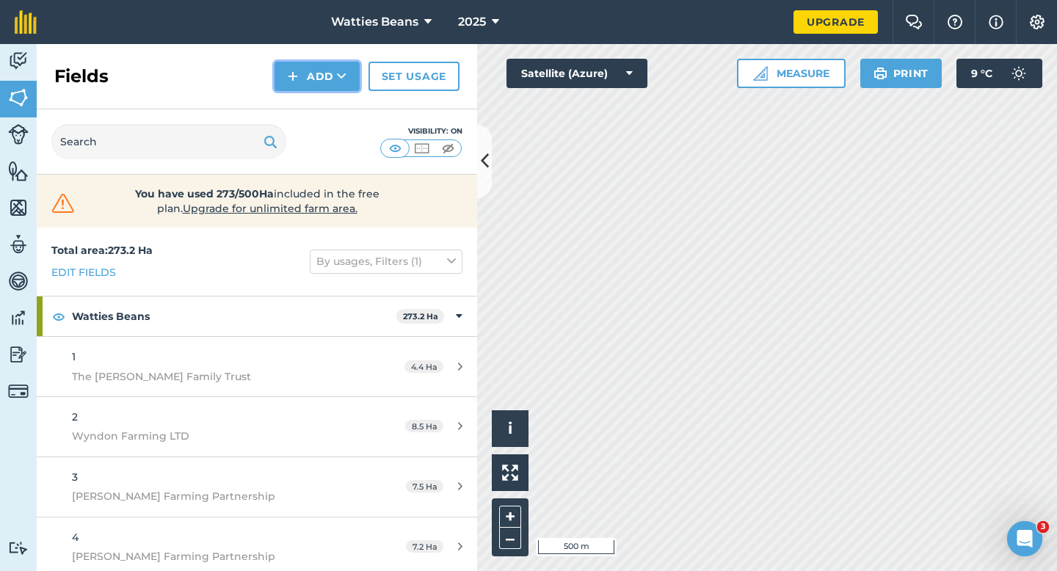
click at [284, 82] on button "Add" at bounding box center [316, 76] width 85 height 29
click at [286, 102] on link "Draw" at bounding box center [317, 109] width 81 height 32
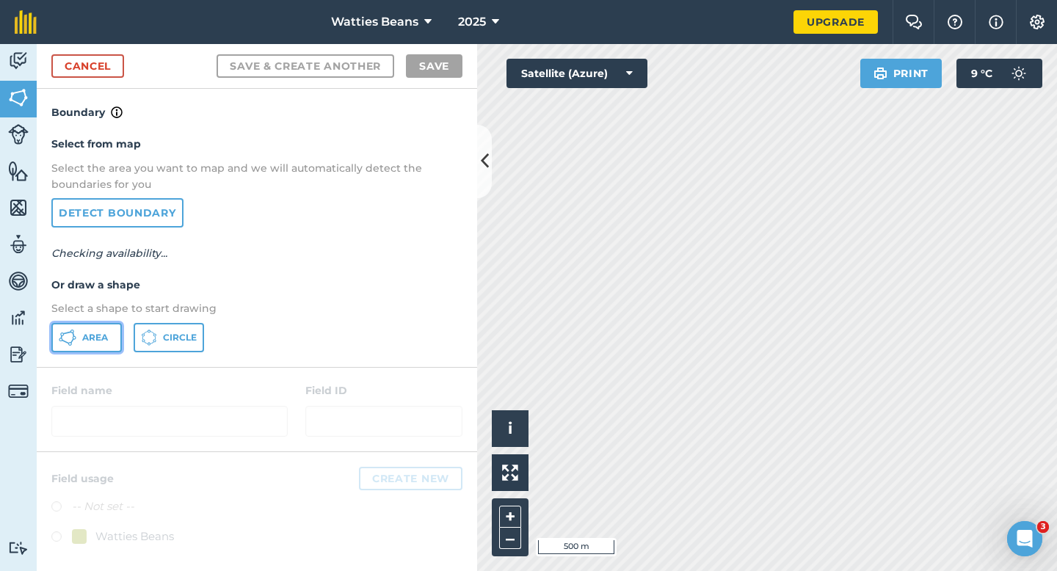
click at [98, 333] on span "Area" at bounding box center [95, 338] width 26 height 12
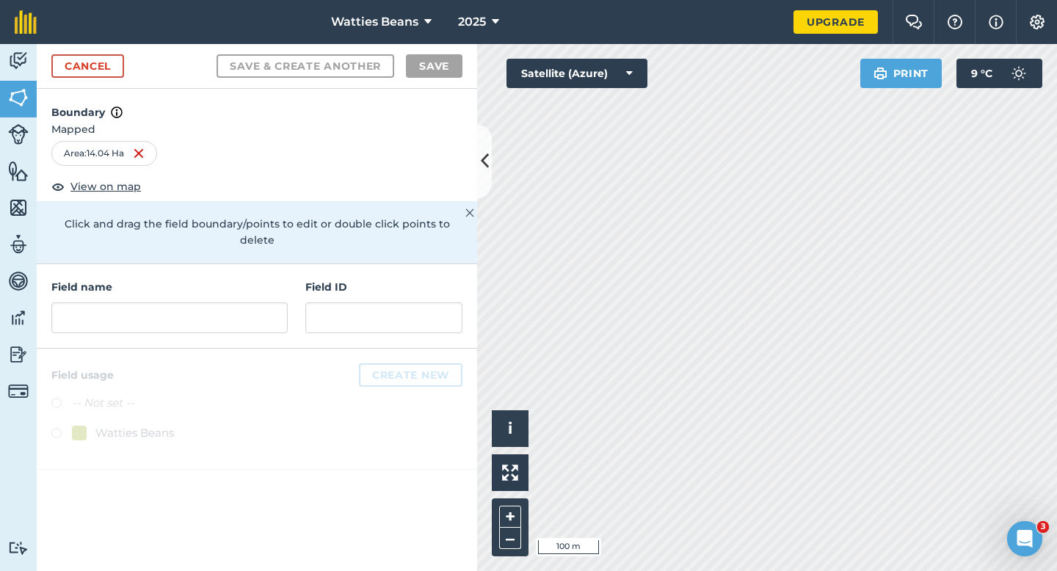
click at [338, 285] on div "Field ID" at bounding box center [383, 306] width 157 height 54
click at [341, 302] on input "text" at bounding box center [383, 317] width 157 height 31
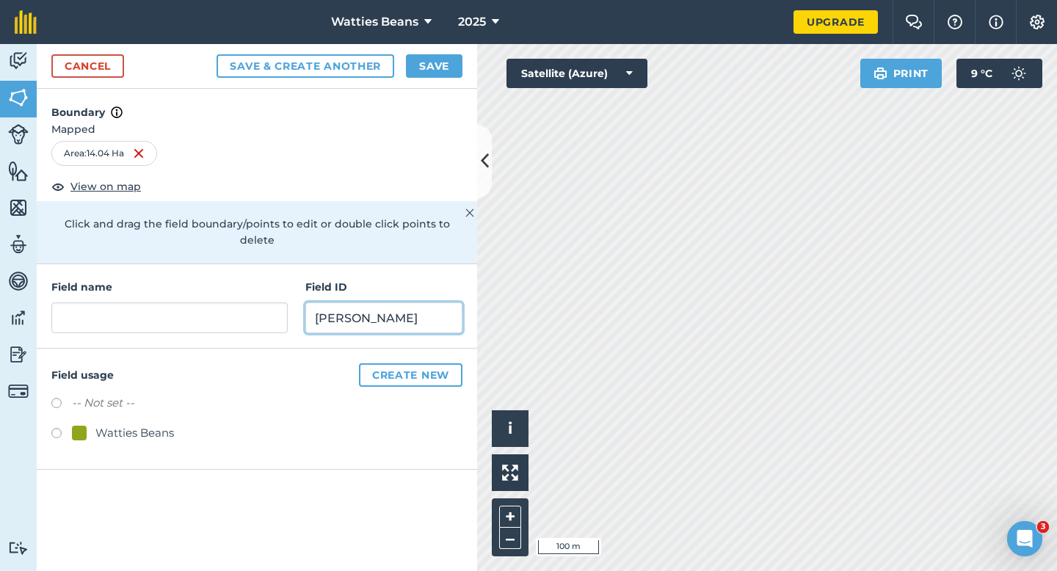
type input "[PERSON_NAME]"
click at [102, 74] on link "Cancel" at bounding box center [87, 65] width 73 height 23
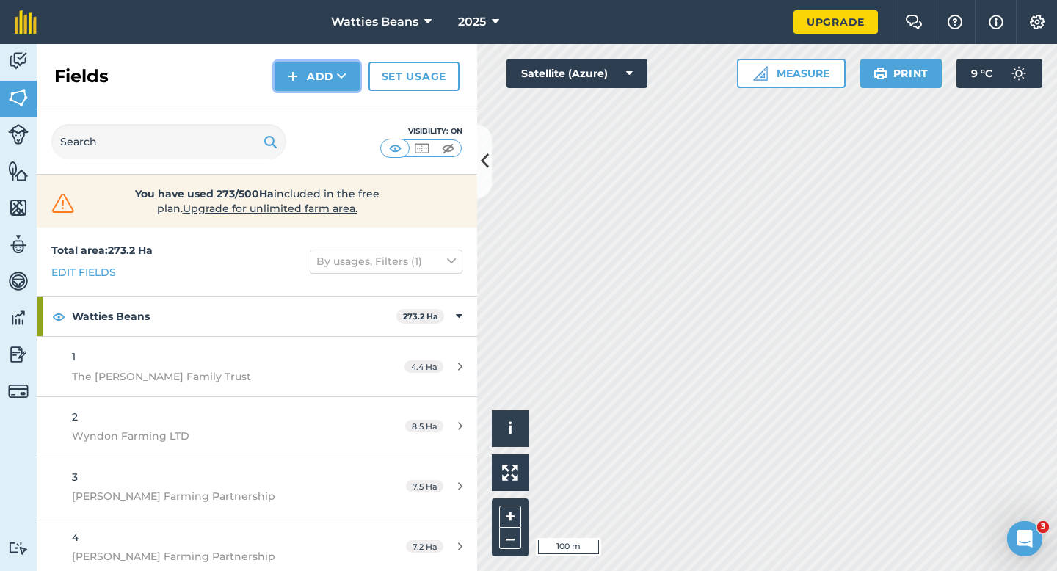
click at [278, 82] on button "Add" at bounding box center [316, 76] width 85 height 29
click at [293, 95] on link "Draw" at bounding box center [317, 109] width 81 height 32
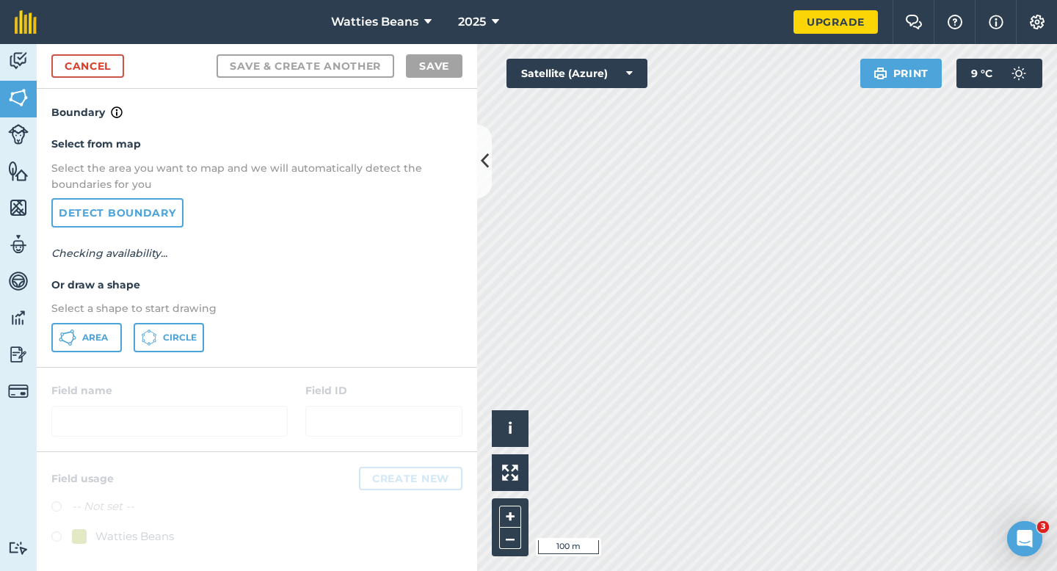
click at [84, 365] on div "Select from map Select the area you want to map and we will automatically detec…" at bounding box center [257, 243] width 440 height 245
click at [84, 351] on button "Area" at bounding box center [86, 337] width 70 height 29
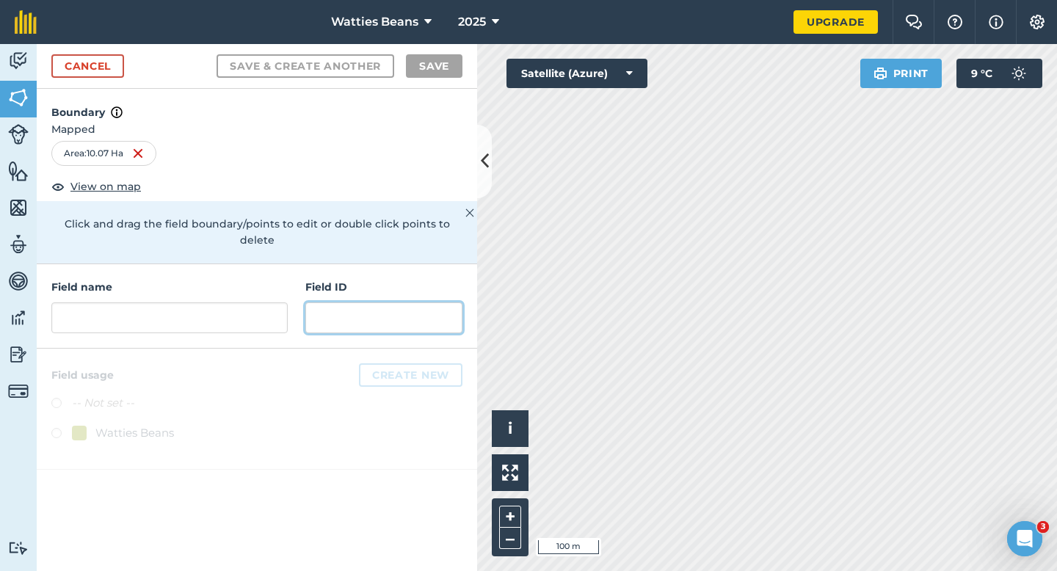
click at [352, 302] on input "text" at bounding box center [383, 317] width 157 height 31
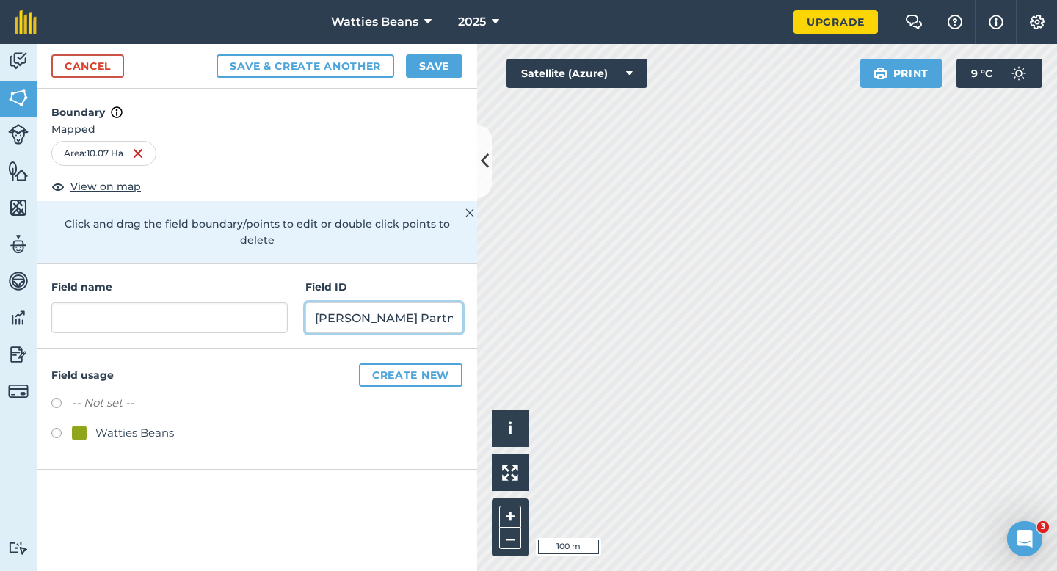
type input "[PERSON_NAME] Partnership"
click at [121, 424] on div "Watties Beans" at bounding box center [134, 433] width 79 height 18
radio input "true"
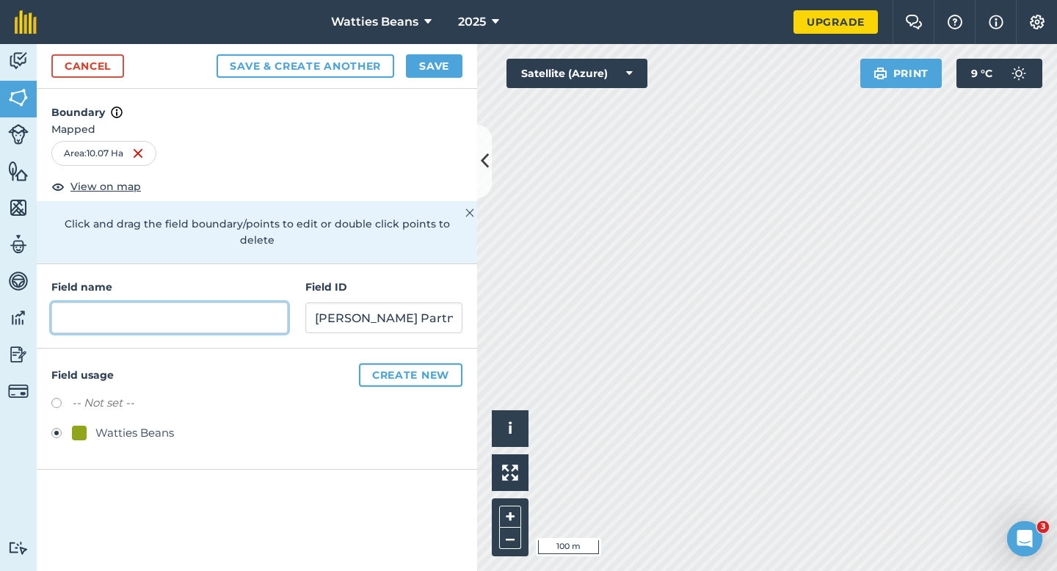
click at [149, 306] on input "text" at bounding box center [169, 317] width 236 height 31
type input "2"
type input "30"
click at [426, 81] on div "Cancel Save & Create Another Save" at bounding box center [257, 66] width 440 height 45
click at [426, 57] on button "Save" at bounding box center [434, 65] width 57 height 23
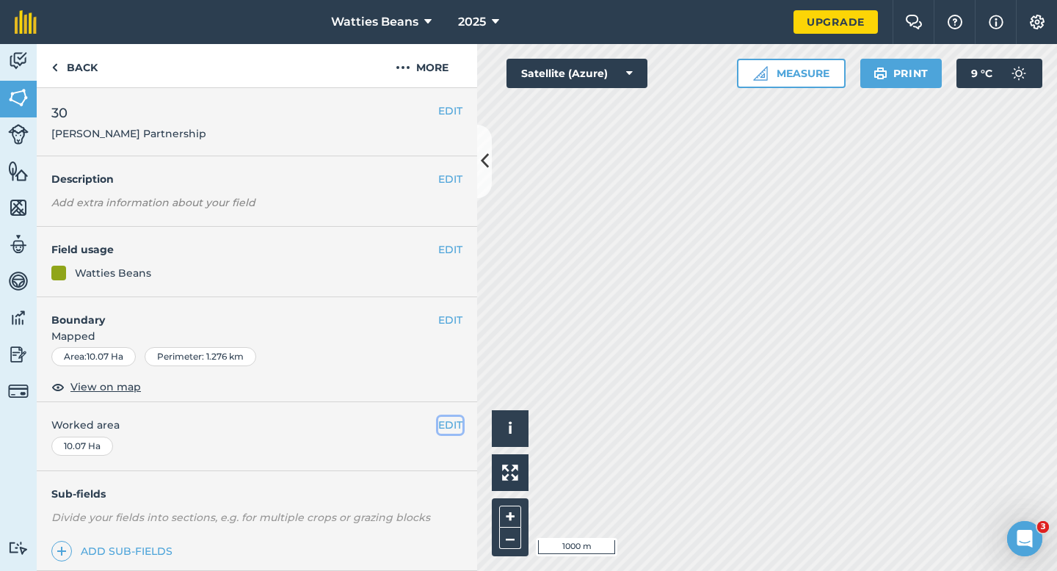
click at [443, 432] on button "EDIT" at bounding box center [450, 425] width 24 height 16
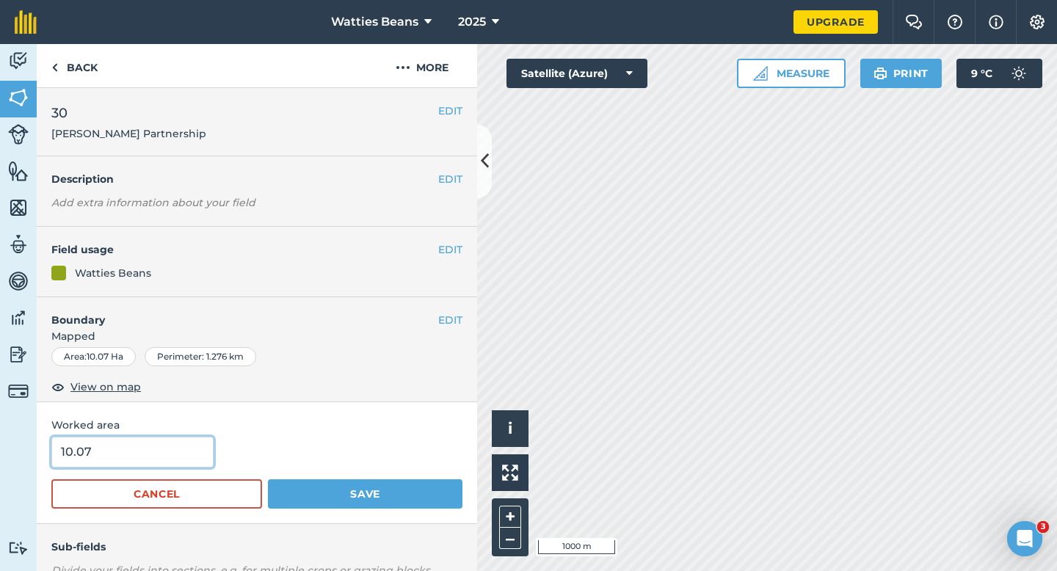
click at [205, 443] on input "10.07" at bounding box center [132, 452] width 162 height 31
type input "10"
click at [268, 479] on button "Save" at bounding box center [365, 493] width 194 height 29
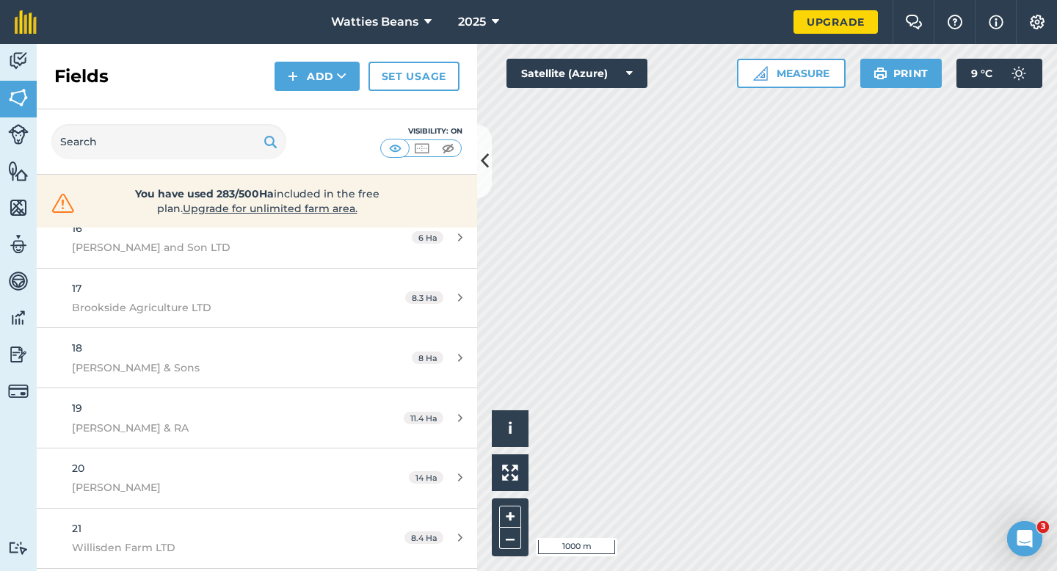
scroll to position [1566, 0]
click at [307, 68] on button "Add" at bounding box center [316, 76] width 85 height 29
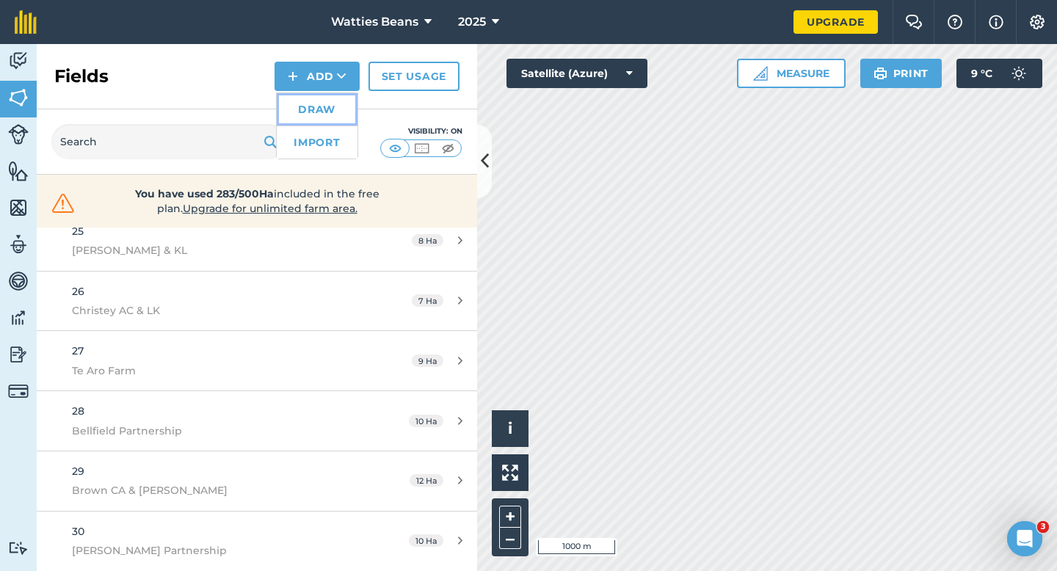
click at [318, 103] on link "Draw" at bounding box center [317, 109] width 81 height 32
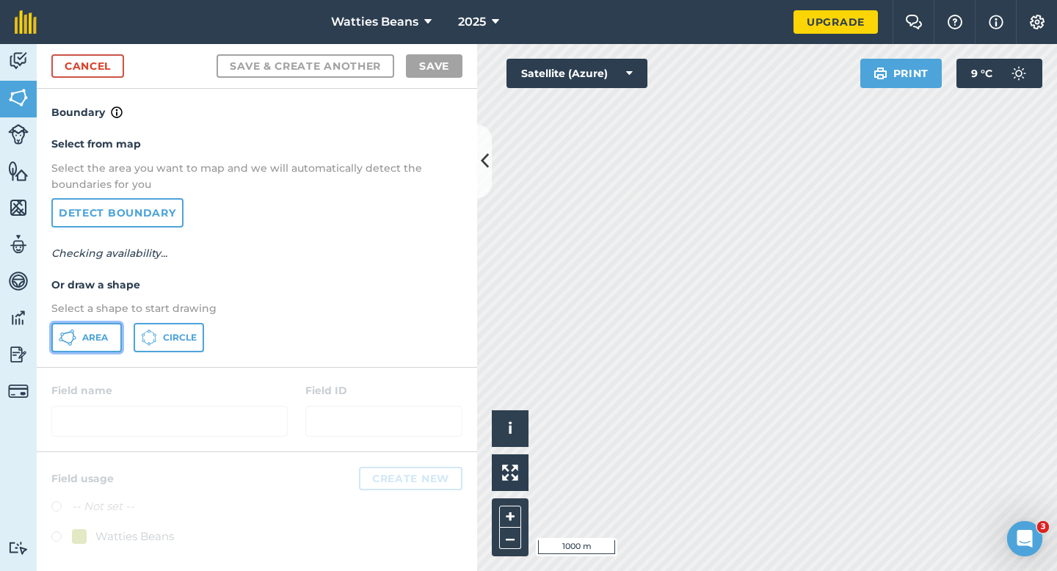
click at [113, 328] on button "Area" at bounding box center [86, 337] width 70 height 29
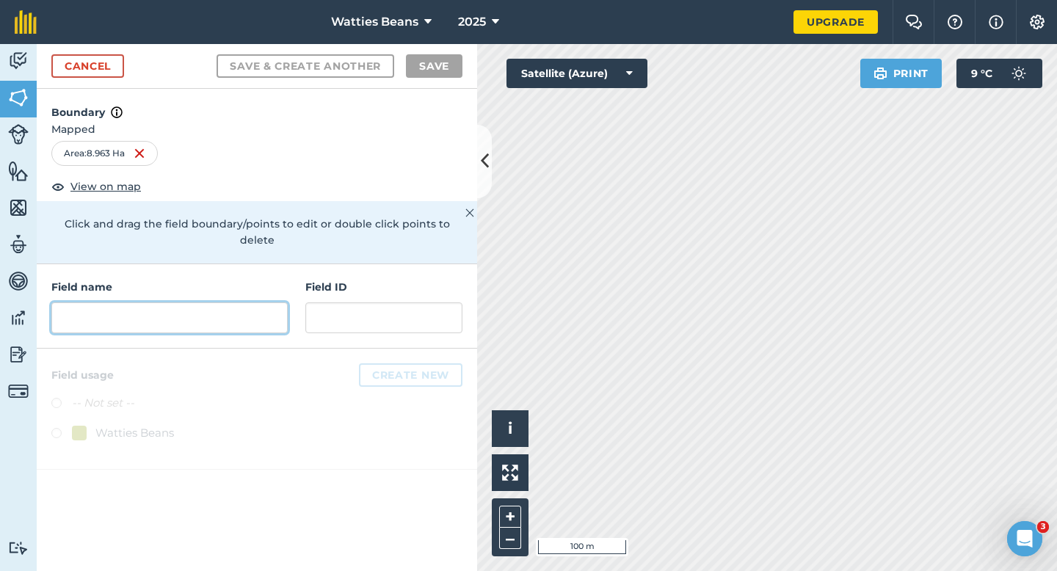
click at [202, 302] on input "text" at bounding box center [169, 317] width 236 height 31
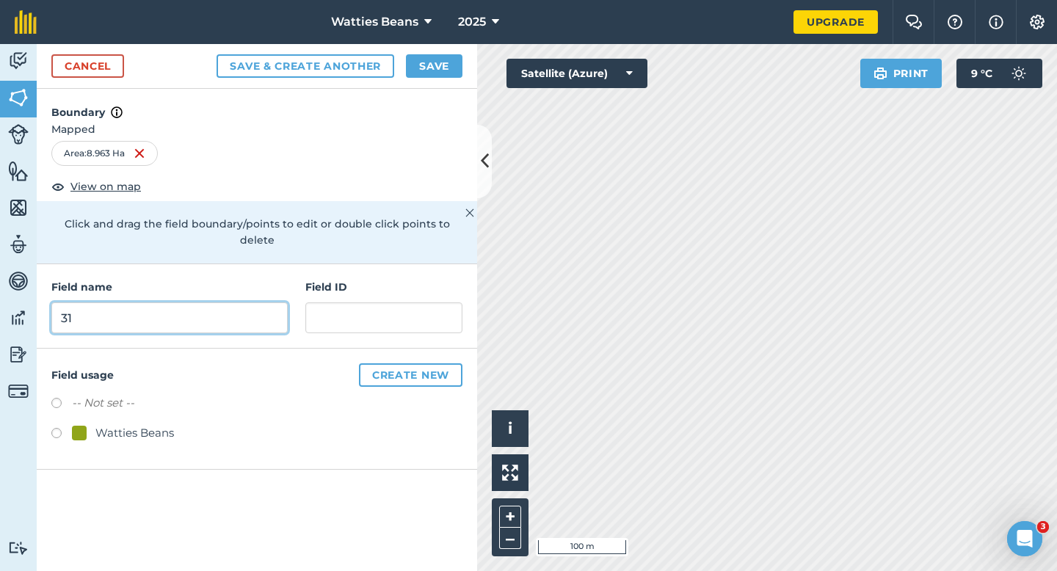
type input "31"
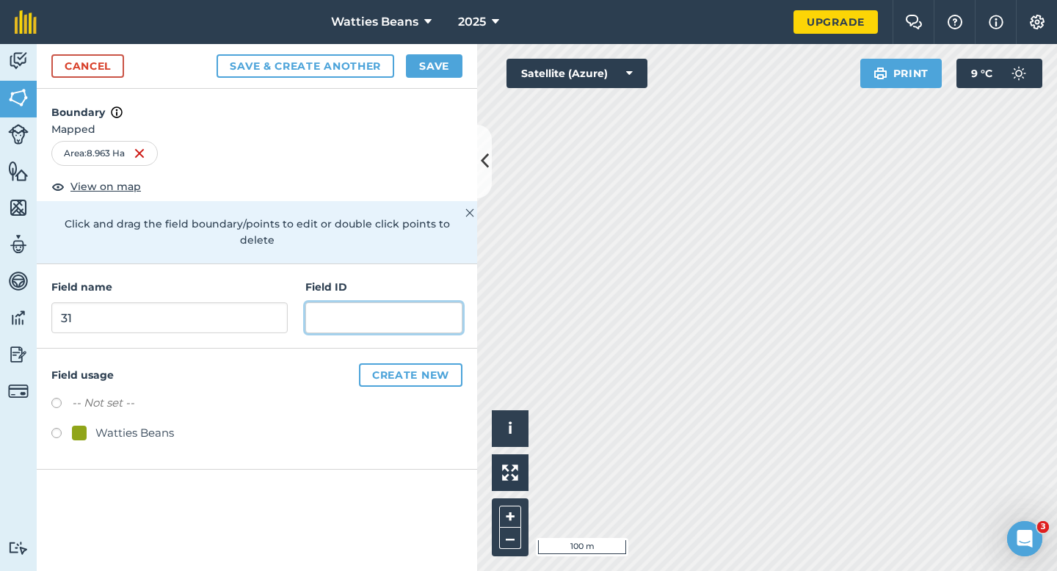
click at [330, 302] on input "text" at bounding box center [383, 317] width 157 height 31
type input "[PERSON_NAME] Farming LTD"
click at [135, 396] on div "-- Not set --" at bounding box center [256, 404] width 411 height 21
click at [135, 424] on div "Watties Beans" at bounding box center [134, 433] width 79 height 18
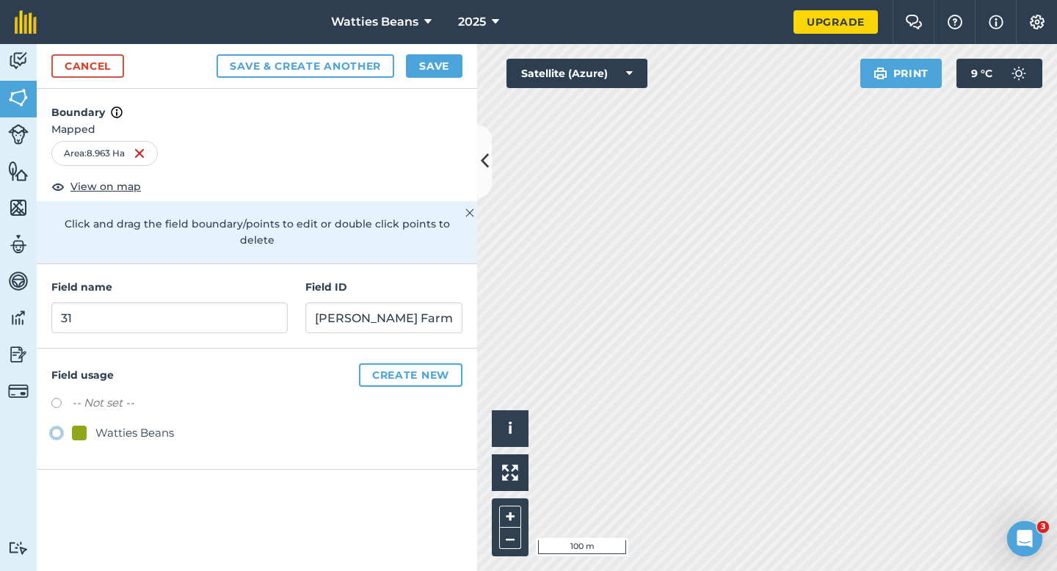
radio input "true"
click at [430, 65] on button "Save" at bounding box center [434, 65] width 57 height 23
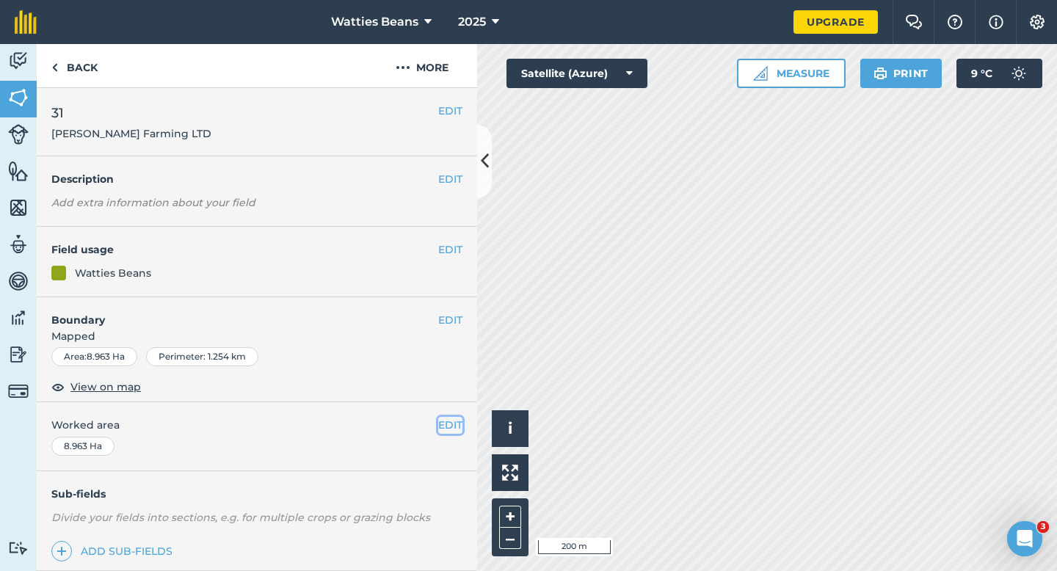
click at [454, 423] on button "EDIT" at bounding box center [450, 425] width 24 height 16
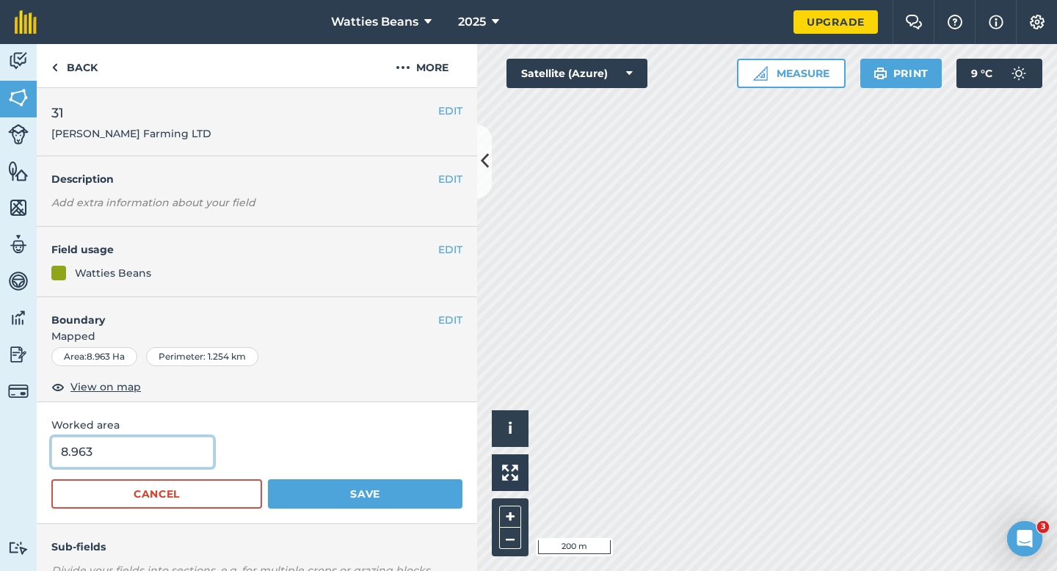
click at [153, 455] on input "8.963" at bounding box center [132, 452] width 162 height 31
type input "9"
click at [268, 479] on button "Save" at bounding box center [365, 493] width 194 height 29
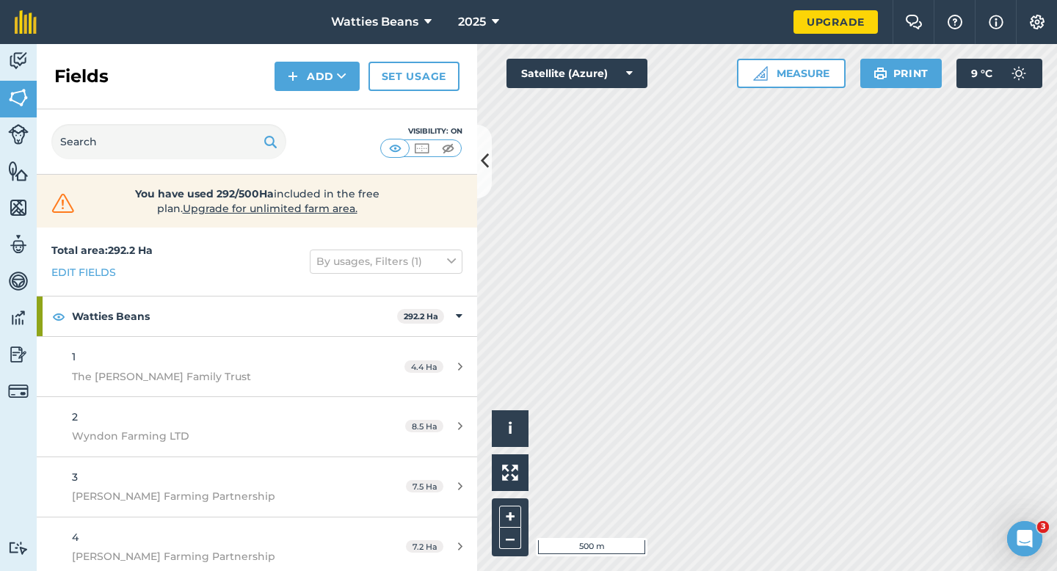
click at [319, 94] on div "Fields Add Set usage" at bounding box center [257, 76] width 440 height 65
click at [319, 87] on button "Add" at bounding box center [316, 76] width 85 height 29
click at [319, 101] on link "Draw" at bounding box center [317, 109] width 81 height 32
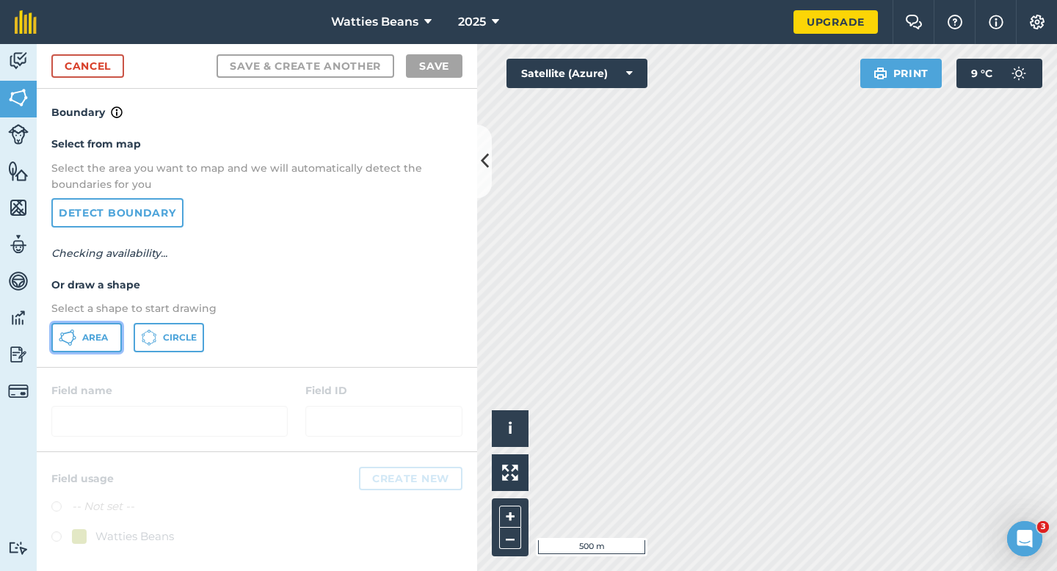
click at [91, 337] on span "Area" at bounding box center [95, 338] width 26 height 12
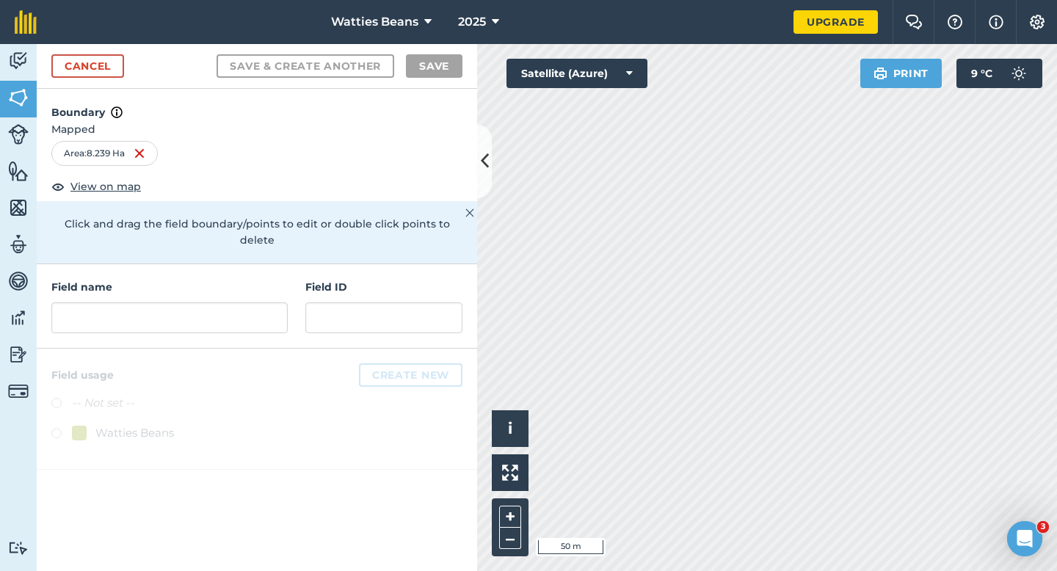
click at [356, 316] on div "Field name Field ID" at bounding box center [257, 306] width 440 height 84
click at [356, 311] on input "text" at bounding box center [383, 317] width 157 height 31
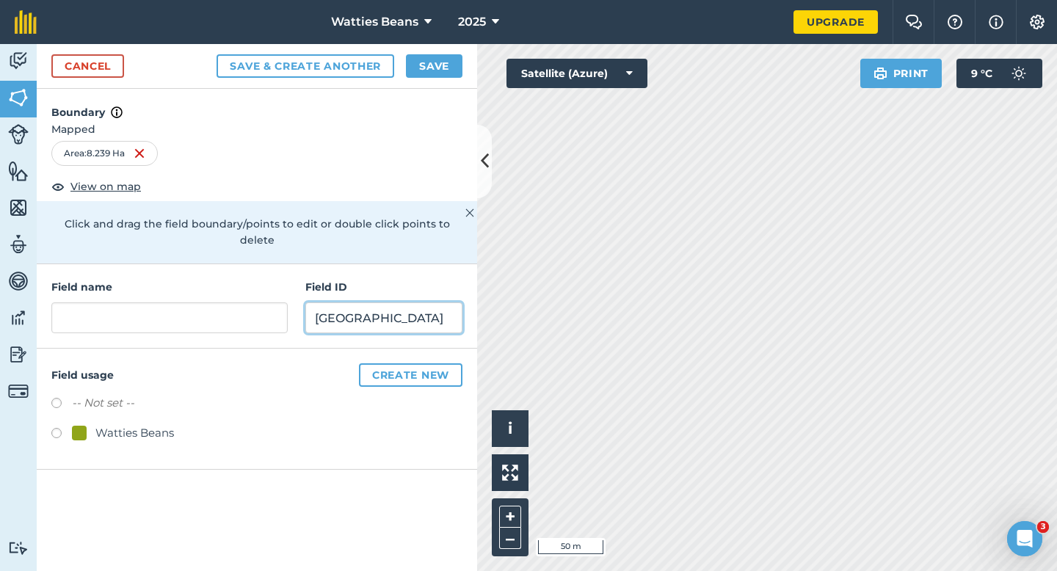
type input "[GEOGRAPHIC_DATA]"
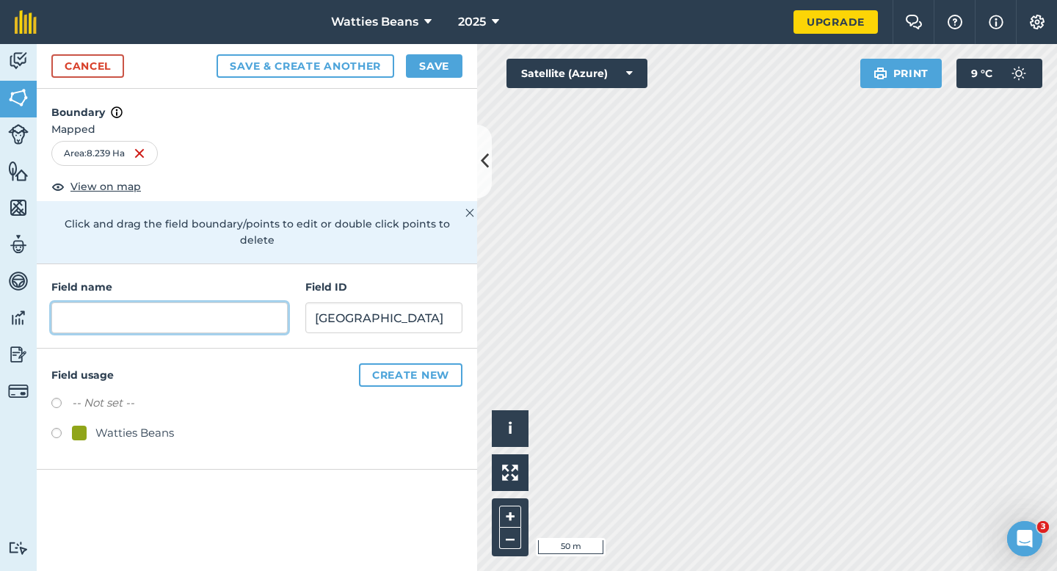
click at [204, 302] on input "text" at bounding box center [169, 317] width 236 height 31
click at [138, 404] on div "-- Not set -- Watties Beans" at bounding box center [256, 419] width 411 height 51
click at [138, 424] on div "Watties Beans" at bounding box center [134, 433] width 79 height 18
radio input "true"
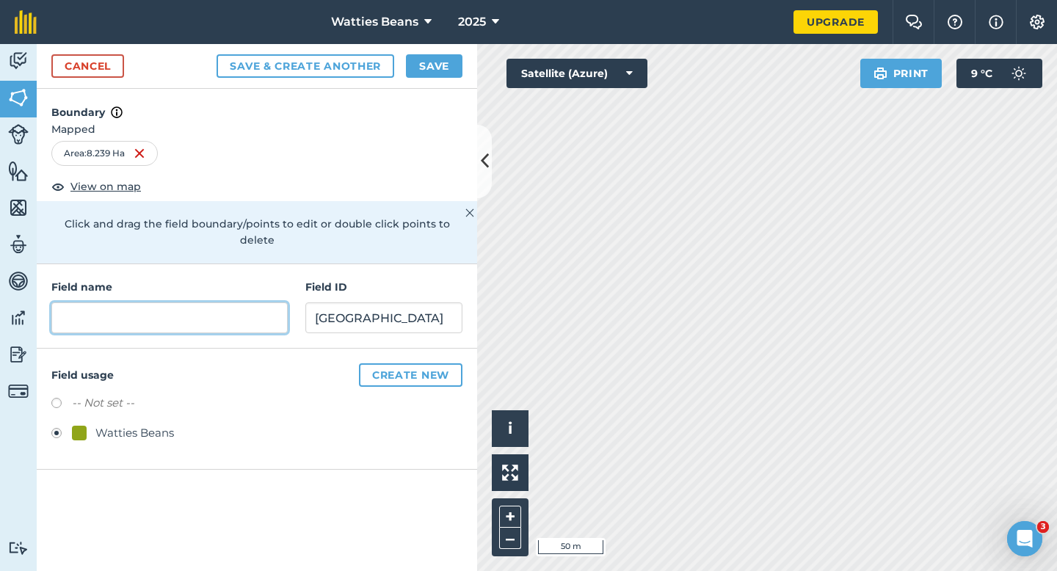
click at [177, 302] on input "text" at bounding box center [169, 317] width 236 height 31
type input "32"
click at [447, 65] on button "Save" at bounding box center [434, 65] width 57 height 23
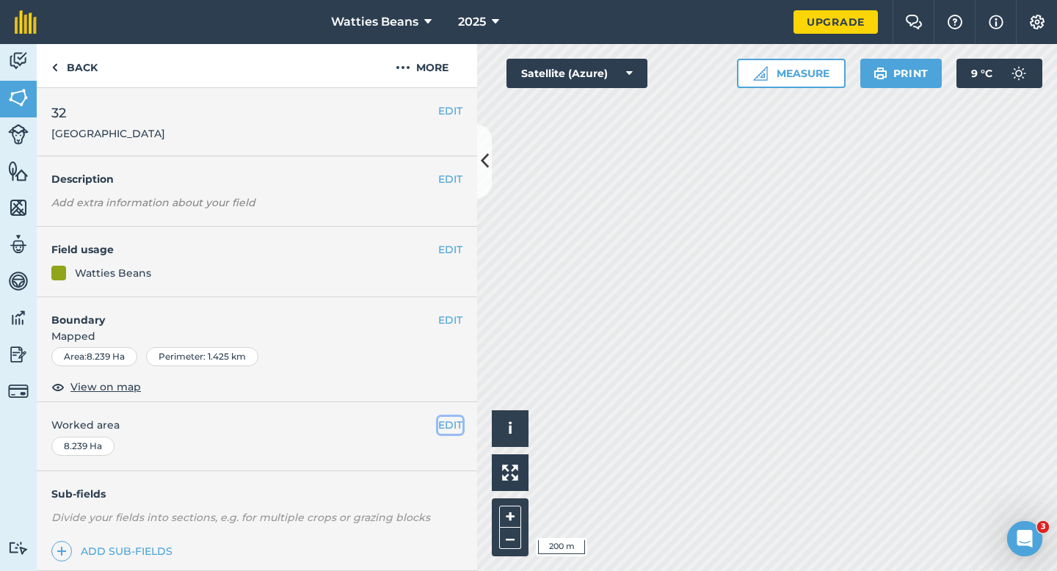
click at [459, 420] on button "EDIT" at bounding box center [450, 425] width 24 height 16
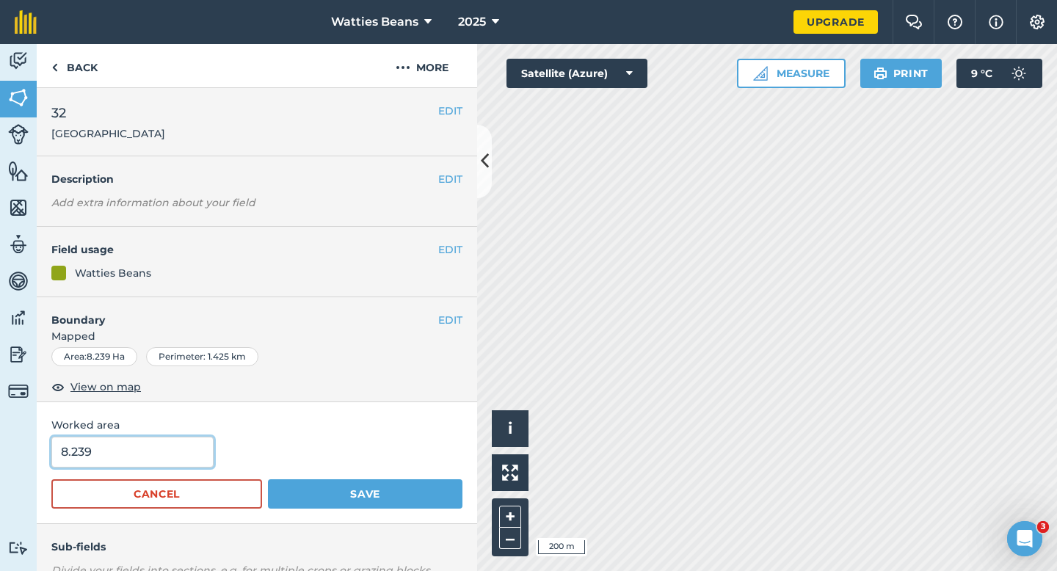
click at [183, 438] on input "8.239" at bounding box center [132, 452] width 162 height 31
click at [186, 451] on input "8.239" at bounding box center [132, 452] width 162 height 31
type input "8.2"
click at [268, 479] on button "Save" at bounding box center [365, 493] width 194 height 29
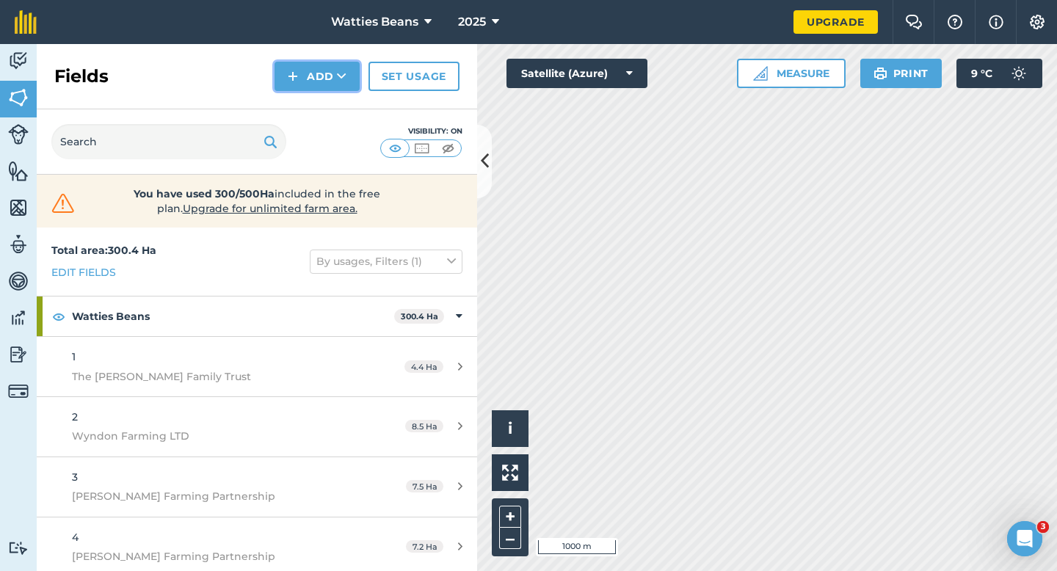
click at [301, 77] on button "Add" at bounding box center [316, 76] width 85 height 29
click at [302, 98] on link "Draw" at bounding box center [317, 109] width 81 height 32
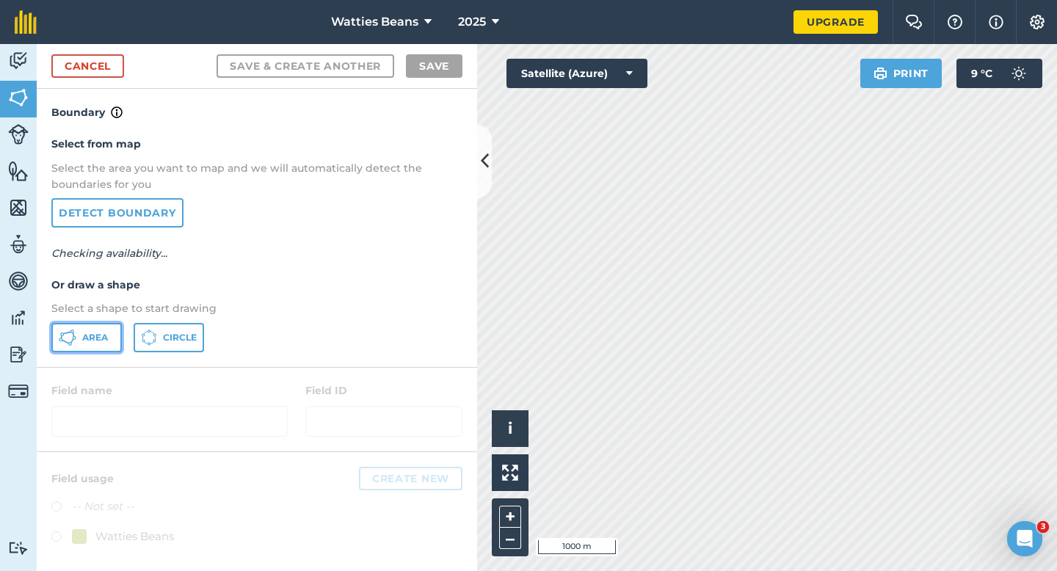
click at [80, 343] on button "Area" at bounding box center [86, 337] width 70 height 29
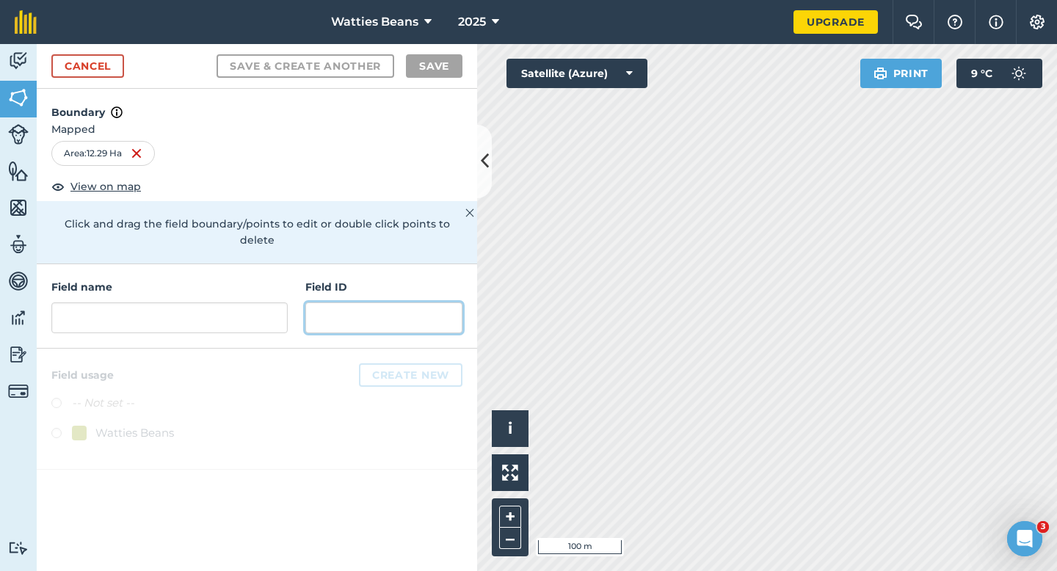
click at [321, 308] on input "text" at bounding box center [383, 317] width 157 height 31
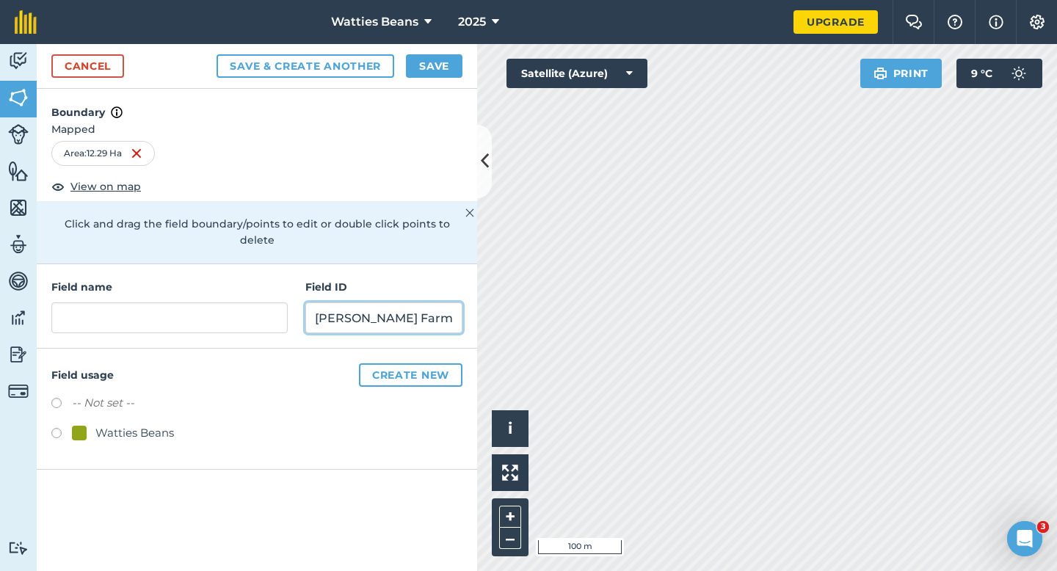
scroll to position [0, 1]
type input "[PERSON_NAME] Farming LTD"
click at [118, 424] on div "Watties Beans" at bounding box center [134, 433] width 79 height 18
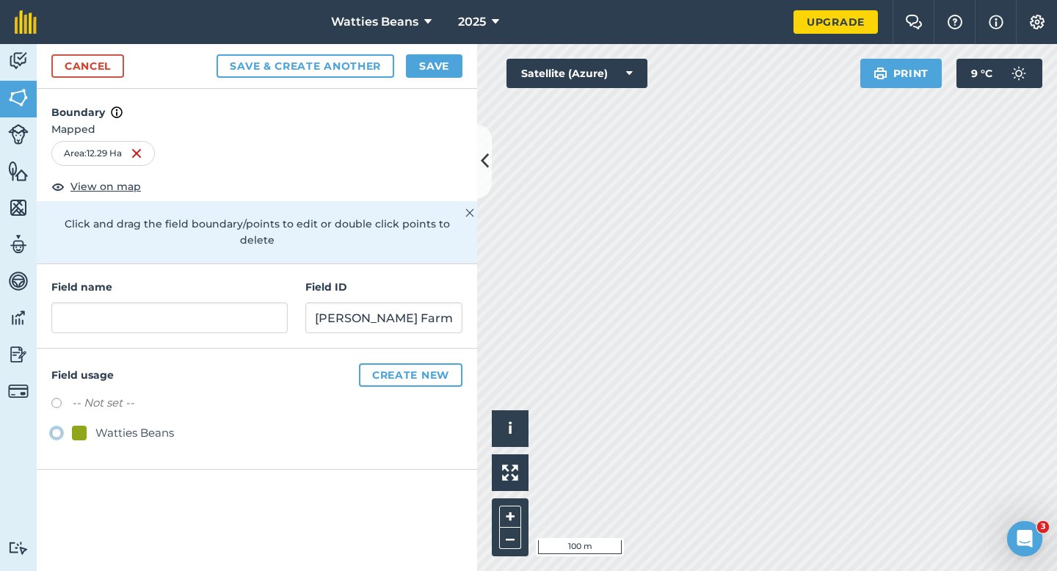
radio input "true"
click at [155, 305] on input "text" at bounding box center [169, 317] width 236 height 31
type input "33"
click at [423, 67] on button "Save" at bounding box center [434, 65] width 57 height 23
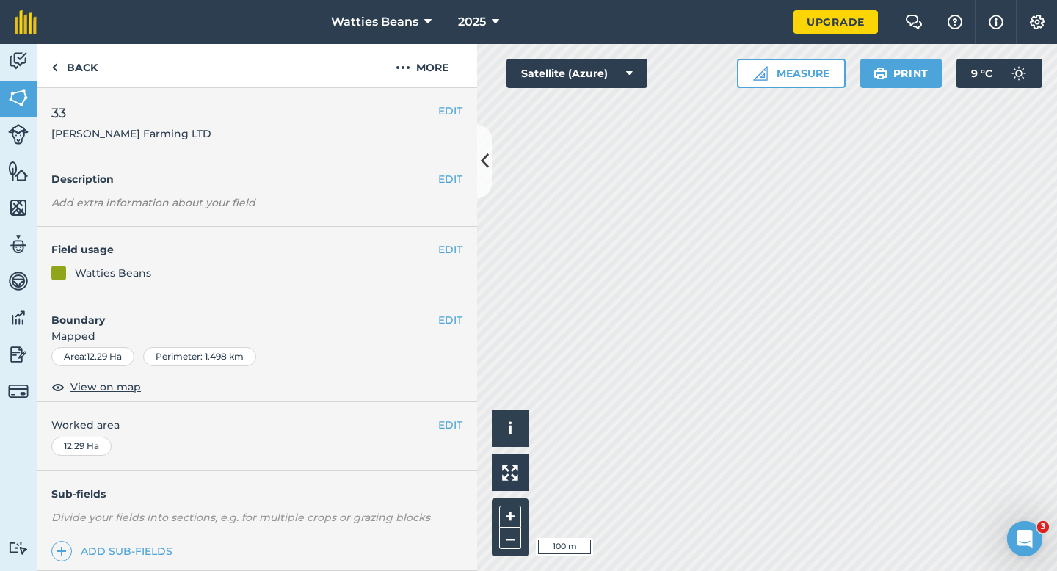
click at [463, 423] on div "EDIT Worked area 12.29 Ha" at bounding box center [257, 436] width 440 height 68
click at [453, 422] on button "EDIT" at bounding box center [450, 425] width 24 height 16
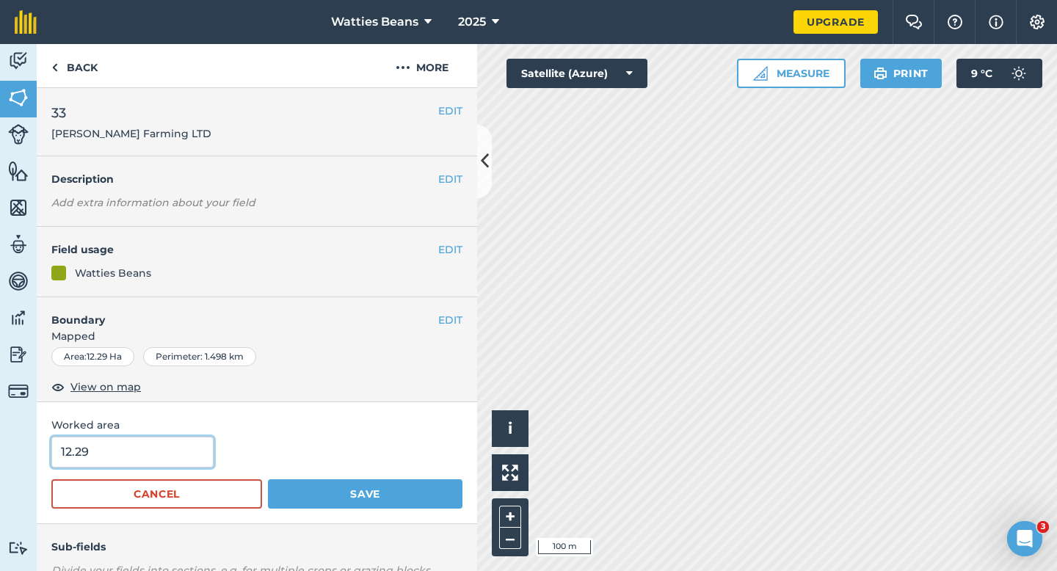
click at [131, 464] on input "12.29" at bounding box center [132, 452] width 162 height 31
type input "12"
click at [268, 479] on button "Save" at bounding box center [365, 493] width 194 height 29
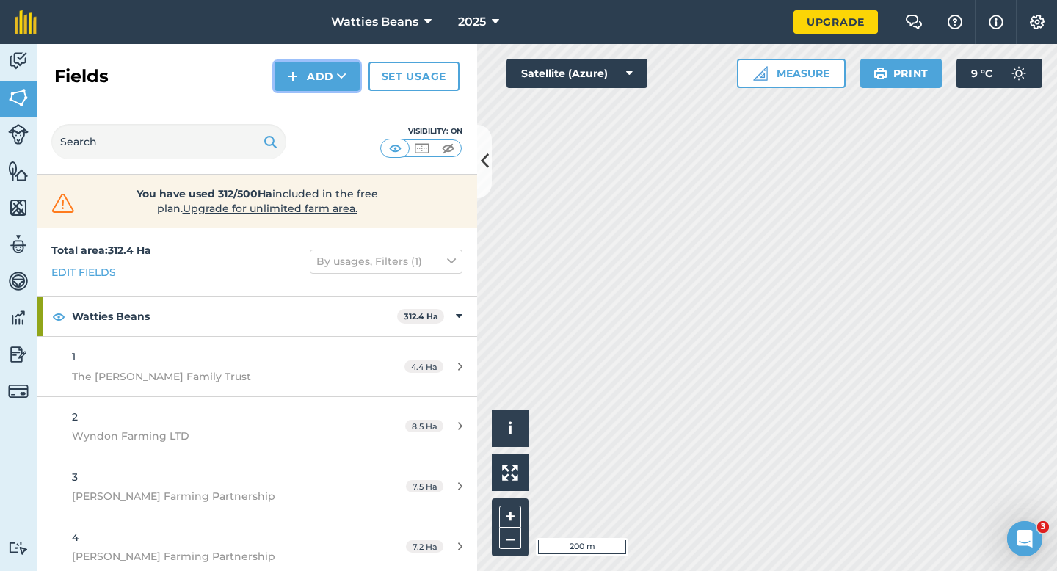
click at [304, 81] on button "Add" at bounding box center [316, 76] width 85 height 29
click at [308, 118] on link "Draw" at bounding box center [317, 109] width 81 height 32
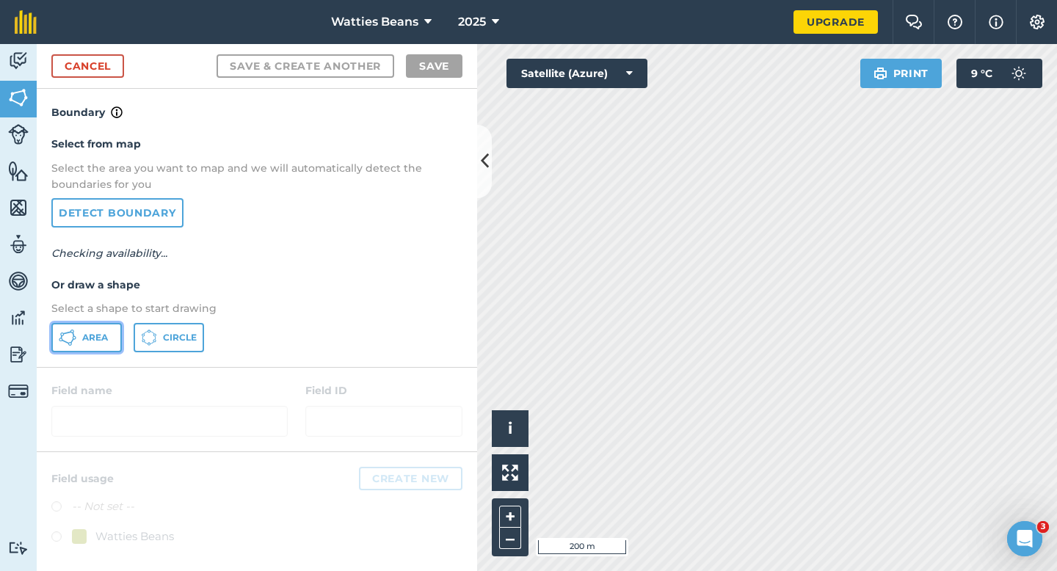
click at [114, 343] on button "Area" at bounding box center [86, 337] width 70 height 29
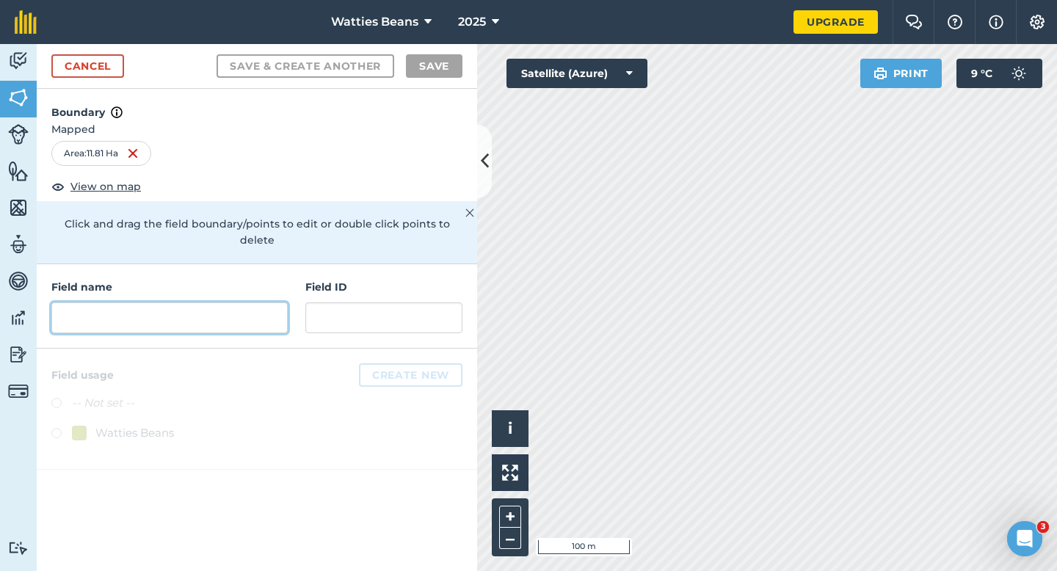
click at [260, 302] on input "text" at bounding box center [169, 317] width 236 height 31
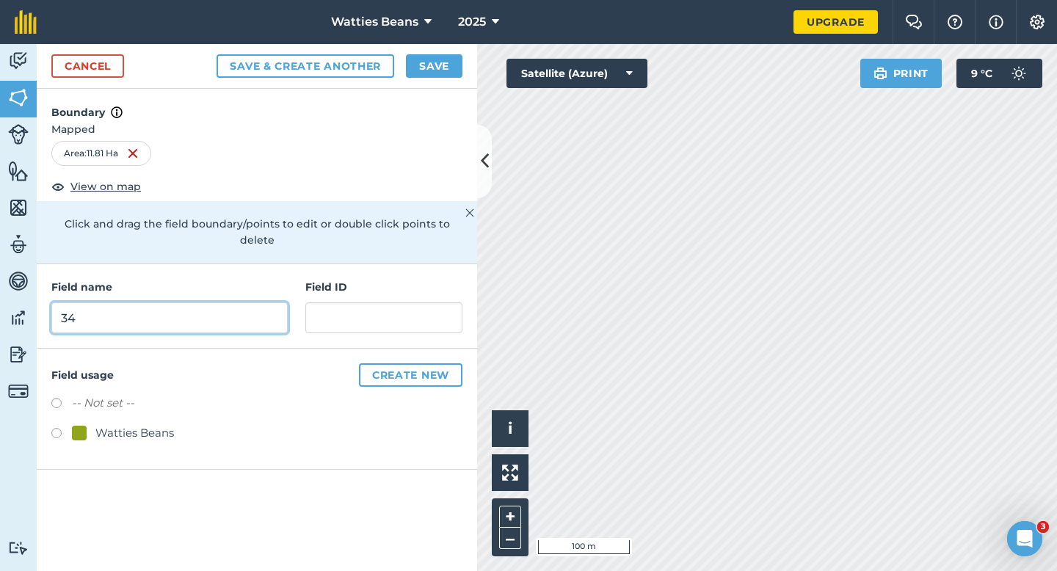
type input "34"
click at [150, 424] on div "Watties Beans" at bounding box center [134, 433] width 79 height 18
radio input "true"
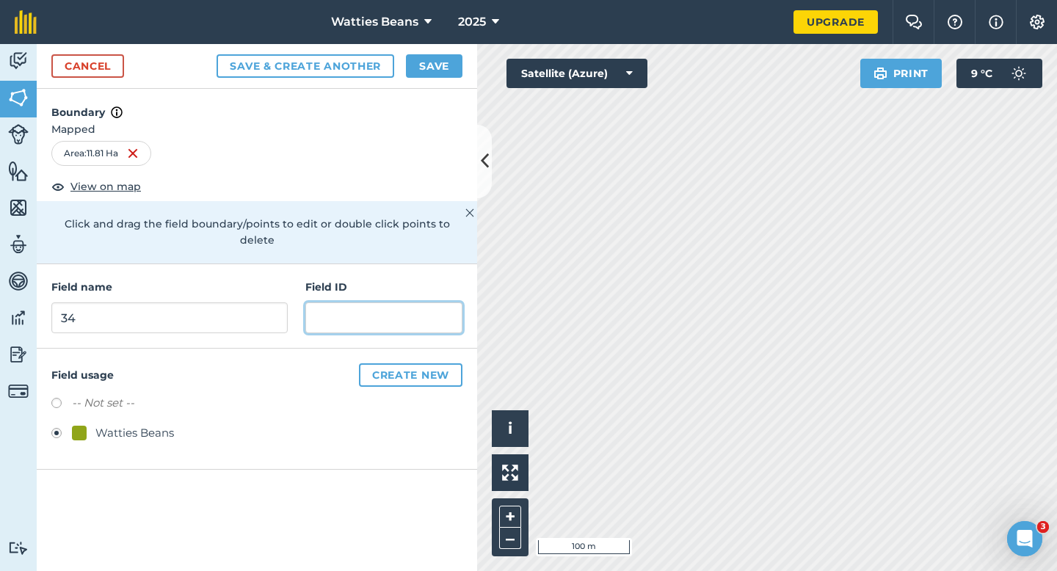
click at [331, 313] on input "text" at bounding box center [383, 317] width 157 height 31
type input "Lynchris Farming LTD"
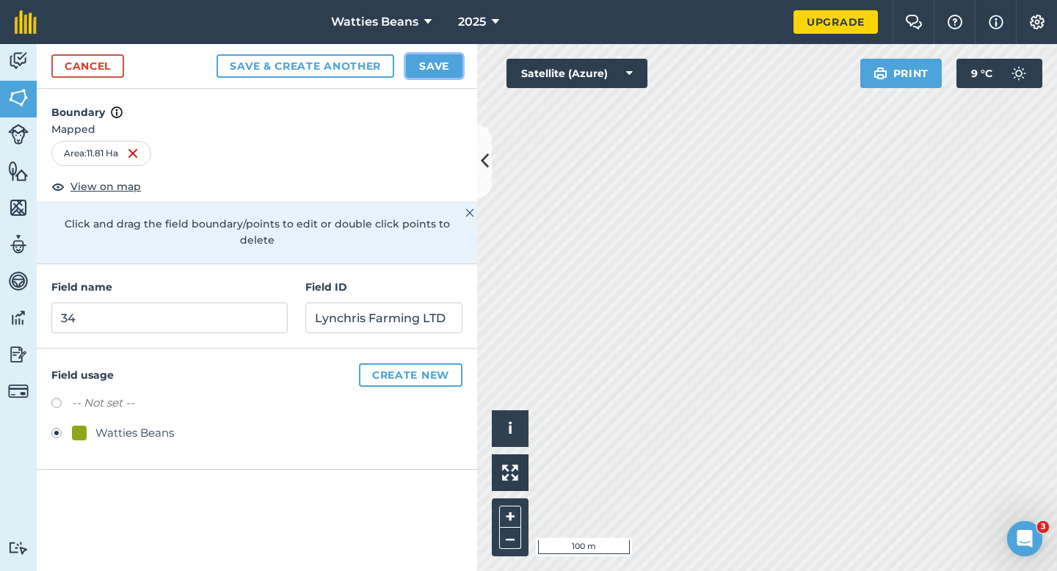
click at [443, 69] on button "Save" at bounding box center [434, 65] width 57 height 23
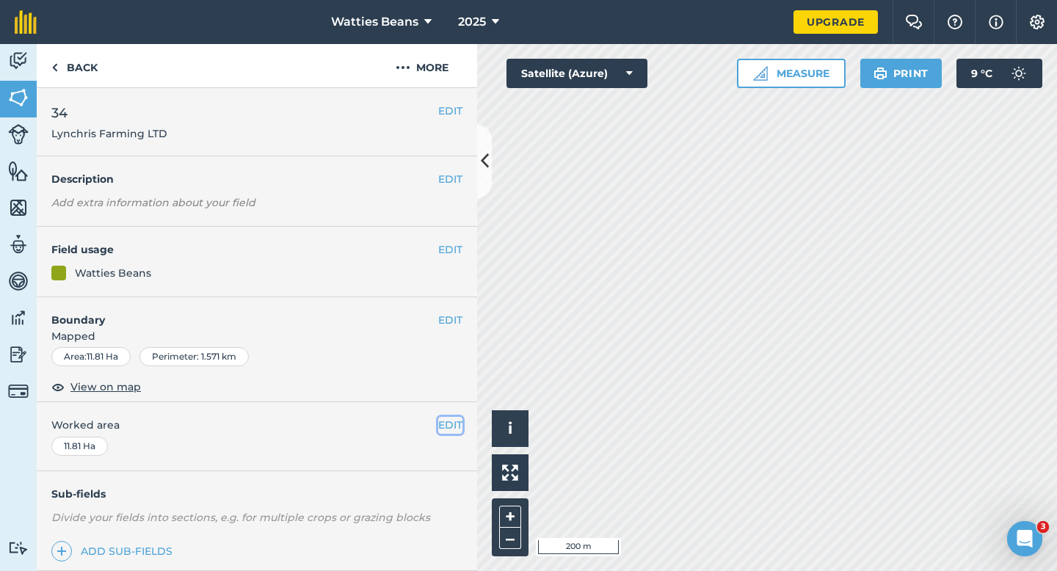
click at [444, 428] on button "EDIT" at bounding box center [450, 425] width 24 height 16
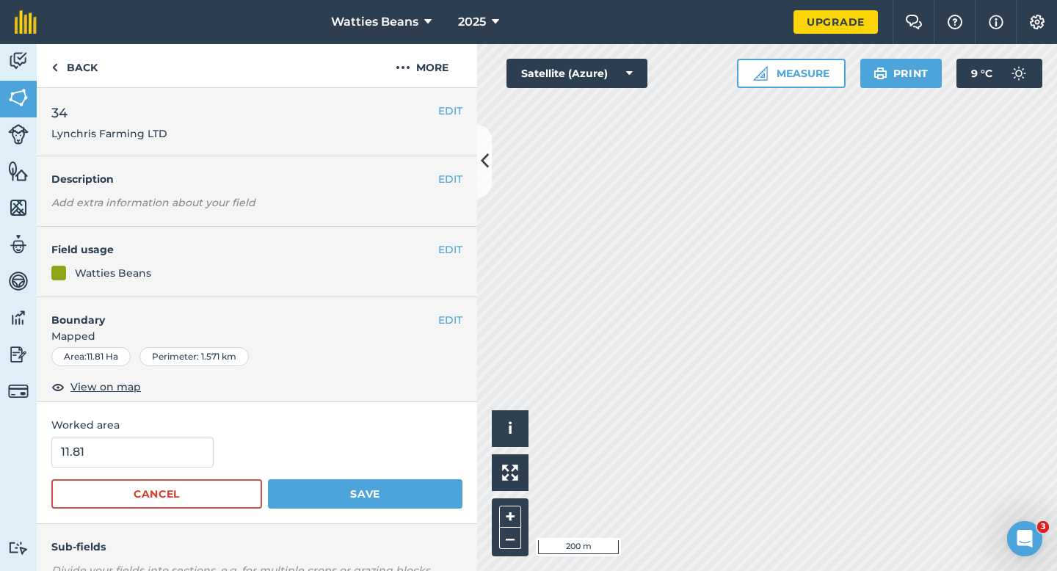
click at [133, 467] on form "11.81 Cancel Save" at bounding box center [256, 473] width 411 height 72
click at [133, 457] on input "11.81" at bounding box center [132, 452] width 162 height 31
type input "12"
click at [268, 479] on button "Save" at bounding box center [365, 493] width 194 height 29
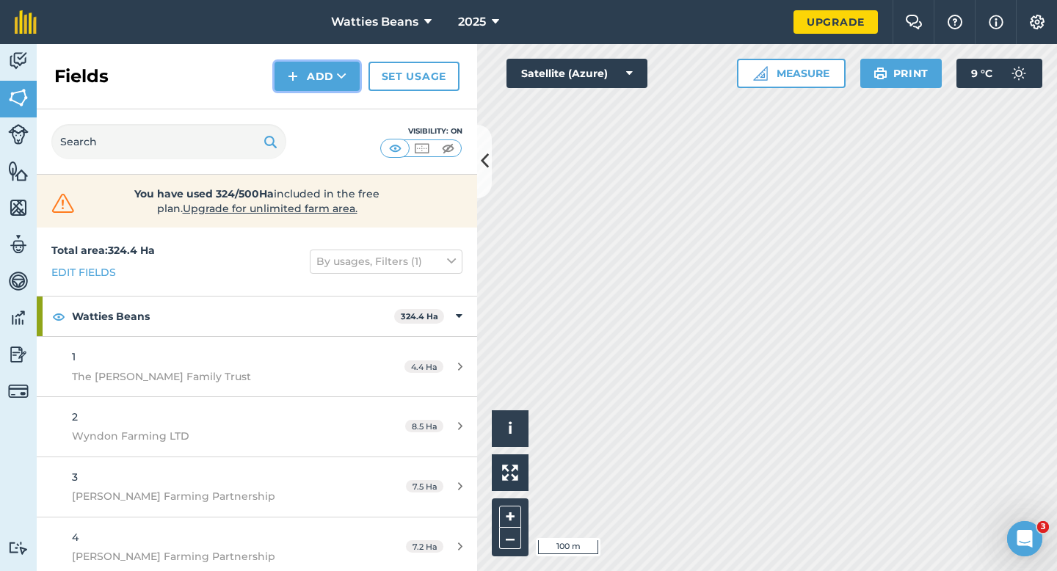
click at [355, 79] on button "Add" at bounding box center [316, 76] width 85 height 29
click at [347, 98] on link "Draw" at bounding box center [317, 109] width 81 height 32
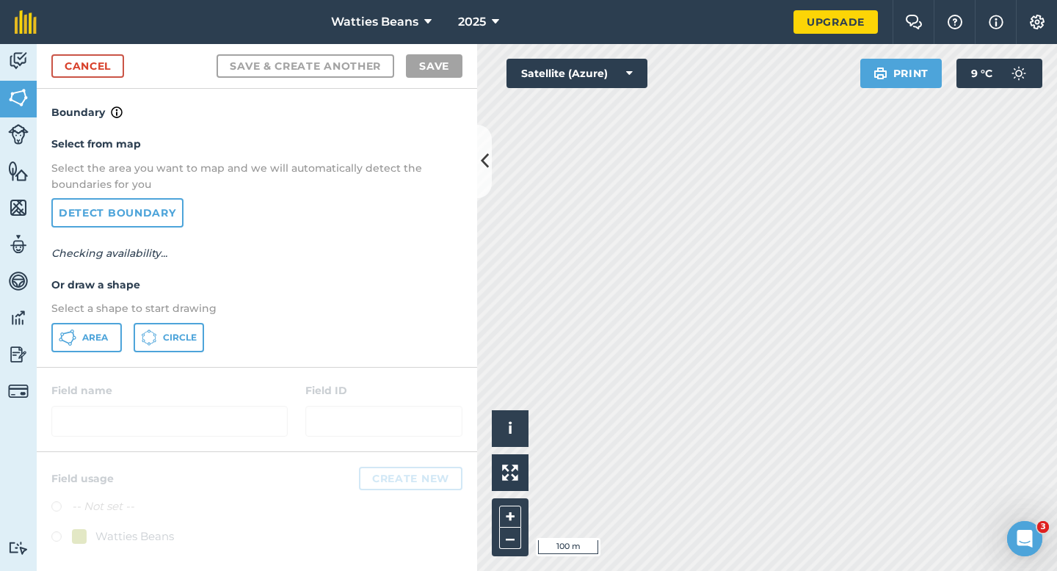
click at [70, 359] on div "Select from map Select the area you want to map and we will automatically detec…" at bounding box center [257, 243] width 440 height 245
click at [98, 348] on button "Area" at bounding box center [86, 337] width 70 height 29
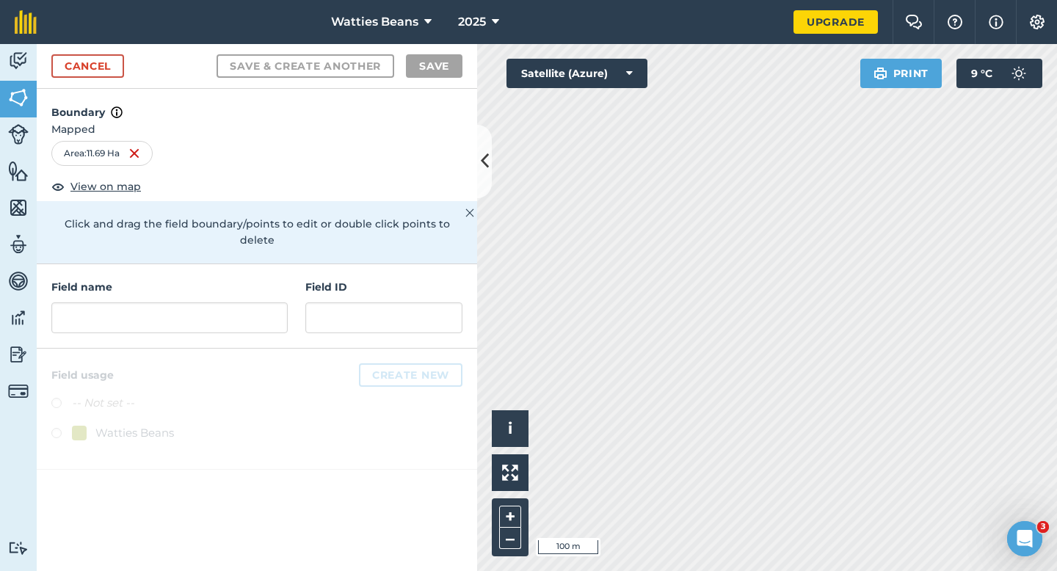
click at [228, 319] on div "Field name Field ID" at bounding box center [257, 306] width 440 height 84
click at [228, 310] on input "text" at bounding box center [169, 317] width 236 height 31
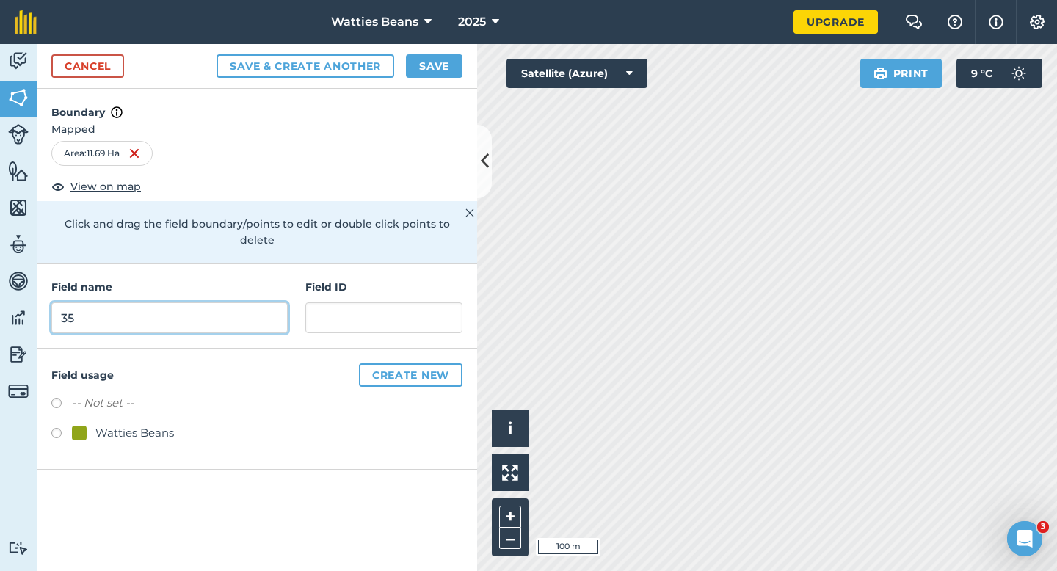
type input "35"
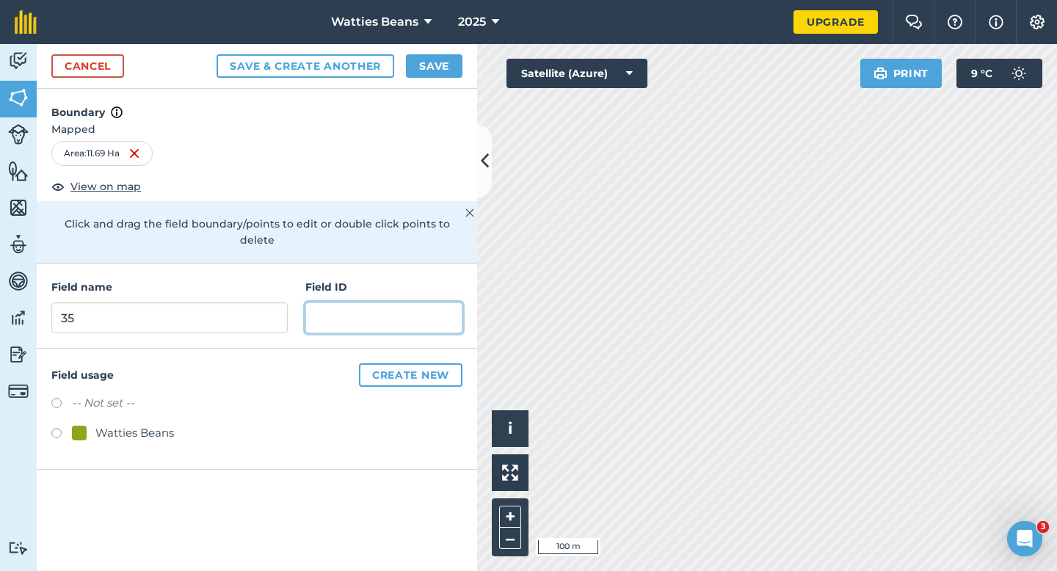
click at [342, 305] on input "text" at bounding box center [383, 317] width 157 height 31
type input "[PERSON_NAME] Agriculture LTD"
click at [119, 424] on div "Watties Beans" at bounding box center [134, 433] width 79 height 18
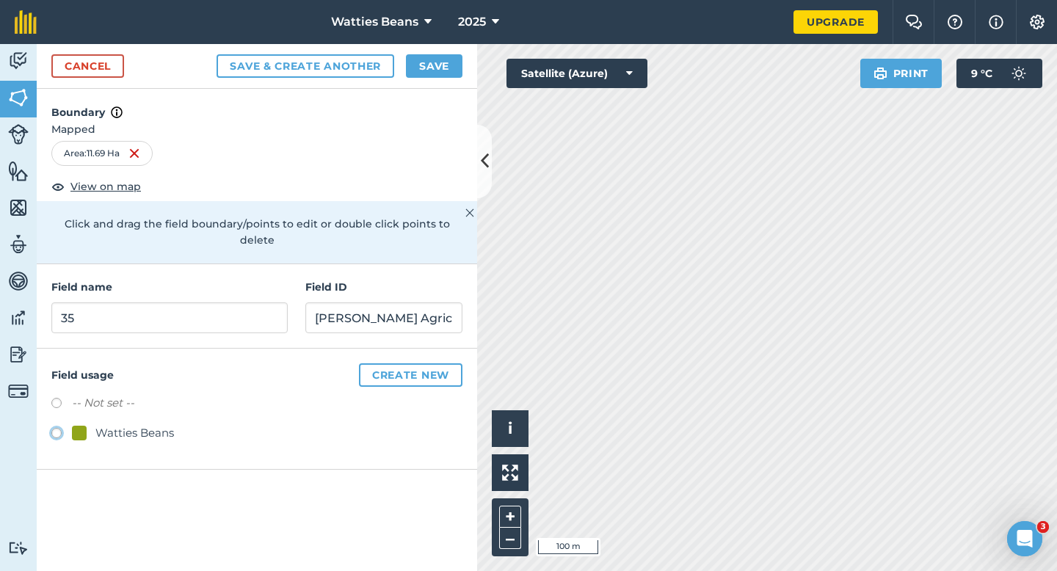
radio input "true"
click at [419, 57] on button "Save" at bounding box center [434, 65] width 57 height 23
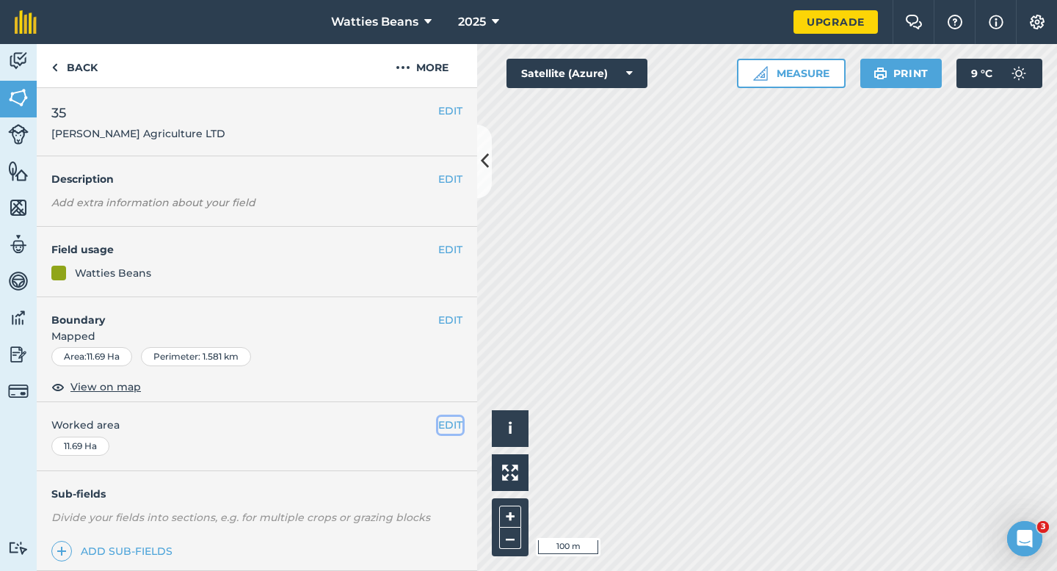
click at [457, 429] on button "EDIT" at bounding box center [450, 425] width 24 height 16
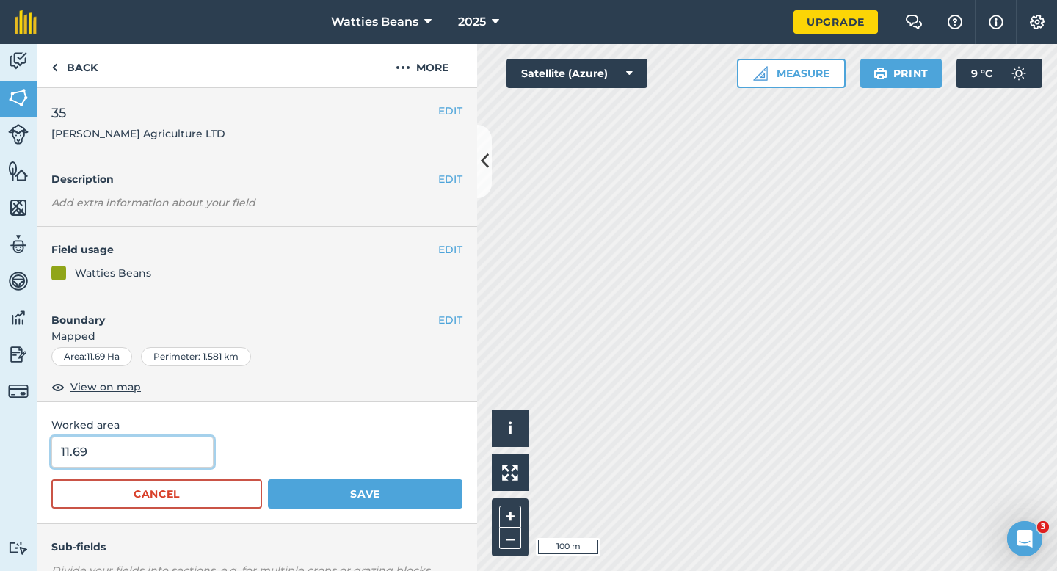
click at [174, 439] on input "11.69" at bounding box center [132, 452] width 162 height 31
type input "12"
click at [268, 479] on button "Save" at bounding box center [365, 493] width 194 height 29
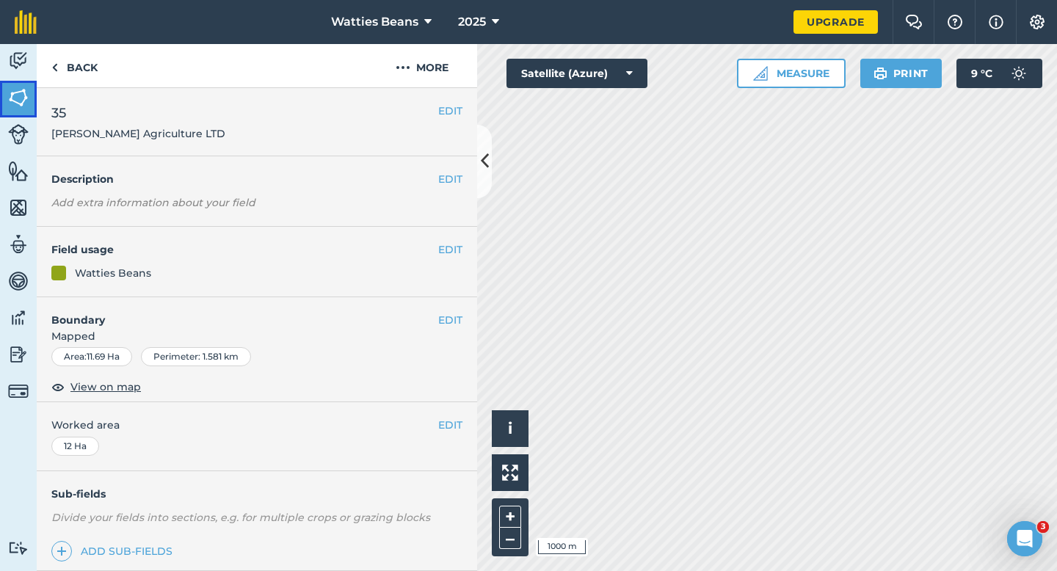
click at [33, 101] on link "Fields" at bounding box center [18, 99] width 37 height 37
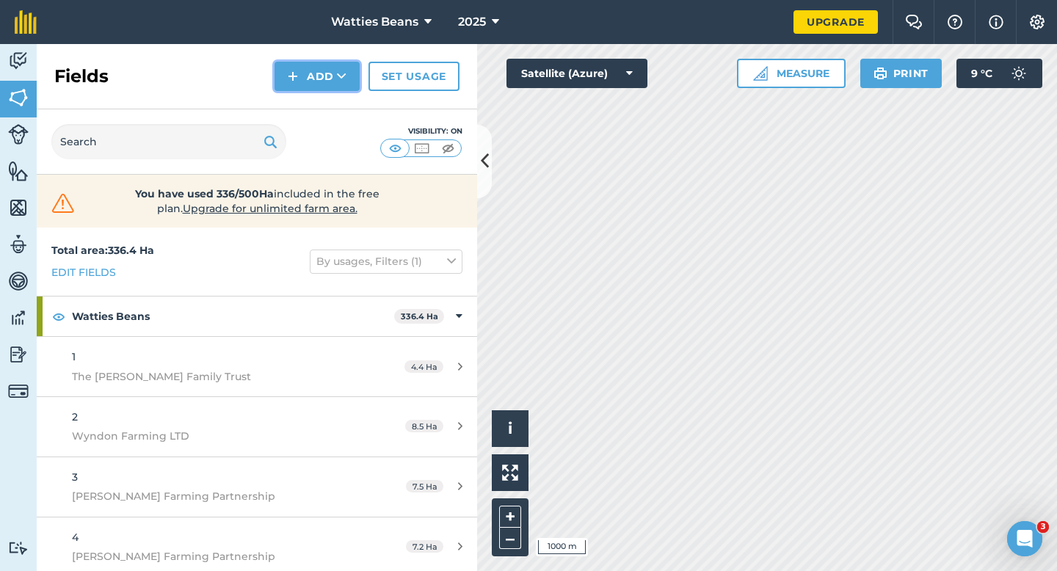
click at [294, 69] on img at bounding box center [293, 77] width 10 height 18
click at [311, 105] on link "Draw" at bounding box center [317, 109] width 81 height 32
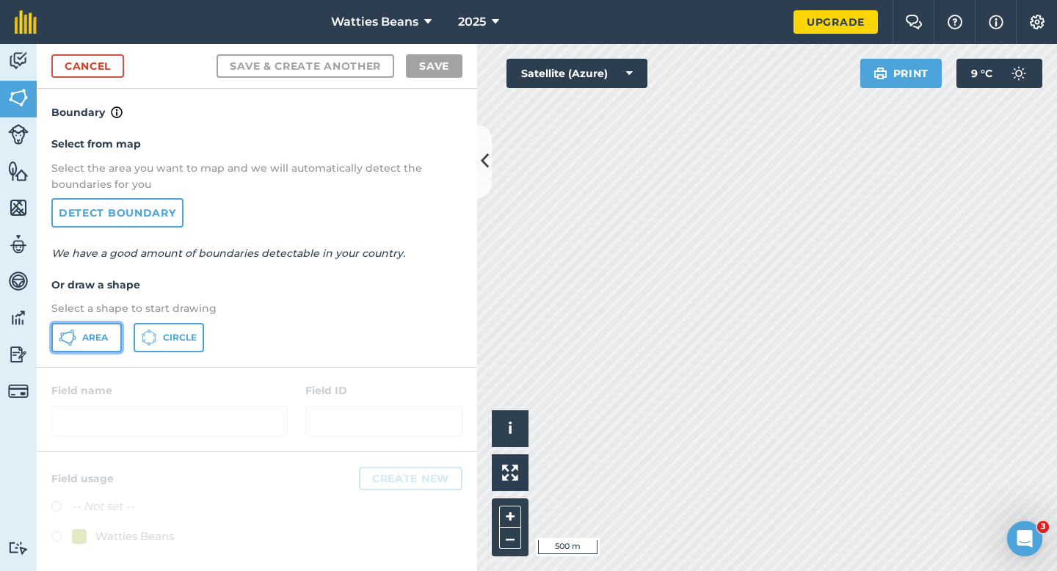
click at [114, 332] on button "Area" at bounding box center [86, 337] width 70 height 29
click at [106, 70] on link "Cancel" at bounding box center [87, 65] width 73 height 23
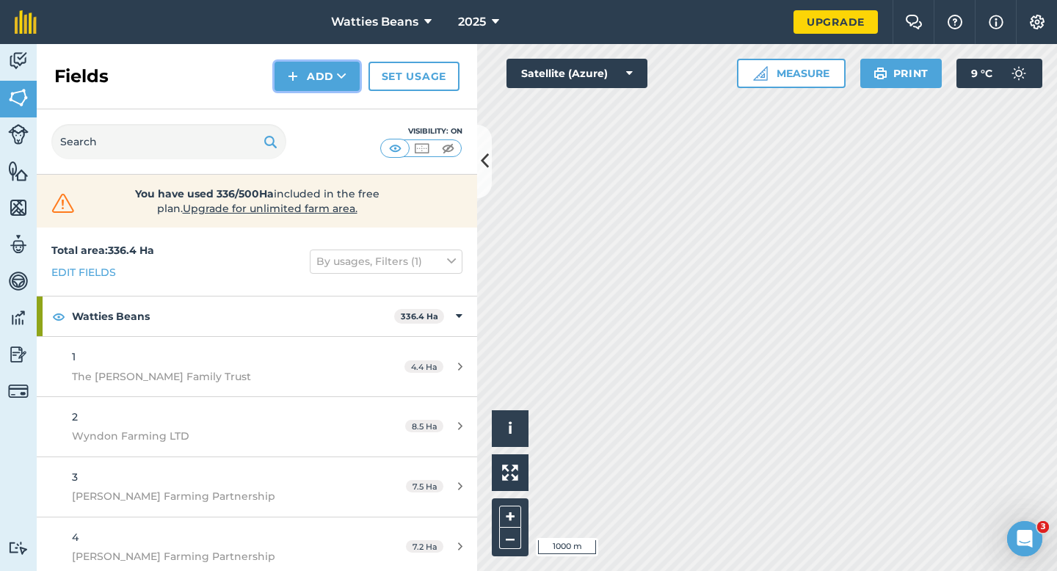
click at [312, 81] on button "Add" at bounding box center [316, 76] width 85 height 29
click at [313, 114] on link "Draw" at bounding box center [317, 109] width 81 height 32
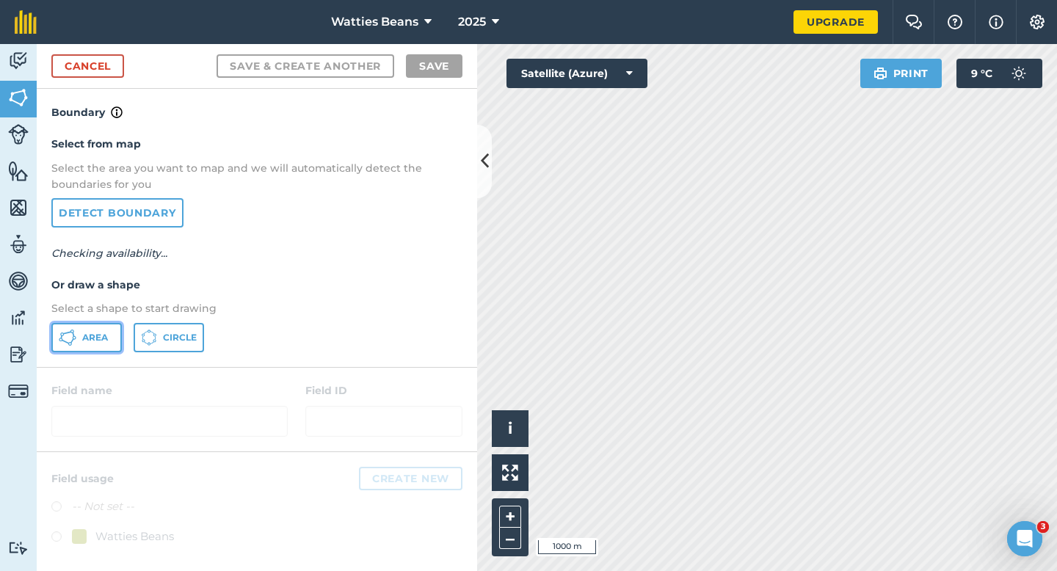
click at [73, 329] on icon at bounding box center [68, 338] width 18 height 18
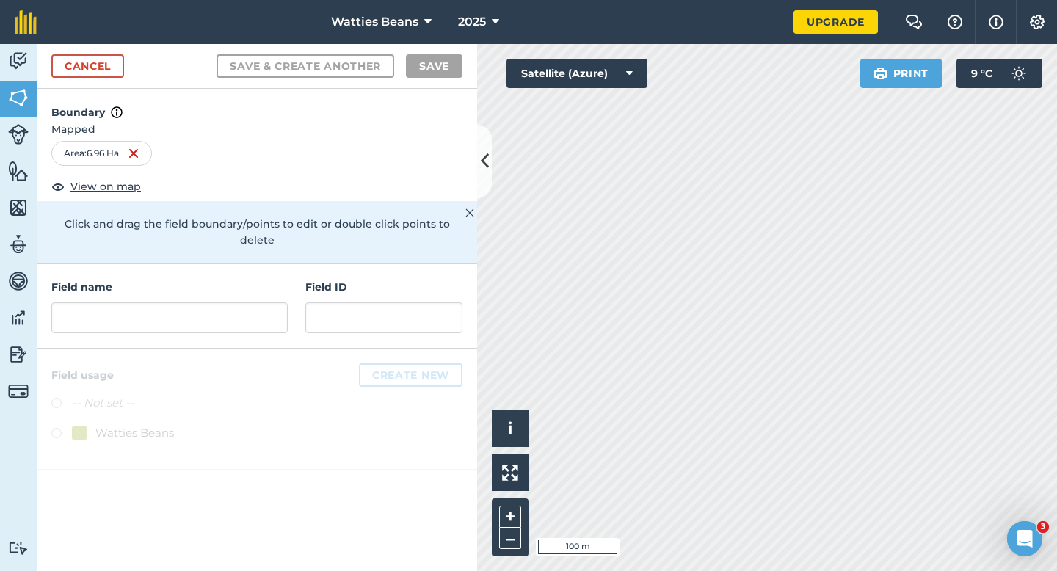
click at [408, 285] on div "Field ID" at bounding box center [383, 306] width 157 height 54
click at [411, 302] on input "text" at bounding box center [383, 317] width 157 height 31
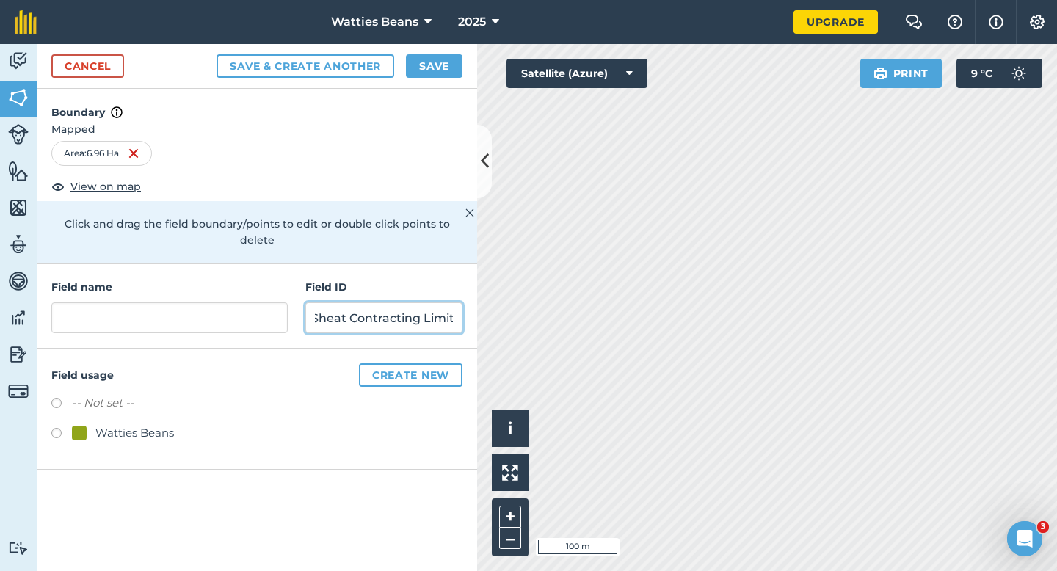
scroll to position [0, 18]
type input "Sheat Contracting Limited"
click at [147, 424] on div "Watties Beans" at bounding box center [134, 433] width 79 height 18
radio input "true"
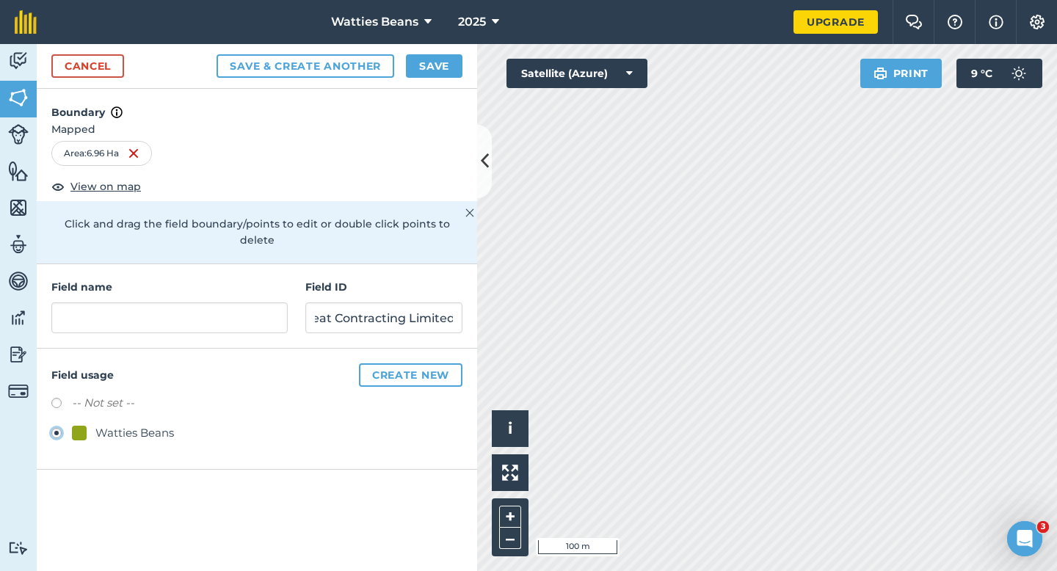
scroll to position [0, 0]
click at [162, 302] on input "text" at bounding box center [169, 317] width 236 height 31
type input "35"
click at [433, 63] on button "Save" at bounding box center [434, 65] width 57 height 23
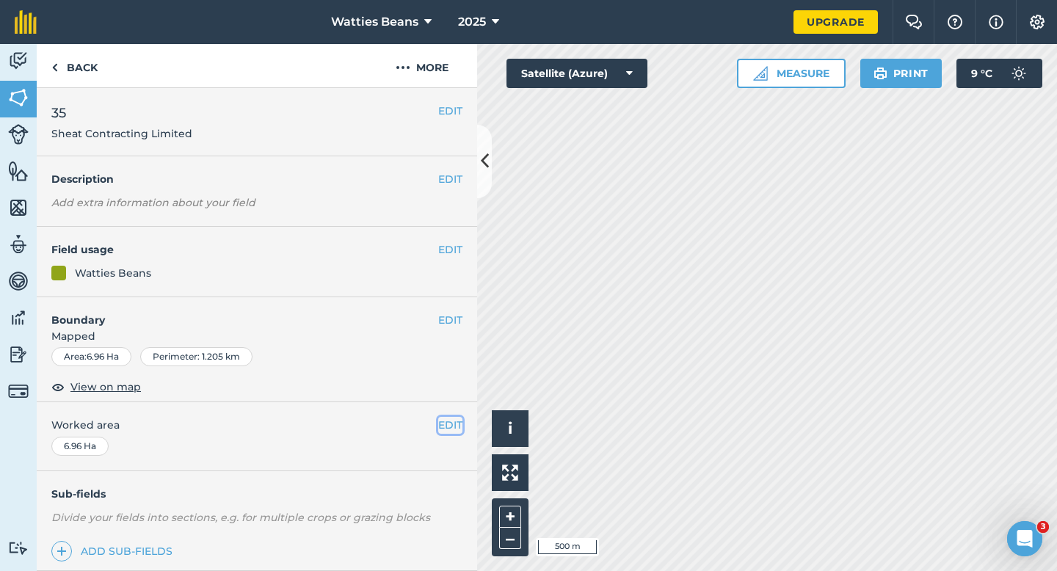
click at [456, 428] on button "EDIT" at bounding box center [450, 425] width 24 height 16
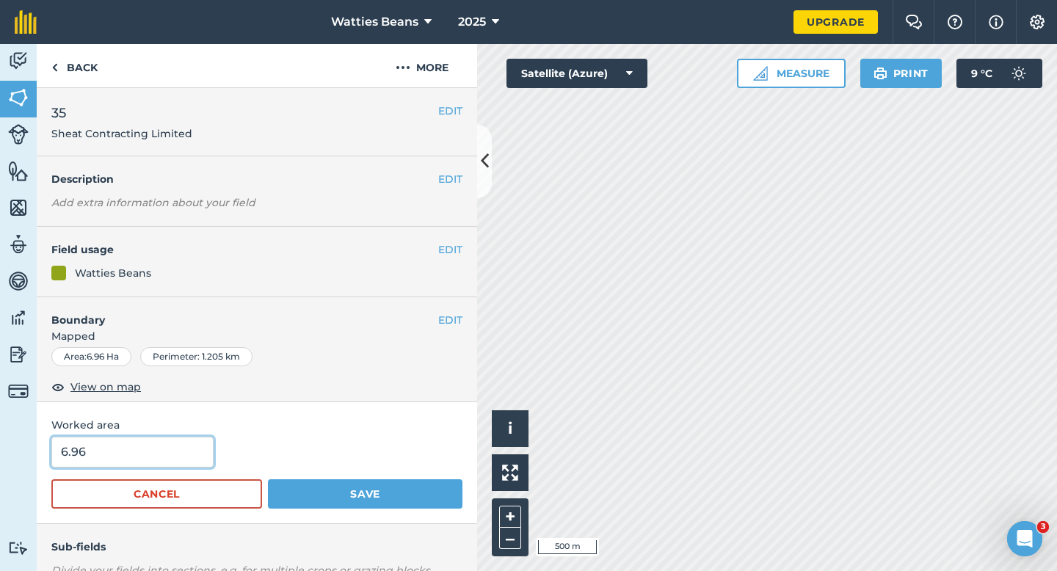
click at [108, 465] on input "6.96" at bounding box center [132, 452] width 162 height 31
type input "7"
click at [268, 479] on button "Save" at bounding box center [365, 493] width 194 height 29
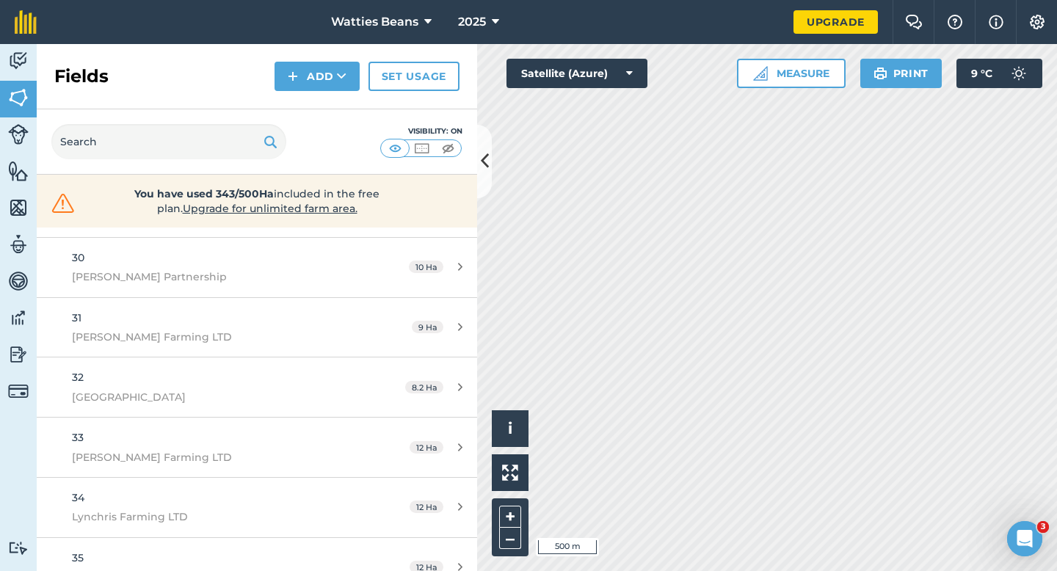
scroll to position [1926, 0]
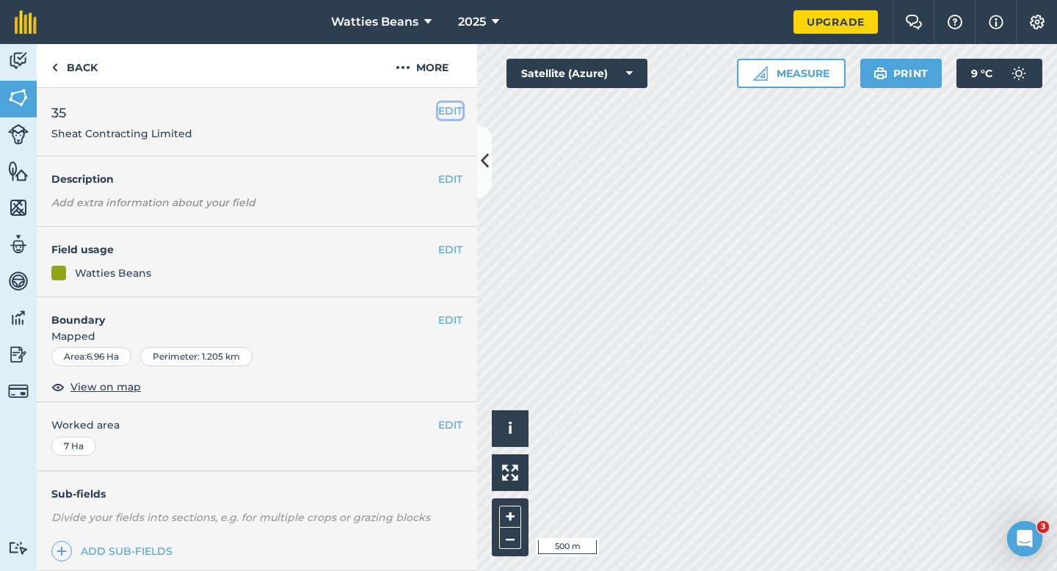
click at [452, 111] on button "EDIT" at bounding box center [450, 111] width 24 height 16
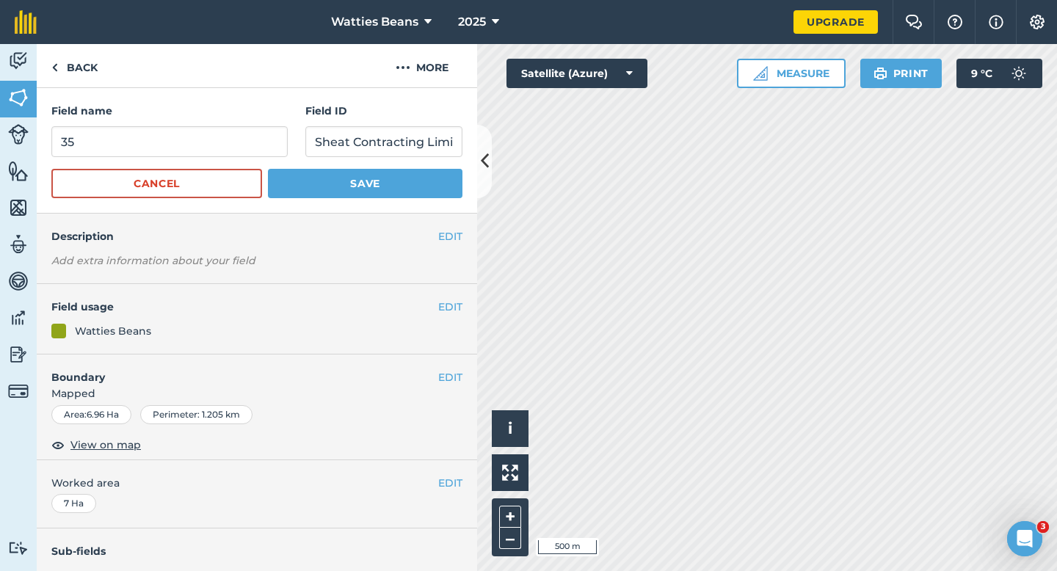
click at [218, 125] on div "Field name 35" at bounding box center [169, 130] width 236 height 54
click at [218, 155] on input "35" at bounding box center [169, 141] width 236 height 31
type input "36"
click at [268, 169] on button "Save" at bounding box center [365, 183] width 194 height 29
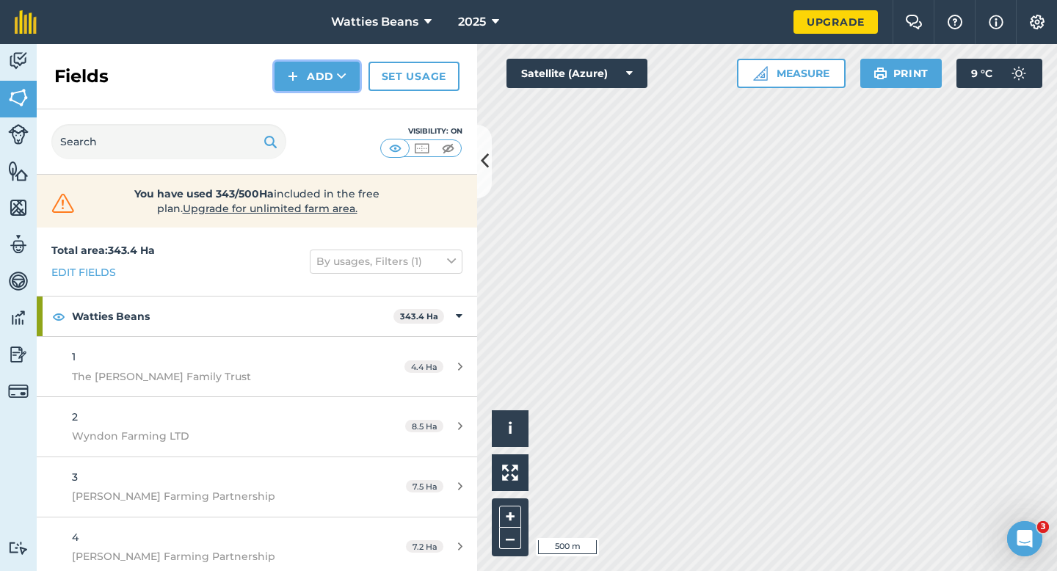
click at [305, 78] on button "Add" at bounding box center [316, 76] width 85 height 29
click at [307, 109] on link "Draw" at bounding box center [317, 109] width 81 height 32
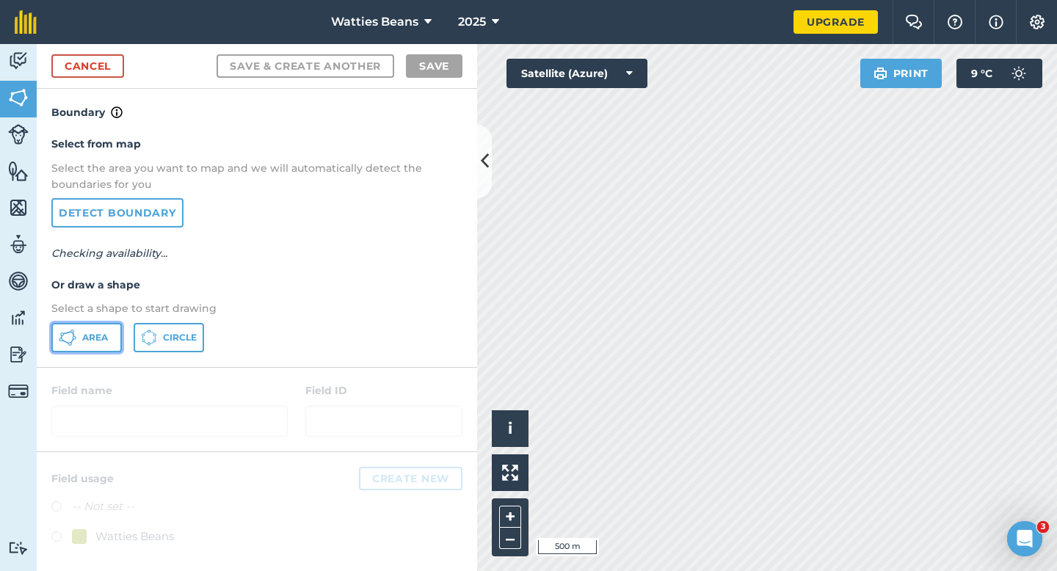
click at [103, 346] on button "Area" at bounding box center [86, 337] width 70 height 29
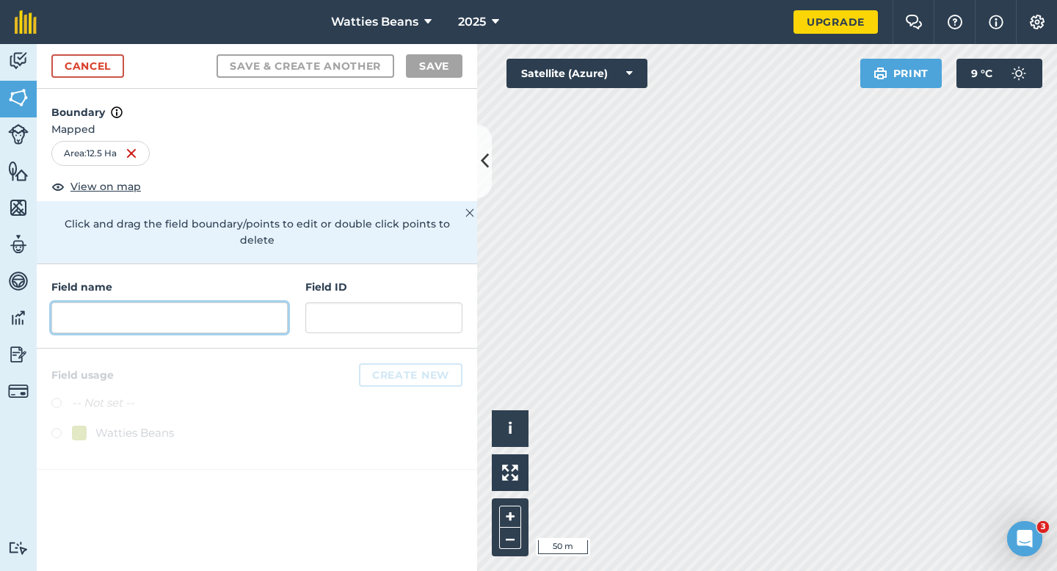
click at [268, 302] on input "text" at bounding box center [169, 317] width 236 height 31
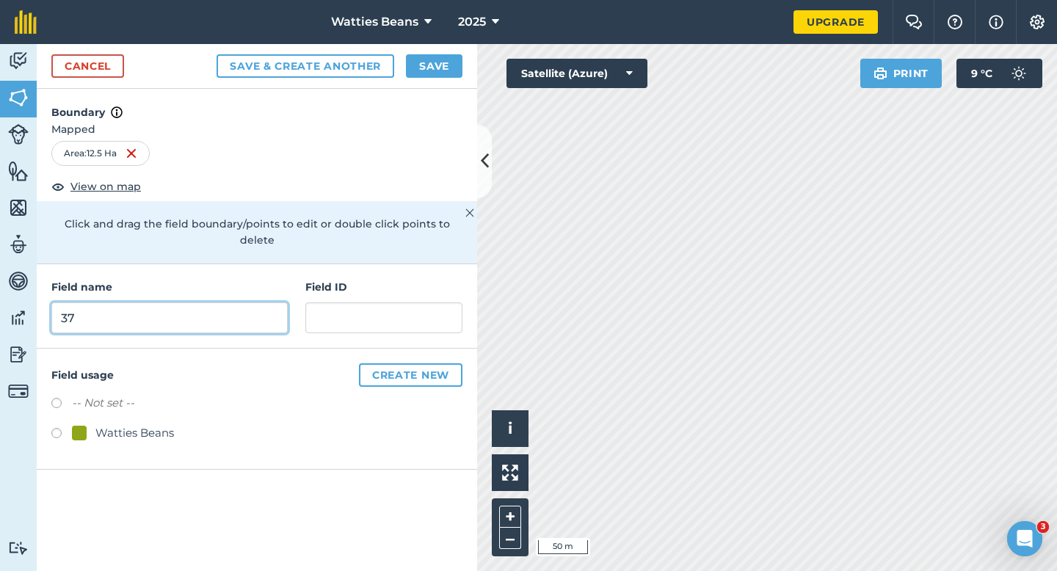
type input "37"
click at [349, 322] on div "Field name 37 Field ID" at bounding box center [257, 306] width 440 height 84
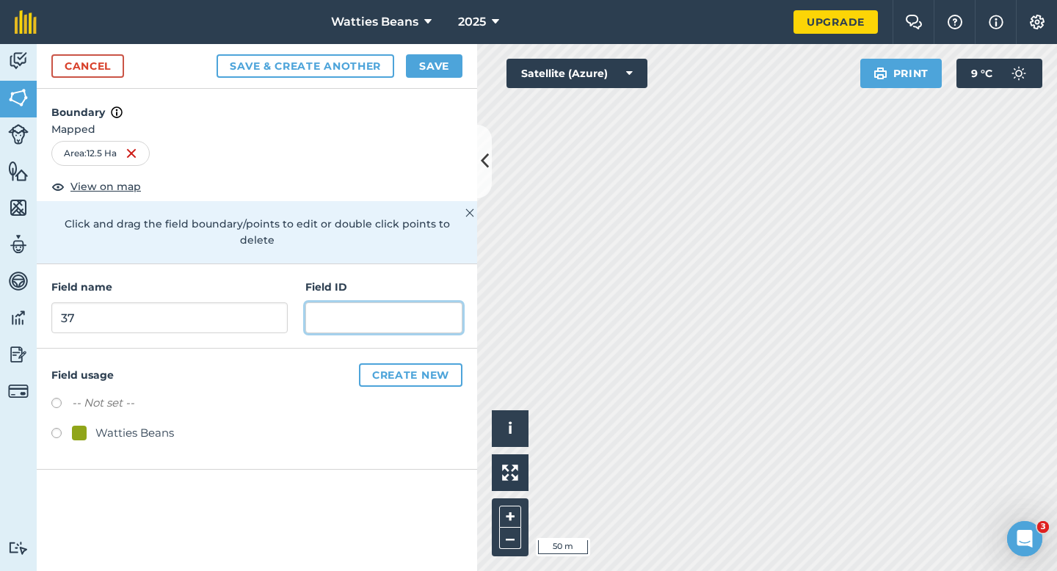
click at [349, 315] on input "text" at bounding box center [383, 317] width 157 height 31
type input "Hollybrook Farms LTD"
click at [116, 446] on div "Field usage Create new -- Not set -- Watties Beans" at bounding box center [257, 409] width 440 height 121
click at [120, 394] on label "-- Not set --" at bounding box center [103, 403] width 62 height 18
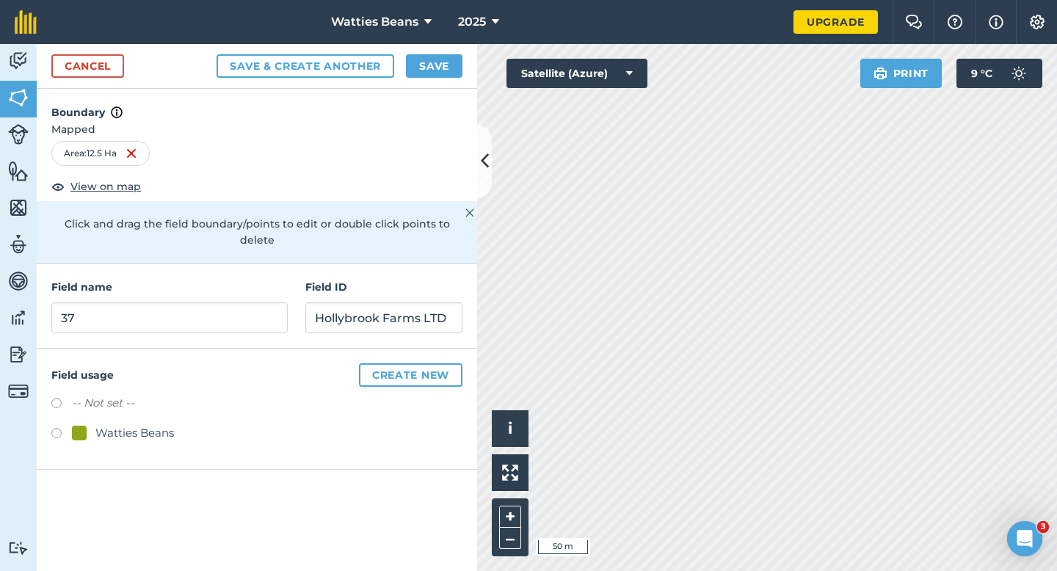
radio input "true"
click at [120, 424] on div "Watties Beans" at bounding box center [134, 433] width 79 height 18
radio input "true"
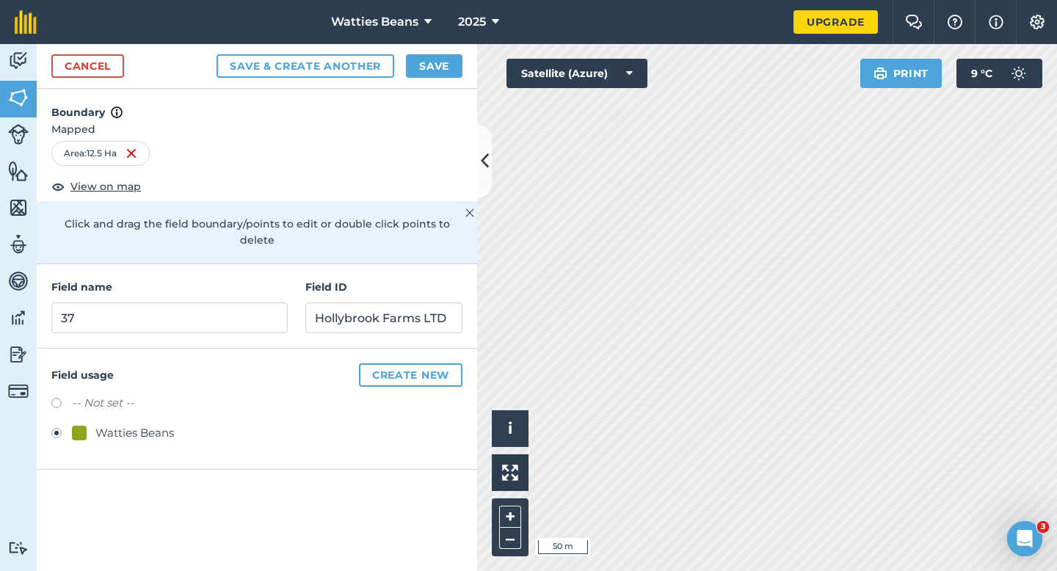
click at [432, 87] on div "Cancel Save & Create Another Save" at bounding box center [257, 66] width 440 height 45
click at [432, 76] on button "Save" at bounding box center [434, 65] width 57 height 23
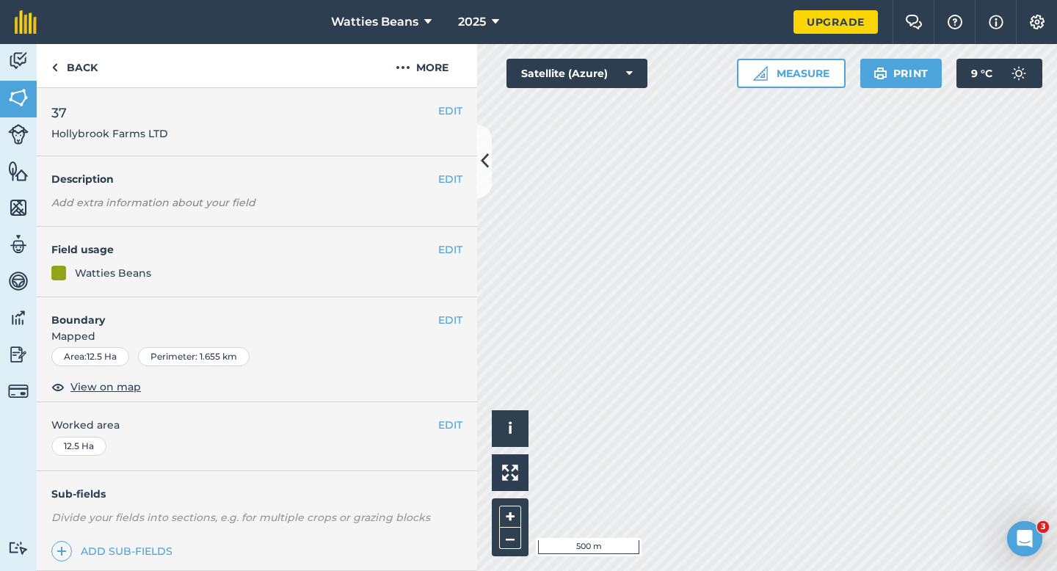
click at [443, 440] on div "EDIT Worked area 12.5 Ha" at bounding box center [257, 436] width 440 height 68
click at [456, 423] on button "EDIT" at bounding box center [450, 425] width 24 height 16
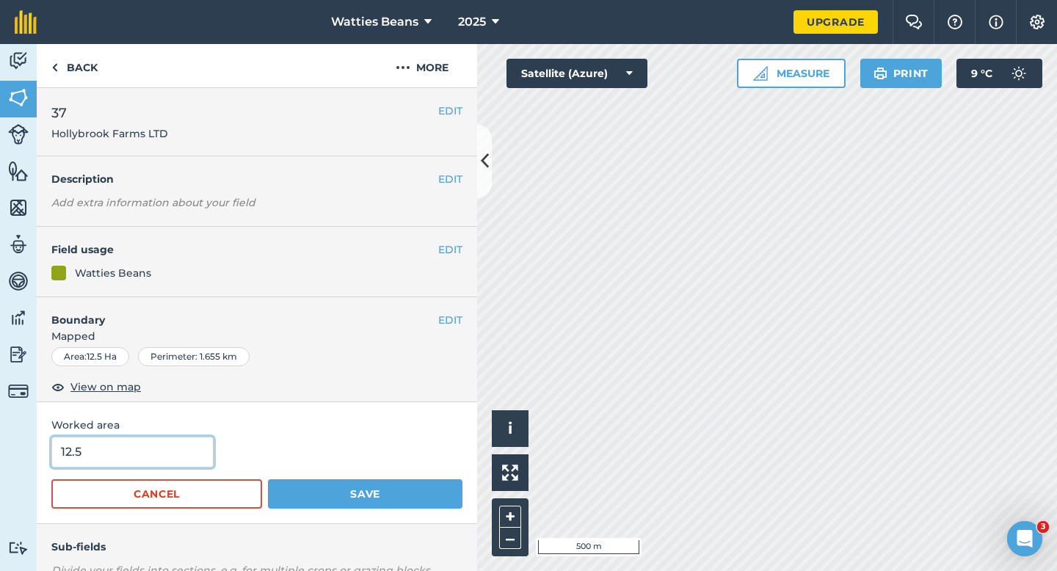
click at [134, 453] on input "12.5" at bounding box center [132, 452] width 162 height 31
click at [268, 479] on button "Save" at bounding box center [365, 493] width 194 height 29
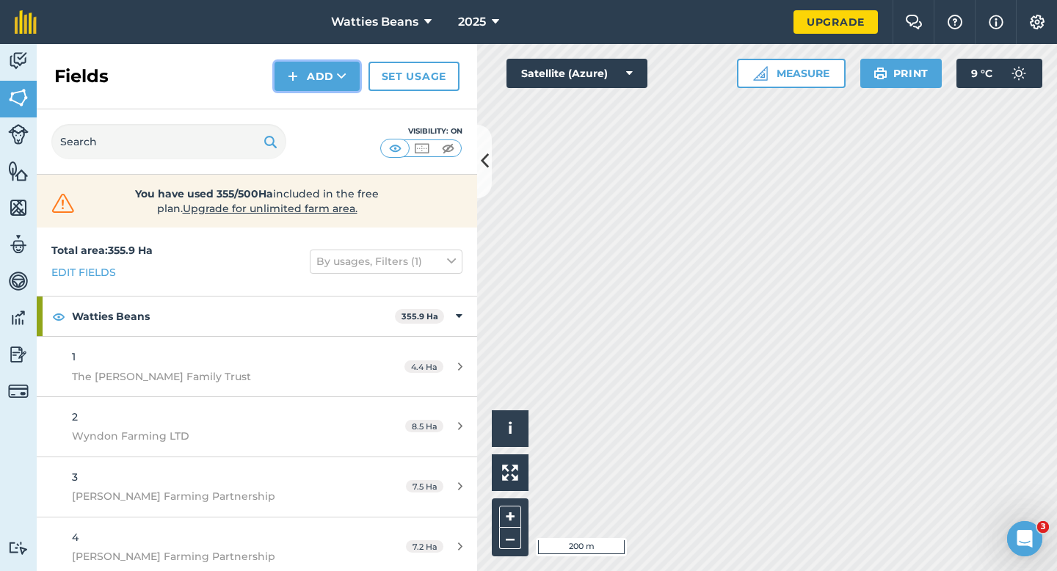
click at [305, 69] on button "Add" at bounding box center [316, 76] width 85 height 29
click at [308, 98] on link "Draw" at bounding box center [317, 109] width 81 height 32
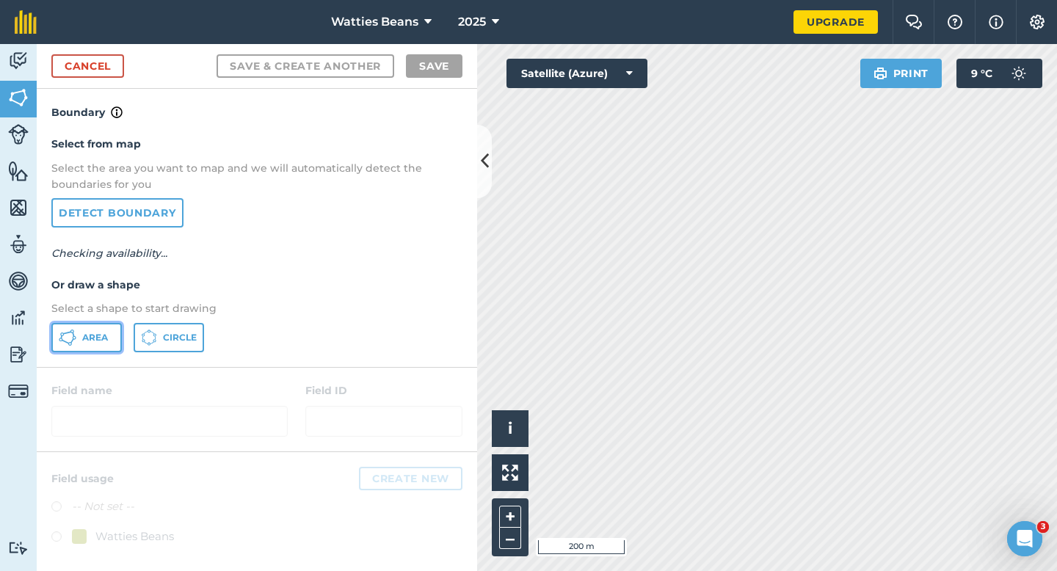
click at [104, 334] on span "Area" at bounding box center [95, 338] width 26 height 12
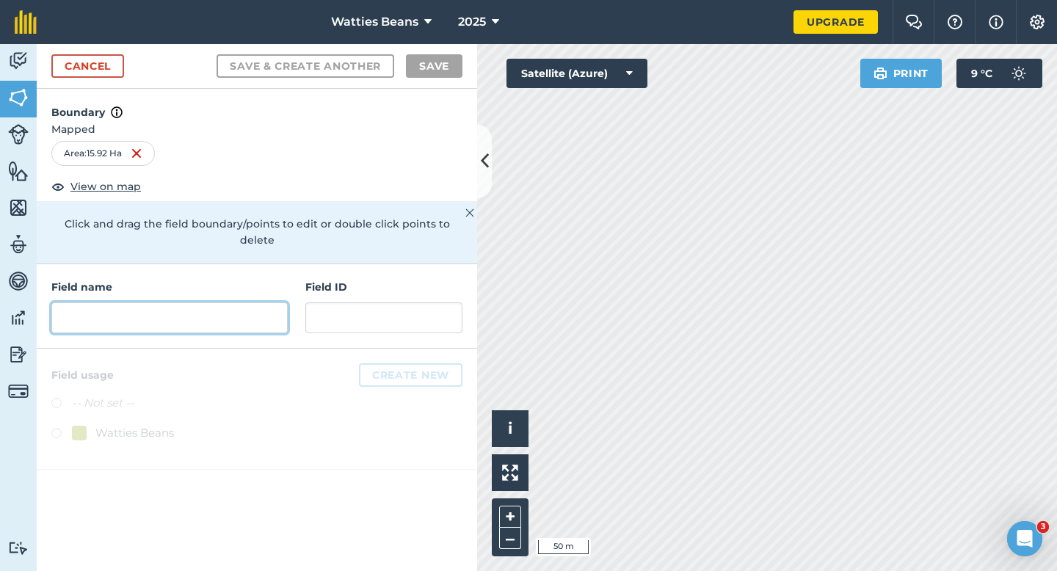
click at [233, 305] on input "text" at bounding box center [169, 317] width 236 height 31
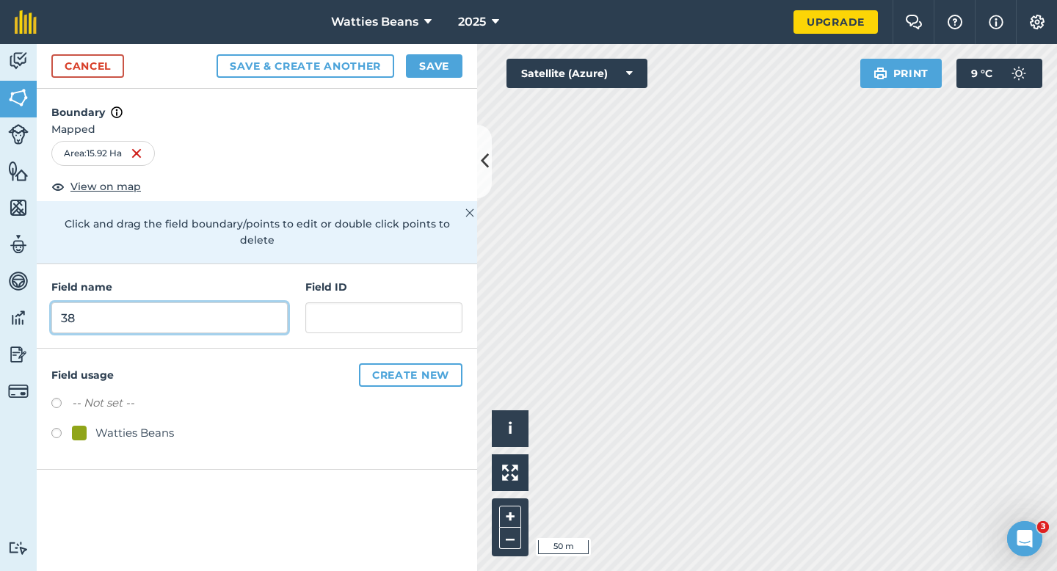
type input "38"
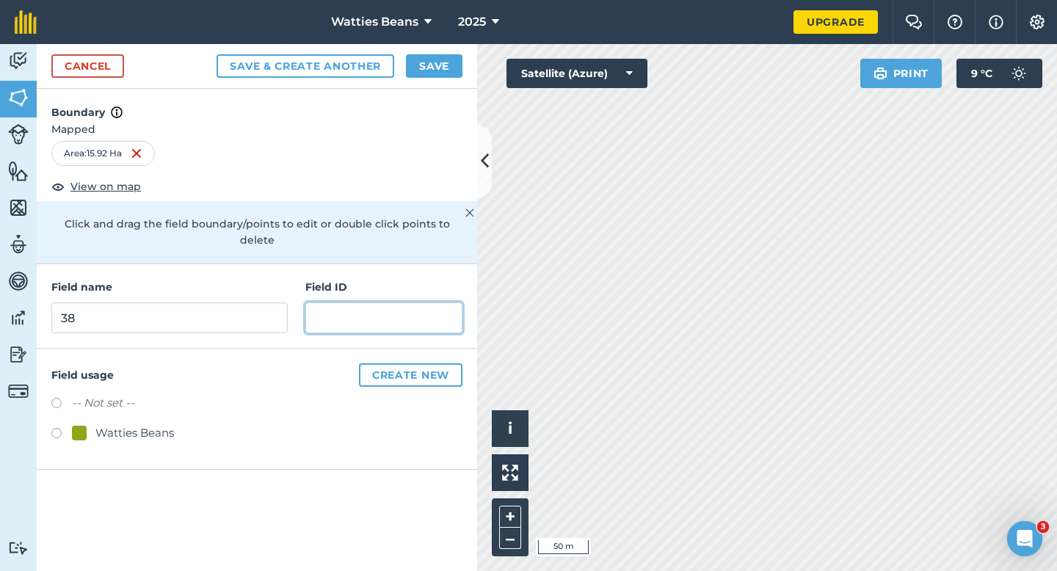
click at [329, 302] on input "text" at bounding box center [383, 317] width 157 height 31
type input "[PERSON_NAME] Farming LTD"
click at [109, 424] on div "Watties Beans" at bounding box center [134, 433] width 79 height 18
radio input "true"
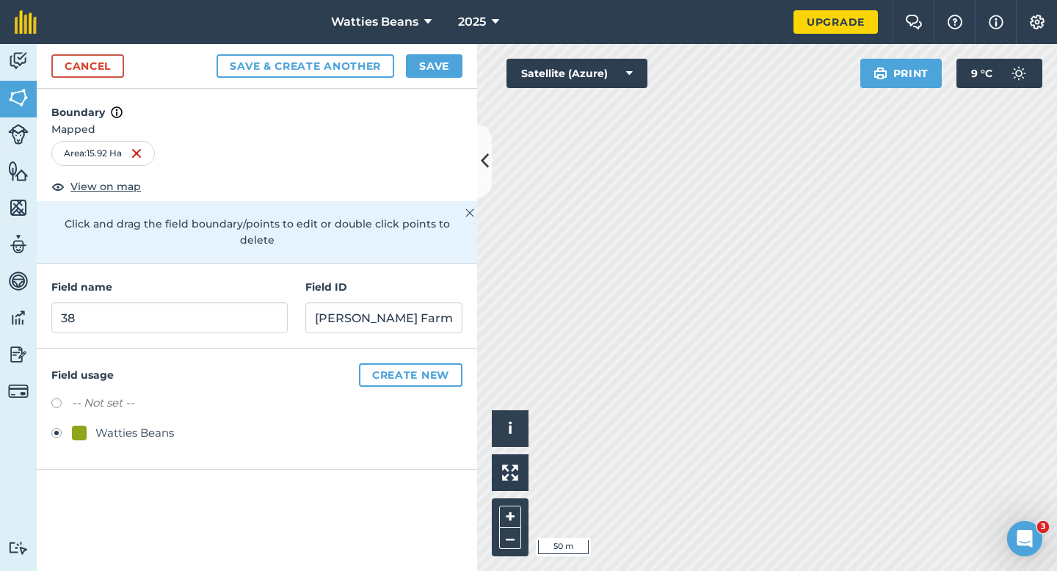
click at [436, 79] on div "Cancel Save & Create Another Save" at bounding box center [257, 66] width 440 height 45
click at [436, 70] on button "Save" at bounding box center [434, 65] width 57 height 23
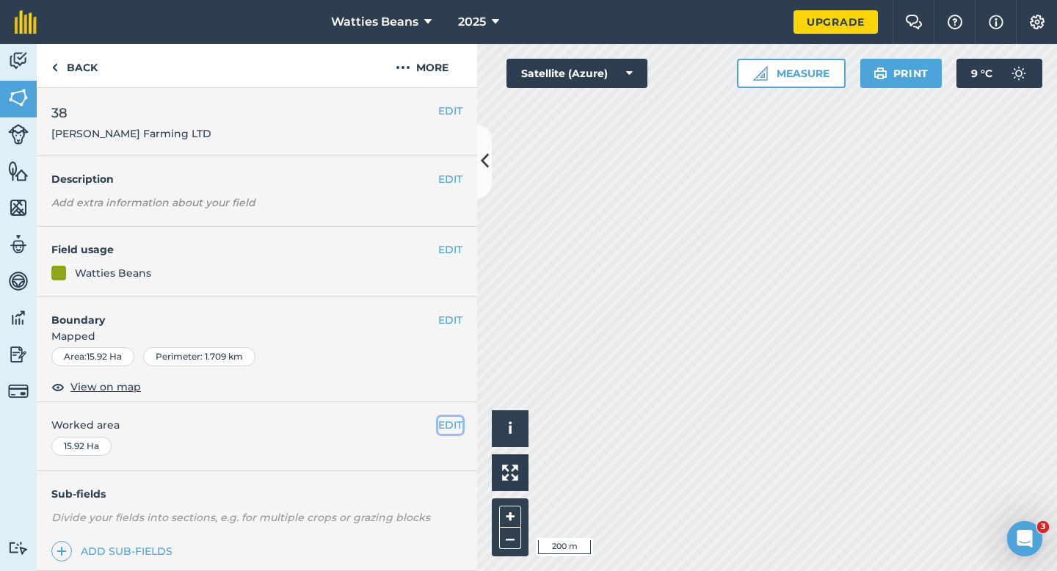
click at [445, 429] on button "EDIT" at bounding box center [450, 425] width 24 height 16
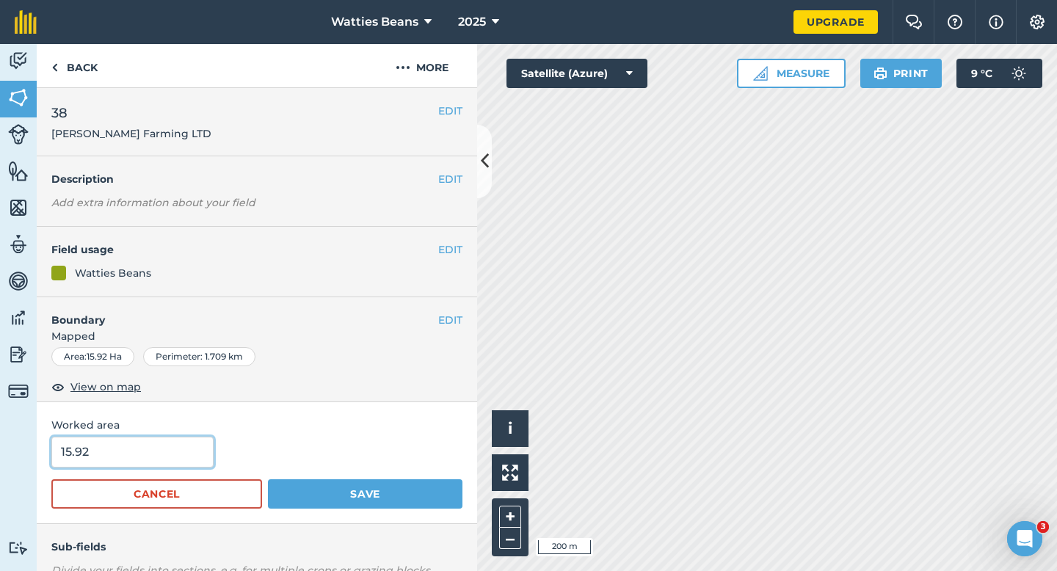
click at [163, 445] on input "15.92" at bounding box center [132, 452] width 162 height 31
type input "15"
click at [268, 479] on button "Save" at bounding box center [365, 493] width 194 height 29
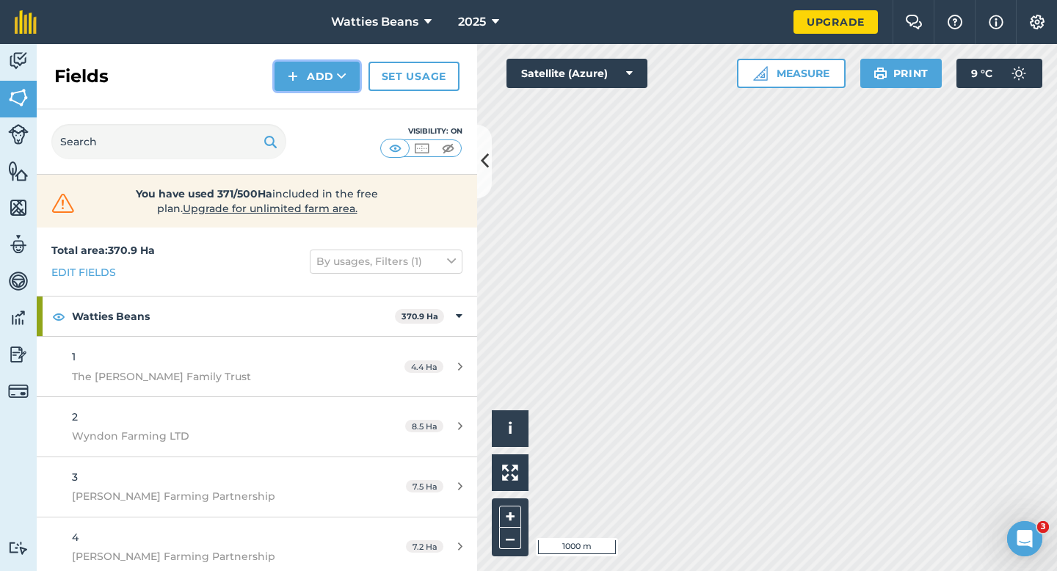
click at [296, 78] on img at bounding box center [293, 77] width 10 height 18
click at [324, 123] on link "Draw" at bounding box center [317, 109] width 81 height 32
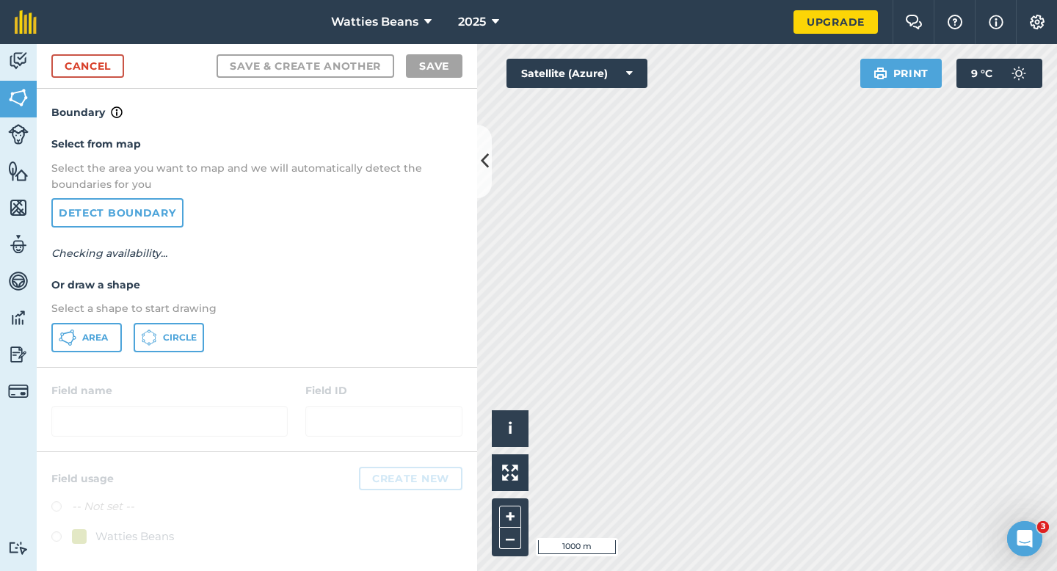
click at [103, 322] on div "Select from map Select the area you want to map and we will automatically detec…" at bounding box center [257, 243] width 440 height 245
drag, startPoint x: 101, startPoint y: 325, endPoint x: 222, endPoint y: 322, distance: 121.1
click at [101, 325] on button "Area" at bounding box center [86, 337] width 70 height 29
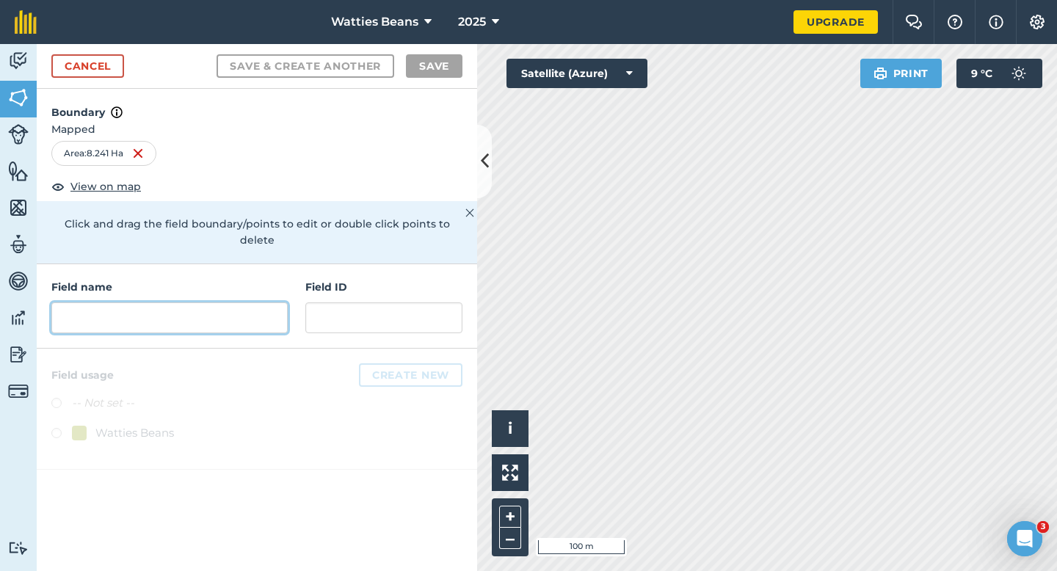
click at [239, 302] on input "text" at bounding box center [169, 317] width 236 height 31
type input "9"
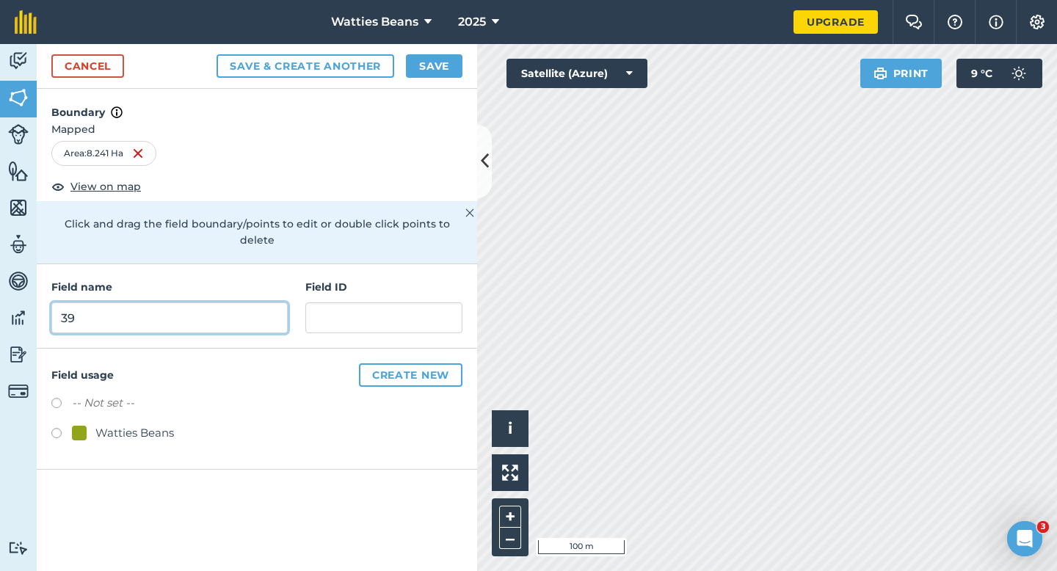
type input "39"
click at [156, 424] on div "Watties Beans" at bounding box center [134, 433] width 79 height 18
radio input "true"
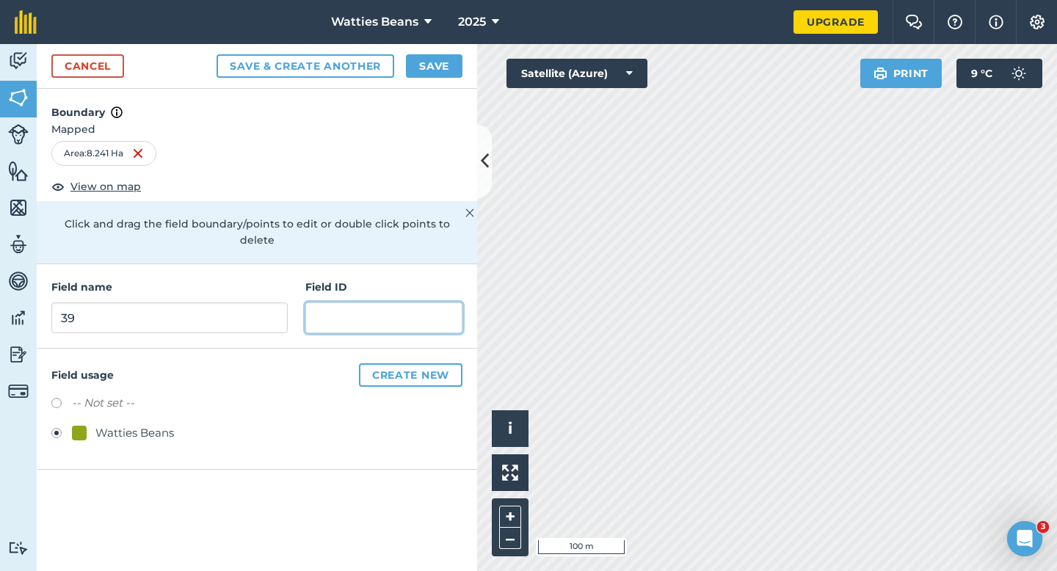
click at [370, 313] on input "text" at bounding box center [383, 317] width 157 height 31
type input "[PERSON_NAME] IP & CO"
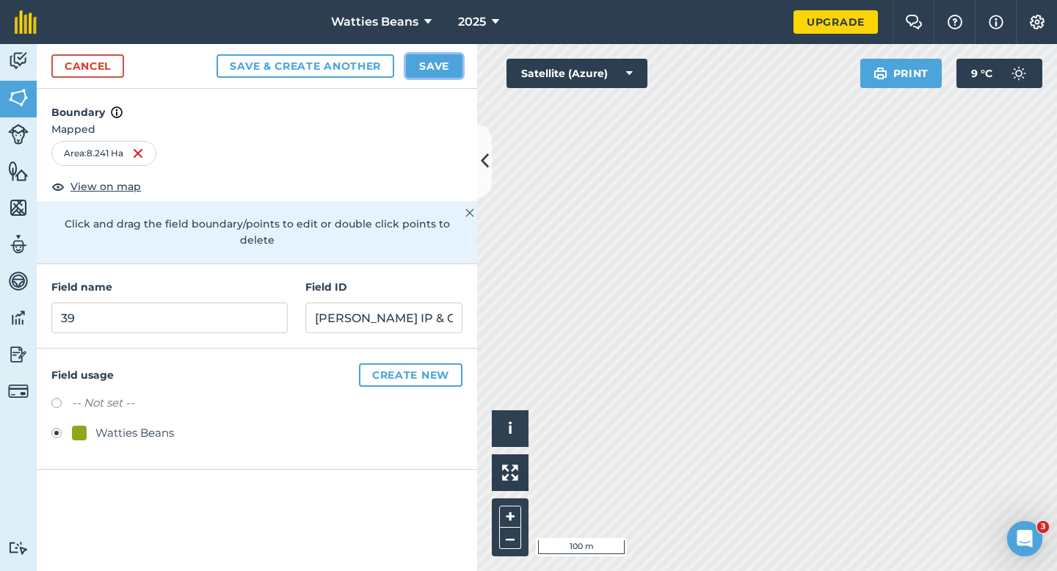
click at [435, 73] on button "Save" at bounding box center [434, 65] width 57 height 23
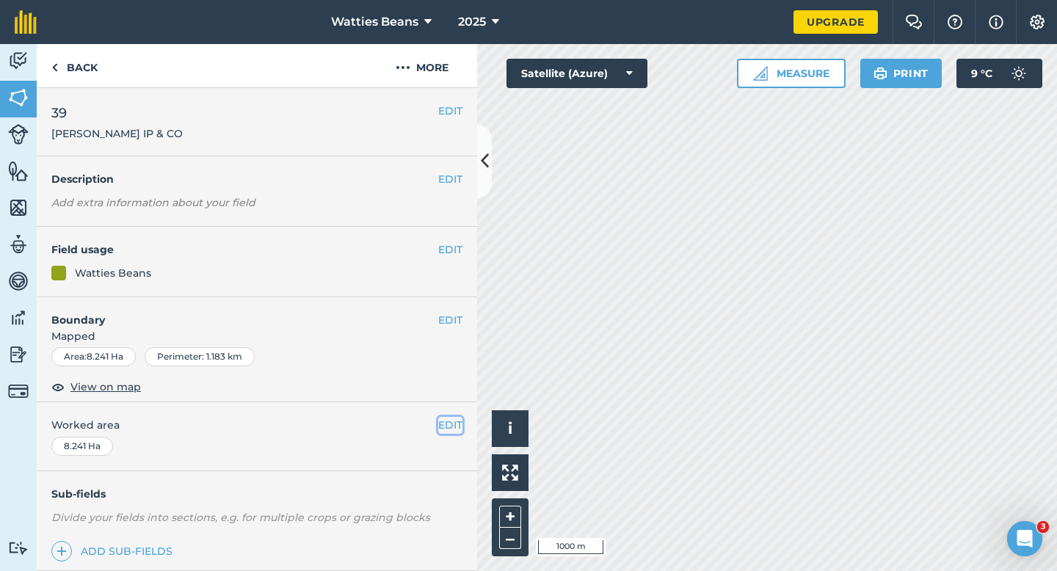
click at [451, 418] on button "EDIT" at bounding box center [450, 425] width 24 height 16
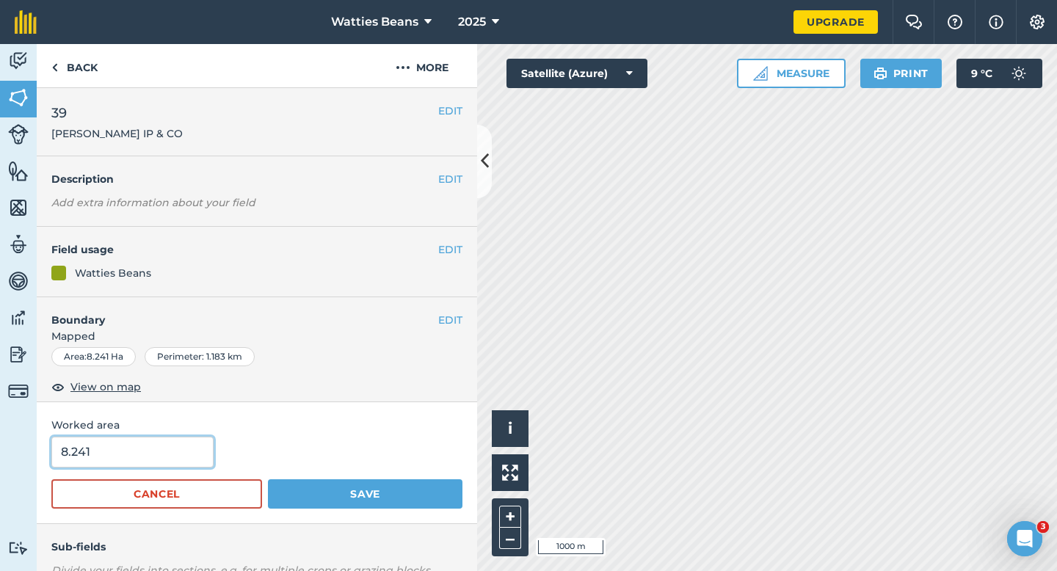
click at [123, 437] on input "8.241" at bounding box center [132, 452] width 162 height 31
click at [142, 452] on input "8.241" at bounding box center [132, 452] width 162 height 31
type input "8"
click at [268, 479] on button "Save" at bounding box center [365, 493] width 194 height 29
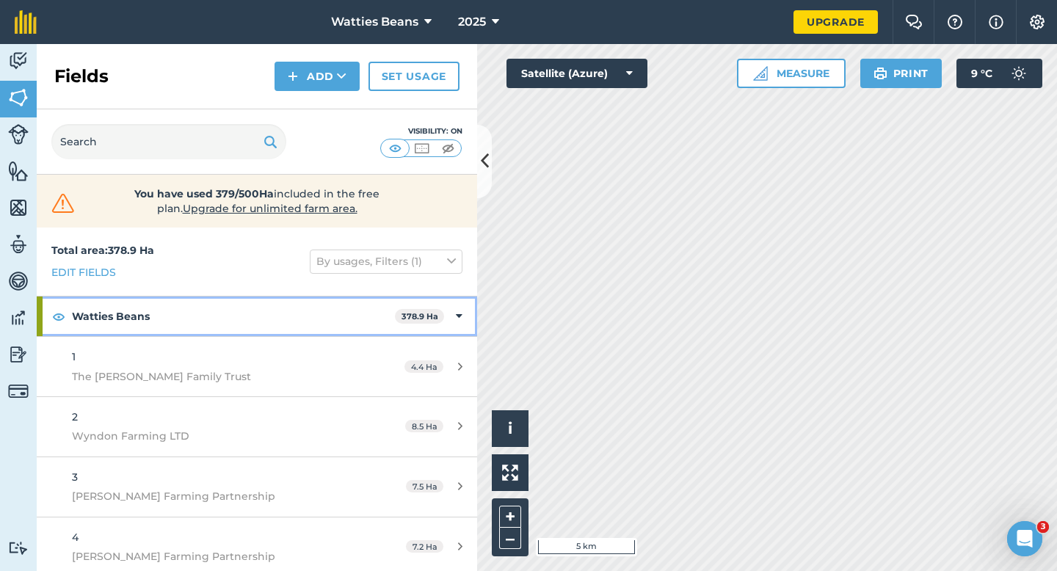
click at [450, 319] on div "Watties Beans 378.9 Ha" at bounding box center [257, 316] width 440 height 40
